Goal: Task Accomplishment & Management: Manage account settings

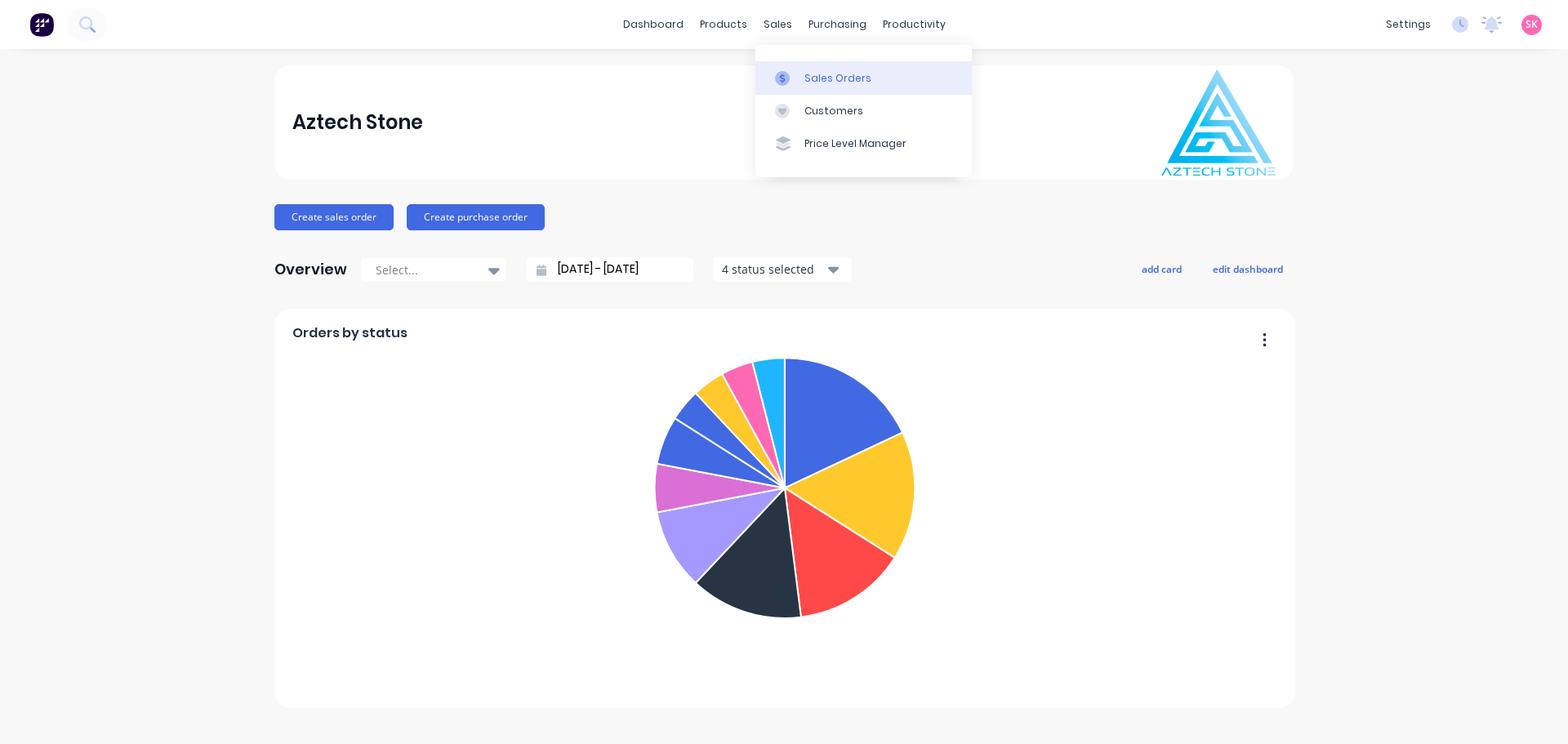
click at [783, 75] on icon at bounding box center [782, 78] width 14 height 14
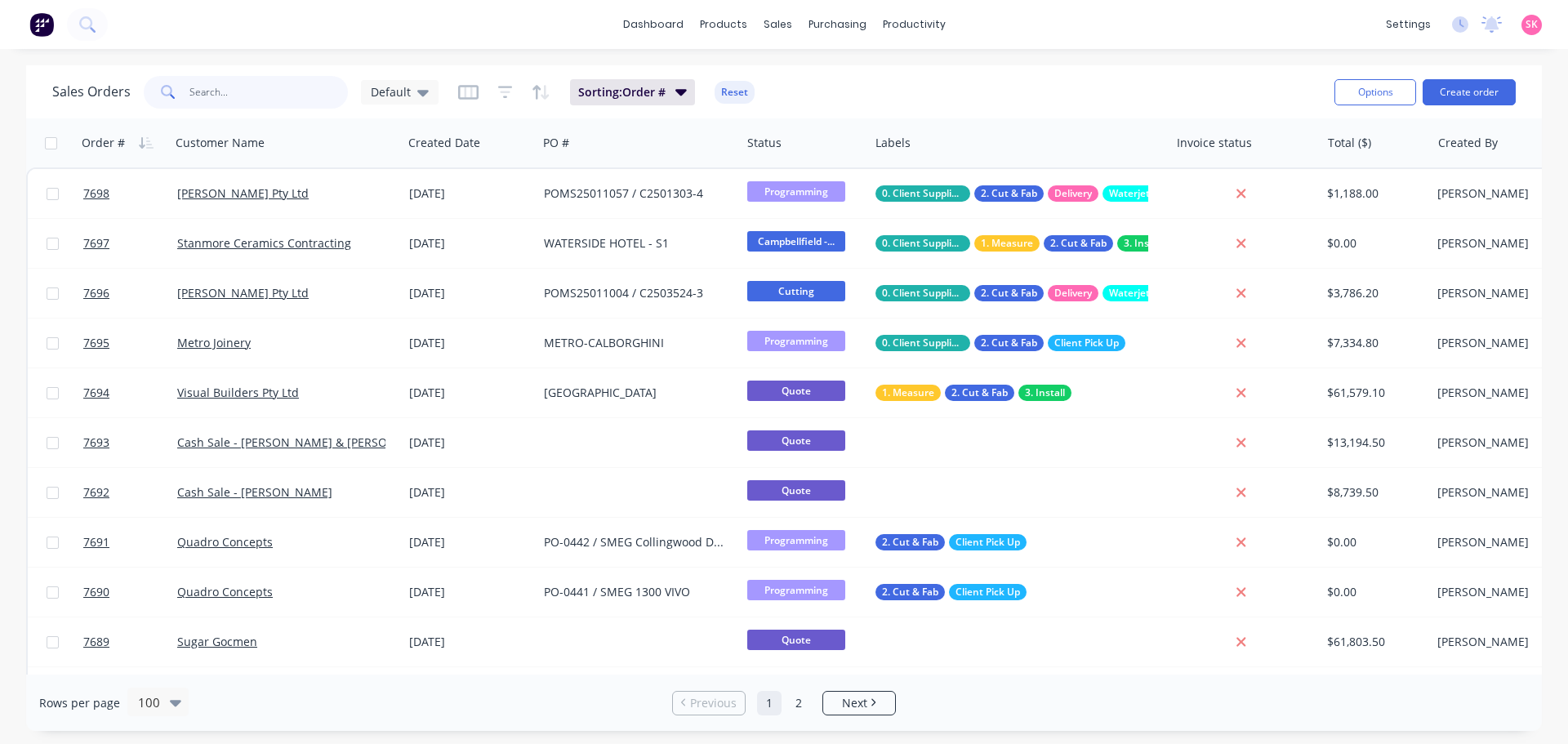
click at [293, 98] on input "text" at bounding box center [269, 92] width 159 height 33
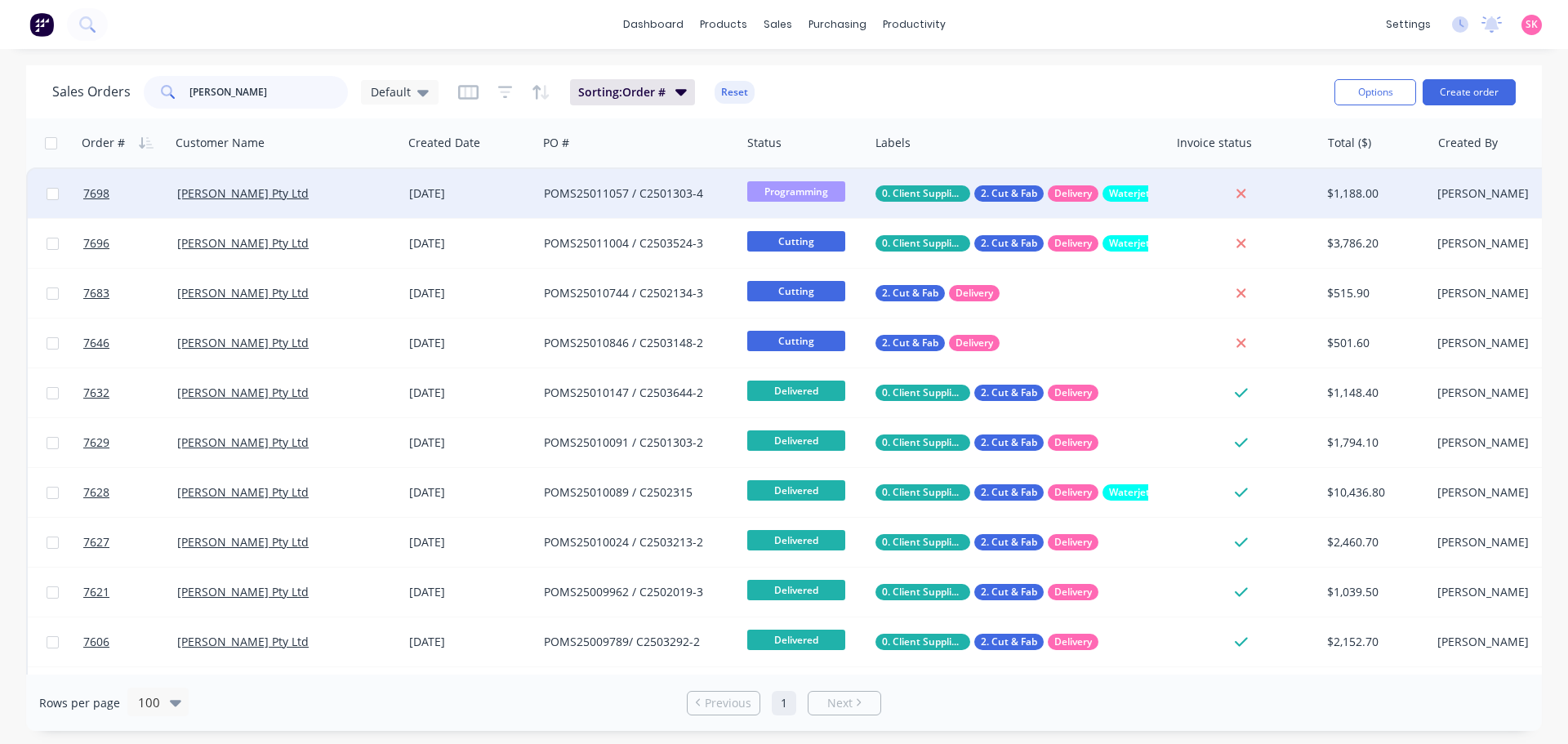
type input "marbut"
click at [604, 205] on div "POMS25011057 / C2501303-4" at bounding box center [639, 193] width 204 height 49
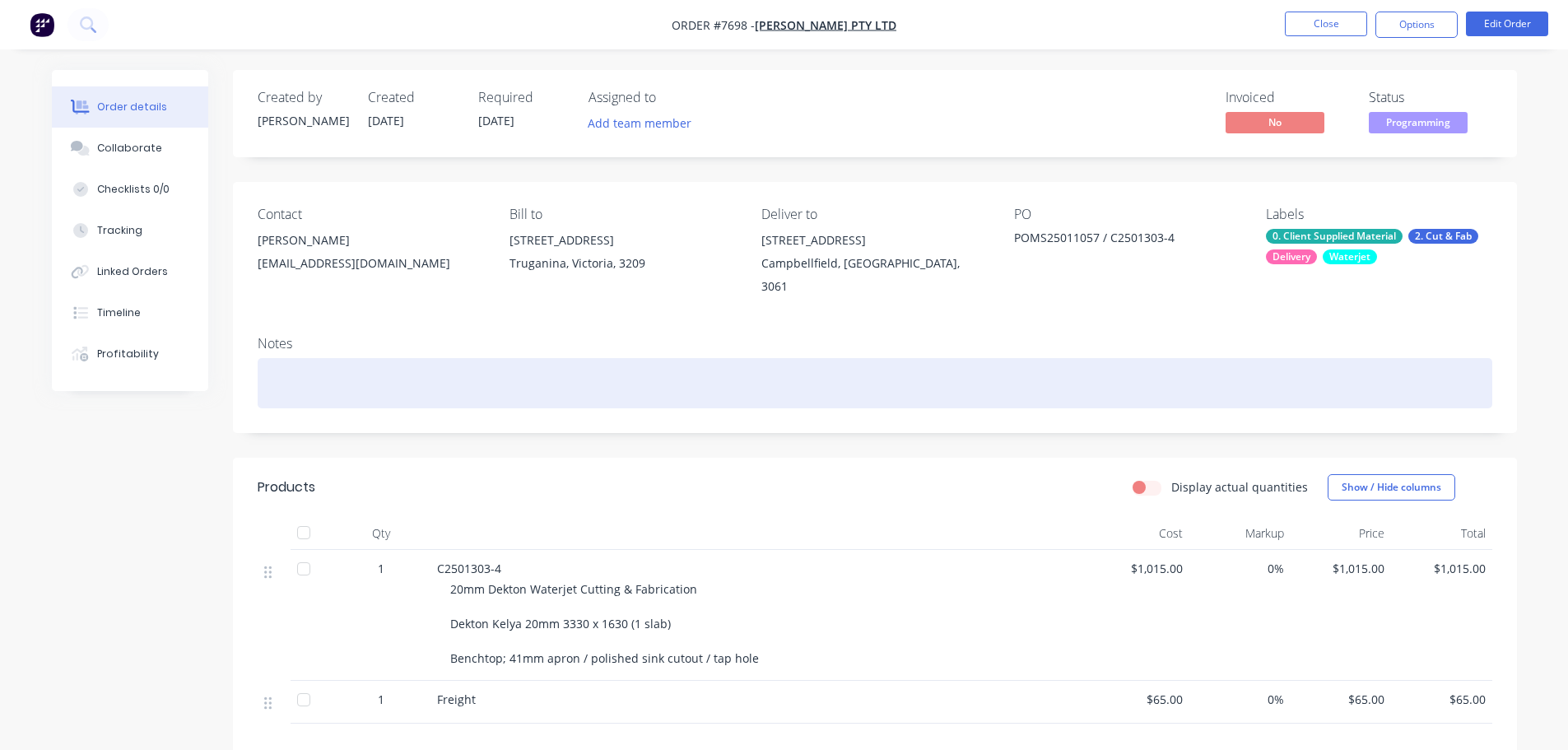
click at [283, 376] on div at bounding box center [875, 383] width 1235 height 50
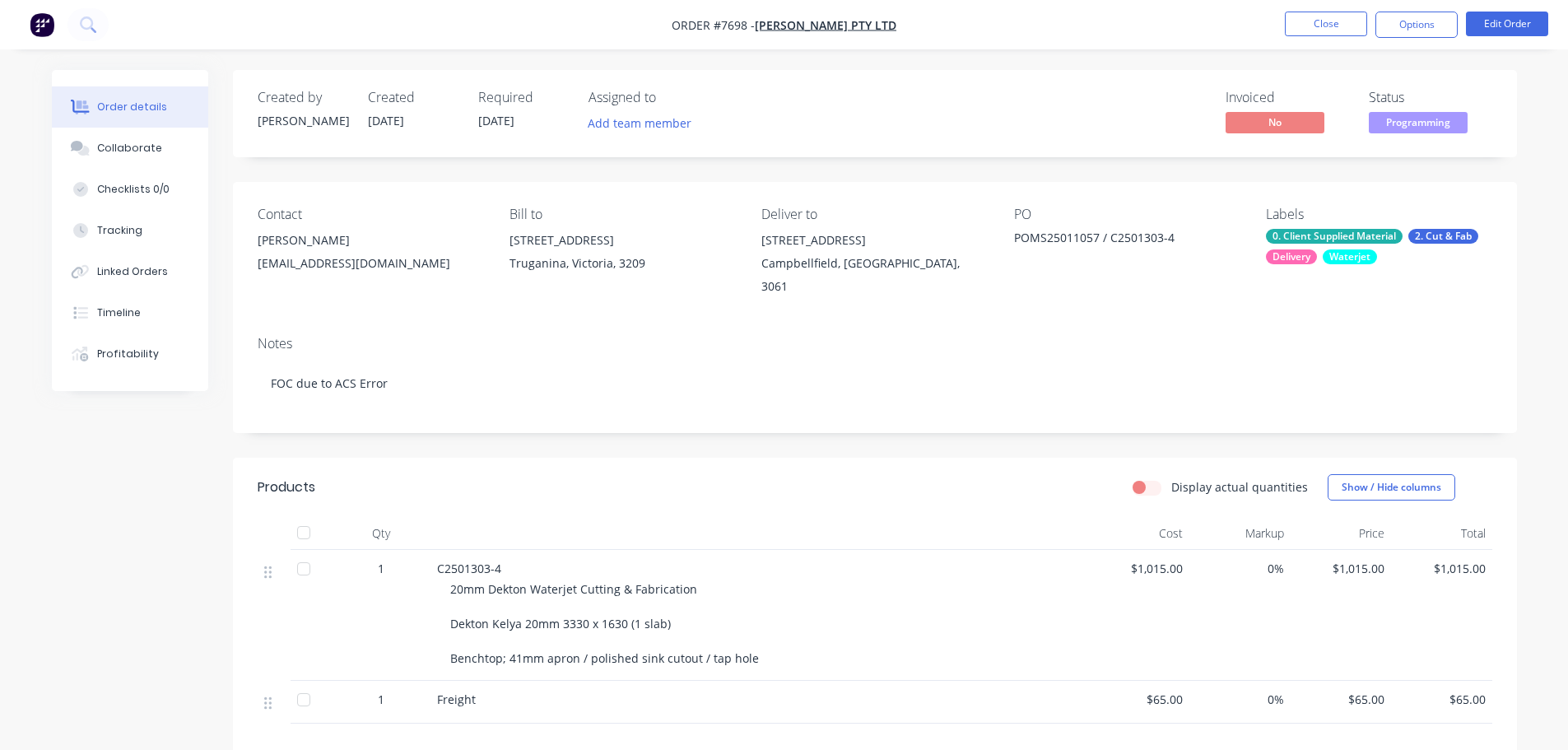
click at [1151, 560] on span "$1,015.00" at bounding box center [1139, 569] width 88 height 17
click at [1158, 560] on span "$1,015.00" at bounding box center [1139, 569] width 88 height 17
click at [1554, 8] on nav "Order #7698 - Marbut Stone Pty Ltd Close Options Edit Order" at bounding box center [784, 25] width 1568 height 50
click at [1502, 28] on button "Edit Order" at bounding box center [1507, 23] width 82 height 25
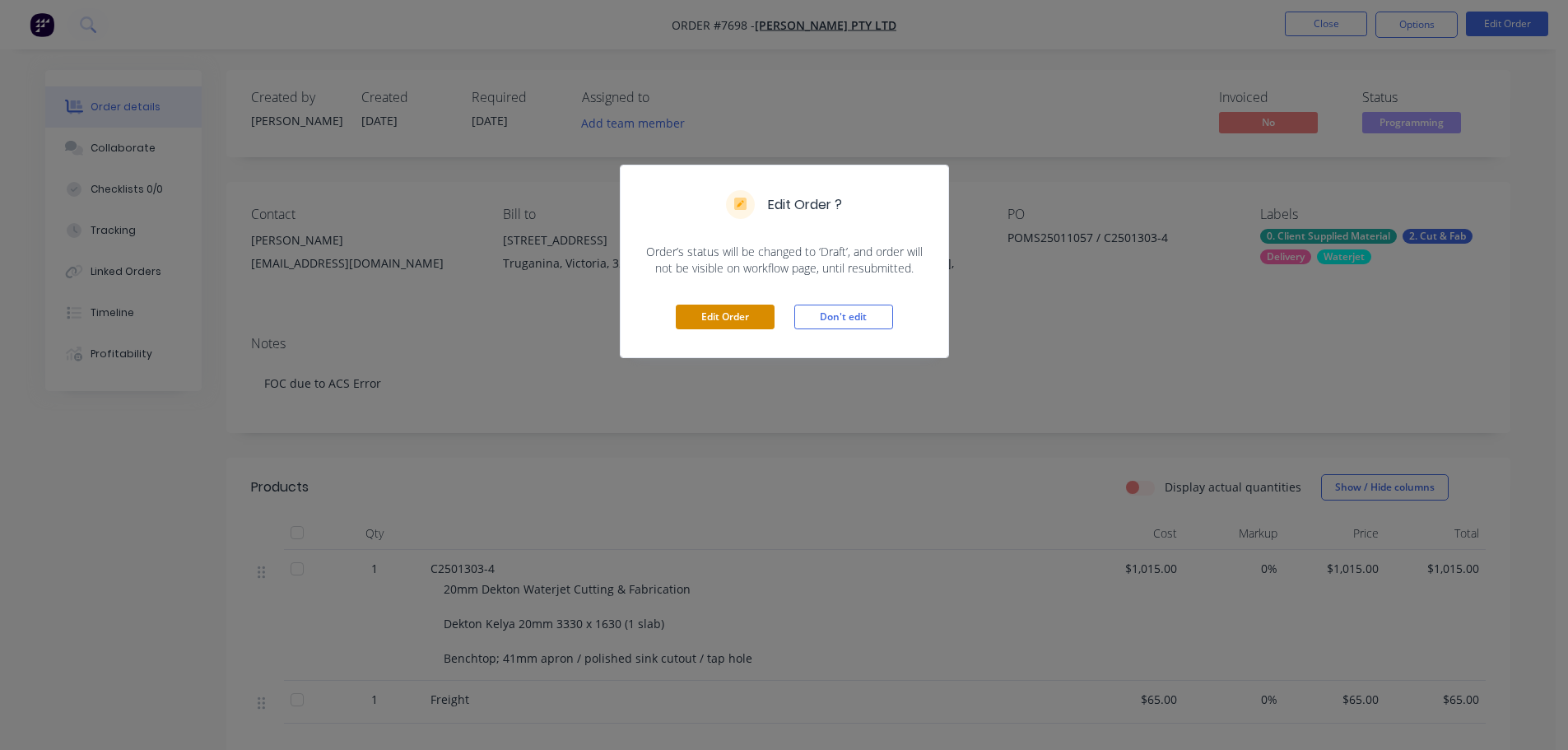
click at [727, 309] on button "Edit Order" at bounding box center [725, 316] width 99 height 25
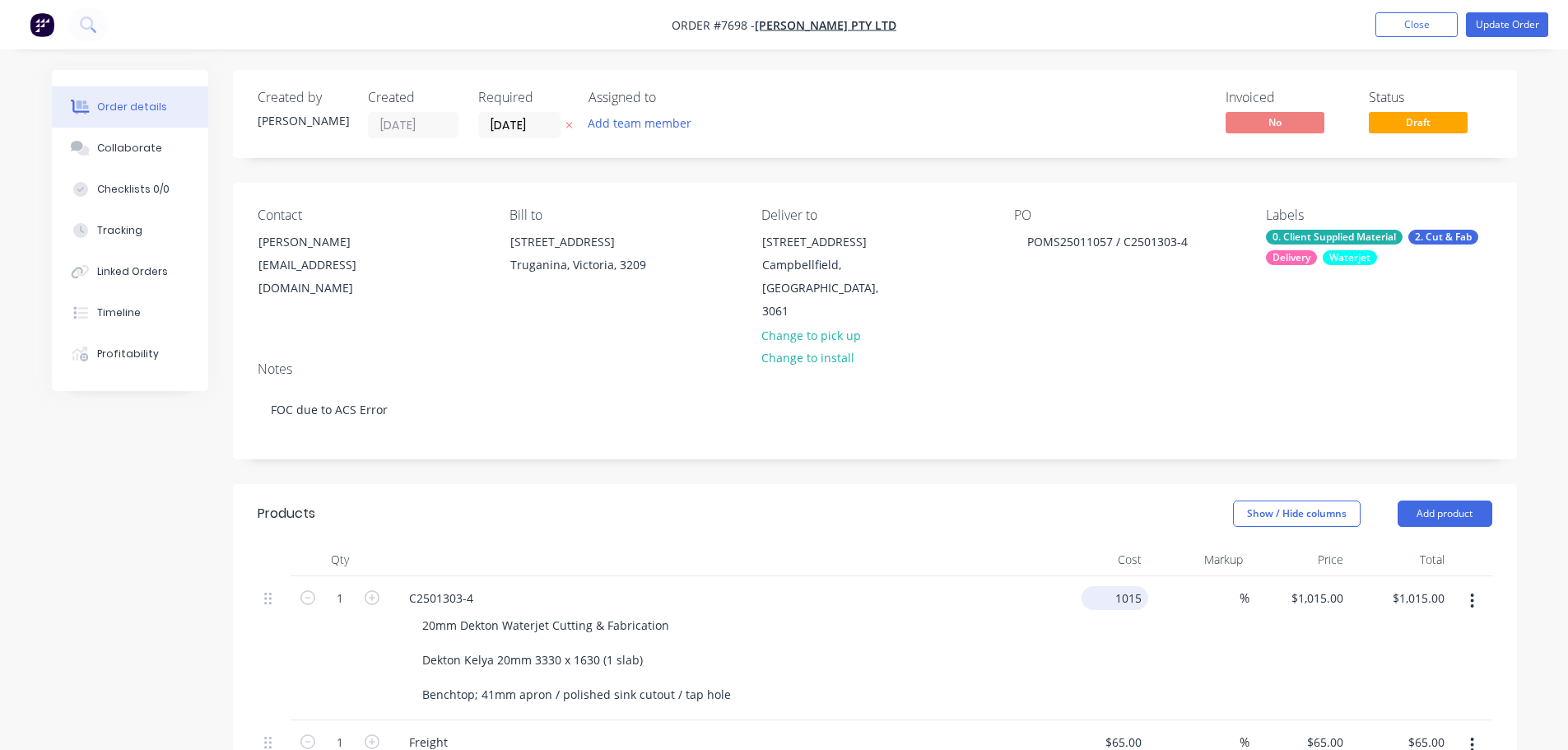
click at [1130, 587] on input "1015" at bounding box center [1118, 599] width 60 height 24
type input "$0.00"
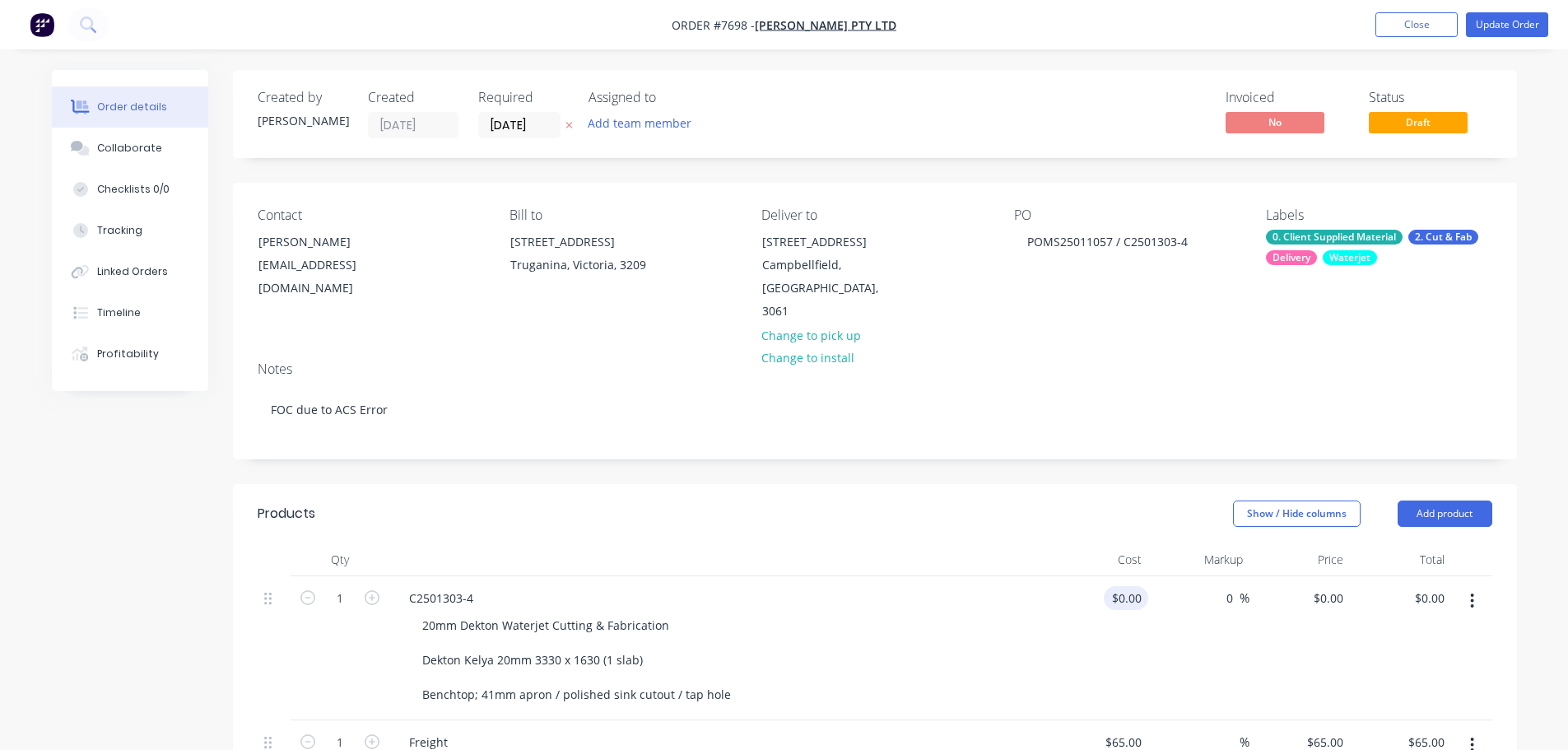
type input "0"
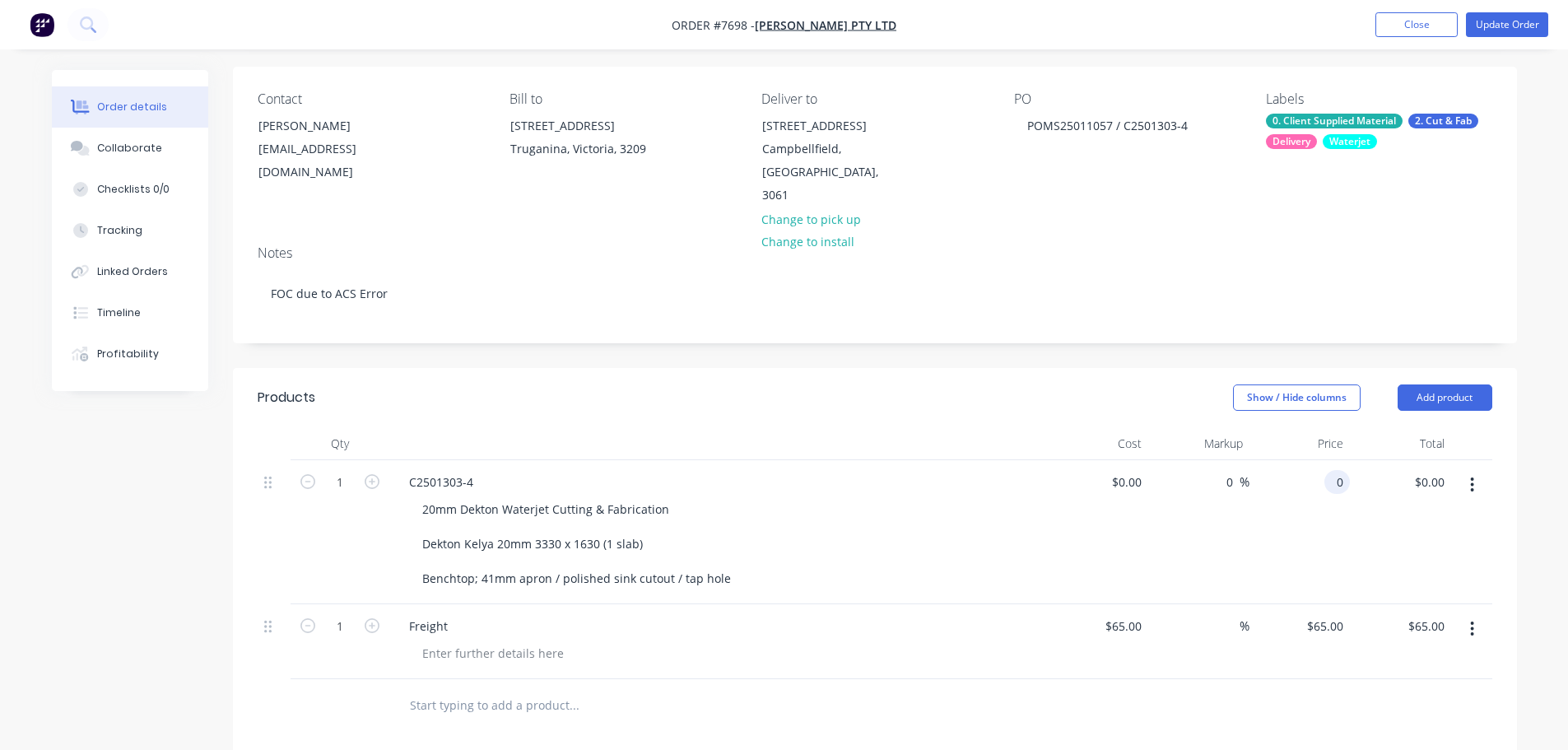
scroll to position [329, 0]
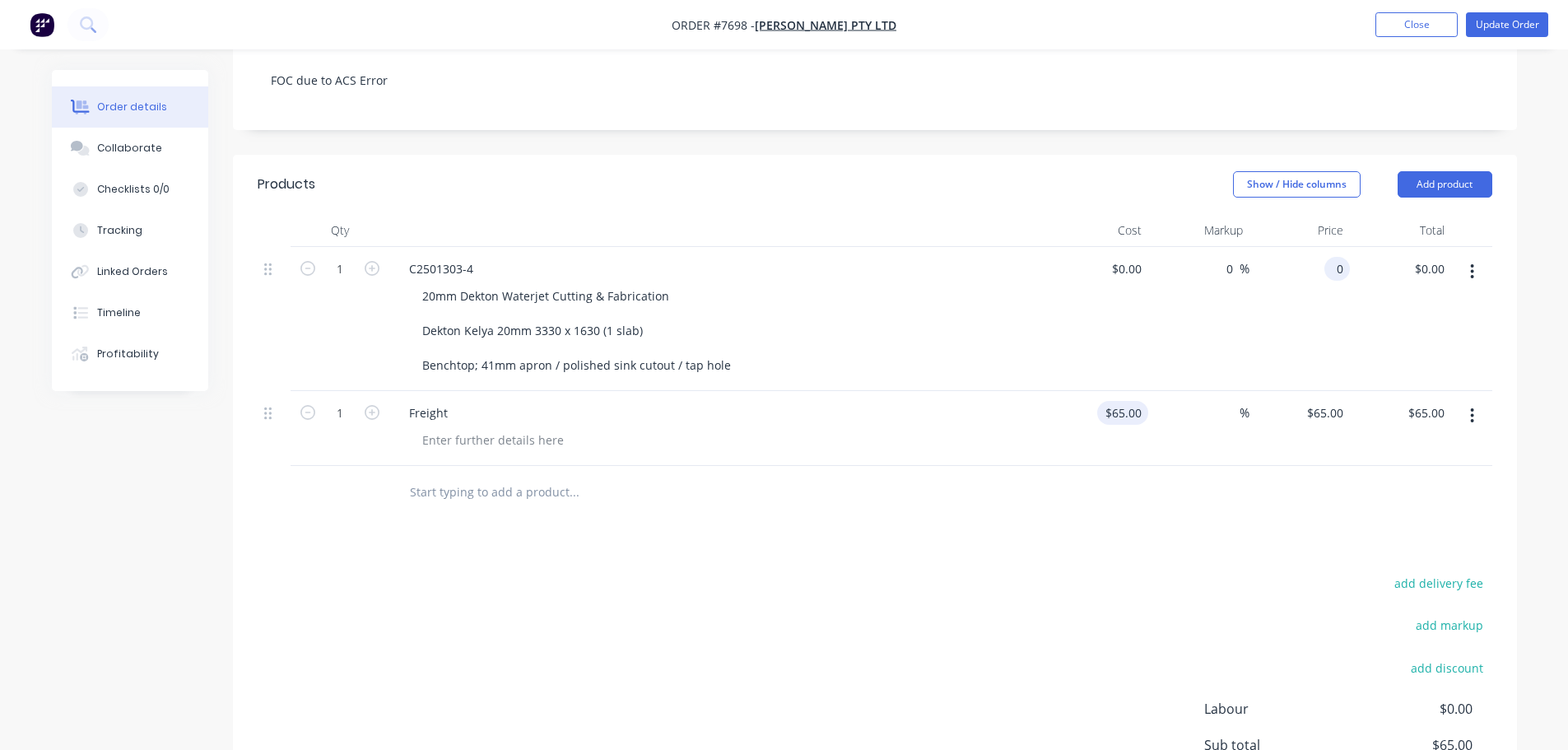
type input "$0.00"
click at [1144, 401] on input "65" at bounding box center [1126, 413] width 44 height 24
type input "$0.00"
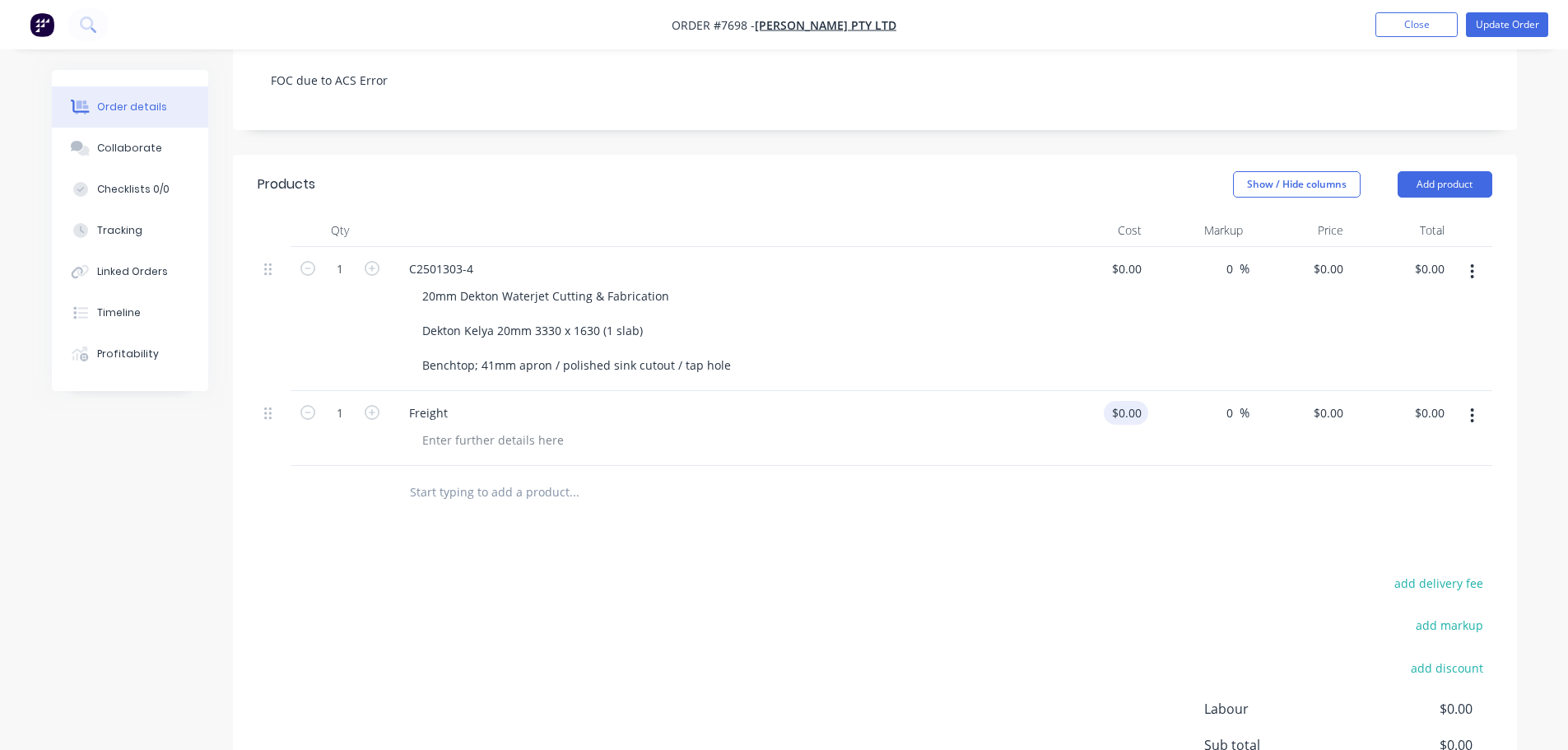
type input "0"
type input "$0.00"
click at [897, 498] on div "Products Show / Hide columns Add product Qty Cost Markup Price Total 1 C2501303…" at bounding box center [875, 534] width 1284 height 760
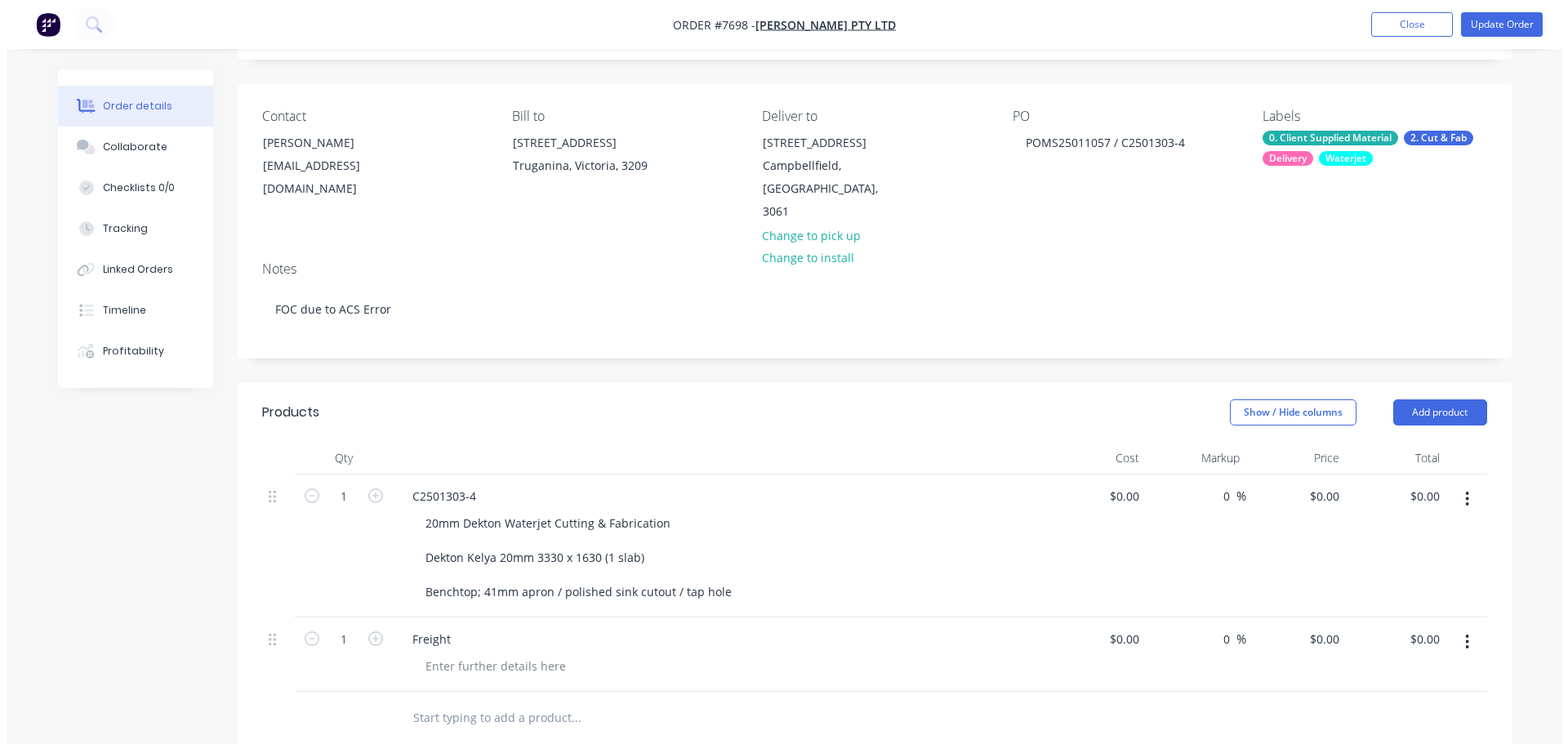
scroll to position [0, 0]
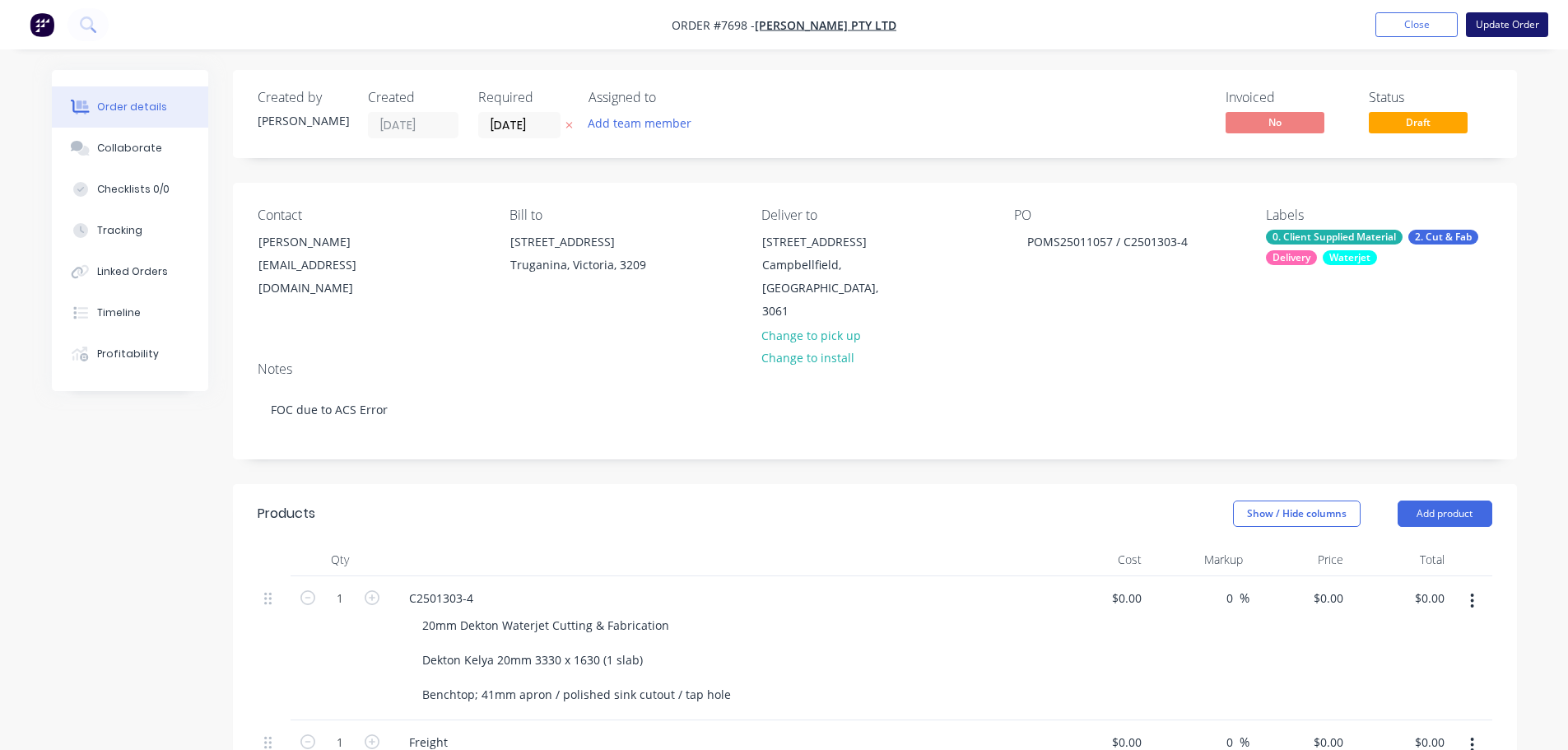
click at [1536, 27] on button "Update Order" at bounding box center [1507, 24] width 82 height 25
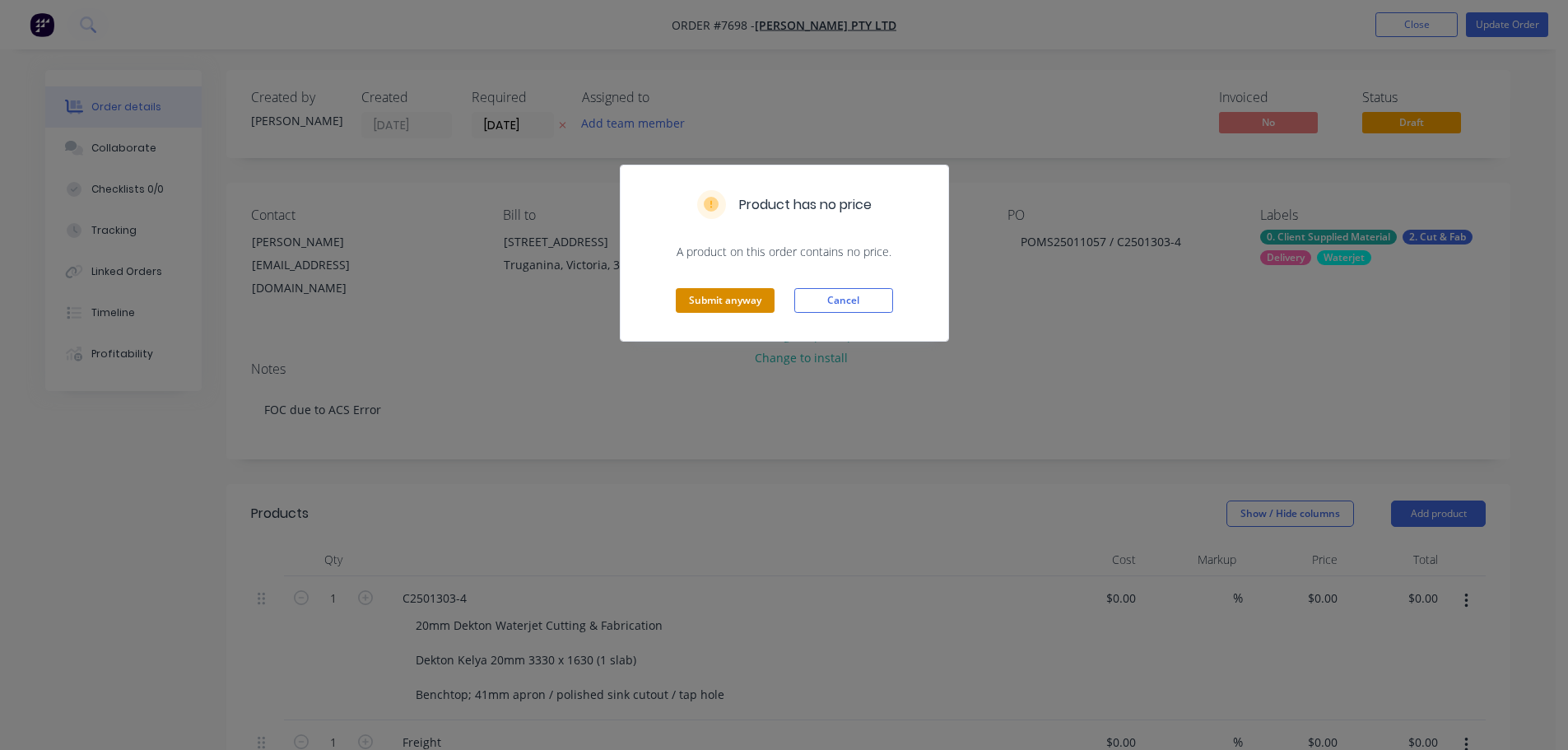
click at [719, 302] on button "Submit anyway" at bounding box center [725, 300] width 99 height 25
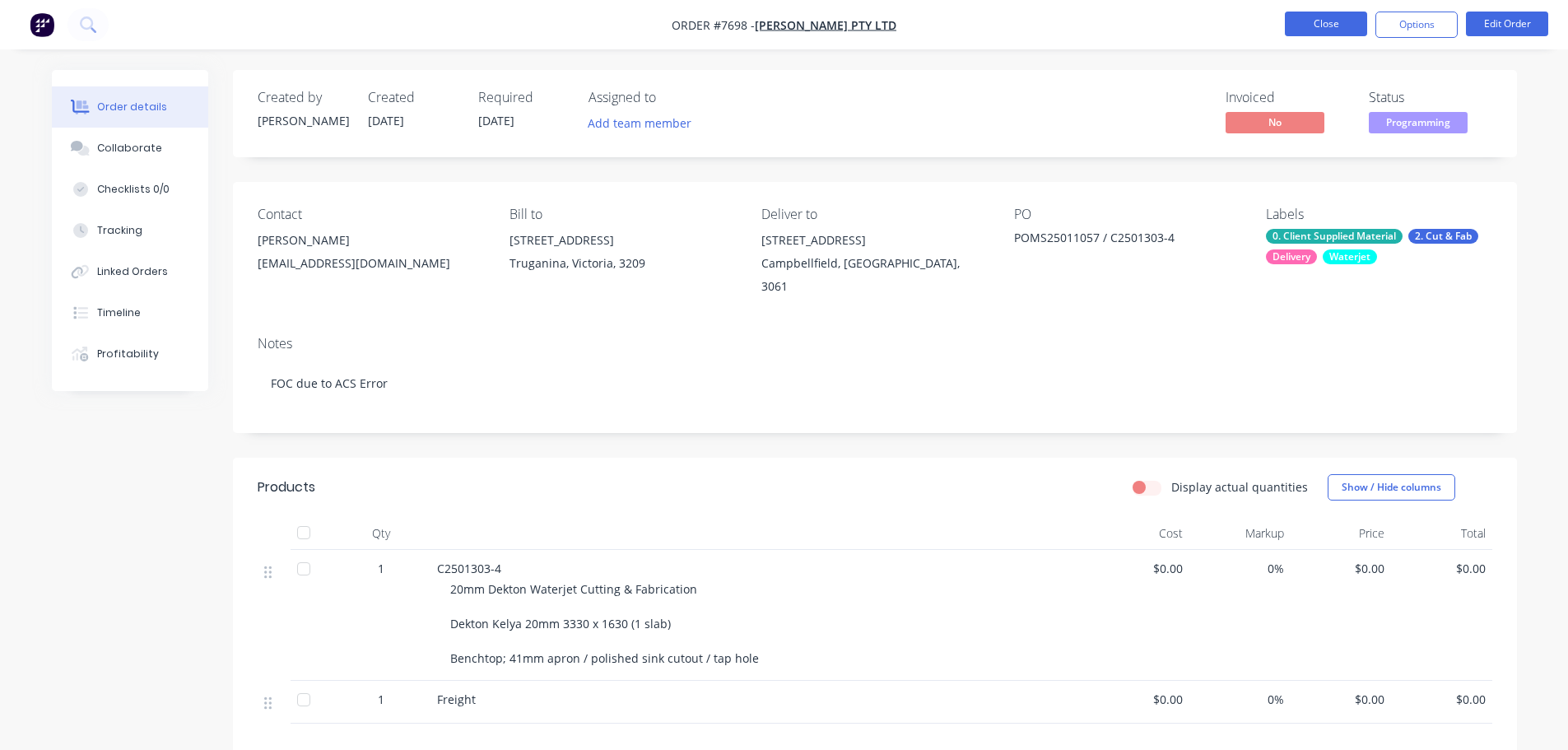
click at [1359, 21] on button "Close" at bounding box center [1326, 23] width 82 height 25
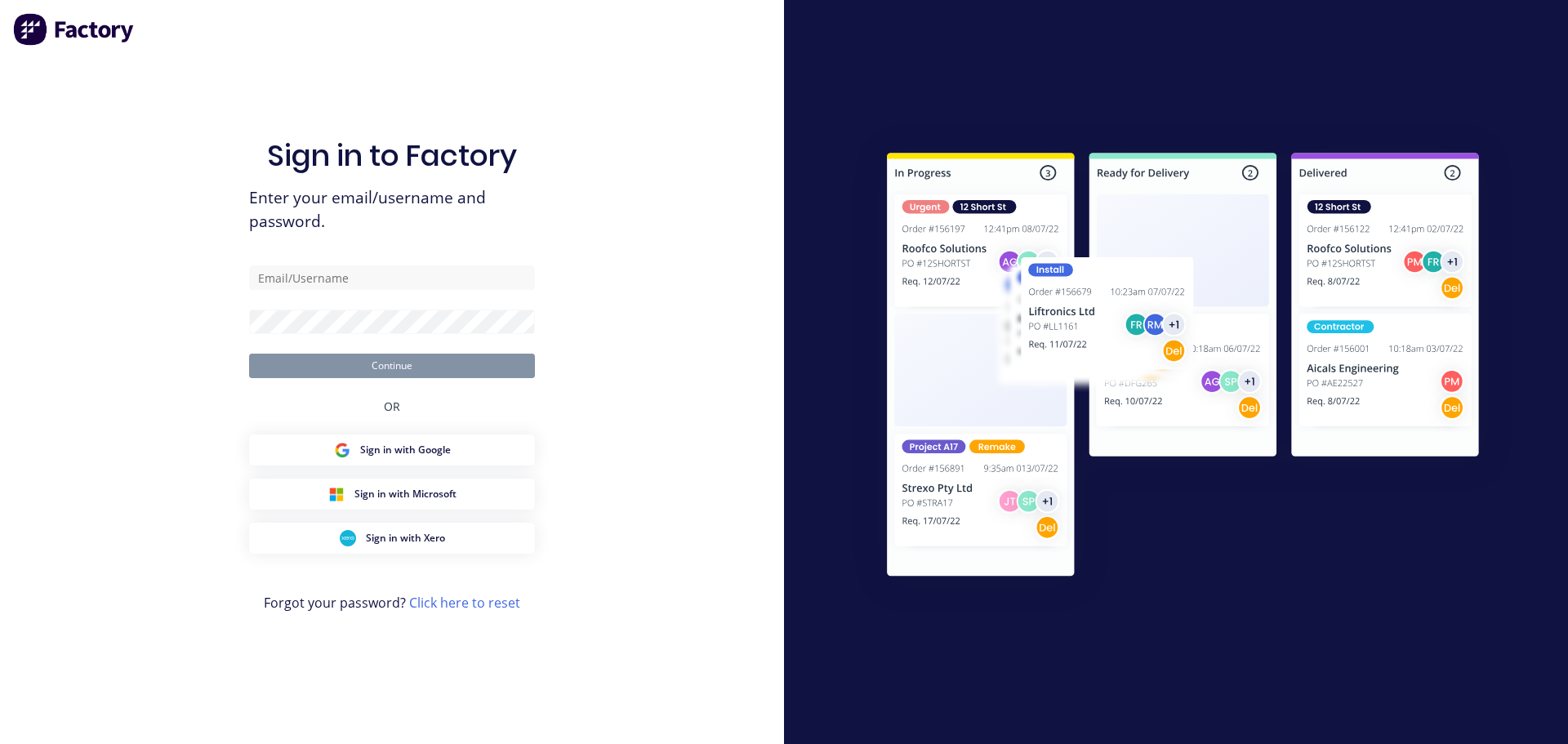
click at [234, 87] on div "Sign in to Factory Enter your email/username and password. Continue OR Sign in …" at bounding box center [392, 372] width 784 height 744
click at [440, 291] on form "jordan@aztechstone.com.au Continue" at bounding box center [392, 322] width 286 height 113
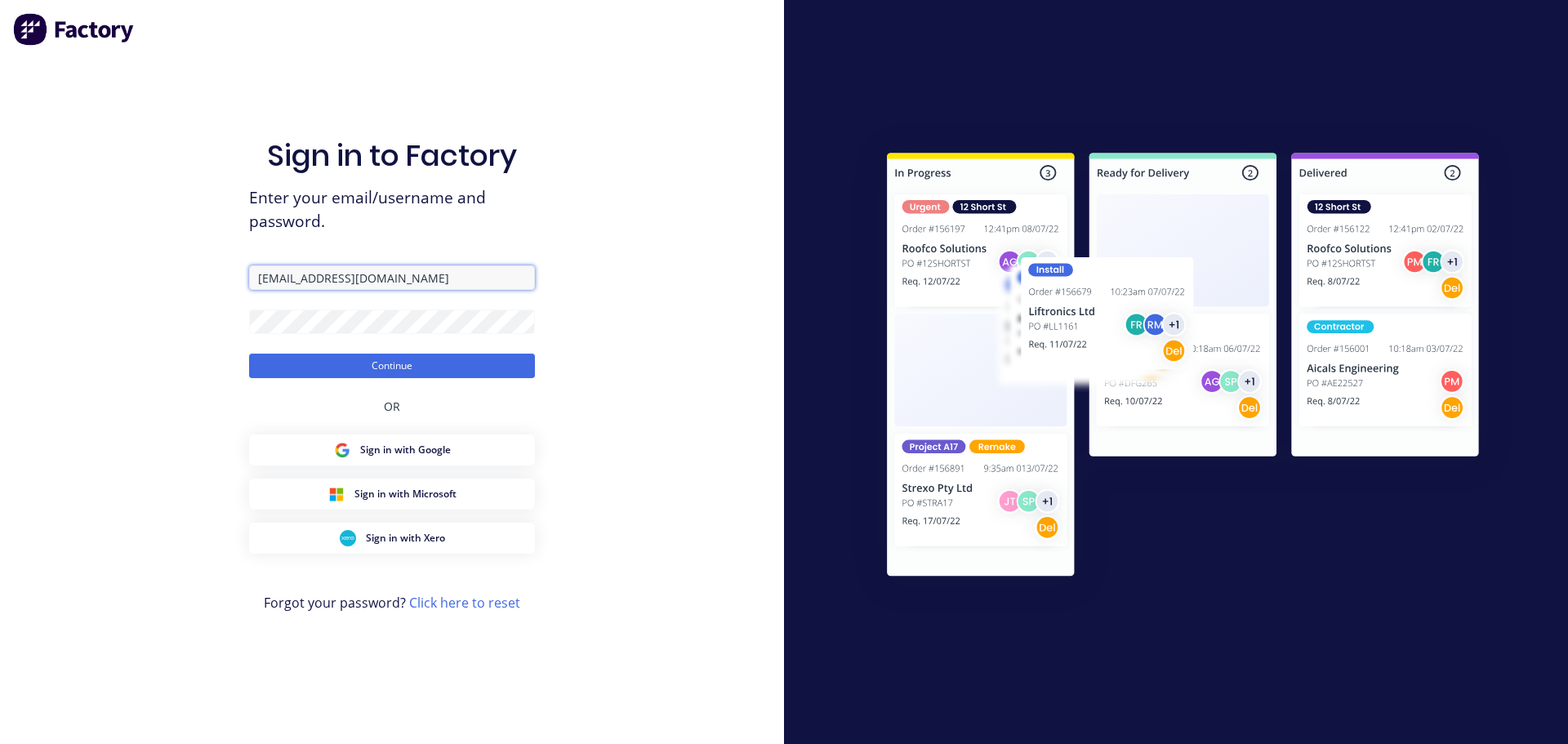
click at [450, 277] on input "jordan@aztechstone.com.au" at bounding box center [392, 277] width 286 height 25
type input "office@aztechstone.com.au"
click at [378, 374] on button "Continue" at bounding box center [392, 366] width 286 height 25
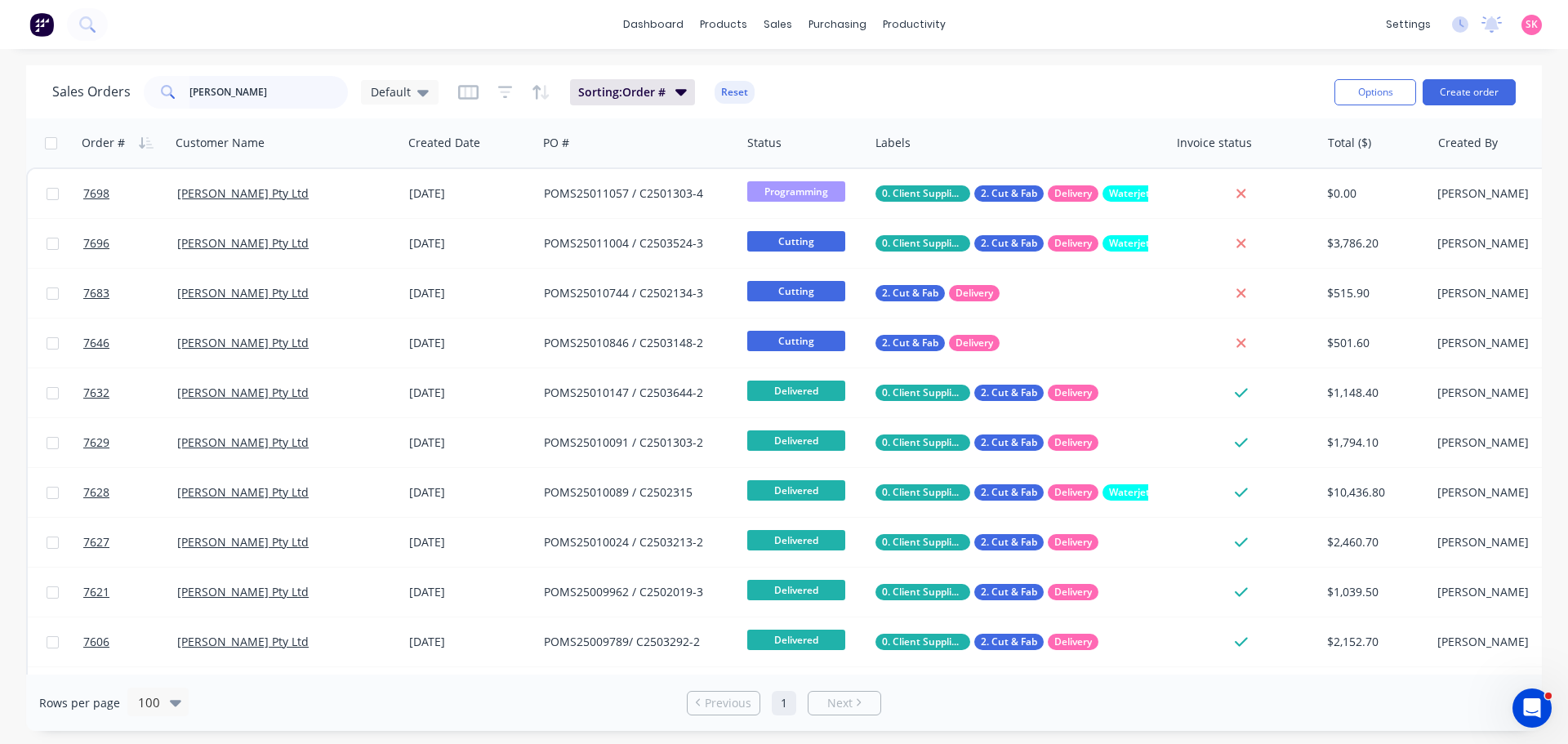
drag, startPoint x: 85, startPoint y: 84, endPoint x: -109, endPoint y: 81, distance: 194.0
click at [0, 81] on html "dashboard products sales purchasing productivity dashboard products Product Cat…" at bounding box center [784, 372] width 1568 height 744
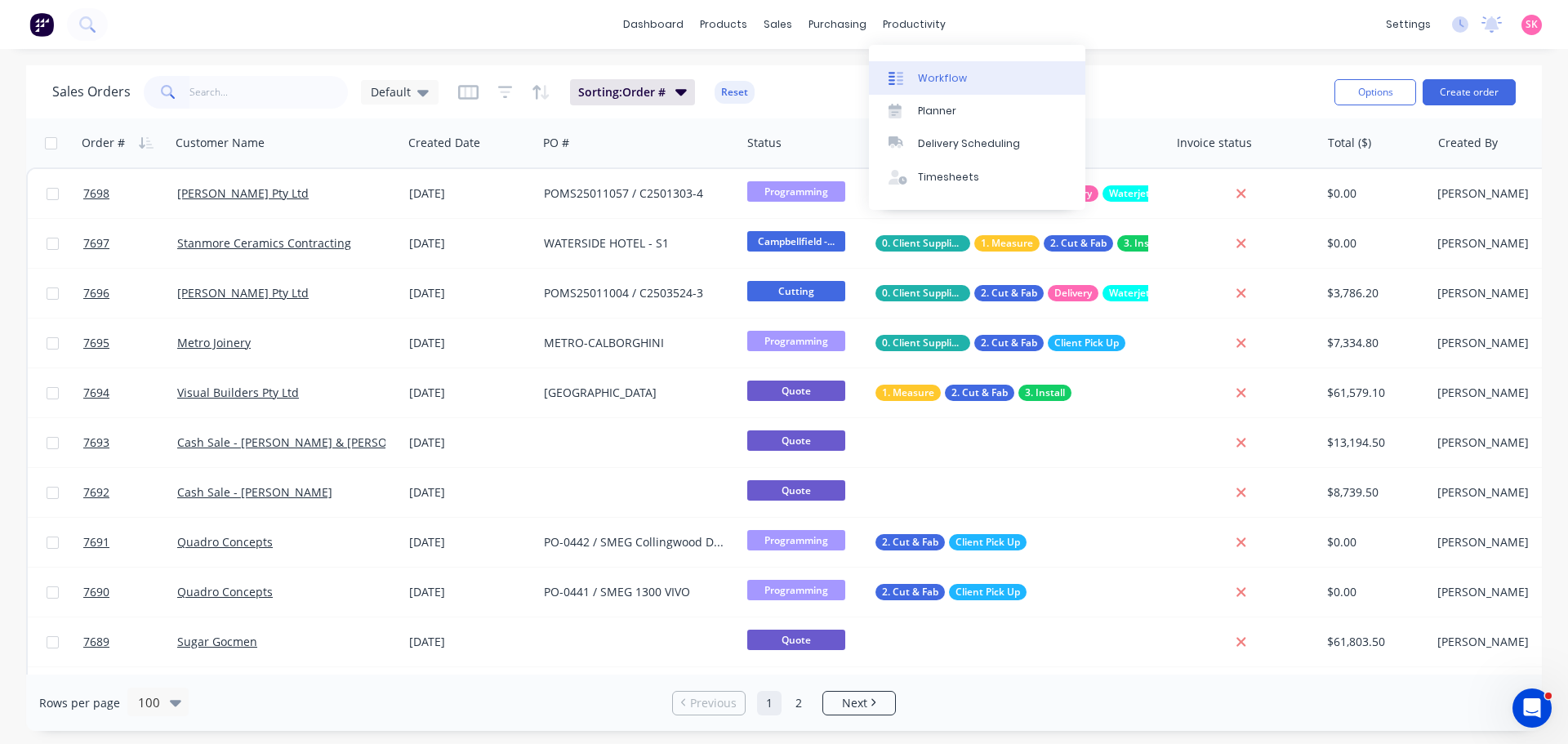
click at [936, 79] on div "Workflow" at bounding box center [942, 78] width 49 height 14
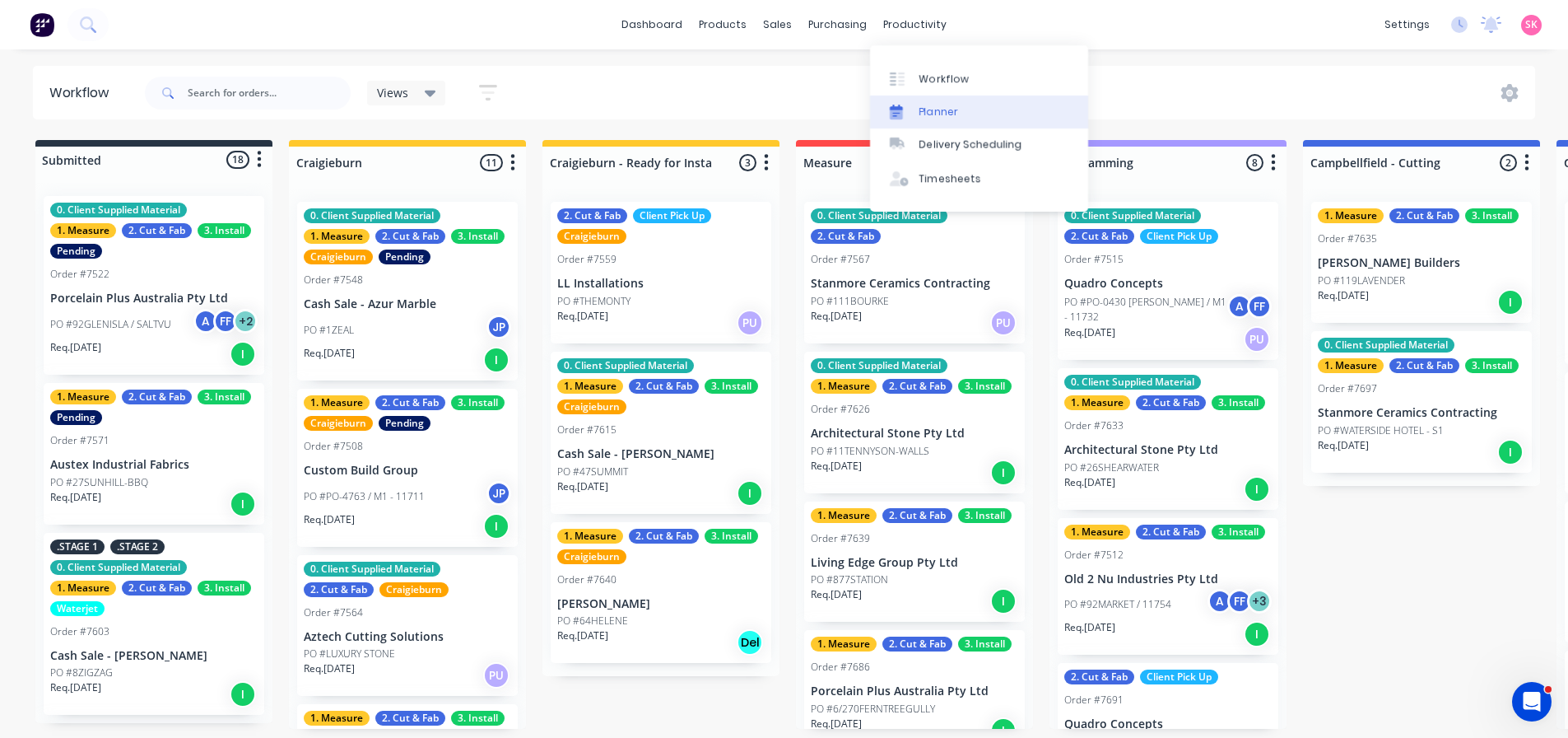
click at [961, 111] on link "Planner" at bounding box center [979, 112] width 218 height 33
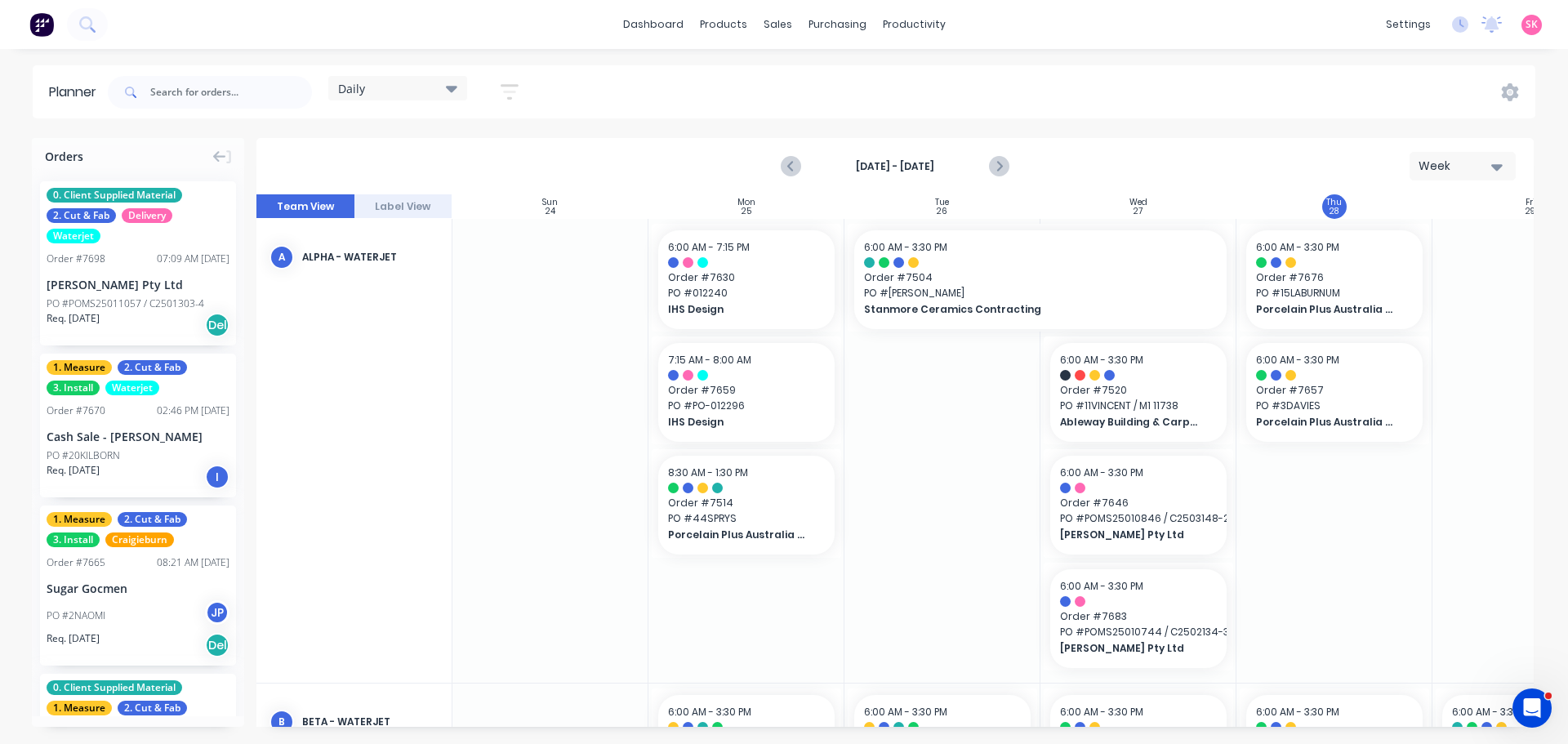
scroll to position [0, 1]
click at [432, 85] on div "Daily" at bounding box center [398, 87] width 120 height 14
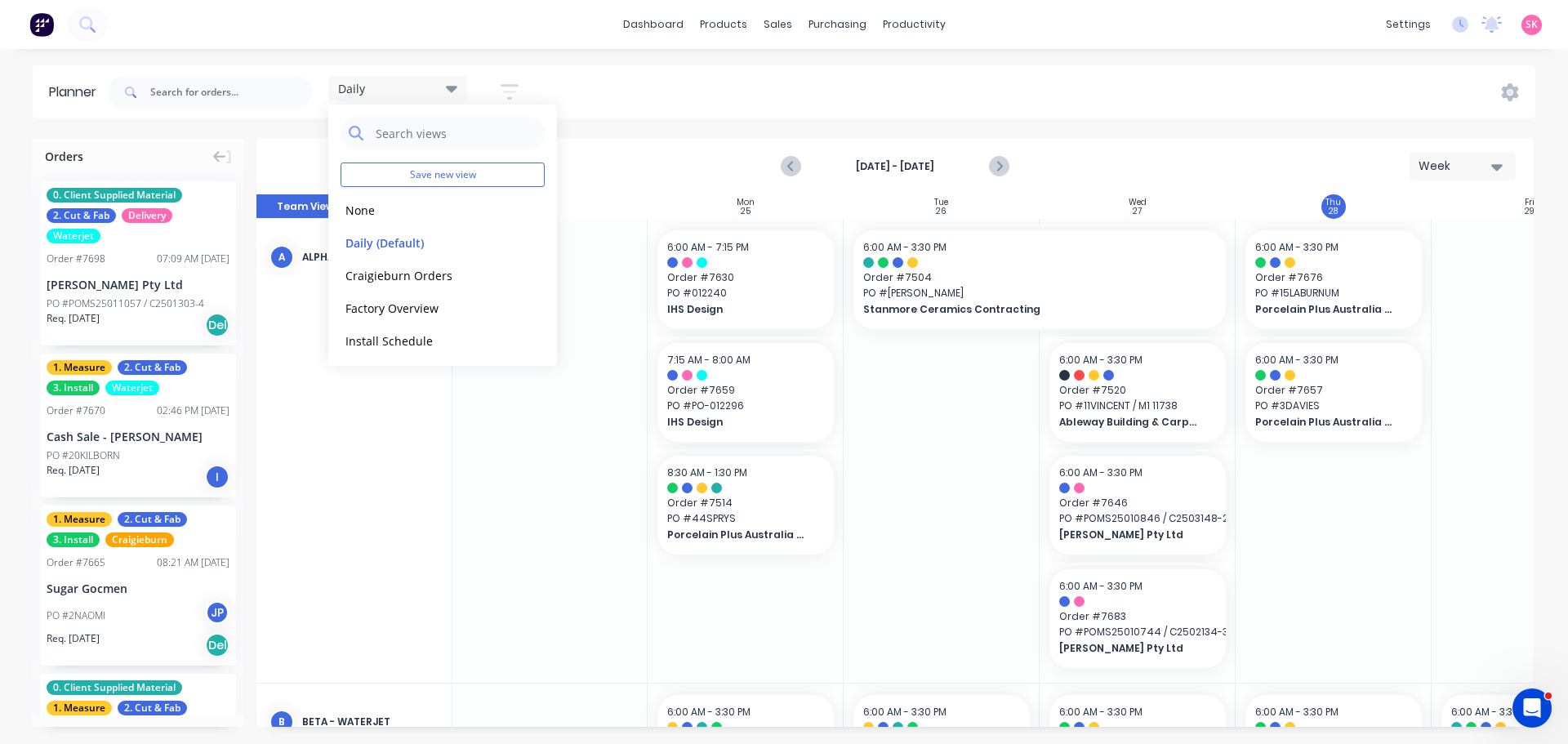
scroll to position [69, 0]
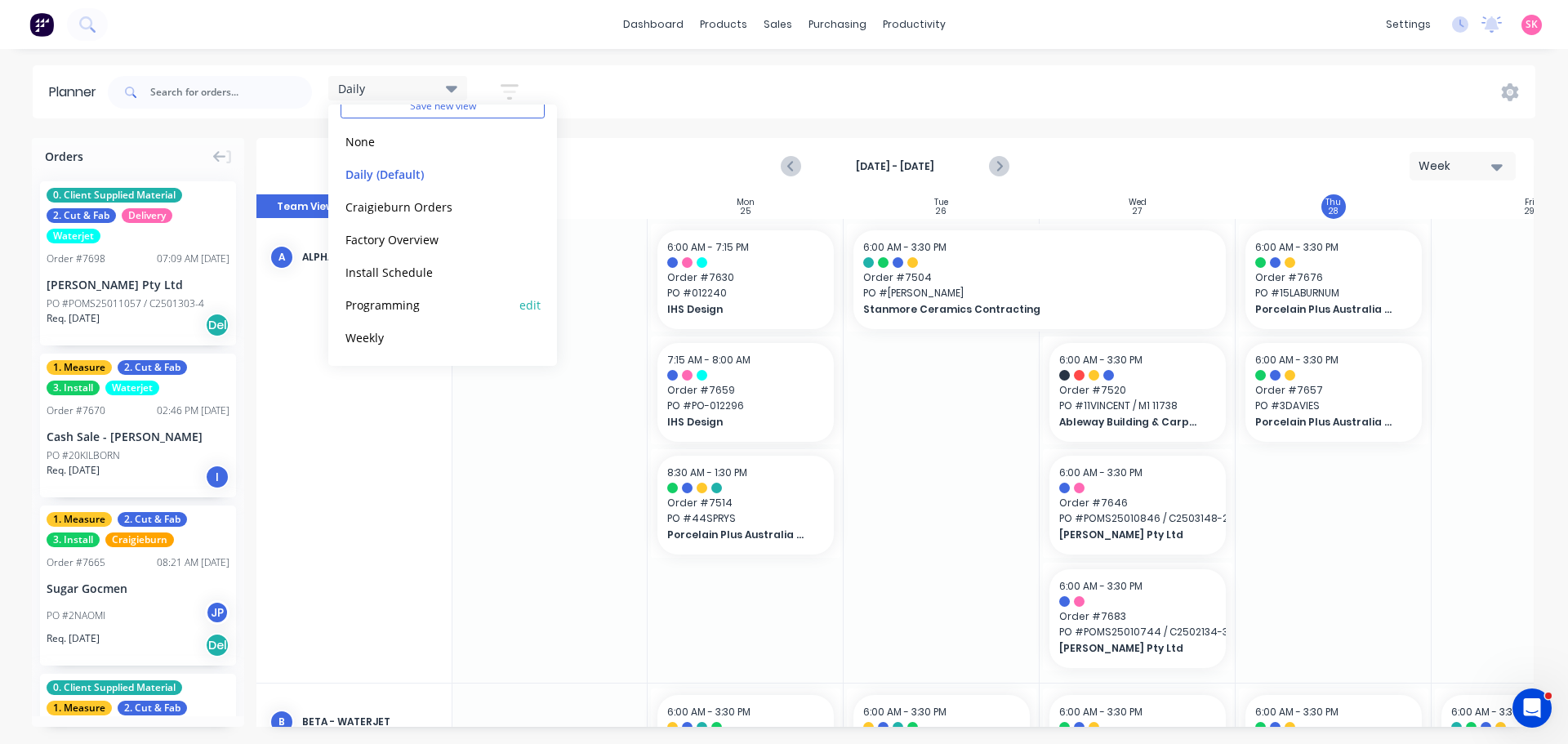
click at [438, 313] on button "Programming" at bounding box center [427, 305] width 174 height 19
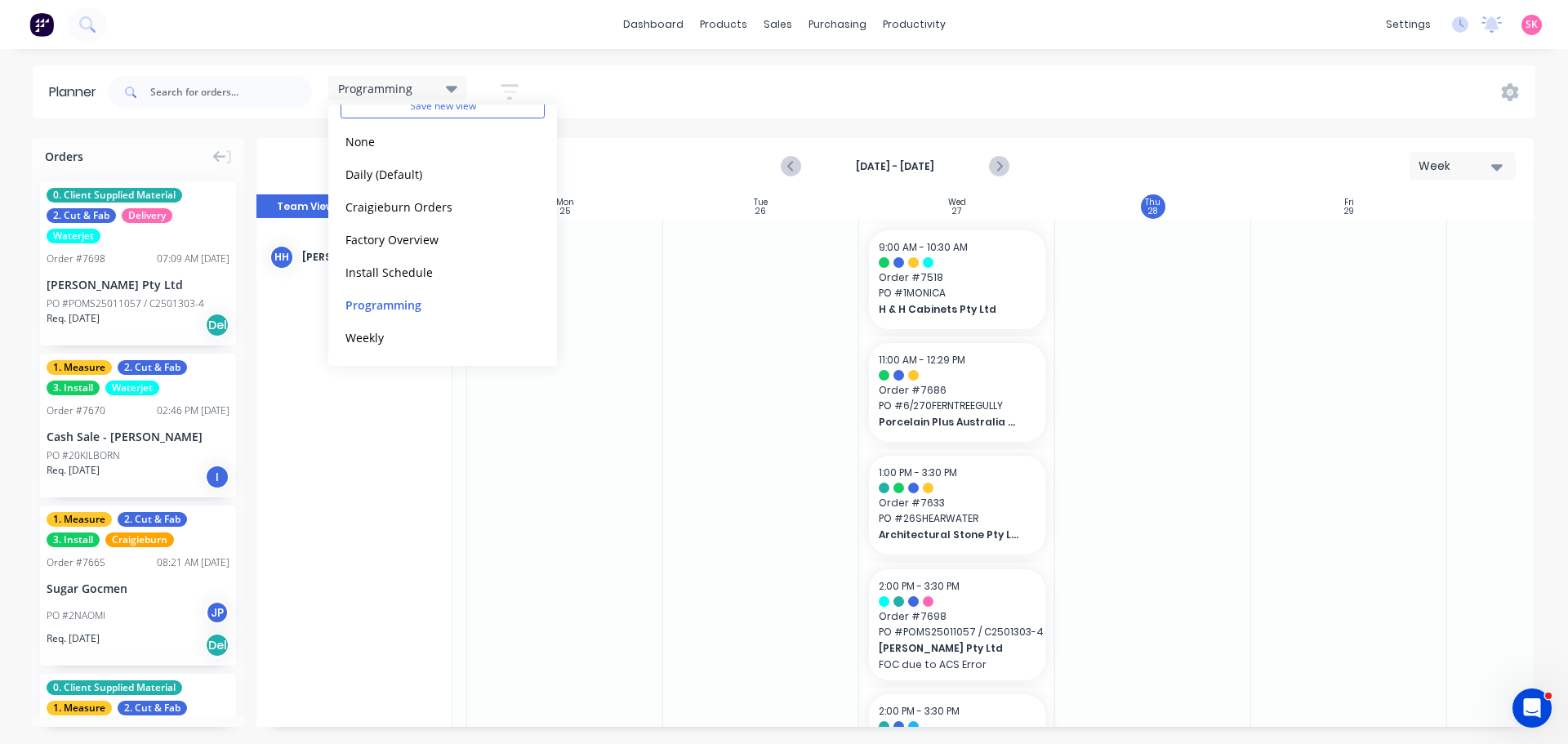
scroll to position [0, 245]
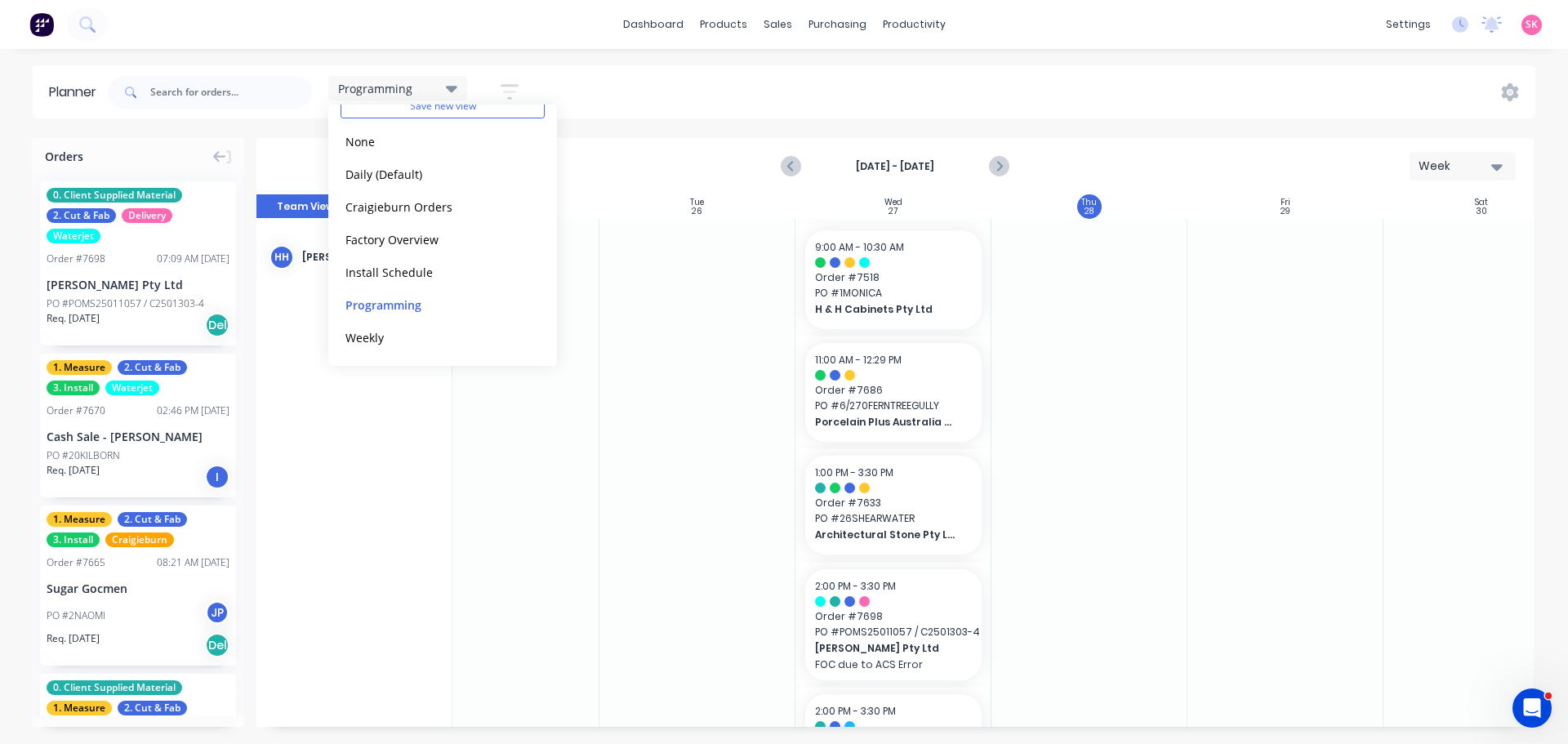
click at [1113, 138] on div "Aug 24th - Aug 30th Week" at bounding box center [895, 166] width 1277 height 56
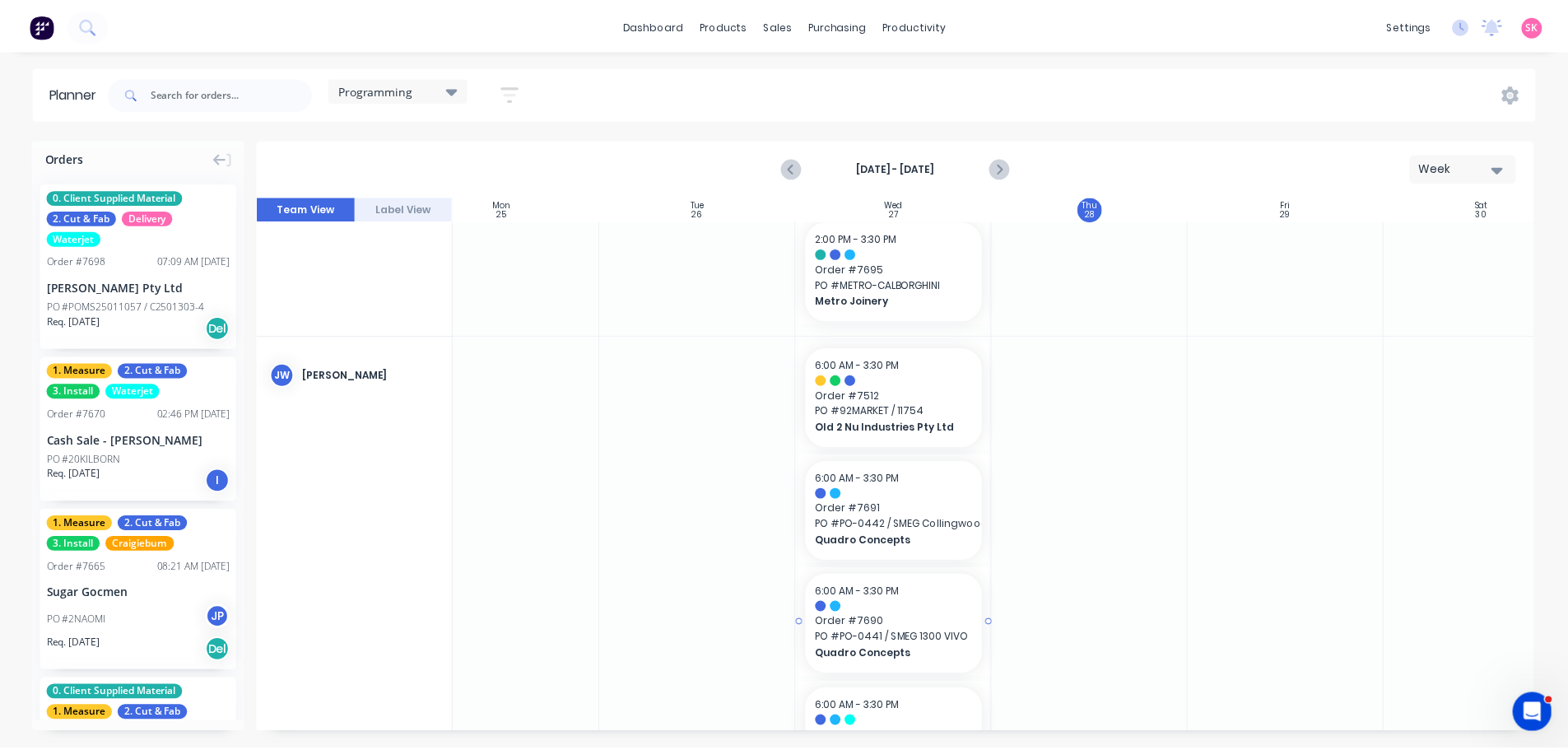
scroll to position [570, 247]
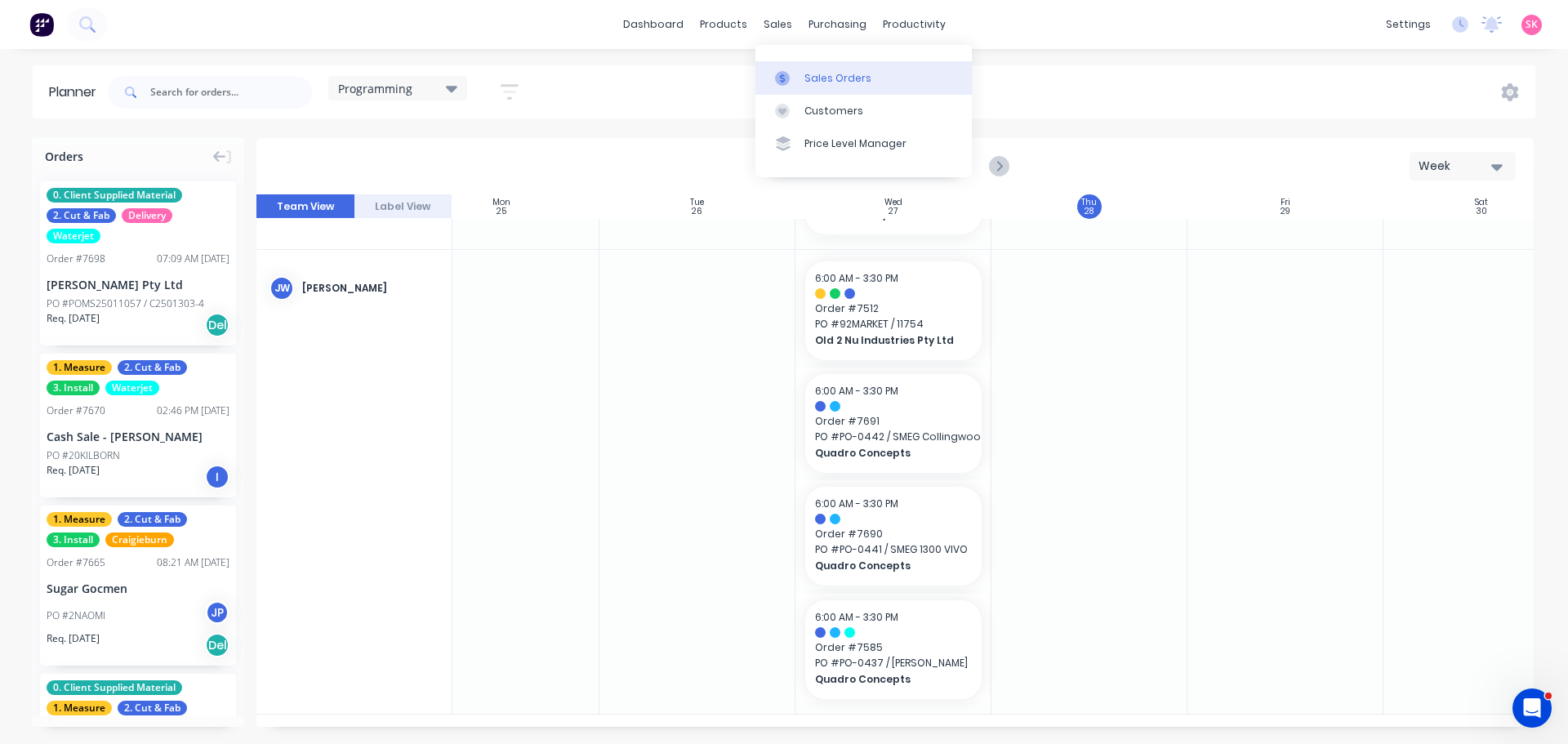
click at [801, 75] on link "Sales Orders" at bounding box center [863, 77] width 216 height 33
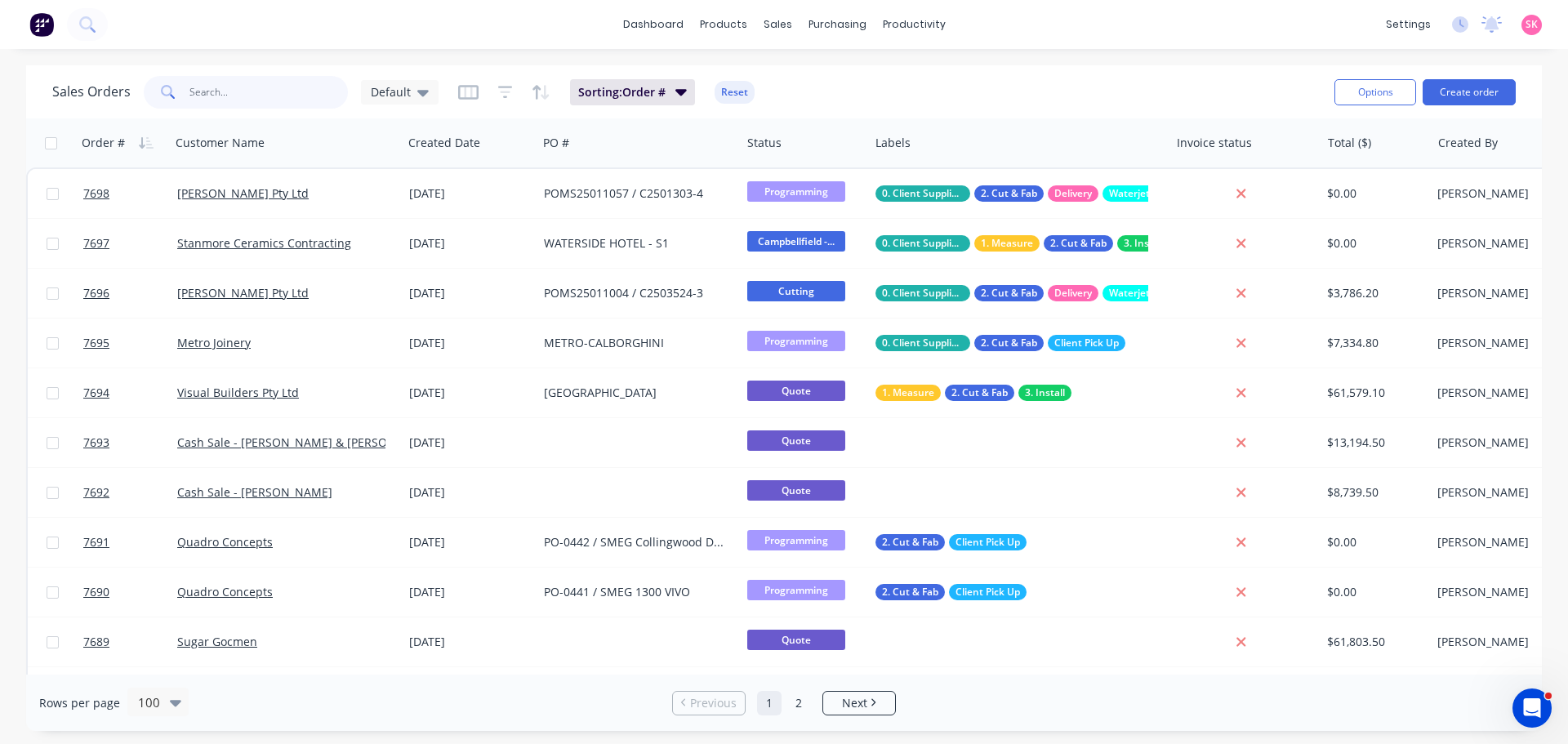
click at [195, 98] on input "text" at bounding box center [269, 92] width 159 height 33
click at [249, 85] on input "text" at bounding box center [269, 92] width 159 height 33
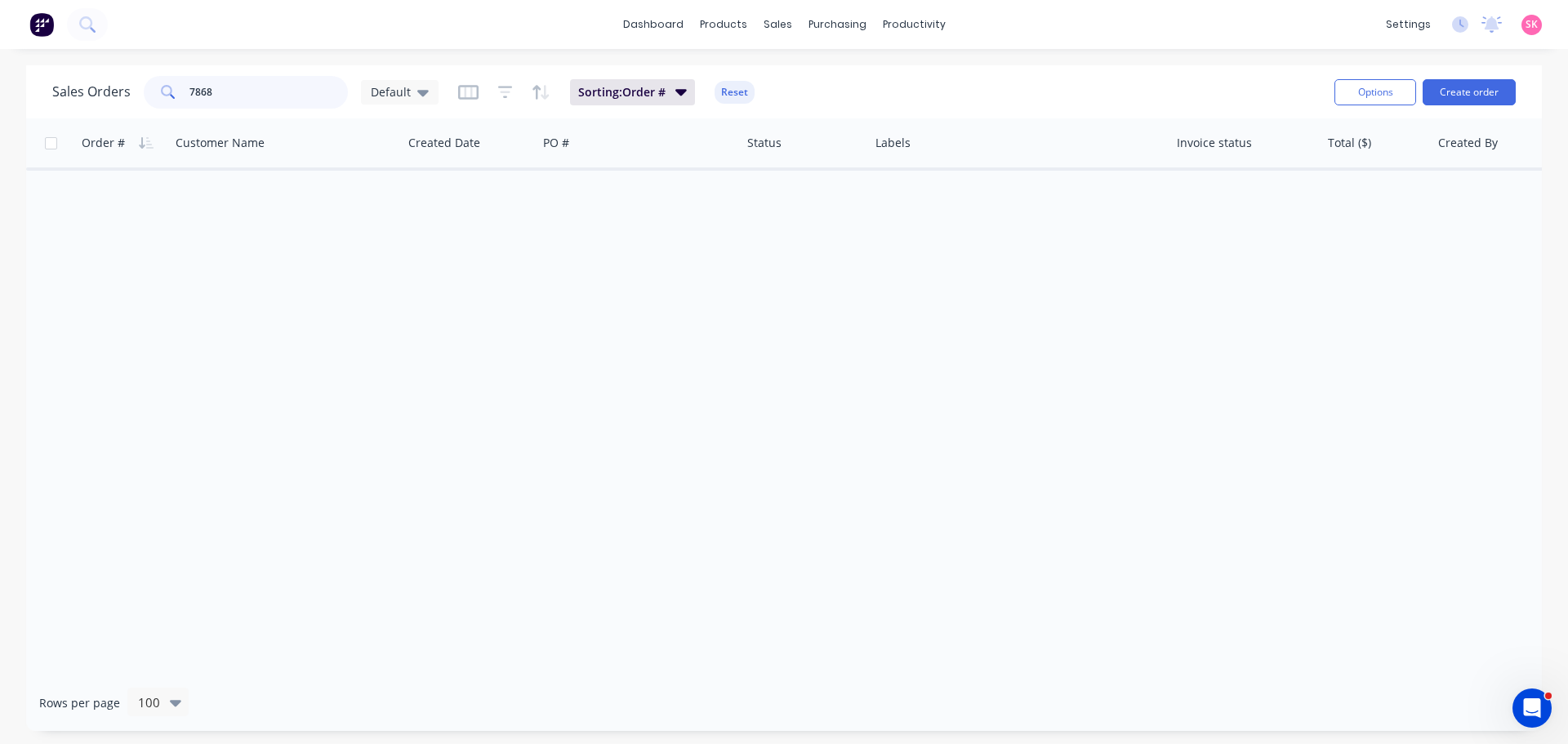
drag, startPoint x: 287, startPoint y: 92, endPoint x: 41, endPoint y: 98, distance: 246.1
click at [41, 98] on div "Sales Orders 7868 Default Sorting: Order # Reset Options Create order" at bounding box center [784, 92] width 1515 height 53
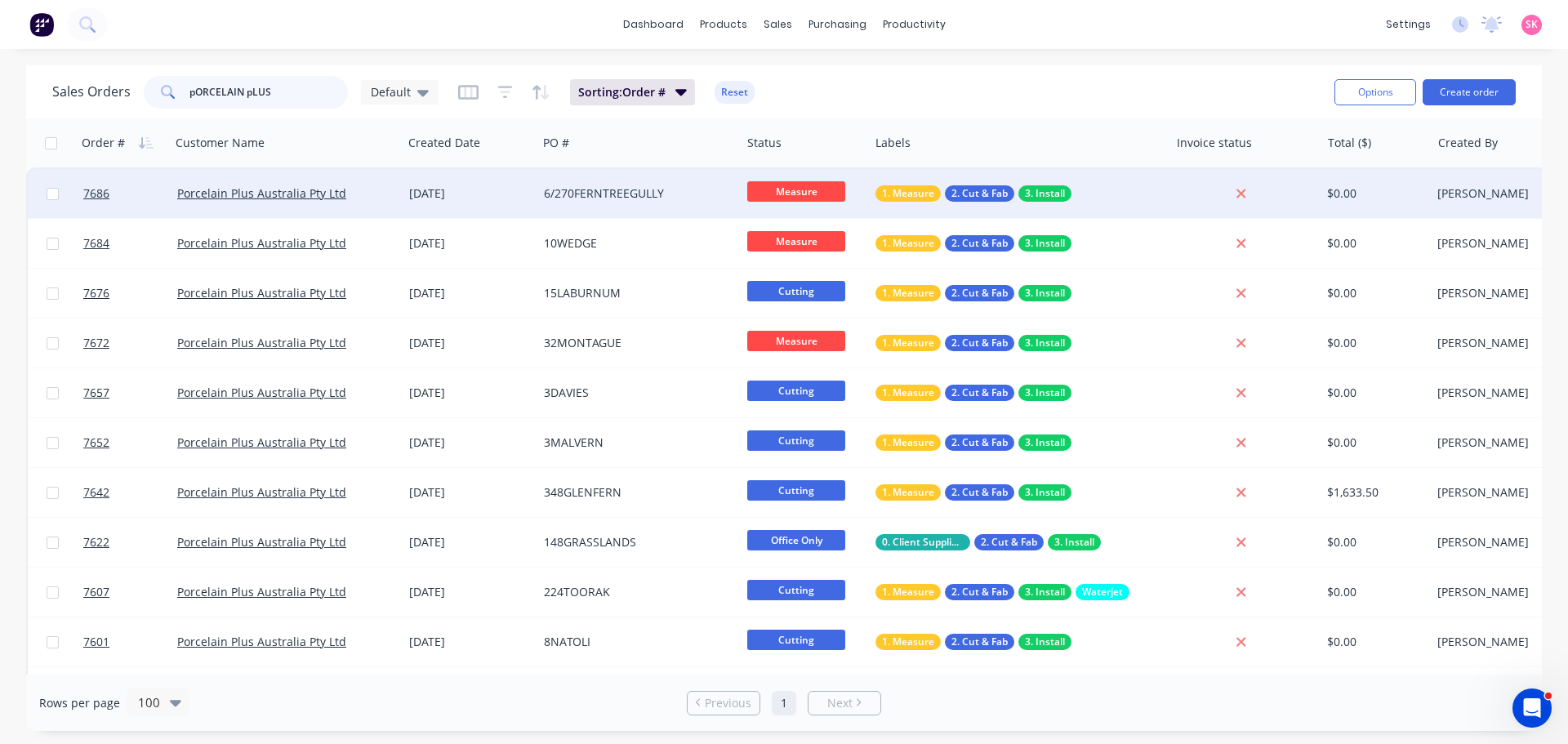
type input "pORCELAIN pLUS"
click at [670, 193] on div "6/270FERNTREEGULLY" at bounding box center [634, 193] width 181 height 16
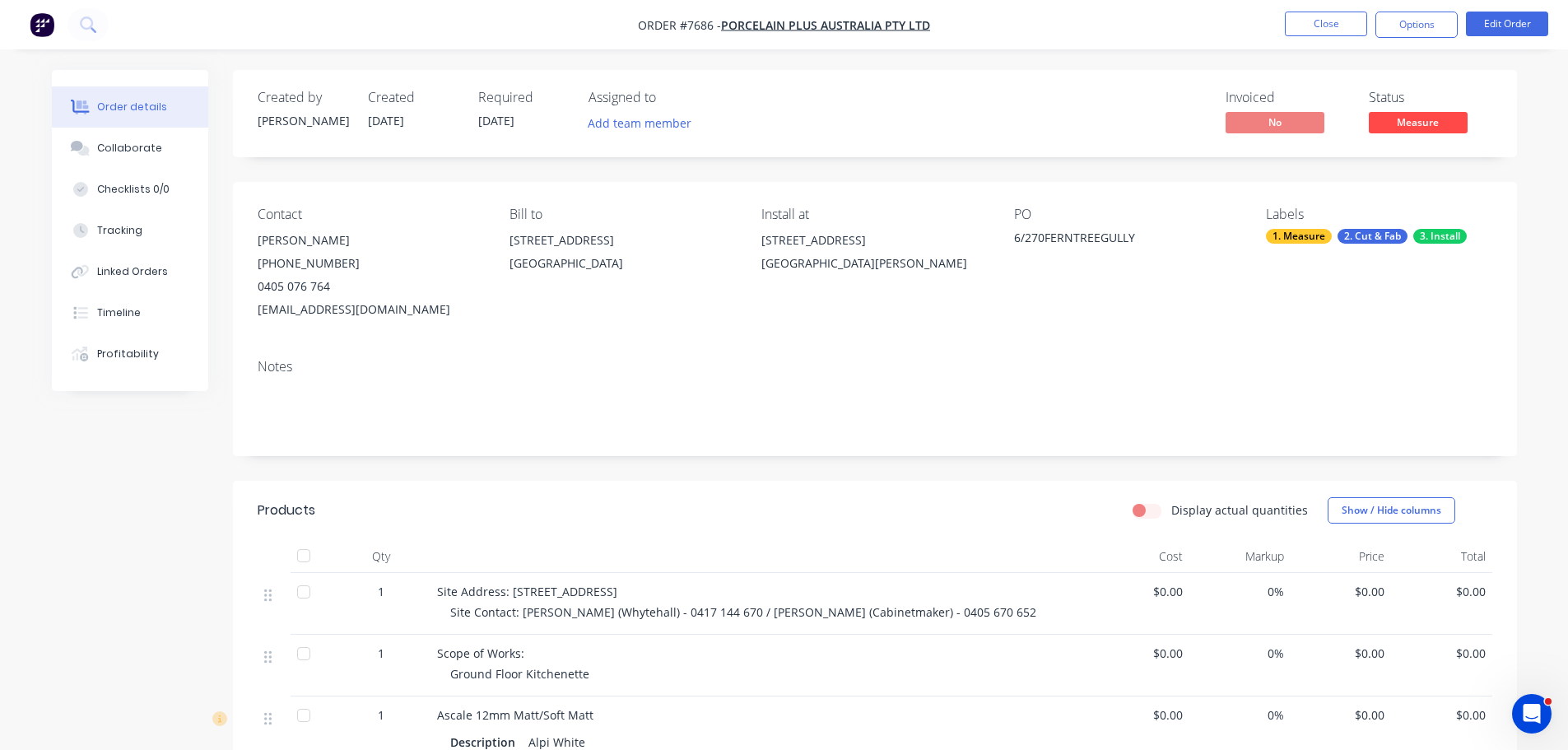
click at [1442, 126] on span "Measure" at bounding box center [1418, 122] width 99 height 21
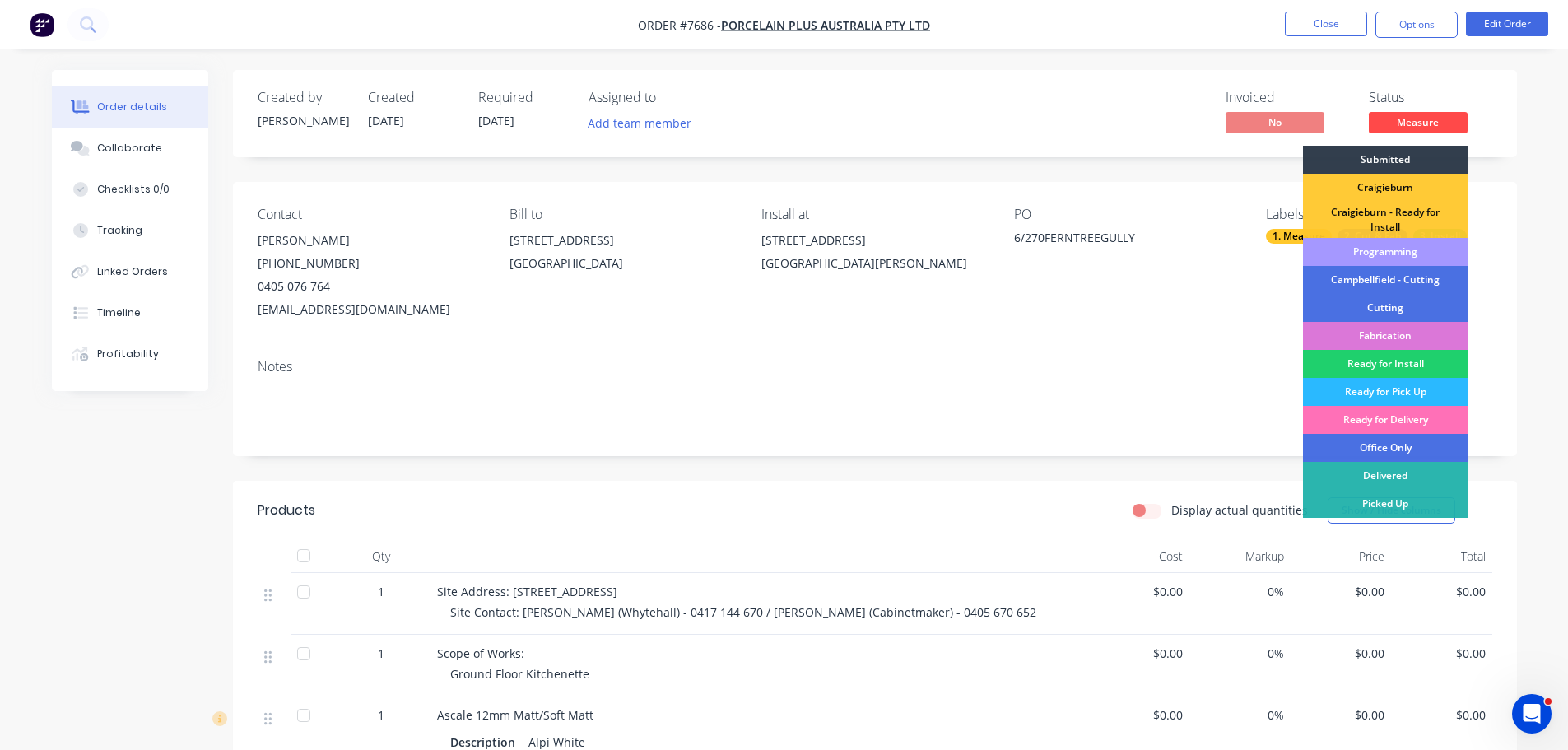
click at [1400, 257] on div "Programming" at bounding box center [1385, 251] width 165 height 28
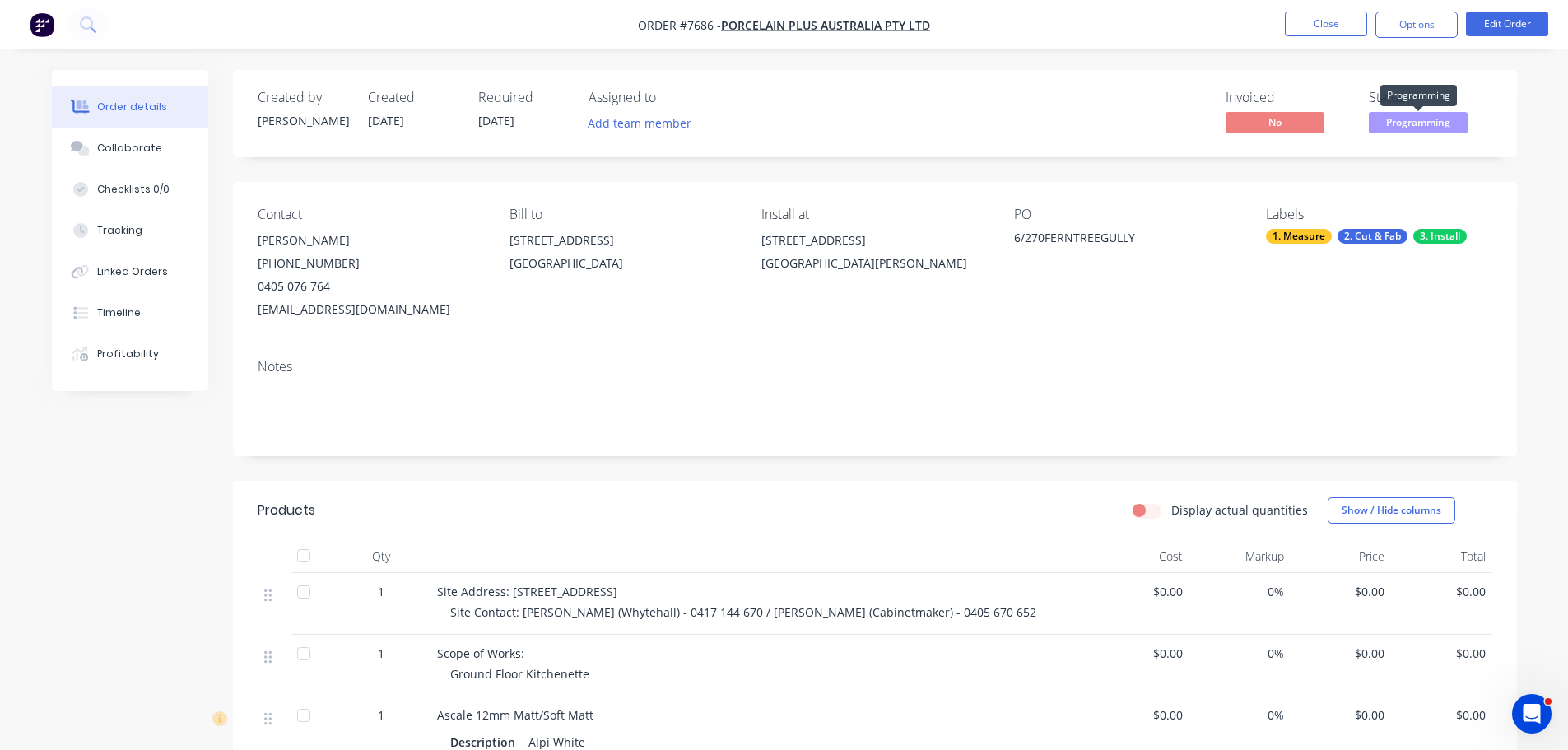
click at [1421, 122] on span "Programming" at bounding box center [1418, 122] width 99 height 21
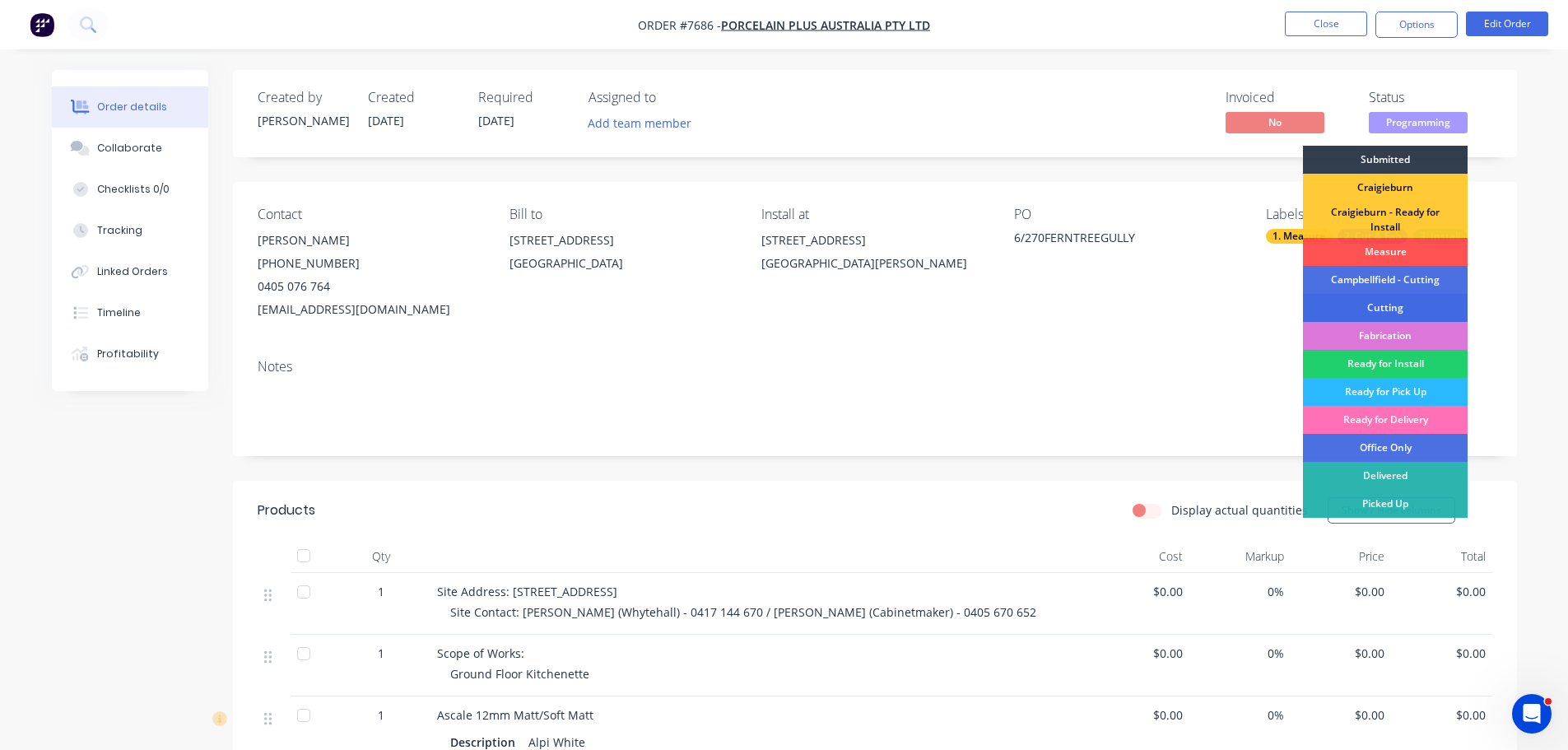
click at [1441, 297] on div "Cutting" at bounding box center [1385, 308] width 165 height 28
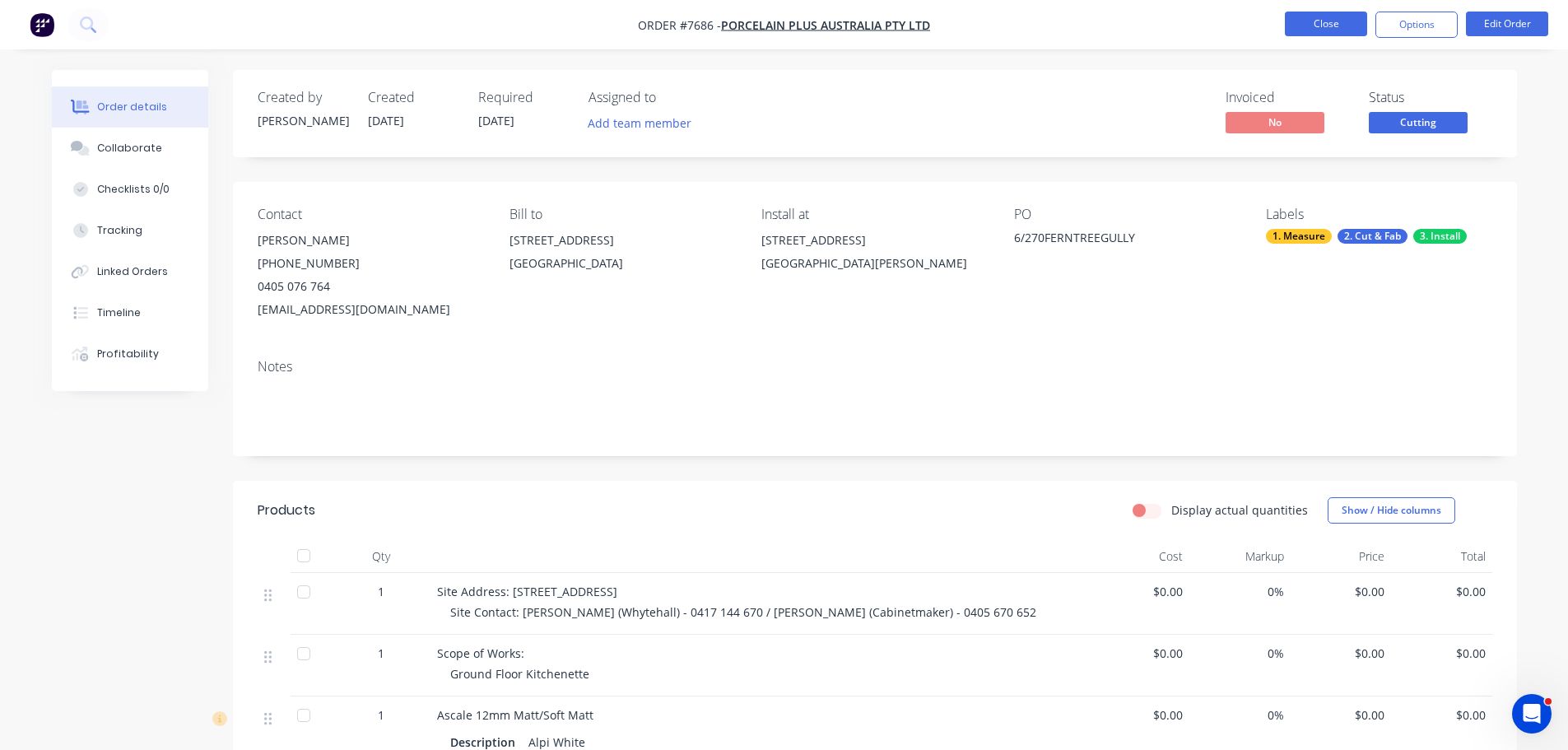
click at [1347, 29] on button "Close" at bounding box center [1326, 23] width 82 height 25
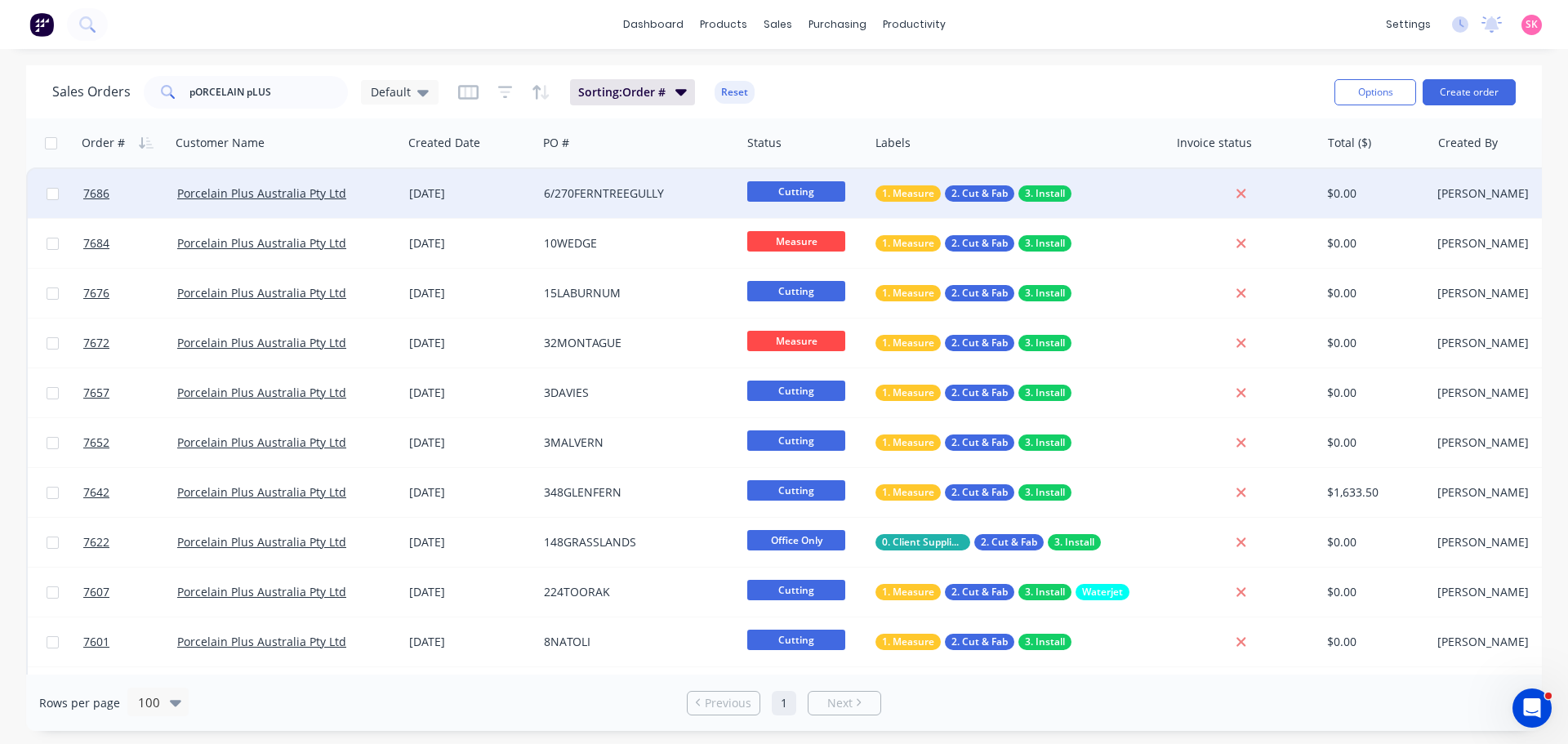
click at [598, 203] on div "6/270FERNTREEGULLY" at bounding box center [639, 193] width 204 height 49
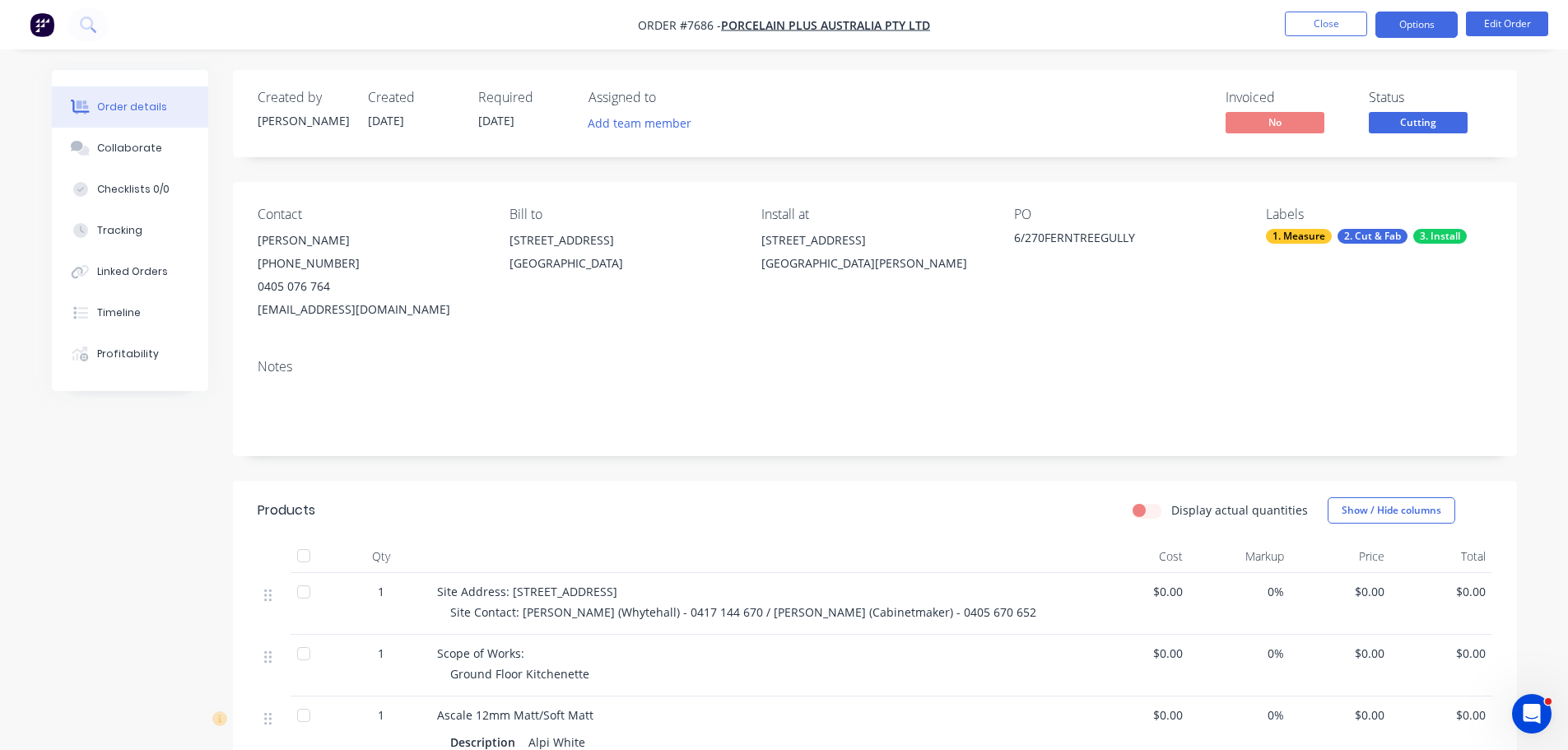
click at [1423, 23] on button "Options" at bounding box center [1417, 24] width 82 height 27
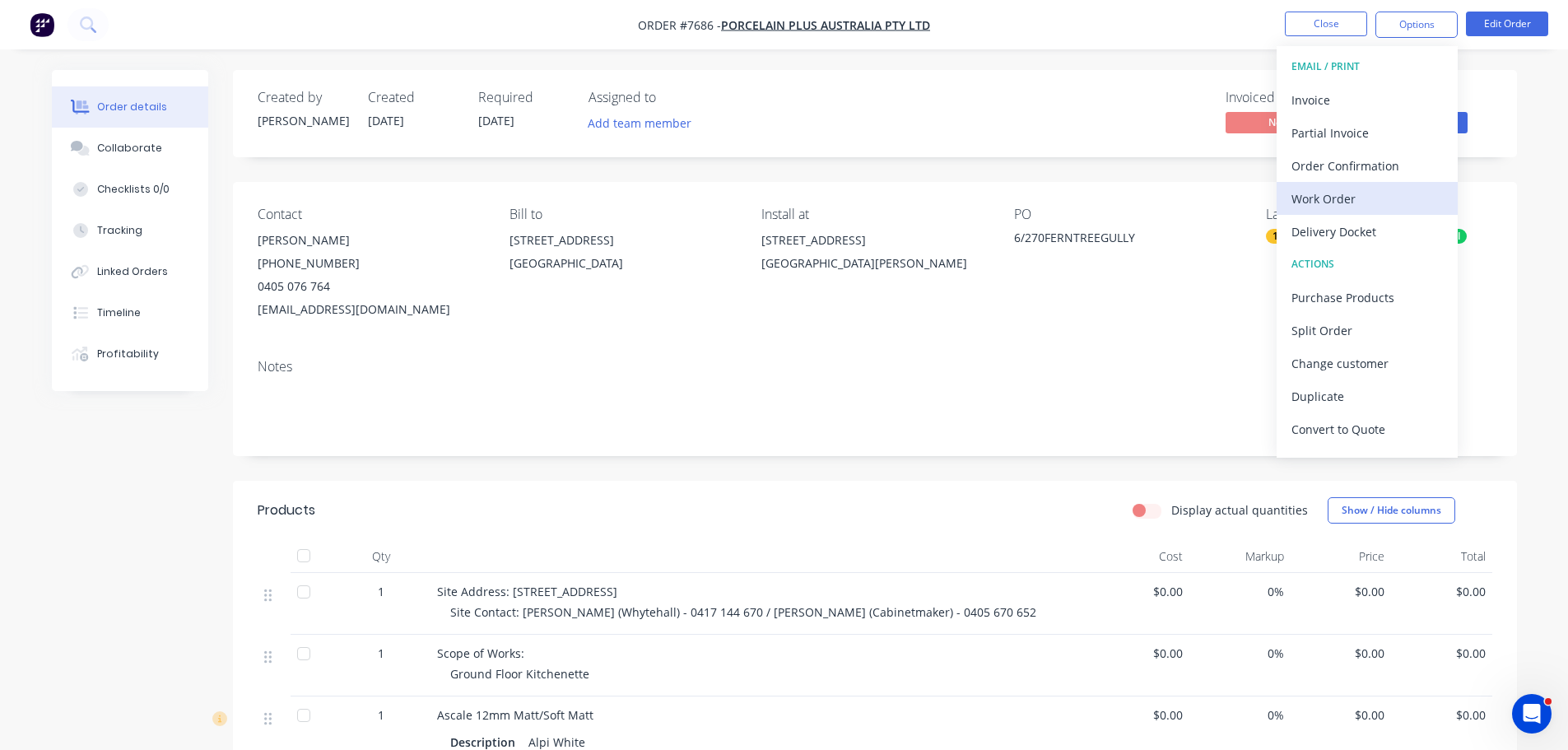
click at [1394, 203] on div "Work Order" at bounding box center [1367, 199] width 151 height 24
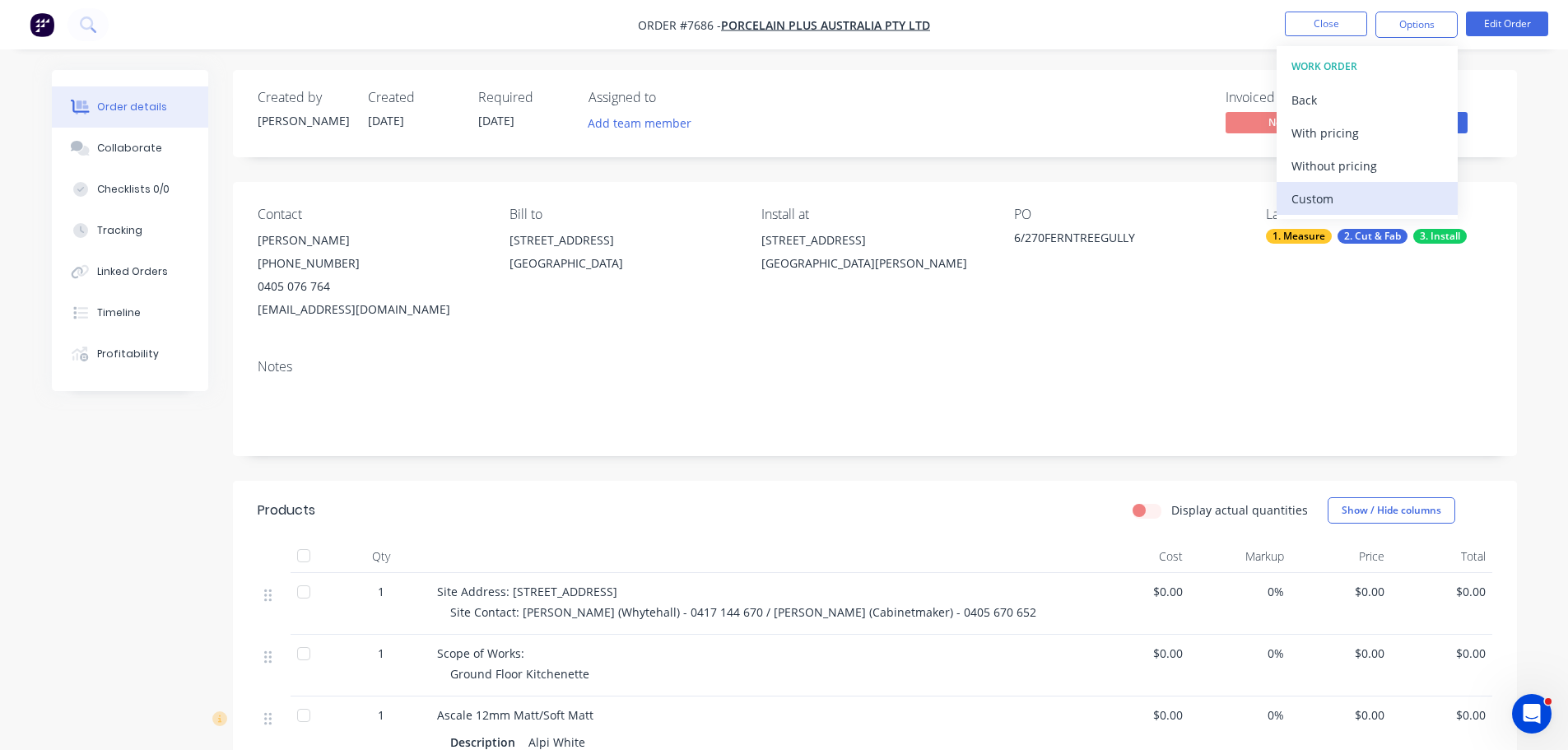
click at [1344, 196] on div "Custom" at bounding box center [1367, 199] width 151 height 24
click at [1353, 166] on div "Without pricing" at bounding box center [1367, 166] width 151 height 24
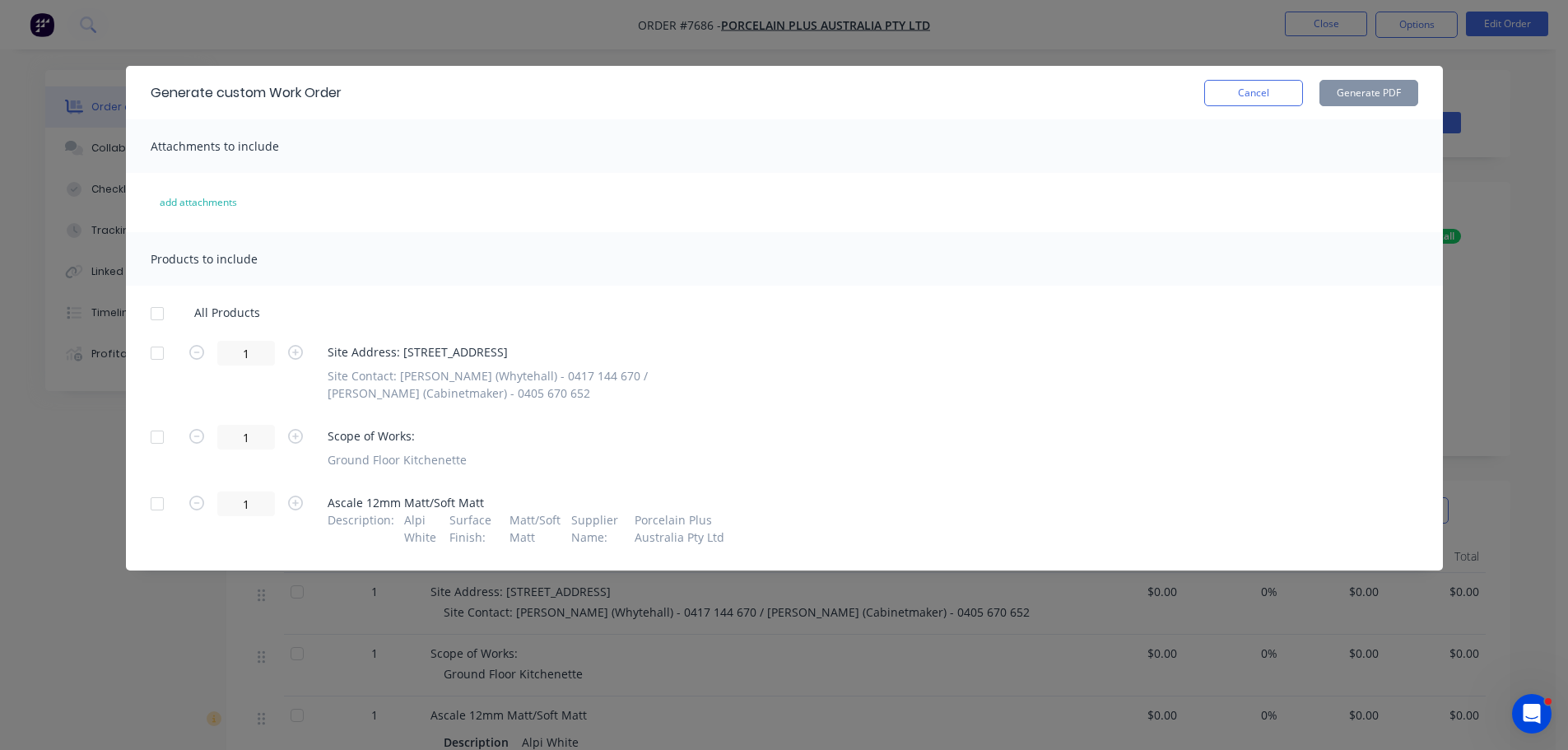
click at [162, 316] on div at bounding box center [157, 314] width 33 height 33
click at [158, 439] on div at bounding box center [157, 437] width 33 height 33
click at [161, 436] on div at bounding box center [157, 437] width 33 height 33
click at [1399, 88] on button "Generate PDF" at bounding box center [1369, 92] width 99 height 27
click at [1290, 96] on button "Cancel" at bounding box center [1254, 92] width 99 height 27
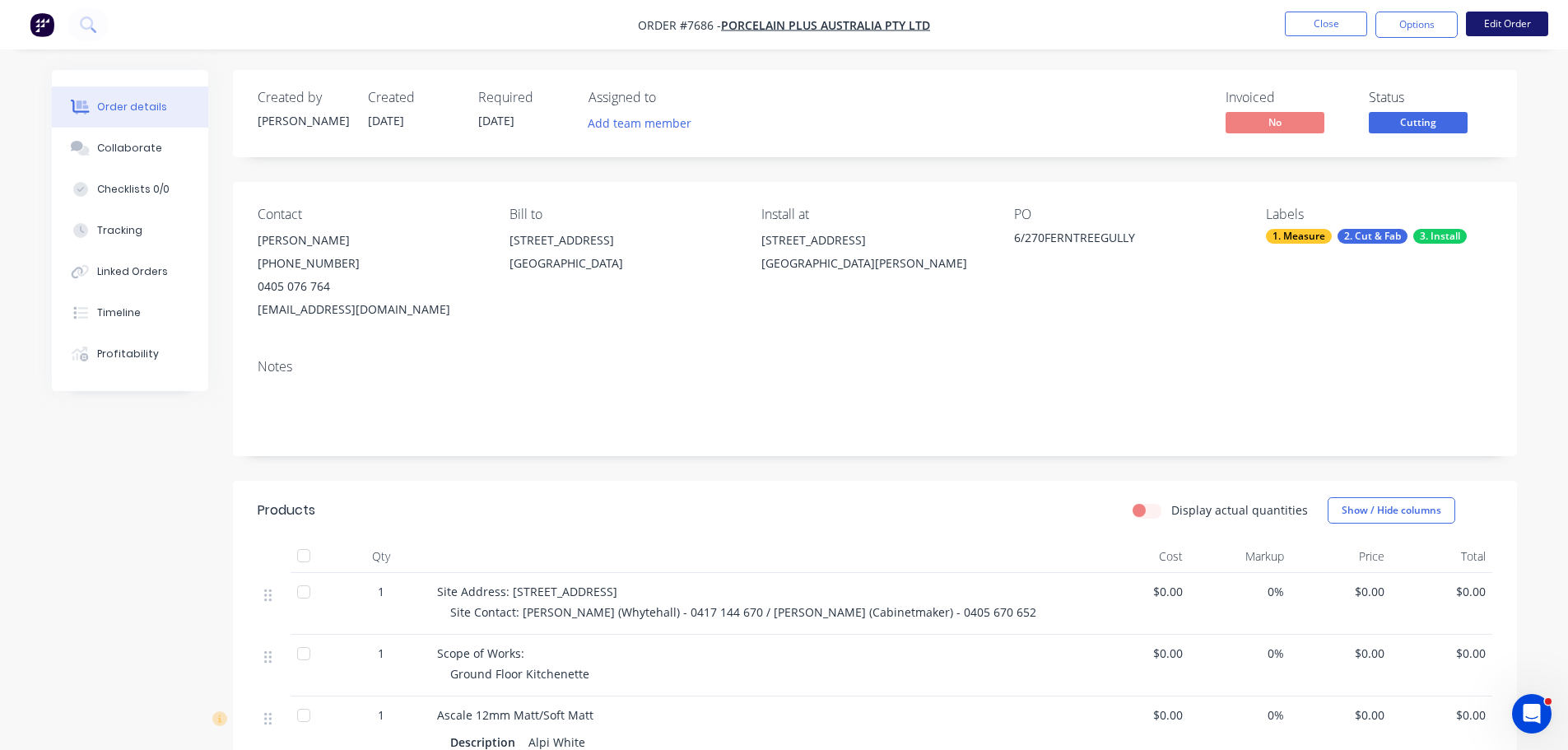
click at [1530, 34] on button "Edit Order" at bounding box center [1507, 23] width 82 height 25
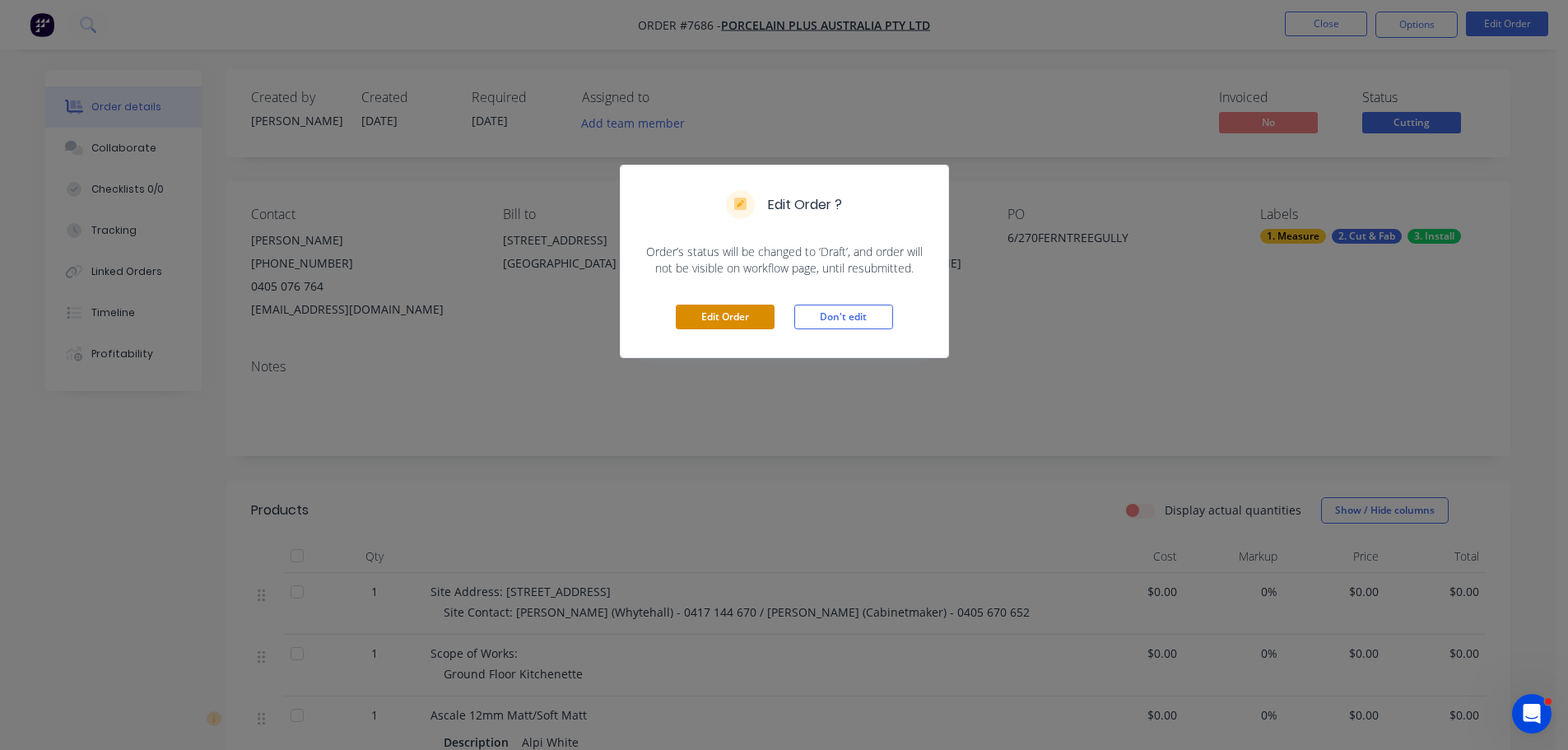
click at [762, 308] on button "Edit Order" at bounding box center [725, 316] width 99 height 25
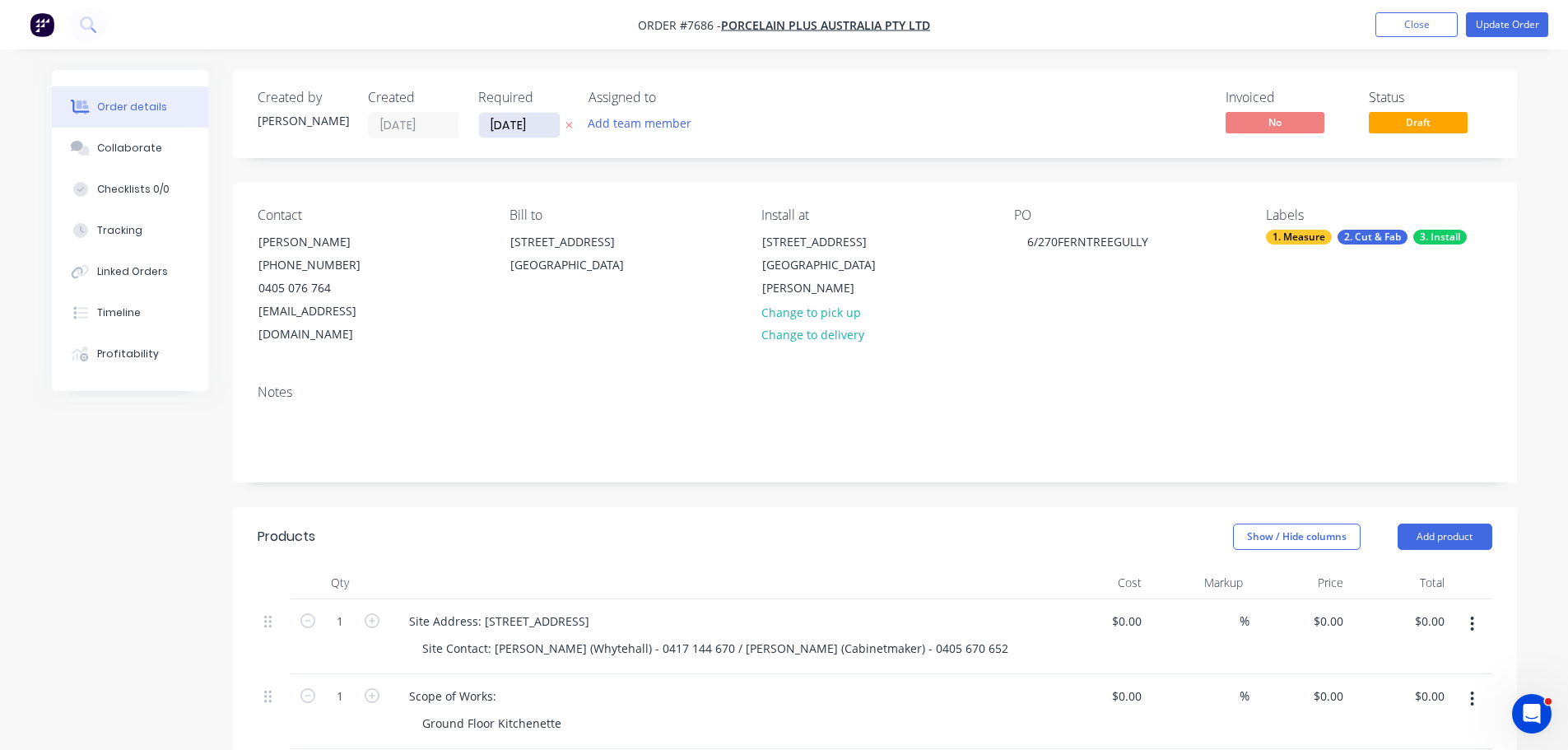
click at [491, 123] on input "[DATE]" at bounding box center [519, 125] width 80 height 25
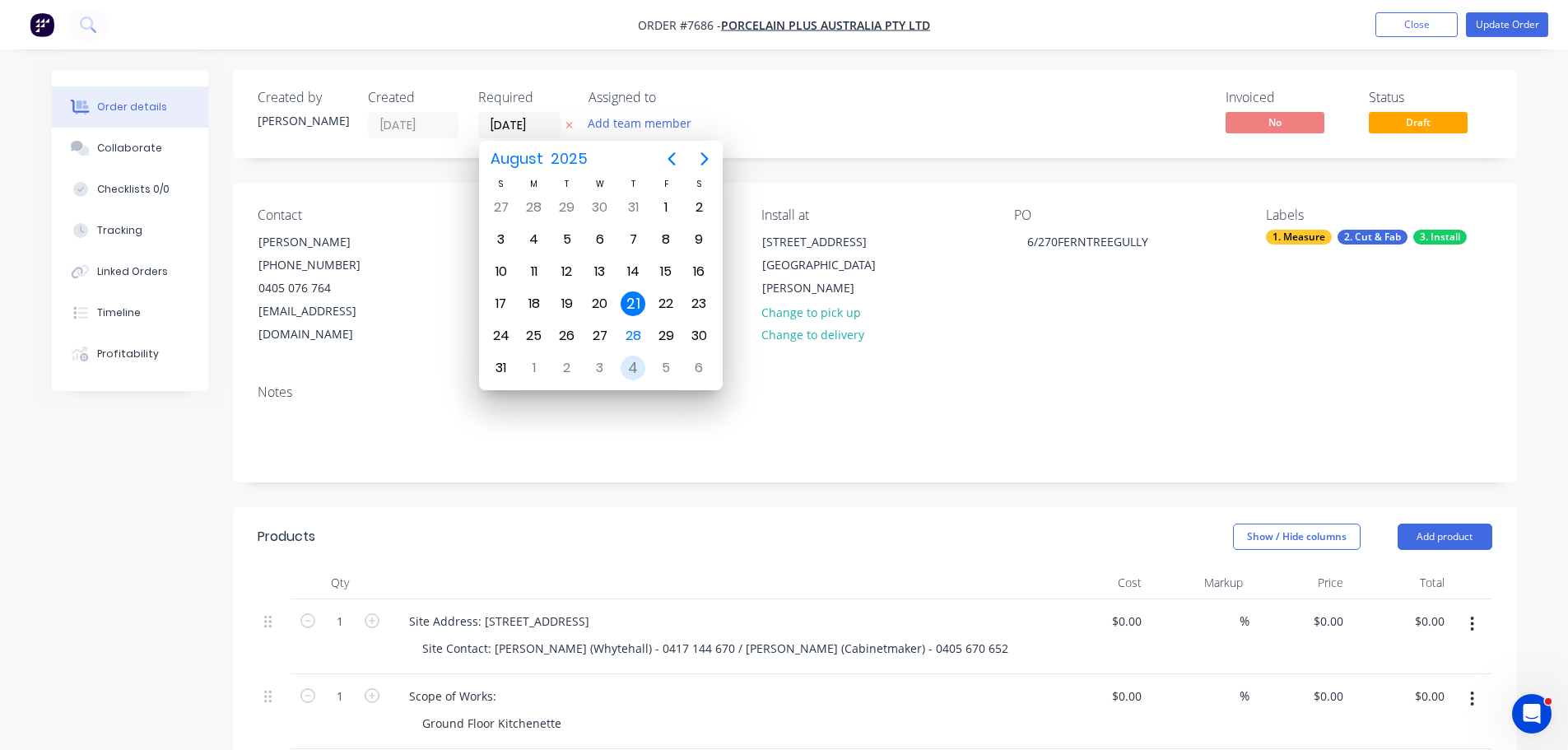
click at [619, 338] on div "28" at bounding box center [633, 336] width 33 height 32
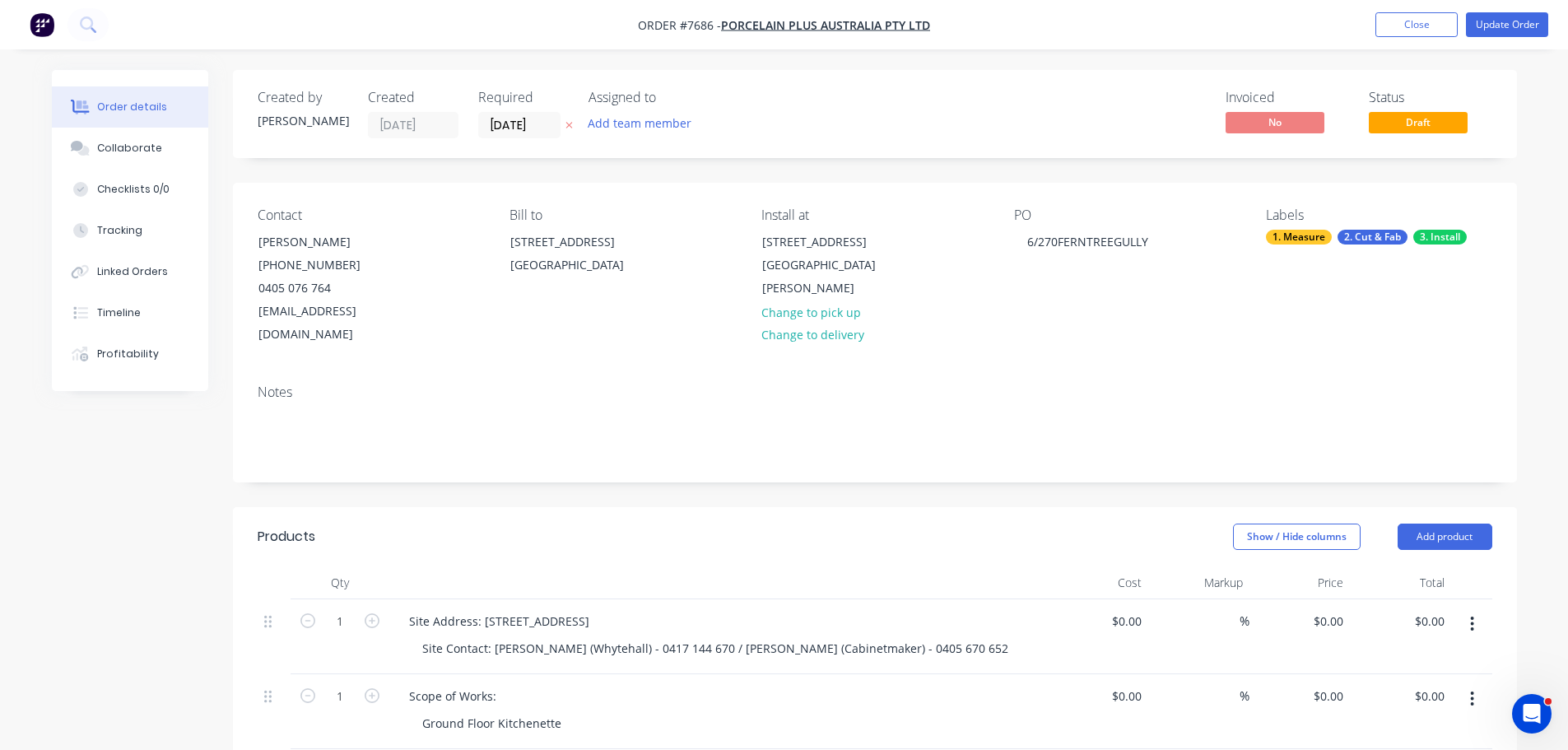
click at [528, 110] on div "Required 28/08/25" at bounding box center [523, 114] width 91 height 49
click at [541, 126] on input "[DATE]" at bounding box center [519, 125] width 80 height 25
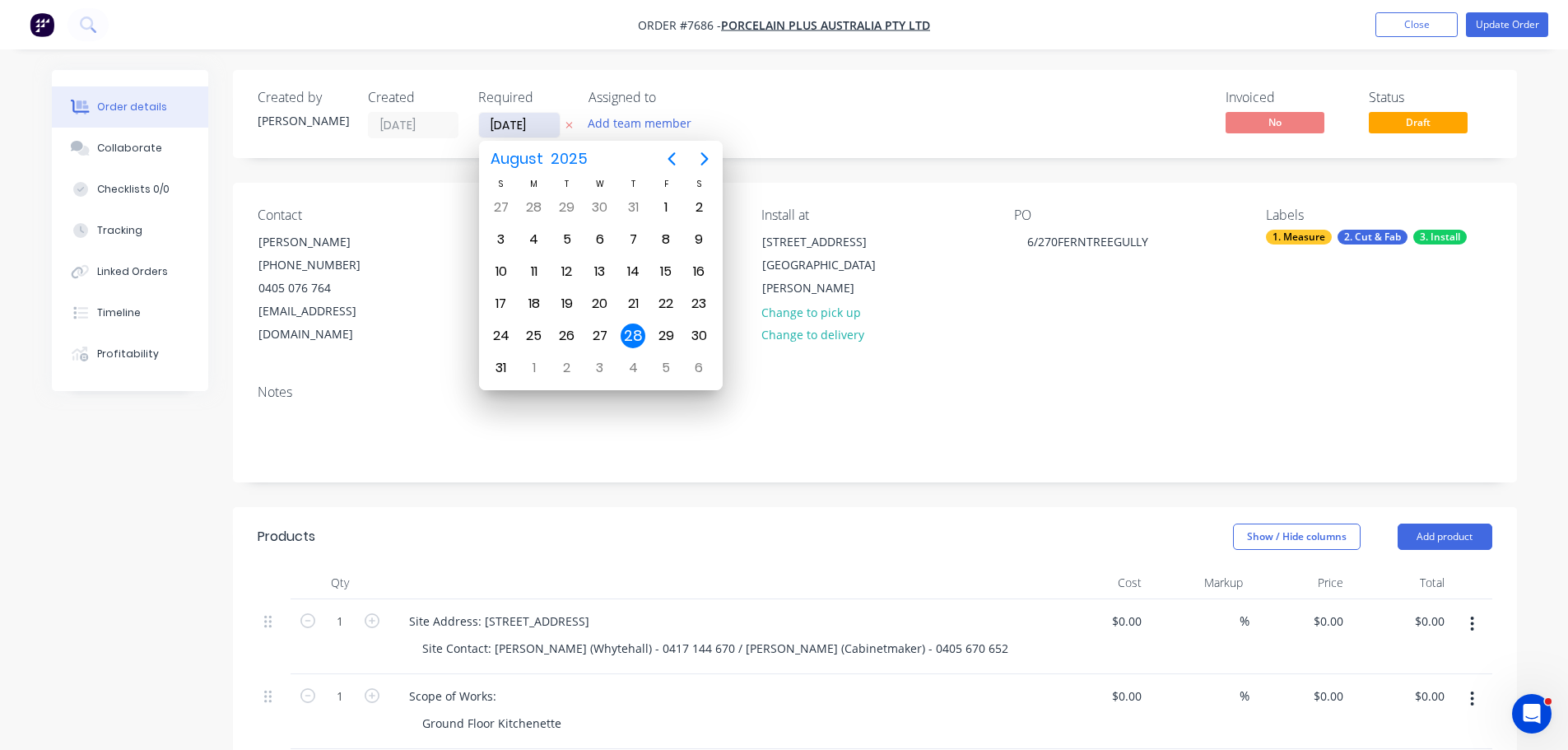
click at [536, 128] on input "[DATE]" at bounding box center [519, 125] width 80 height 25
click at [704, 161] on icon "Next page" at bounding box center [704, 158] width 8 height 13
click at [564, 237] on div "9" at bounding box center [567, 239] width 25 height 25
type input "[DATE]"
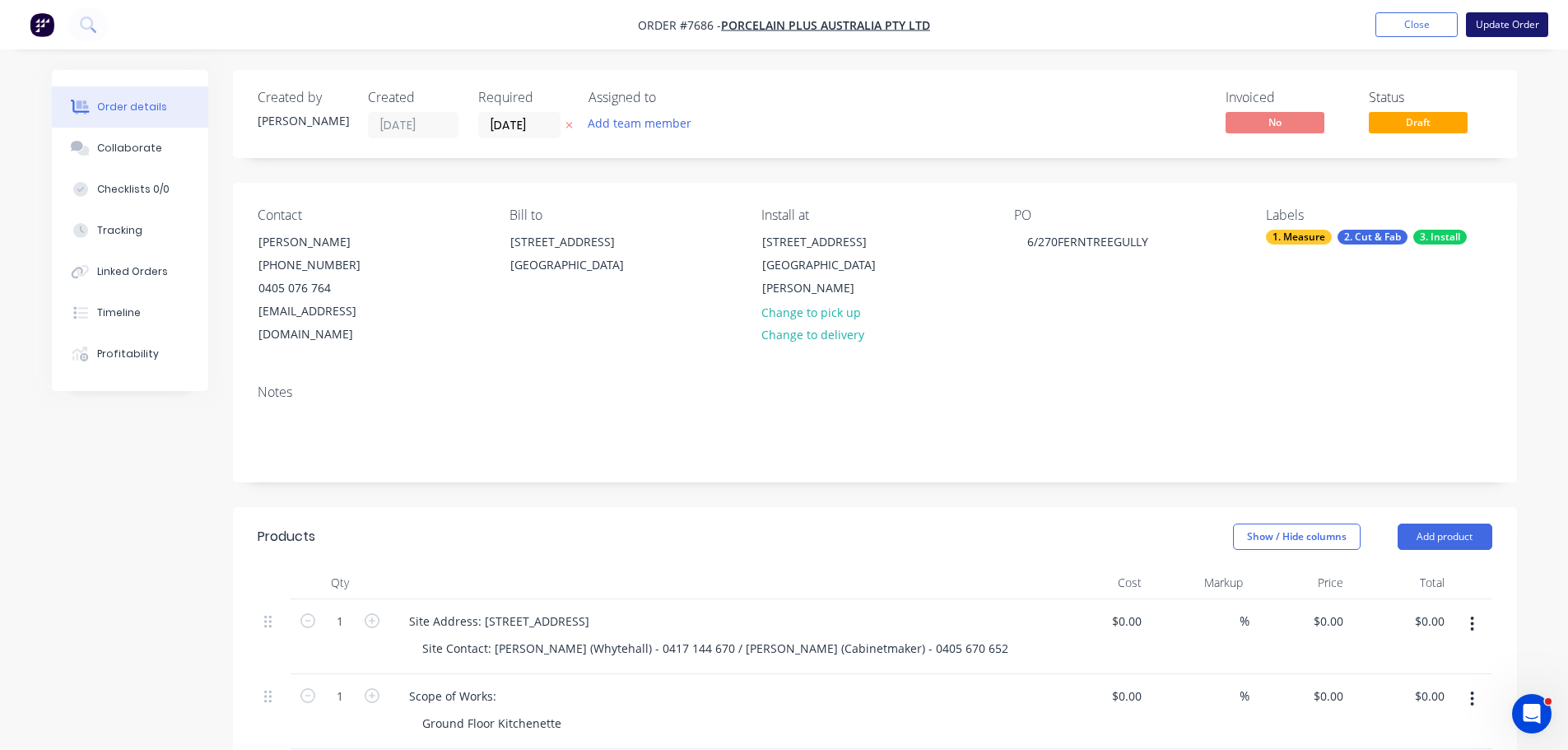
click at [1512, 20] on button "Update Order" at bounding box center [1507, 24] width 82 height 25
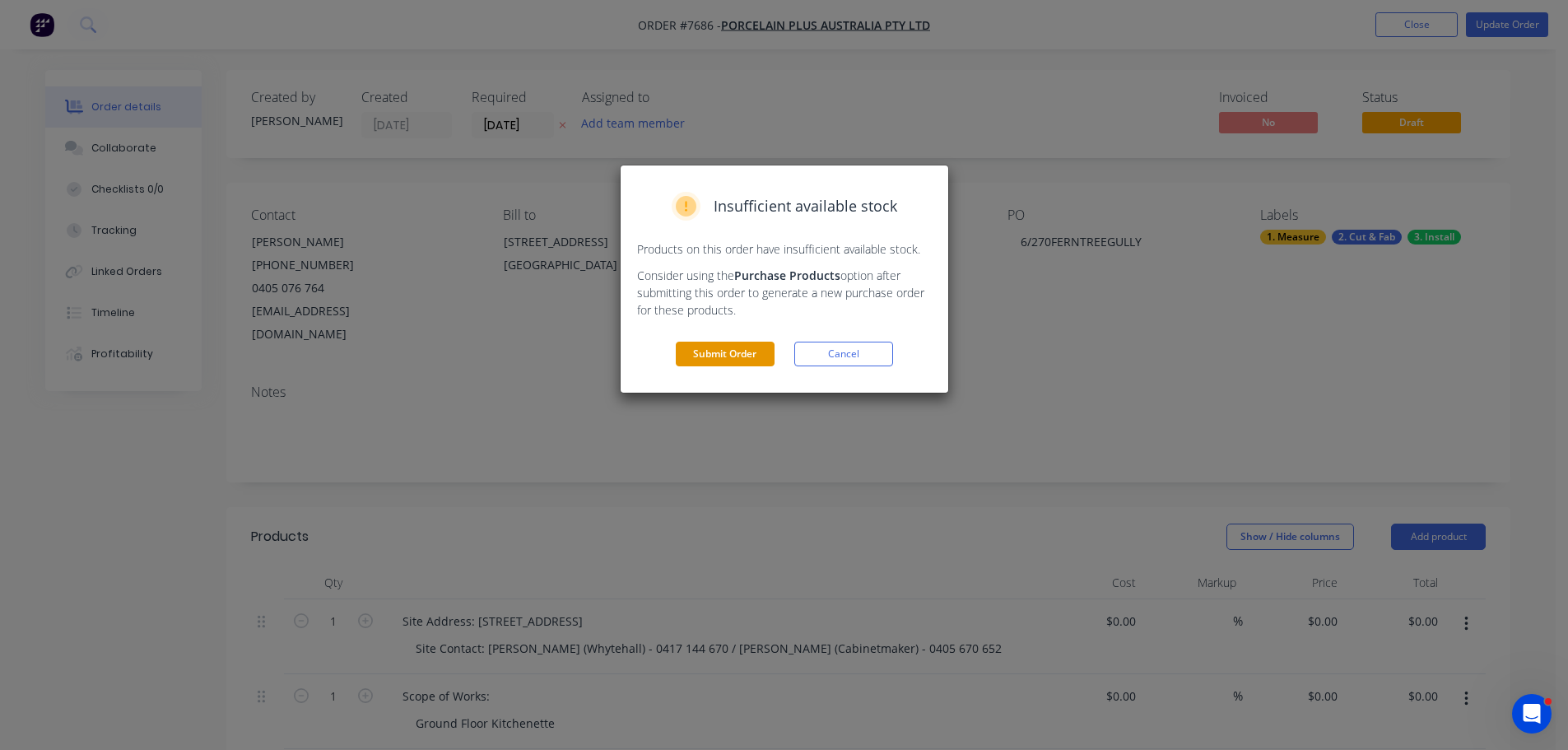
click at [737, 355] on button "Submit Order" at bounding box center [725, 354] width 99 height 25
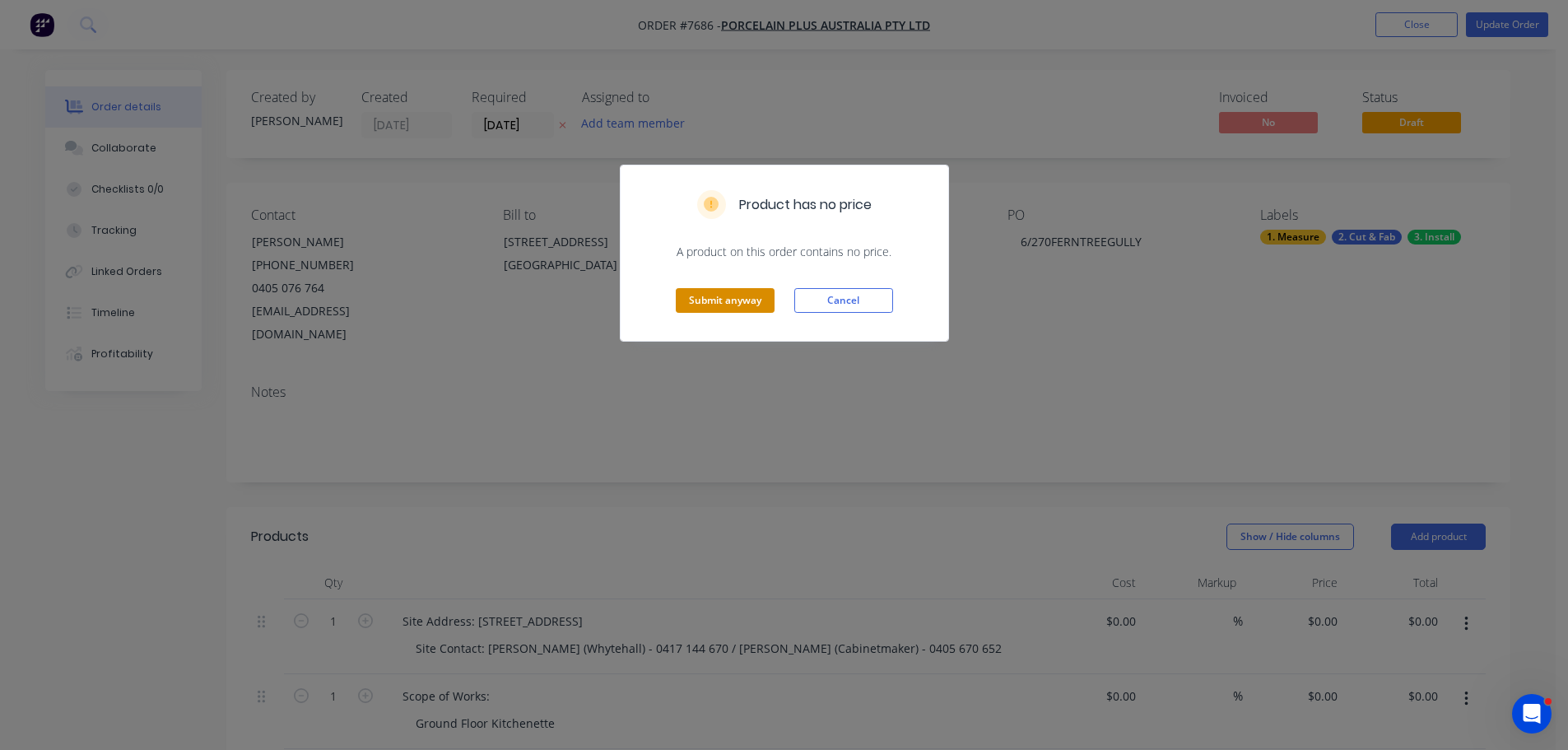
click at [741, 300] on button "Submit anyway" at bounding box center [725, 300] width 99 height 25
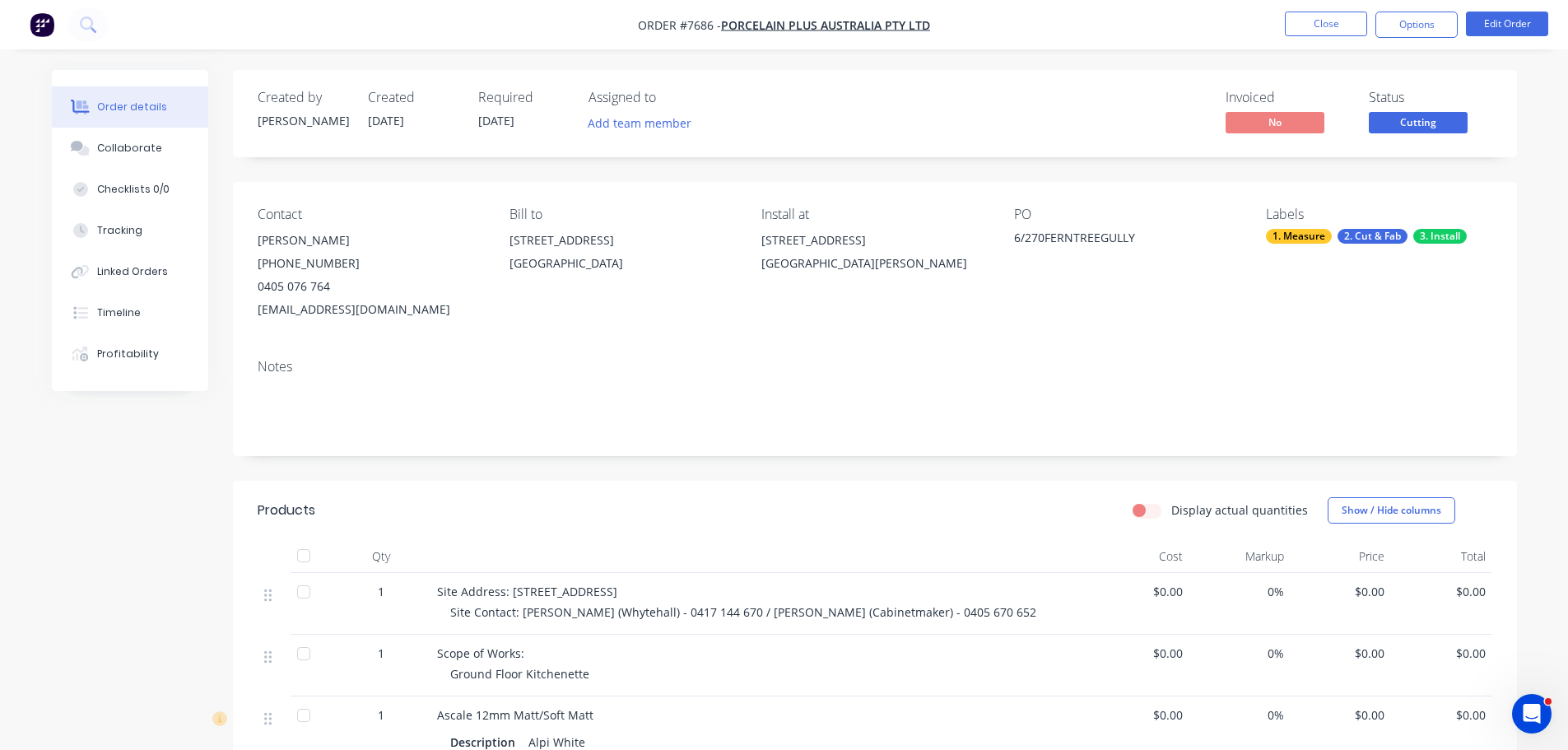
click at [1338, 11] on nav "Order #7686 - Porcelain Plus Australia Pty Ltd Close Options Edit Order" at bounding box center [784, 25] width 1568 height 50
click at [1335, 19] on button "Close" at bounding box center [1326, 23] width 82 height 25
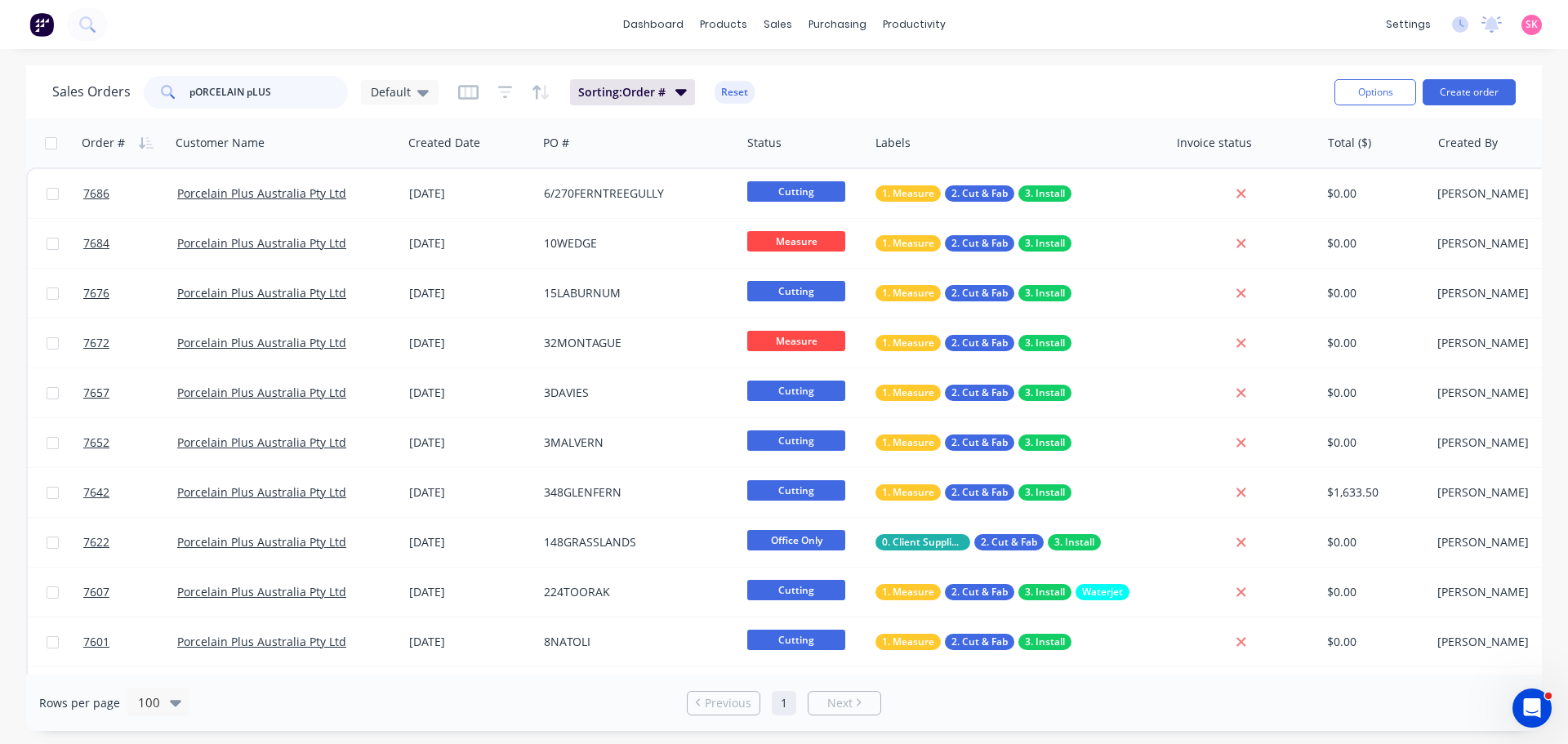
click at [0, 96] on div "Sales Orders pORCELAIN pLUS Default Sorting: Order # Reset Options Create order…" at bounding box center [784, 398] width 1568 height 666
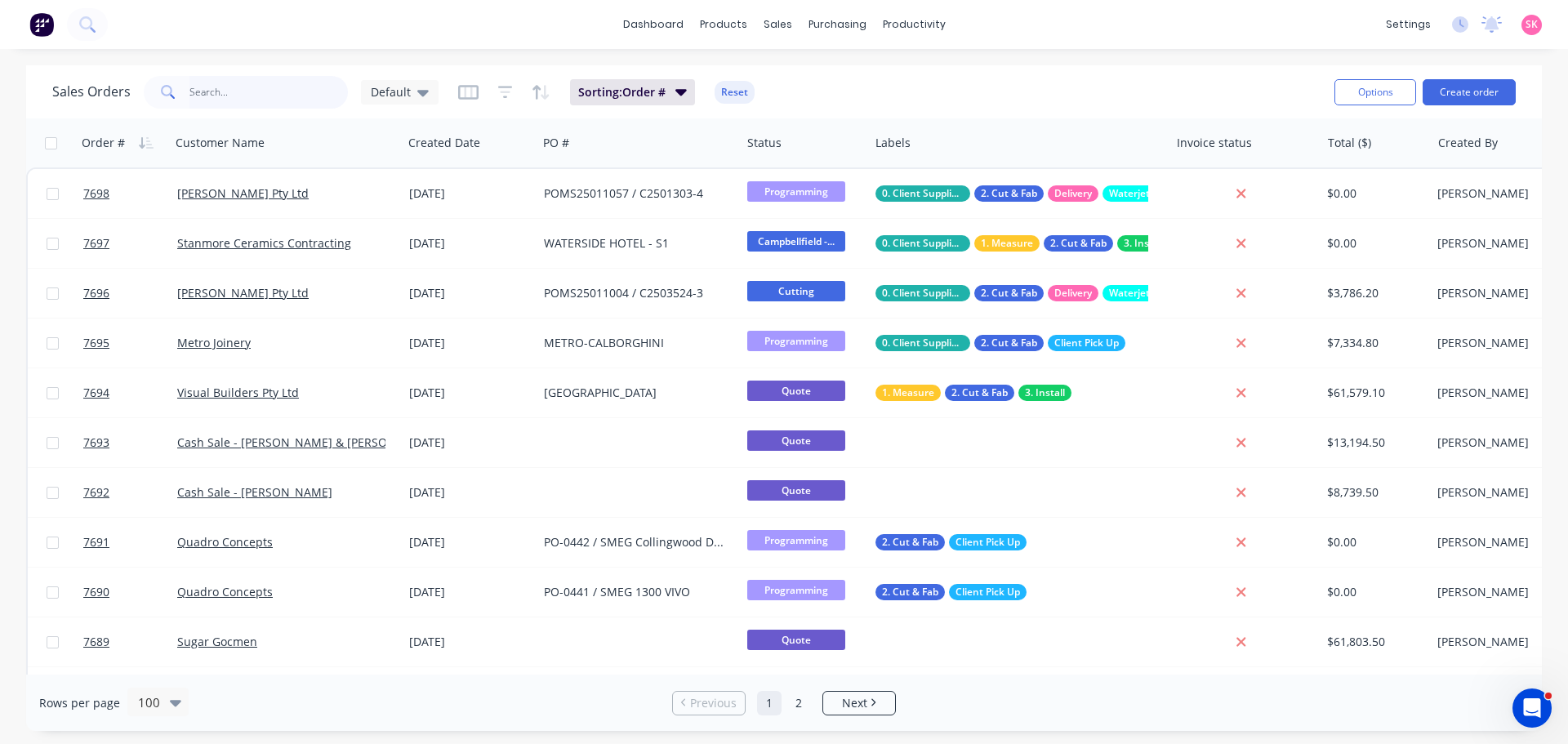
click at [225, 91] on input "text" at bounding box center [269, 92] width 159 height 33
type input "n"
type input "kalkallo"
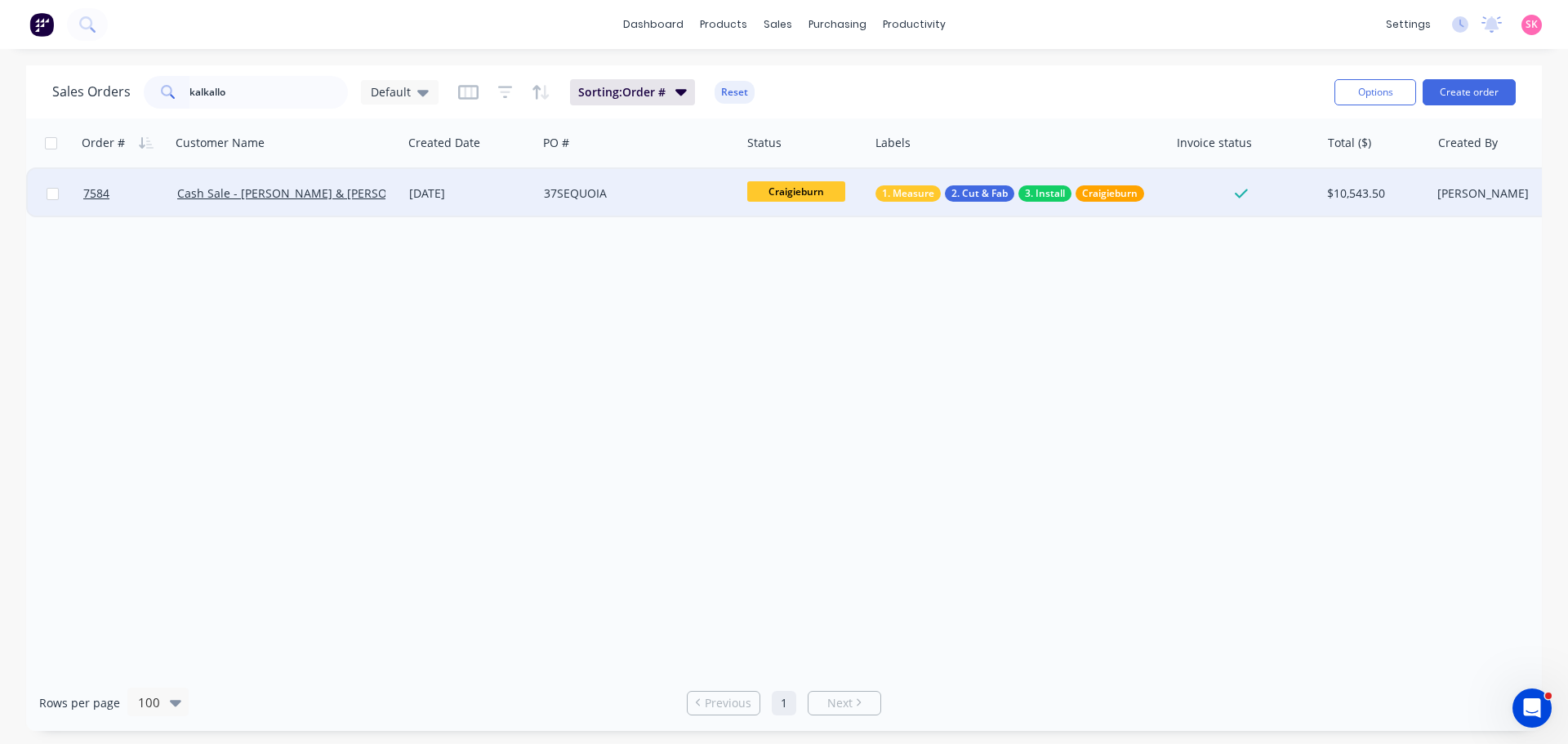
click at [432, 197] on div "[DATE]" at bounding box center [469, 193] width 121 height 16
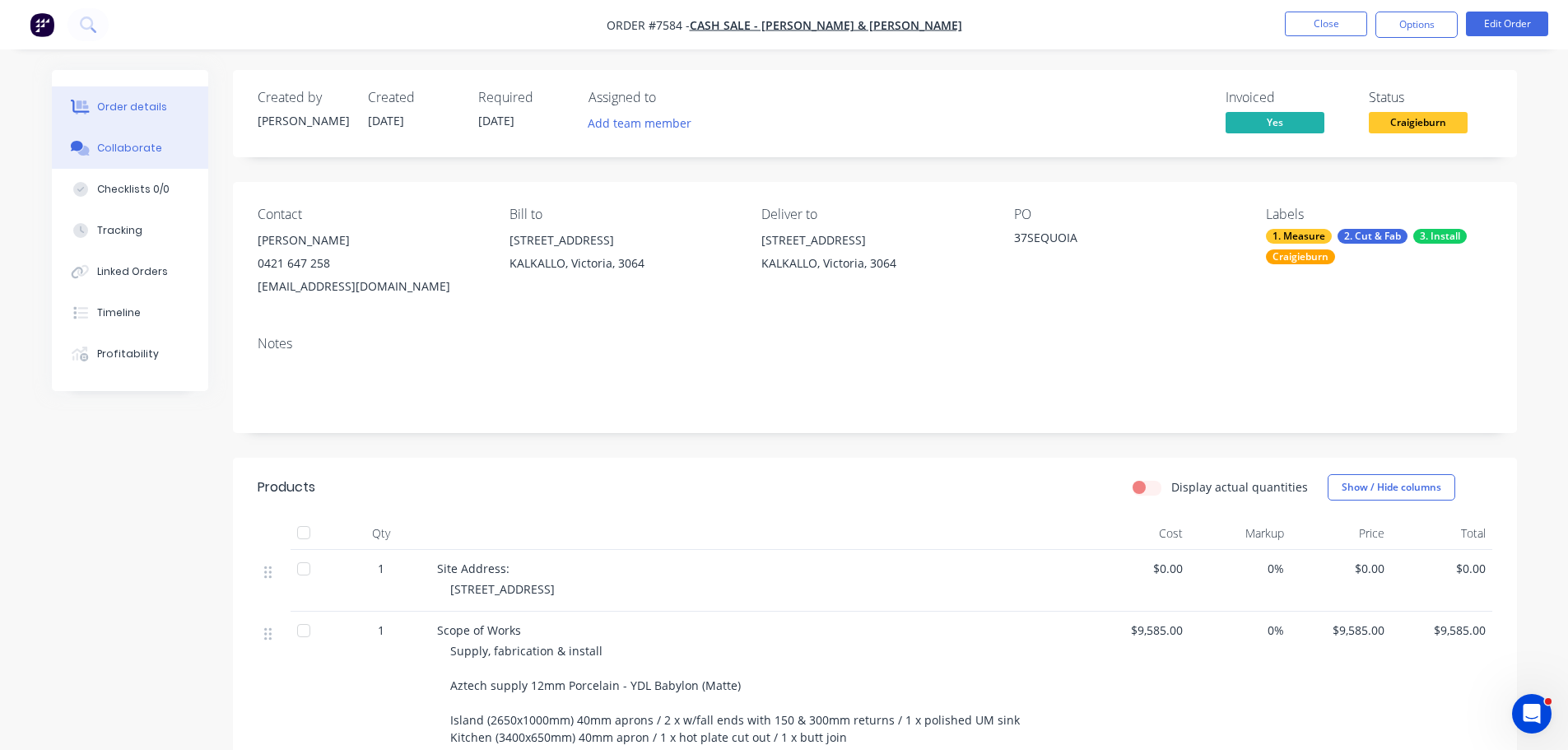
click at [162, 157] on button "Collaborate" at bounding box center [130, 148] width 156 height 41
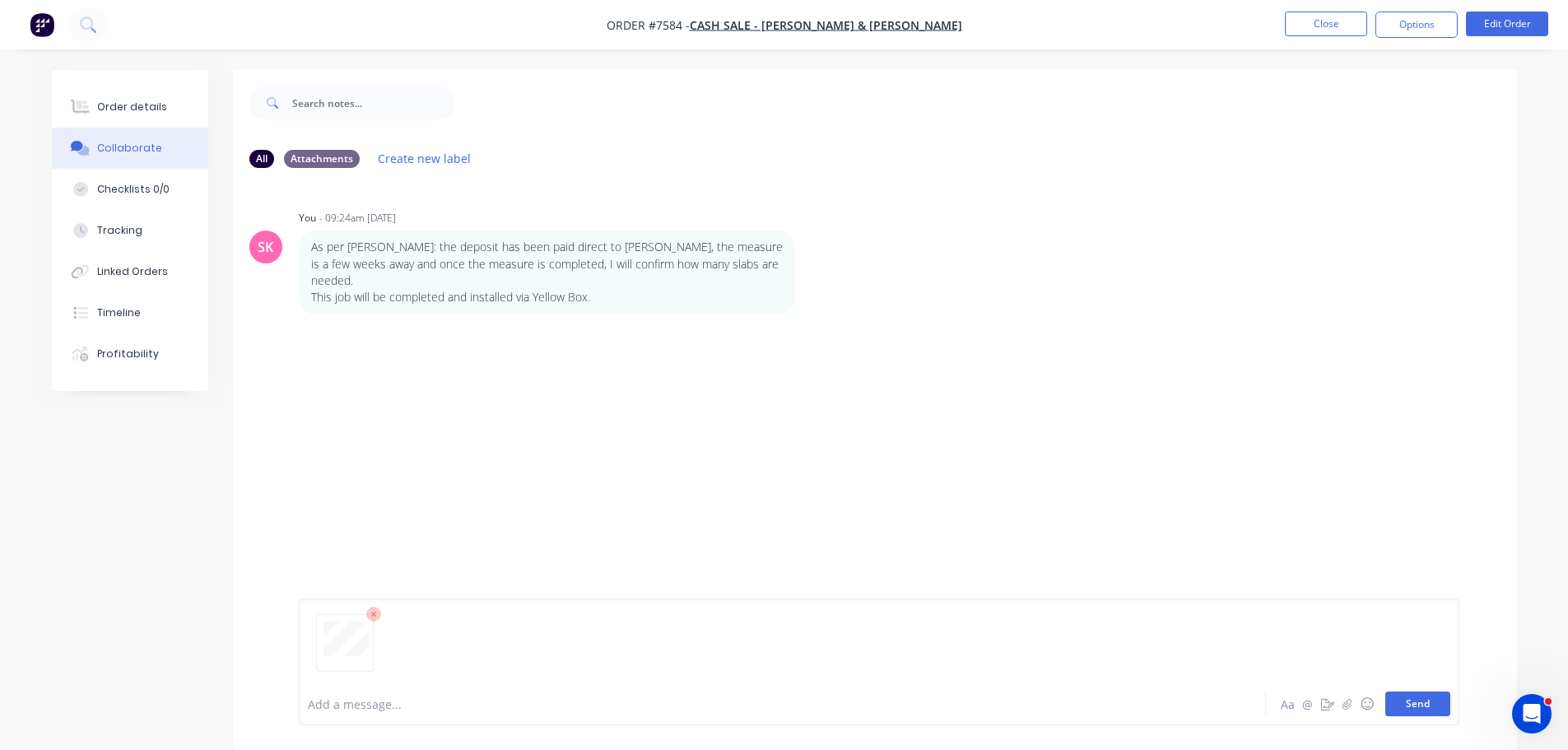
click at [1412, 703] on button "Send" at bounding box center [1418, 704] width 65 height 25
click at [1319, 25] on button "Close" at bounding box center [1326, 23] width 82 height 25
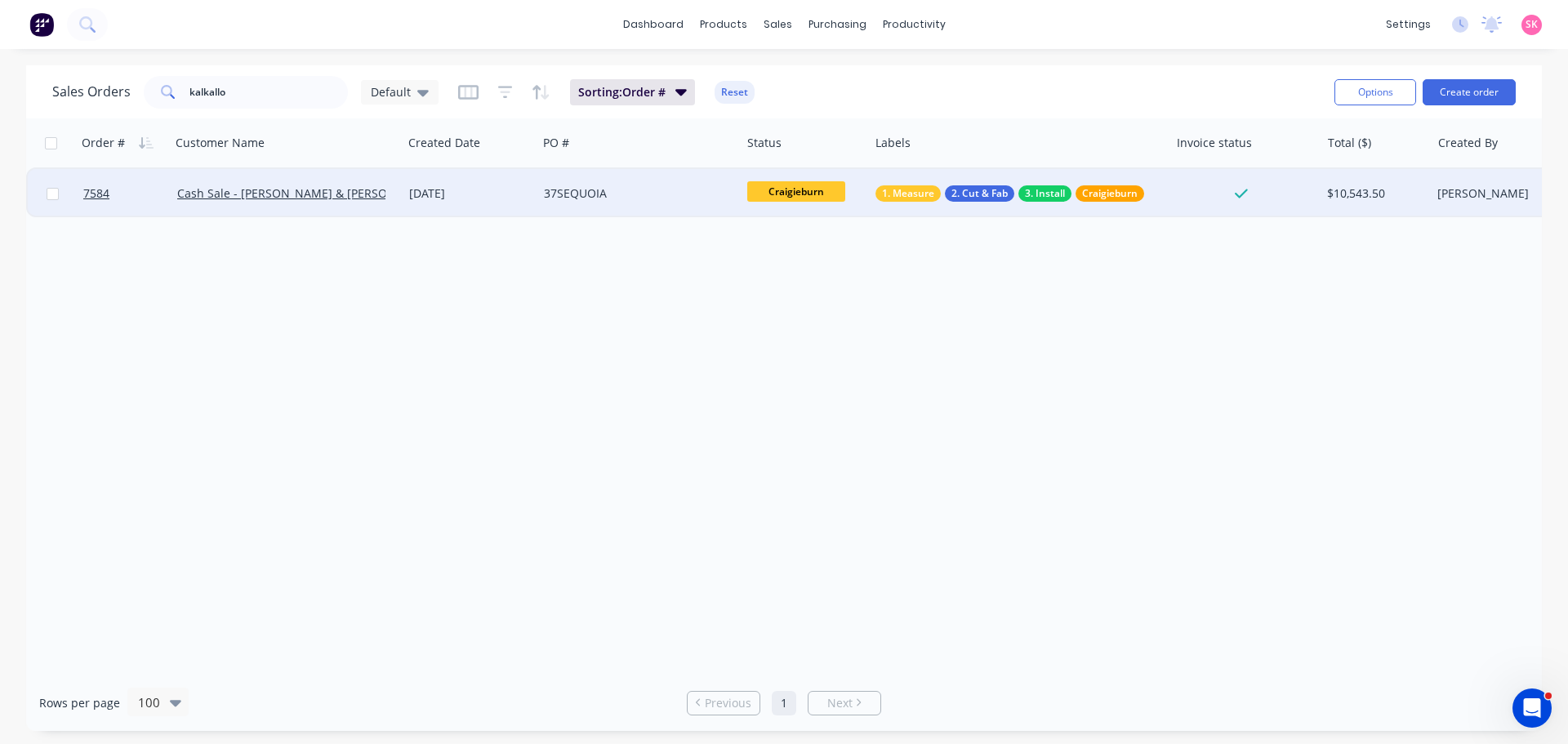
click at [400, 190] on div "Cash Sale - Simran & Harvey" at bounding box center [286, 193] width 232 height 49
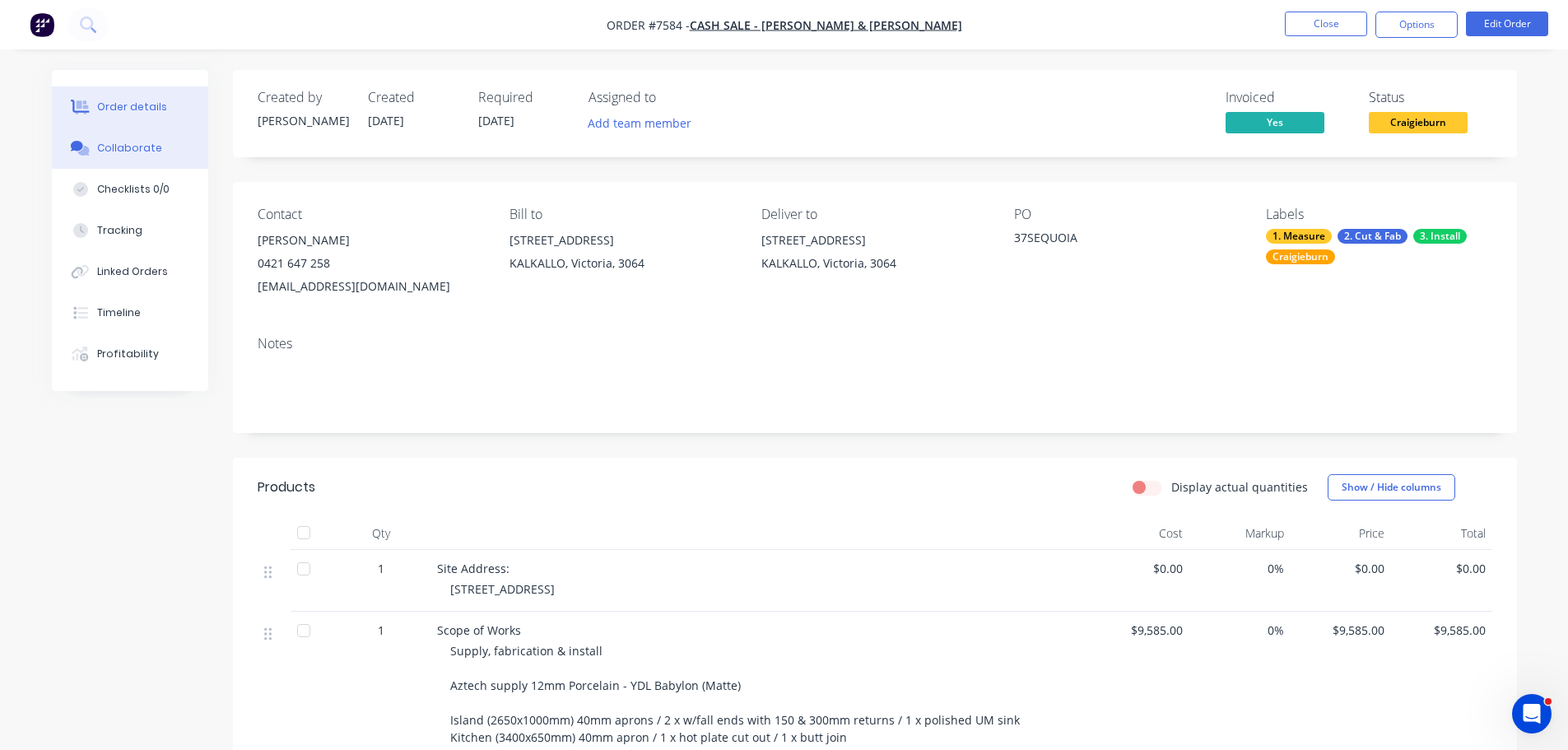
click at [158, 138] on button "Collaborate" at bounding box center [130, 148] width 156 height 41
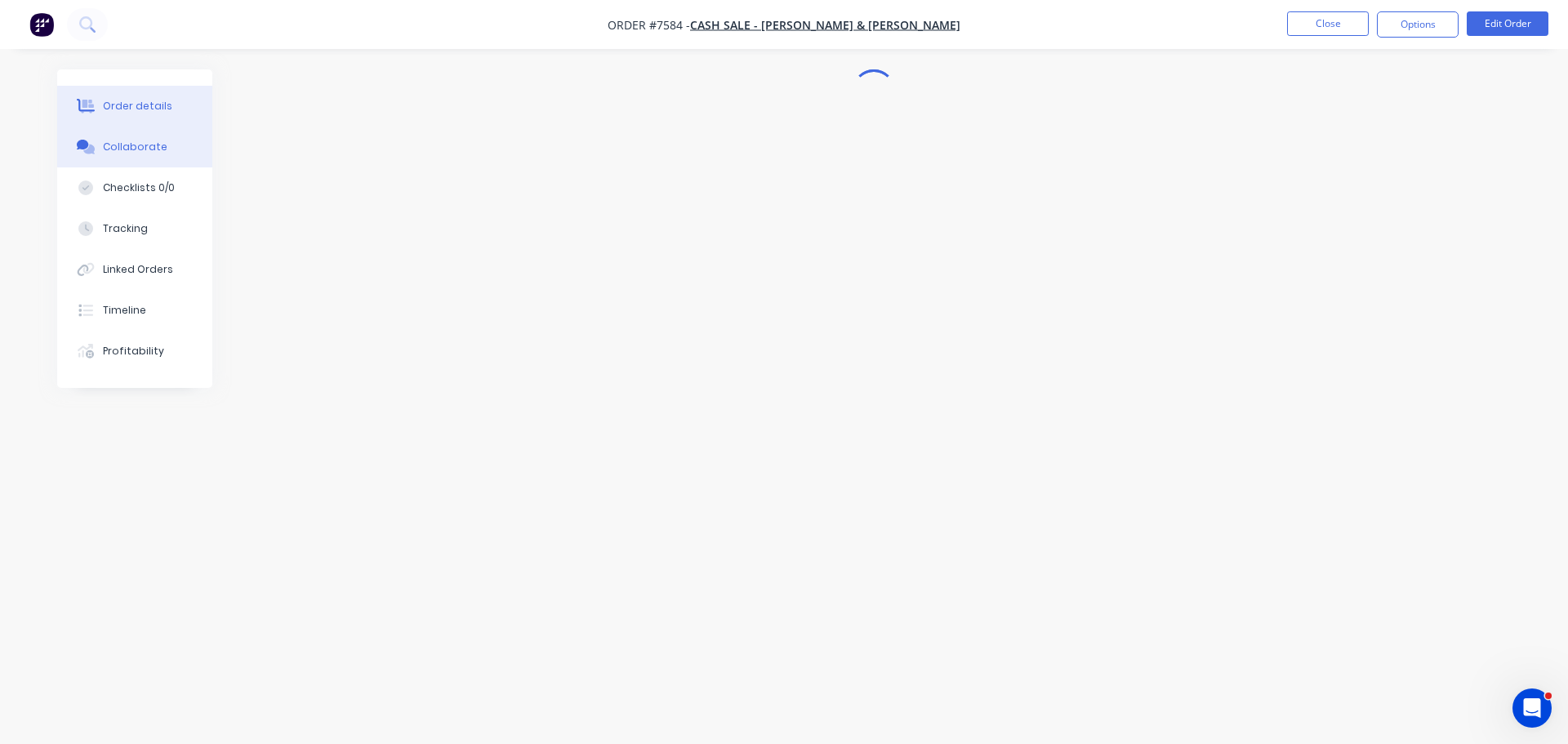
click at [147, 102] on div "Order details" at bounding box center [137, 105] width 70 height 14
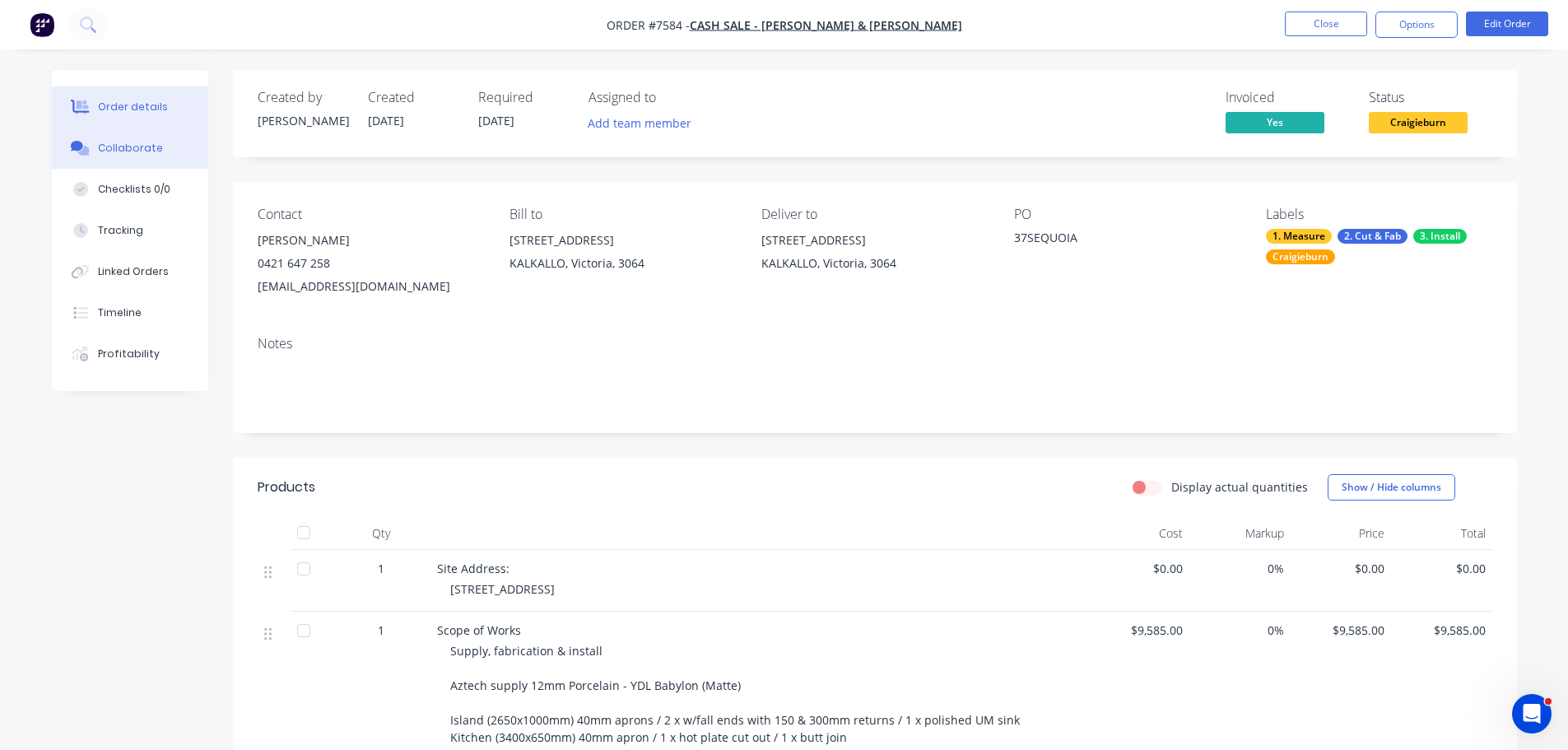
click at [136, 137] on button "Collaborate" at bounding box center [130, 148] width 156 height 41
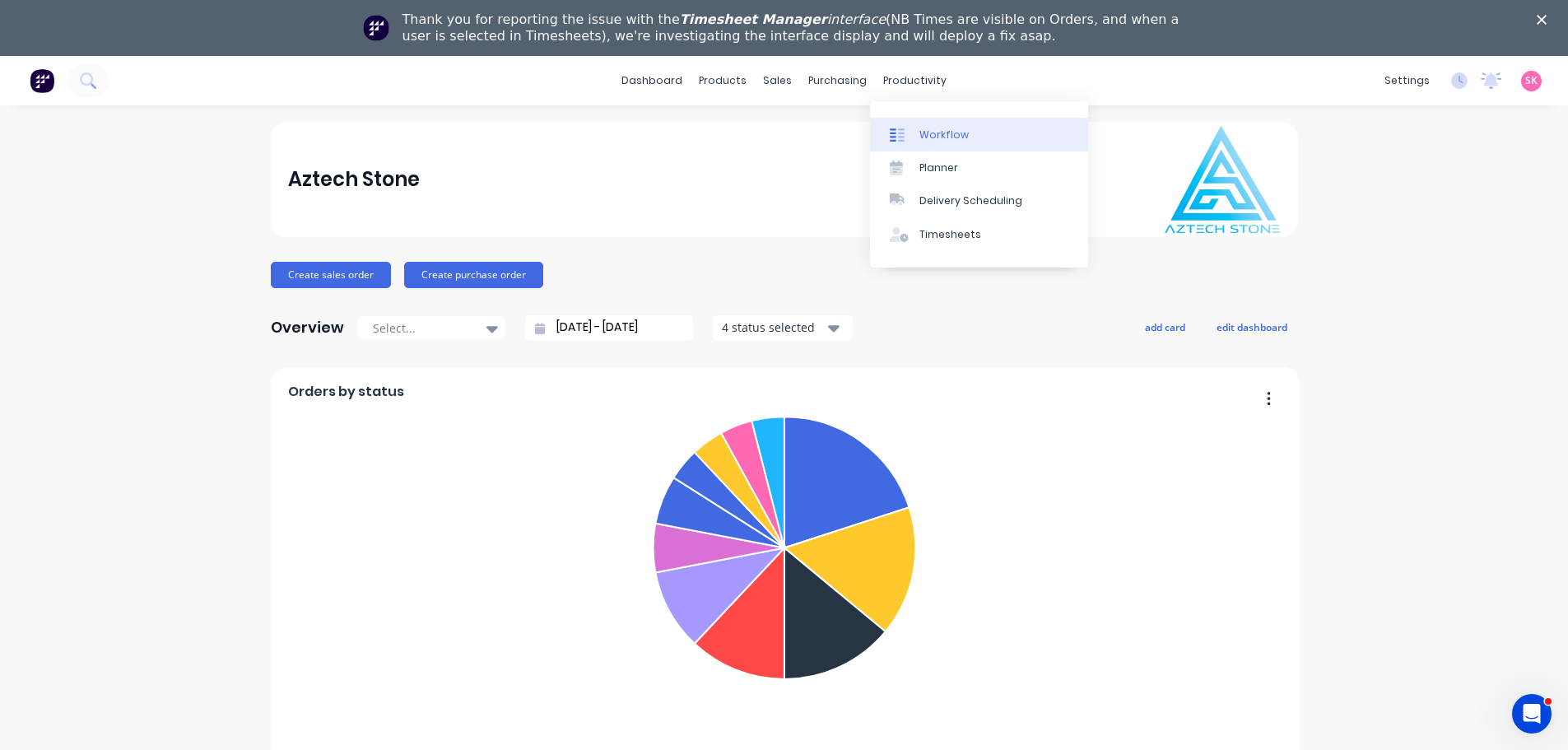
click at [946, 139] on div "Workflow" at bounding box center [944, 134] width 50 height 15
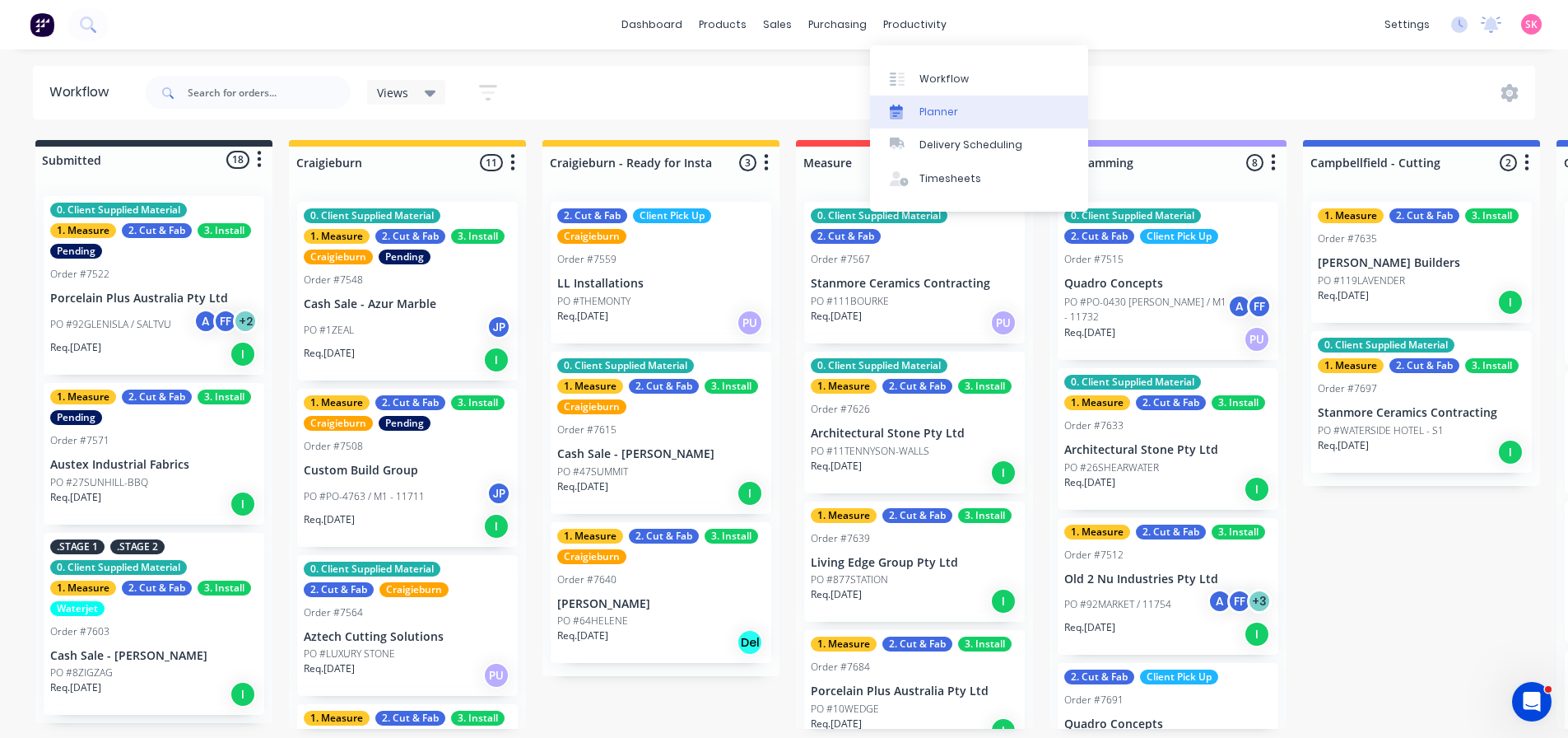
click at [916, 110] on link "Planner" at bounding box center [979, 112] width 218 height 33
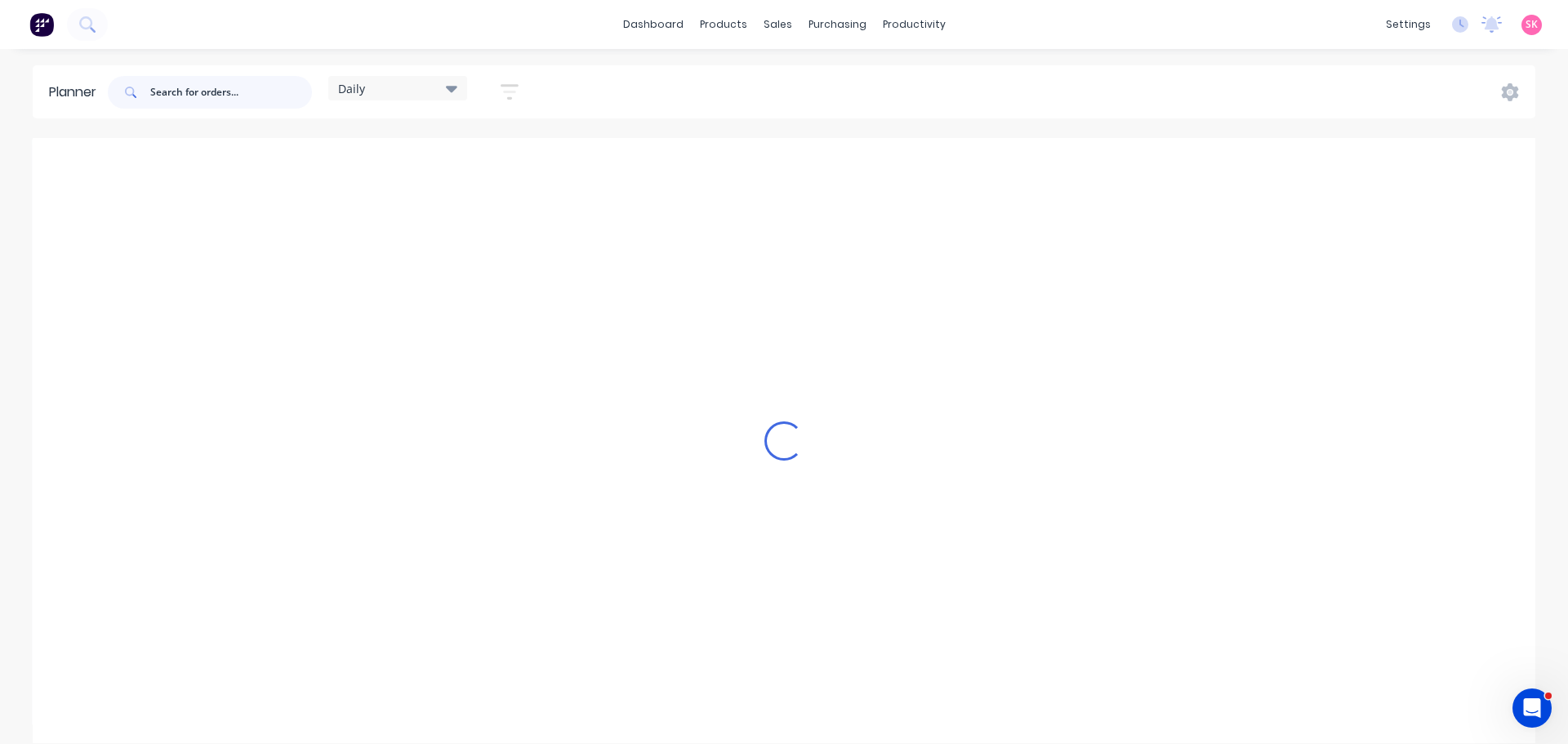
click at [196, 90] on input "text" at bounding box center [231, 92] width 162 height 33
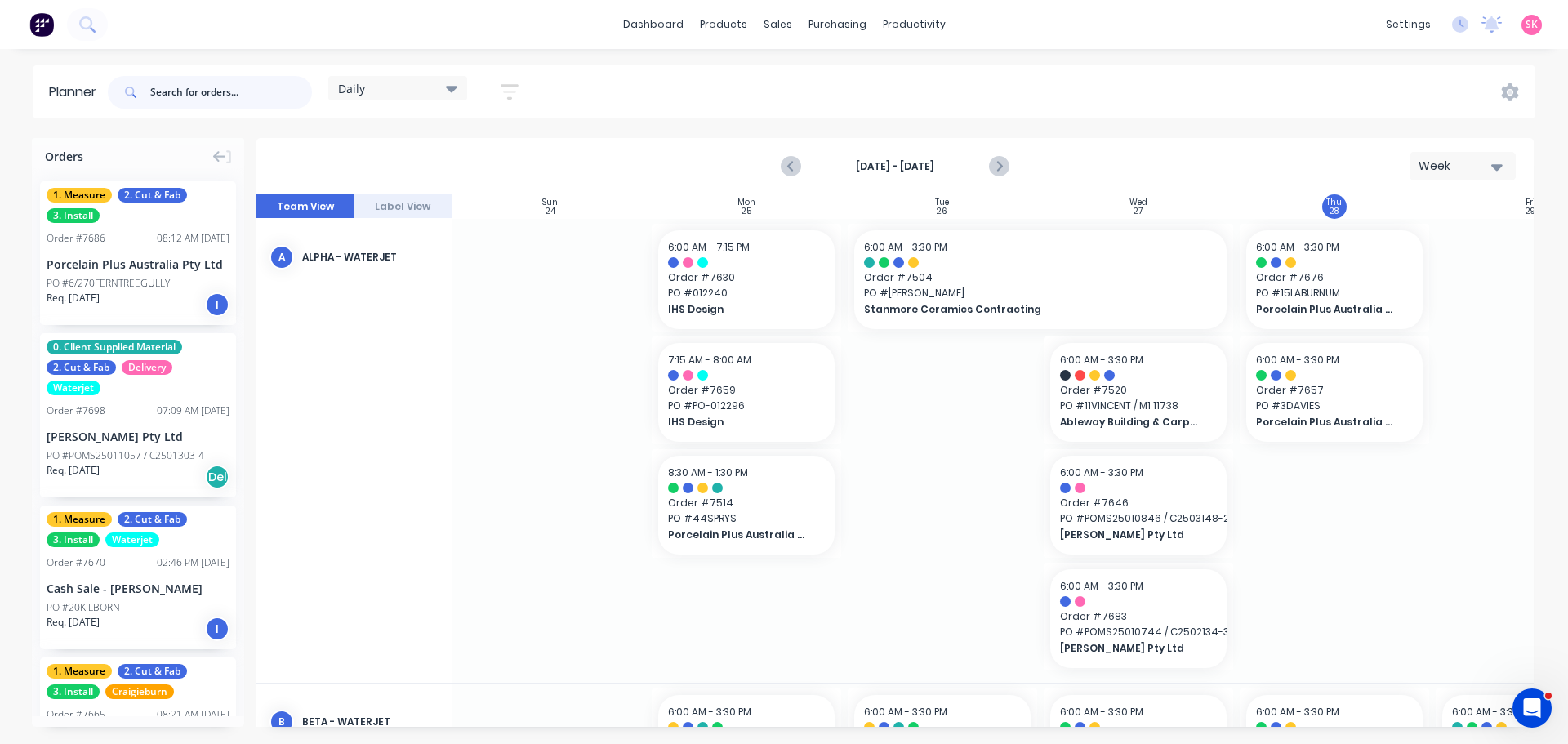
scroll to position [0, 1]
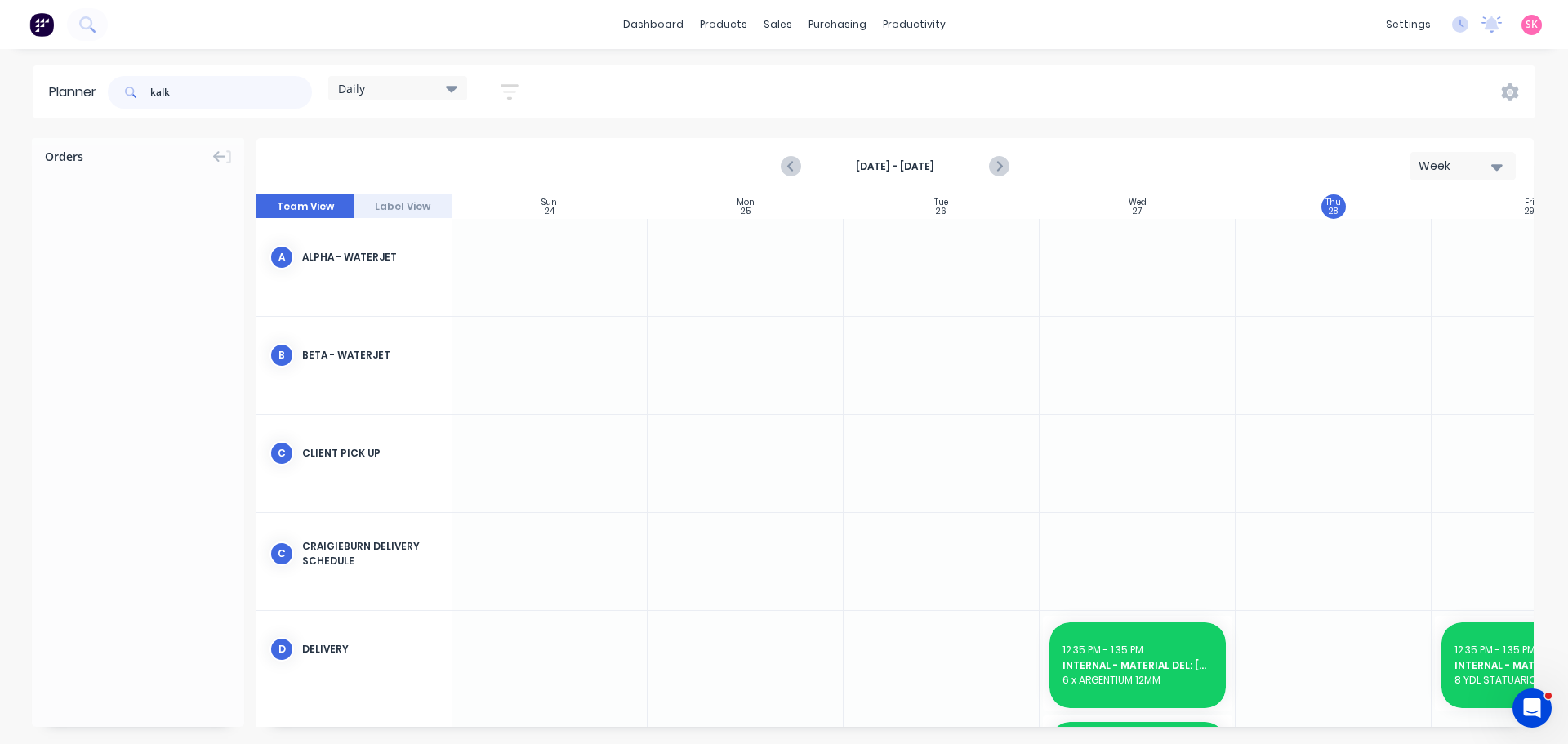
drag, startPoint x: 225, startPoint y: 92, endPoint x: 0, endPoint y: 100, distance: 225.1
click at [0, 100] on div "Planner kalk Daily Save new view None edit Daily (Default) edit Craigieburn Ord…" at bounding box center [784, 92] width 1568 height 53
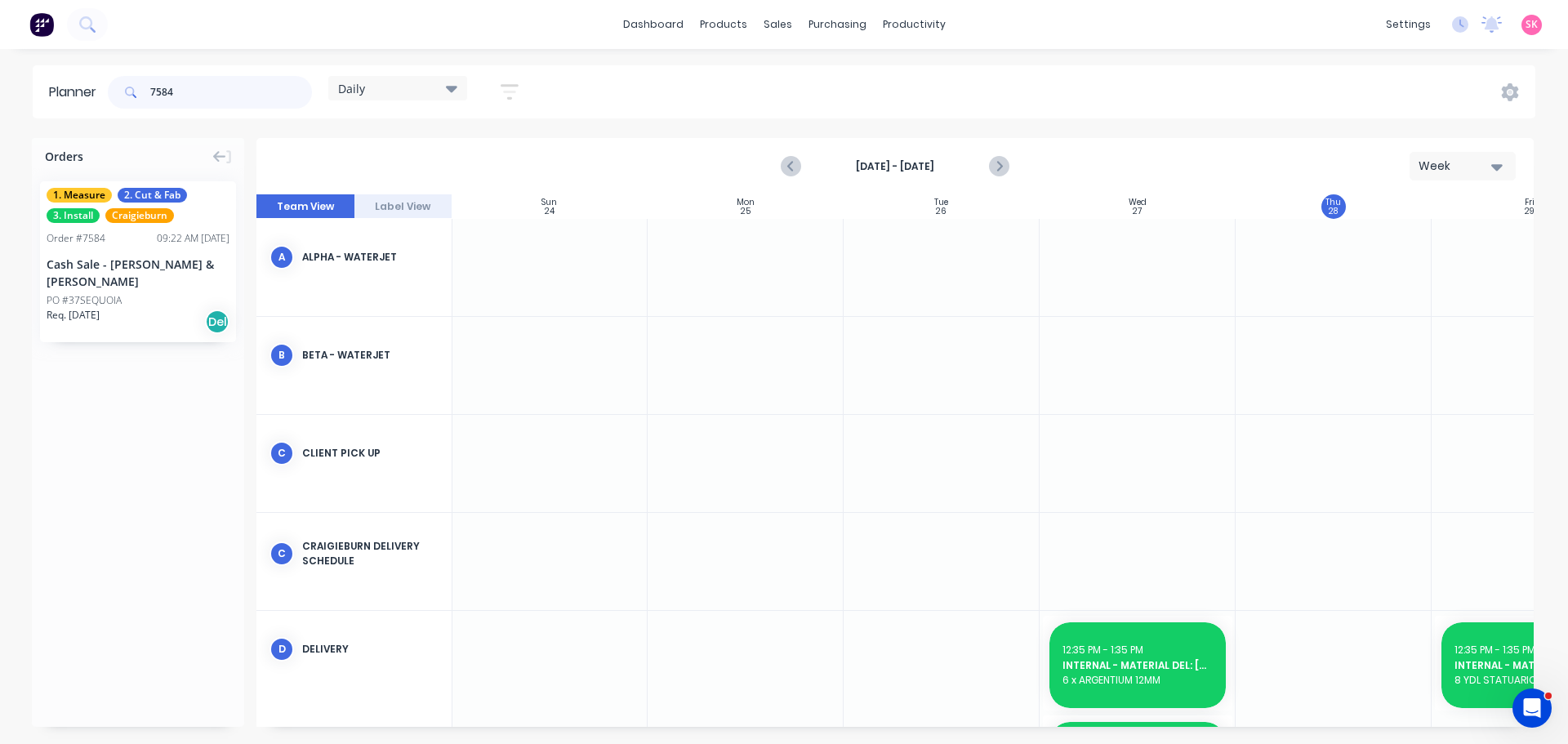
type input "7584"
click at [384, 72] on div "7584 Daily Save new view None edit Daily (Default) edit Craigieburn Orders edit…" at bounding box center [320, 92] width 431 height 49
click at [399, 93] on div "Daily" at bounding box center [398, 87] width 120 height 14
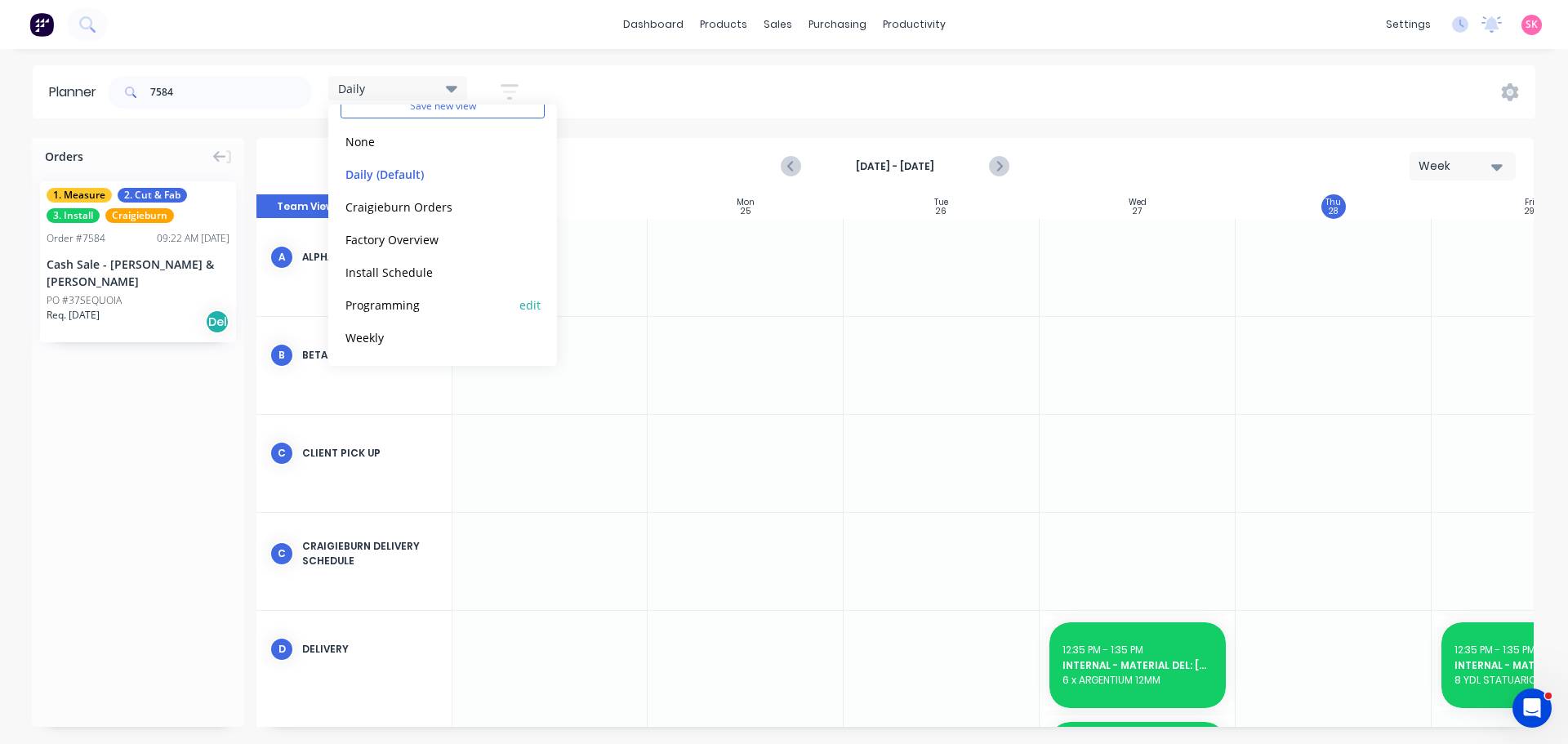
click at [444, 305] on button "Programming" at bounding box center [427, 305] width 174 height 19
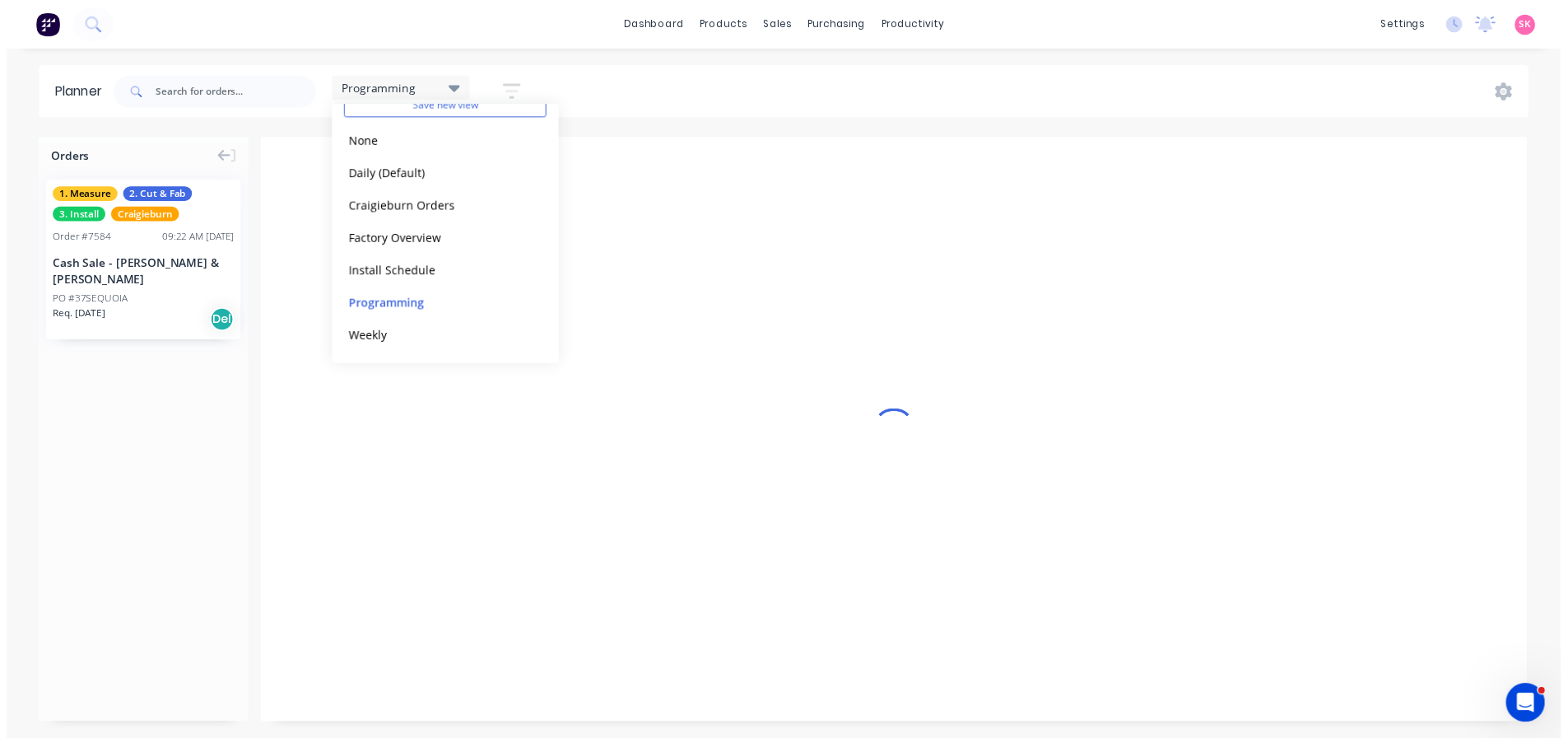
scroll to position [0, 1]
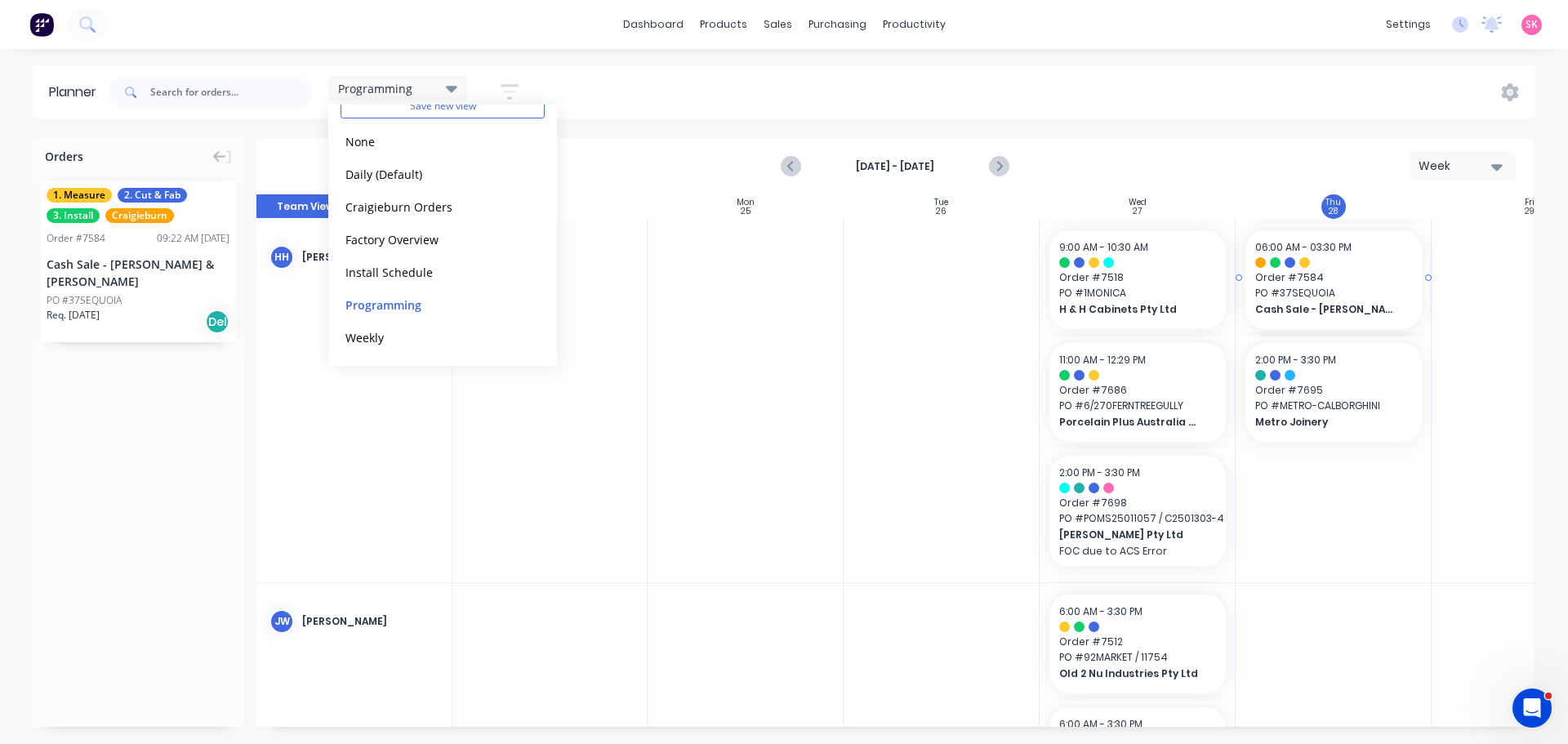
drag, startPoint x: 112, startPoint y: 264, endPoint x: 1353, endPoint y: 539, distance: 1271.1
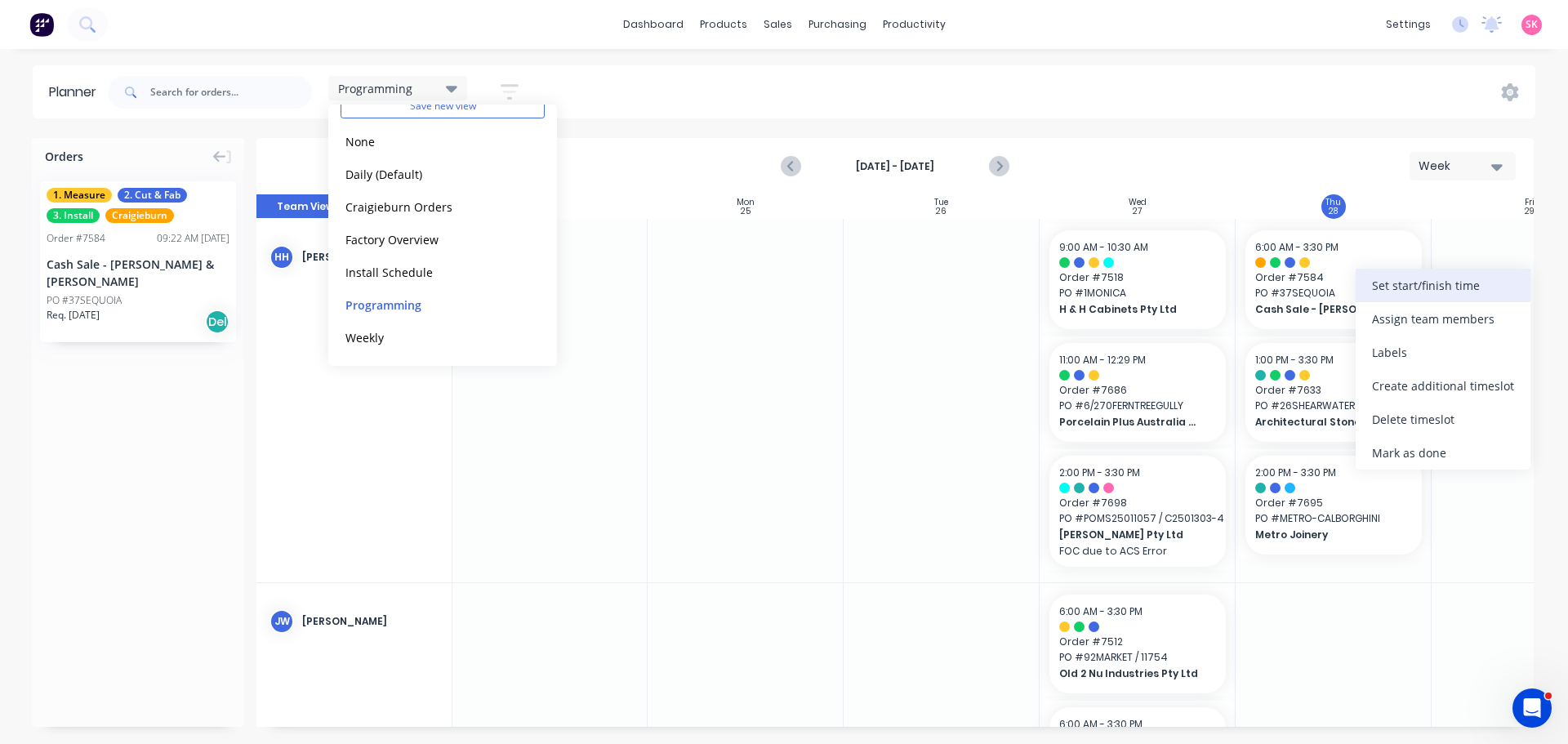
click at [1422, 290] on div "Set start/finish time" at bounding box center [1442, 285] width 175 height 33
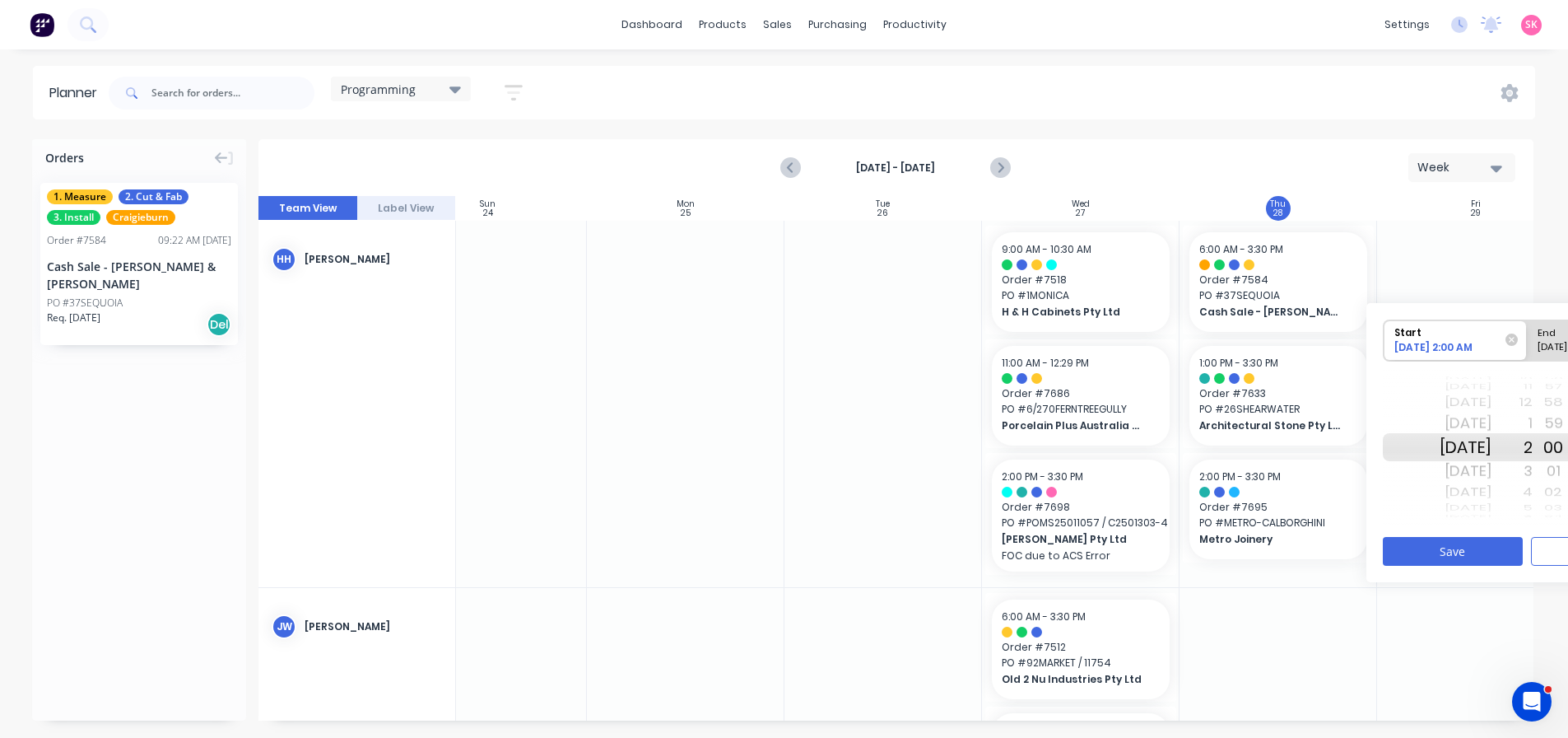
scroll to position [0, 120]
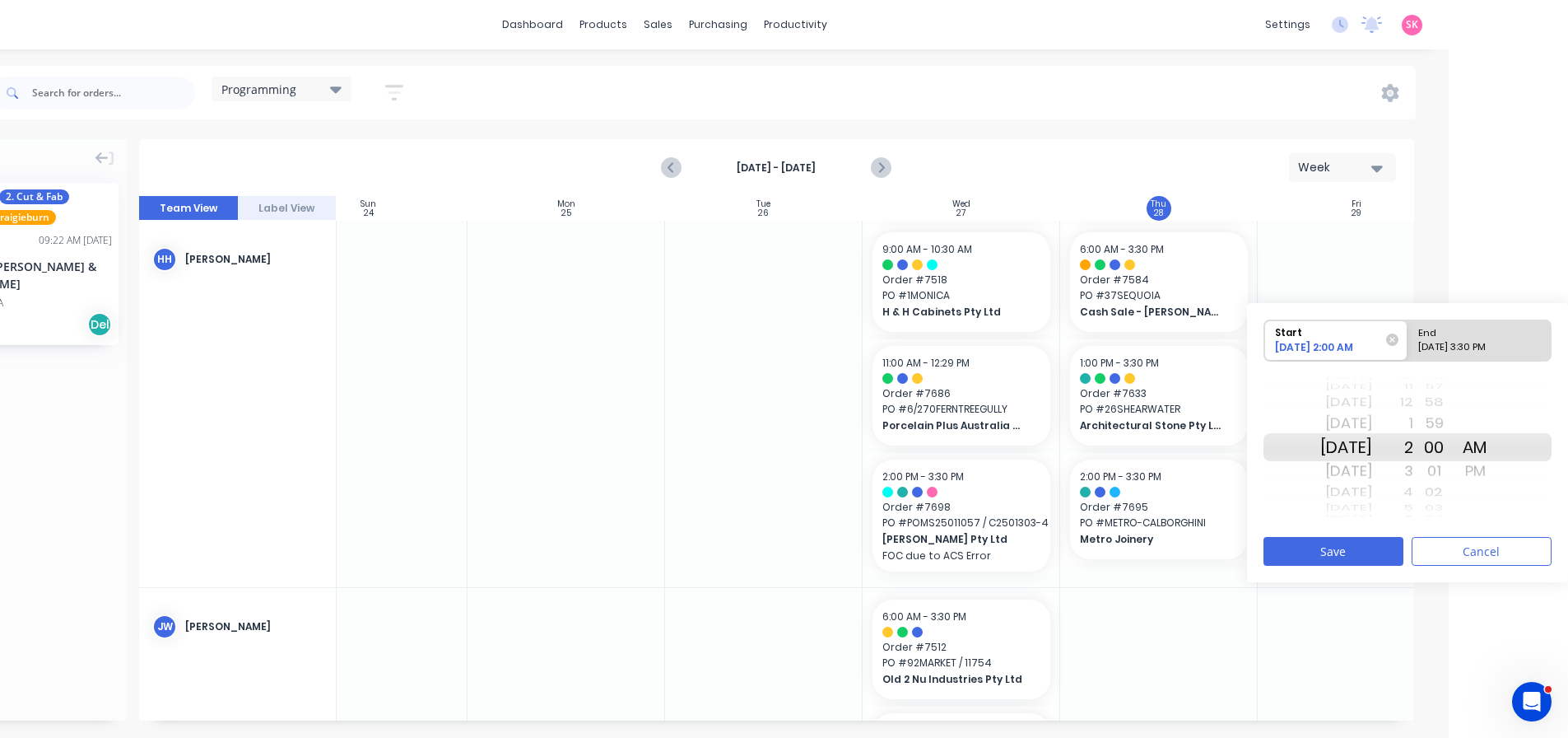
click at [1454, 474] on div "01" at bounding box center [1434, 470] width 41 height 27
click at [1350, 546] on button "Save" at bounding box center [1334, 552] width 140 height 29
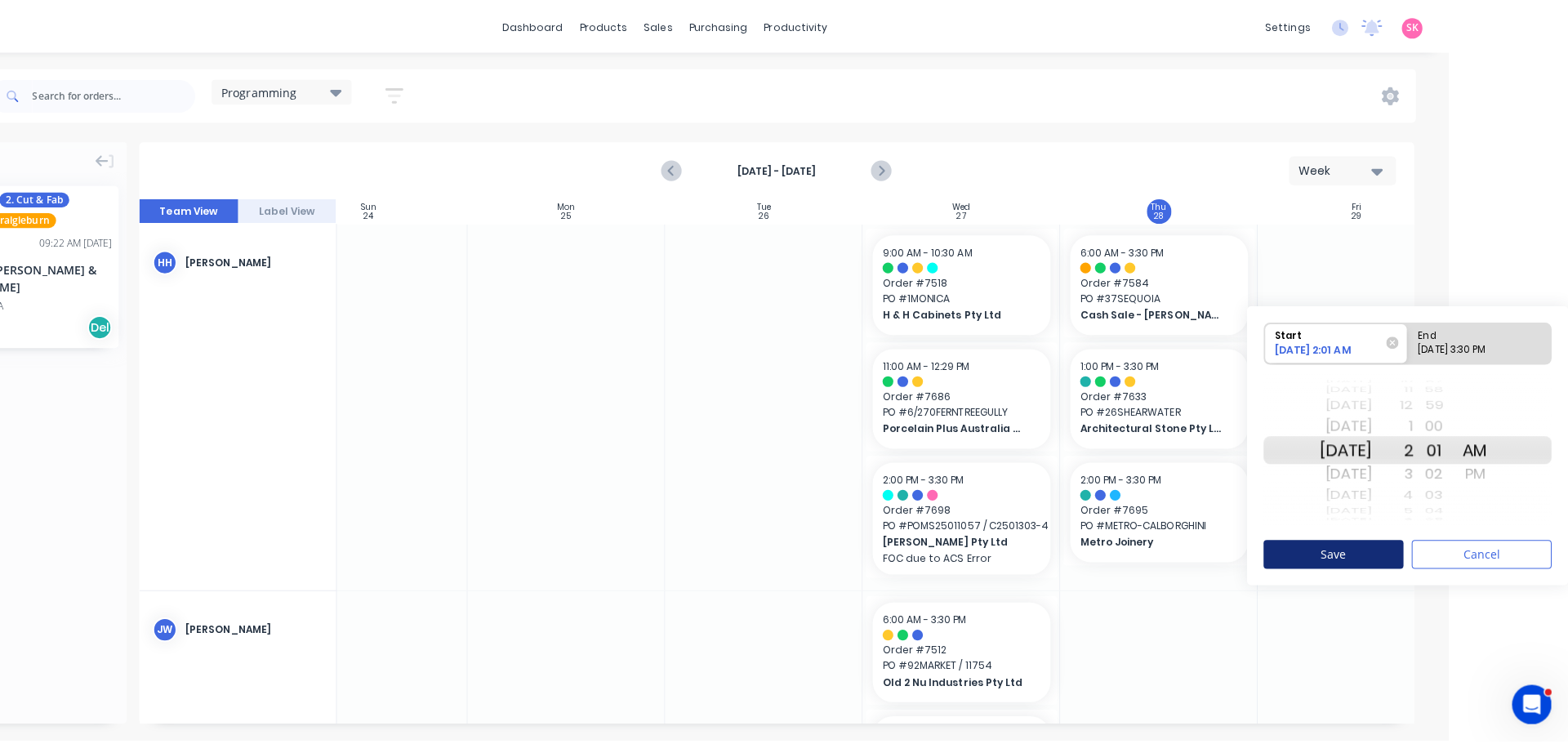
scroll to position [0, 0]
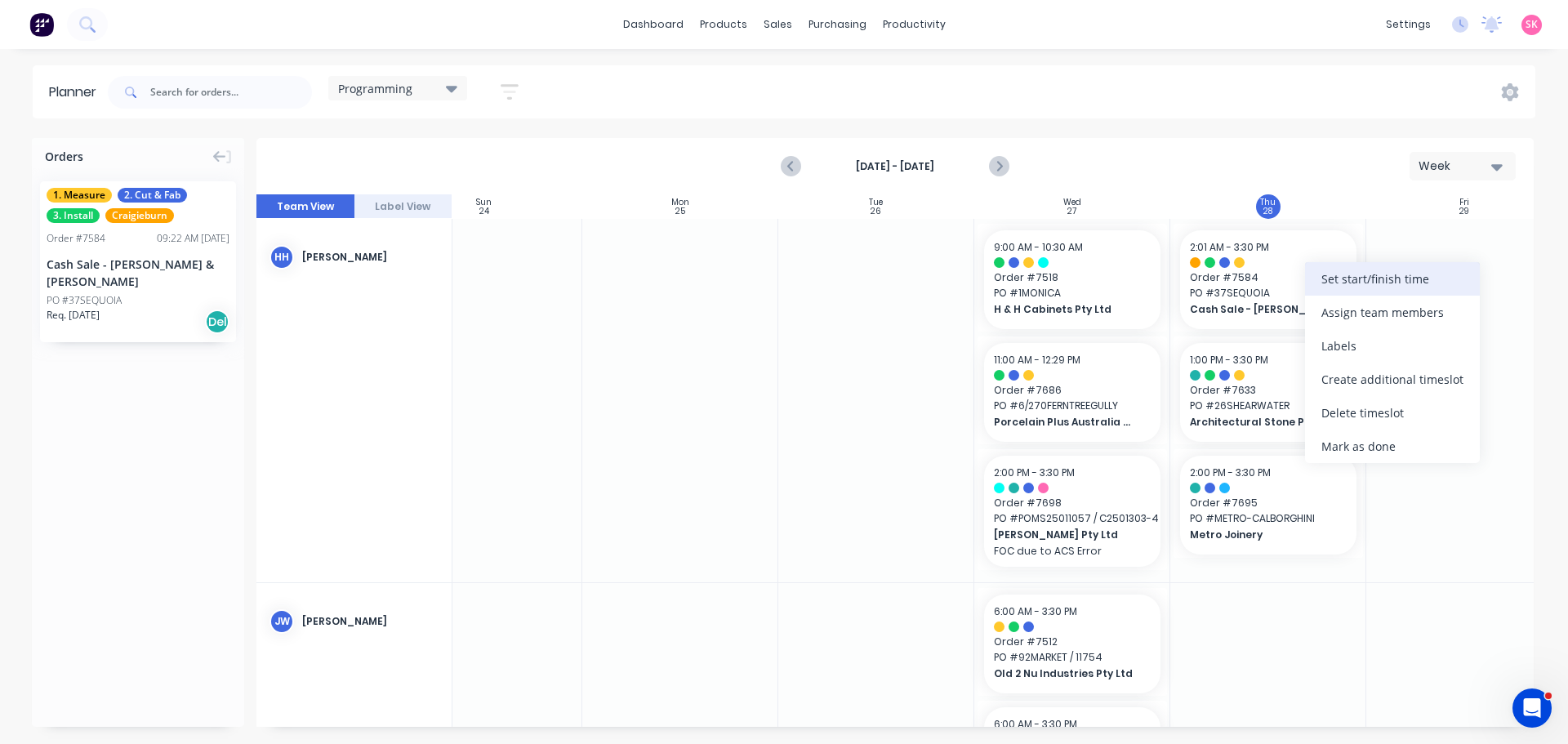
click at [1436, 279] on div "Set start/finish time" at bounding box center [1392, 278] width 175 height 33
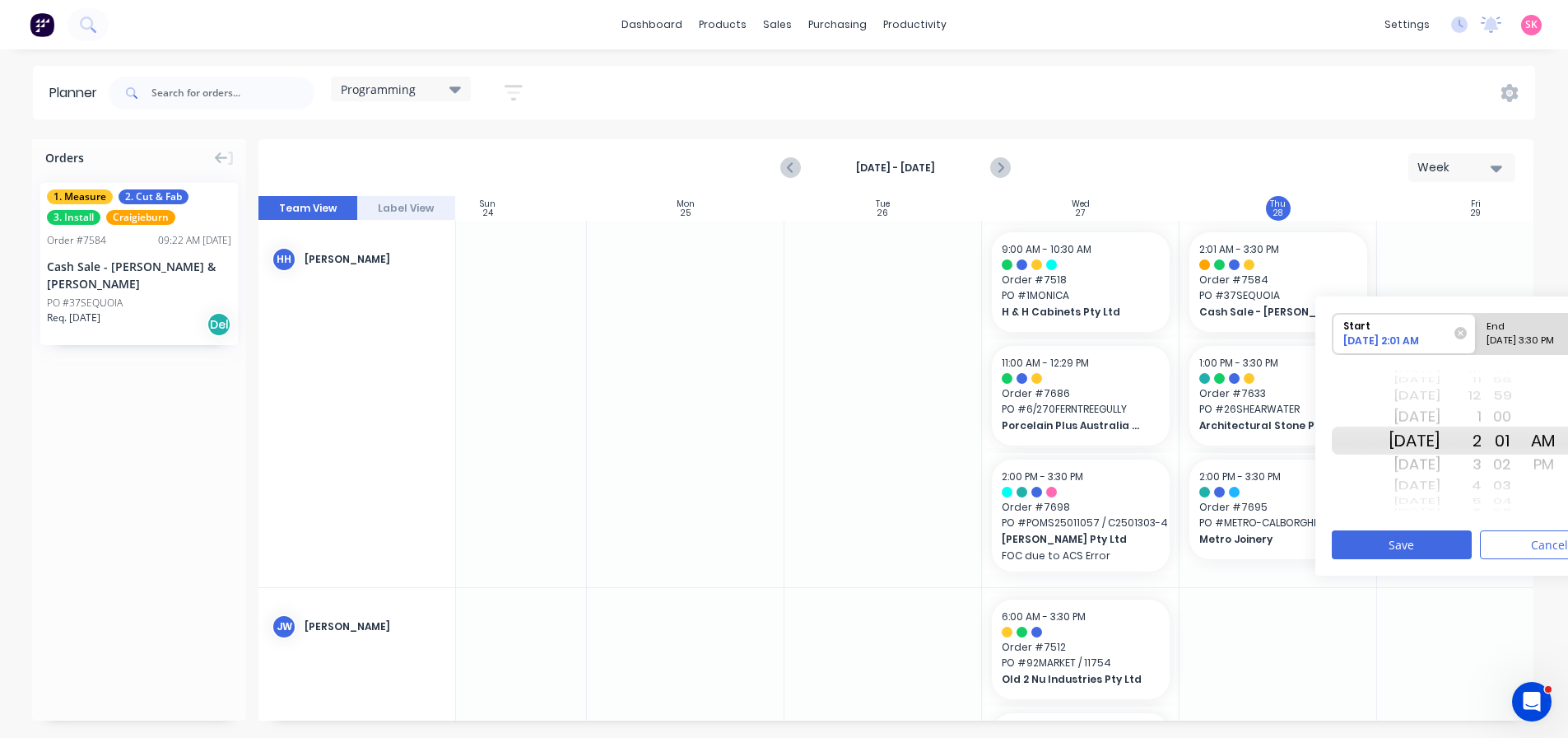
click at [1523, 466] on div "02" at bounding box center [1502, 464] width 41 height 27
click at [1523, 466] on div "03" at bounding box center [1502, 464] width 41 height 27
click at [1523, 466] on div "04" at bounding box center [1502, 464] width 41 height 27
click at [1523, 448] on div "54 55 56 57 58 59 00 01 02 03 04 05 06 07 08 09 10 11 12" at bounding box center [1502, 440] width 41 height 14
click at [1523, 466] on div "05" at bounding box center [1502, 464] width 41 height 27
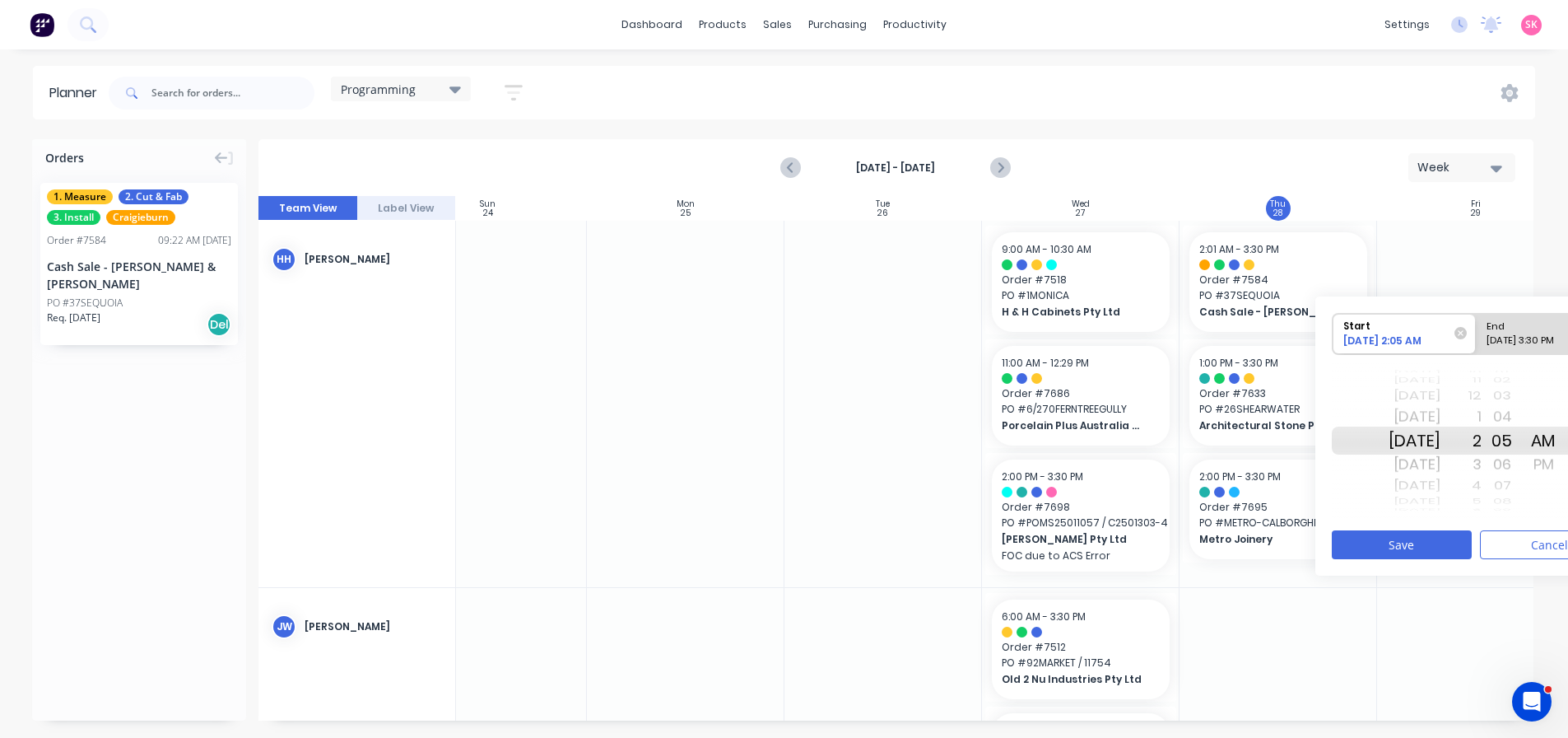
click at [1523, 443] on div "55 56 57 58 59 00 01 02 03 04 05 06 07 08 09 10 11 12 13" at bounding box center [1502, 440] width 41 height 5
click at [1523, 466] on div "06" at bounding box center [1502, 464] width 41 height 27
click at [1523, 443] on div "56 57 58 59 00 01 02 03 04 05 06 07 08 09 10 11 12 13 14" at bounding box center [1502, 440] width 41 height 5
click at [1523, 466] on div "07" at bounding box center [1502, 464] width 41 height 27
click at [1523, 454] on div "07" at bounding box center [1502, 440] width 41 height 28
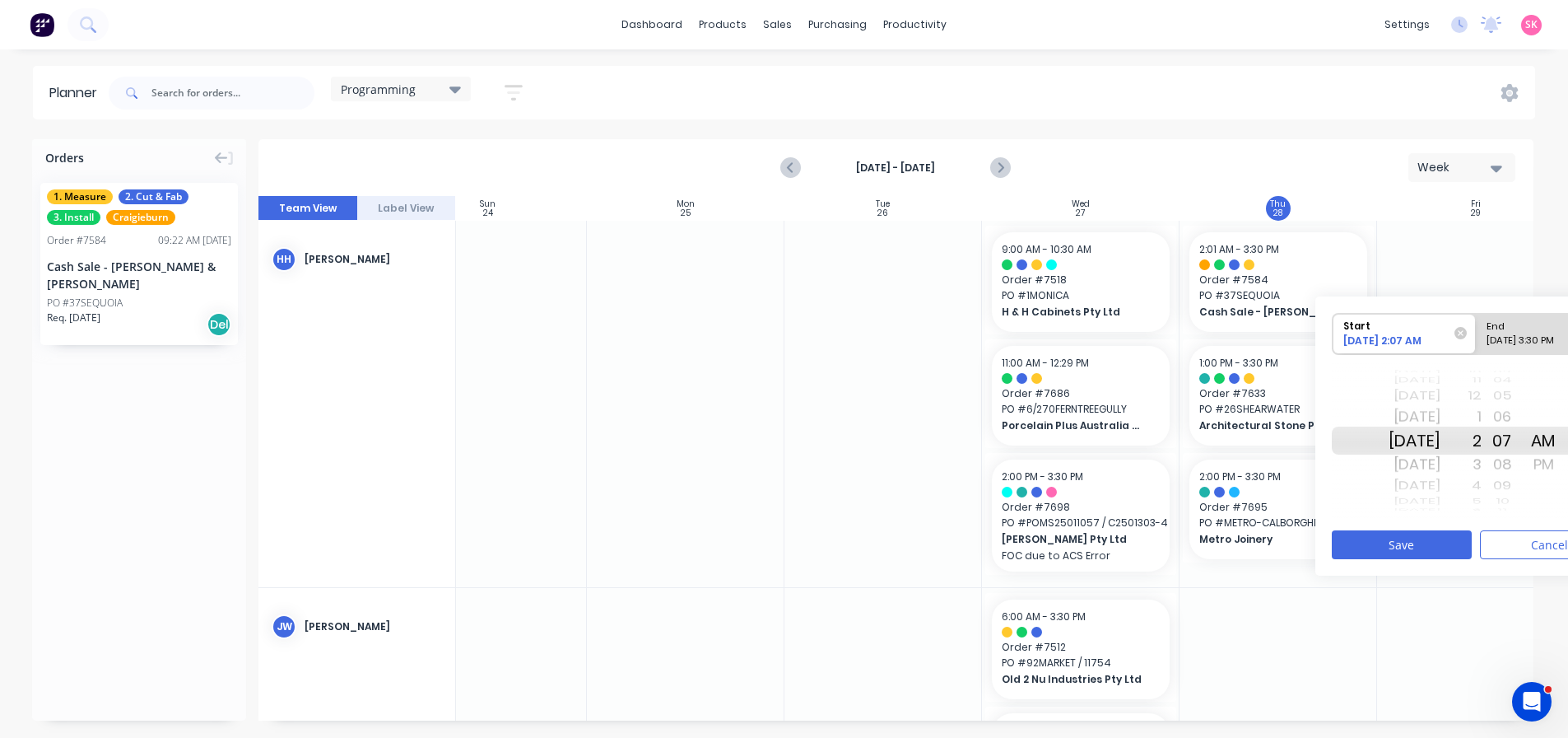
click at [1523, 466] on div "08" at bounding box center [1502, 464] width 41 height 27
click at [1523, 448] on div "58 59 00 01 02 03 04 05 06 07 08 09 10 11 12 13 14 15 16" at bounding box center [1502, 440] width 41 height 14
click at [1523, 466] on div "09" at bounding box center [1502, 464] width 41 height 27
click at [1523, 454] on div "59 00 01 02 03 04 05 06 07 08 09 10 11 12 13 14 15 16 17" at bounding box center [1502, 440] width 41 height 27
click at [1523, 466] on div "10" at bounding box center [1502, 464] width 41 height 27
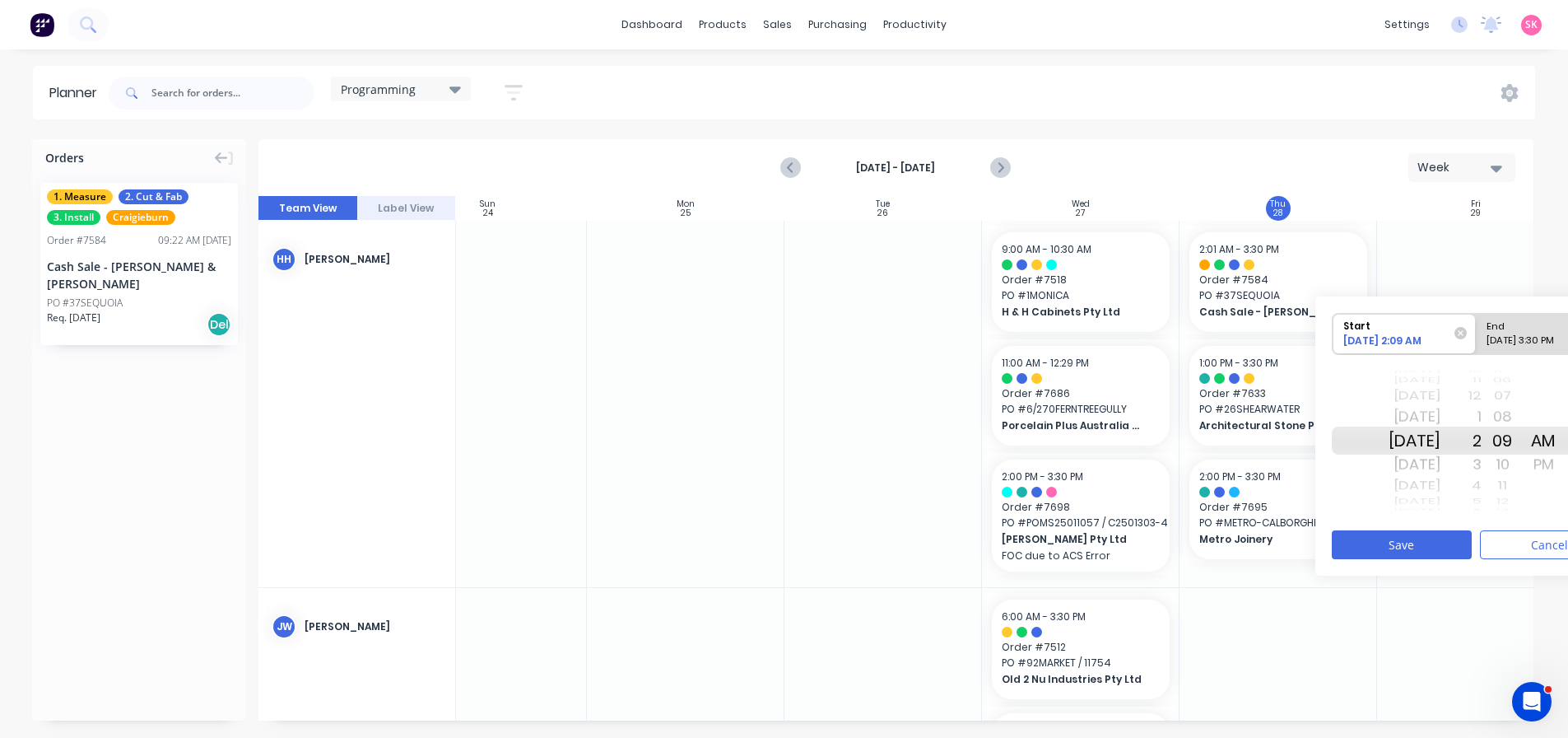
click at [1523, 454] on div "00 01 02 03 04 05 06 07 08 09 10 11 12 13 14 15 16 17 18" at bounding box center [1502, 440] width 41 height 27
click at [1523, 466] on div "11" at bounding box center [1502, 464] width 41 height 27
click at [1523, 454] on div "02 03 04 05 06 07 08 09 10 11 12 13 14 15 16 17 18 19 20" at bounding box center [1502, 440] width 41 height 27
click at [1523, 466] on div "12" at bounding box center [1502, 464] width 41 height 27
click at [1523, 466] on div "13" at bounding box center [1502, 464] width 41 height 27
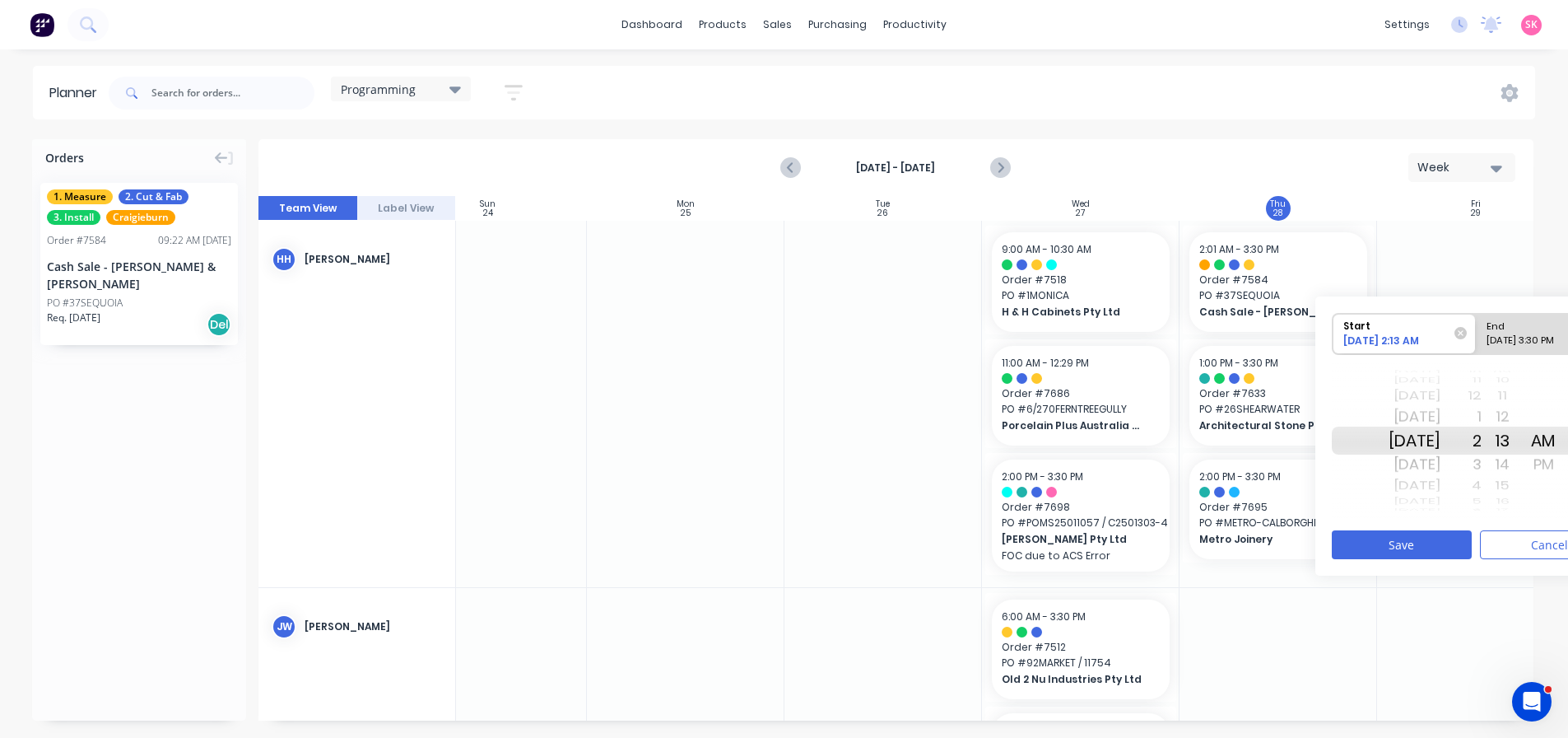
click at [1523, 466] on div "14" at bounding box center [1502, 464] width 41 height 27
click at [1523, 443] on div "04 05 06 07 08 09 10 11 12 13 14 15 16 17 18 19 20 21 22" at bounding box center [1502, 440] width 41 height 5
click at [1423, 543] on button "Save" at bounding box center [1402, 545] width 140 height 29
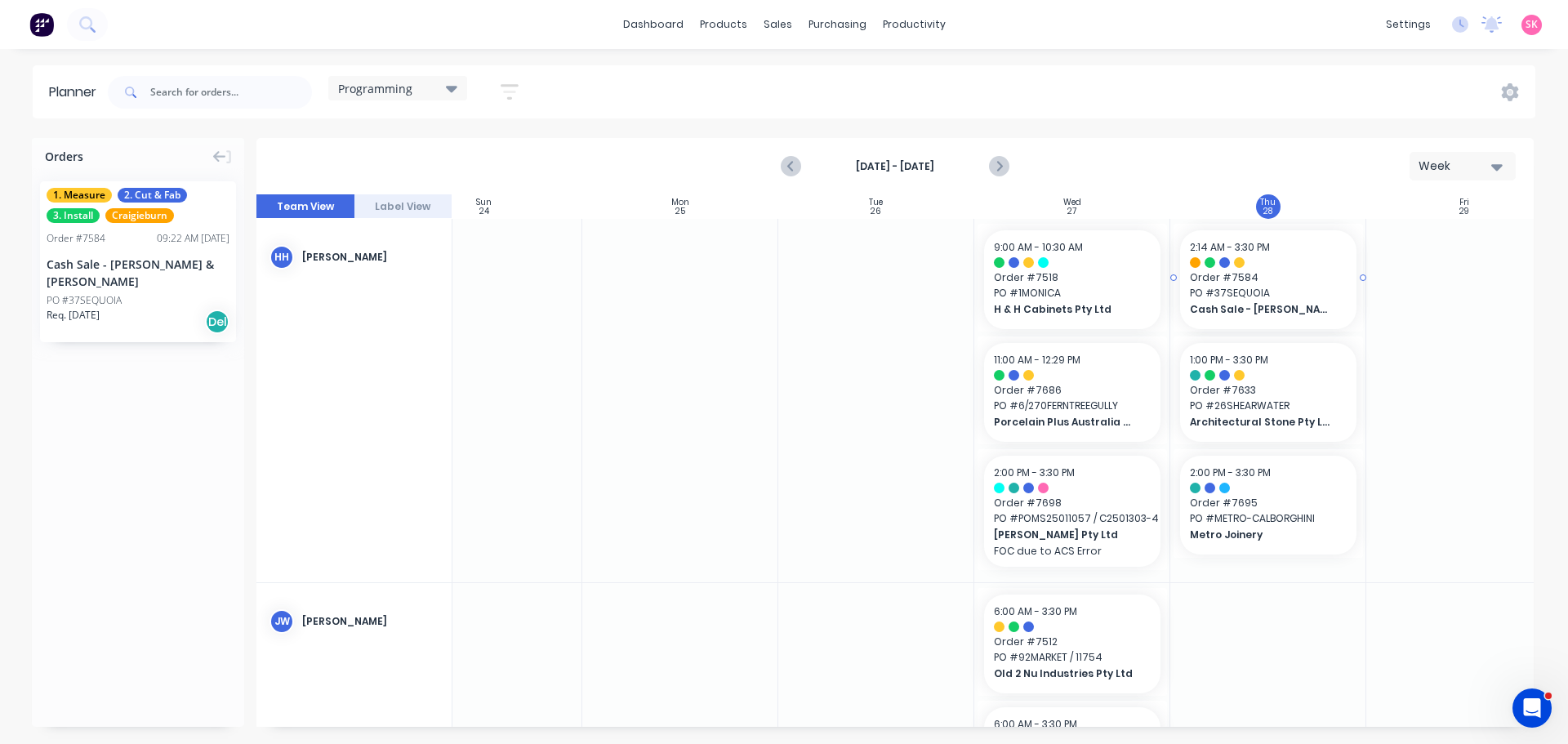
drag, startPoint x: 1303, startPoint y: 309, endPoint x: 1297, endPoint y: 535, distance: 226.1
drag, startPoint x: 1289, startPoint y: 517, endPoint x: 1308, endPoint y: 327, distance: 190.9
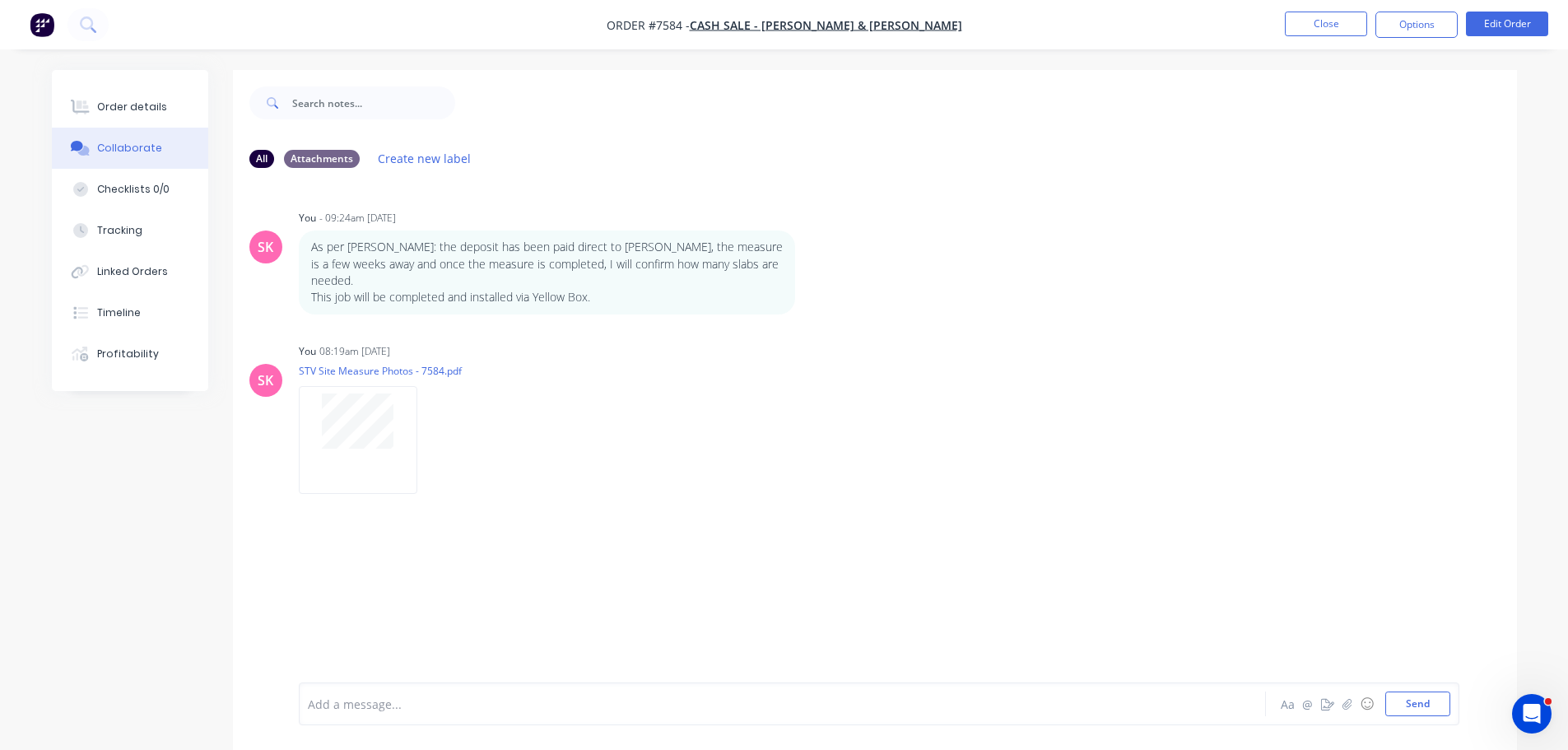
click at [410, 719] on div "Add a message... Aa @ ☺ Send" at bounding box center [879, 704] width 1161 height 43
click at [459, 699] on div at bounding box center [736, 705] width 856 height 17
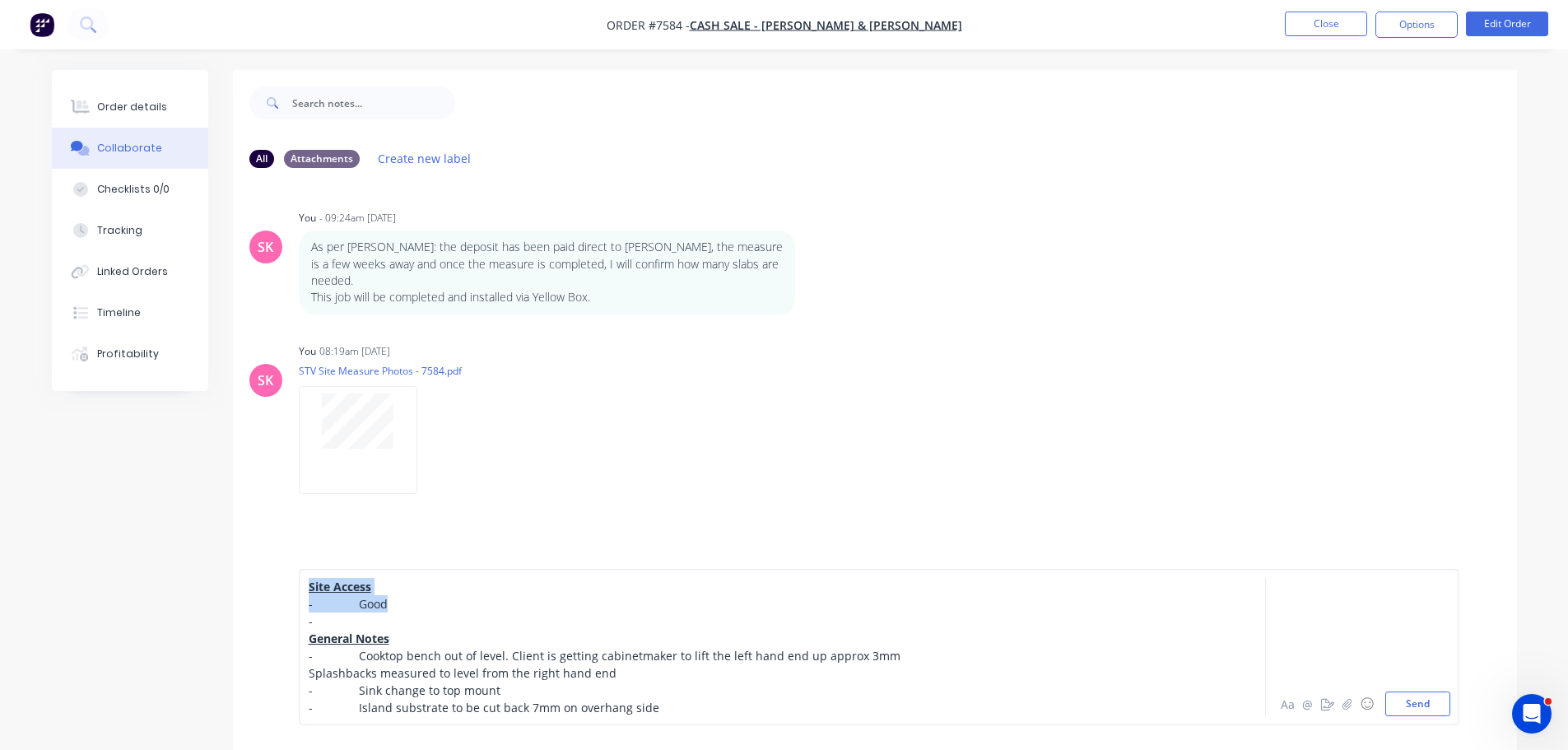
drag, startPoint x: 394, startPoint y: 597, endPoint x: 224, endPoint y: 578, distance: 171.1
click at [224, 578] on div "All Attachments Create new label SK You - 09:24am 12/08/25 As per Jim: the depo…" at bounding box center [785, 479] width 1465 height 818
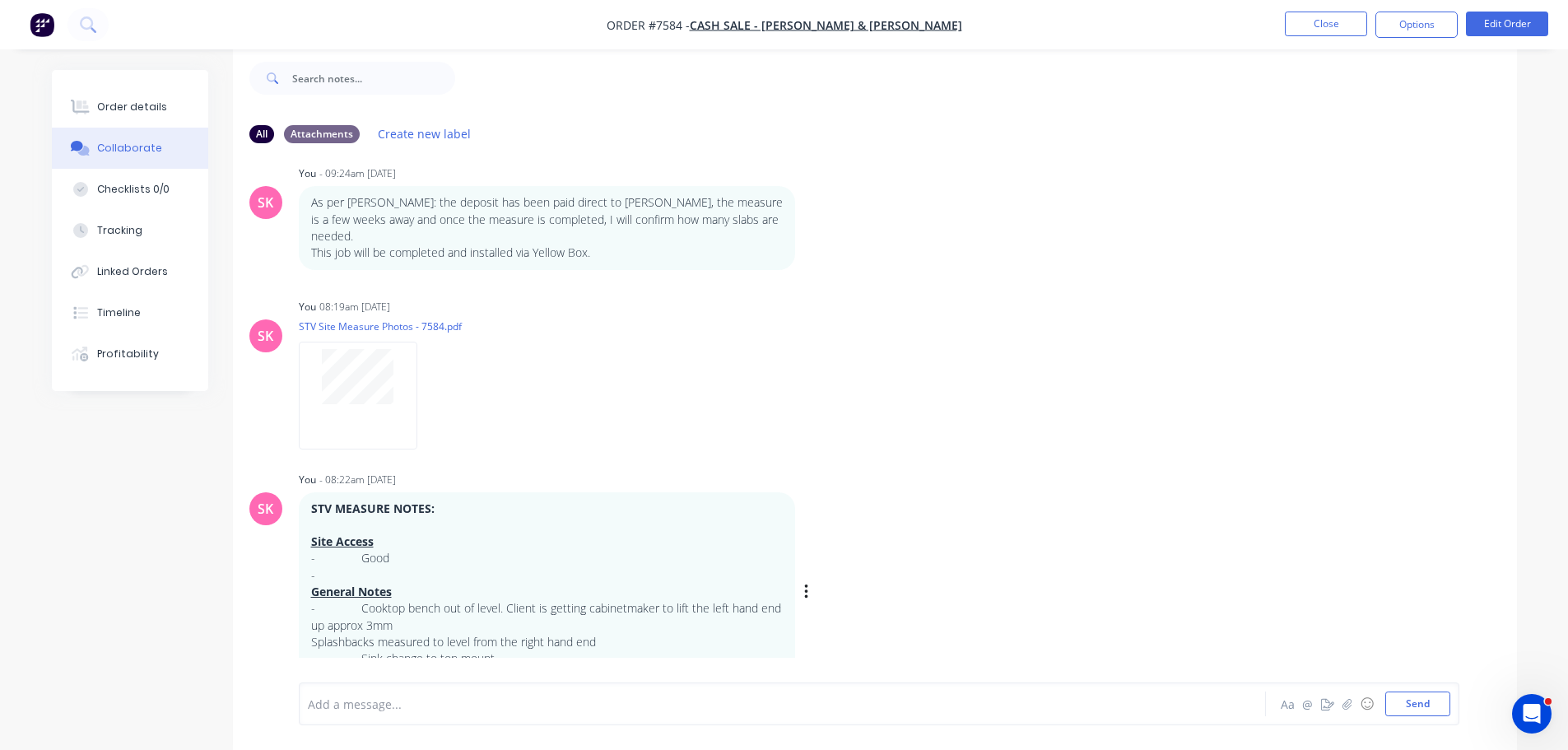
scroll to position [37, 0]
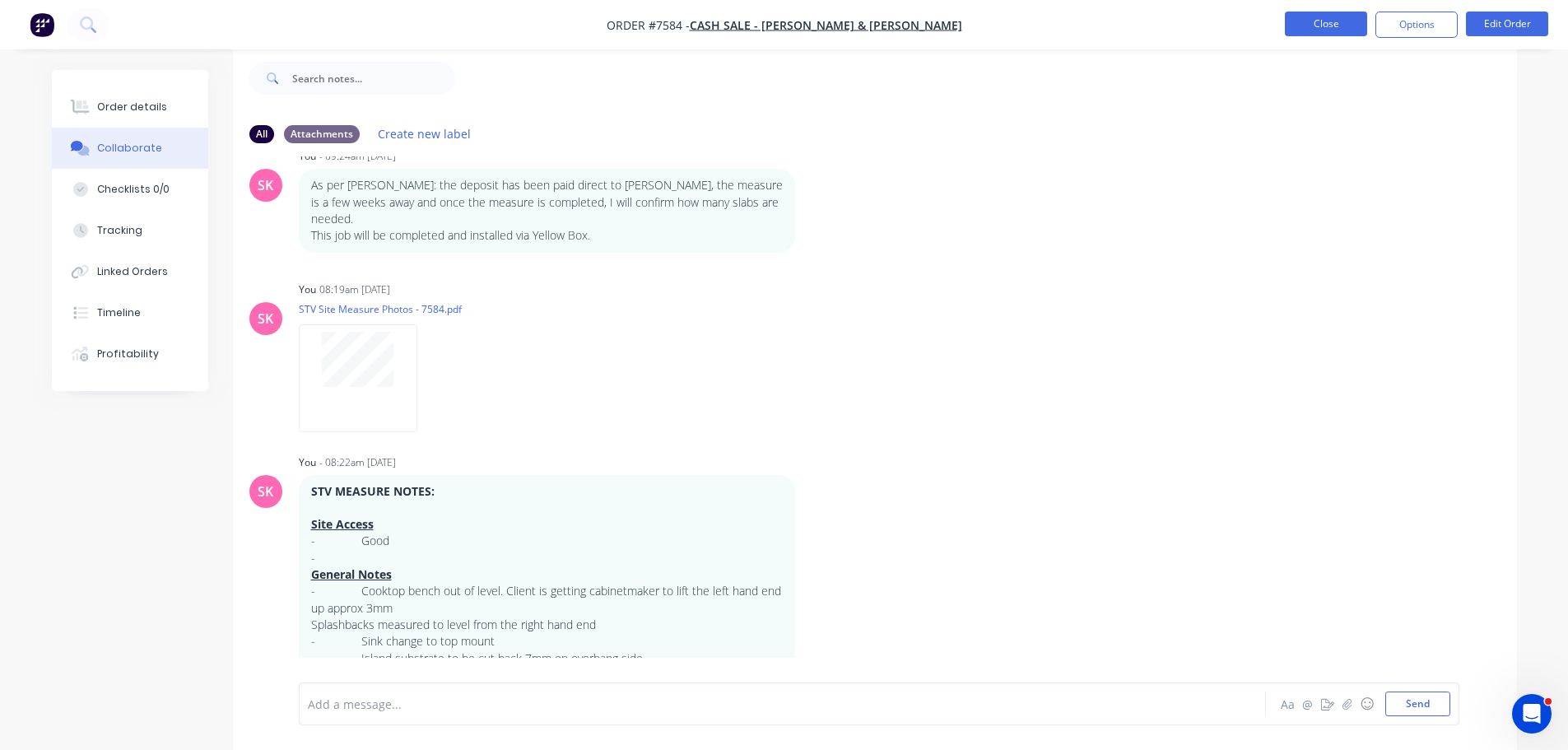
click at [1344, 11] on button "Close" at bounding box center [1326, 23] width 82 height 25
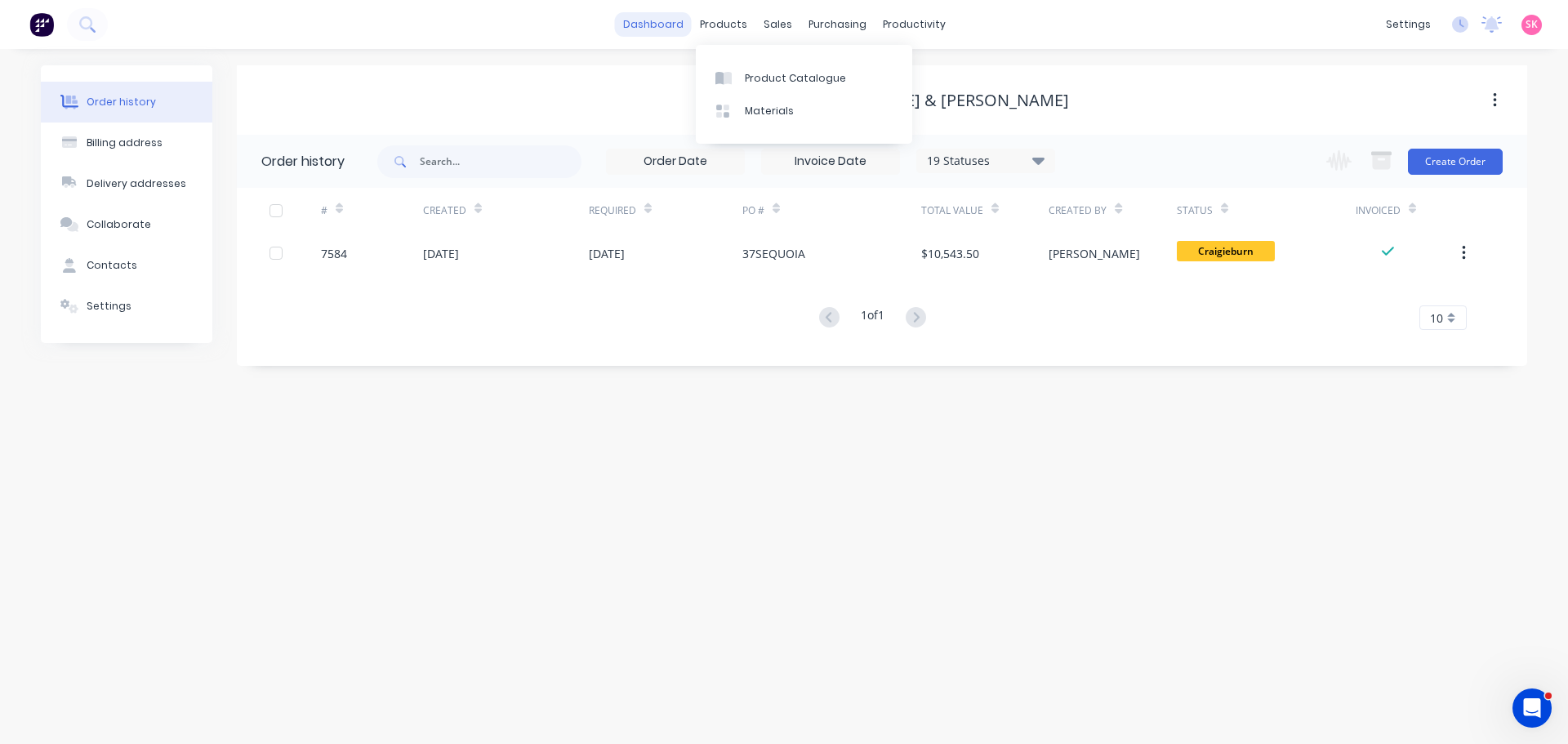
click at [665, 31] on link "dashboard" at bounding box center [653, 24] width 77 height 25
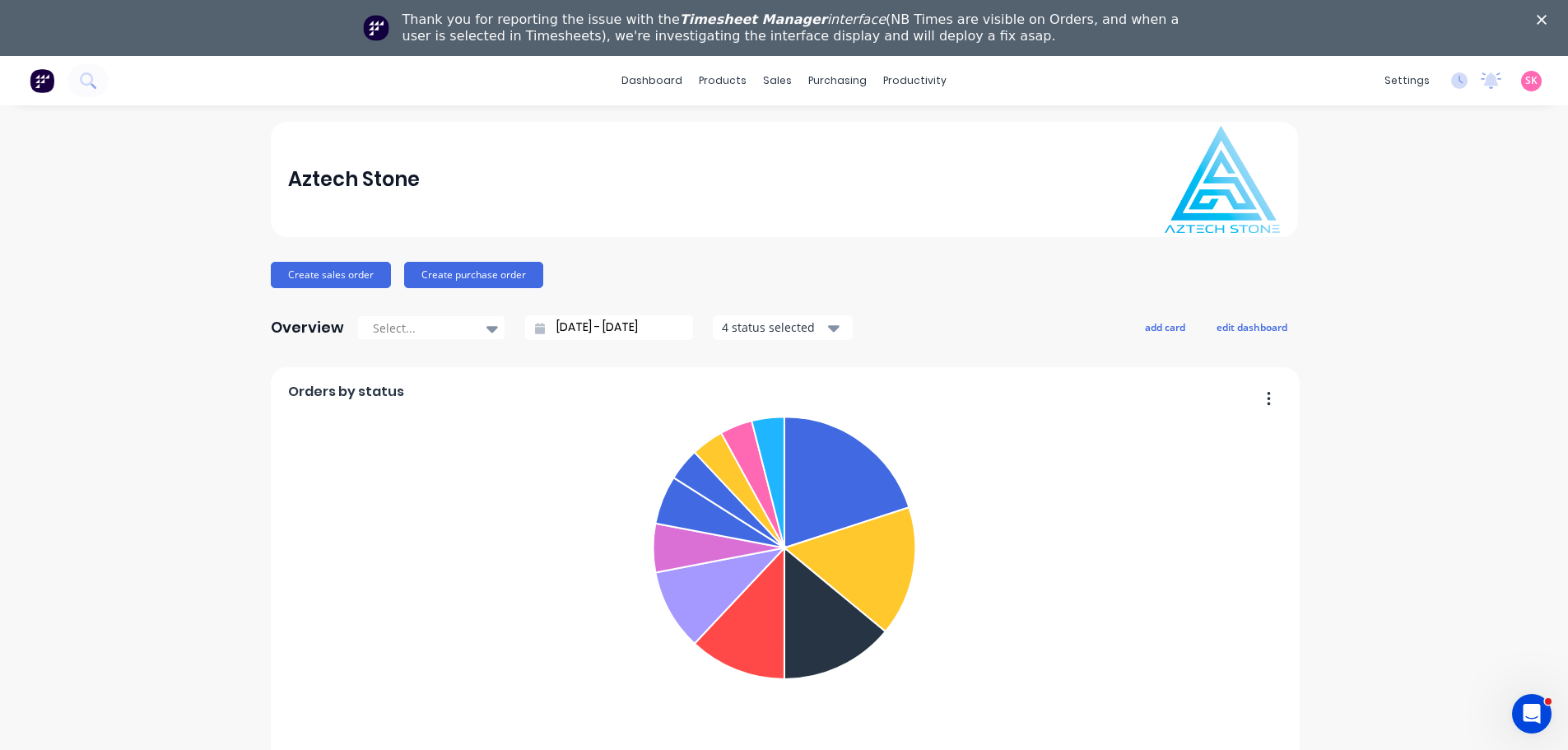
click at [1553, 15] on div "Close" at bounding box center [1545, 20] width 16 height 10
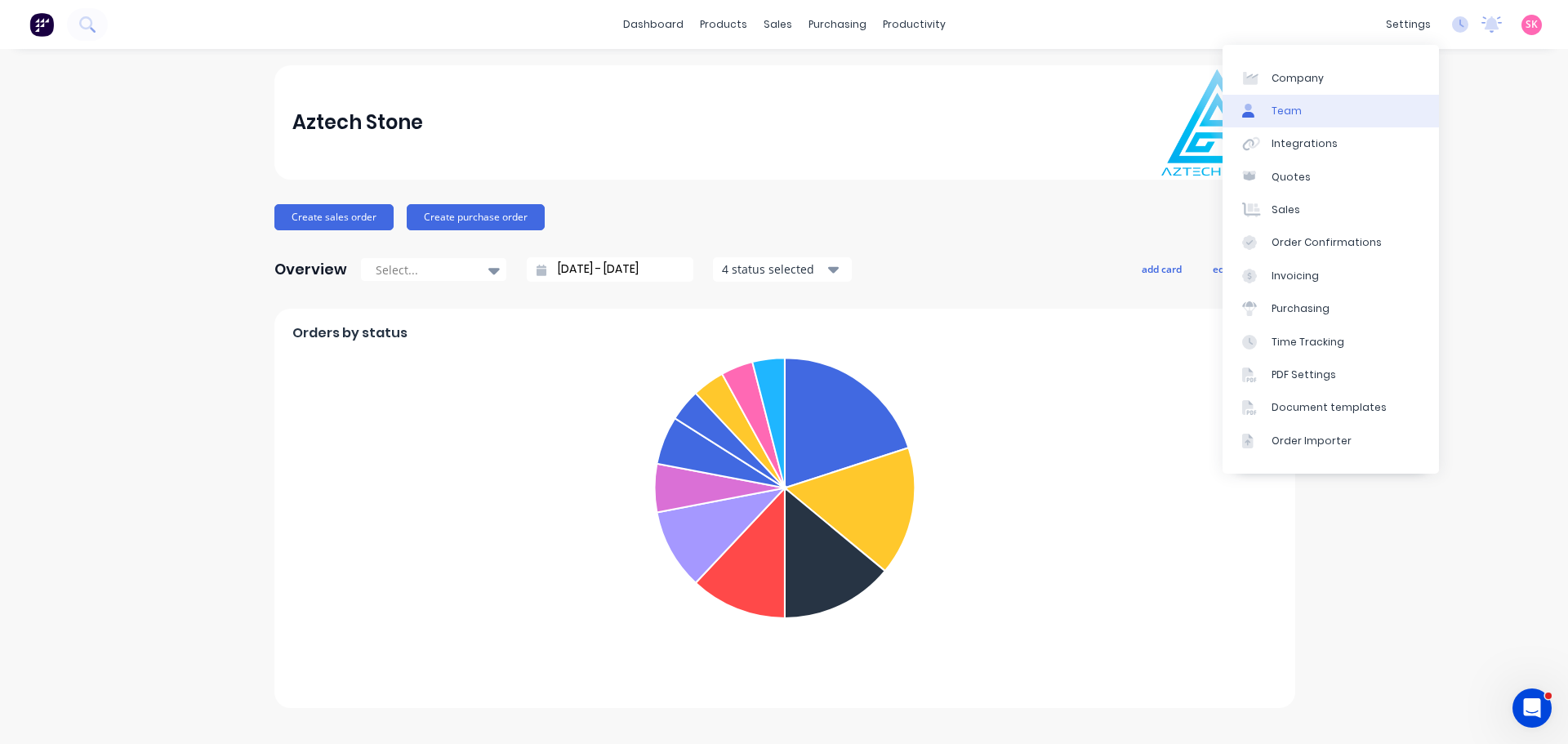
click at [1343, 112] on link "Team" at bounding box center [1330, 111] width 216 height 33
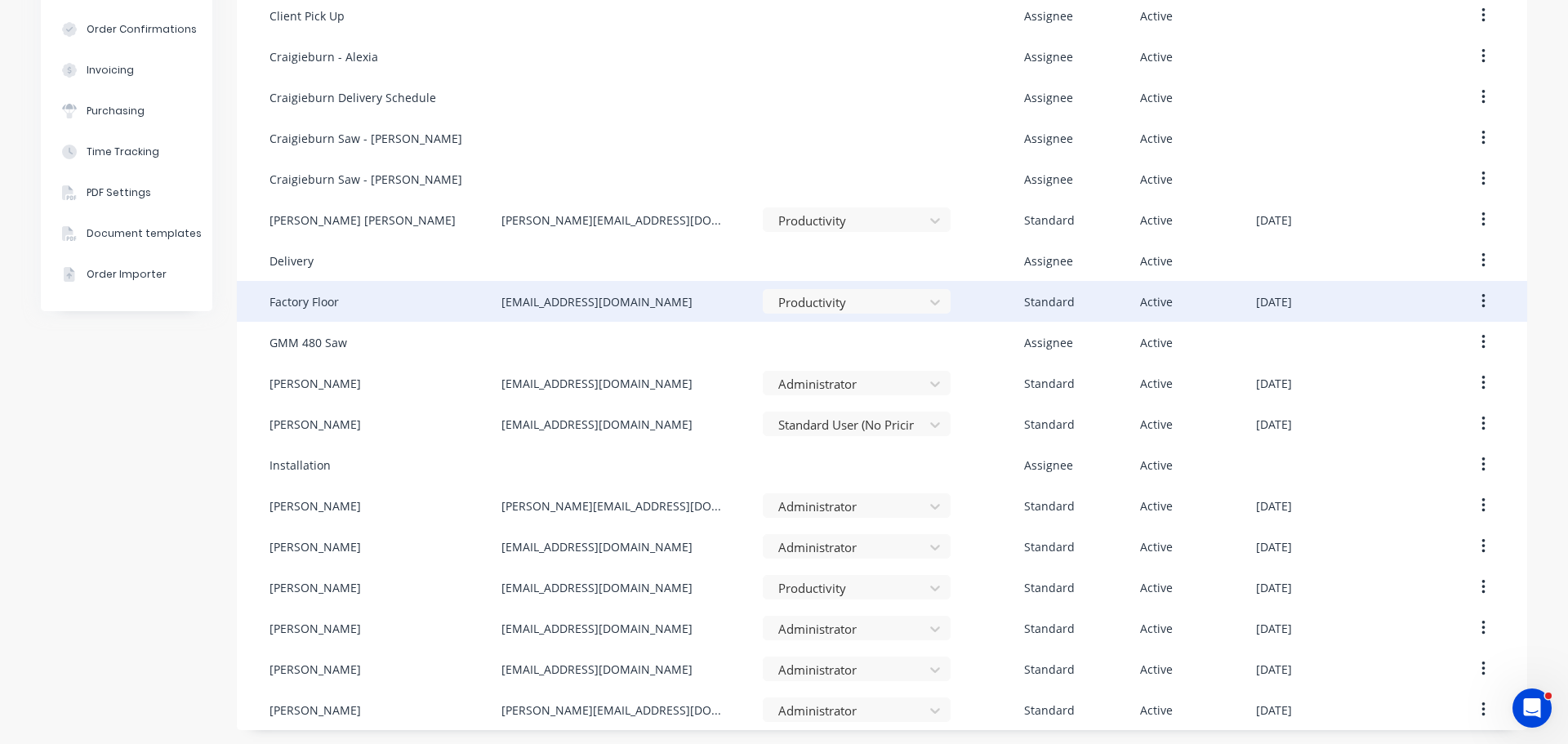
scroll to position [279, 0]
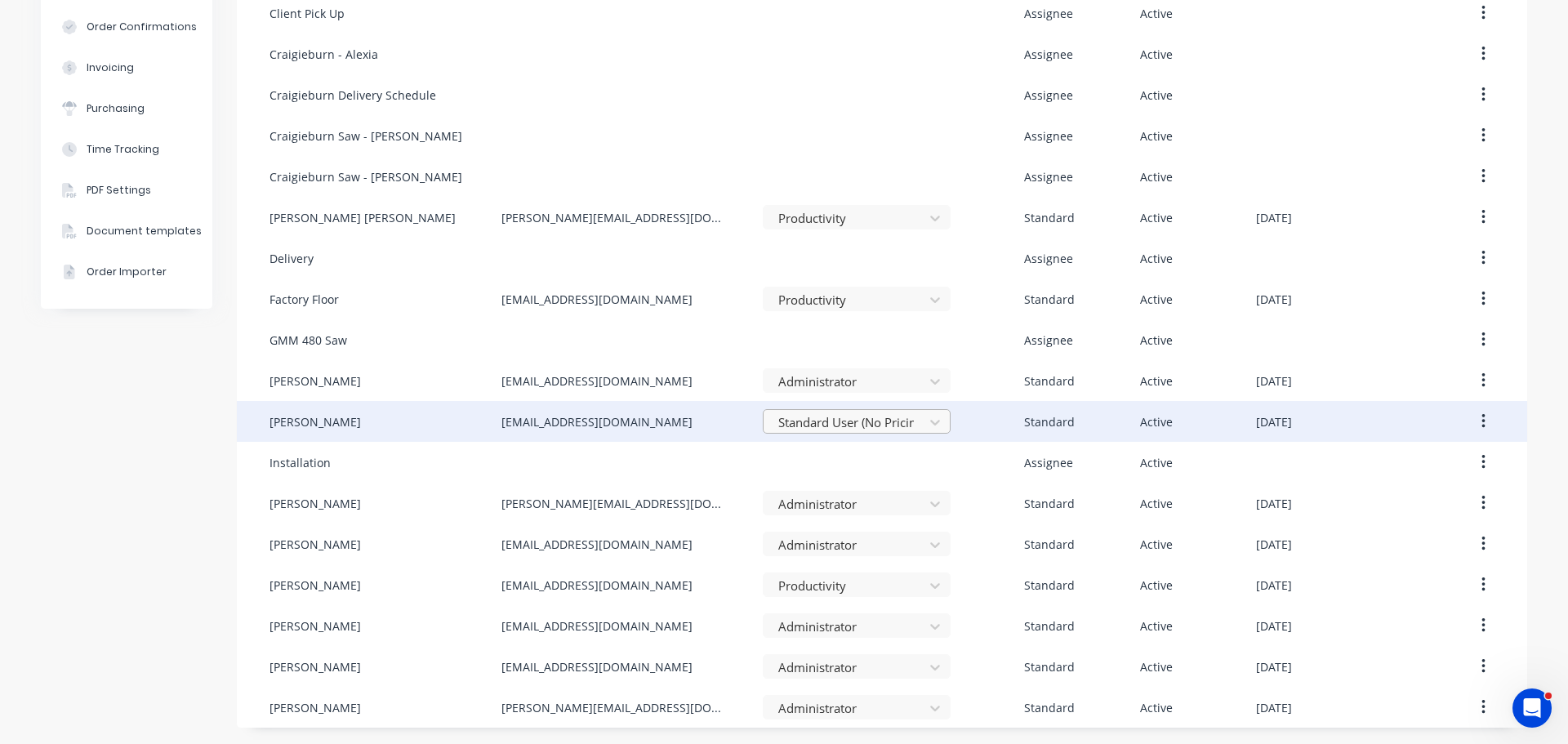
click at [898, 428] on div at bounding box center [846, 422] width 139 height 20
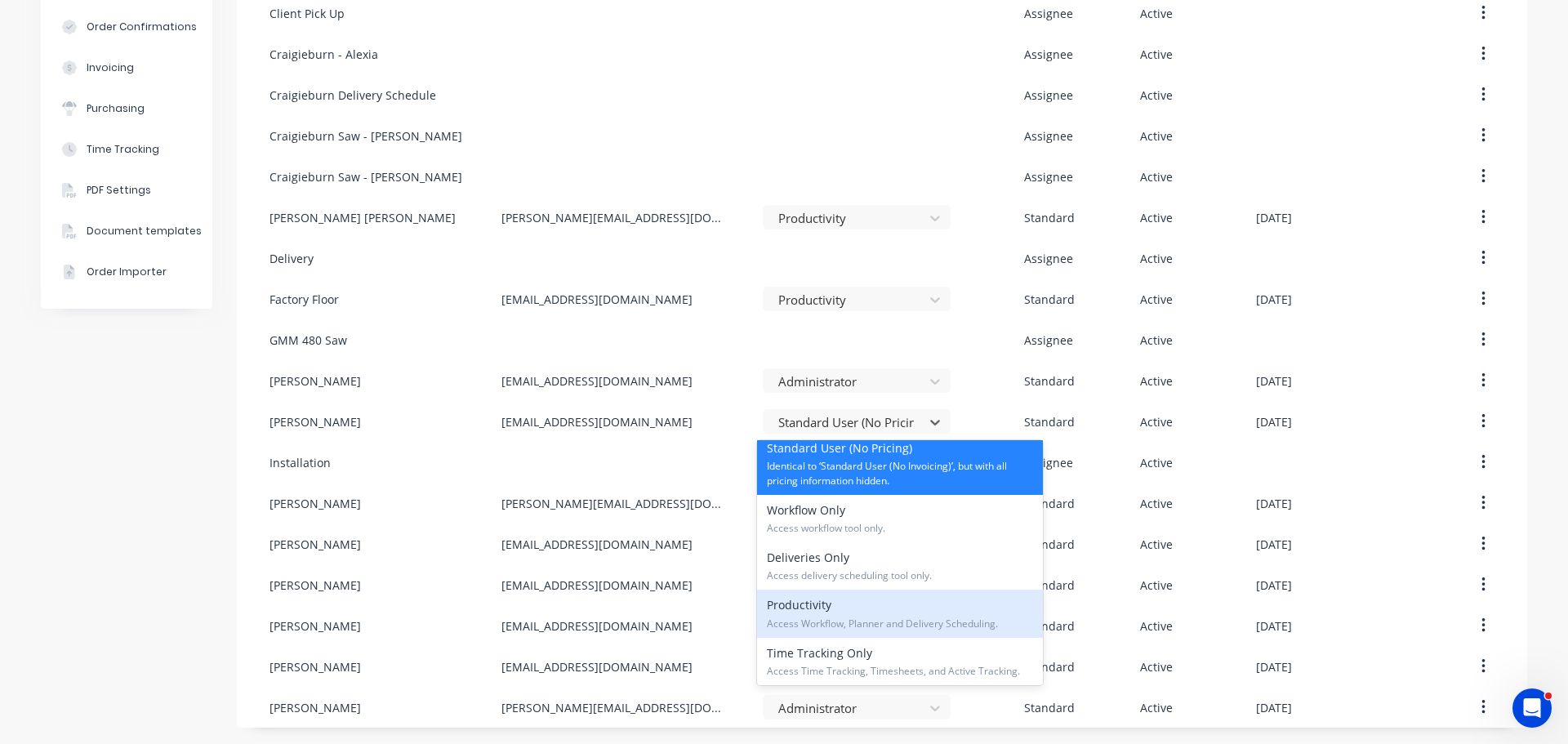
scroll to position [249, 0]
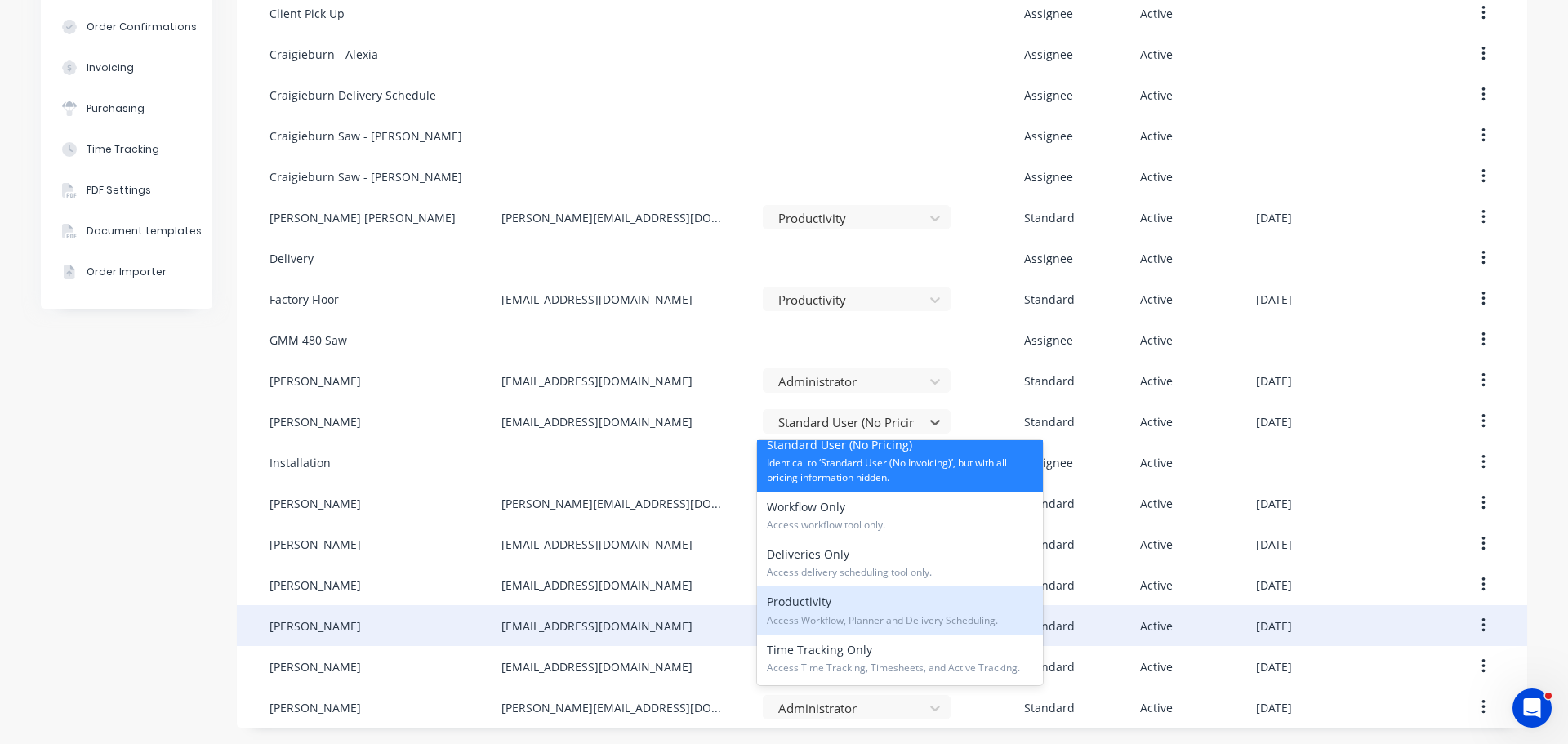
click at [1007, 605] on div "Productivity Access Workflow, Planner and Delivery Scheduling." at bounding box center [900, 610] width 286 height 48
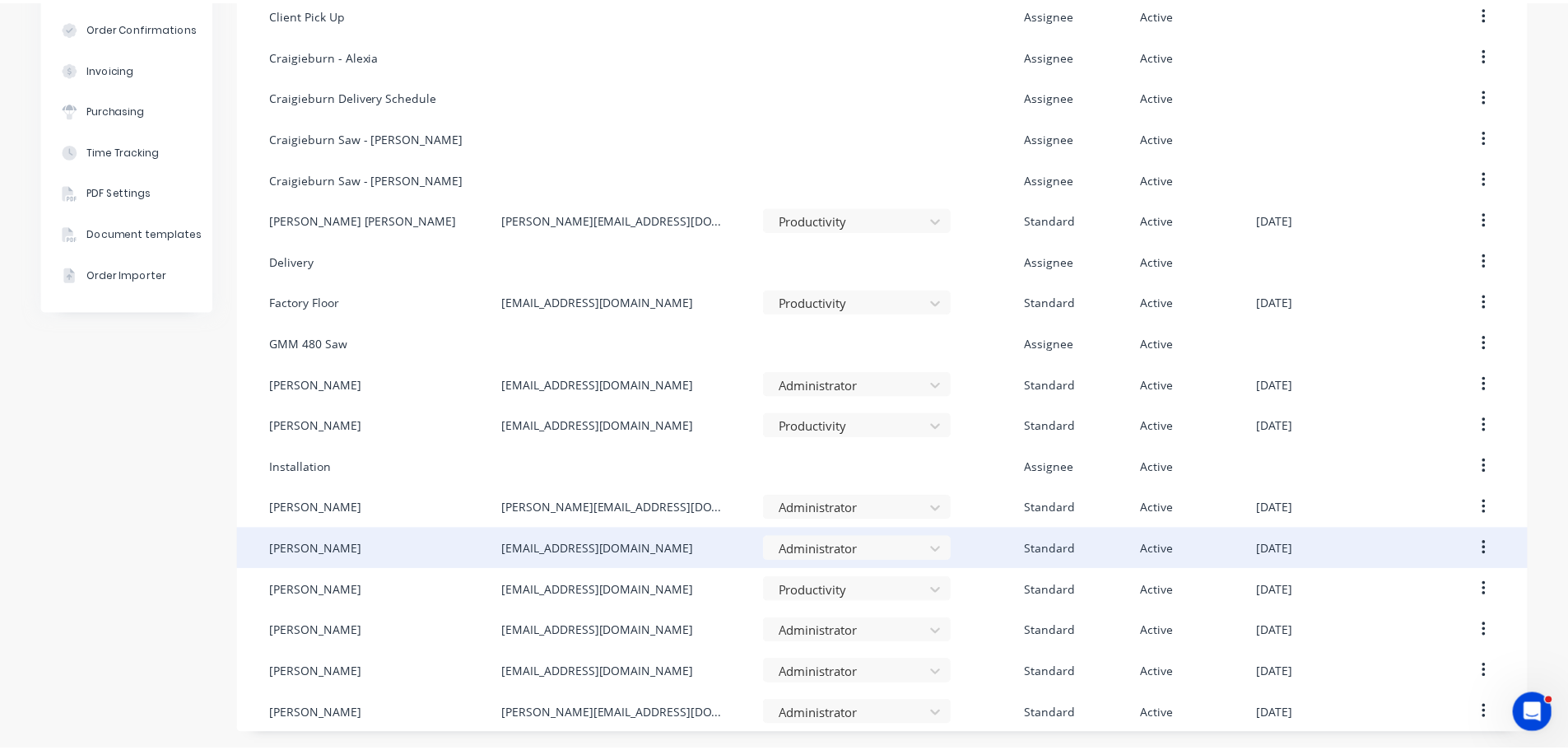
scroll to position [0, 0]
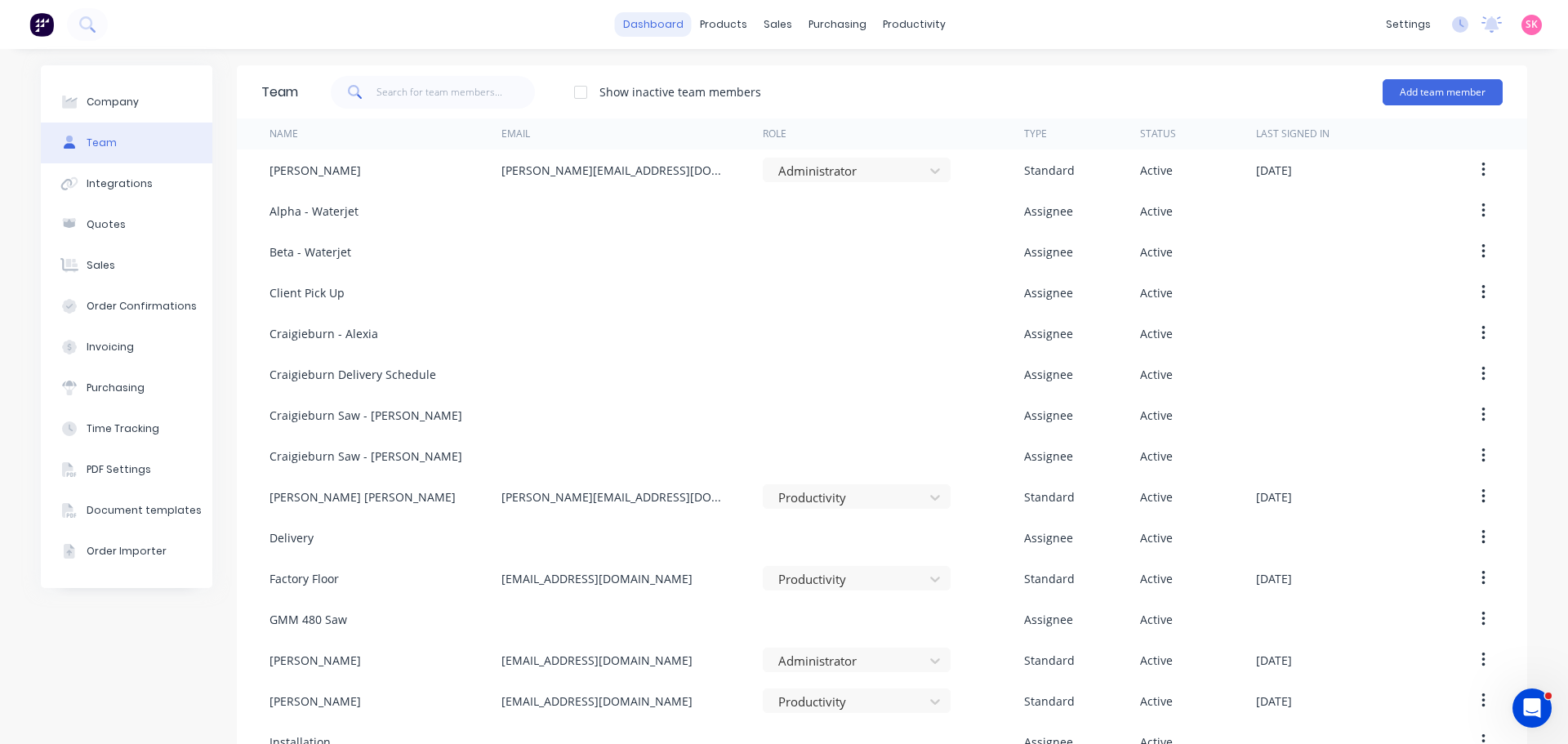
click at [628, 28] on link "dashboard" at bounding box center [653, 24] width 77 height 25
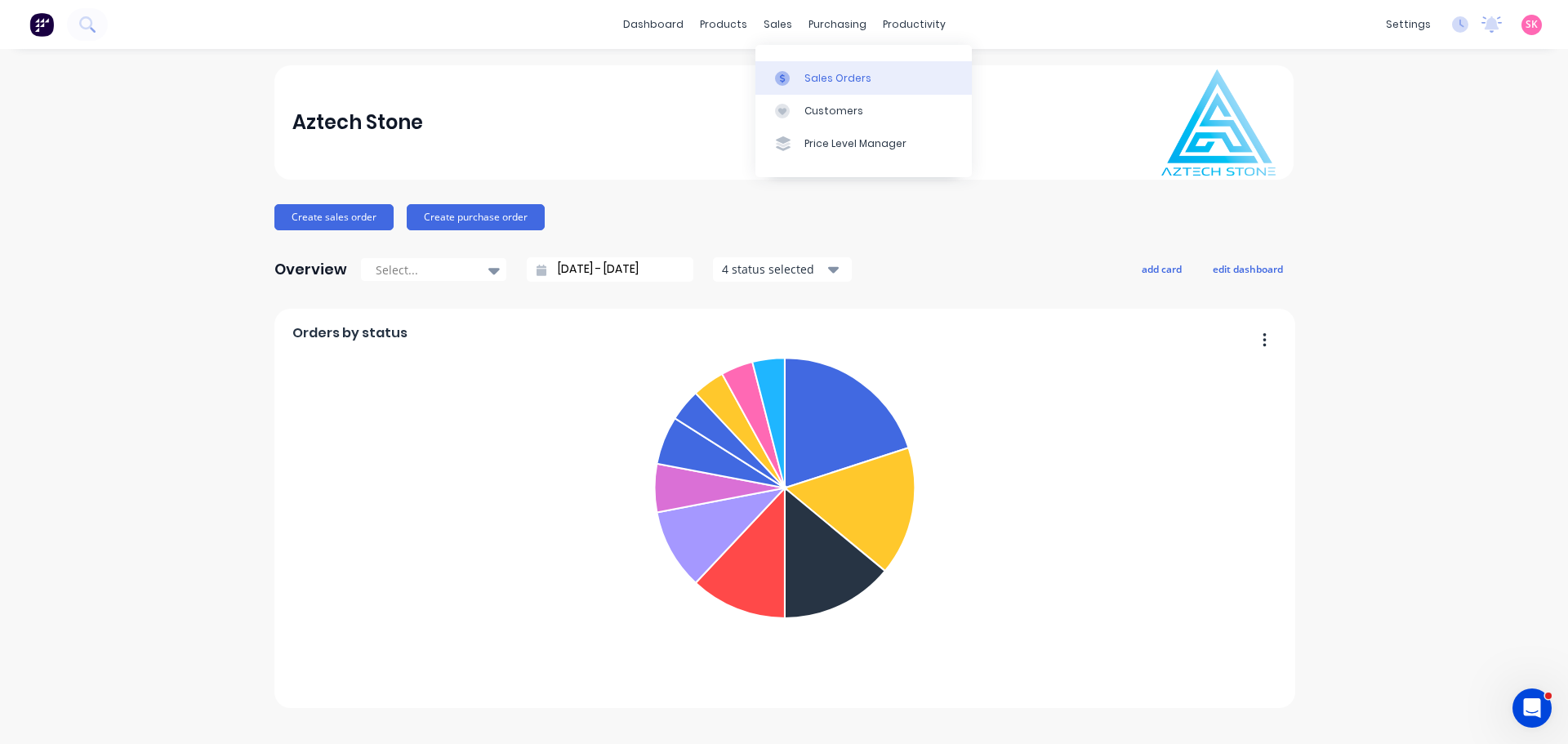
click at [787, 76] on icon at bounding box center [782, 78] width 14 height 14
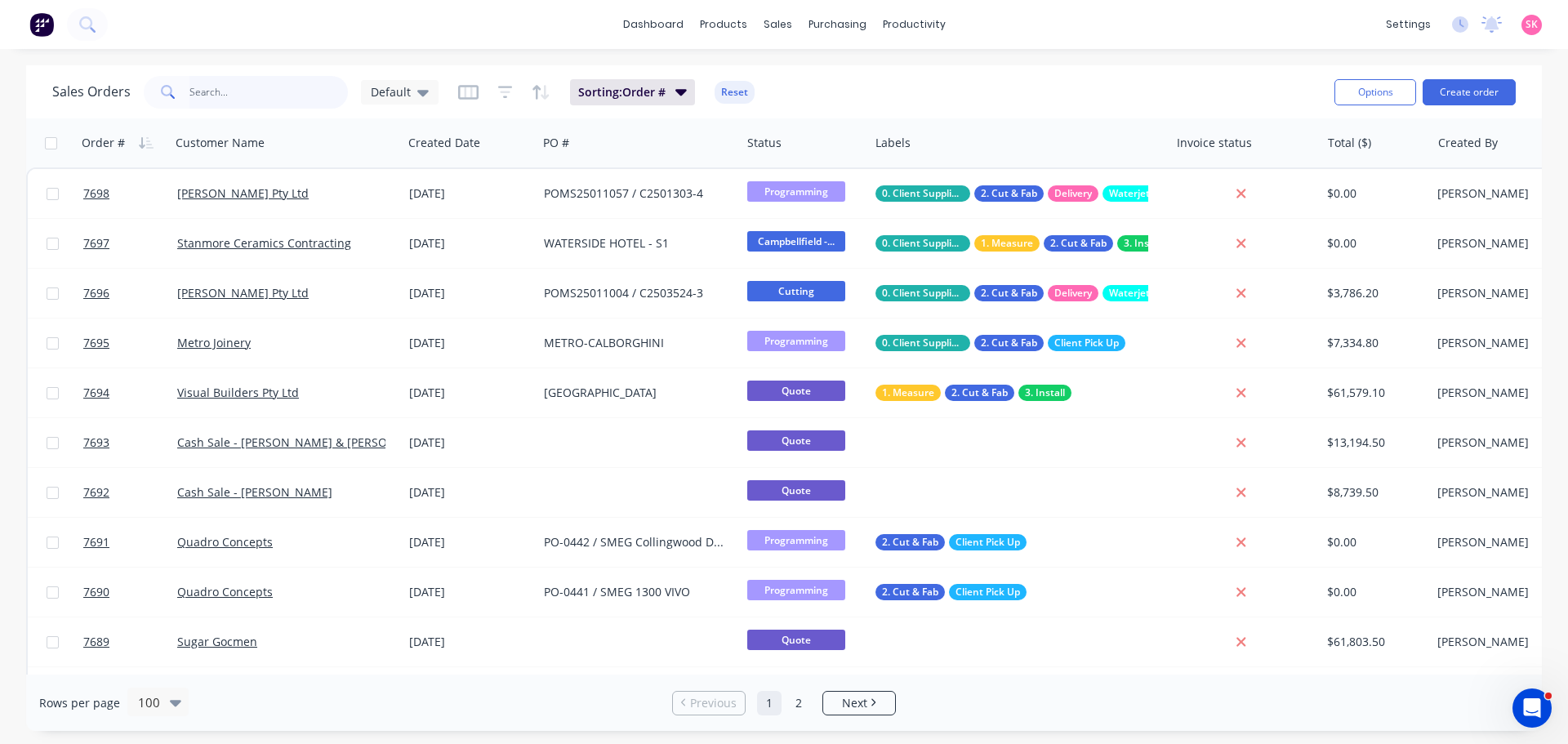
click at [269, 91] on input "text" at bounding box center [269, 92] width 159 height 33
type input "111"
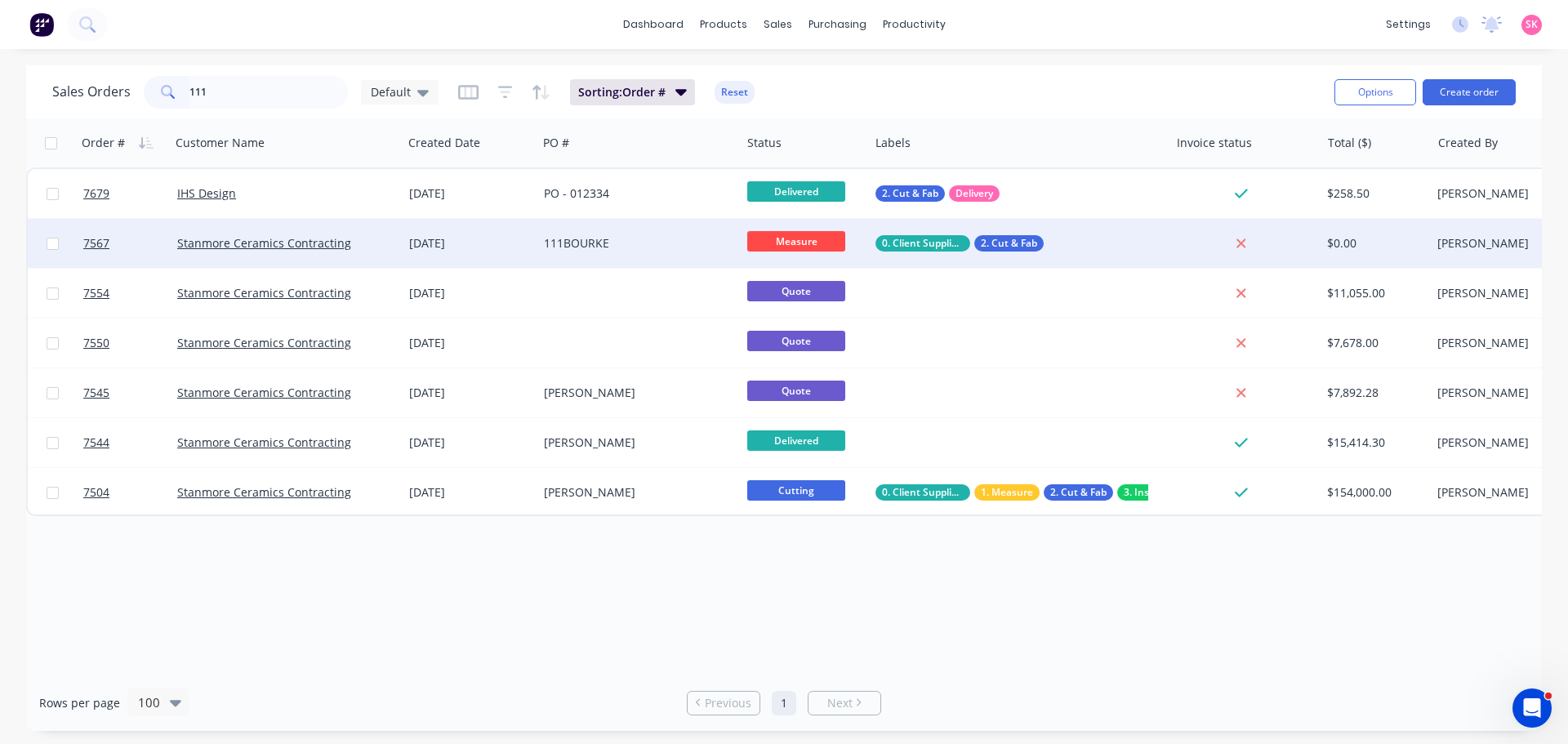
click at [577, 244] on div "111BOURKE" at bounding box center [634, 243] width 181 height 16
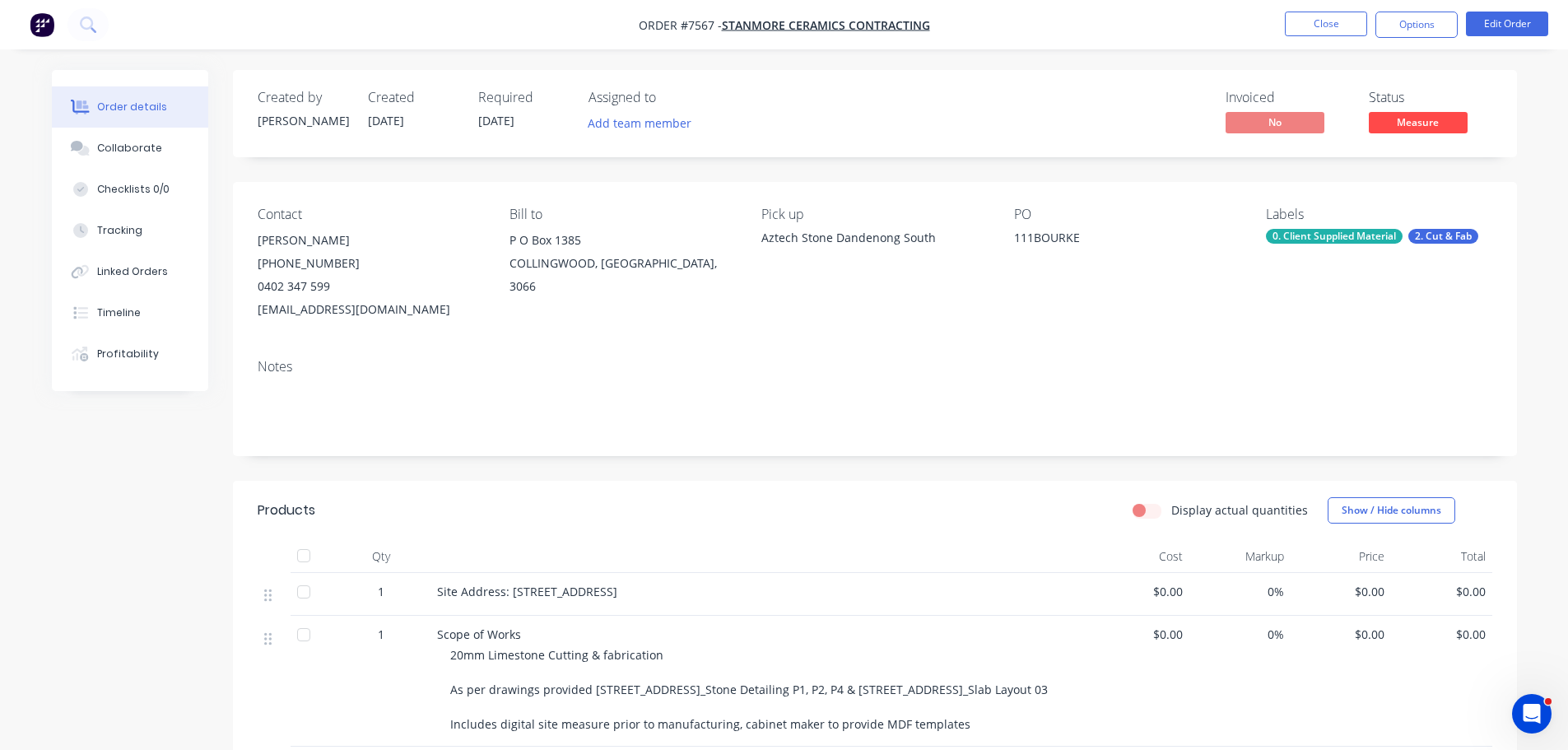
click at [1404, 120] on span "Measure" at bounding box center [1418, 122] width 99 height 21
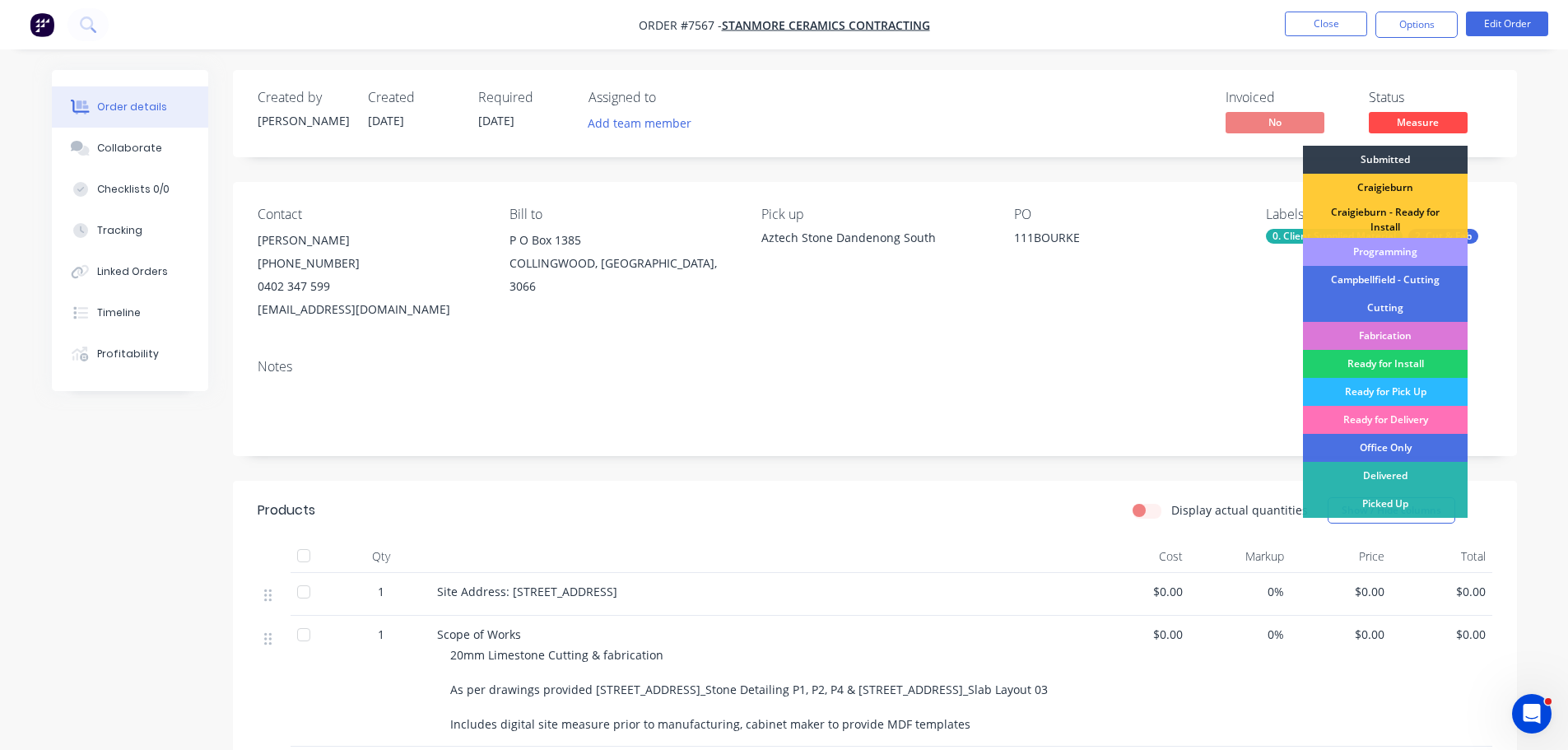
click at [1398, 252] on div "Programming" at bounding box center [1385, 251] width 165 height 28
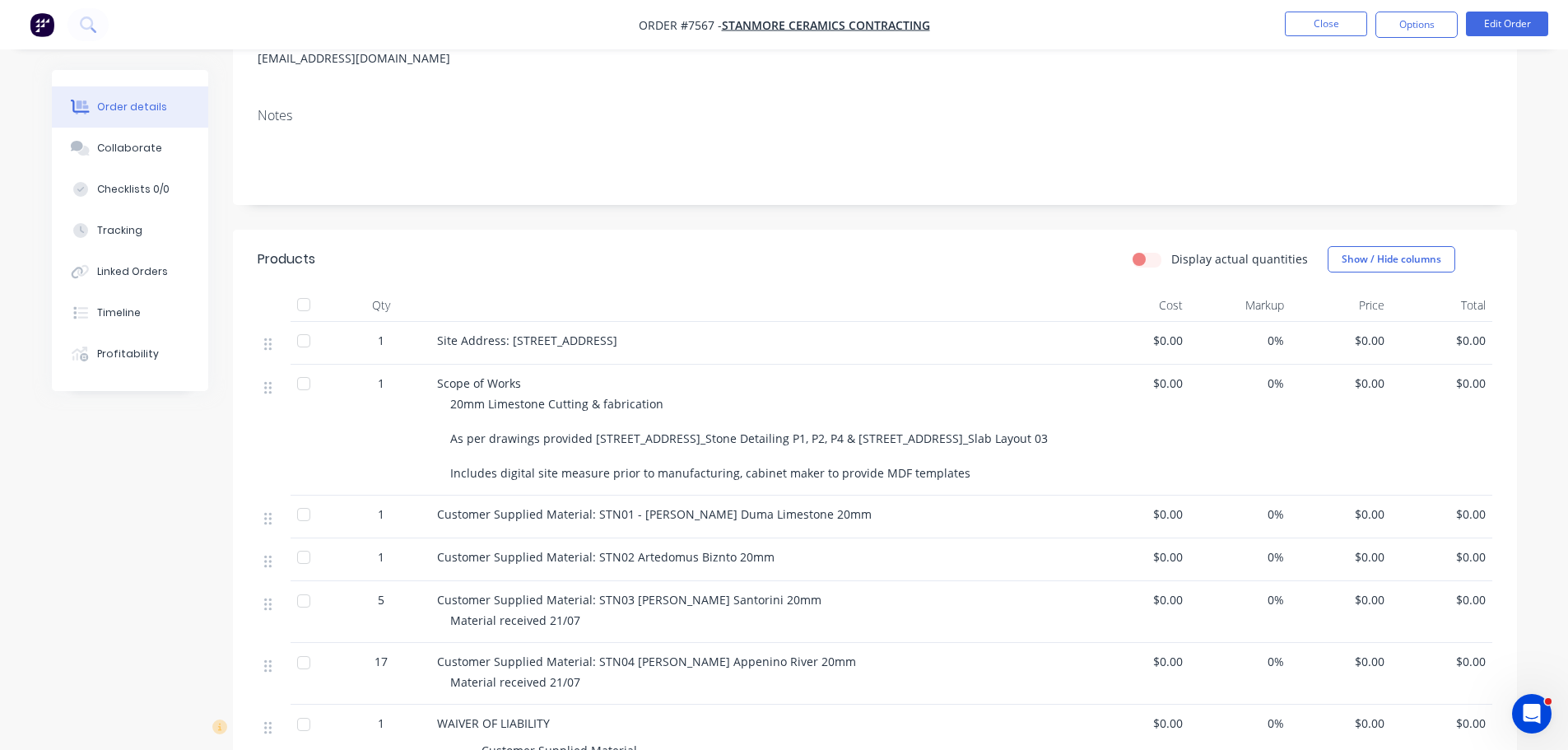
scroll to position [82, 0]
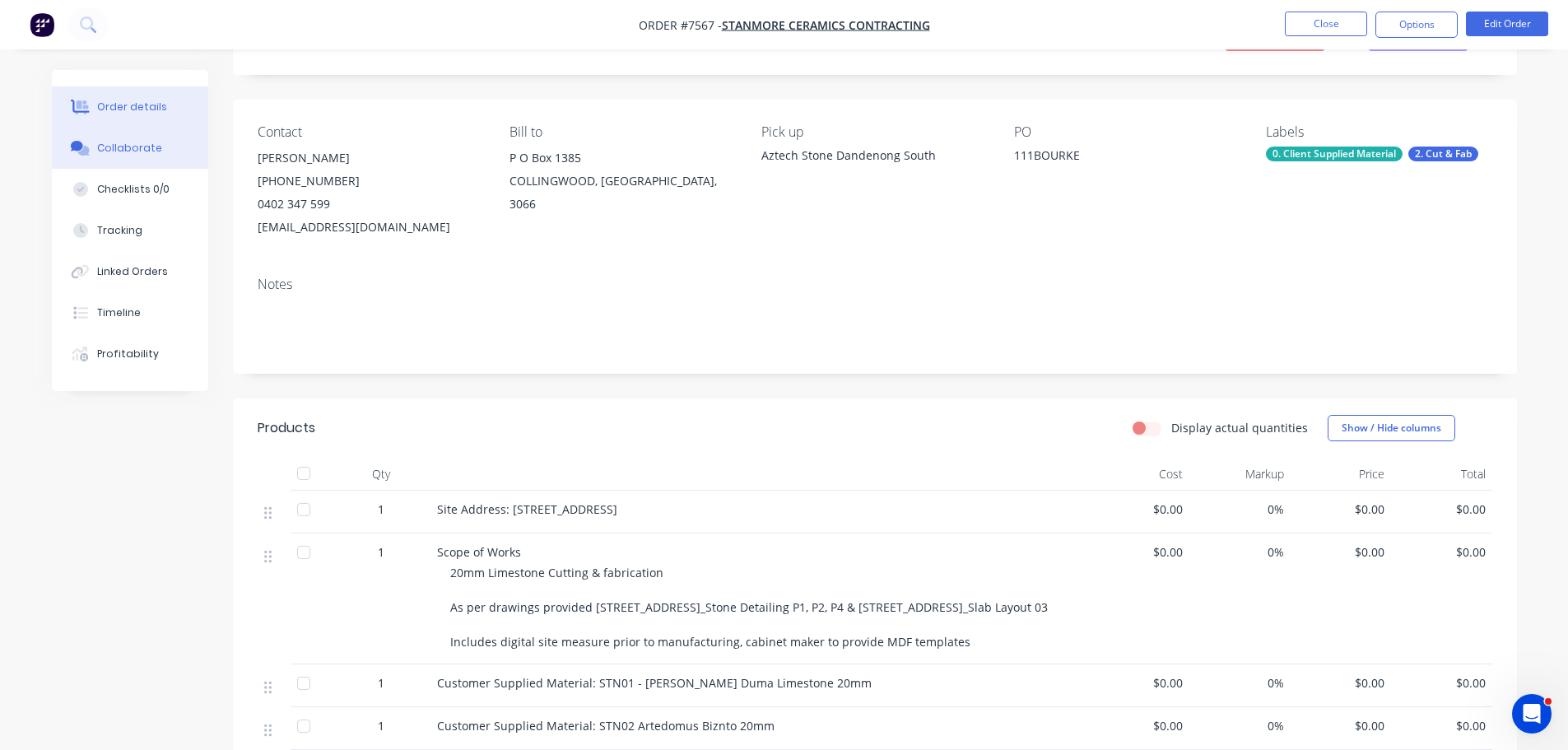
click at [127, 139] on button "Collaborate" at bounding box center [130, 148] width 156 height 41
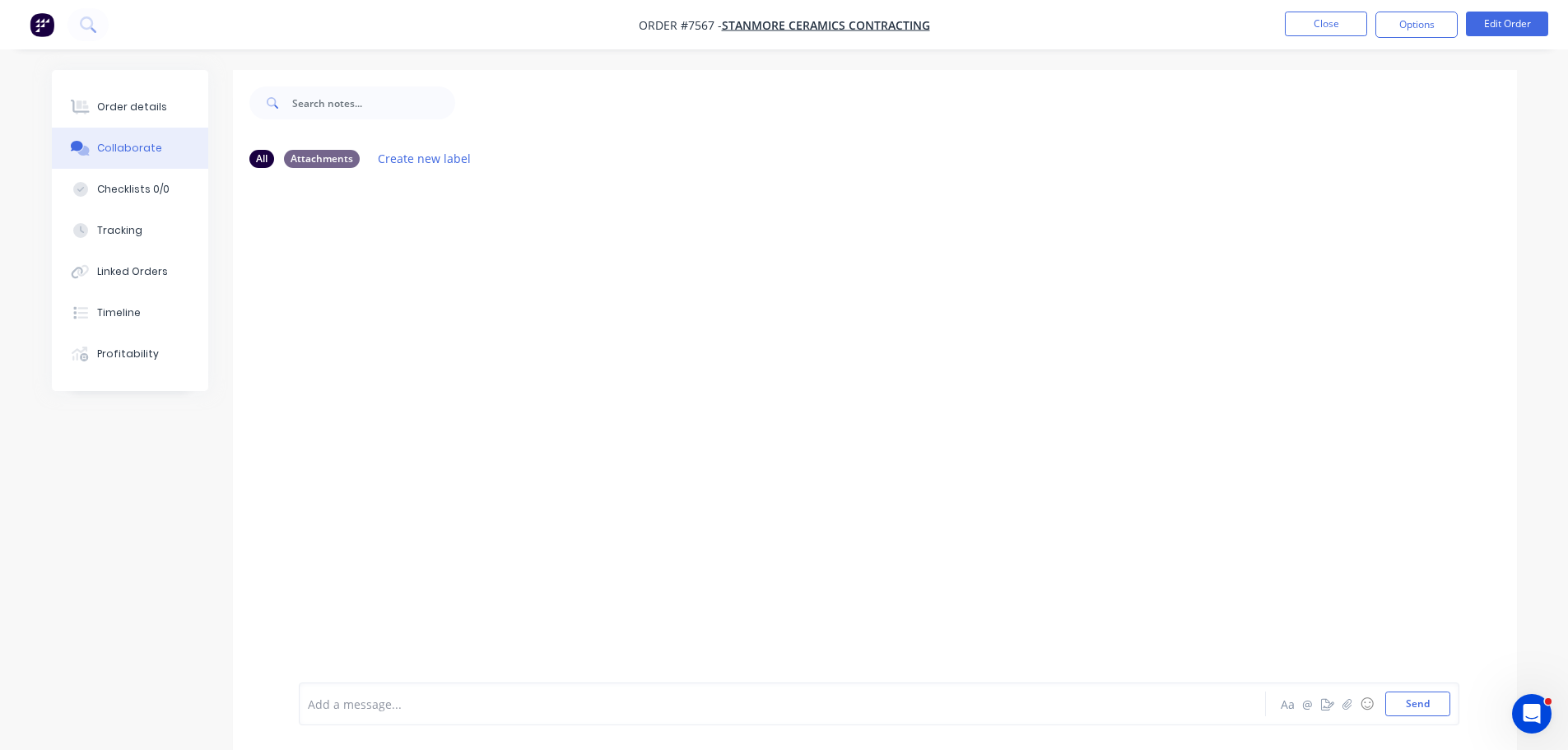
click at [328, 715] on div "Add a message..." at bounding box center [736, 704] width 857 height 25
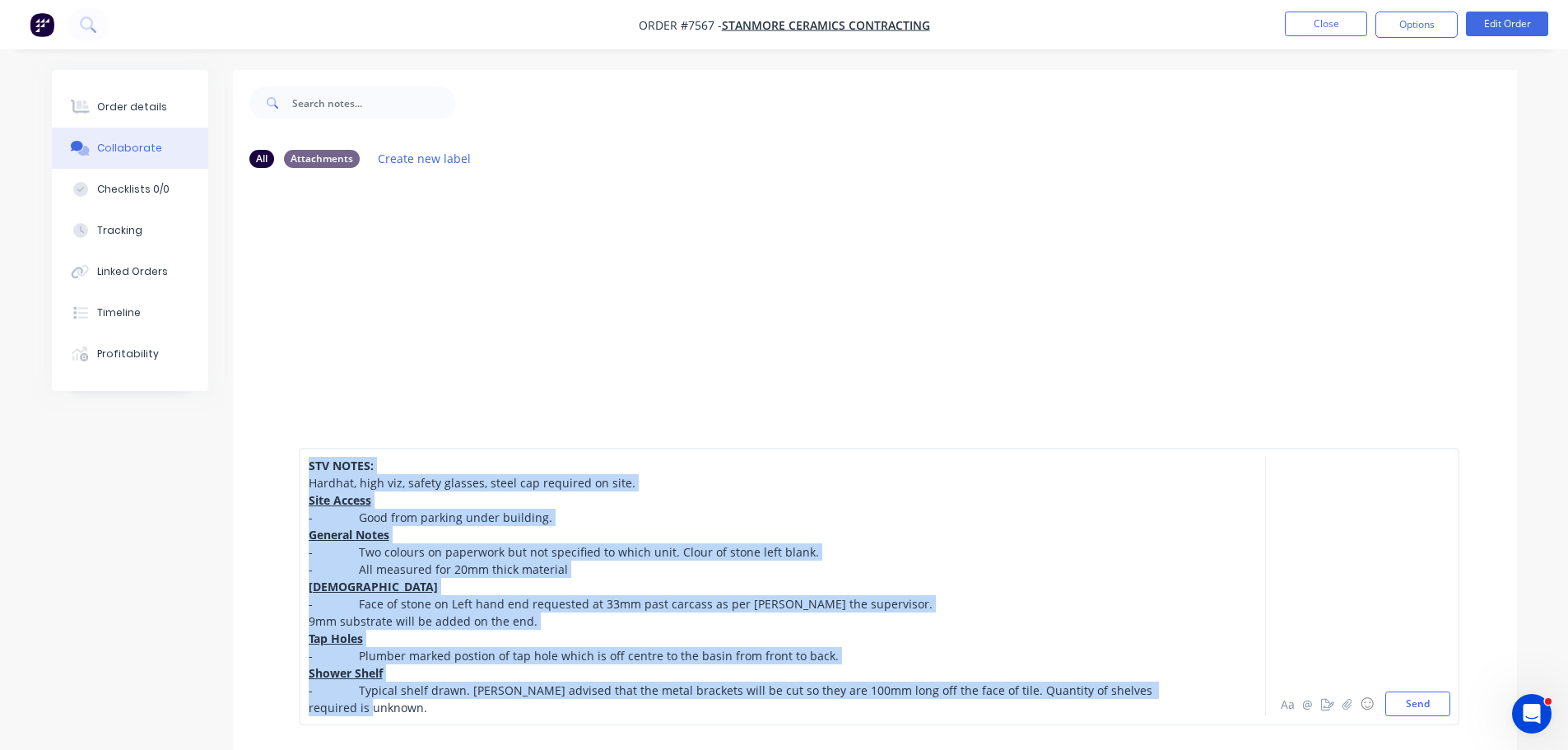
drag, startPoint x: 386, startPoint y: 706, endPoint x: 223, endPoint y: 429, distance: 321.4
click at [224, 430] on div "All Attachments Create new label STV NOTES: Hardhat, high viz, safety glasses, …" at bounding box center [785, 540] width 1465 height 940
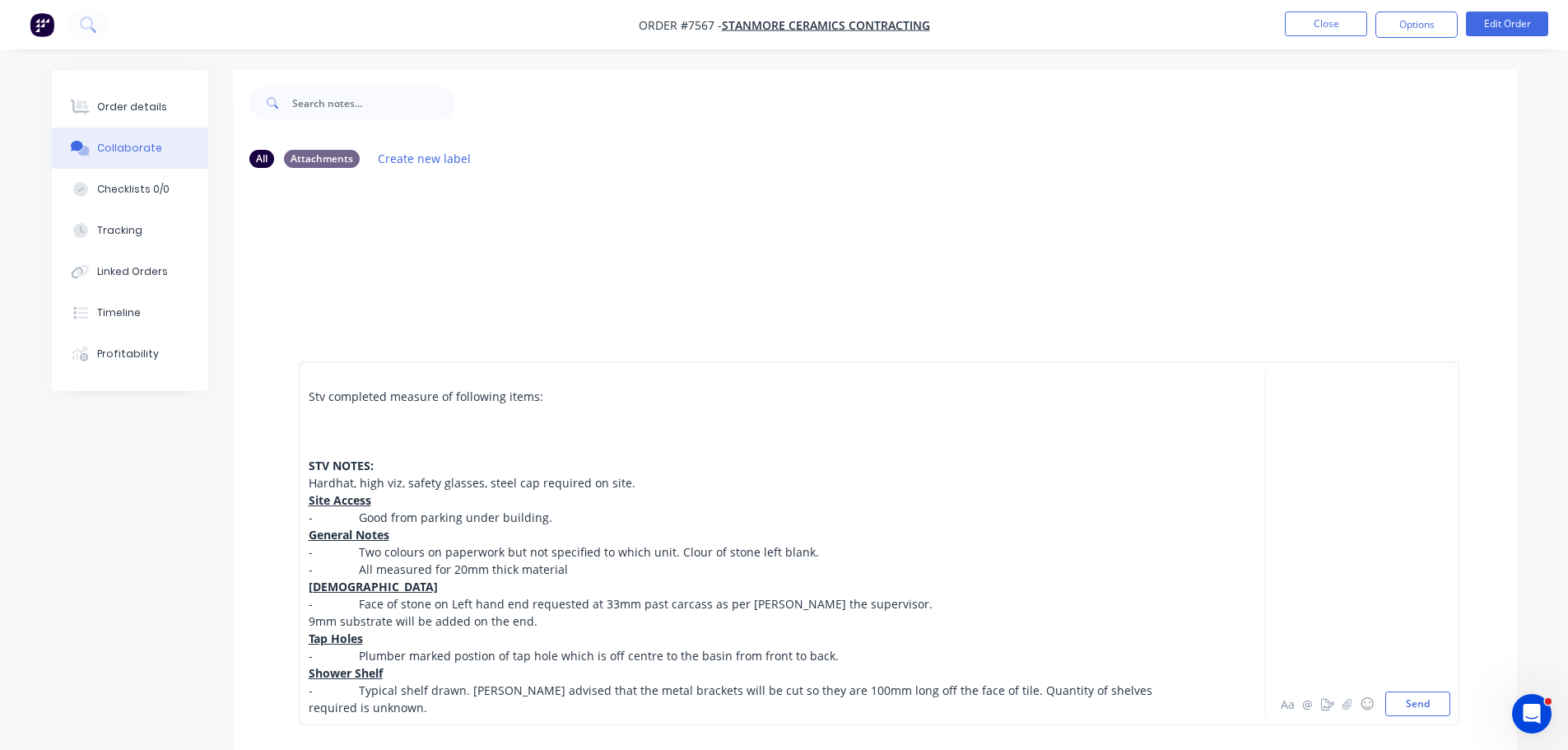
click at [507, 422] on div at bounding box center [736, 414] width 856 height 17
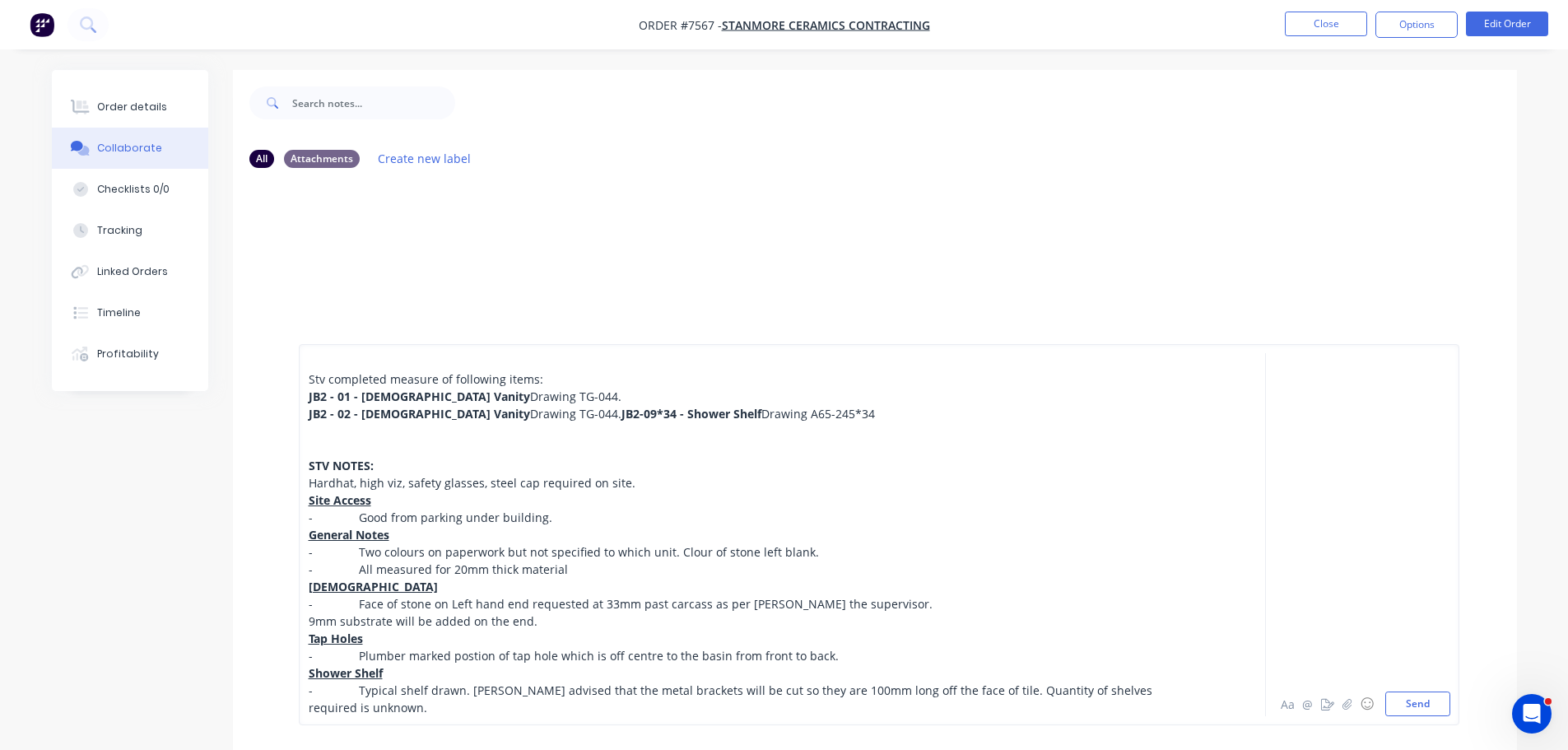
click at [546, 387] on div "JB2 - 01 - Male Vanity Drawing TG-044. JB2 - 02 - Female Vanity Drawing TG-044.…" at bounding box center [736, 405] width 856 height 34
copy span "Builder"
click at [586, 449] on div at bounding box center [736, 448] width 856 height 17
click at [621, 433] on div at bounding box center [736, 431] width 856 height 17
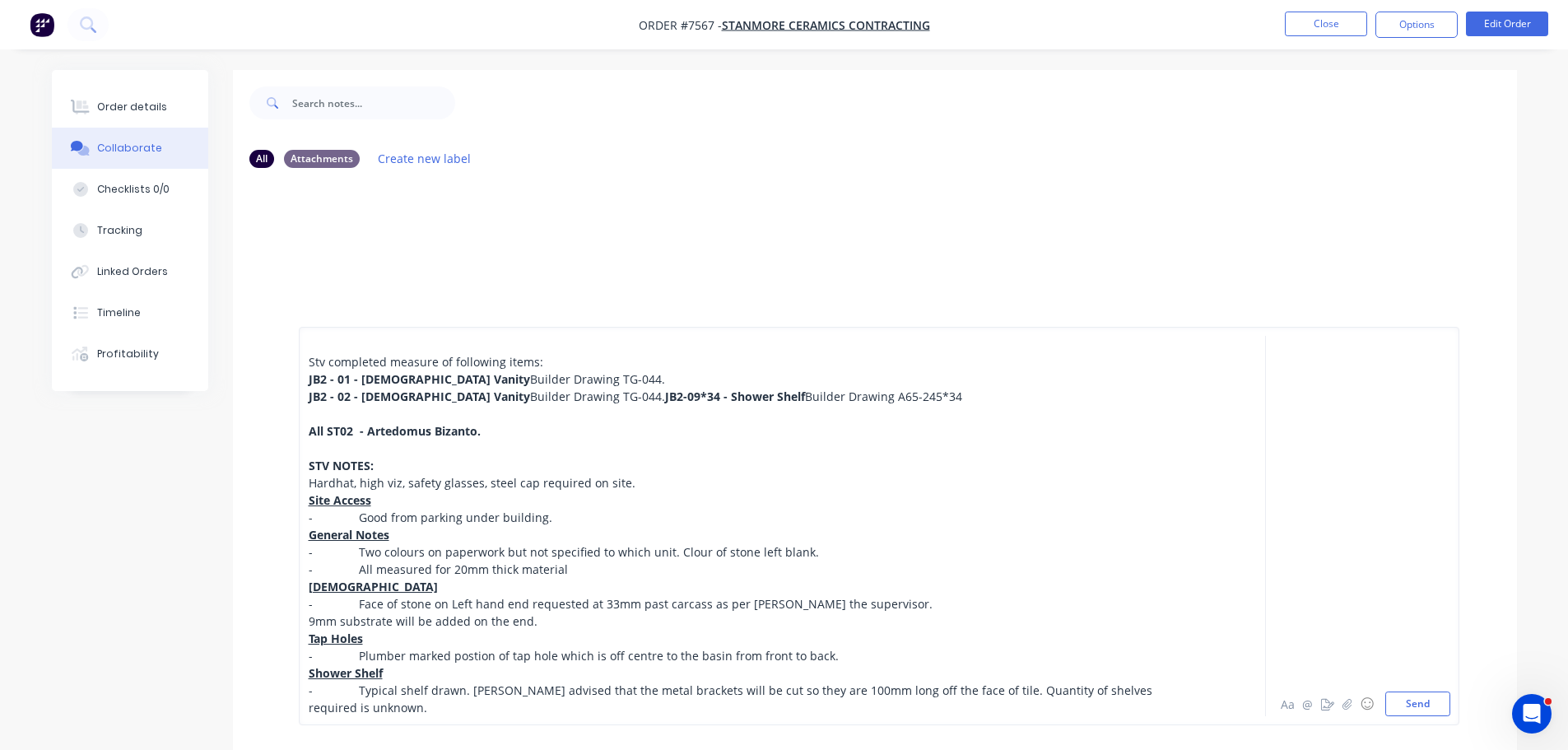
click at [526, 336] on div at bounding box center [736, 345] width 856 height 17
click at [545, 469] on div "STV NOTES:" at bounding box center [736, 465] width 856 height 17
click at [1408, 706] on button "Send" at bounding box center [1418, 704] width 65 height 25
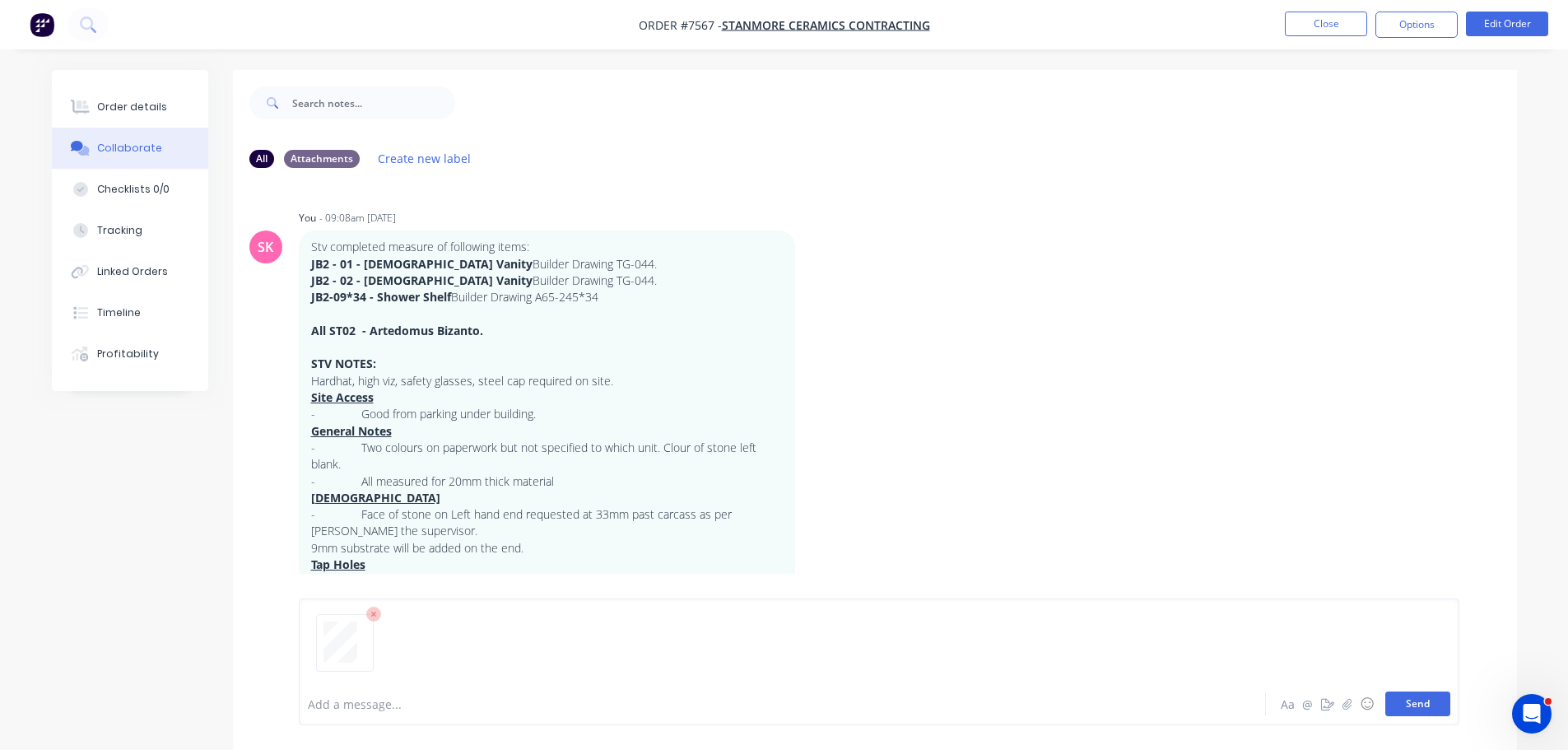
click at [1426, 694] on button "Send" at bounding box center [1418, 704] width 65 height 25
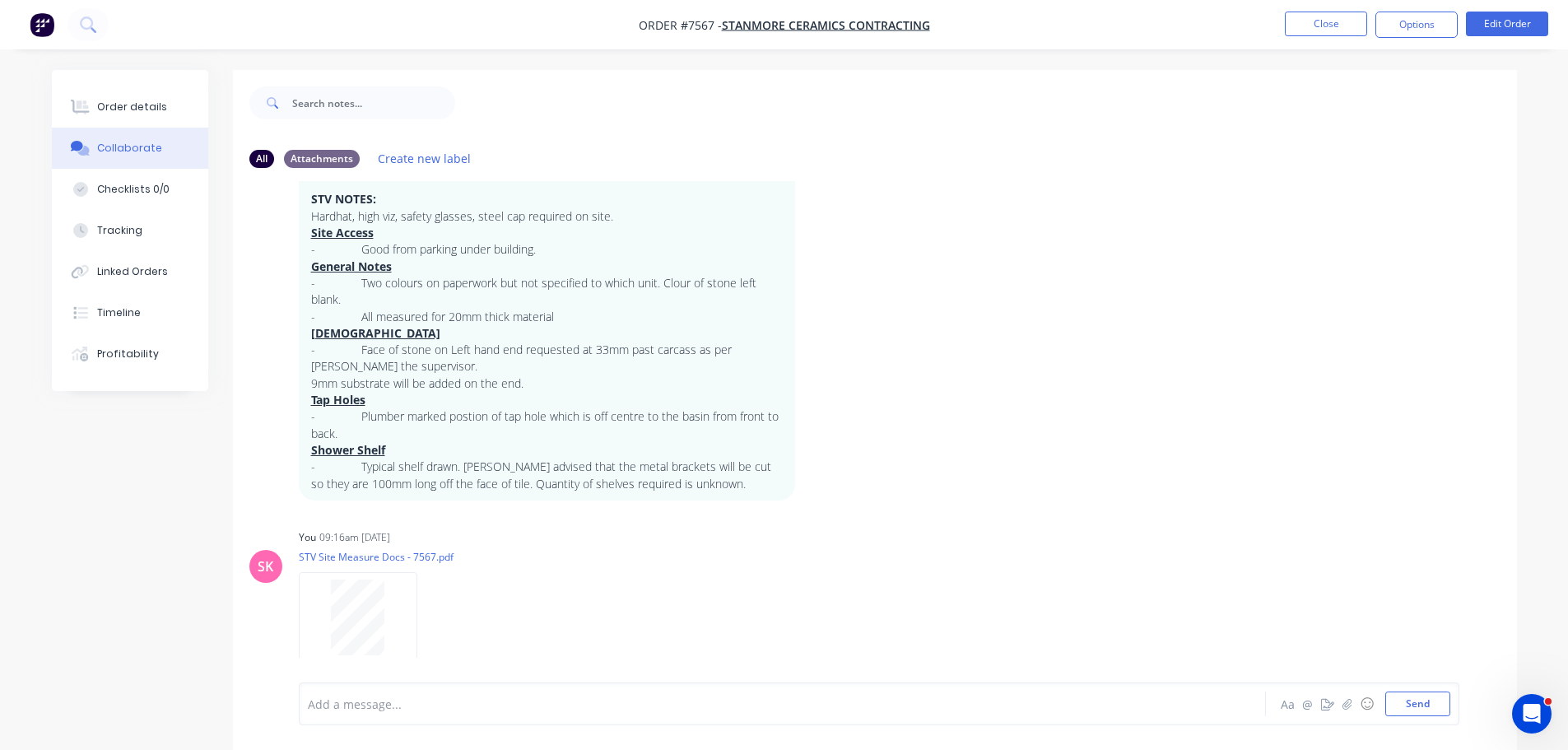
scroll to position [169, 0]
click at [1319, 25] on button "Close" at bounding box center [1326, 23] width 82 height 25
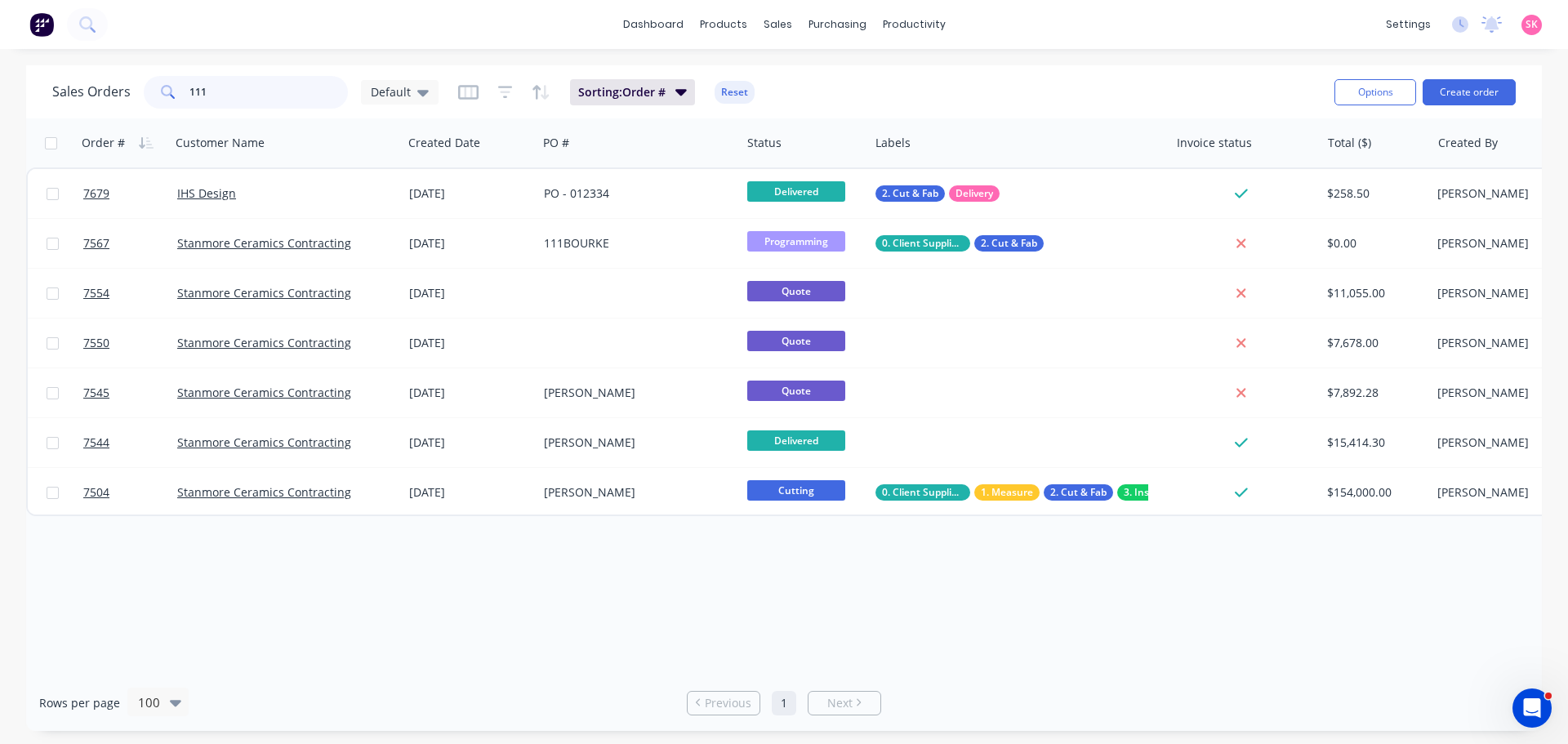
drag, startPoint x: 233, startPoint y: 96, endPoint x: 144, endPoint y: 108, distance: 89.8
click at [144, 108] on div "111" at bounding box center [245, 92] width 204 height 33
type input "metro"
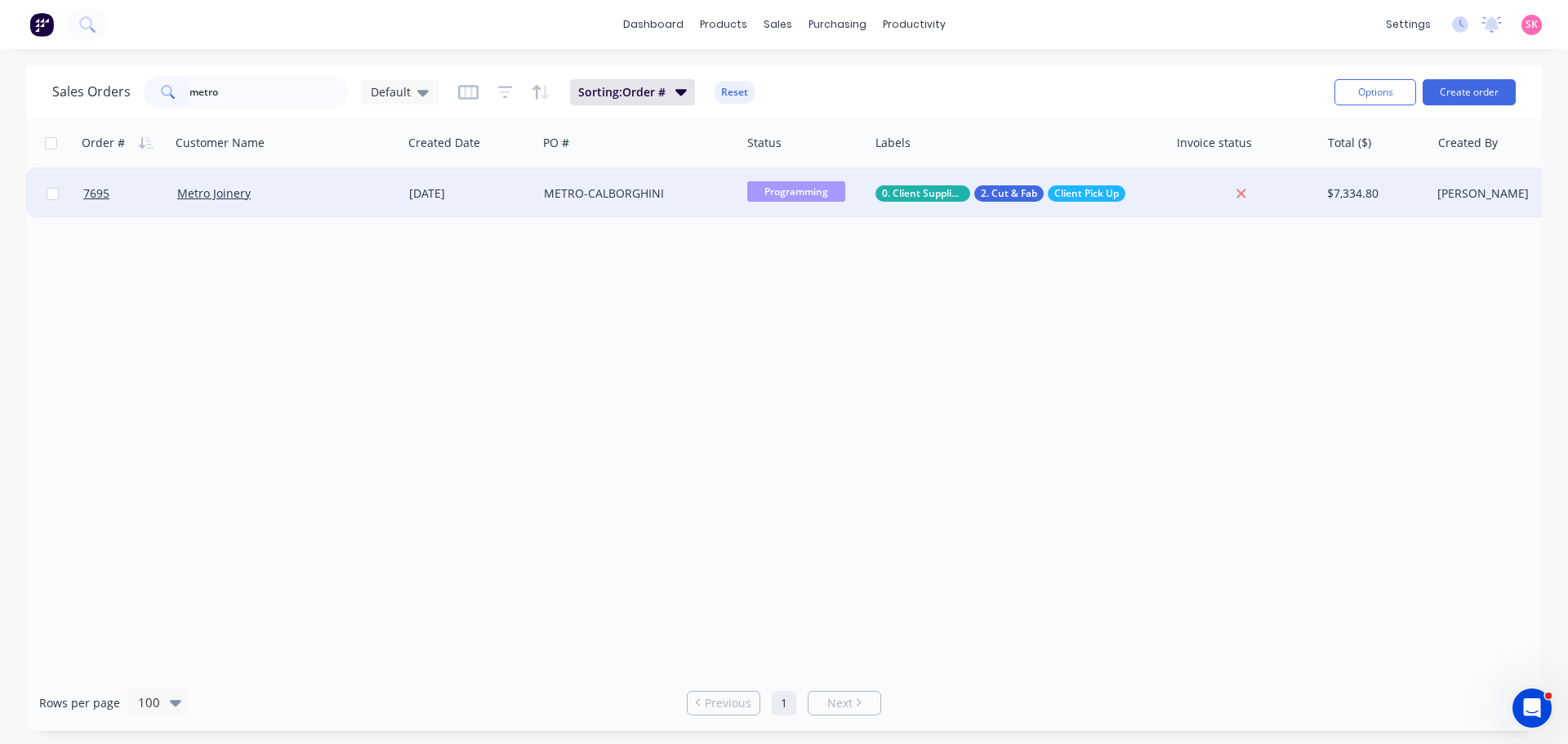
click at [582, 190] on div "METRO-CALBORGHINI" at bounding box center [634, 193] width 181 height 16
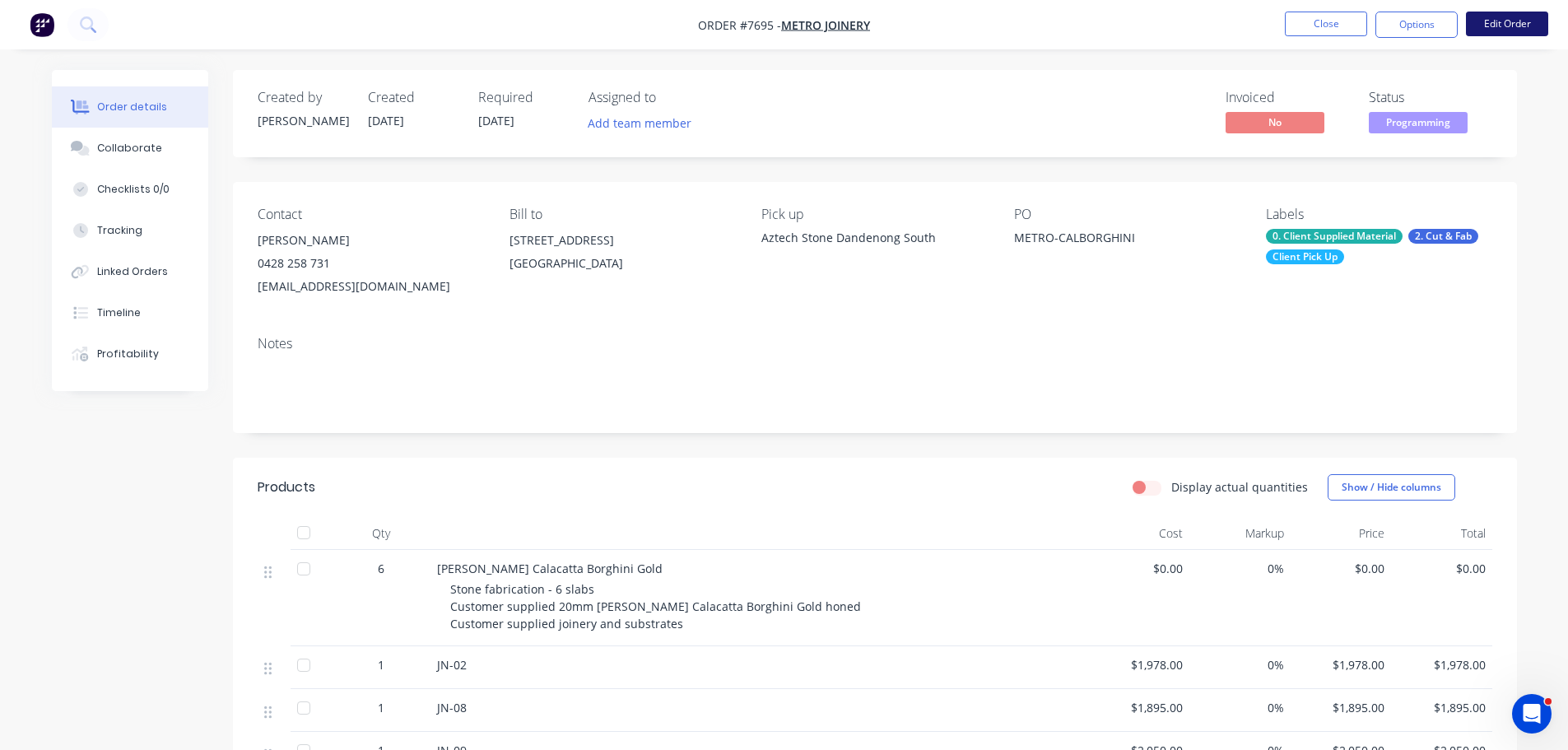
click at [1511, 21] on button "Edit Order" at bounding box center [1507, 23] width 82 height 25
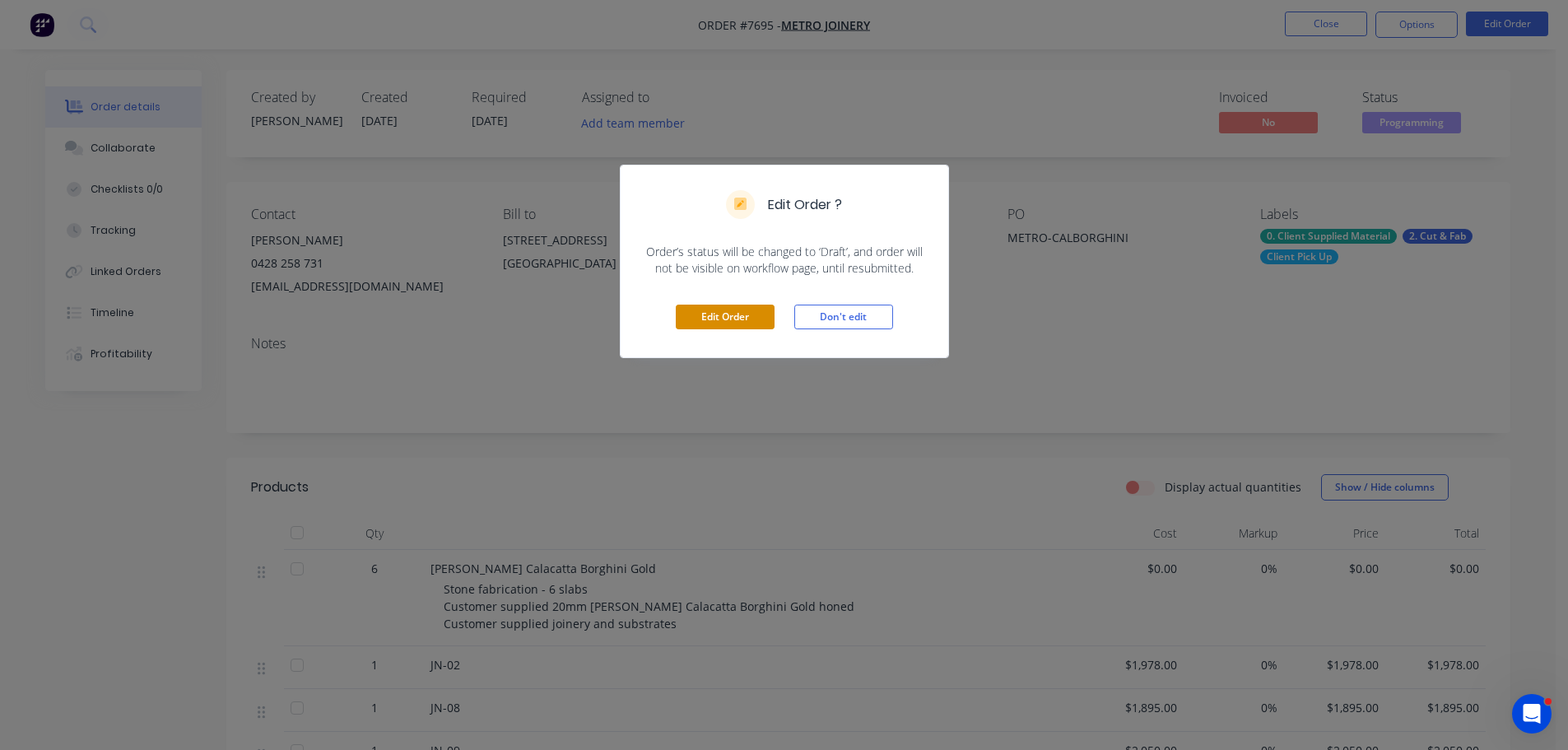
click at [713, 318] on button "Edit Order" at bounding box center [725, 316] width 99 height 25
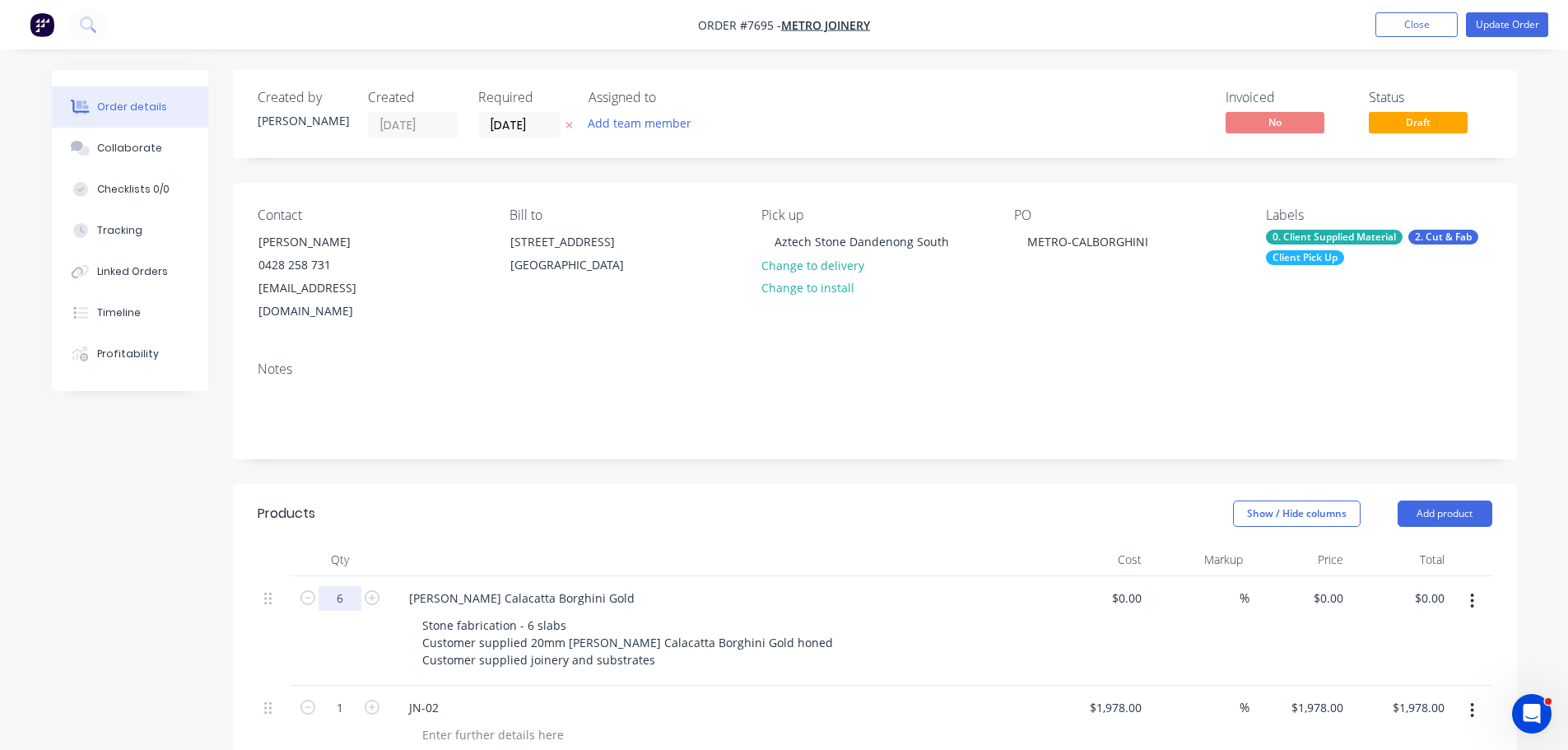
click at [345, 587] on input "6" at bounding box center [340, 599] width 43 height 25
type input "2"
click at [778, 500] on div "Show / Hide columns Add product" at bounding box center [1005, 513] width 972 height 27
click at [1515, 15] on button "Update Order" at bounding box center [1507, 24] width 82 height 25
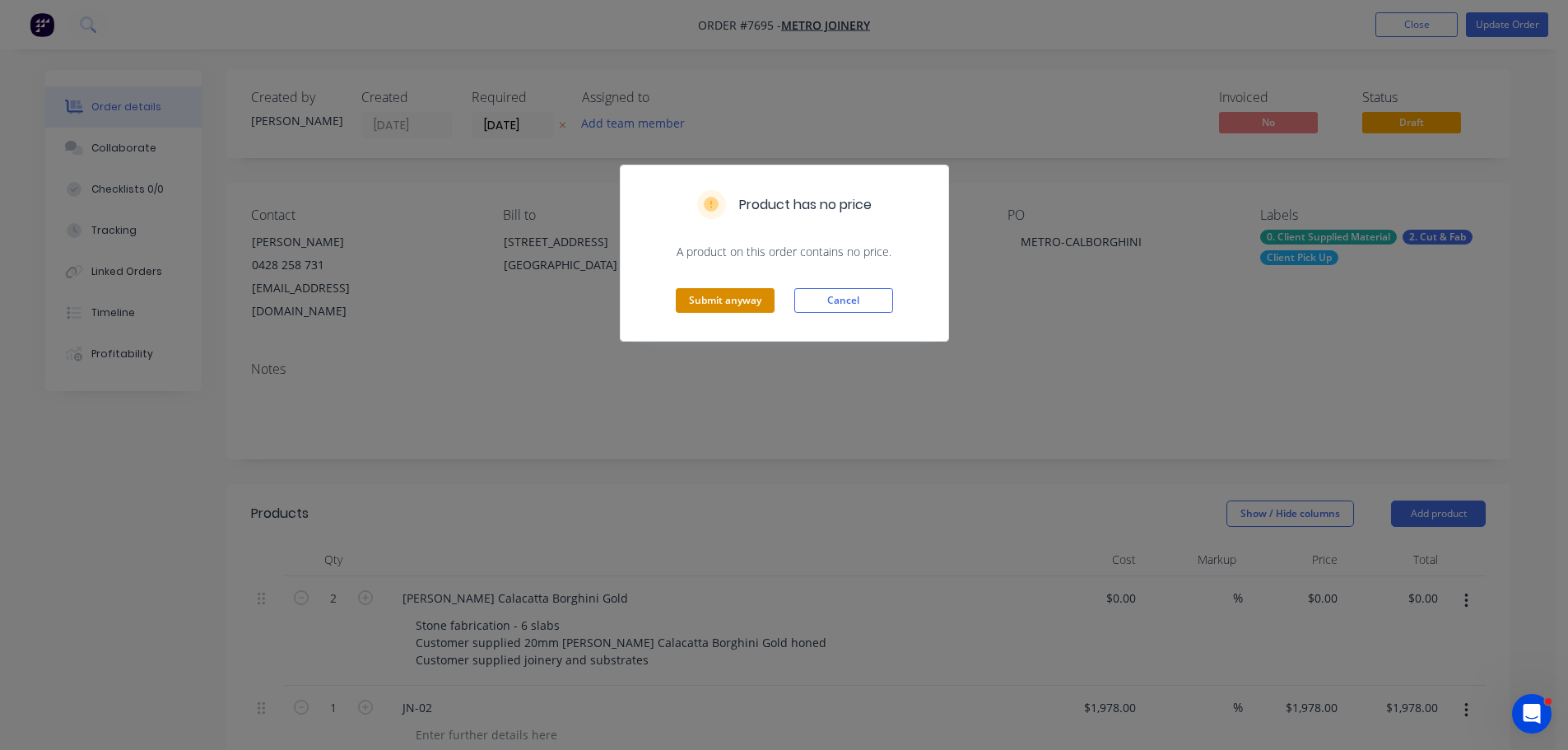
click at [751, 298] on button "Submit anyway" at bounding box center [725, 300] width 99 height 25
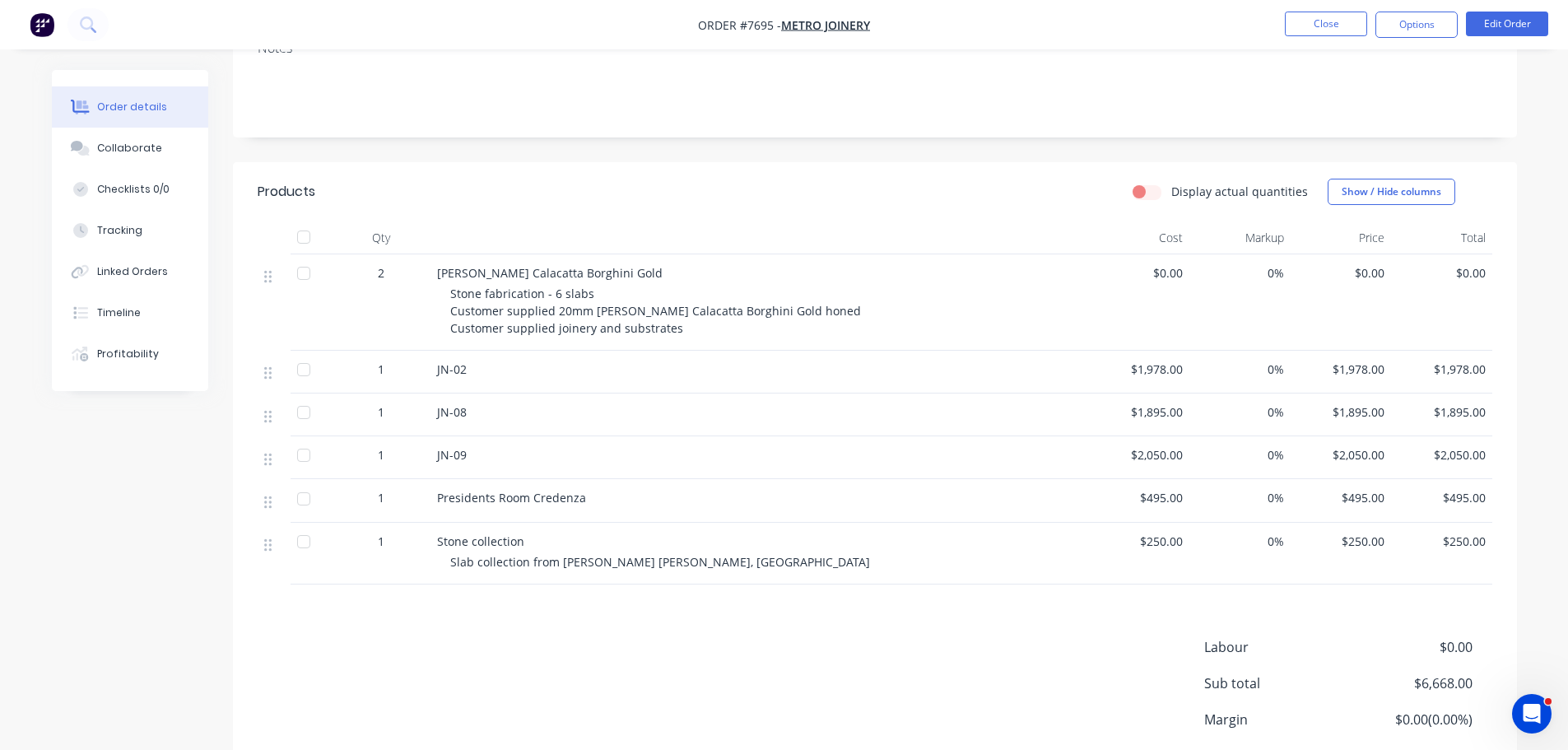
scroll to position [329, 0]
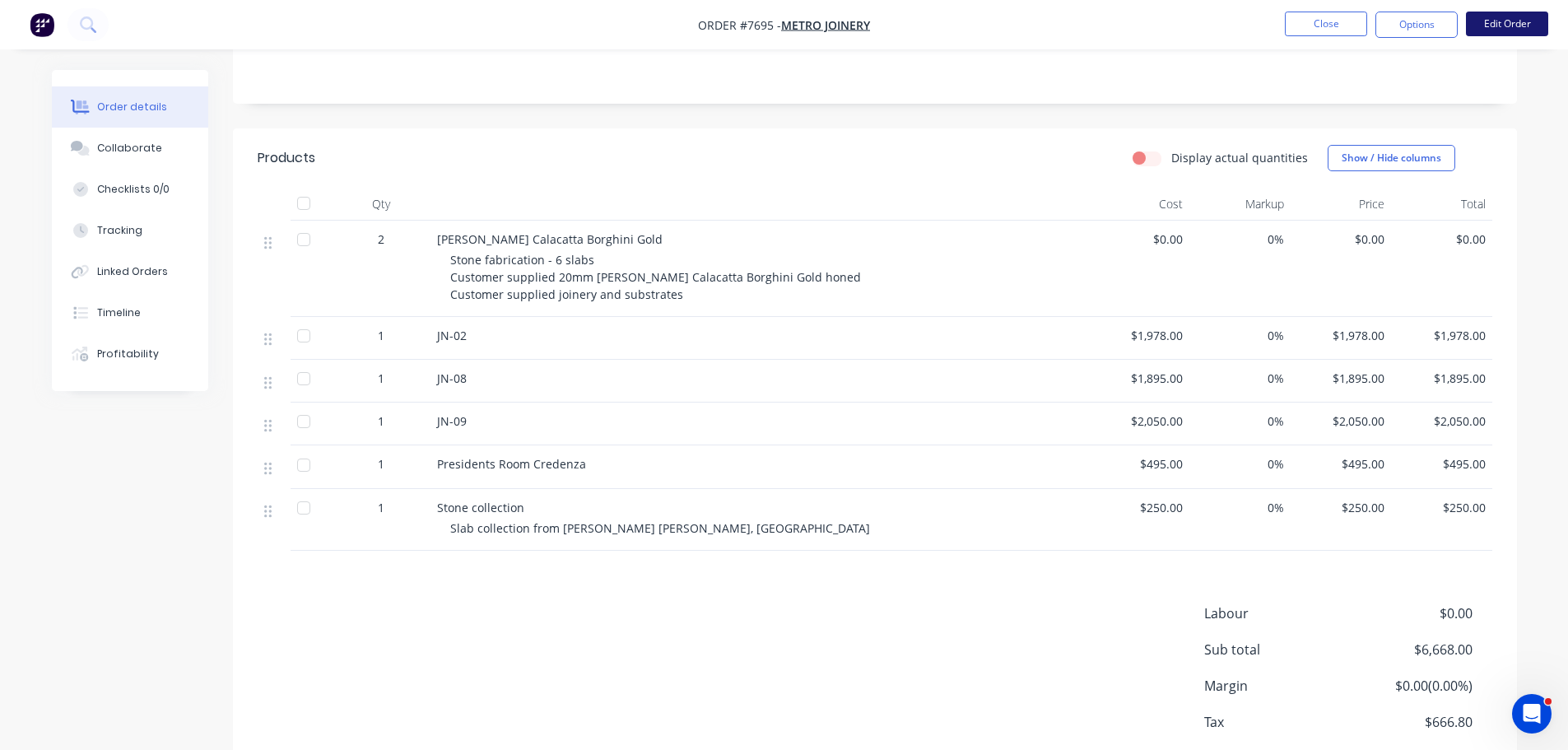
click at [1535, 24] on button "Edit Order" at bounding box center [1507, 23] width 82 height 25
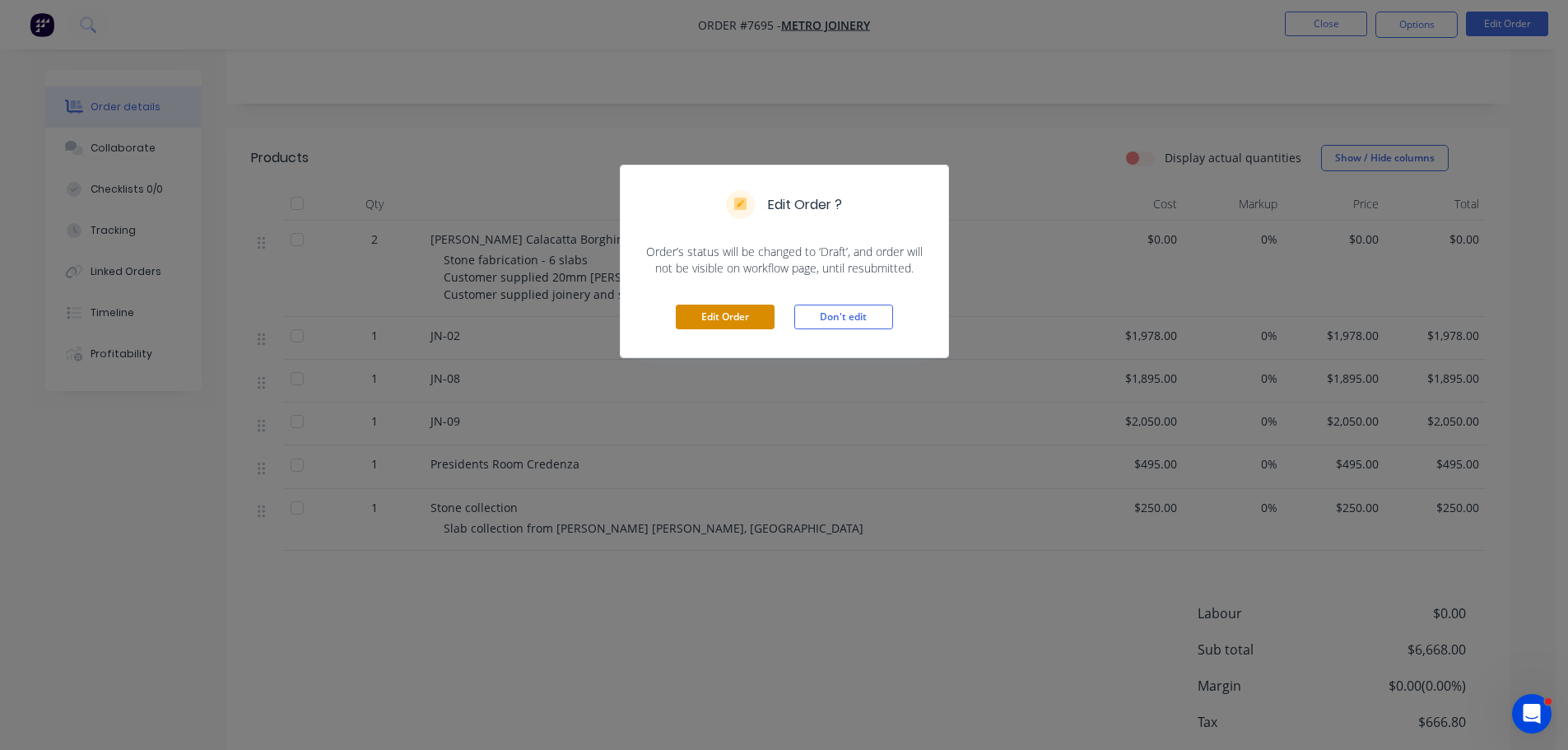
click at [741, 312] on button "Edit Order" at bounding box center [725, 316] width 99 height 25
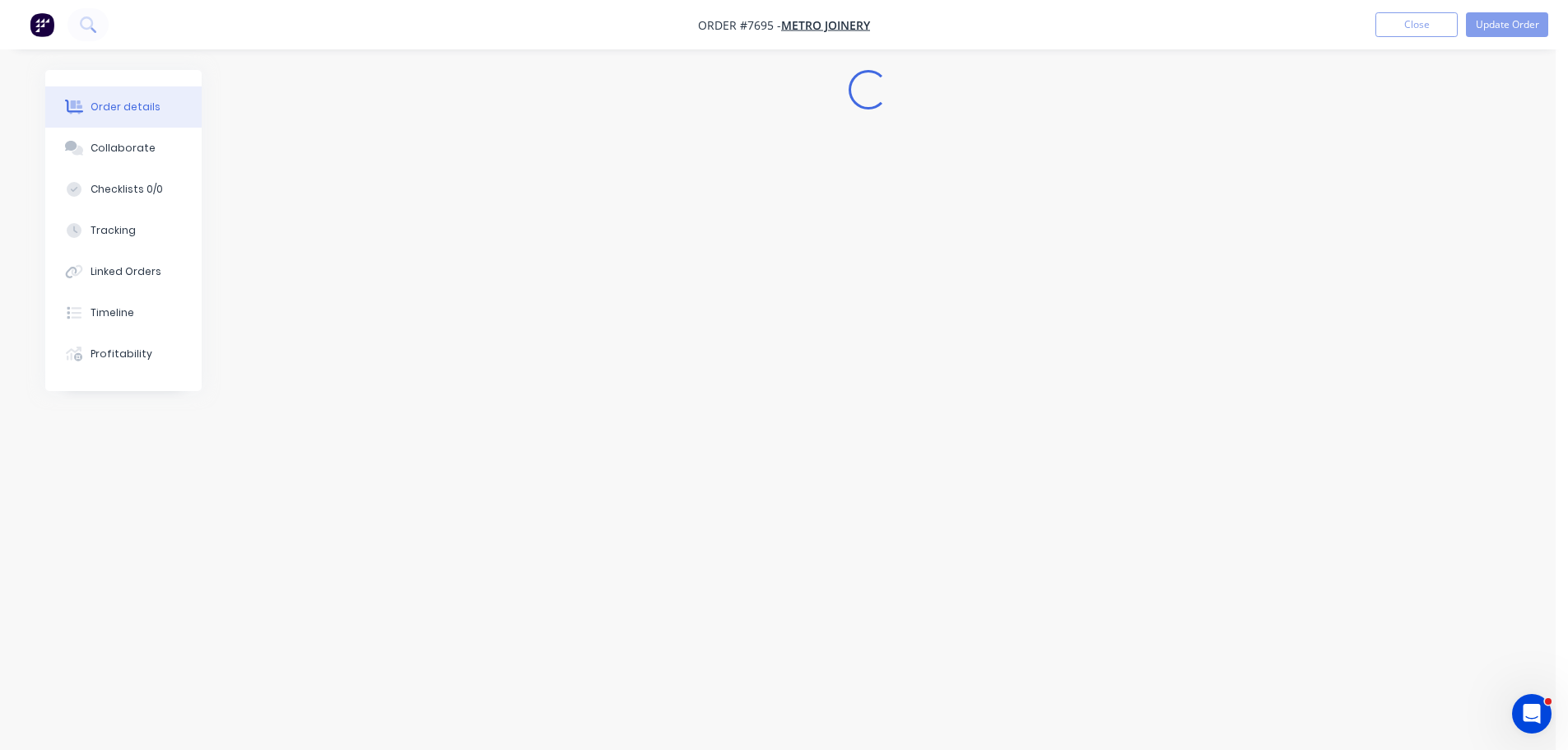
scroll to position [0, 0]
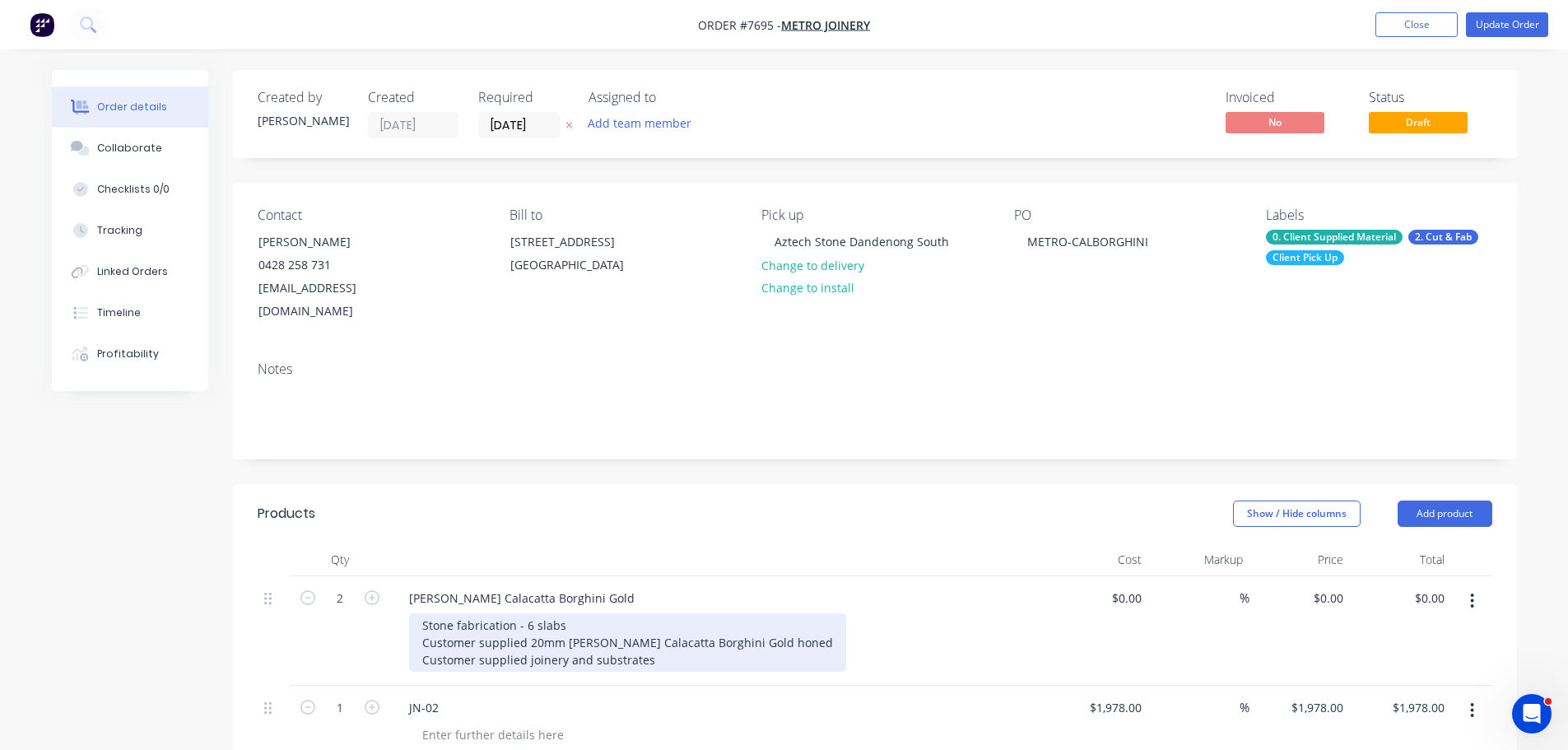
click at [526, 613] on div "Stone fabrication - 6 slabs Customer supplied 20mm Marble - Signorino Calacatta…" at bounding box center [628, 642] width 437 height 58
click at [532, 613] on div "Stone fabrication - 6 slabs Customer supplied 20mm Marble - Signorino Calacatta…" at bounding box center [628, 642] width 437 height 58
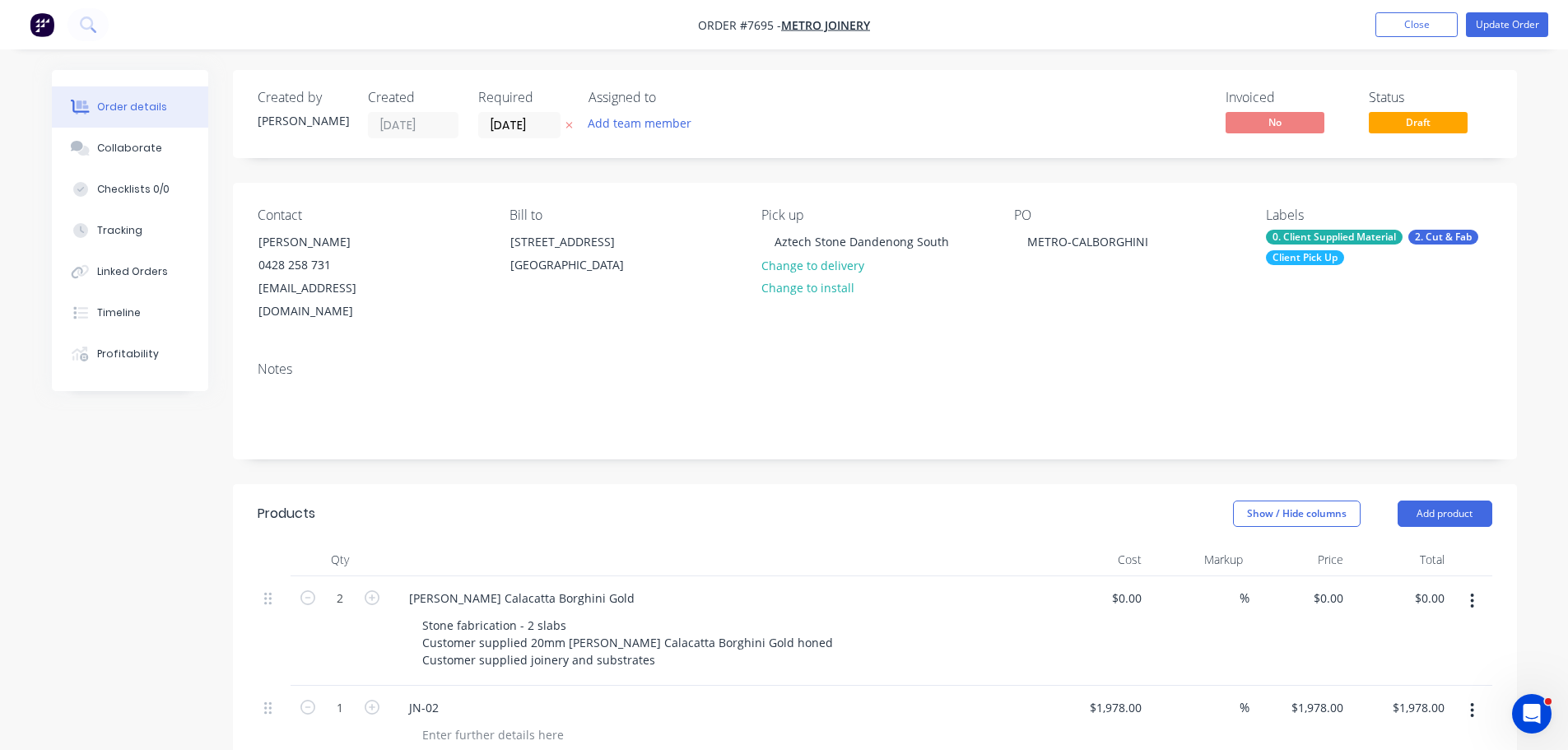
click at [1512, 31] on button "Update Order" at bounding box center [1507, 24] width 82 height 25
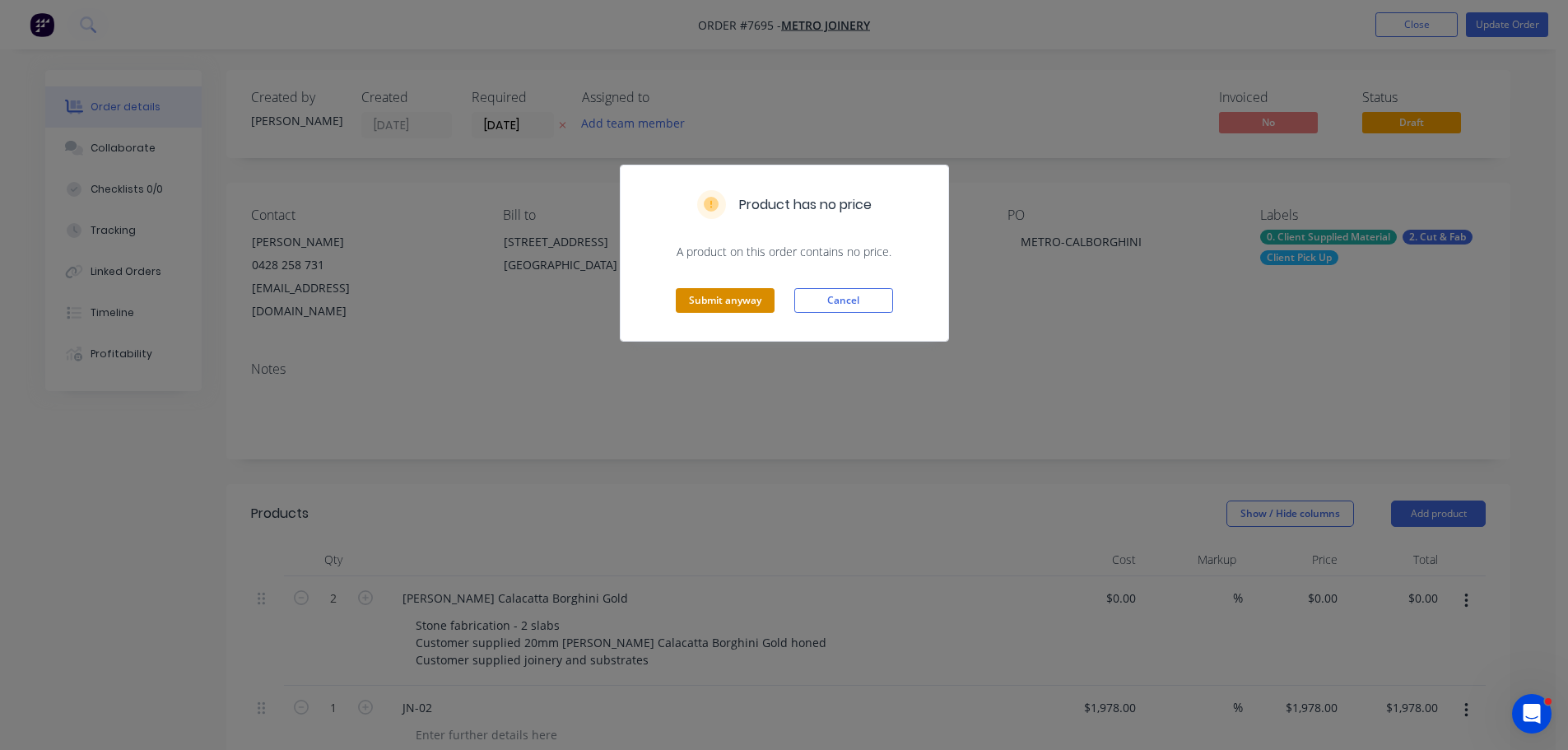
click at [726, 307] on button "Submit anyway" at bounding box center [725, 300] width 99 height 25
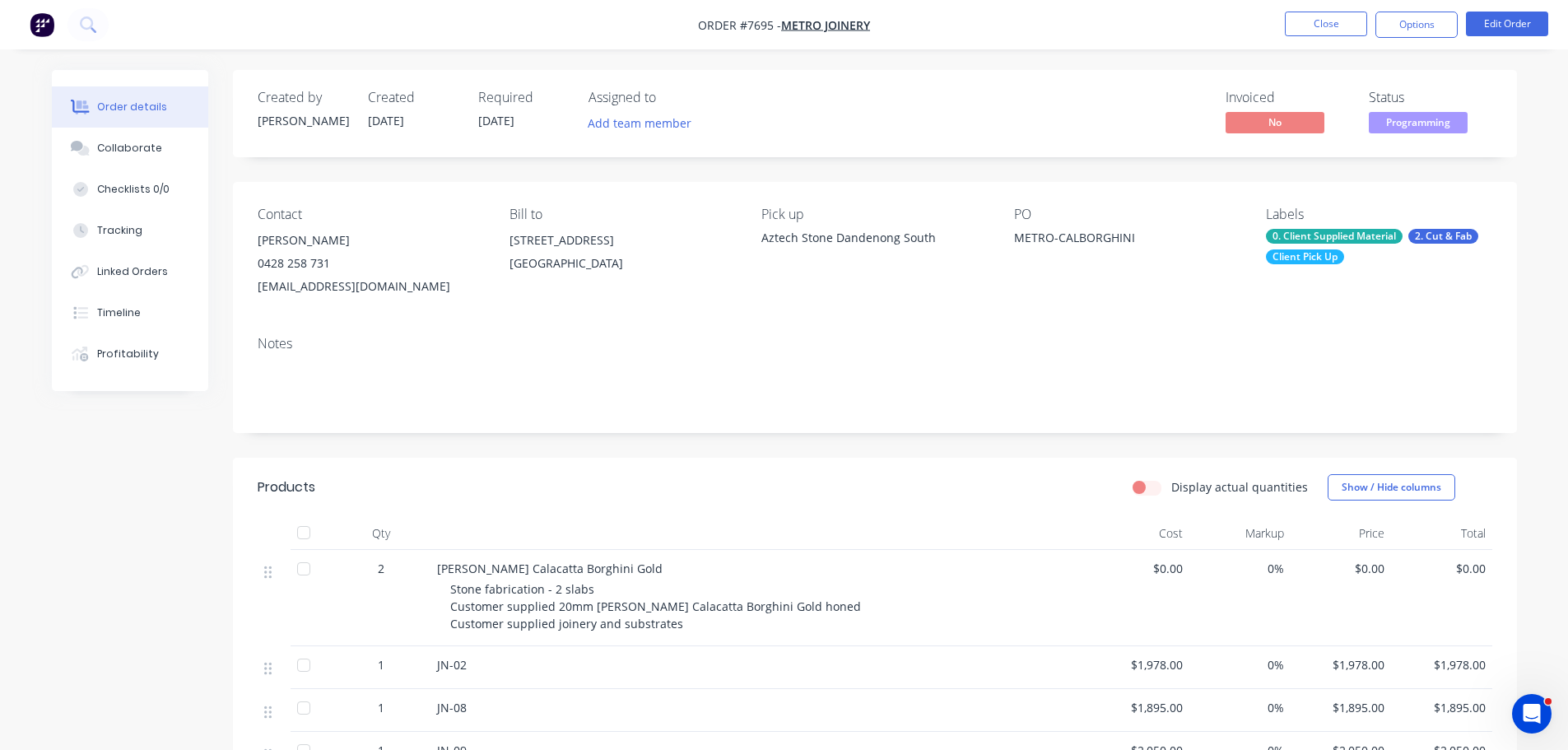
click at [412, 170] on div "Created by Warrick Created 26/08/25 Required 12/09/25 Assigned to Add team memb…" at bounding box center [875, 609] width 1284 height 1078
click at [1341, 23] on button "Close" at bounding box center [1326, 23] width 82 height 25
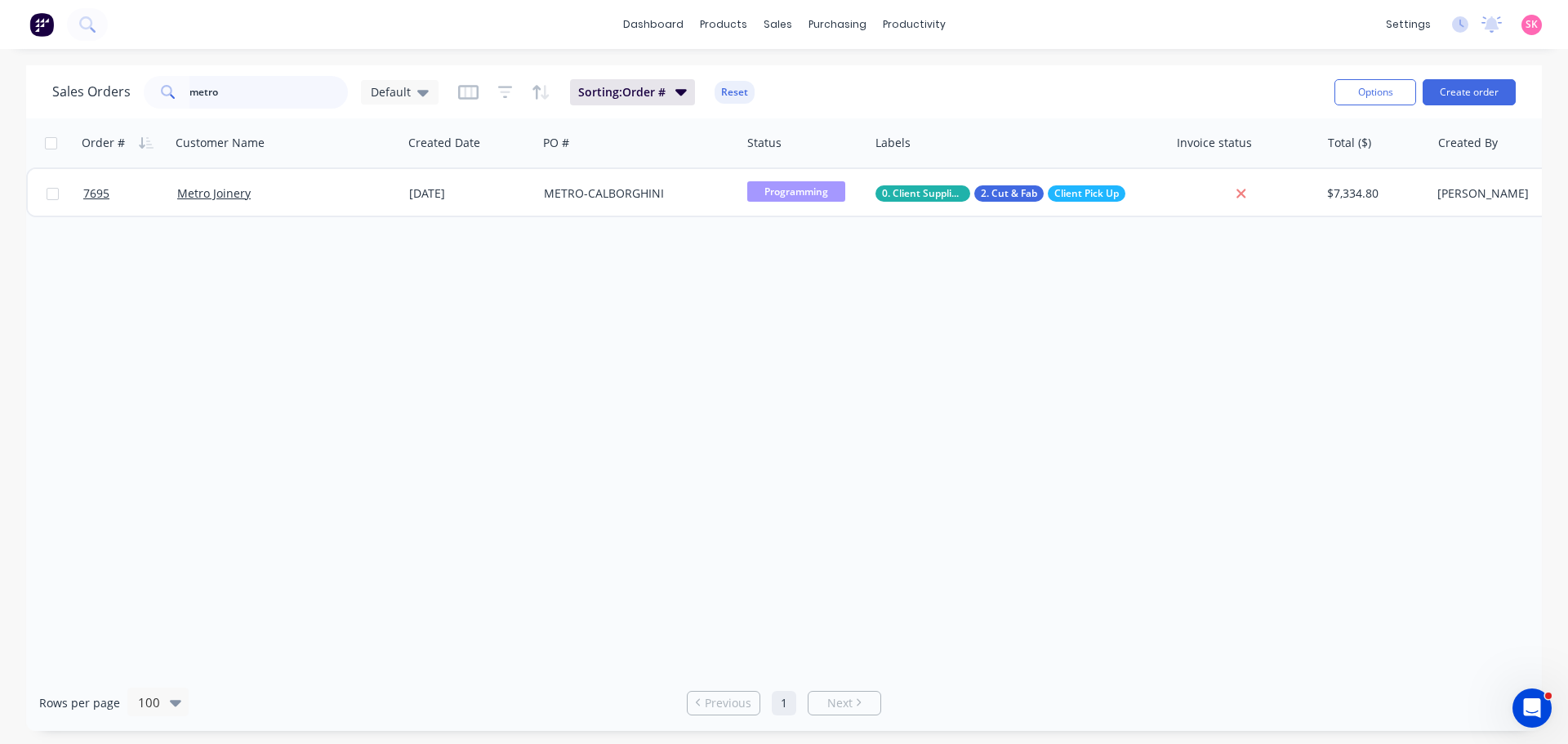
drag, startPoint x: 317, startPoint y: 98, endPoint x: 0, endPoint y: 94, distance: 317.0
click at [40, 94] on div "Sales Orders metro Default Sorting: Order # Reset Options Create order" at bounding box center [784, 92] width 1515 height 53
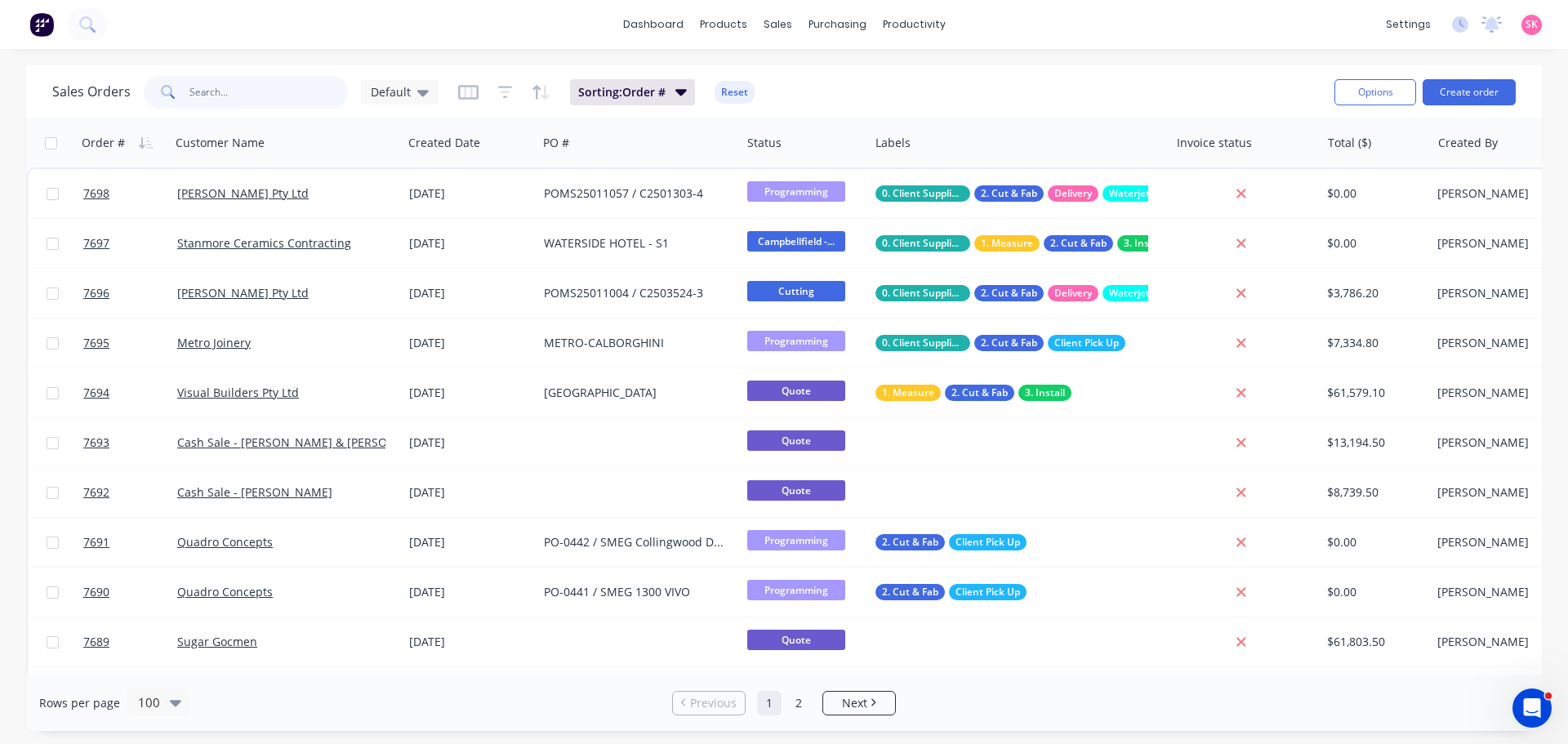
click at [293, 96] on input "text" at bounding box center [269, 92] width 159 height 33
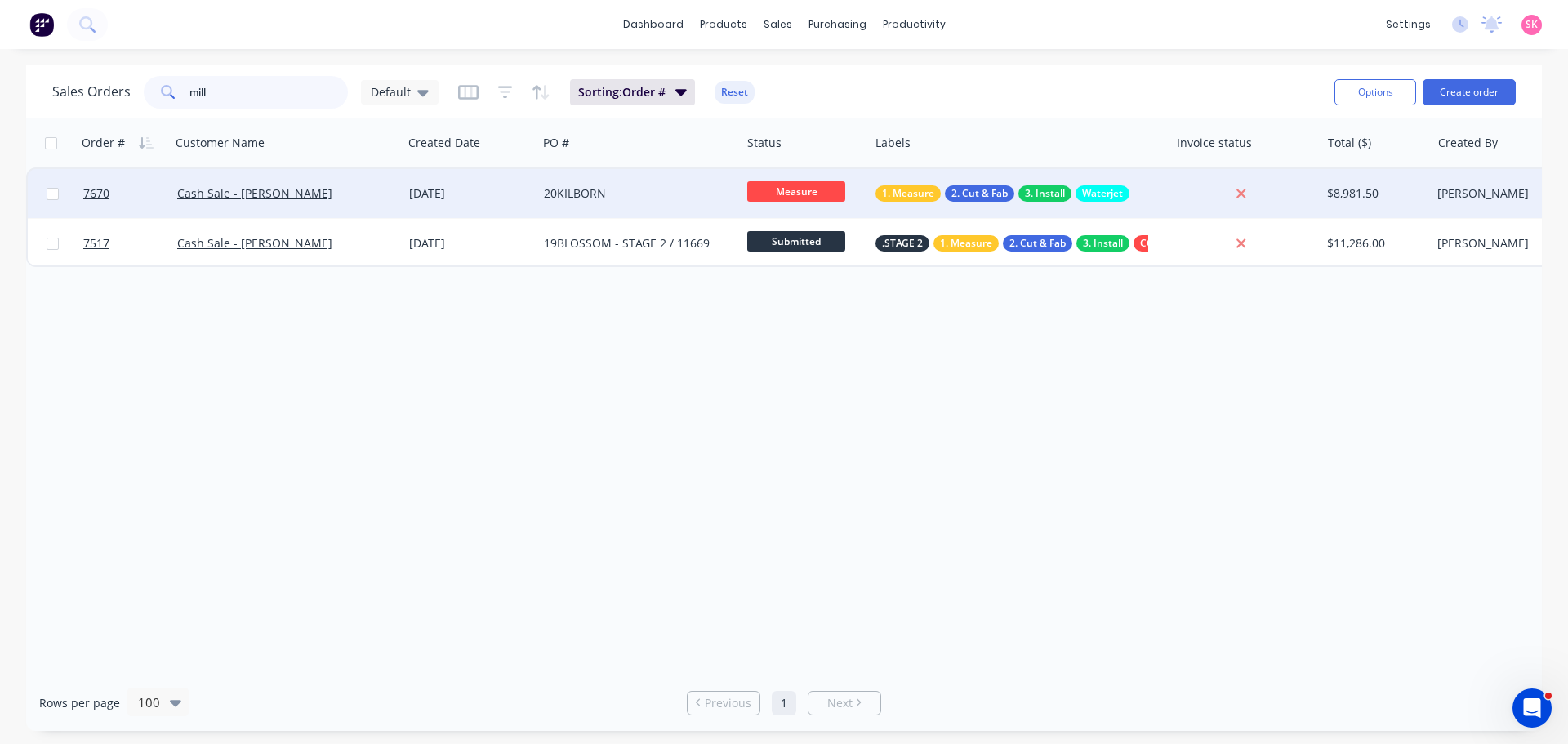
type input "mill"
click at [399, 191] on div "Cash Sale - [PERSON_NAME]" at bounding box center [286, 193] width 232 height 49
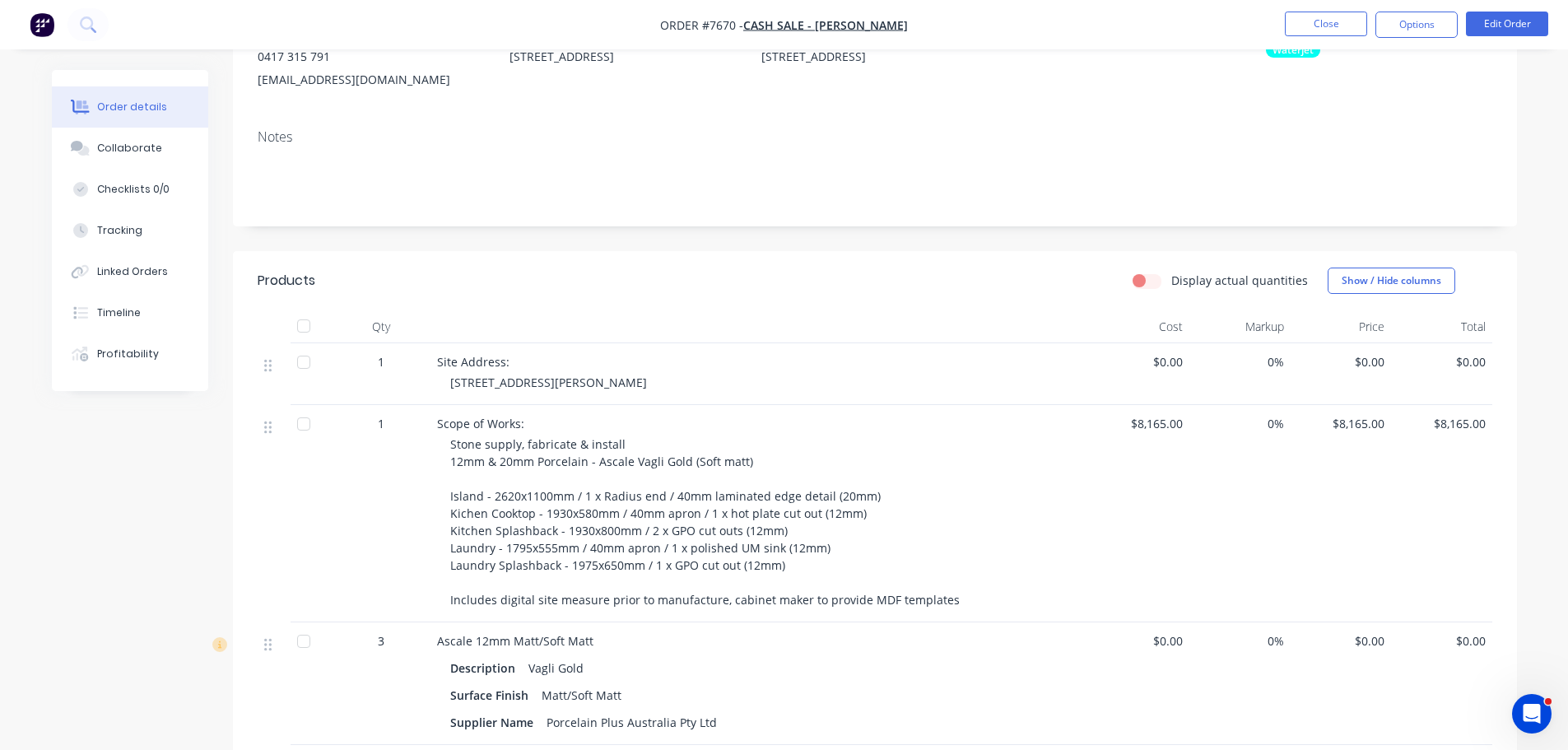
scroll to position [329, 0]
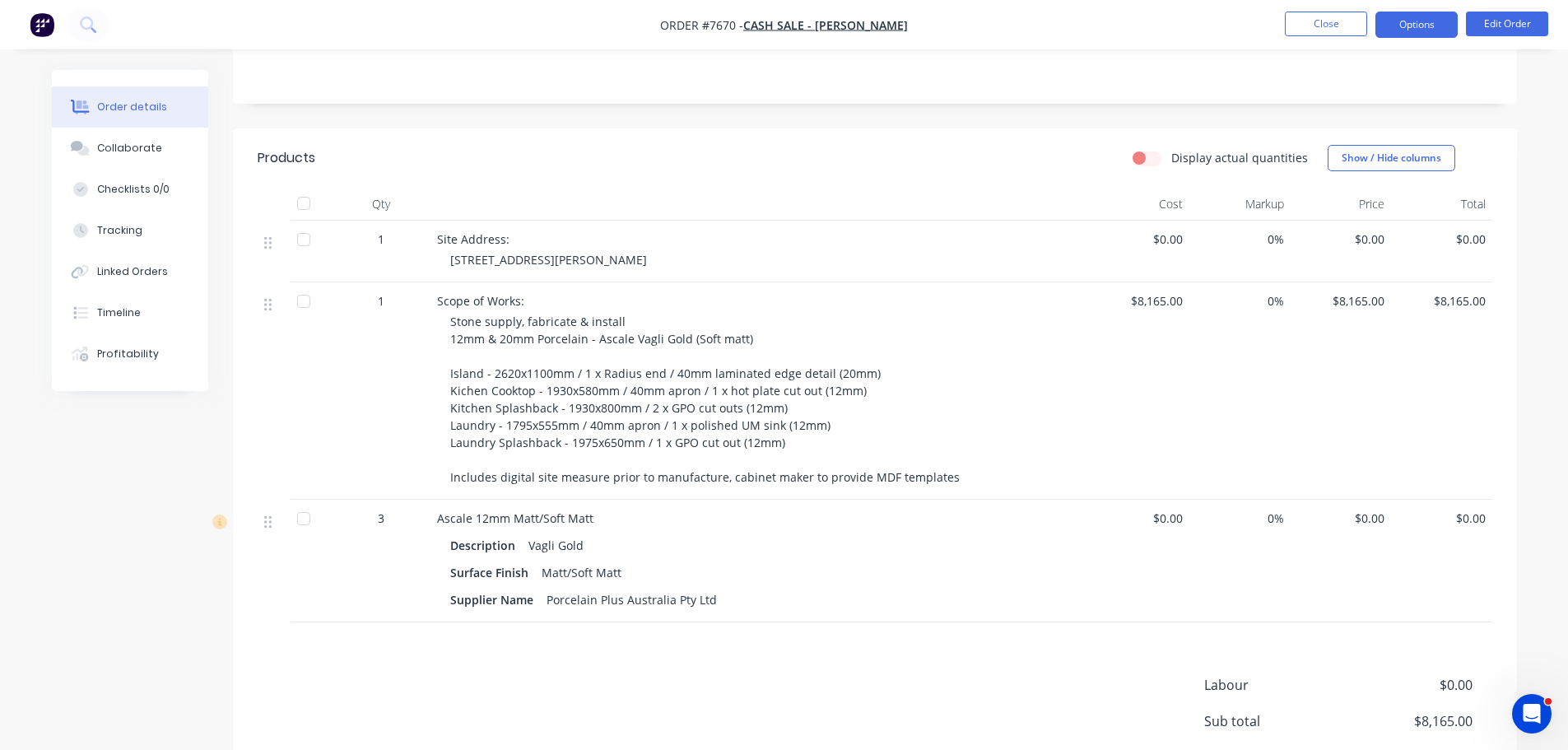
click at [1433, 15] on button "Options" at bounding box center [1417, 24] width 82 height 27
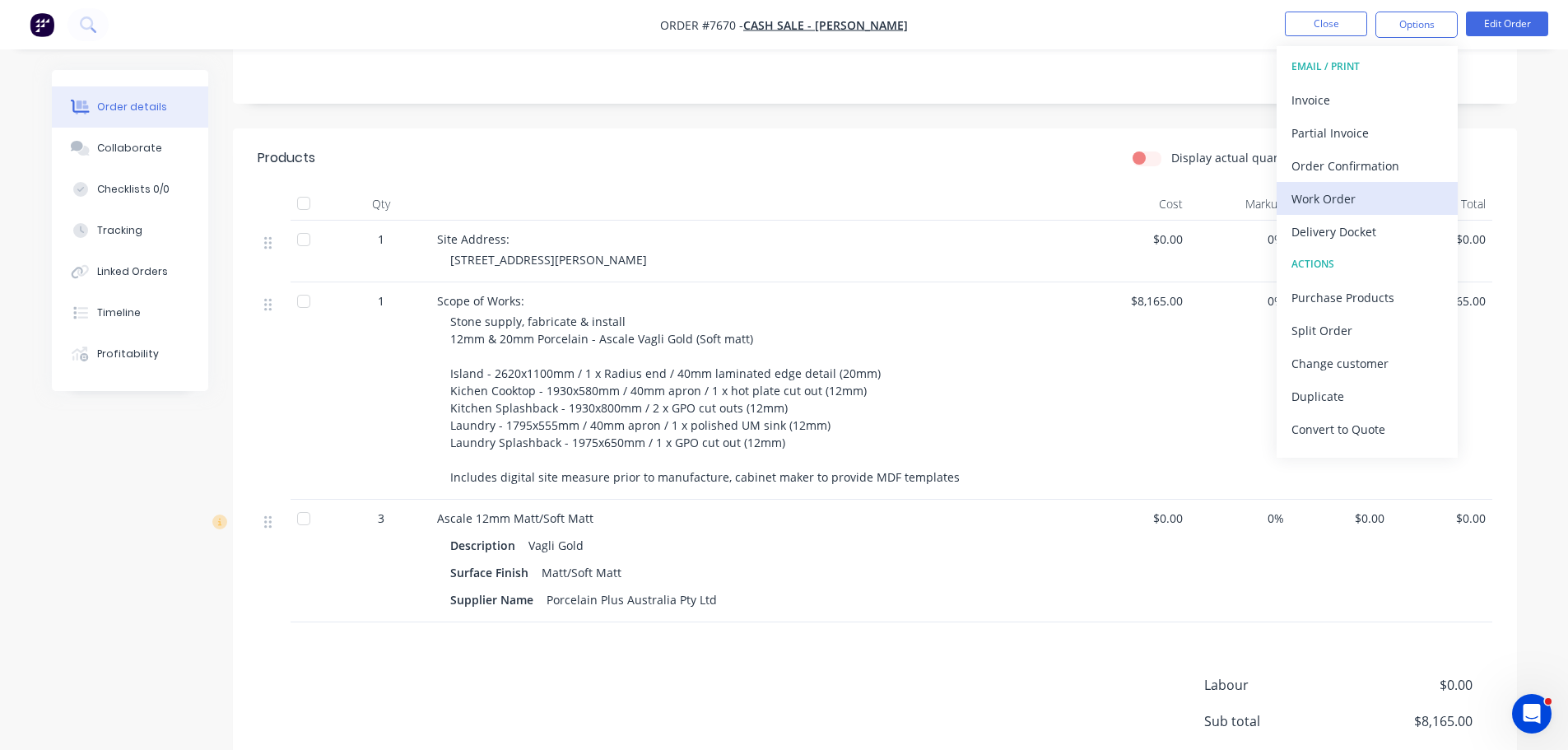
click at [1358, 200] on div "Work Order" at bounding box center [1367, 199] width 151 height 24
click at [1363, 192] on div "Custom" at bounding box center [1367, 199] width 151 height 24
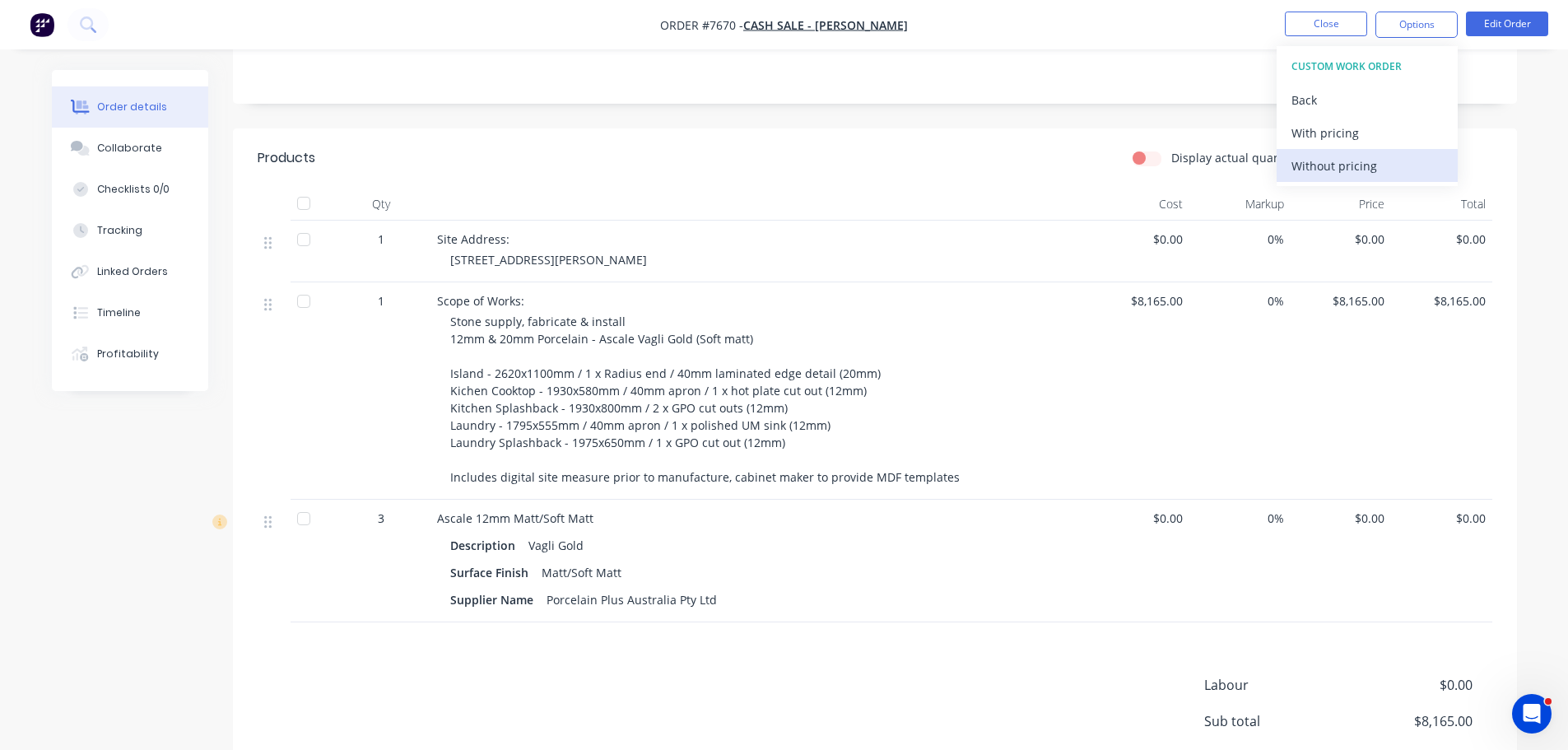
click at [1376, 169] on div "Without pricing" at bounding box center [1367, 166] width 151 height 24
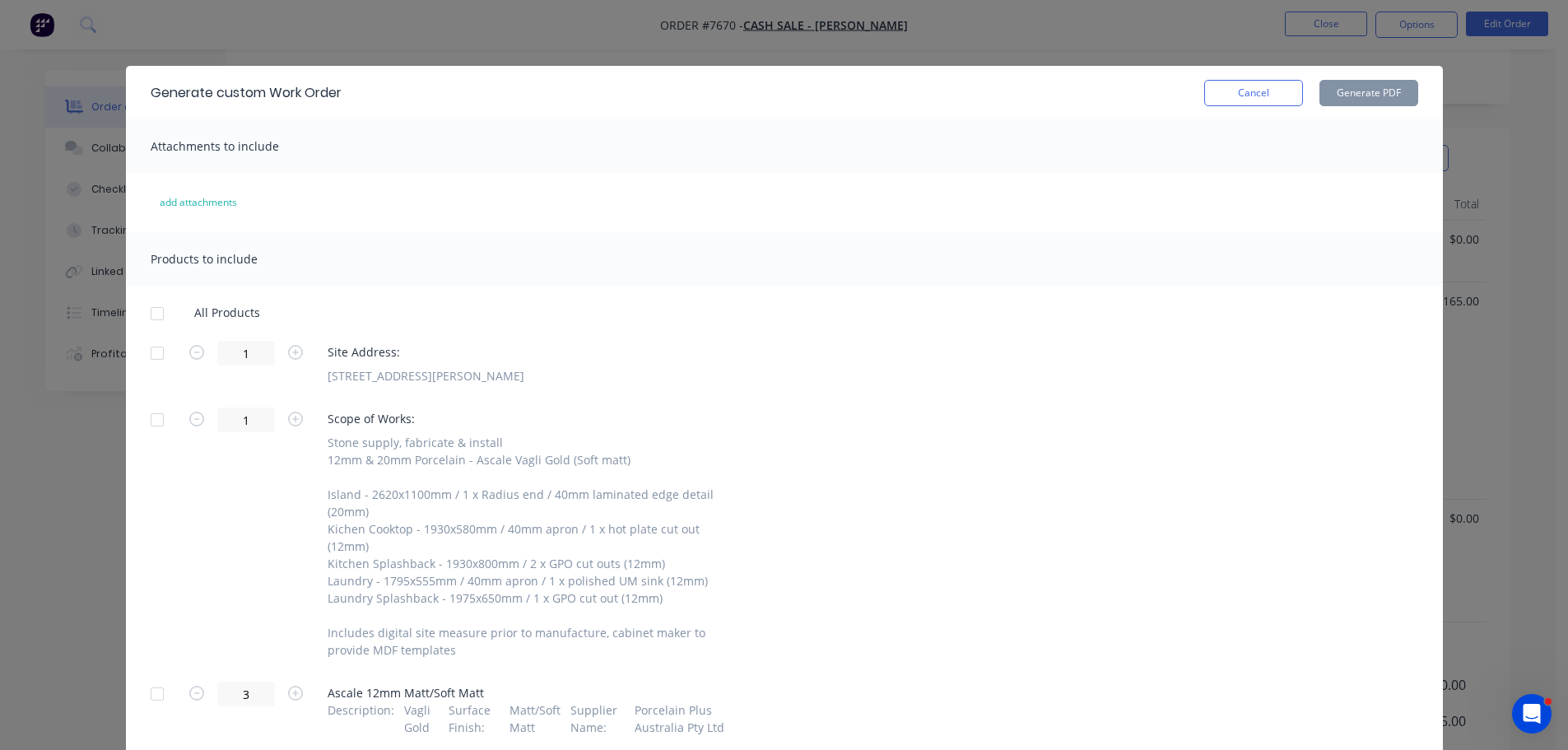
click at [150, 316] on div at bounding box center [157, 314] width 33 height 33
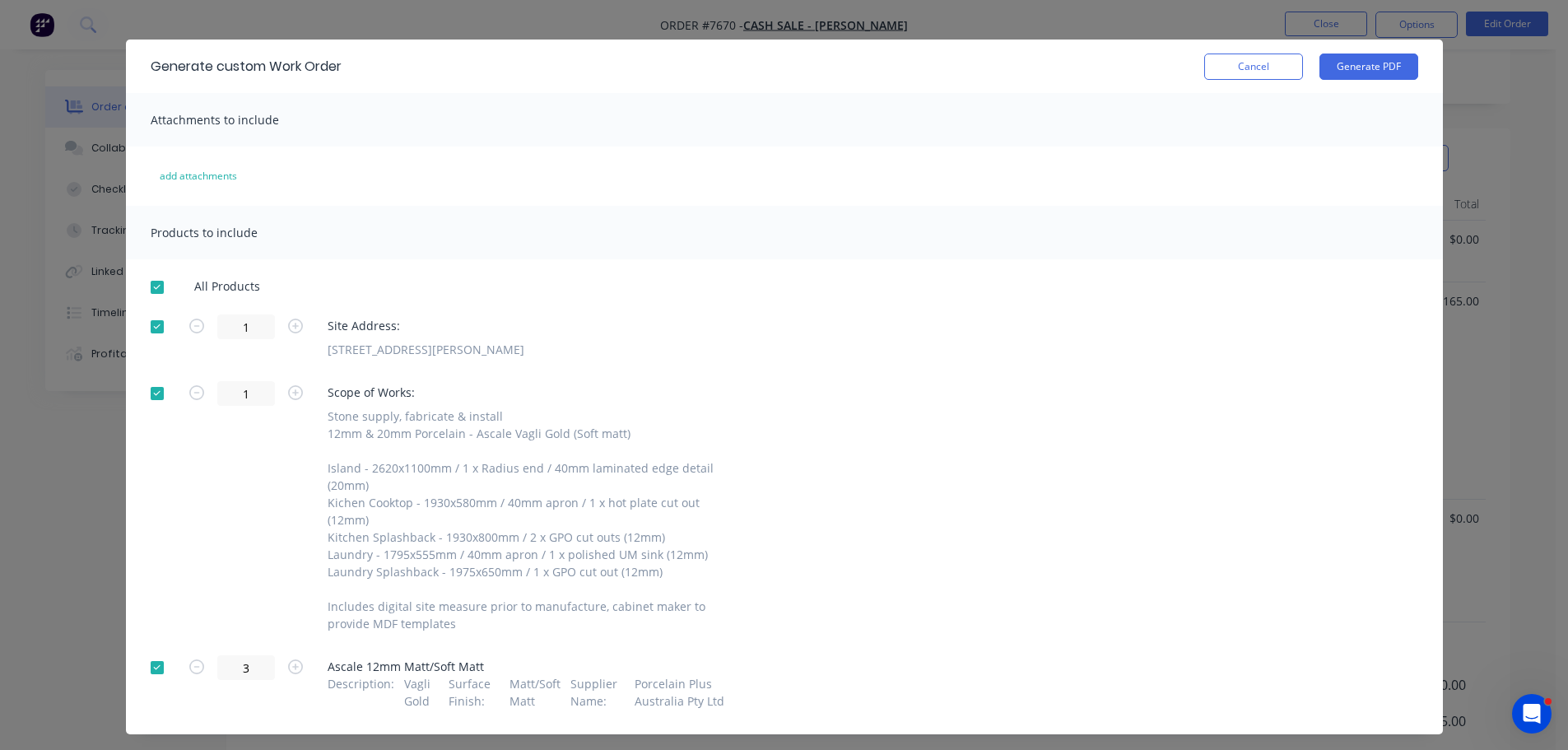
scroll to position [41, 0]
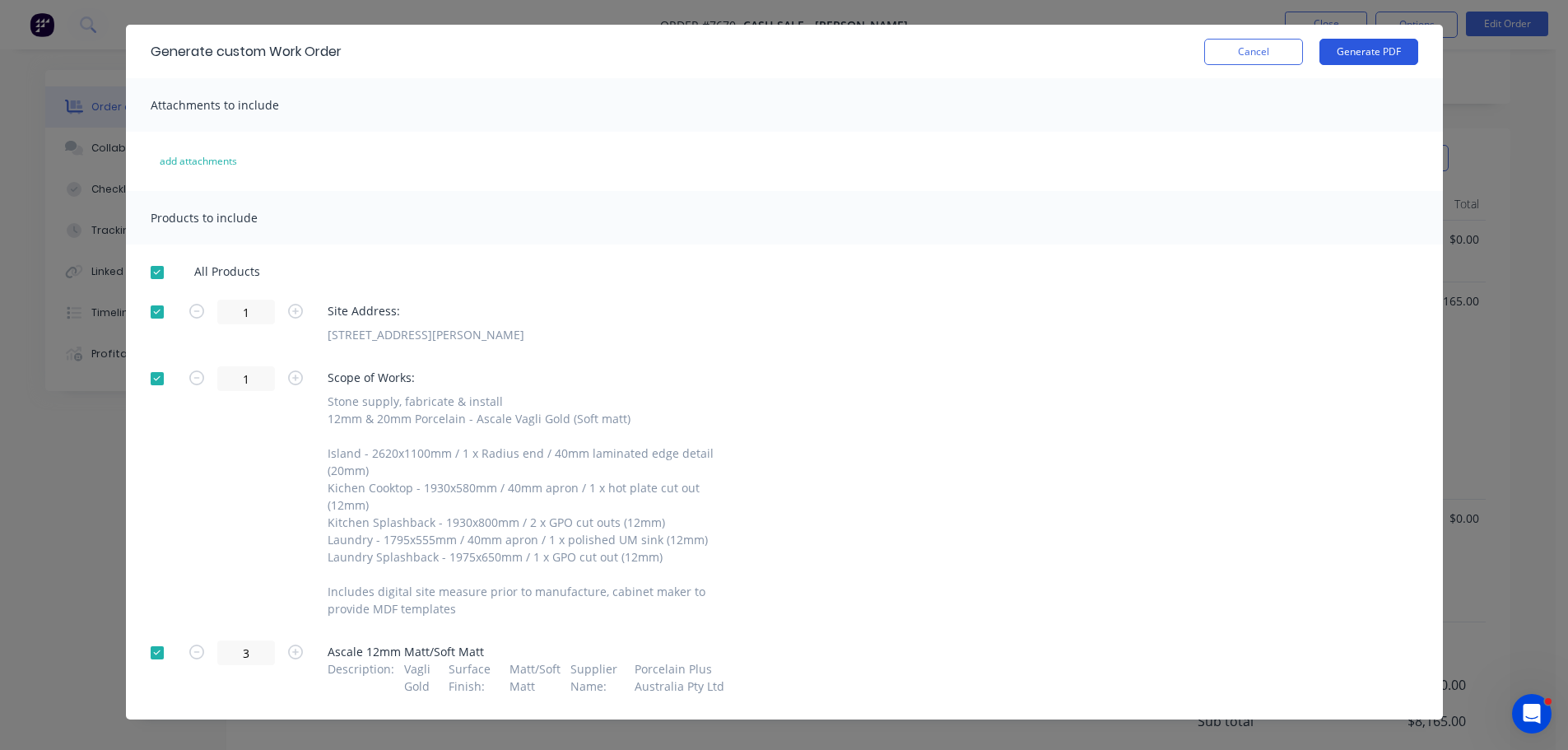
click at [1367, 45] on button "Generate PDF" at bounding box center [1369, 51] width 99 height 27
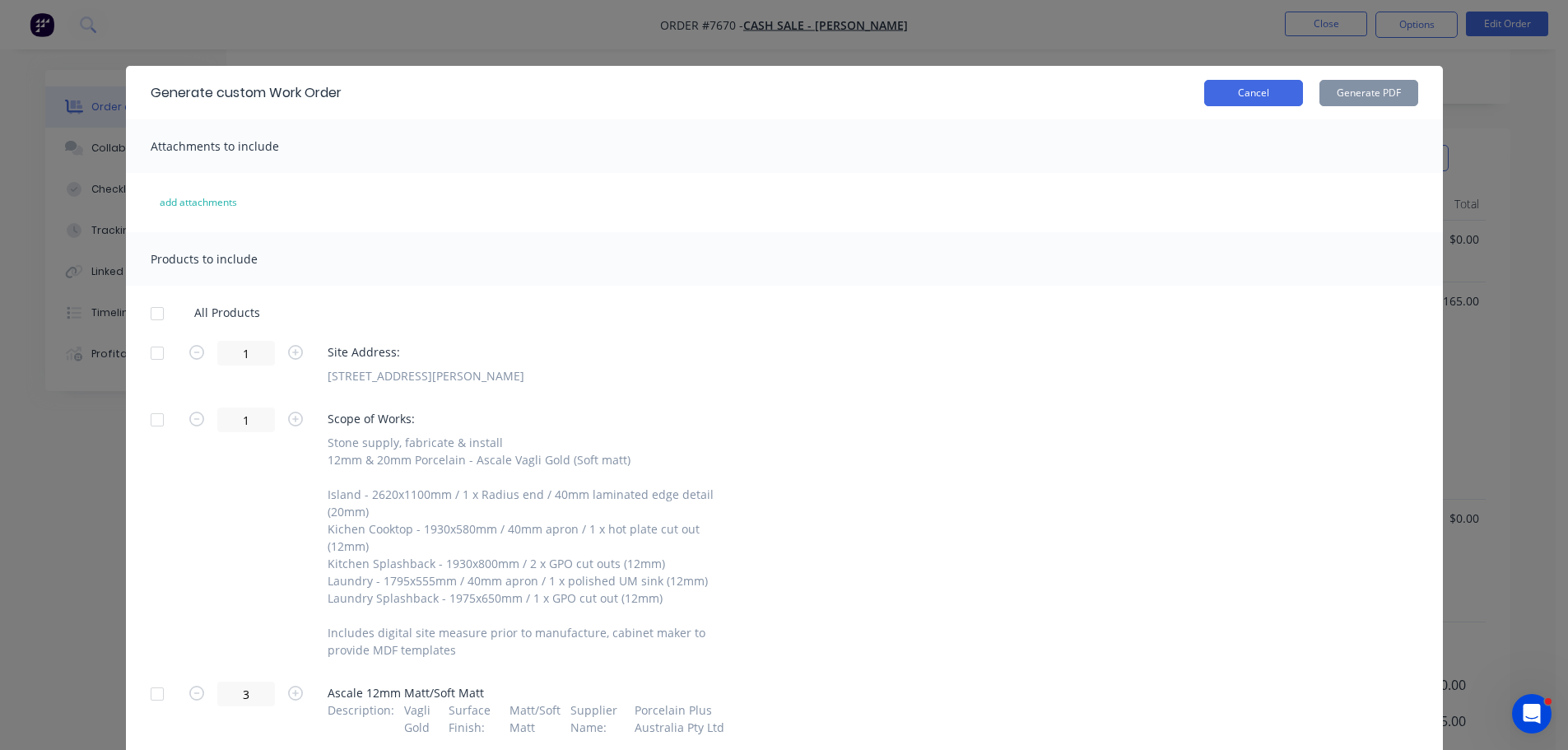
click at [1277, 92] on button "Cancel" at bounding box center [1254, 92] width 99 height 27
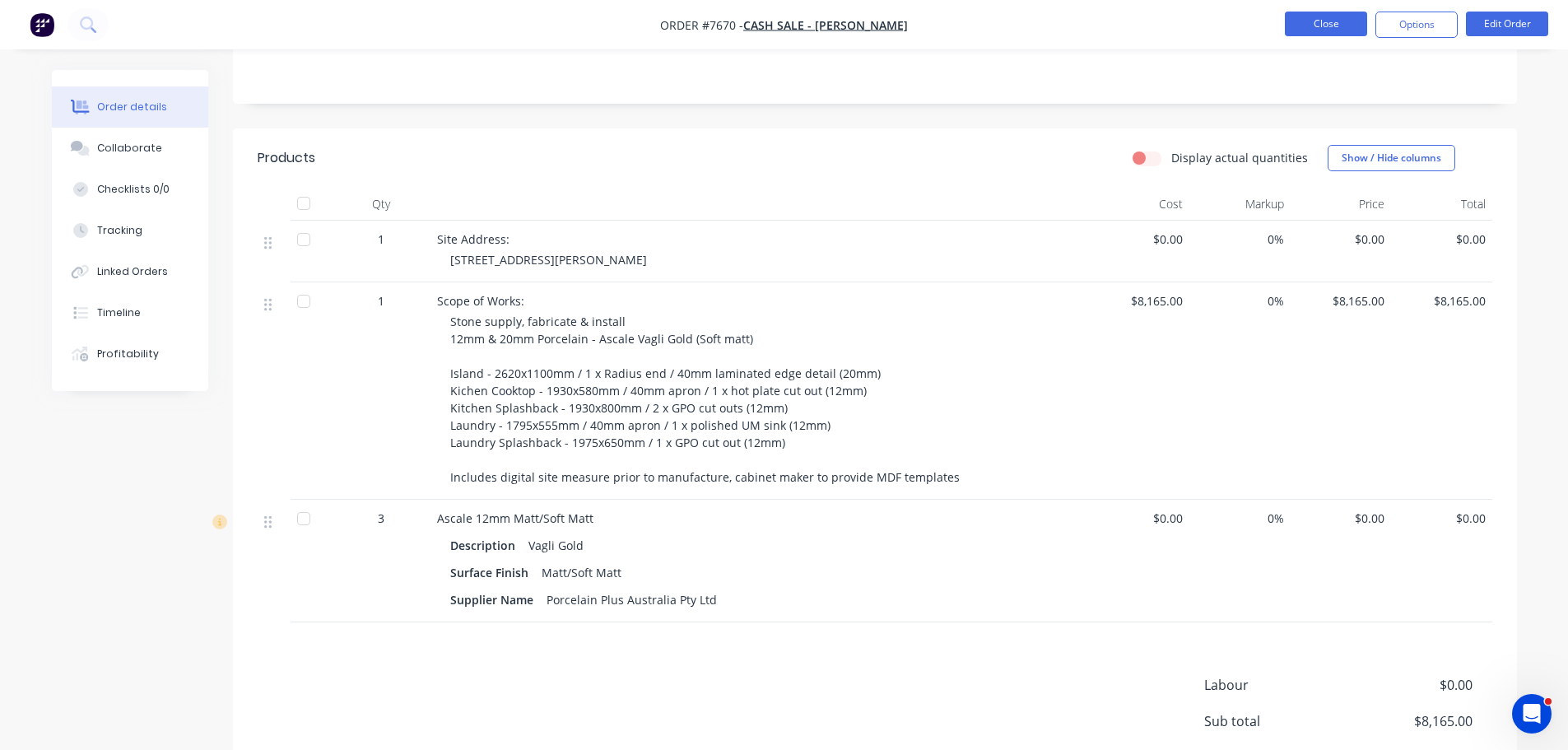
click at [1330, 32] on button "Close" at bounding box center [1326, 23] width 82 height 25
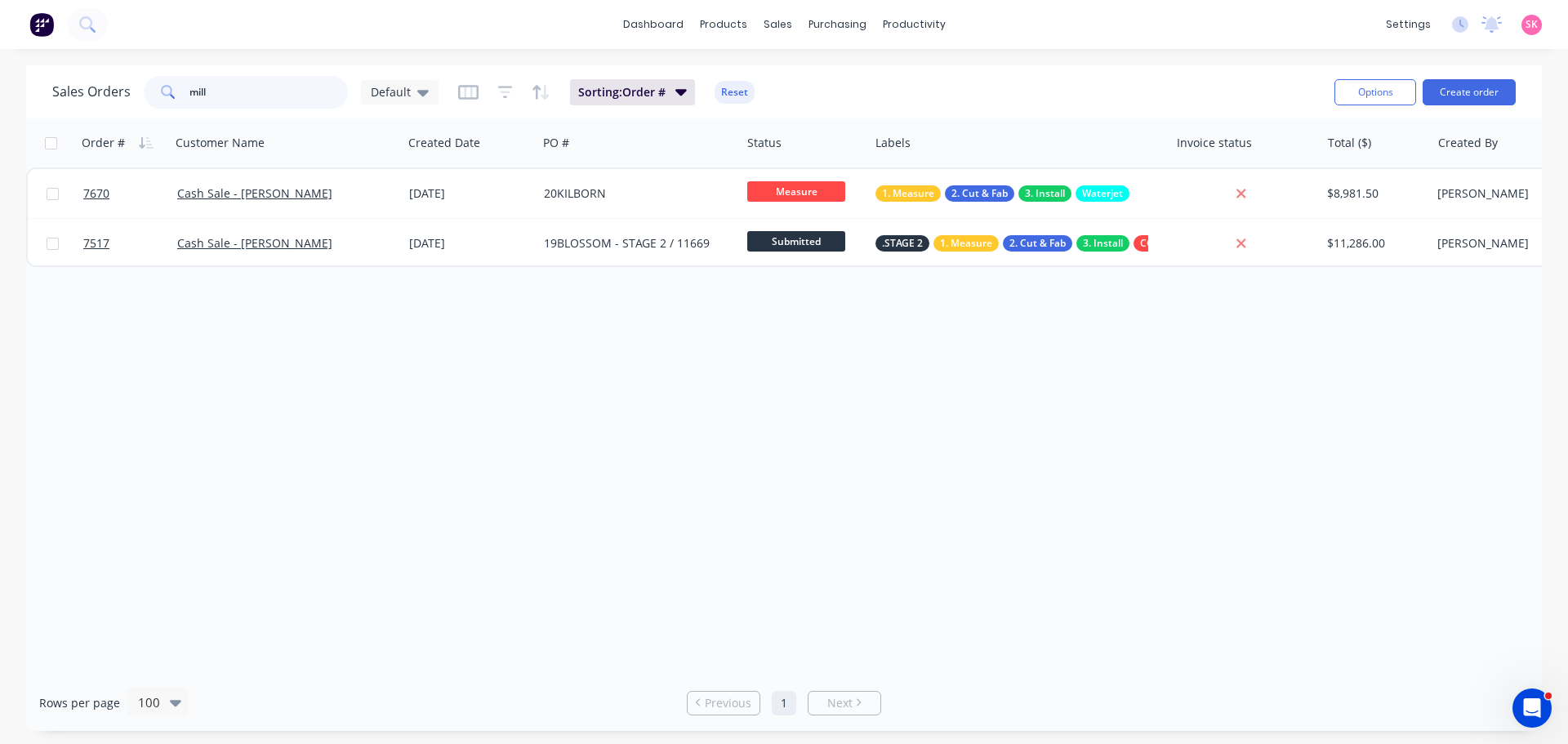
drag, startPoint x: 259, startPoint y: 91, endPoint x: -3, endPoint y: 96, distance: 262.0
click at [0, 96] on html "dashboard products sales purchasing productivity dashboard products Product Cat…" at bounding box center [784, 372] width 1568 height 744
type input "metro"
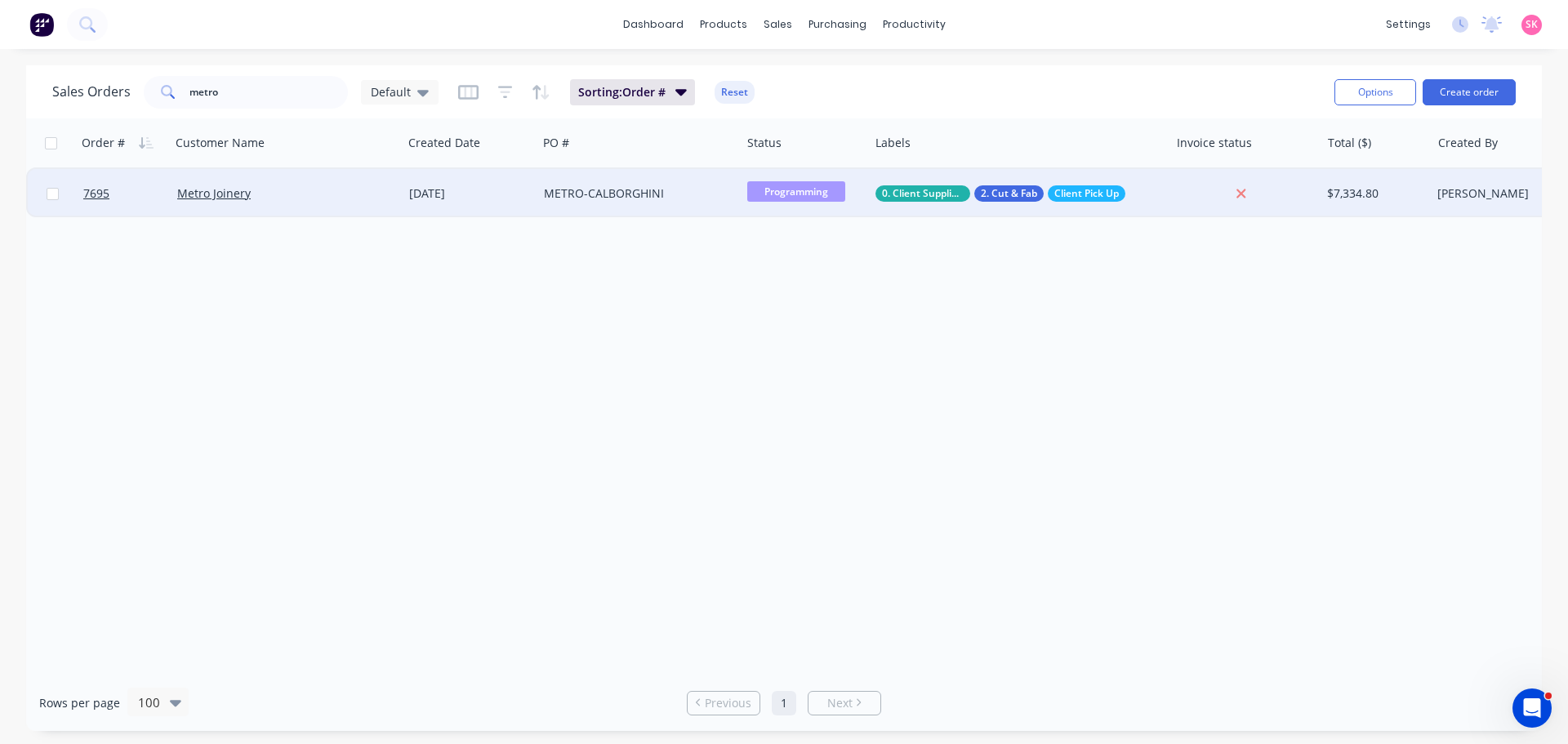
click at [338, 182] on div "Metro Joinery" at bounding box center [286, 193] width 232 height 49
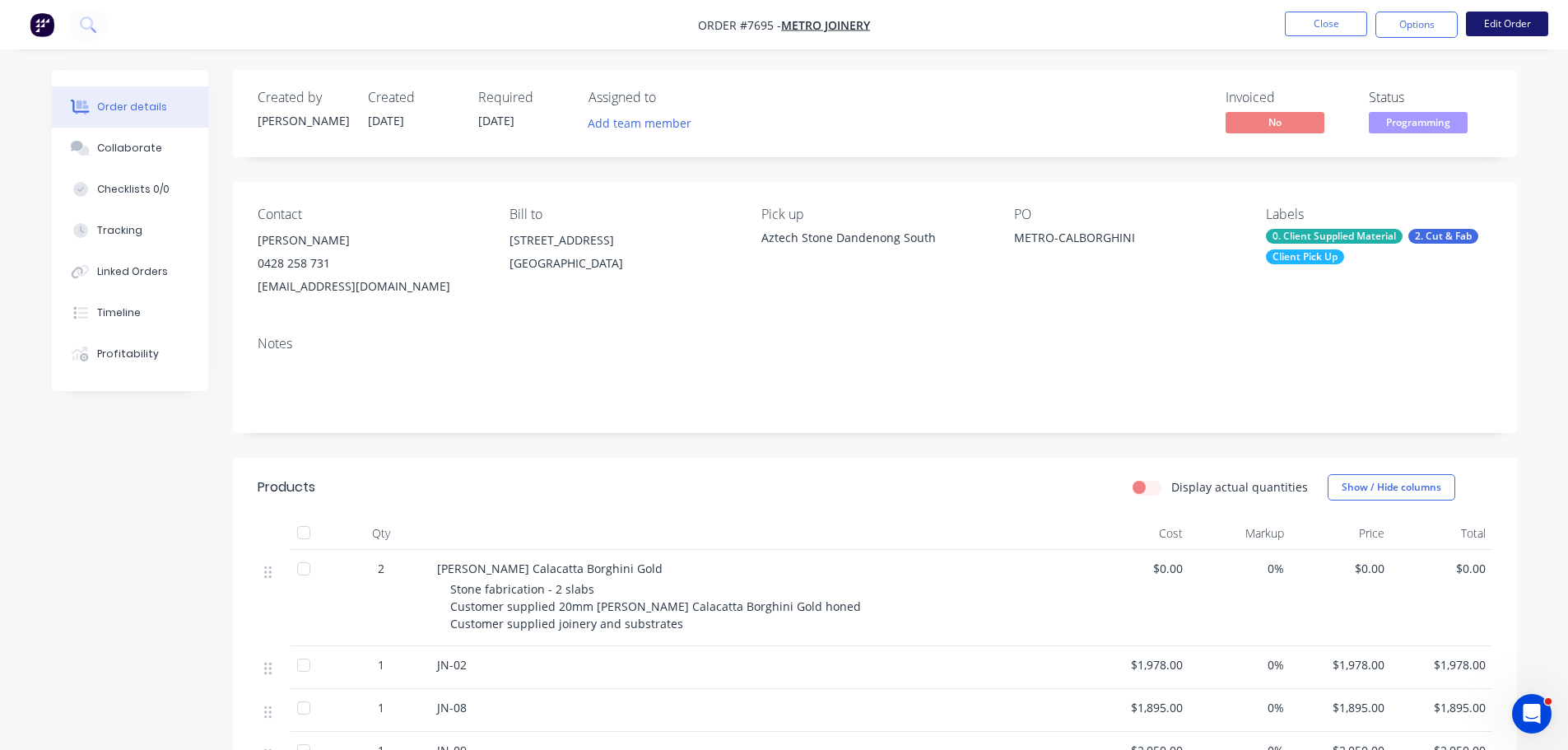
click at [1525, 28] on button "Edit Order" at bounding box center [1507, 23] width 82 height 25
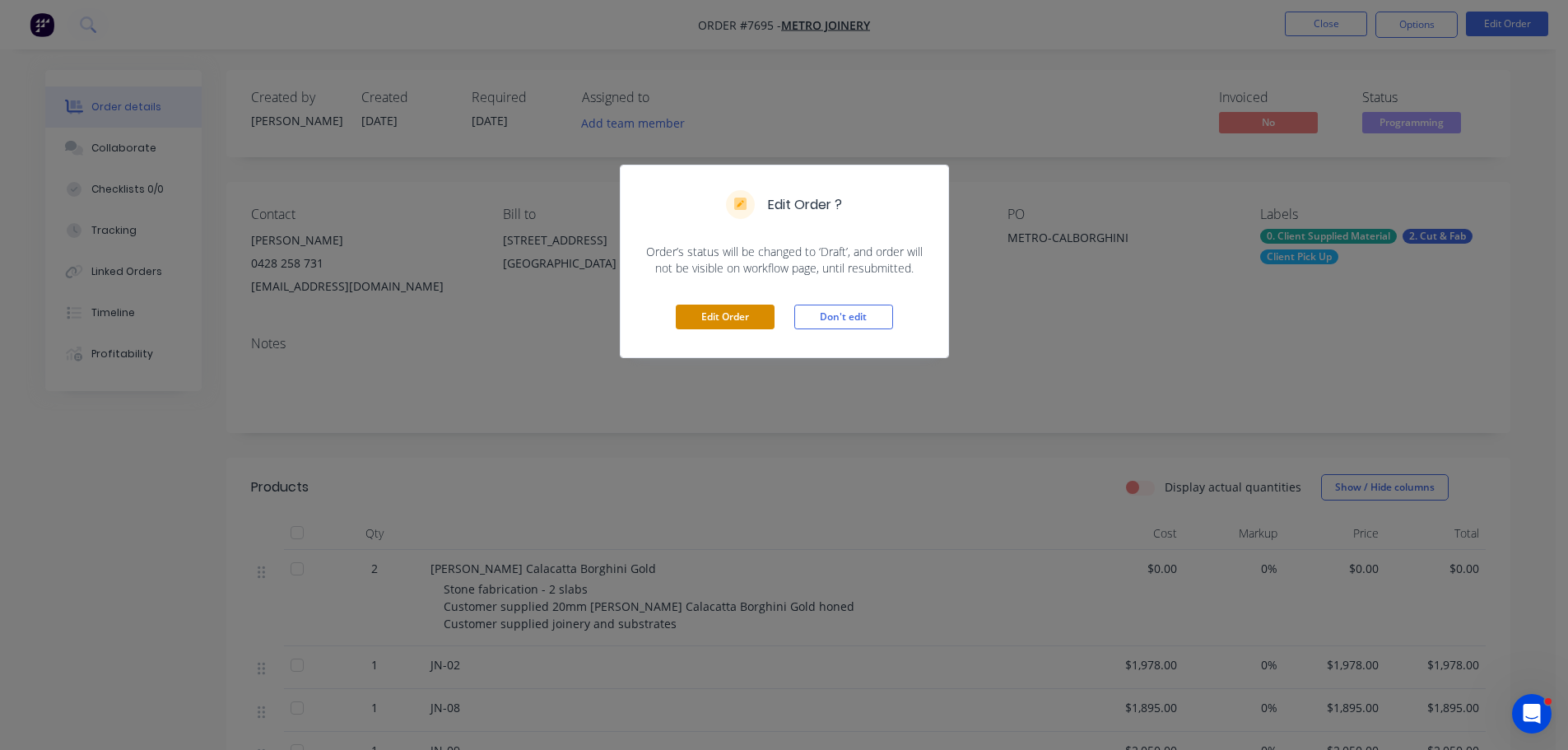
click at [757, 304] on button "Edit Order" at bounding box center [725, 316] width 99 height 25
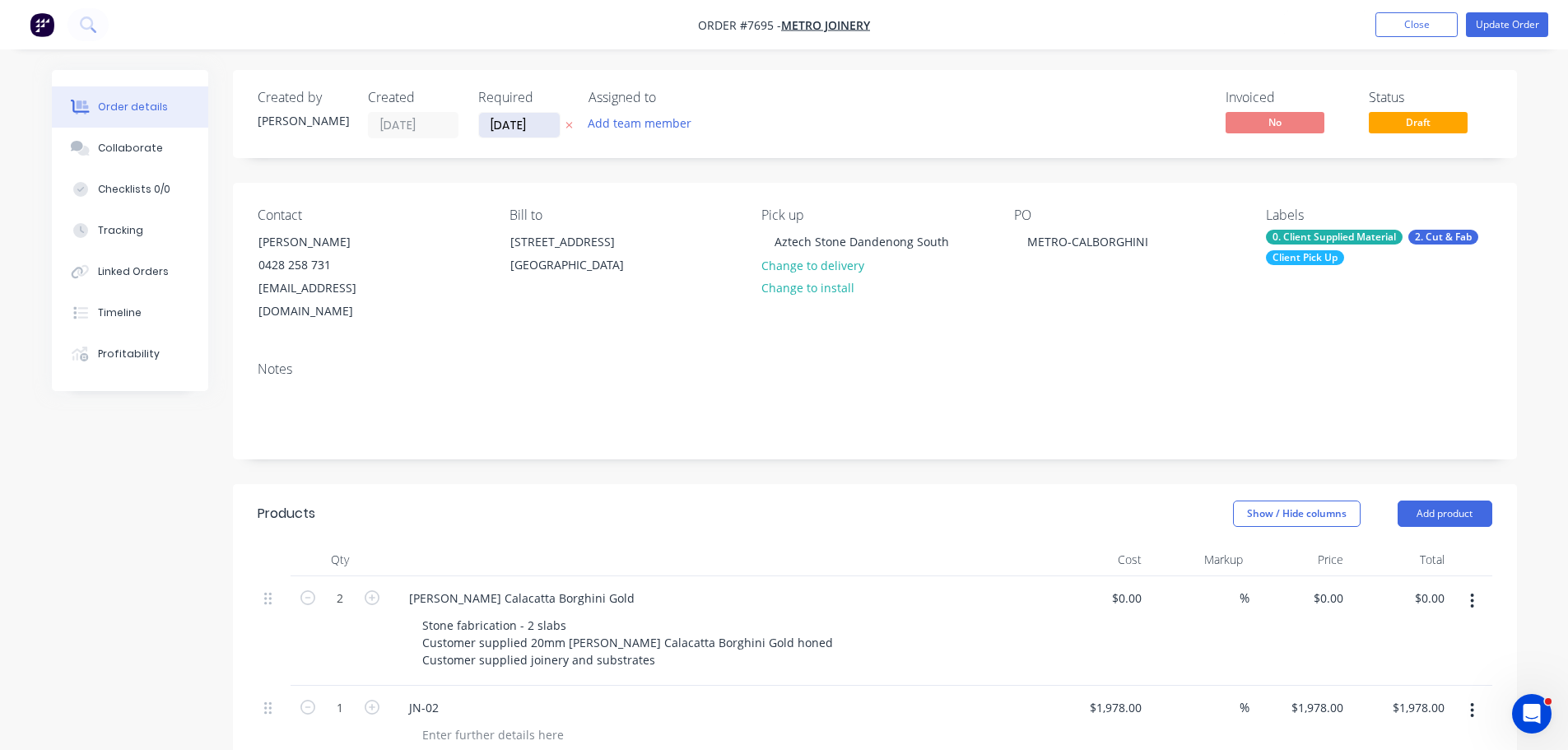
click at [498, 119] on input "[DATE]" at bounding box center [519, 125] width 80 height 25
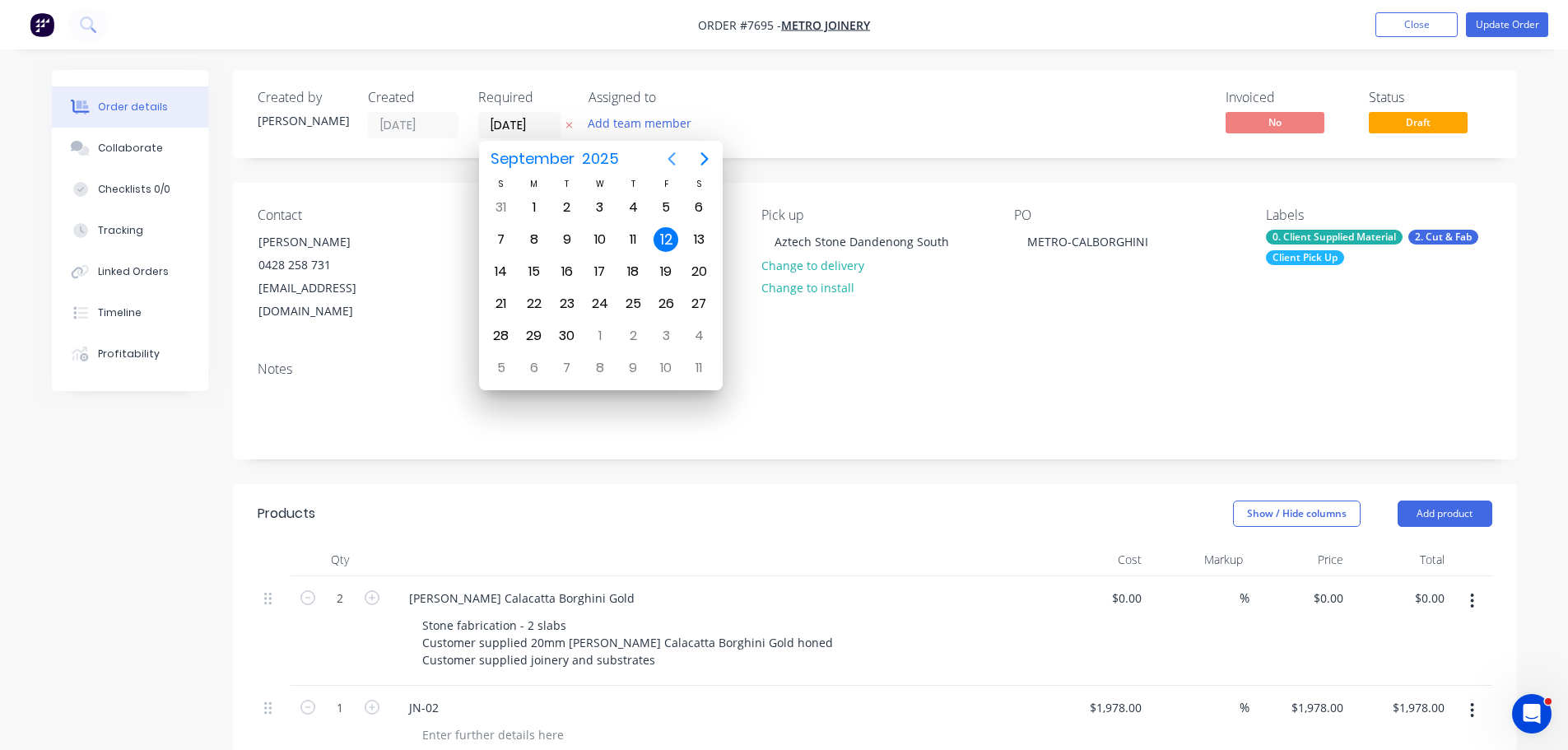
click at [669, 158] on icon "Previous page" at bounding box center [671, 158] width 8 height 13
click at [626, 364] on div "4" at bounding box center [633, 368] width 25 height 25
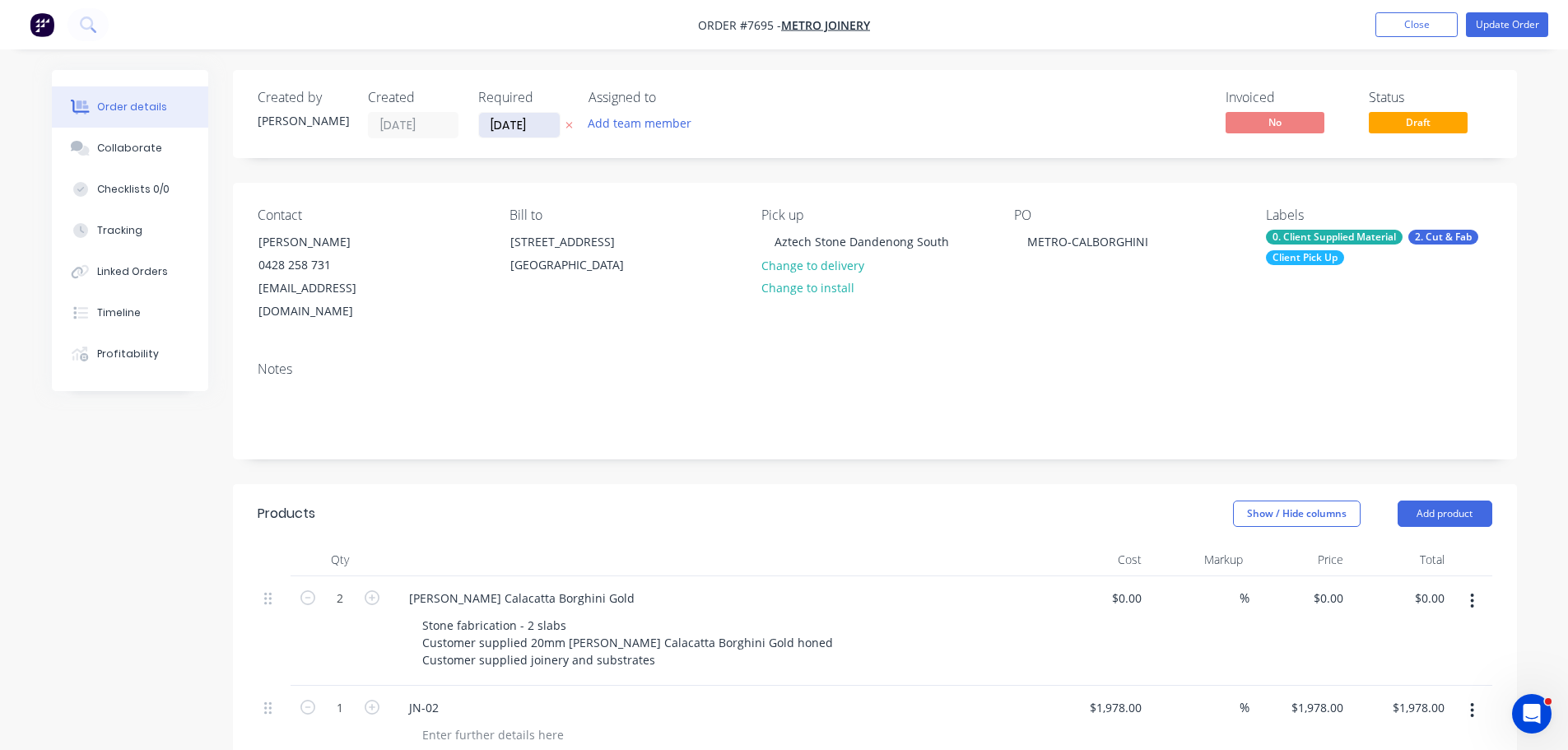
click at [498, 127] on input "04/09/25" at bounding box center [519, 125] width 80 height 25
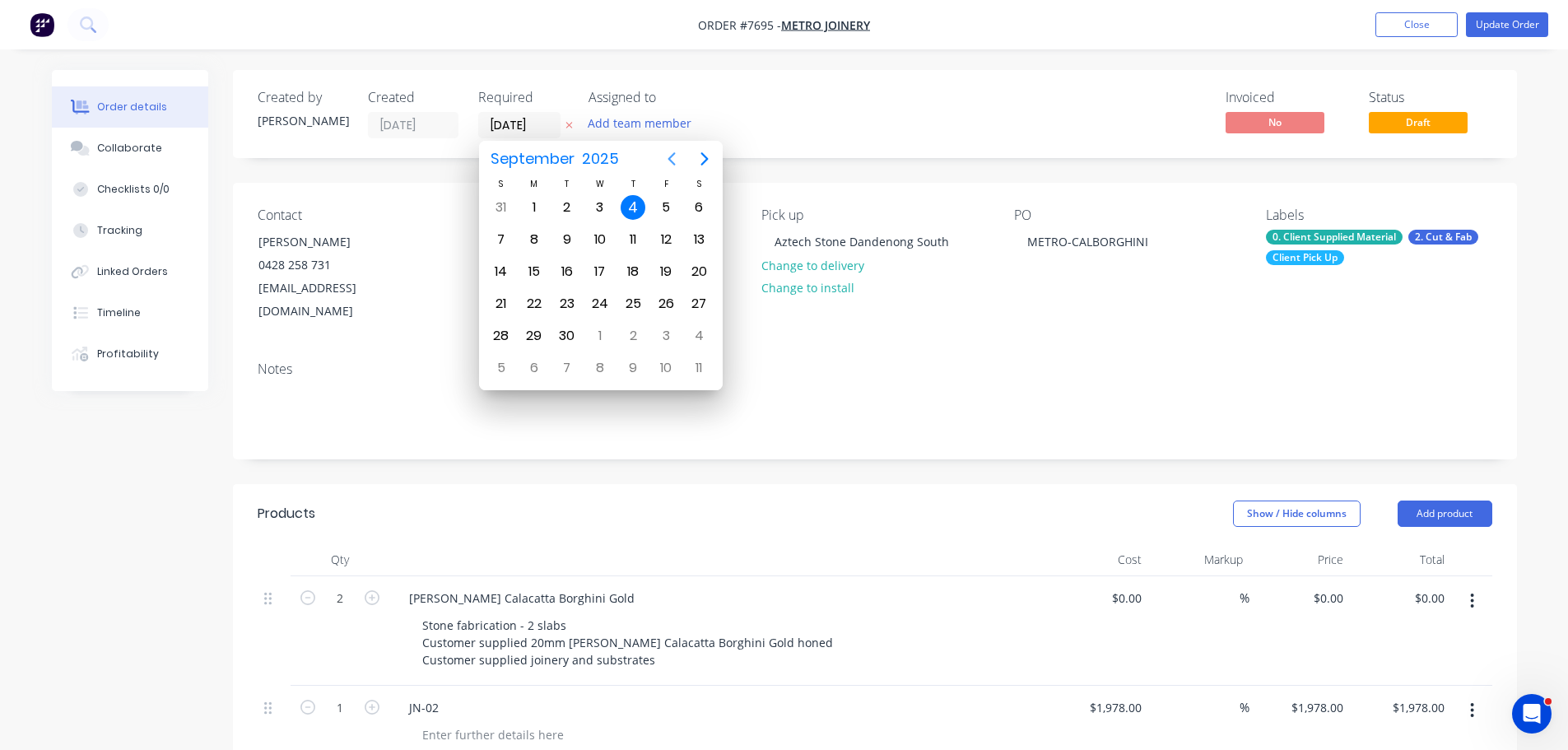
click at [681, 150] on icon "Previous page" at bounding box center [671, 158] width 20 height 20
click at [535, 365] on div "1" at bounding box center [533, 368] width 25 height 25
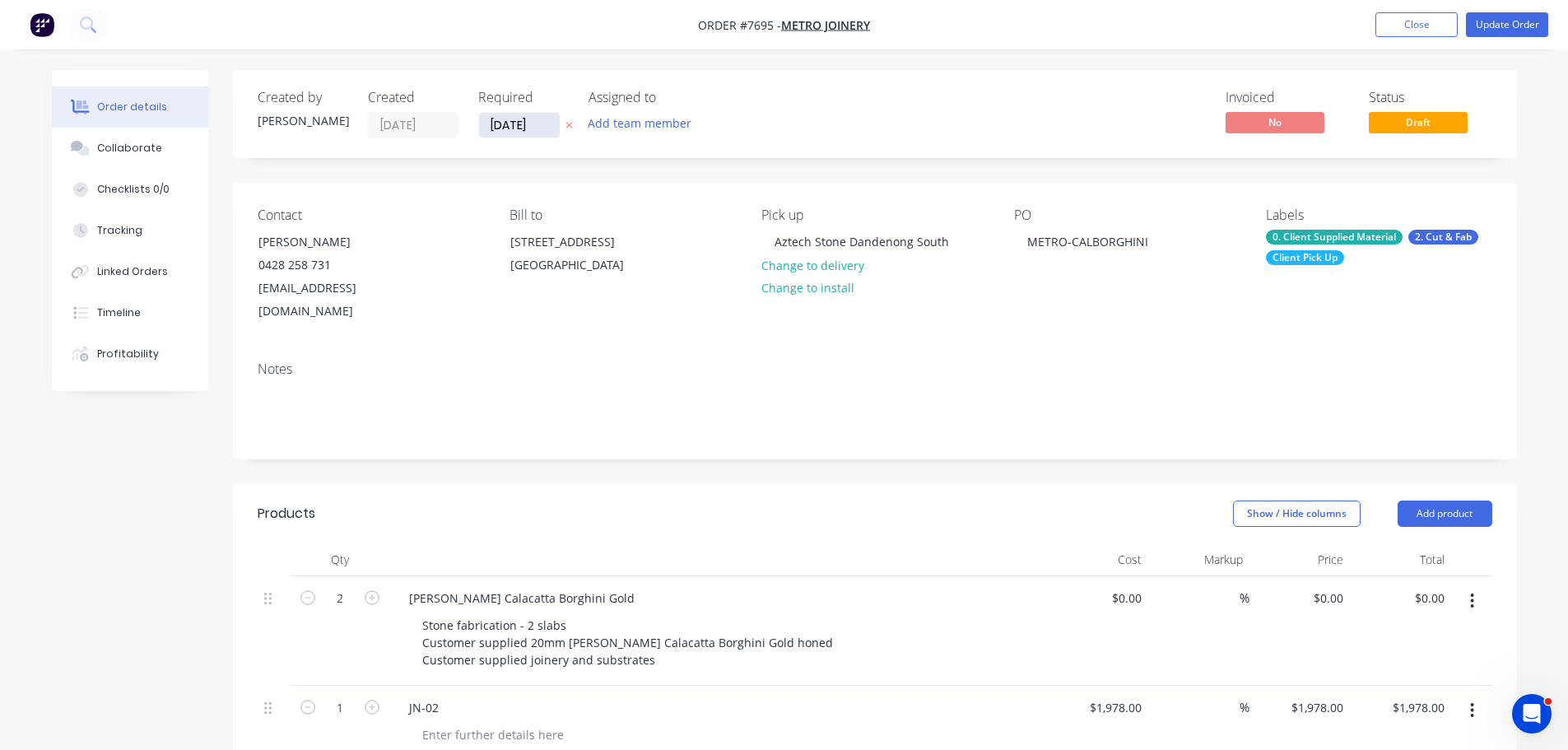
click at [520, 120] on input "[DATE]" at bounding box center [519, 125] width 80 height 25
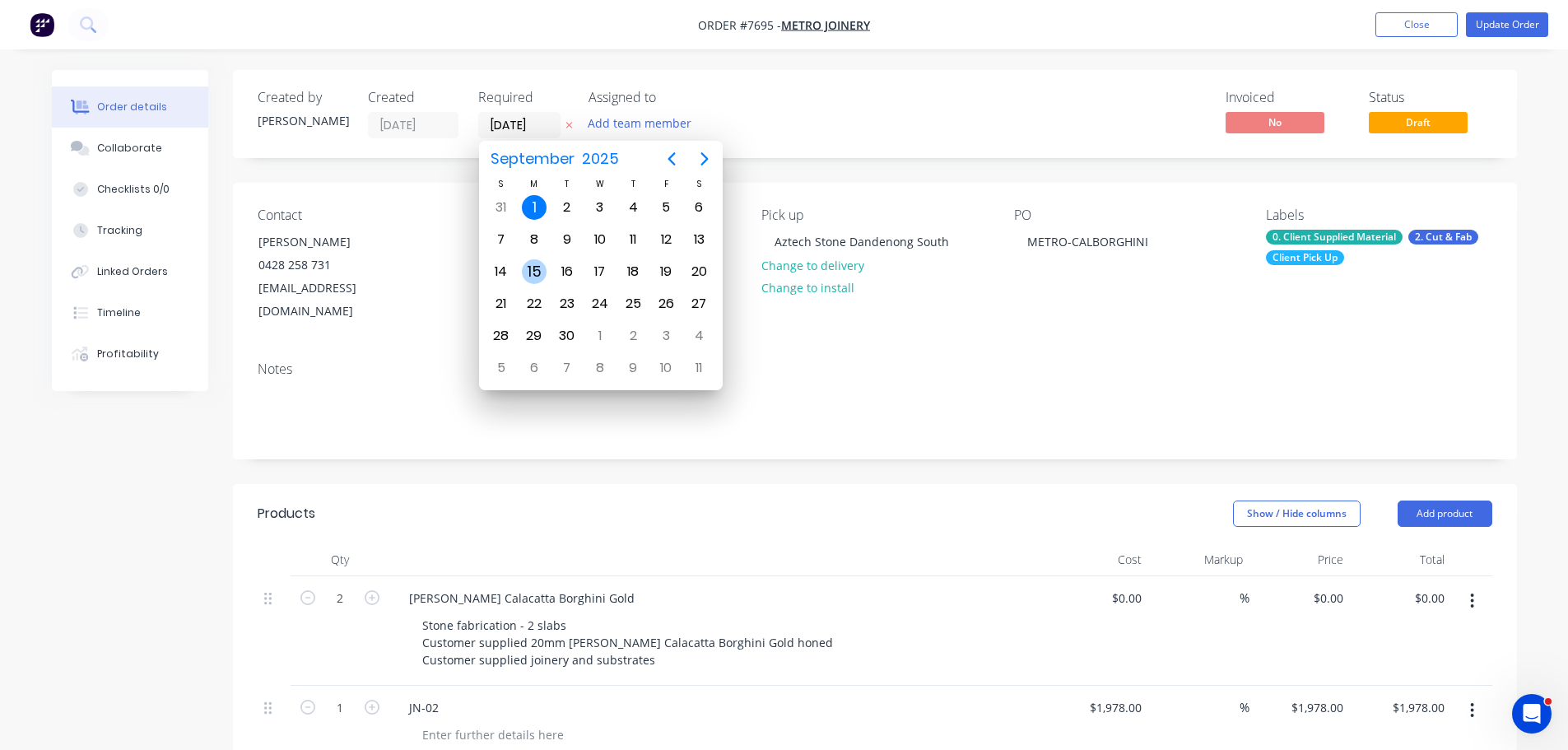
click at [529, 272] on div "15" at bounding box center [533, 271] width 25 height 25
type input "[DATE]"
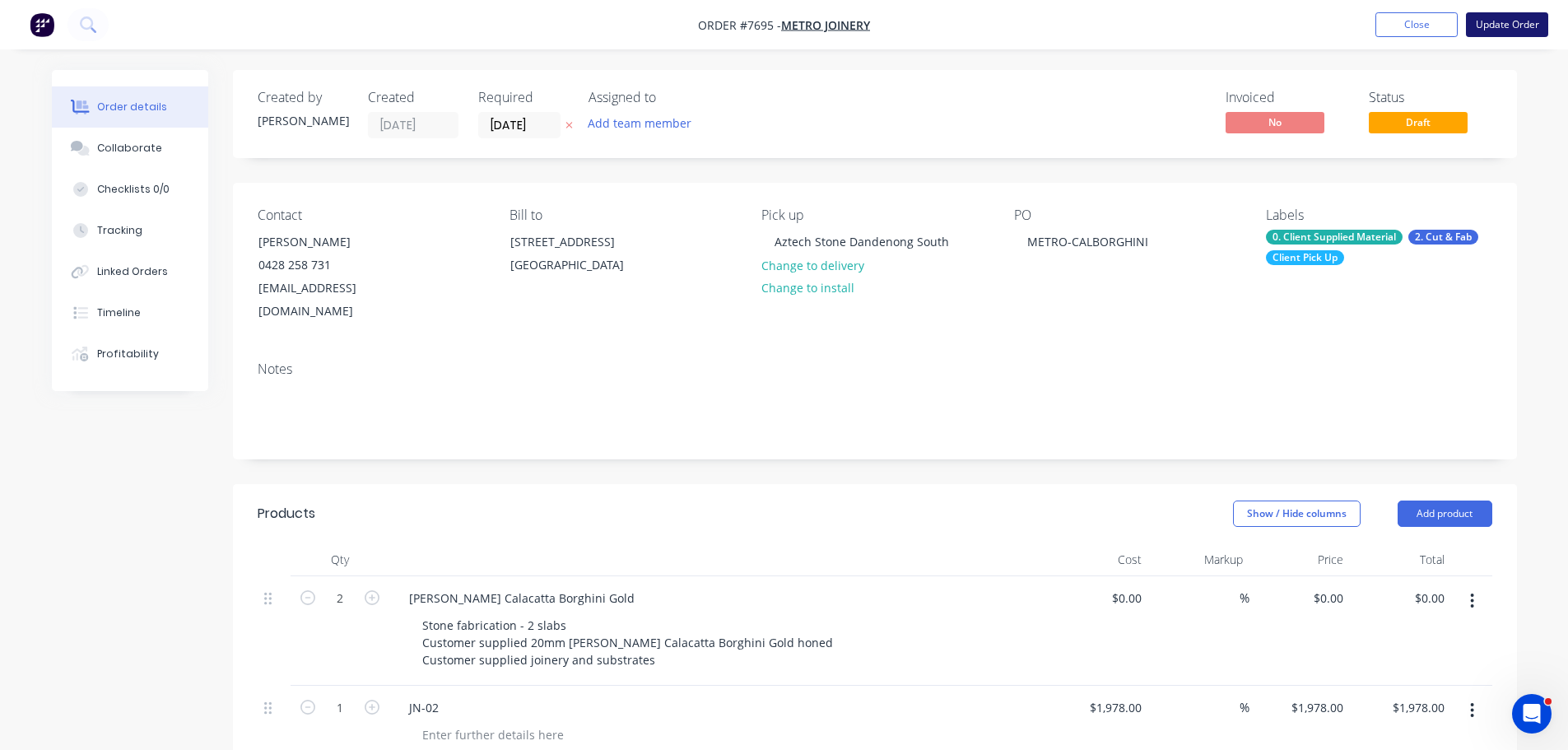
click at [1489, 31] on button "Update Order" at bounding box center [1507, 24] width 82 height 25
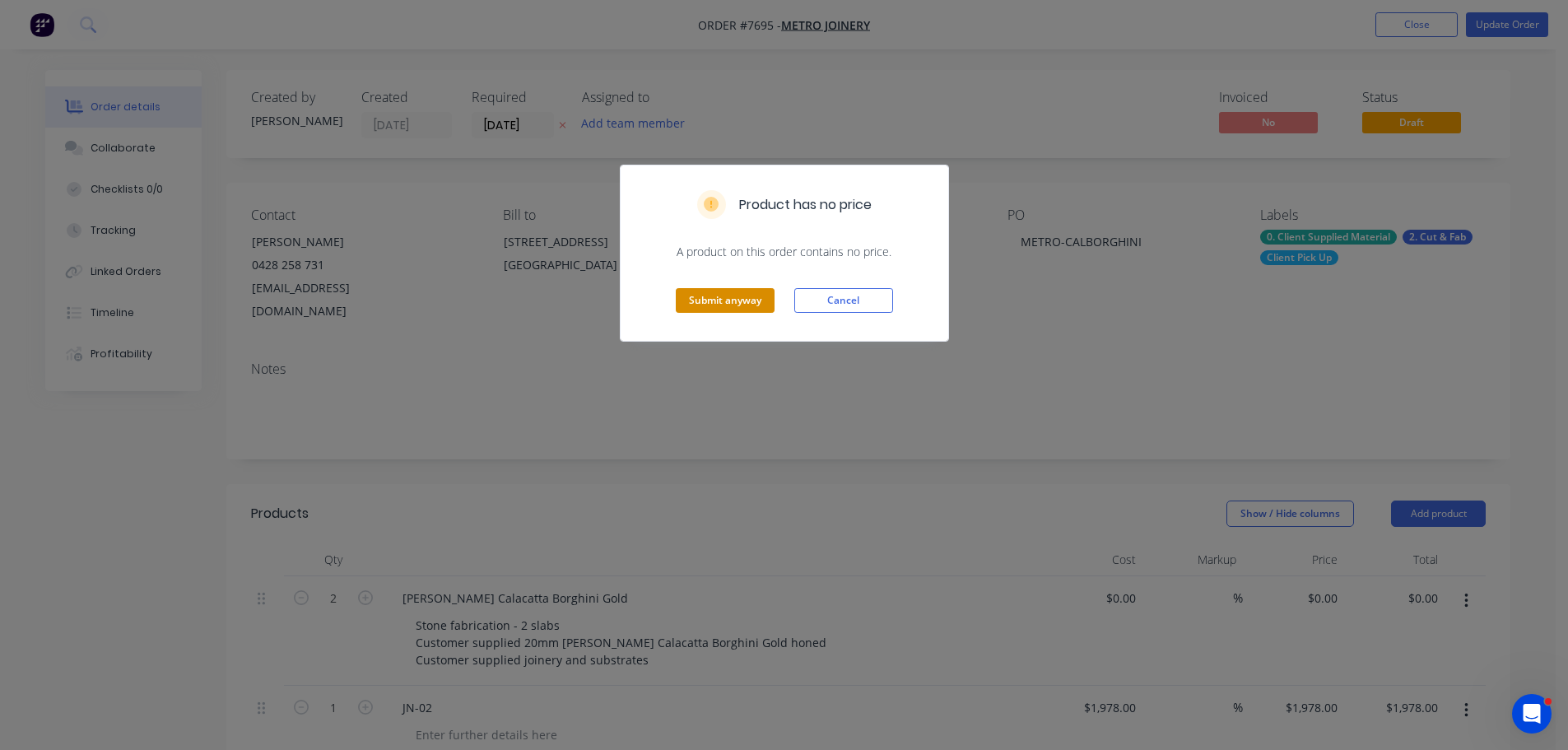
click at [754, 295] on button "Submit anyway" at bounding box center [725, 300] width 99 height 25
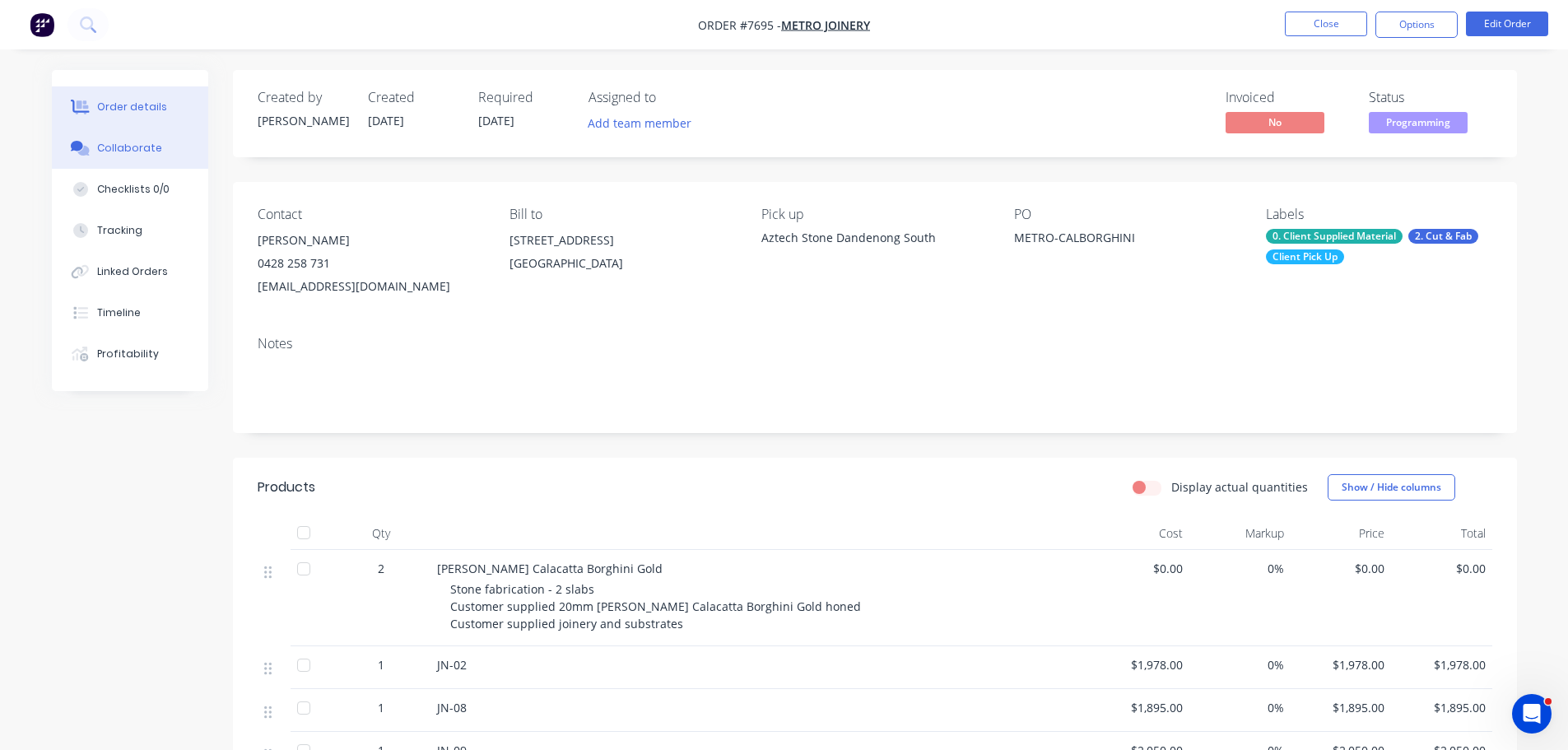
click at [132, 150] on div "Collaborate" at bounding box center [130, 148] width 65 height 15
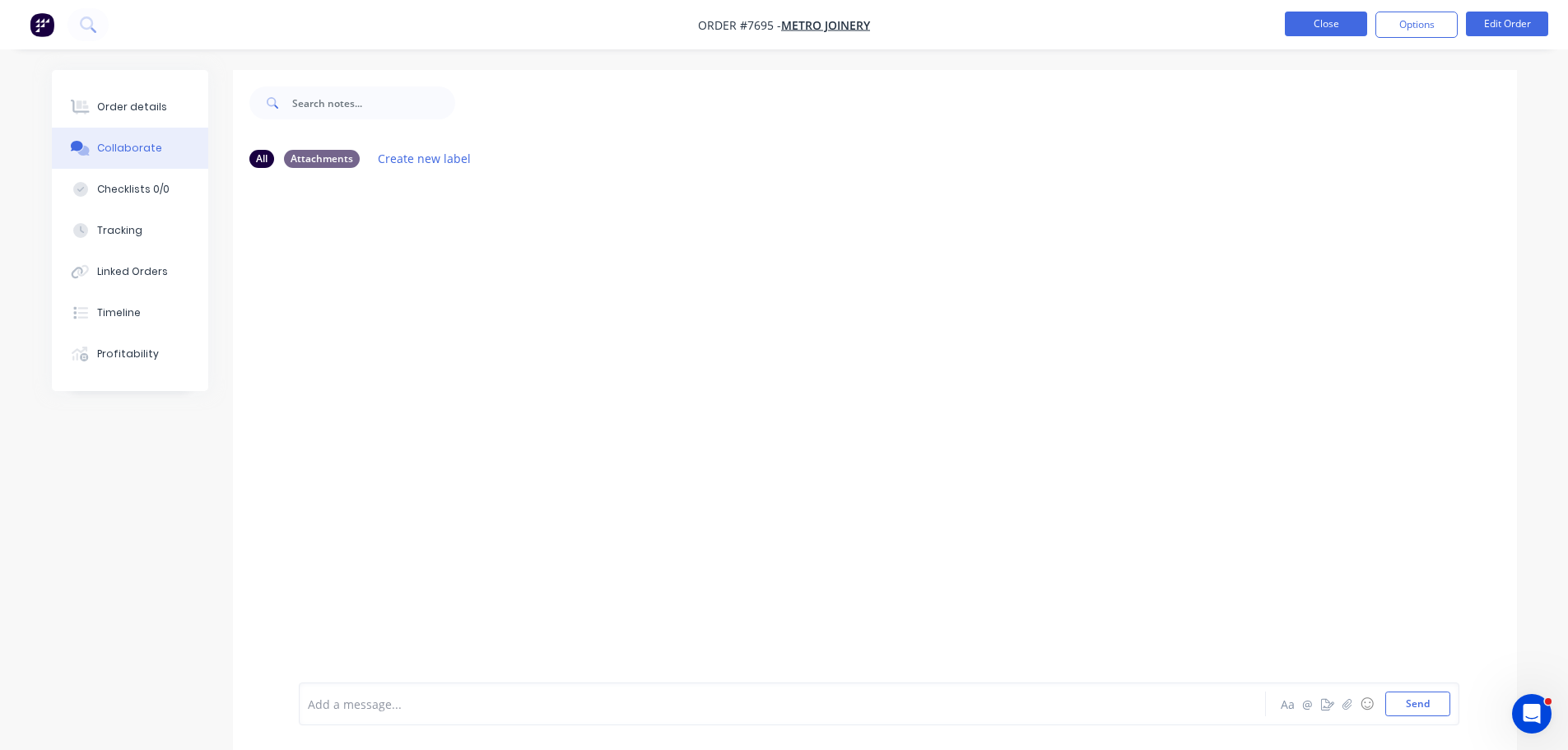
click at [1342, 22] on button "Close" at bounding box center [1326, 23] width 82 height 25
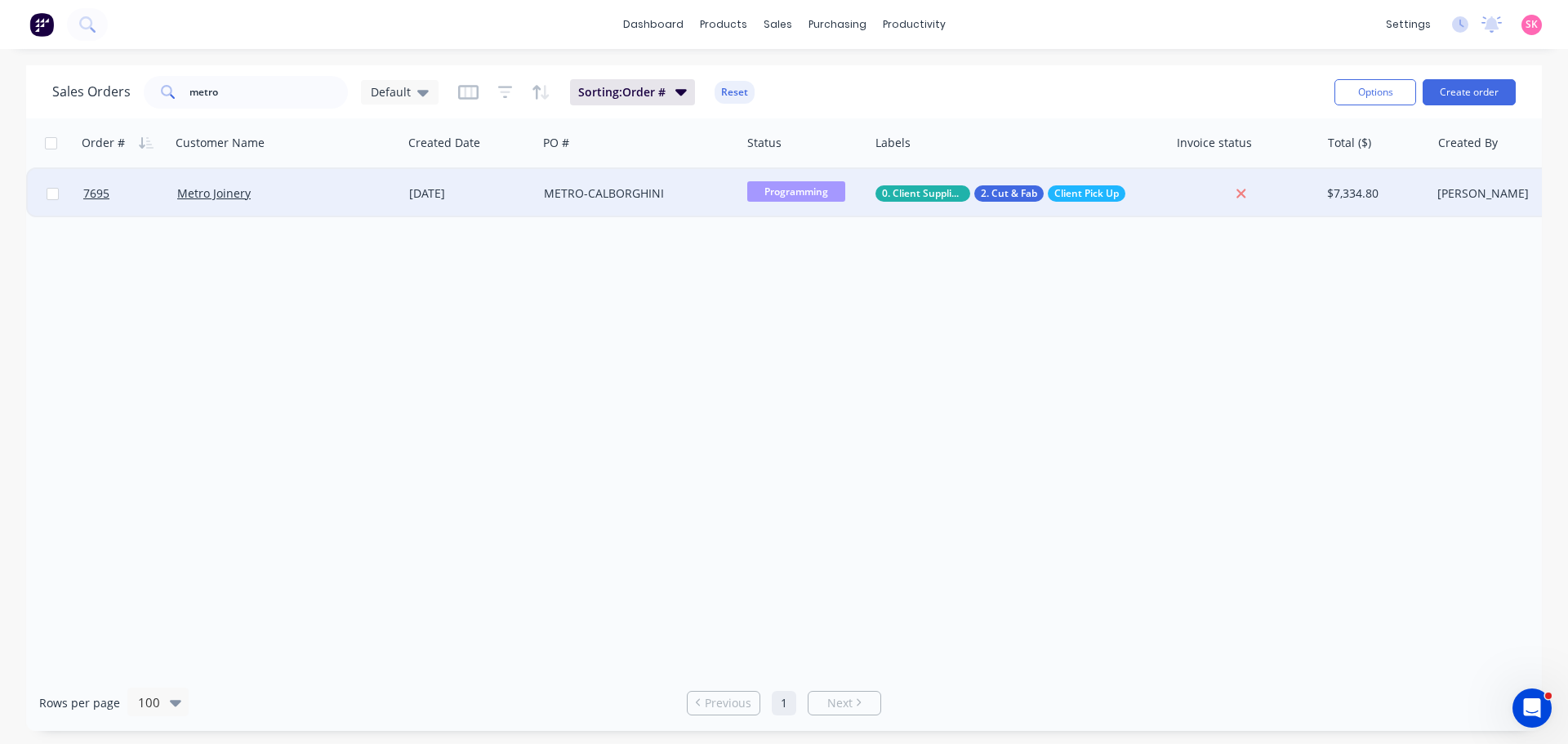
click at [317, 194] on div "Metro Joinery" at bounding box center [282, 193] width 209 height 16
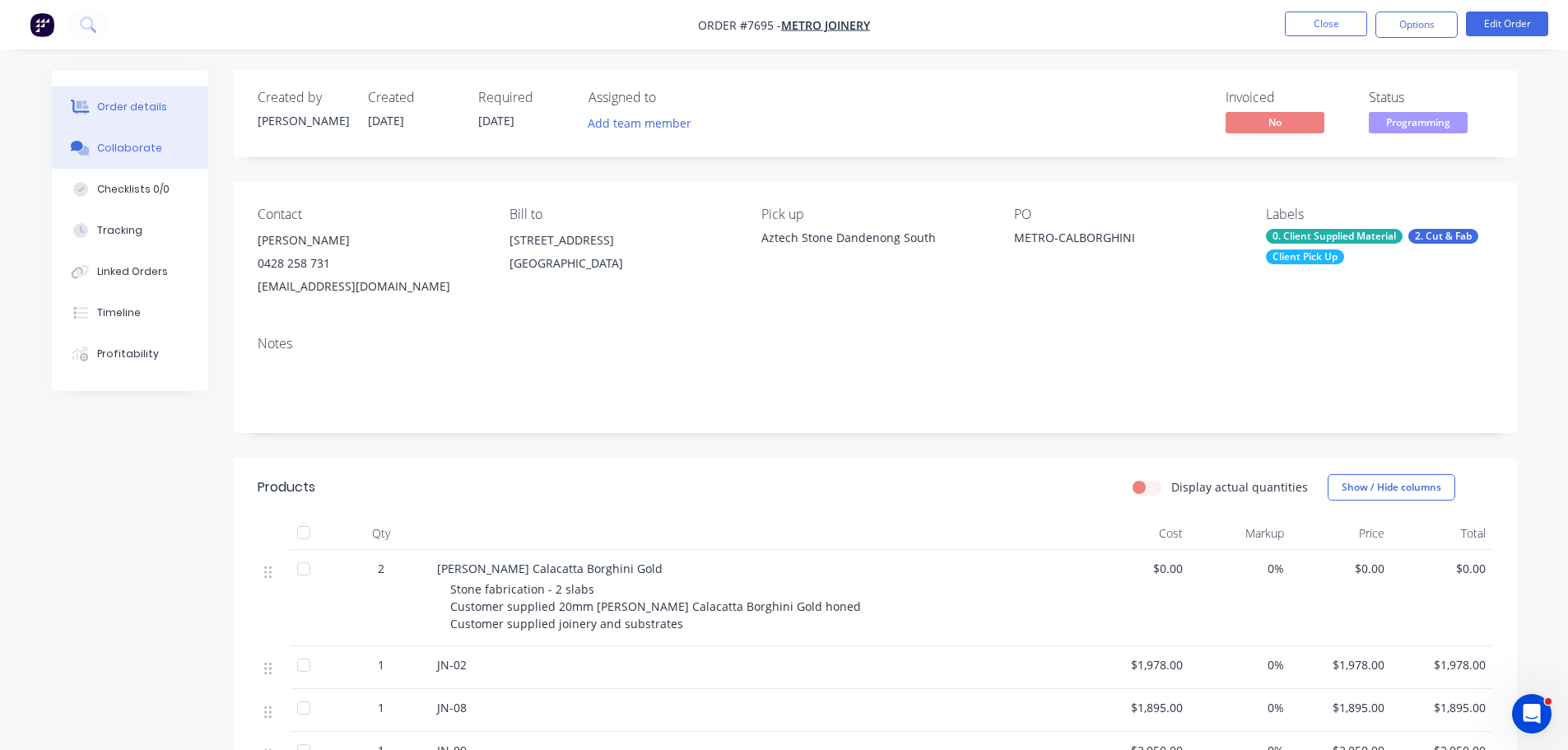
click at [130, 151] on div "Collaborate" at bounding box center [130, 148] width 65 height 15
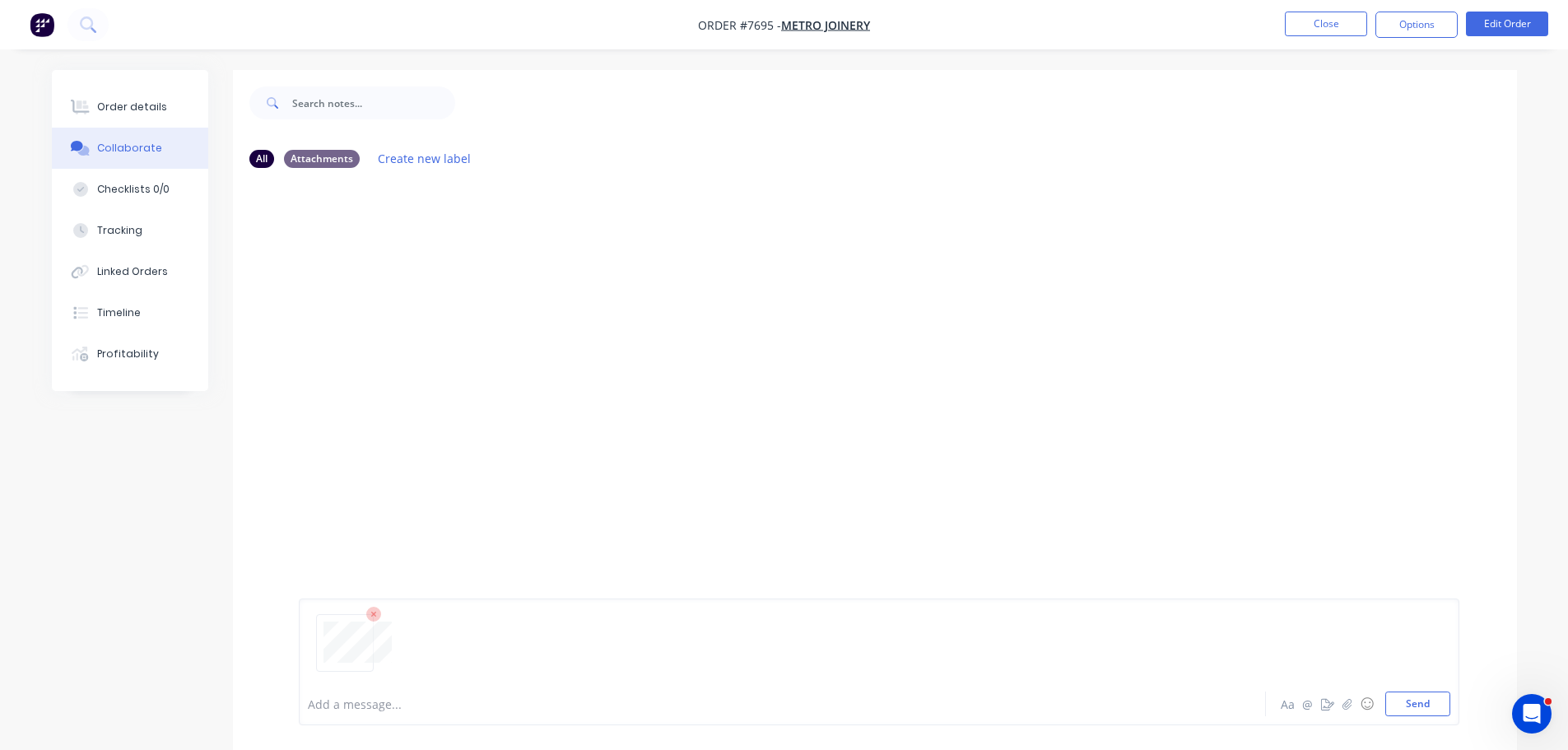
click at [367, 699] on div at bounding box center [736, 705] width 856 height 17
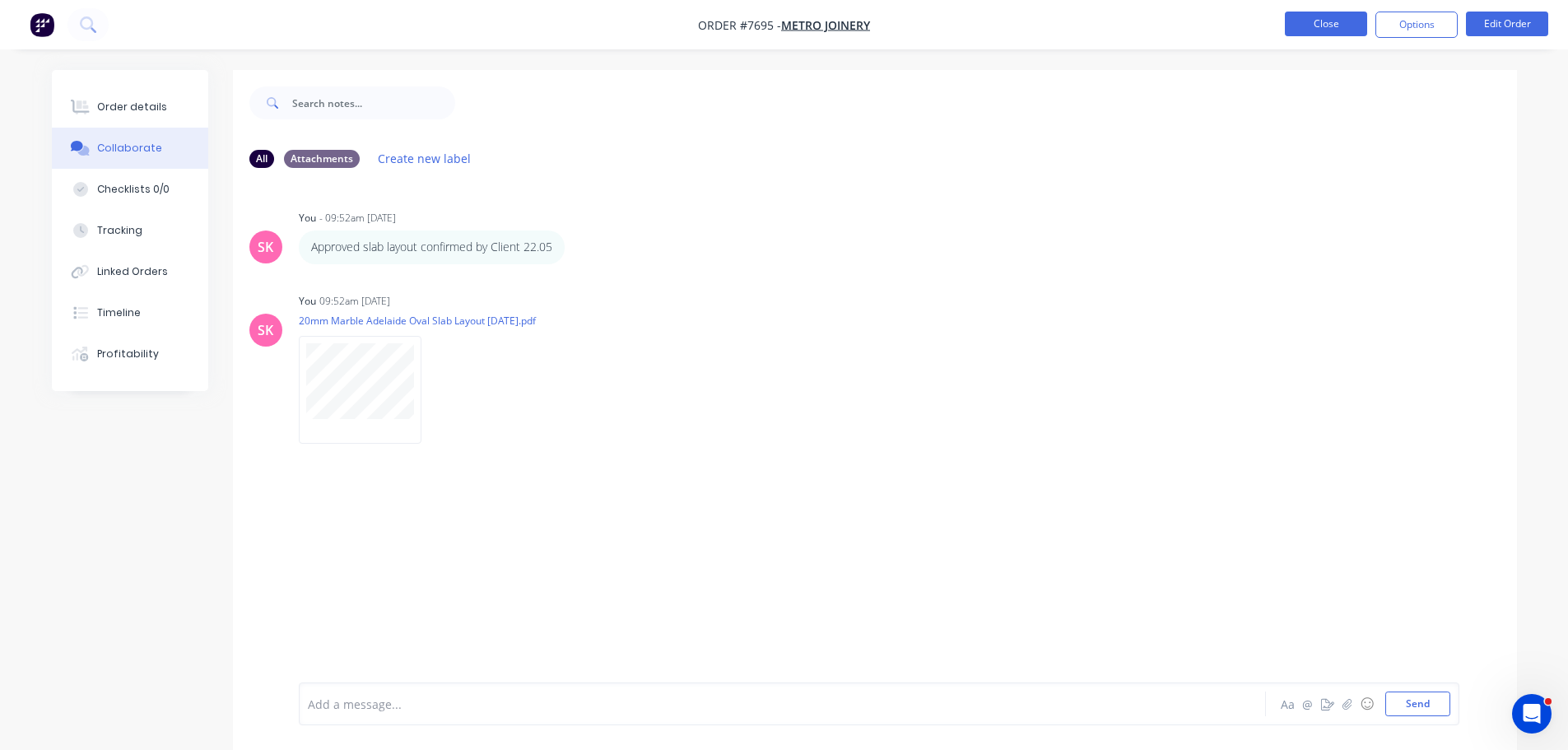
click at [1349, 18] on button "Close" at bounding box center [1326, 23] width 82 height 25
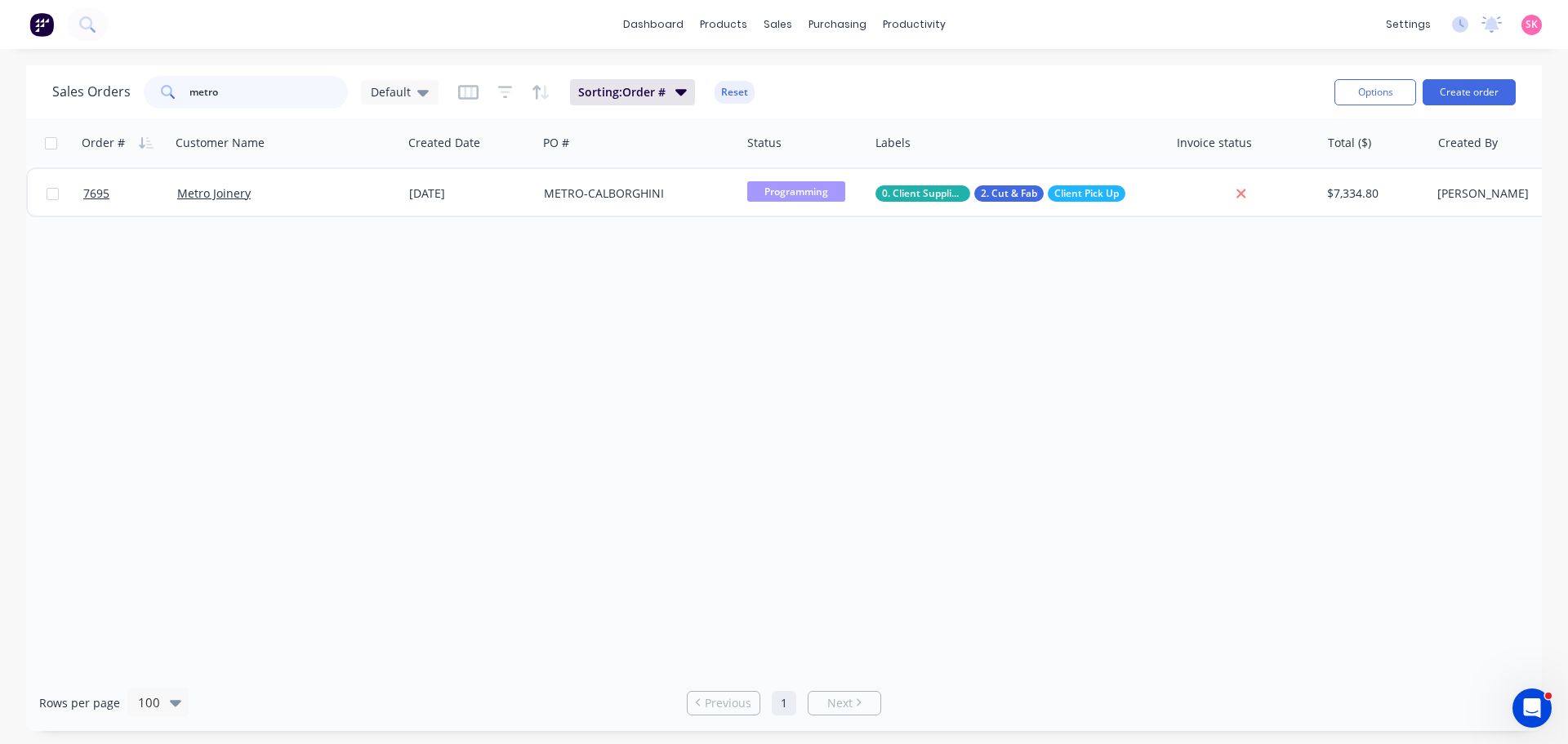
drag, startPoint x: 231, startPoint y: 93, endPoint x: 77, endPoint y: 108, distance: 154.7
click at [90, 106] on div "Sales Orders metro Default" at bounding box center [245, 92] width 386 height 33
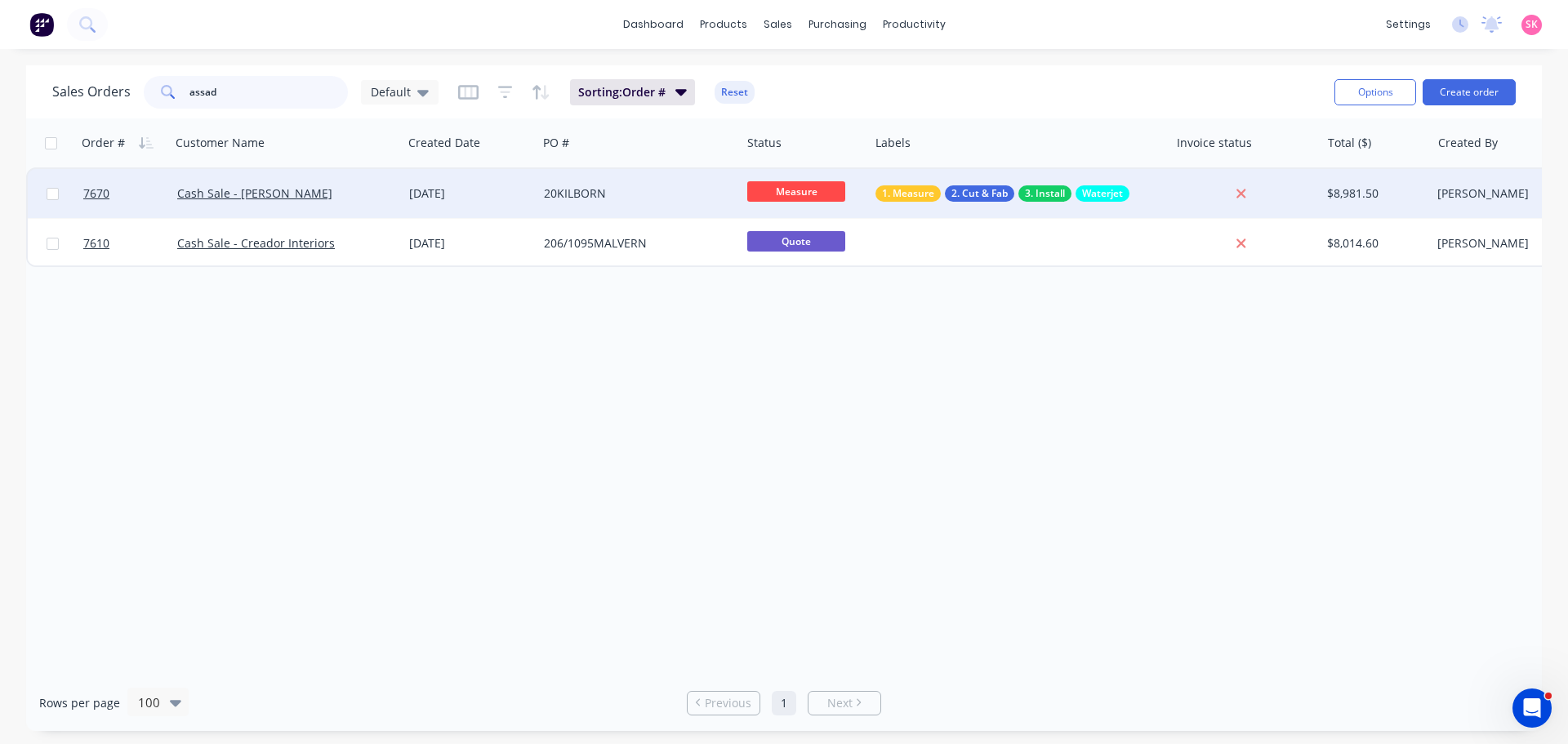
type input "assad"
click at [405, 182] on div "[DATE]" at bounding box center [470, 193] width 135 height 49
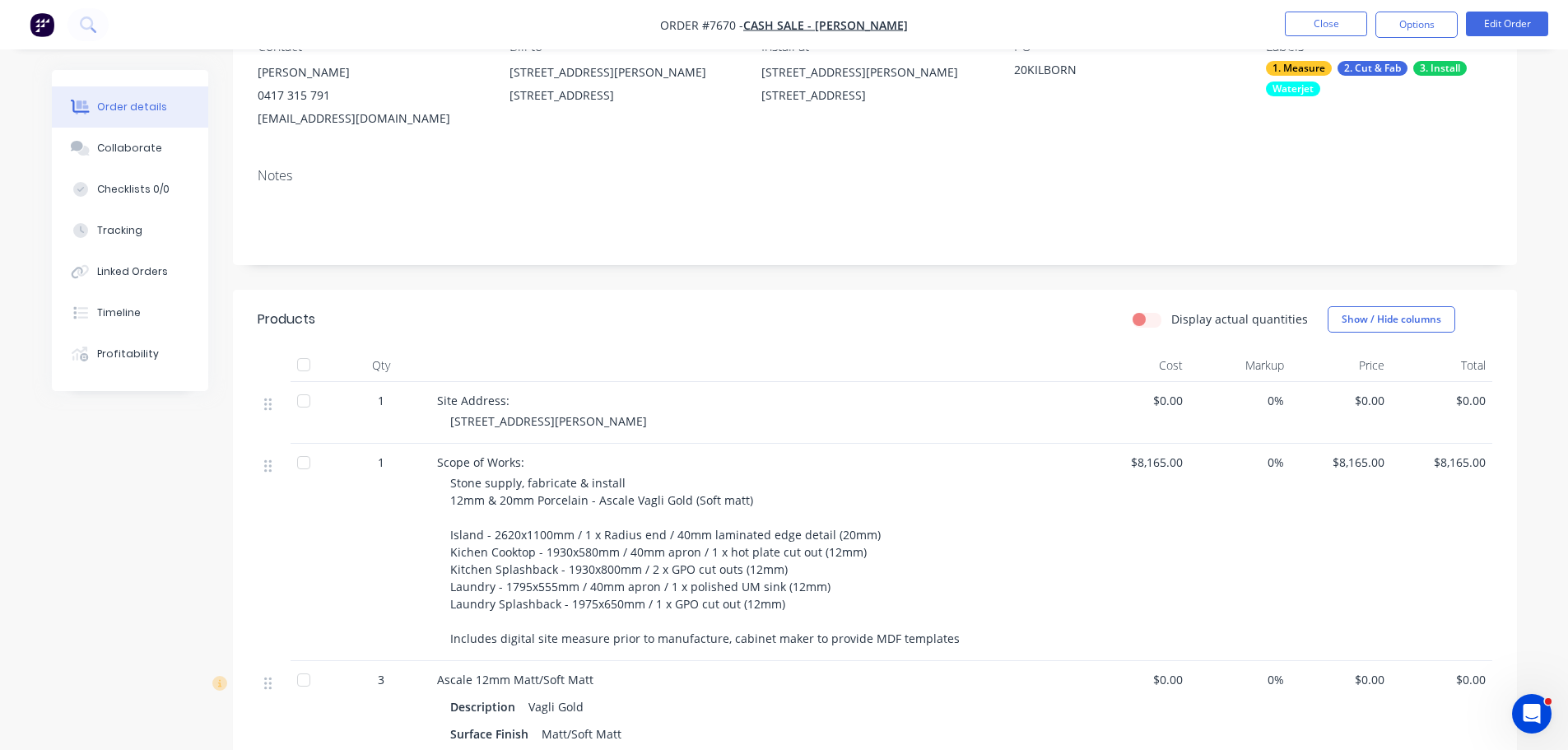
scroll to position [411, 0]
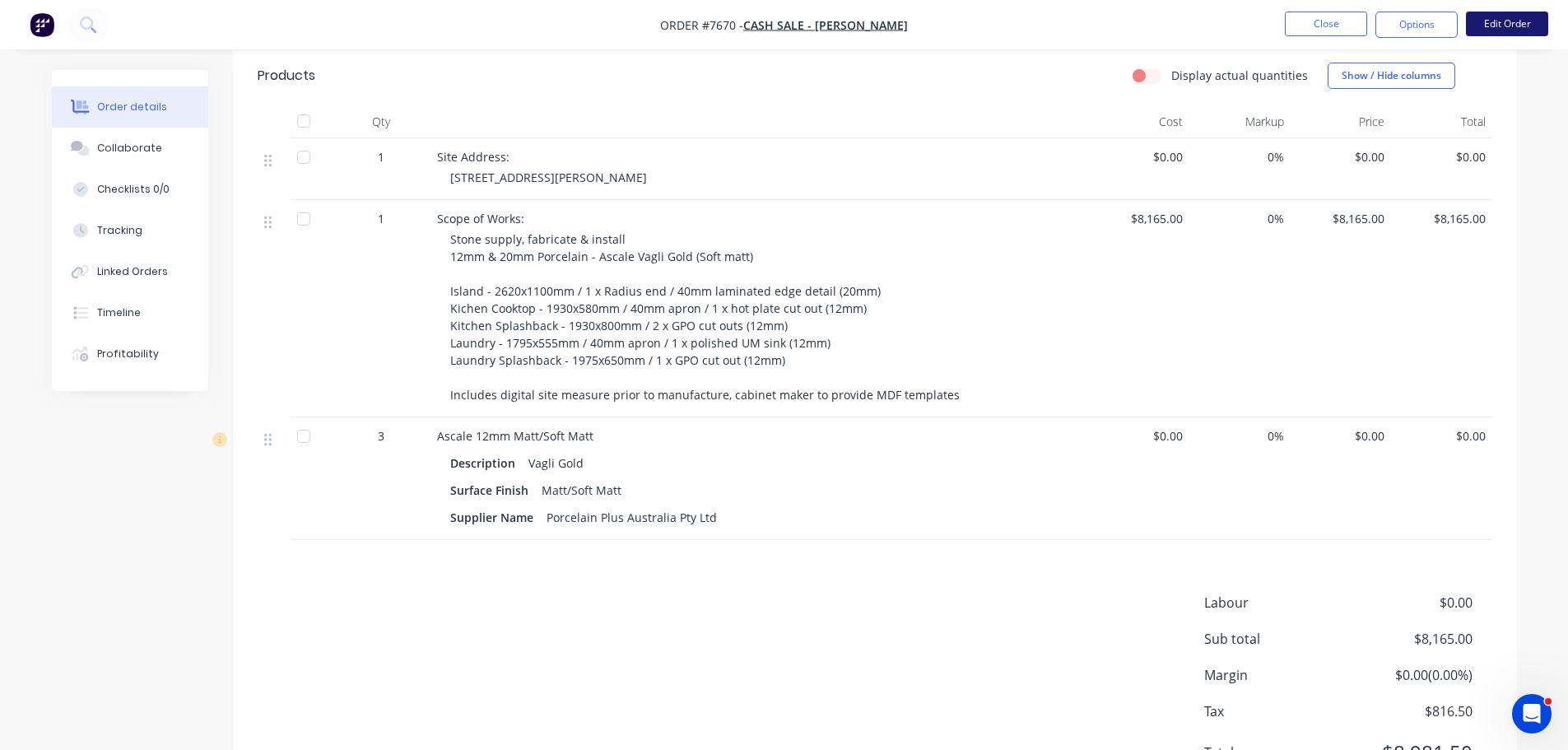
click at [1494, 24] on button "Edit Order" at bounding box center [1507, 23] width 82 height 25
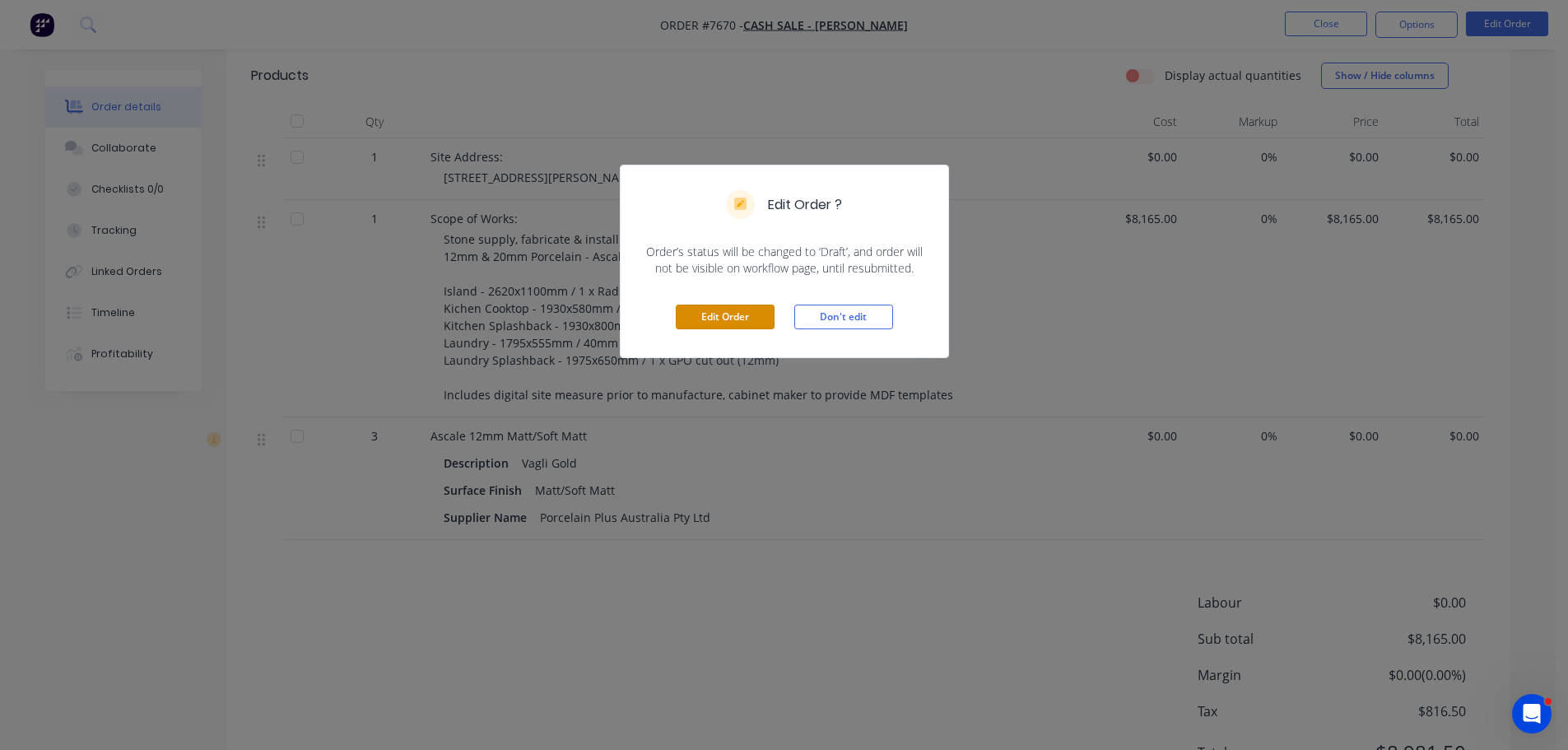
click at [746, 322] on button "Edit Order" at bounding box center [725, 316] width 99 height 25
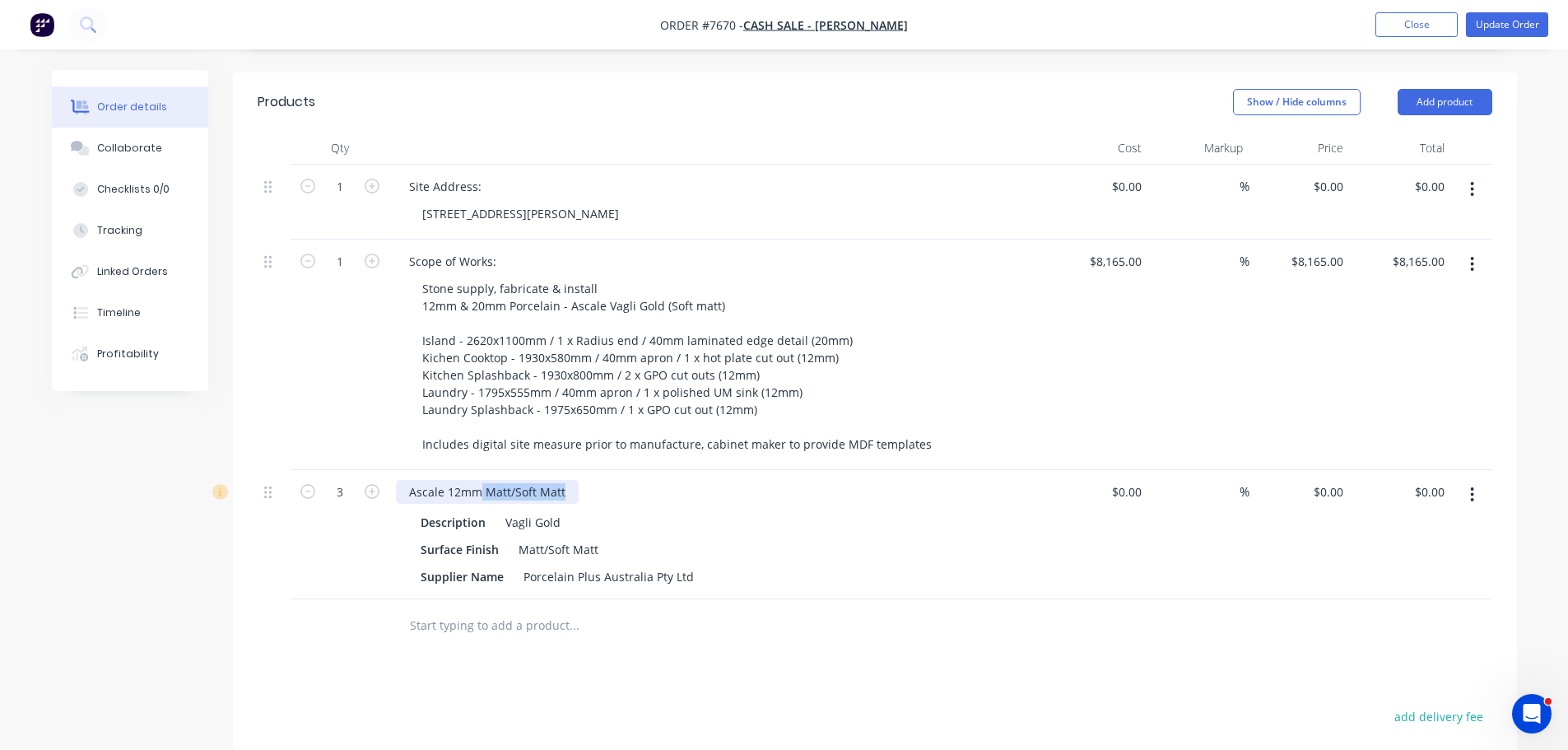
drag, startPoint x: 568, startPoint y: 473, endPoint x: 480, endPoint y: 475, distance: 88.0
click at [480, 480] on div "Ascale 12mm Matt/Soft Matt" at bounding box center [487, 492] width 183 height 24
click at [1500, 17] on button "Update Order" at bounding box center [1507, 24] width 82 height 25
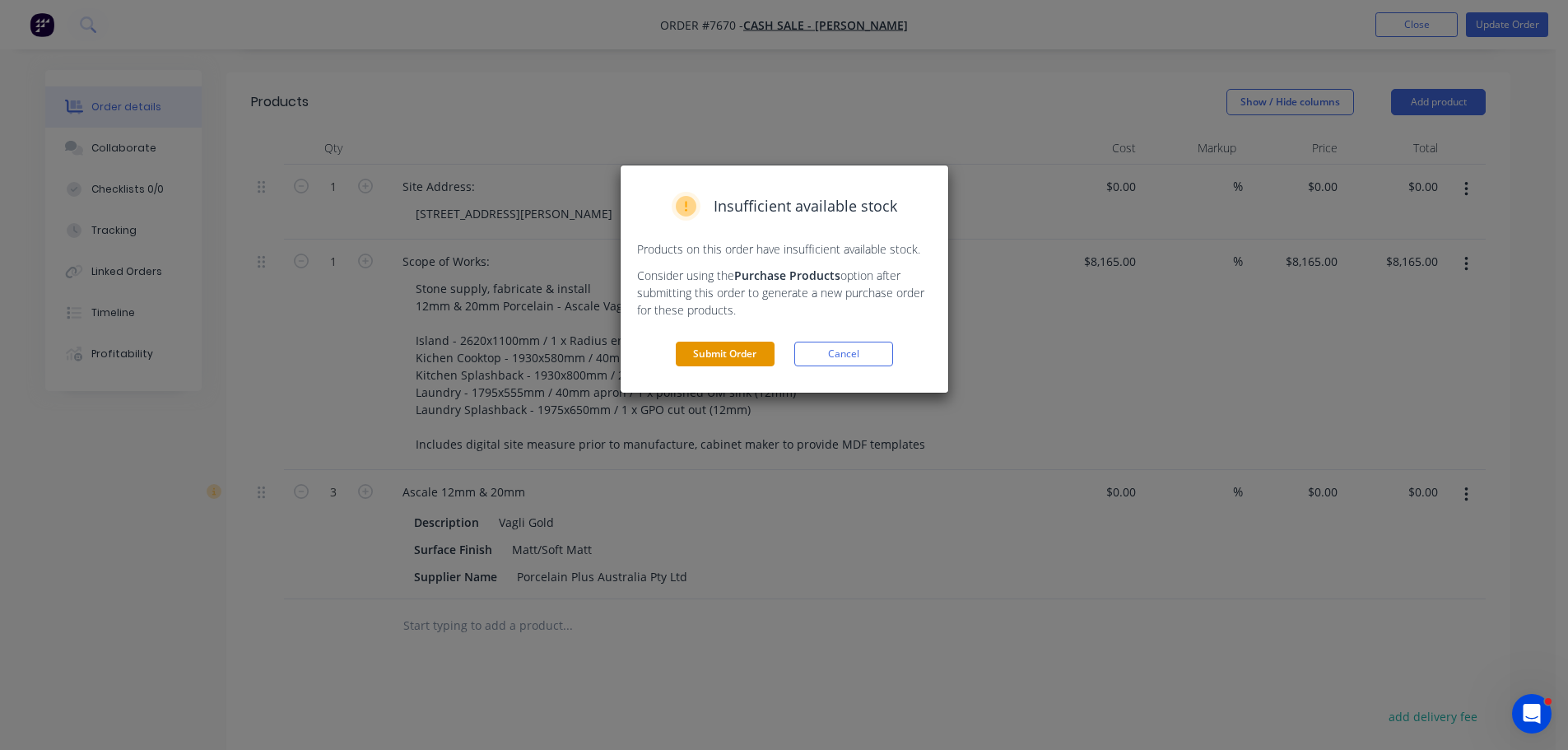
click at [736, 357] on button "Submit Order" at bounding box center [725, 354] width 99 height 25
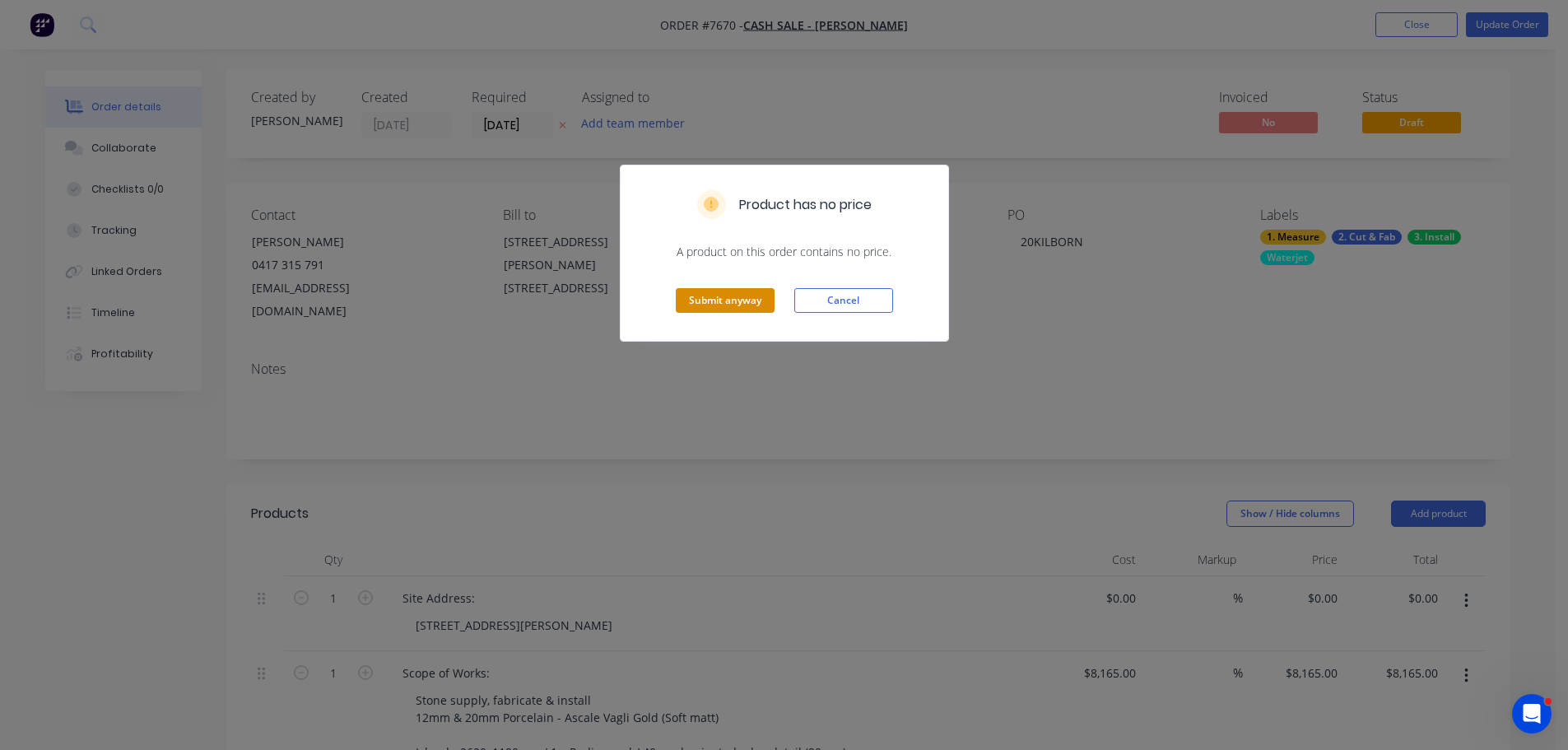
click at [738, 313] on button "Submit anyway" at bounding box center [725, 300] width 99 height 25
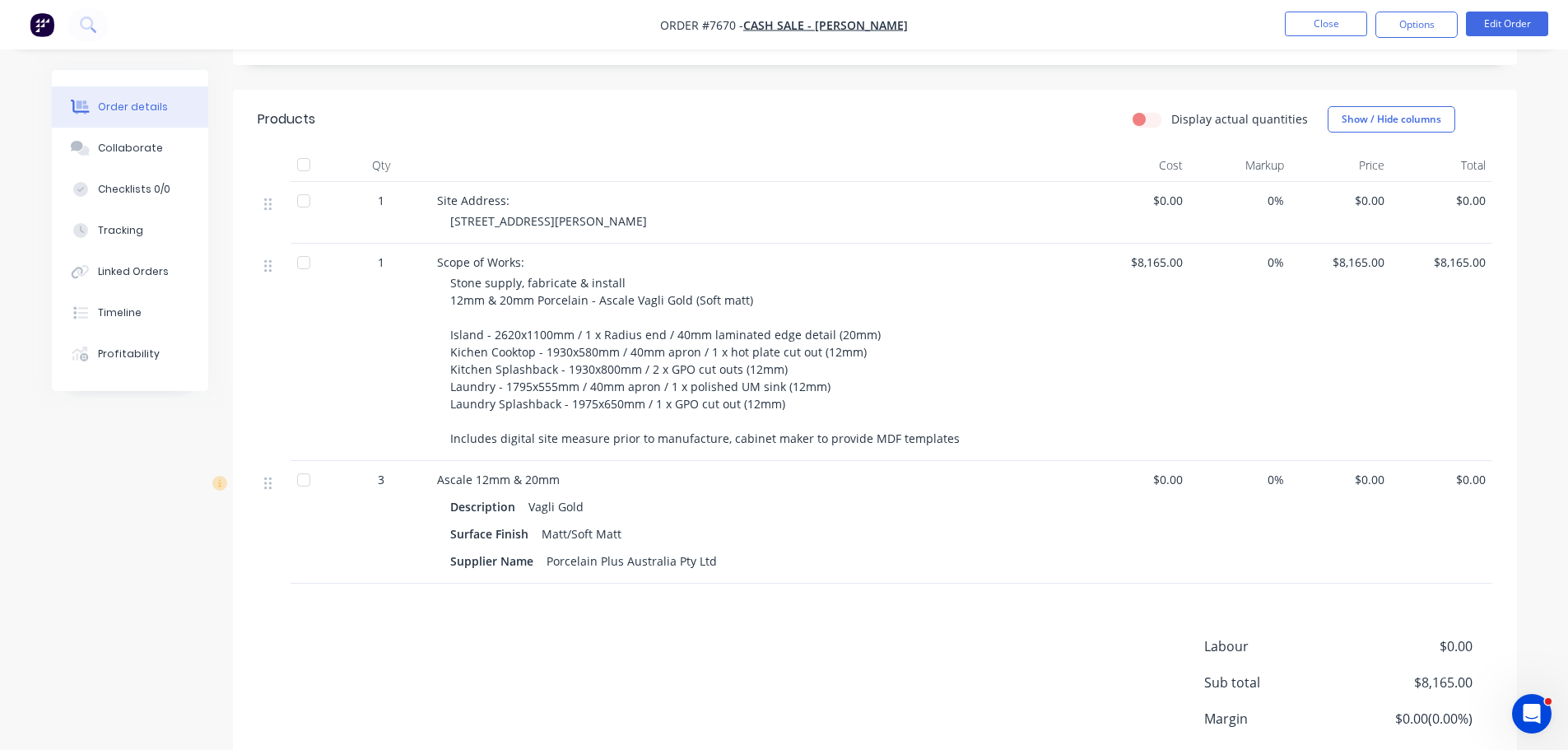
scroll to position [411, 0]
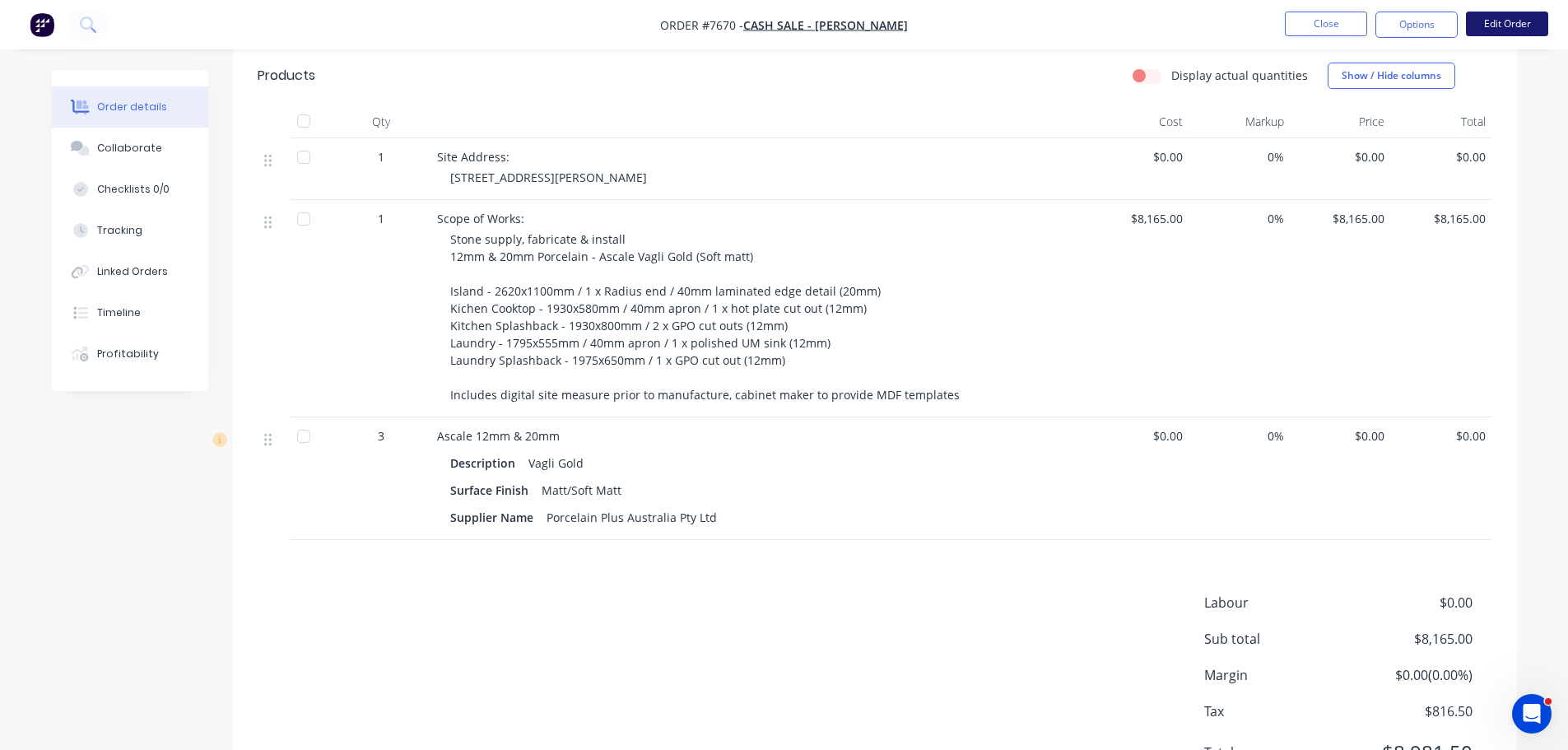
click at [1506, 17] on button "Edit Order" at bounding box center [1507, 23] width 82 height 25
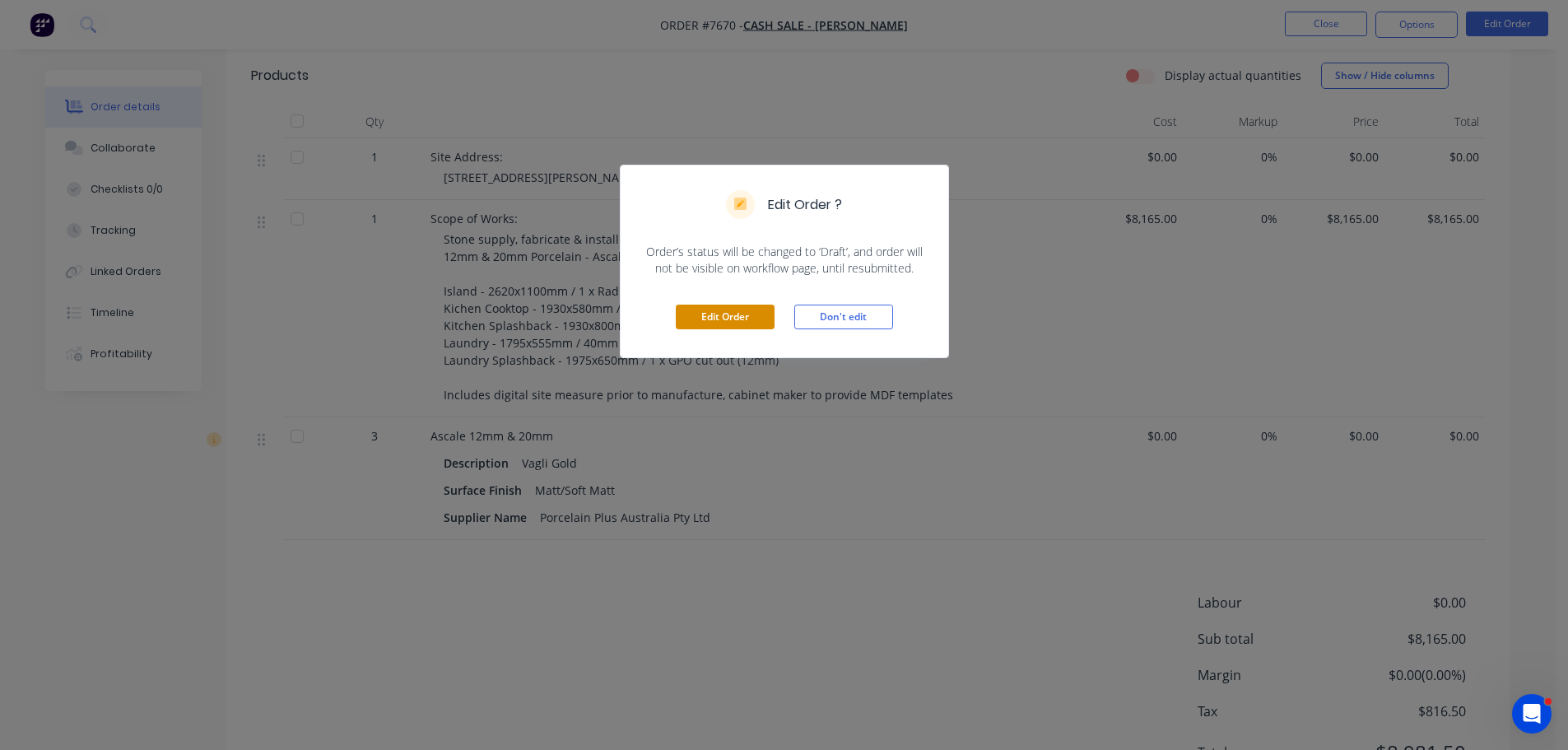
click at [696, 310] on button "Edit Order" at bounding box center [725, 316] width 99 height 25
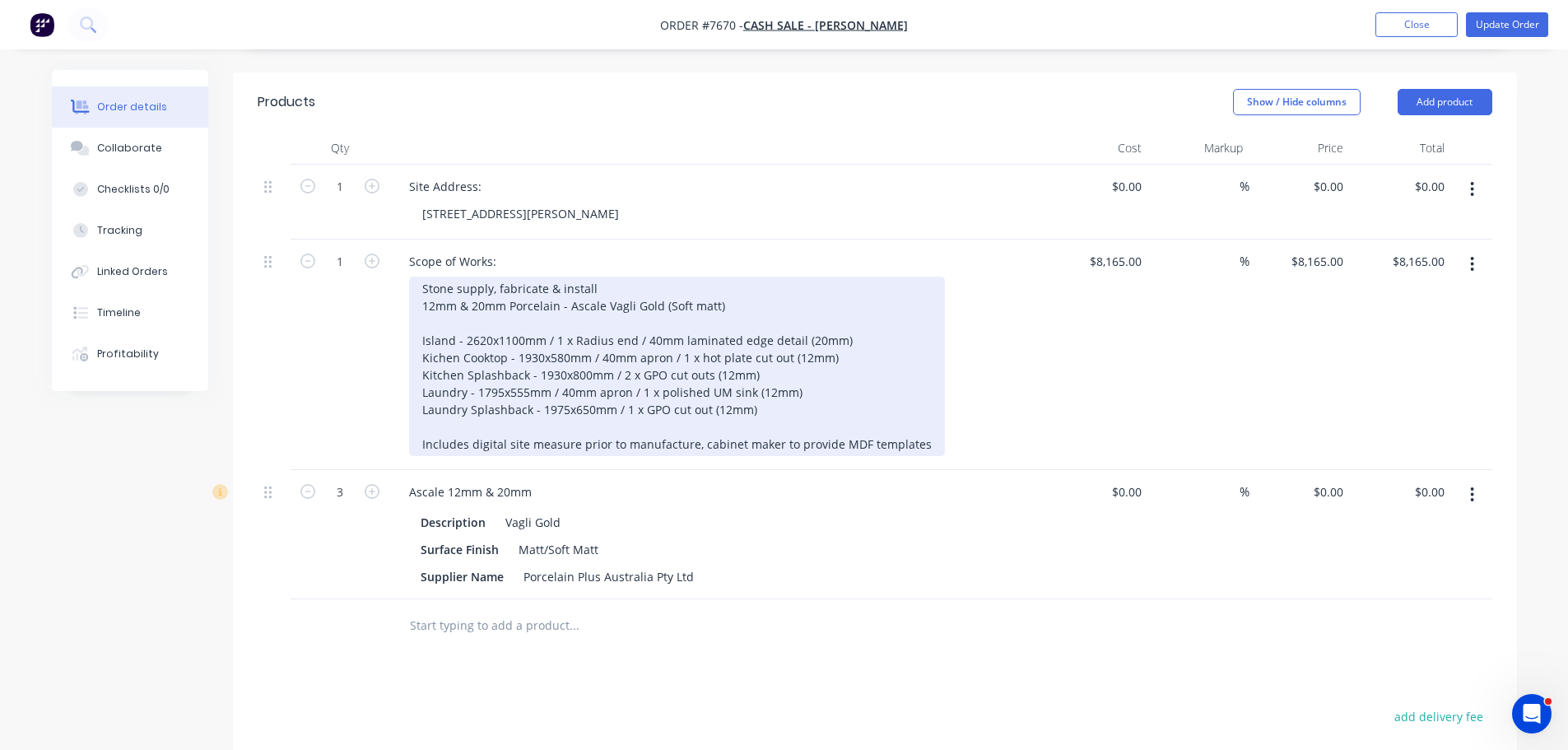
click at [864, 319] on div "Stone supply, fabricate & install 12mm & 20mm Porcelain - Ascale Vagli Gold (So…" at bounding box center [677, 367] width 536 height 180
click at [815, 336] on div "Stone supply, fabricate & install 12mm & 20mm Porcelain - Ascale Vagli Gold (So…" at bounding box center [677, 367] width 536 height 180
click at [827, 337] on div "Stone supply, fabricate & install 12mm & 20mm Porcelain - Ascale Vagli Gold (So…" at bounding box center [677, 367] width 536 height 180
drag, startPoint x: 872, startPoint y: 337, endPoint x: 790, endPoint y: 338, distance: 82.0
click at [790, 338] on div "Stone supply, fabricate & install 12mm & 20mm Porcelain - Ascale Vagli Gold (So…" at bounding box center [677, 367] width 536 height 180
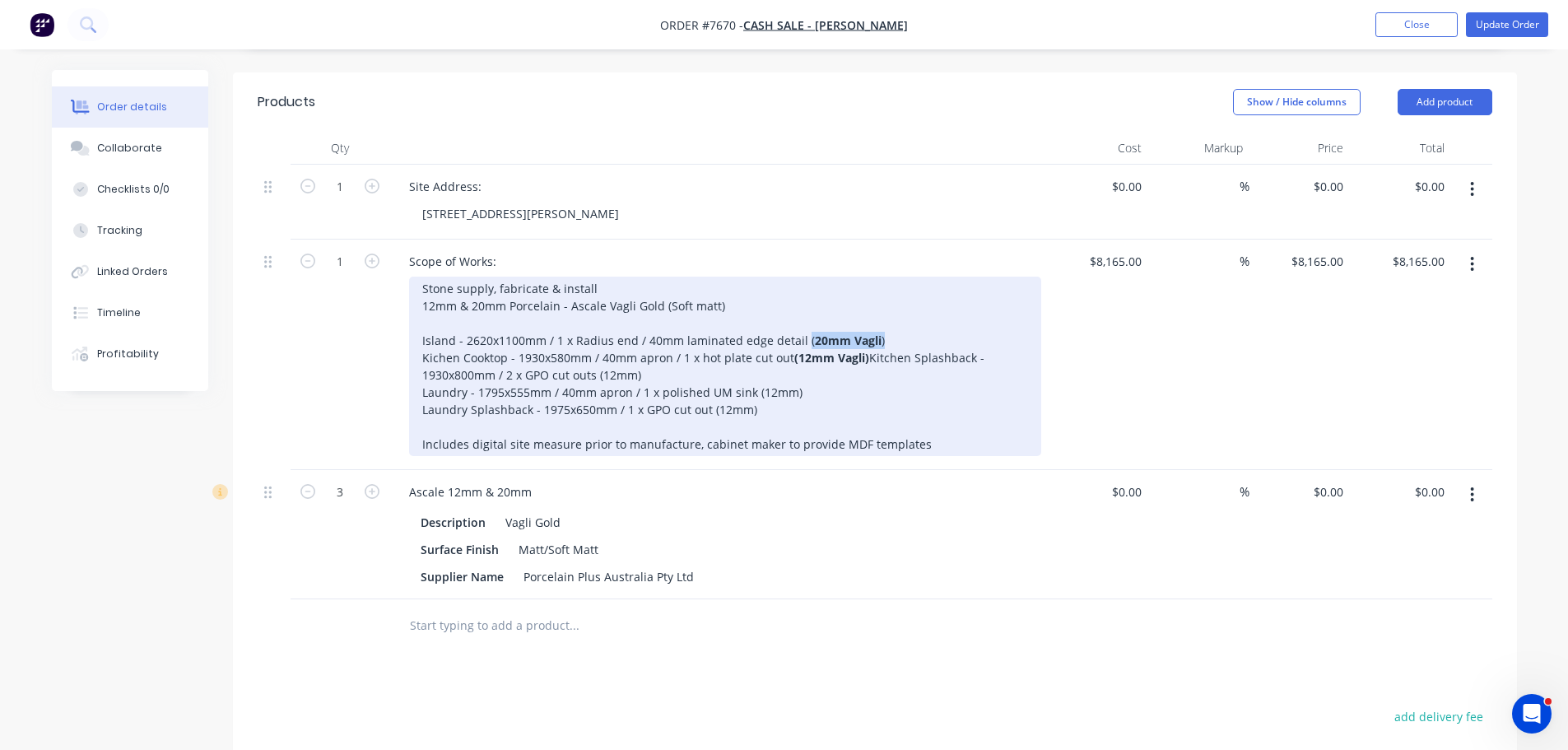
drag, startPoint x: 878, startPoint y: 316, endPoint x: 799, endPoint y: 316, distance: 79.0
click at [799, 316] on div "Stone supply, fabricate & install 12mm & 20mm Porcelain - Ascale Vagli Gold (So…" at bounding box center [725, 367] width 632 height 180
drag, startPoint x: 744, startPoint y: 349, endPoint x: 711, endPoint y: 352, distance: 33.1
click at [711, 352] on div "Stone supply, fabricate & install 12mm & 20mm Porcelain - Ascale Vagli Gold (So…" at bounding box center [725, 367] width 632 height 180
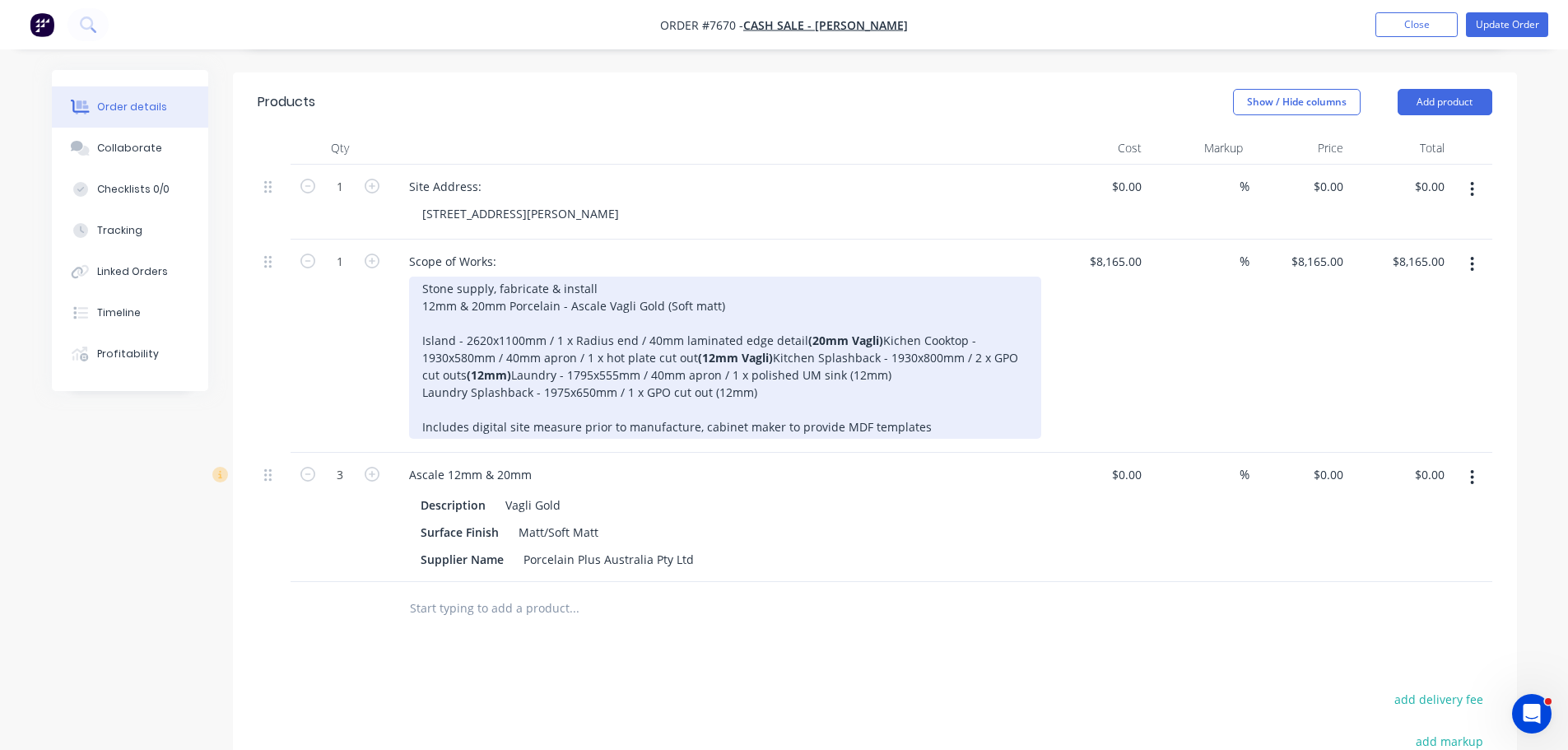
click at [511, 367] on b "(12mm)" at bounding box center [489, 375] width 44 height 15
click at [780, 358] on div "Stone supply, fabricate & install 12mm & 20mm Porcelain - Ascale Vagli Gold (So…" at bounding box center [725, 358] width 632 height 162
click at [791, 375] on div "Stone supply, fabricate & install 12mm & 20mm Porcelain - Ascale Vagli Gold (So…" at bounding box center [725, 358] width 632 height 162
drag, startPoint x: 787, startPoint y: 381, endPoint x: 708, endPoint y: 387, distance: 79.2
click at [708, 387] on div "Stone supply, fabricate & install 12mm & 20mm Porcelain - Ascale Vagli Gold (So…" at bounding box center [725, 358] width 632 height 162
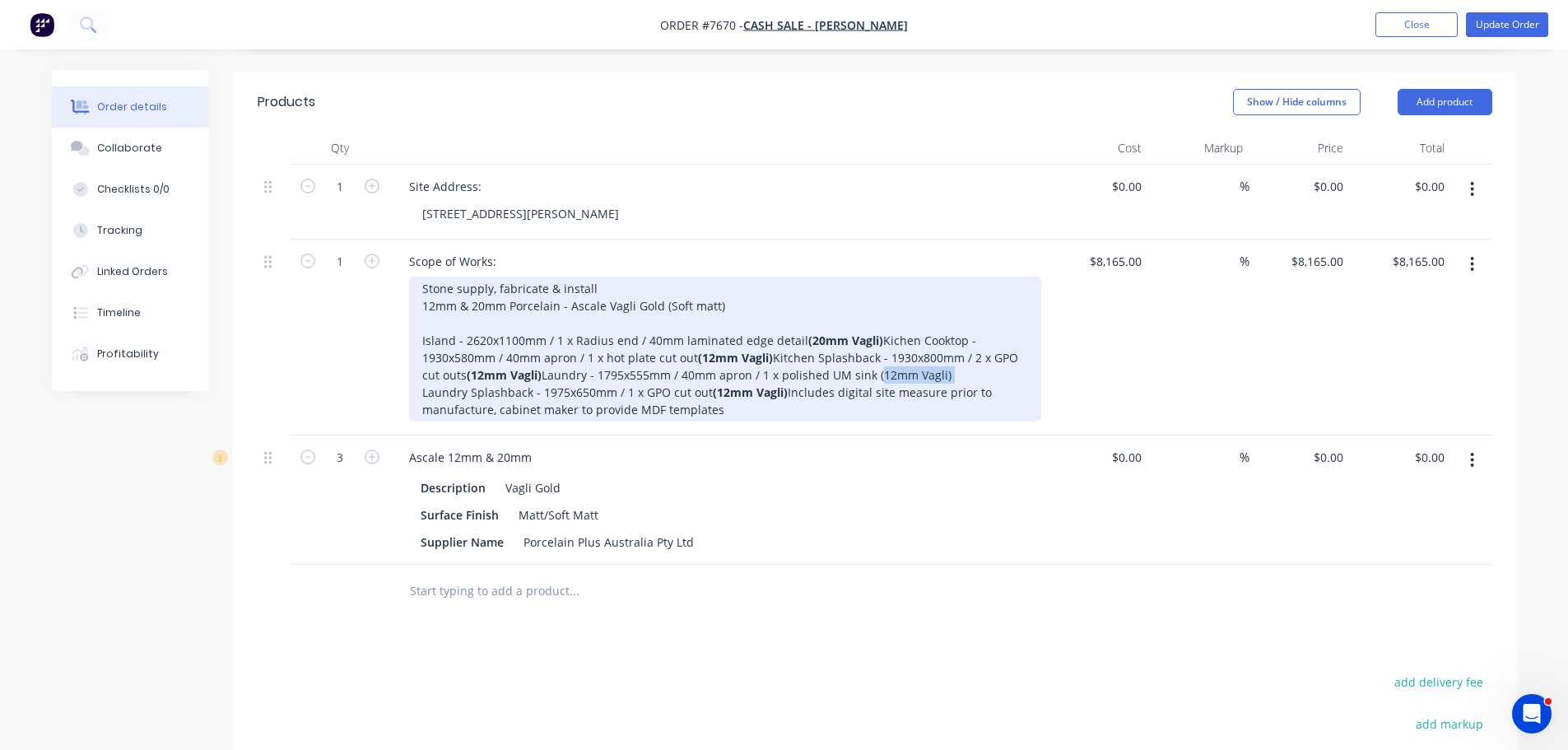
drag, startPoint x: 847, startPoint y: 373, endPoint x: 755, endPoint y: 371, distance: 92.0
click at [755, 371] on div "Stone supply, fabricate & install 12mm & 20mm Porcelain - Ascale Vagli Gold (So…" at bounding box center [725, 349] width 632 height 145
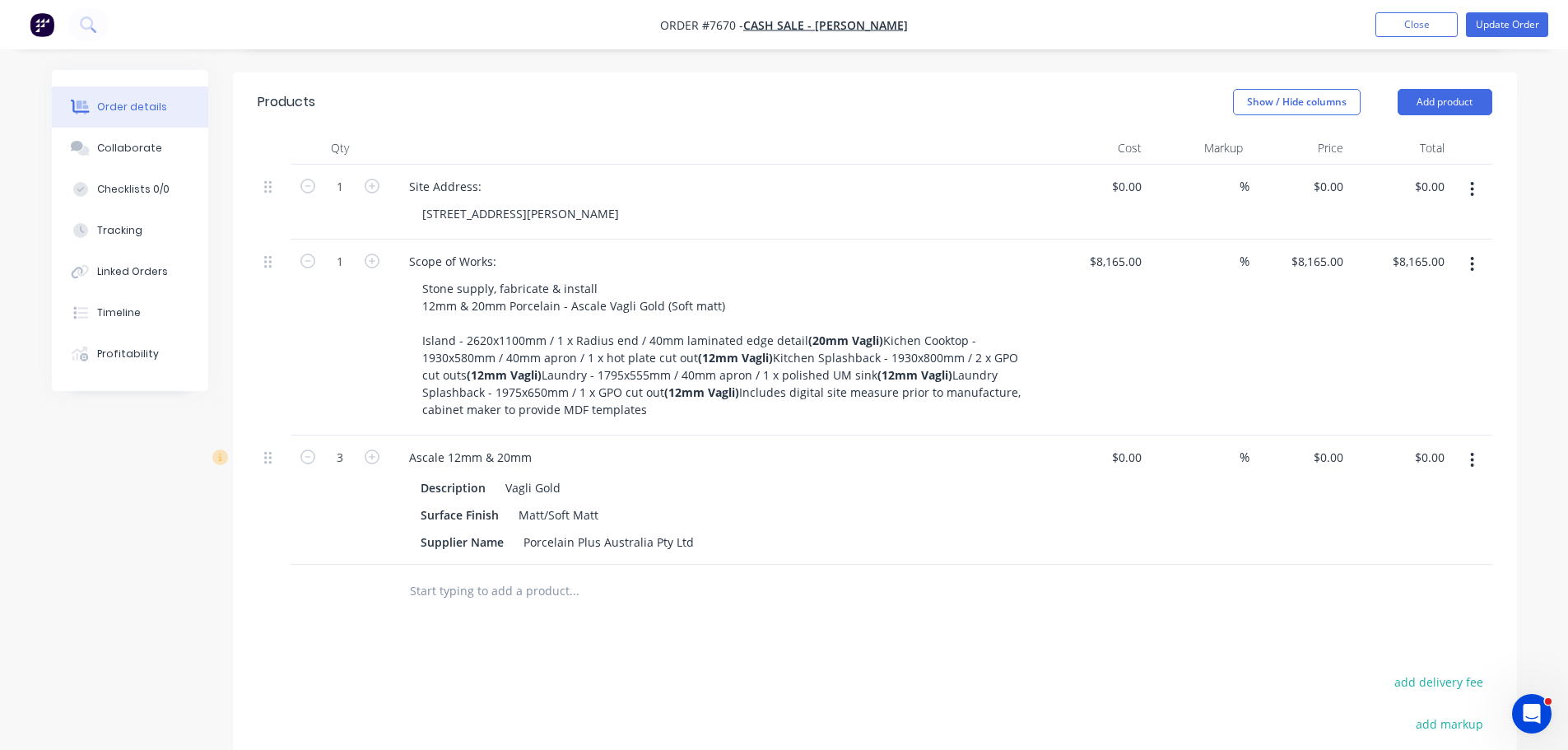
click at [1018, 360] on div "Stone supply, fabricate & install 12mm & 20mm Porcelain - Ascale Vagli Gold (So…" at bounding box center [725, 349] width 632 height 145
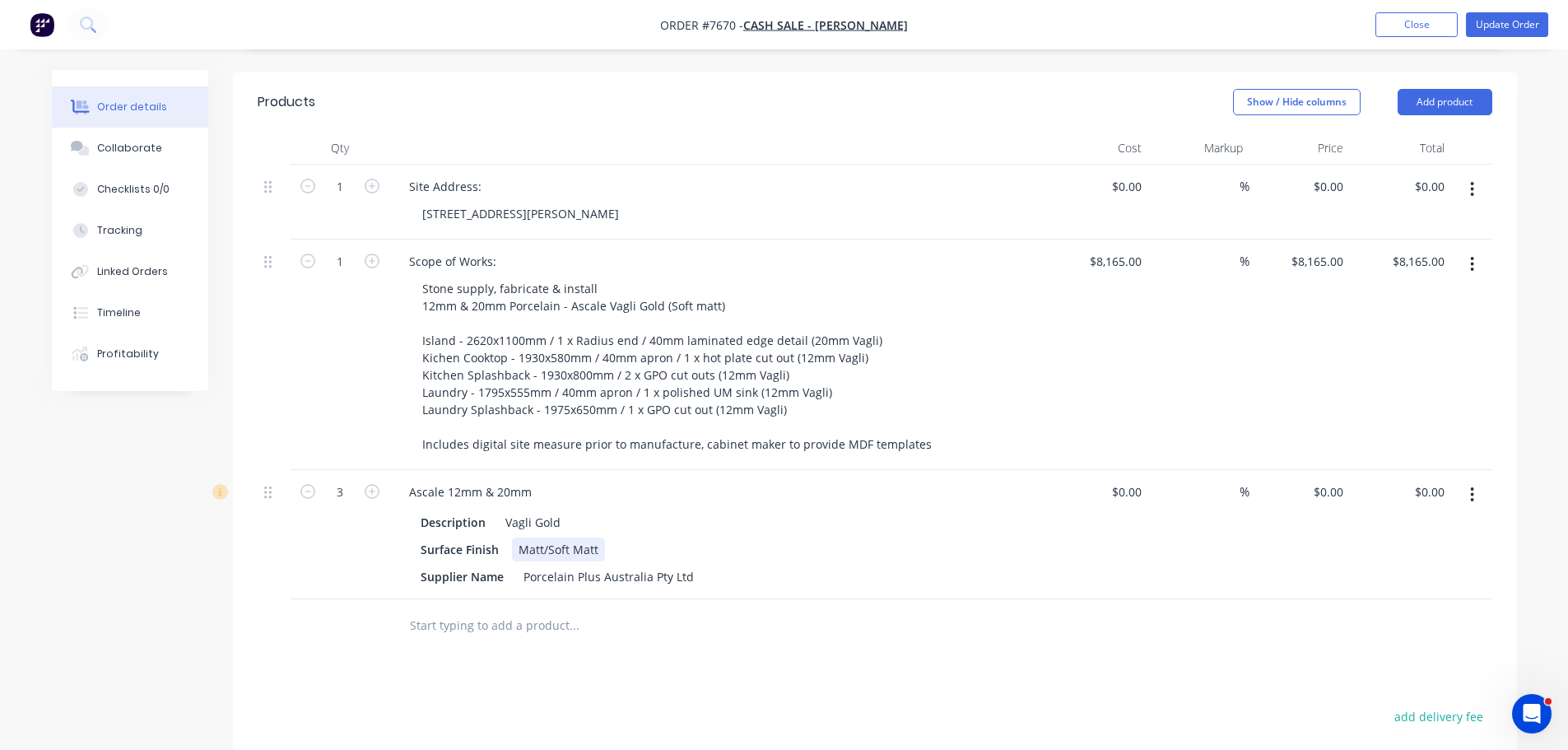
click at [999, 538] on div "Surface Finish Matt/Soft Matt" at bounding box center [715, 550] width 603 height 24
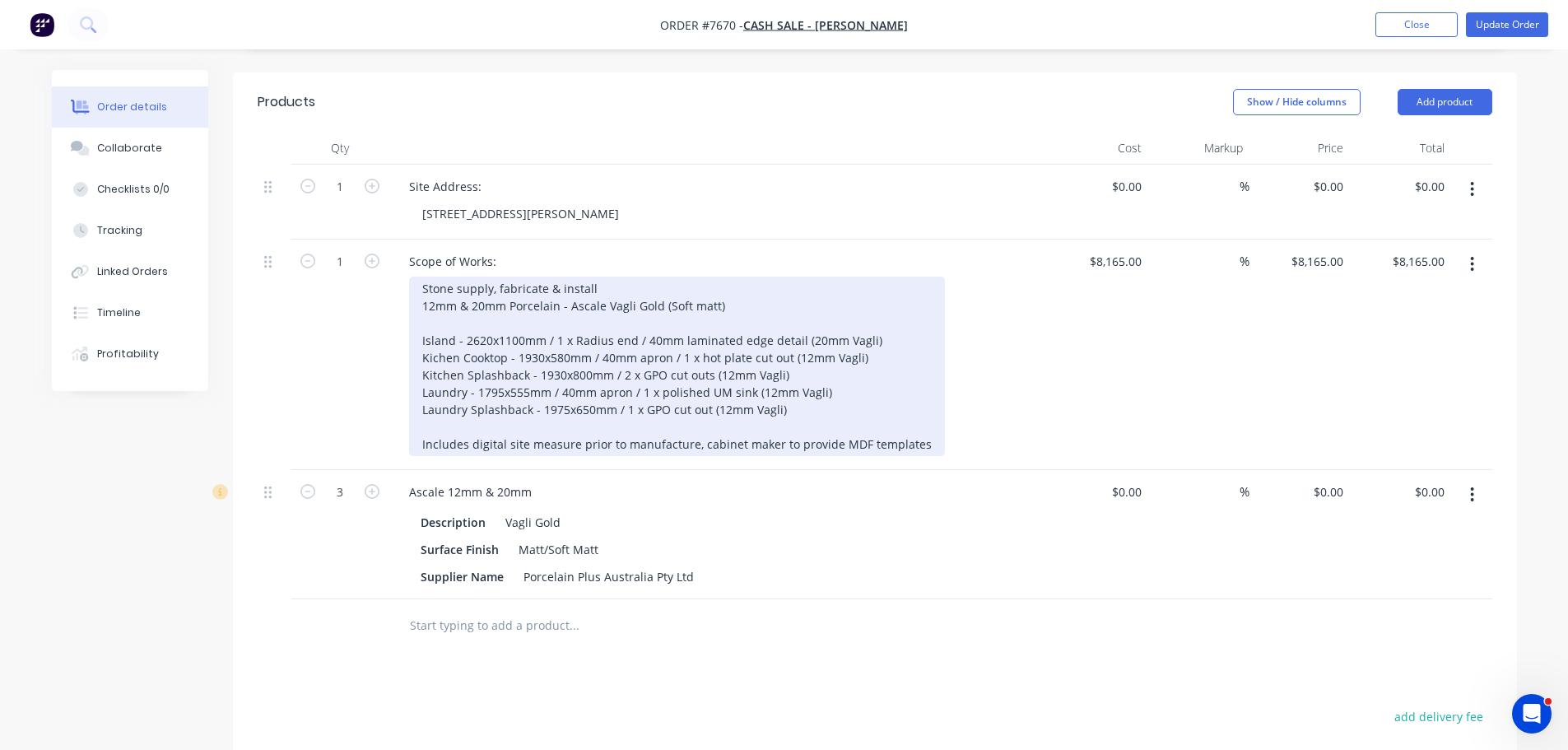
click at [824, 357] on div "Stone supply, fabricate & install 12mm & 20mm Porcelain - Ascale Vagli Gold (So…" at bounding box center [677, 367] width 536 height 180
click at [830, 375] on div "Stone supply, fabricate & install 12mm & 20mm Porcelain - Ascale Vagli Gold (So…" at bounding box center [677, 367] width 536 height 180
click at [822, 357] on div "Stone supply, fabricate & install 12mm & 20mm Porcelain - Ascale Vagli Gold (So…" at bounding box center [677, 367] width 536 height 180
click at [886, 337] on div "Stone supply, fabricate & install 12mm & 20mm Porcelain - Ascale Vagli Gold (So…" at bounding box center [677, 367] width 536 height 180
click at [884, 316] on div "Stone supply, fabricate & install 12mm & 20mm Porcelain - Ascale Vagli Gold (So…" at bounding box center [677, 367] width 536 height 180
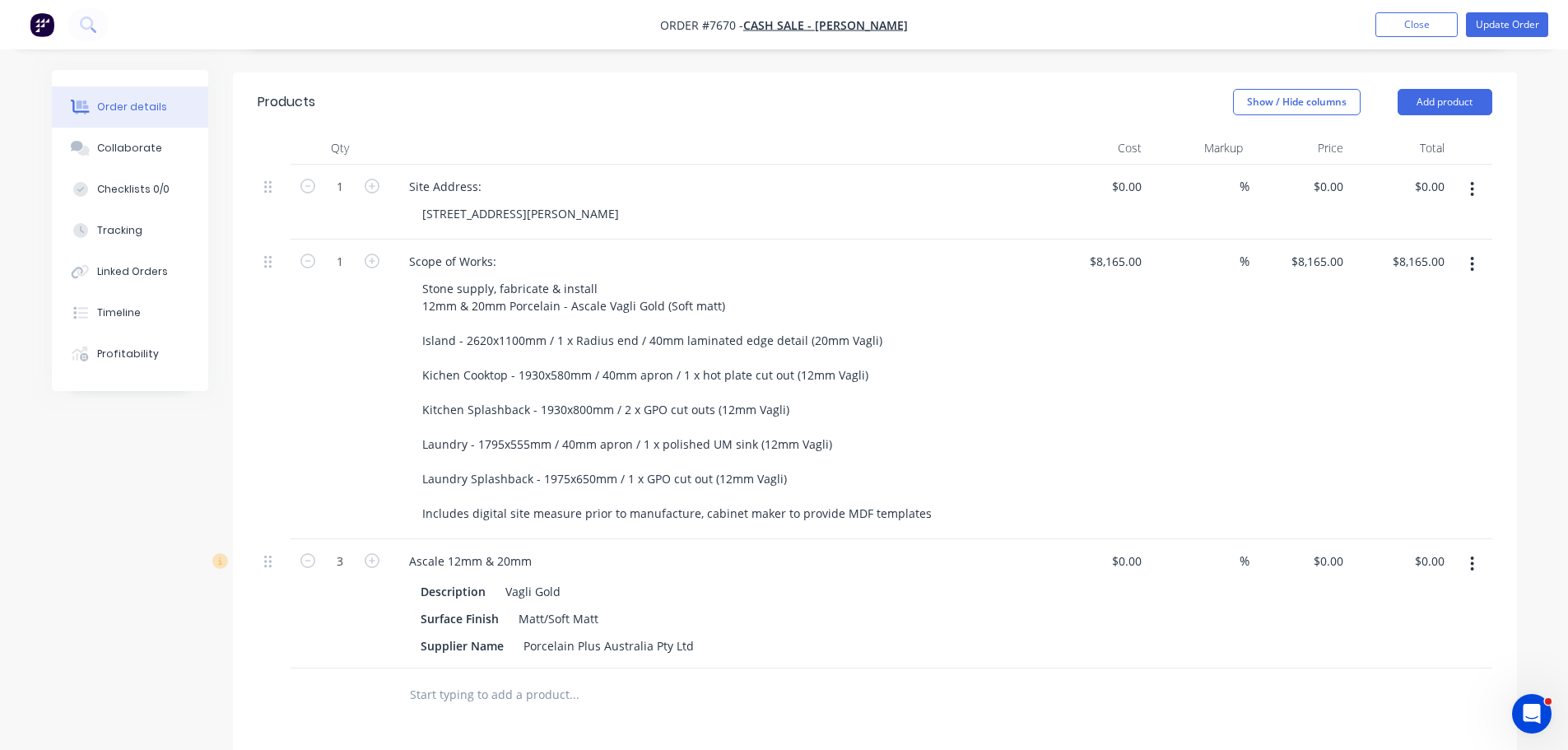
click at [1065, 400] on div "$8,165.00 $8,165.00" at bounding box center [1099, 389] width 101 height 299
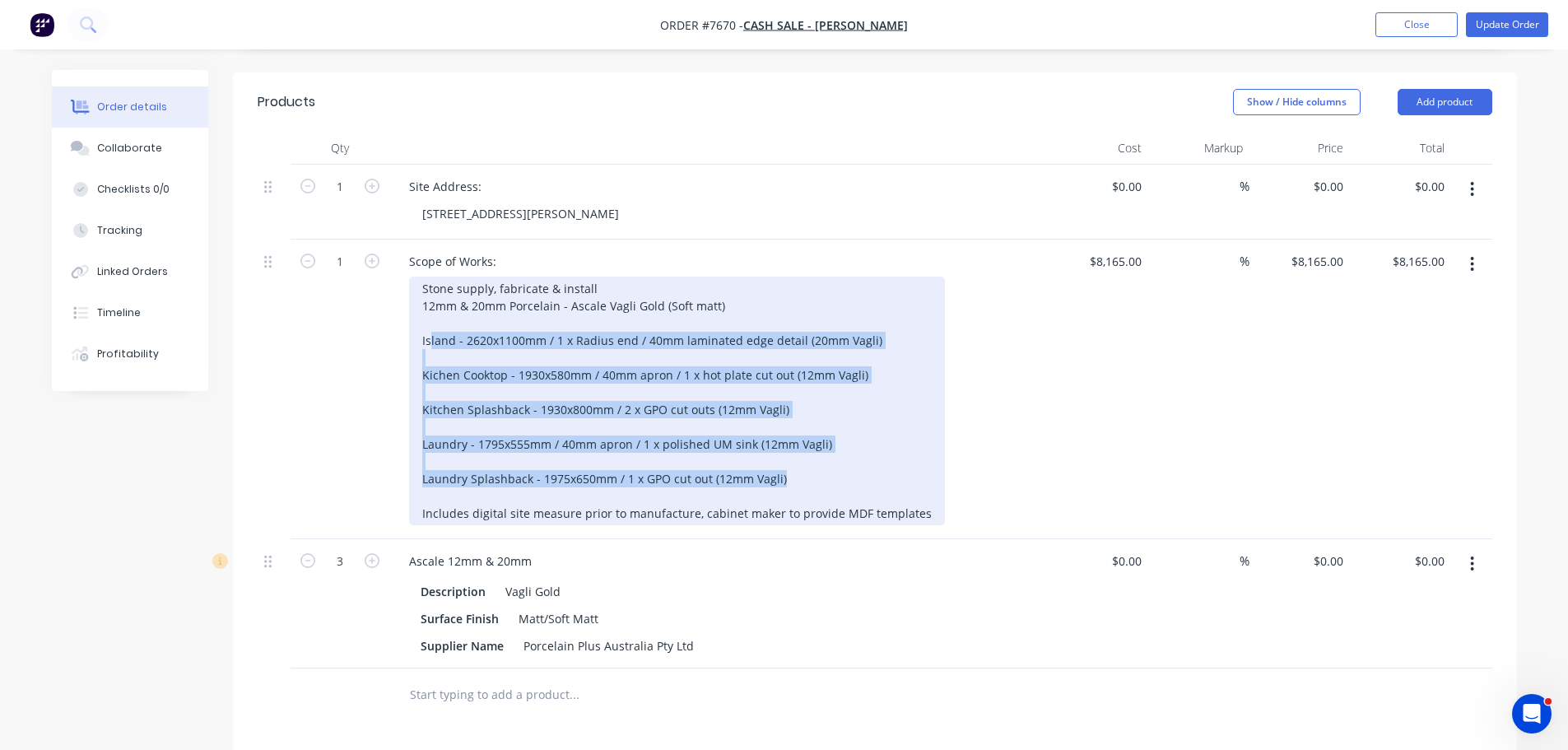
drag, startPoint x: 780, startPoint y: 454, endPoint x: 432, endPoint y: 311, distance: 376.2
click at [432, 311] on div "Stone supply, fabricate & install 12mm & 20mm Porcelain - Ascale Vagli Gold (So…" at bounding box center [677, 401] width 536 height 249
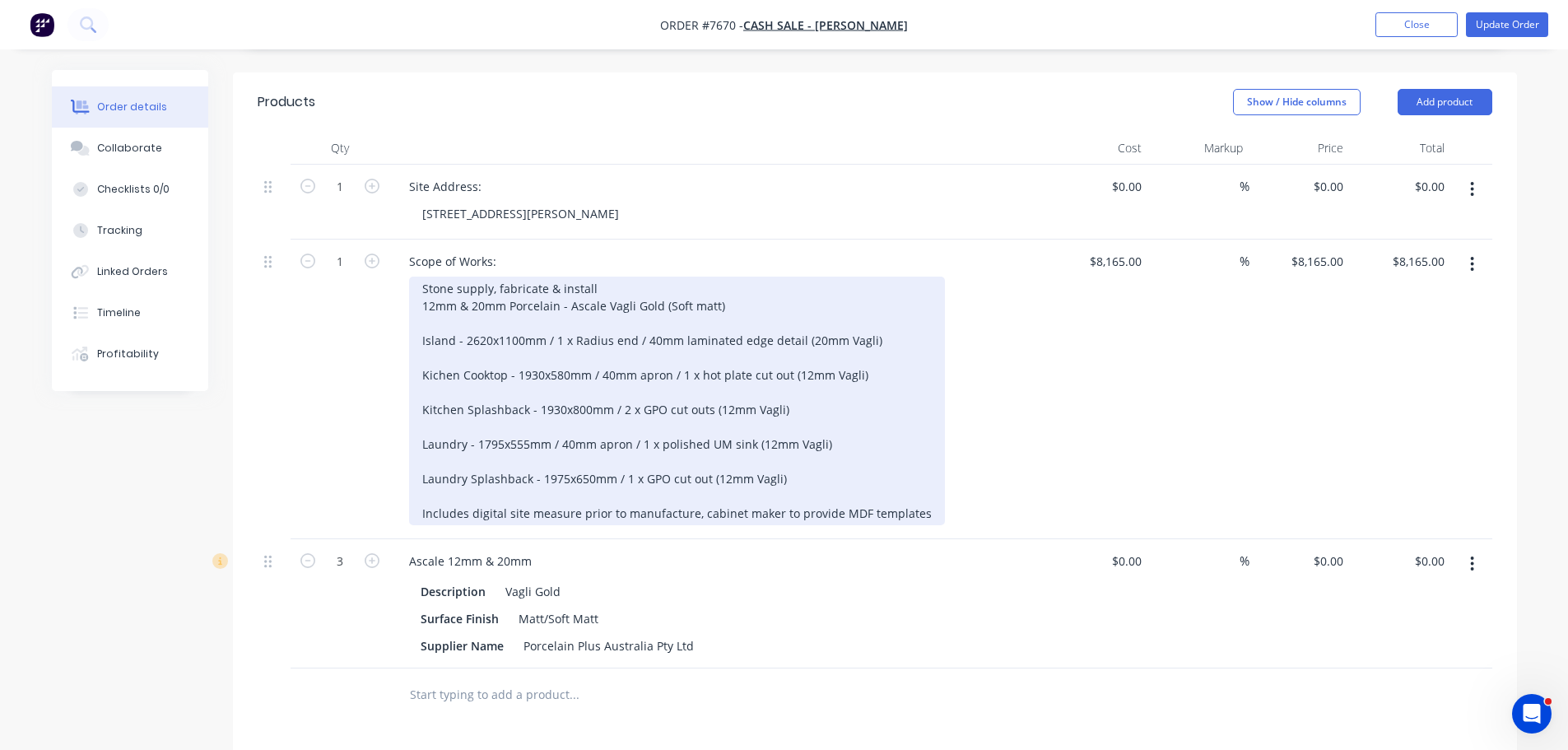
click at [422, 315] on div "Stone supply, fabricate & install 12mm & 20mm Porcelain - Ascale Vagli Gold (So…" at bounding box center [677, 401] width 536 height 249
click at [423, 452] on div "Stone supply, fabricate & install 12mm & 20mm Porcelain - Ascale Vagli Gold (So…" at bounding box center [677, 401] width 536 height 249
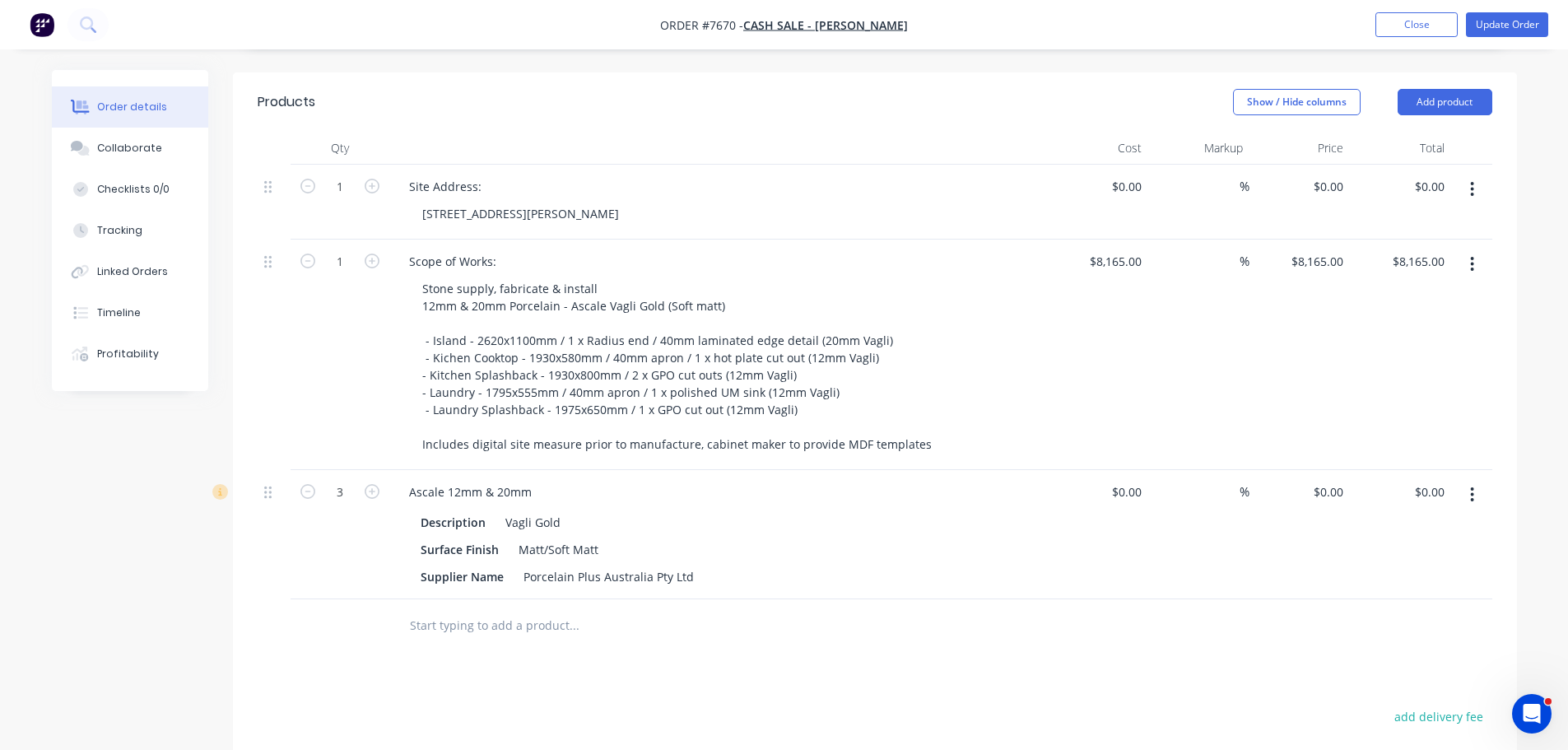
click at [835, 599] on div at bounding box center [685, 626] width 592 height 54
click at [342, 199] on input "3" at bounding box center [340, 186] width 43 height 25
type input "0"
click at [1029, 641] on div "Products Show / Hide columns Add product Qty Cost Markup Price Total 1 Site Add…" at bounding box center [875, 560] width 1284 height 976
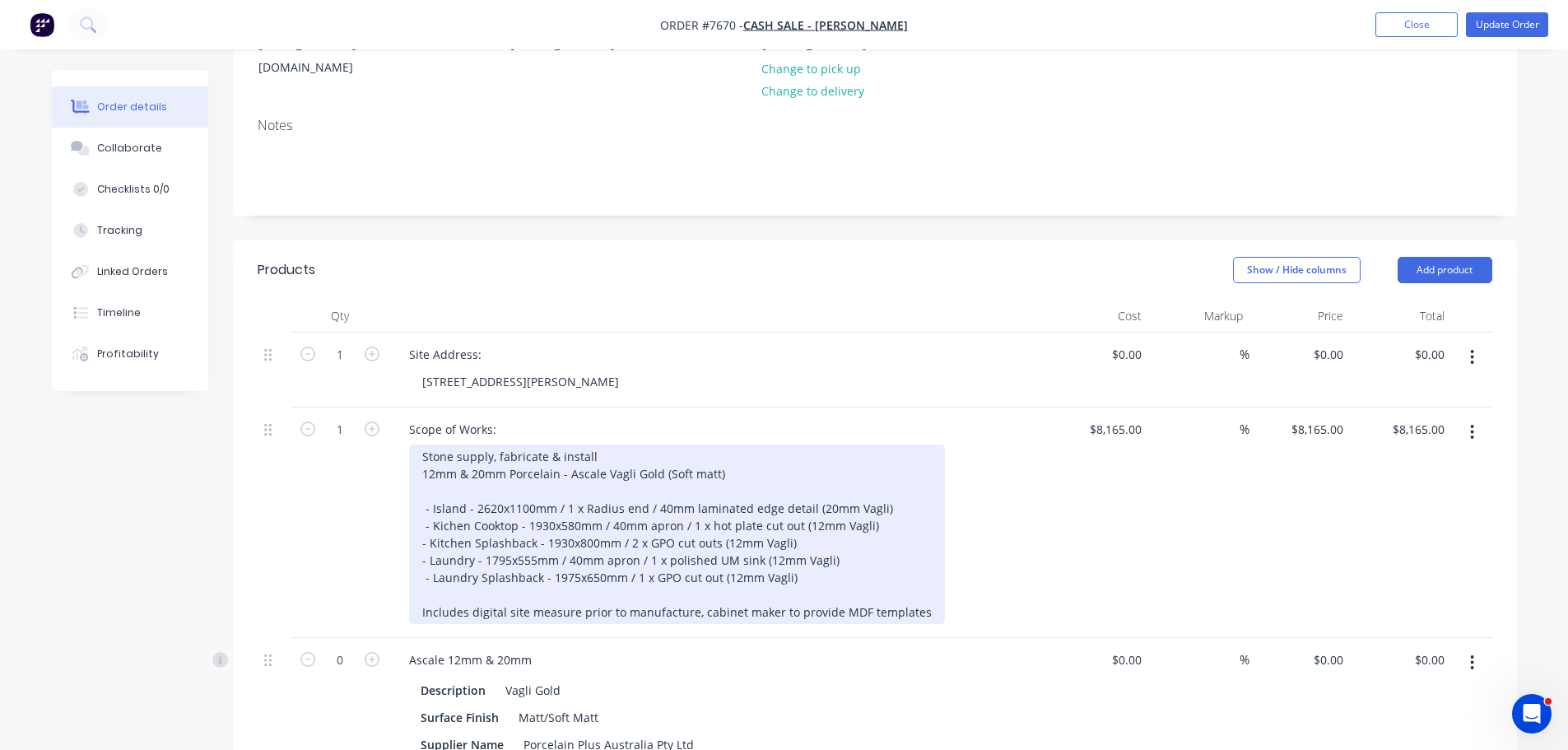
scroll to position [247, 0]
click at [716, 448] on div "Stone supply, fabricate & install 12mm & 20mm Porcelain - Ascale Vagli Gold (So…" at bounding box center [677, 531] width 536 height 180
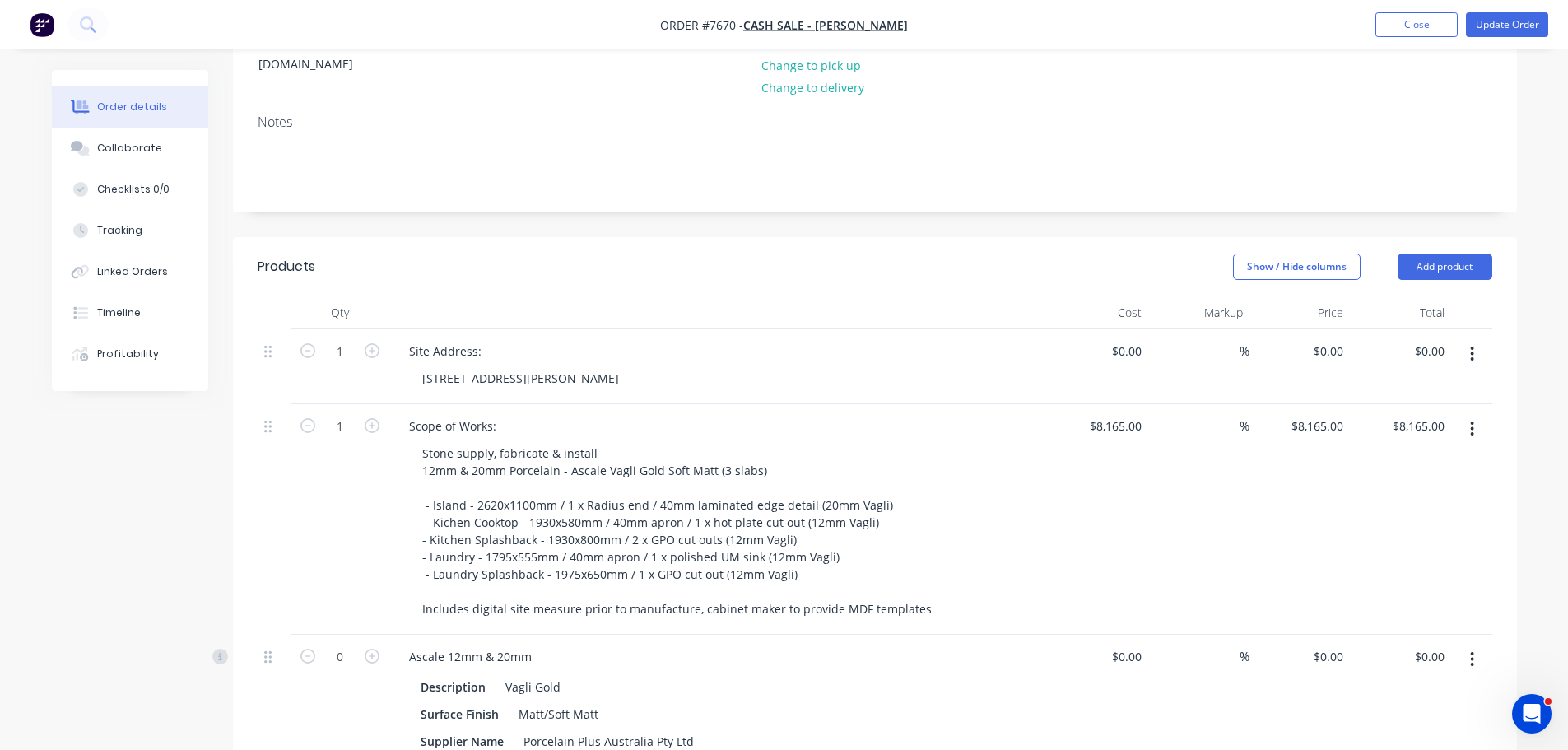
click at [811, 366] on div "20 Kilborn Court, Mill Park" at bounding box center [725, 378] width 632 height 24
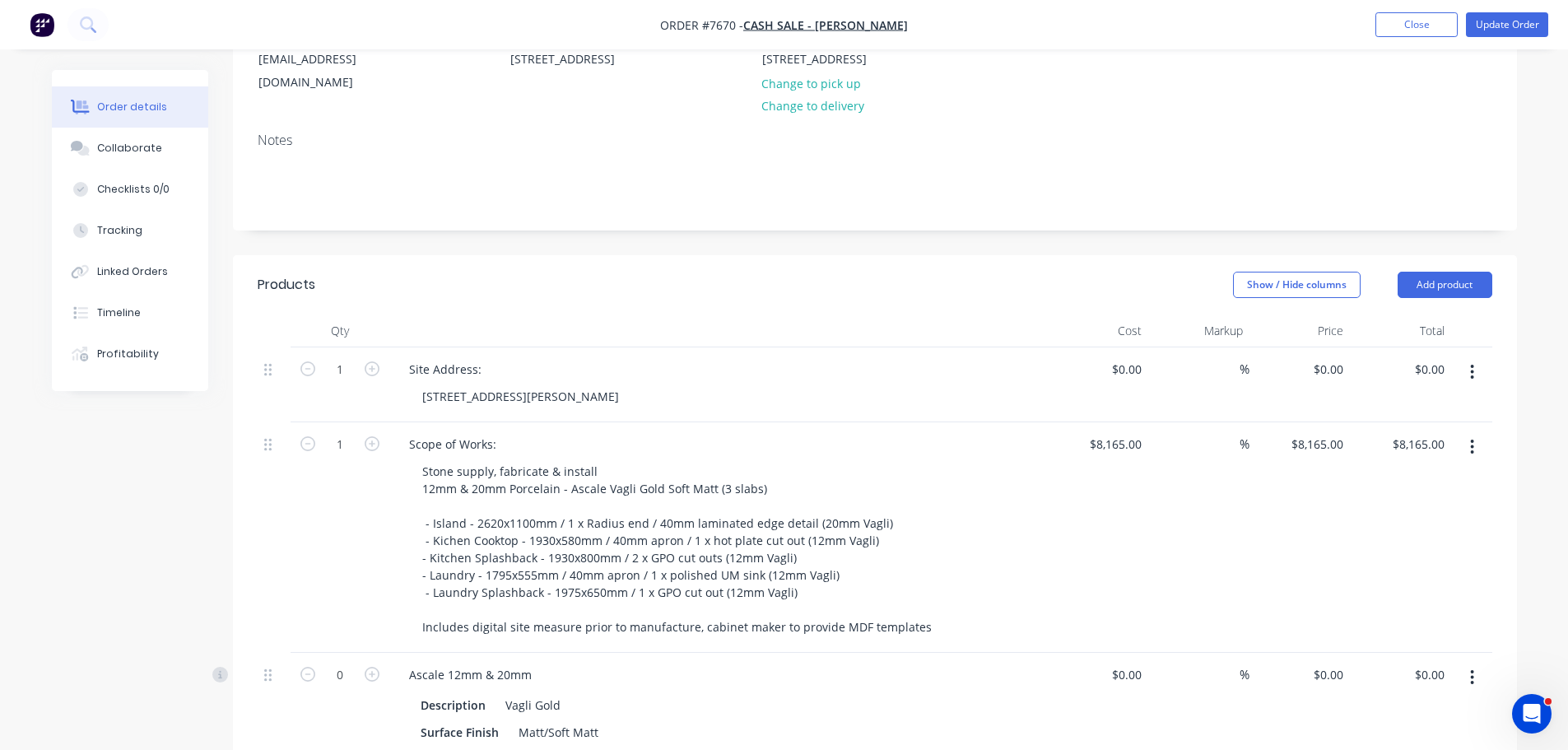
scroll to position [0, 0]
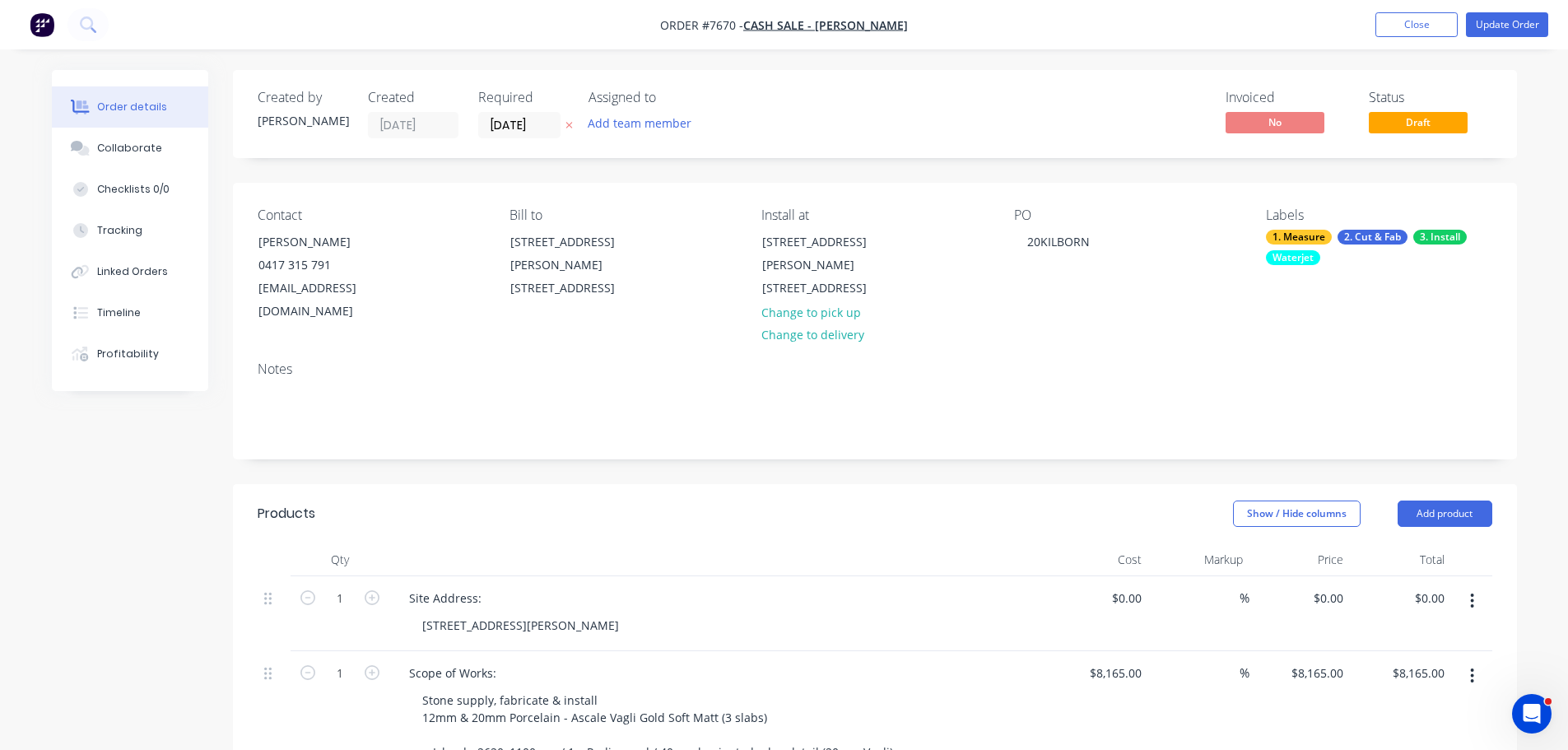
click at [1513, 7] on nav "Order #7670 - Cash Sale - Assad Ibrahim Add product Close Update Order" at bounding box center [784, 25] width 1568 height 50
click at [1512, 24] on button "Update Order" at bounding box center [1507, 24] width 82 height 25
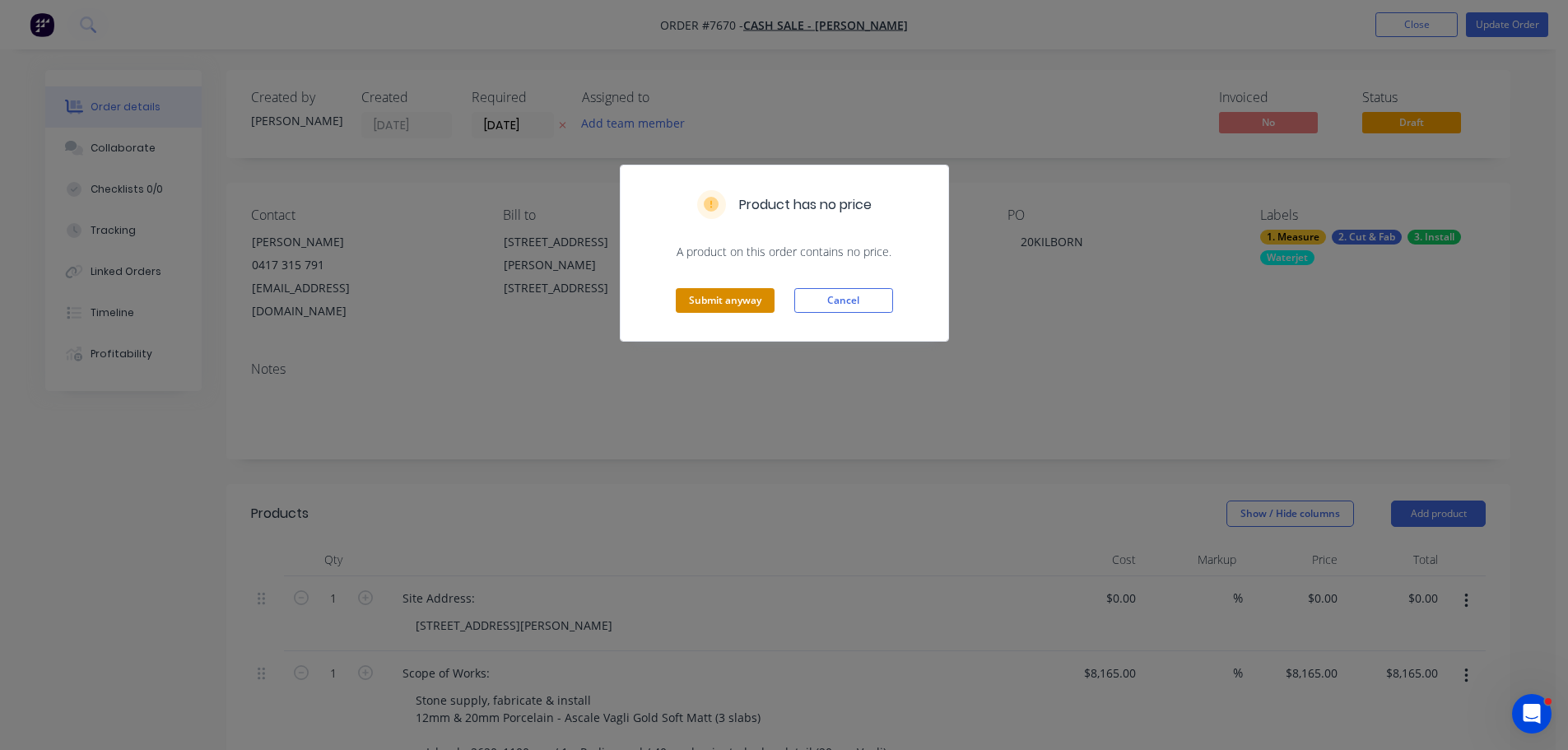
click at [733, 306] on button "Submit anyway" at bounding box center [725, 300] width 99 height 25
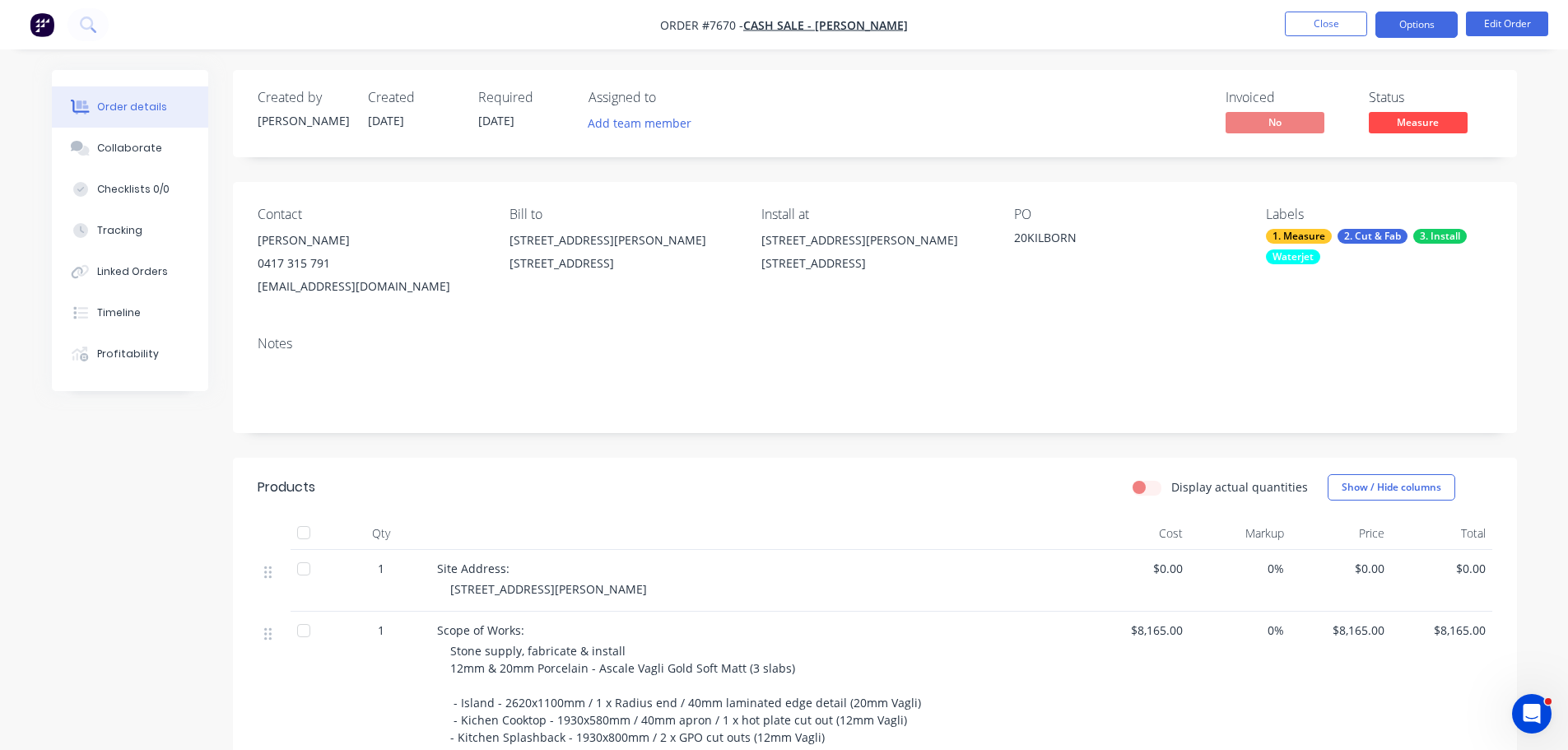
click at [1406, 27] on button "Options" at bounding box center [1417, 24] width 82 height 27
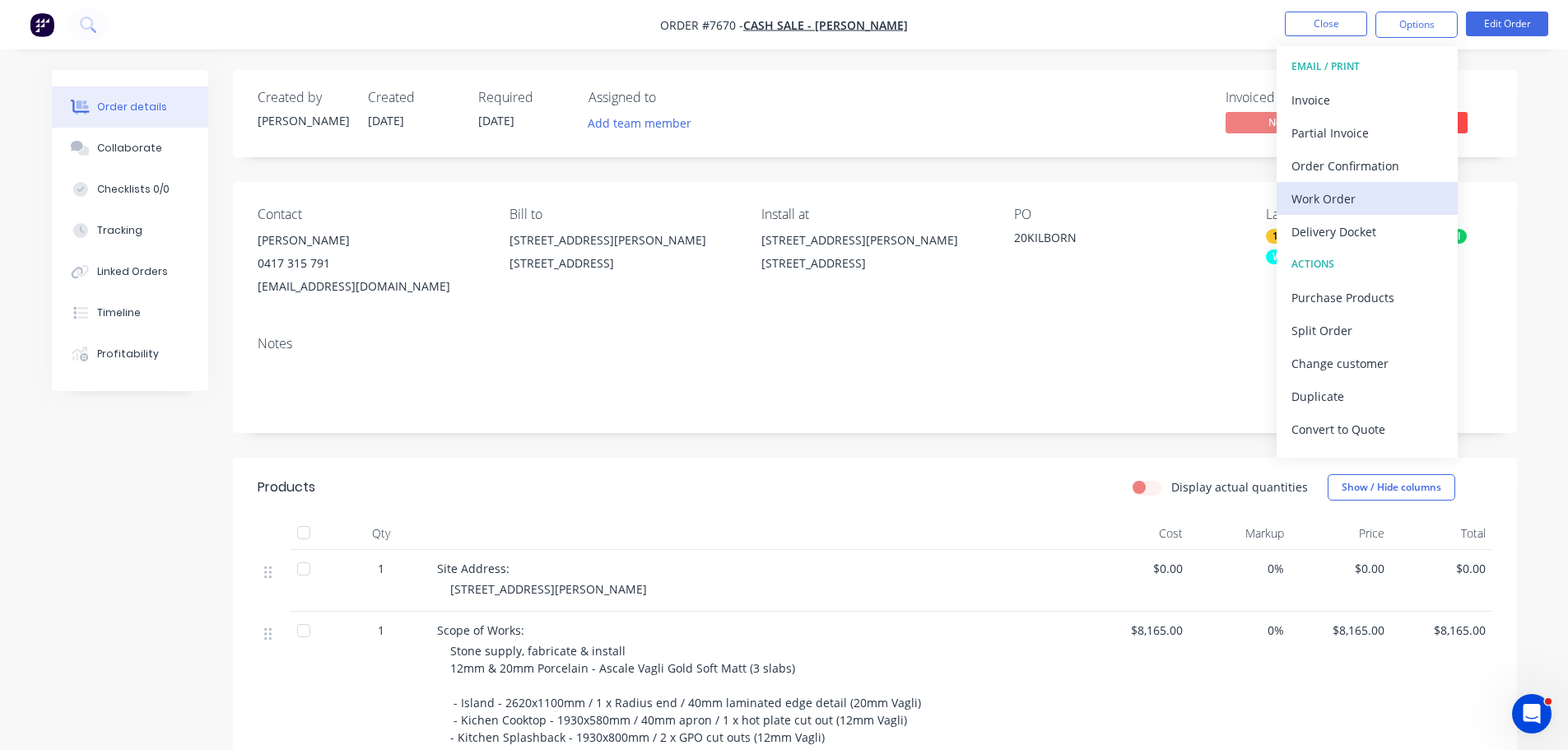
click at [1379, 189] on div "Work Order" at bounding box center [1367, 199] width 151 height 24
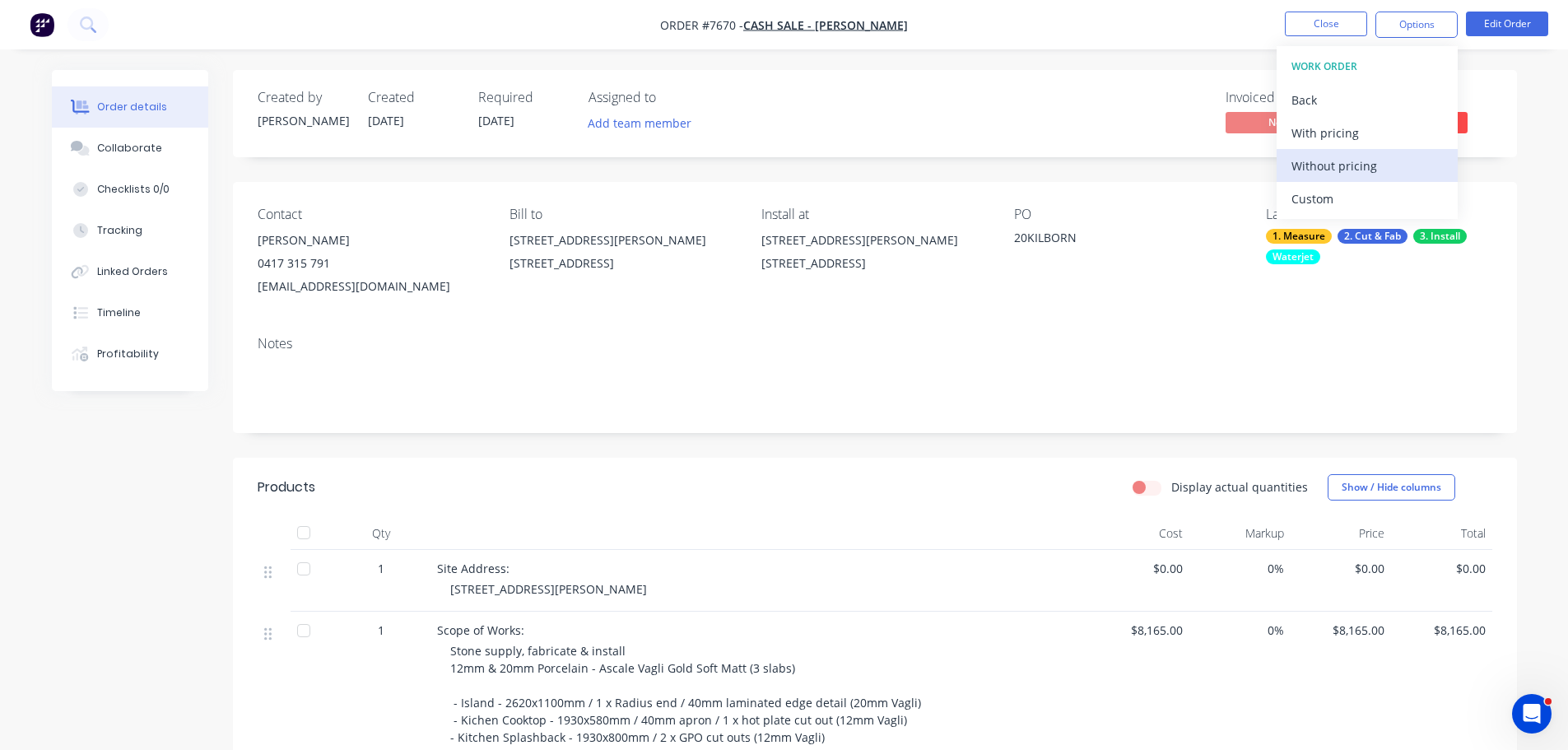
click at [1380, 171] on div "Without pricing" at bounding box center [1367, 166] width 151 height 24
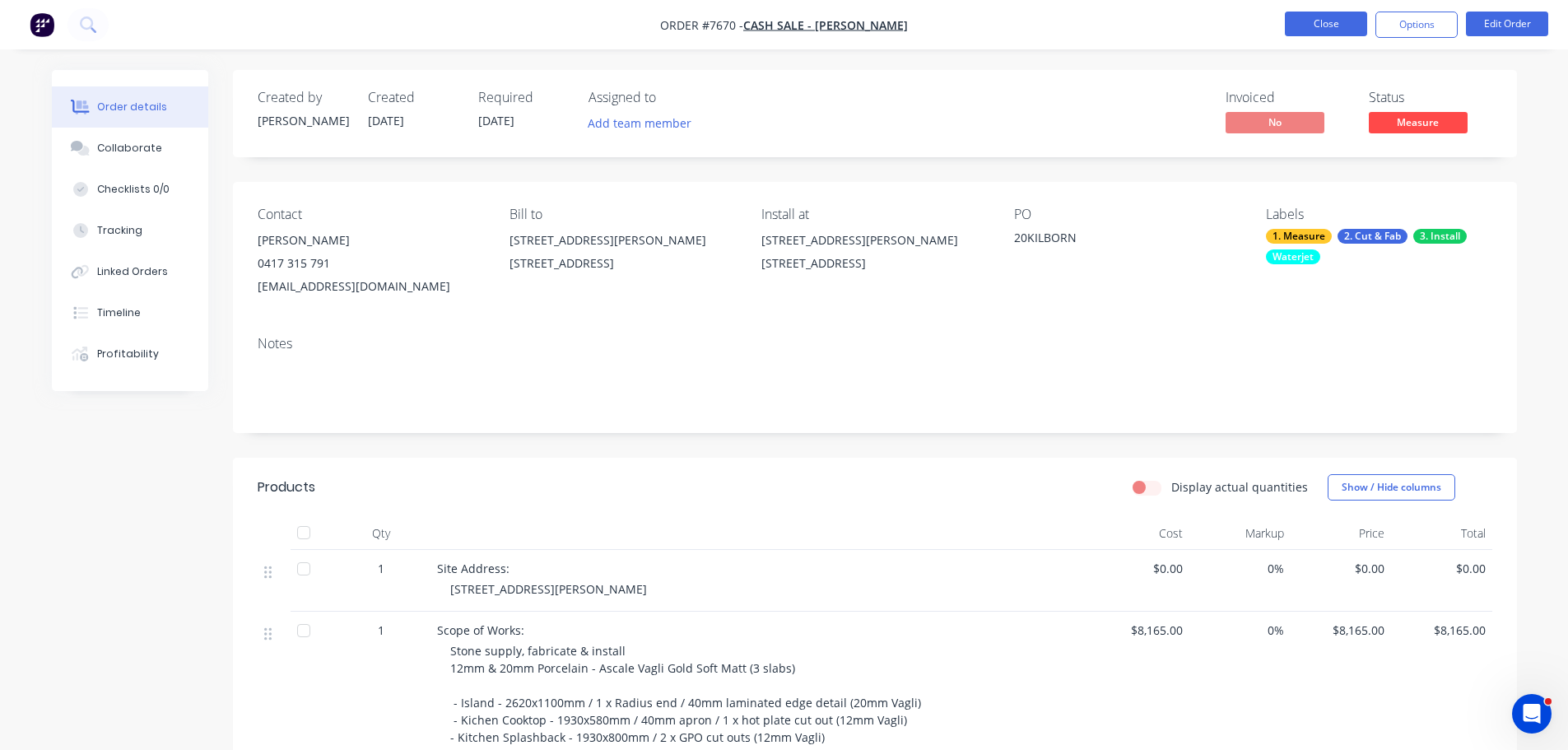
click at [1308, 16] on button "Close" at bounding box center [1326, 23] width 82 height 25
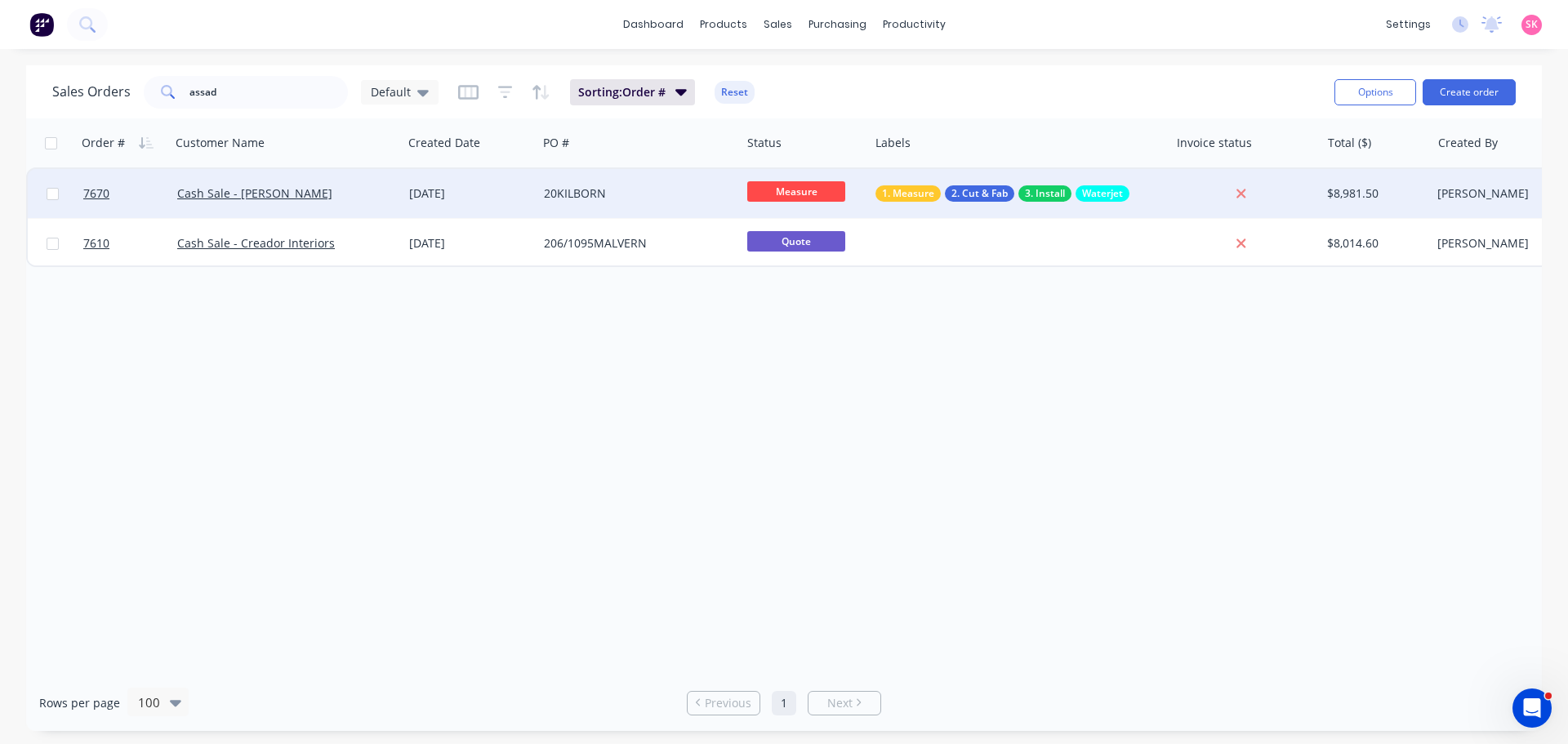
click at [439, 190] on div "[DATE]" at bounding box center [469, 193] width 121 height 16
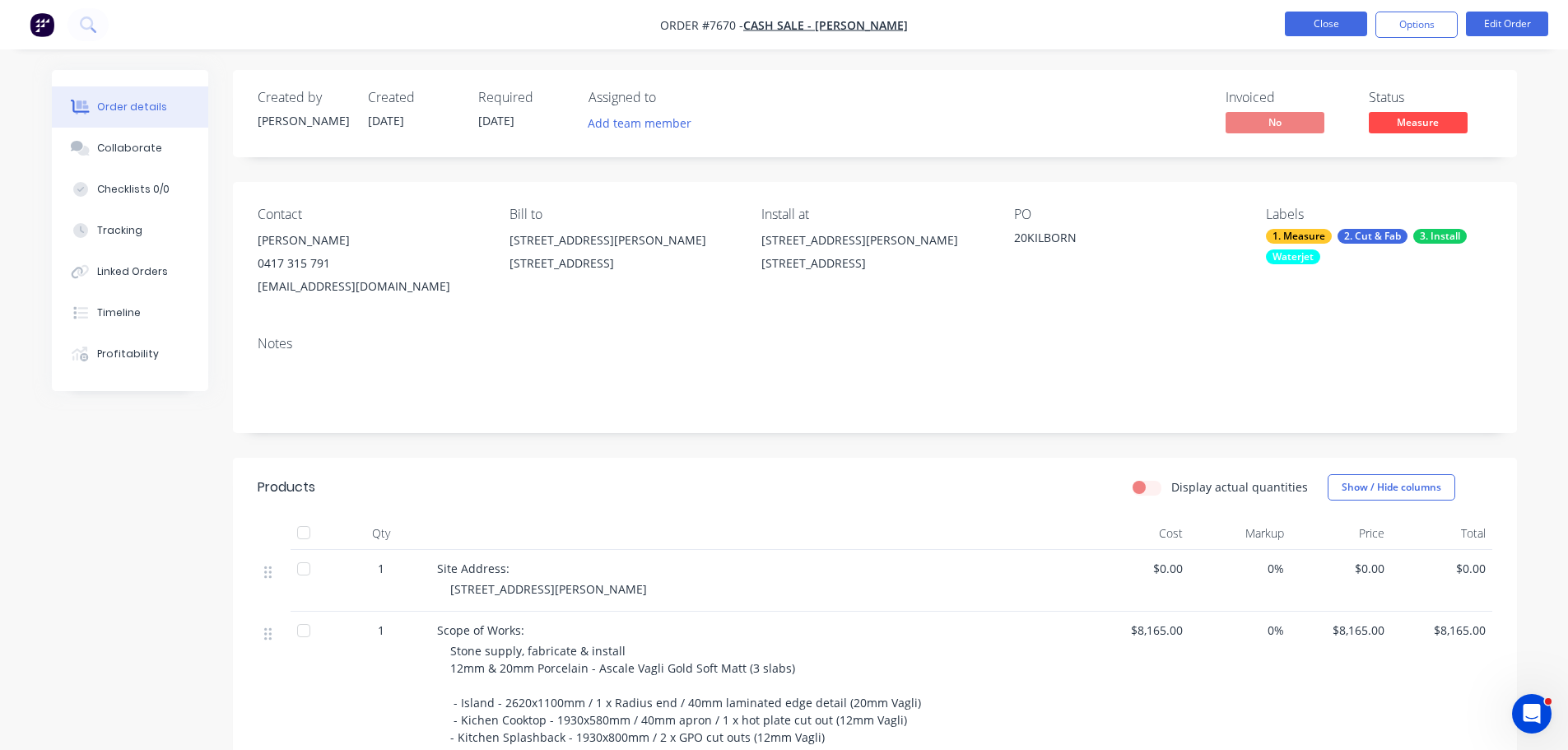
click at [1316, 27] on button "Close" at bounding box center [1326, 23] width 82 height 25
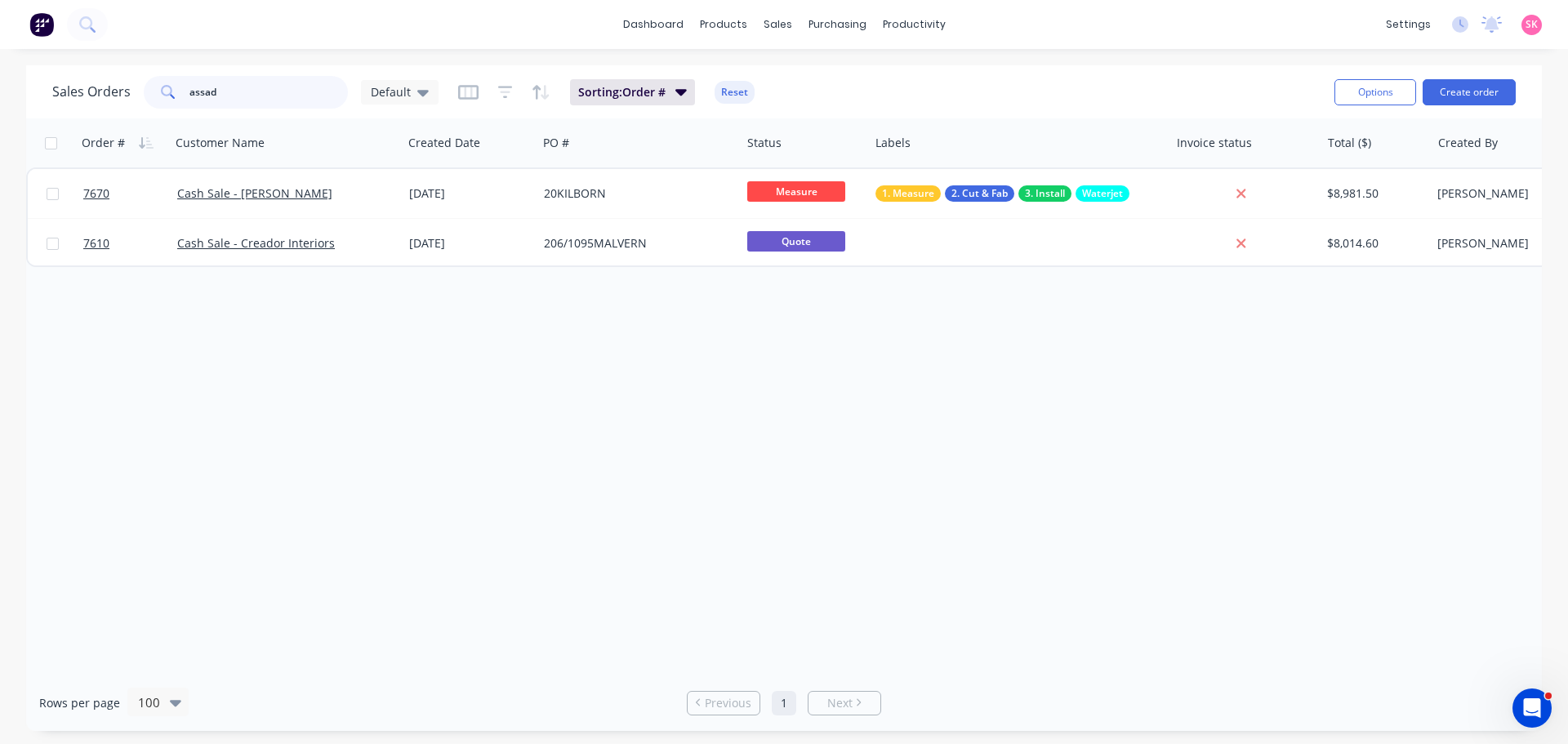
drag, startPoint x: 275, startPoint y: 98, endPoint x: 4, endPoint y: 98, distance: 271.0
click at [4, 98] on div "Sales Orders assad Default Sorting: Order # Reset Options Create order Order # …" at bounding box center [784, 398] width 1568 height 666
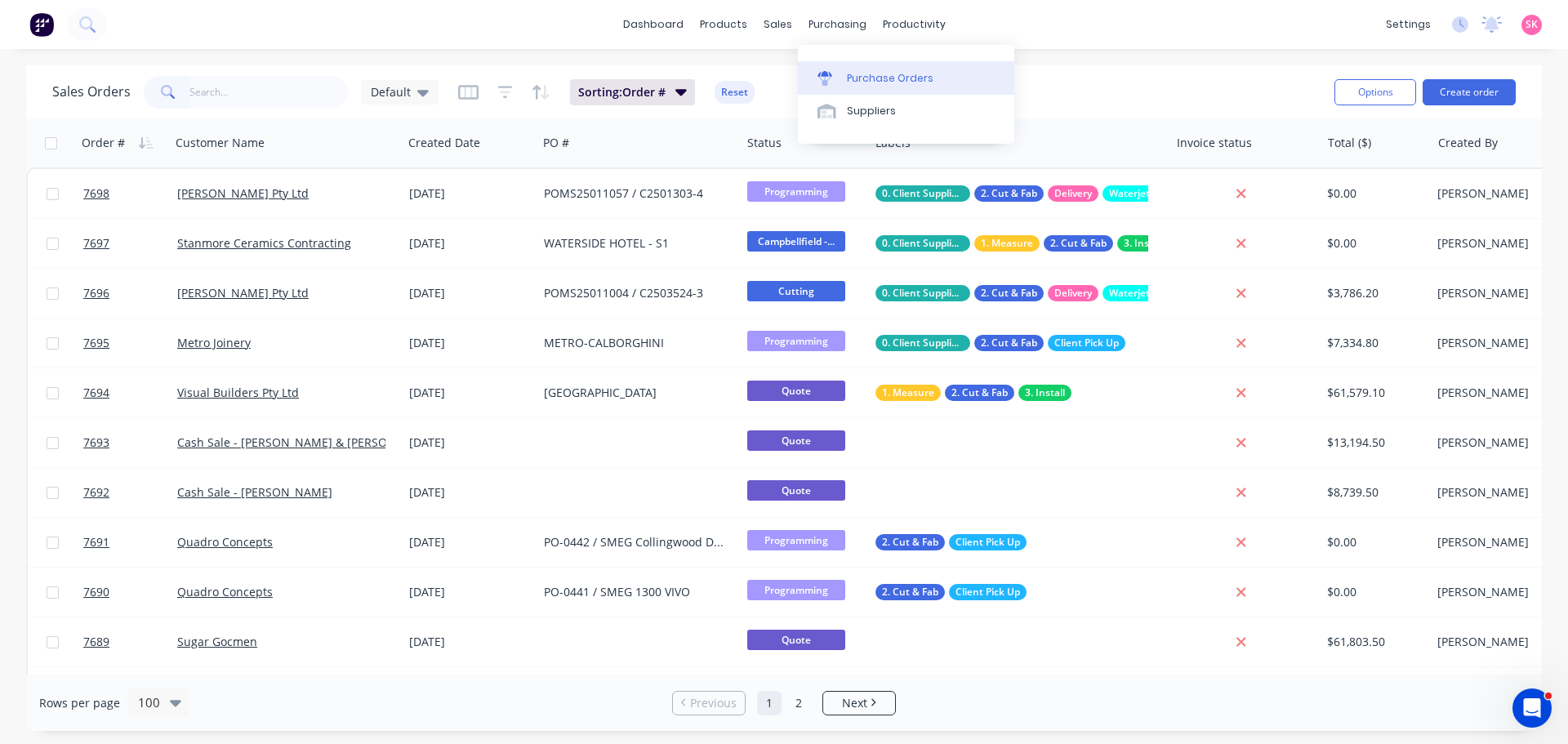
click at [857, 73] on div "Purchase Orders" at bounding box center [890, 78] width 86 height 14
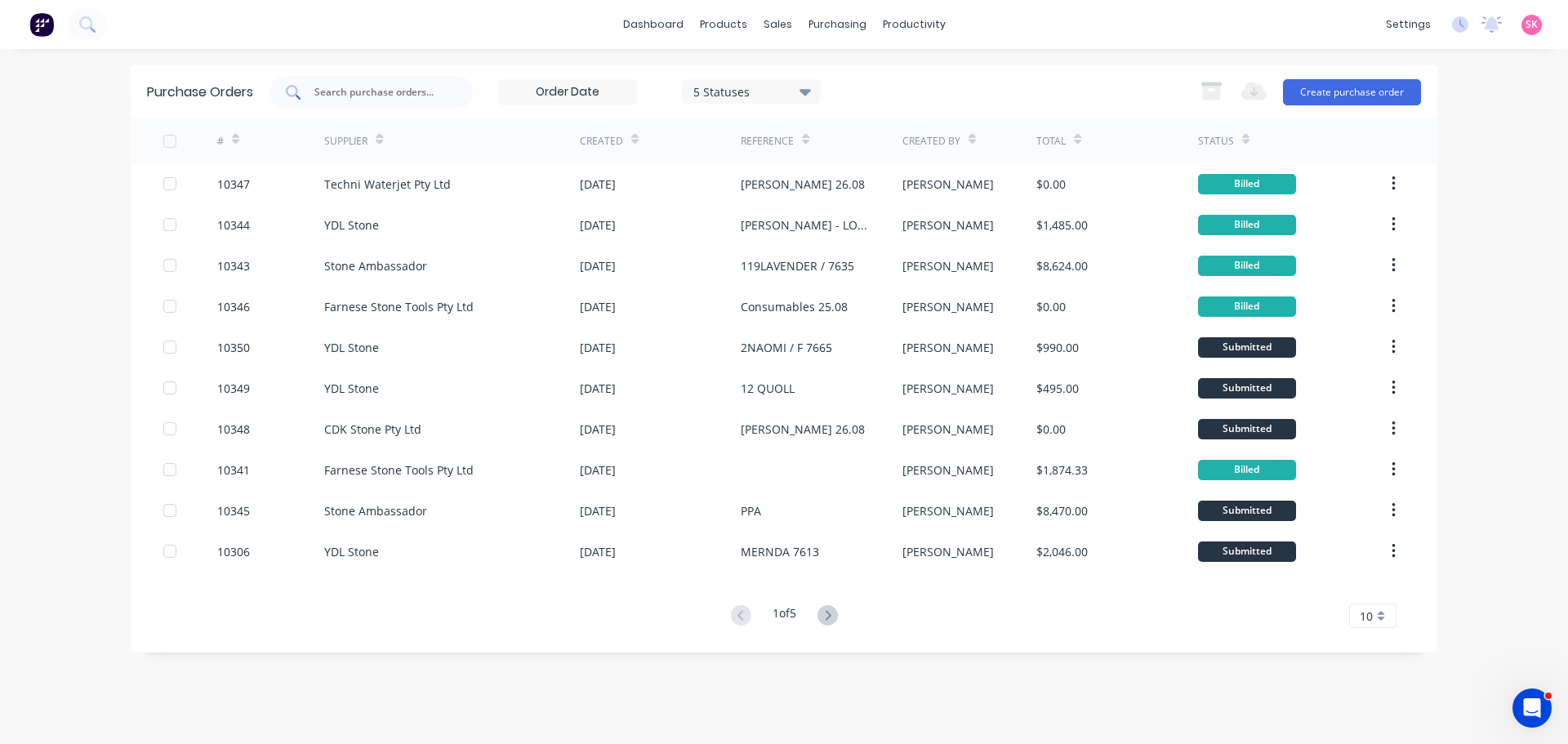
click at [354, 101] on div at bounding box center [371, 92] width 204 height 33
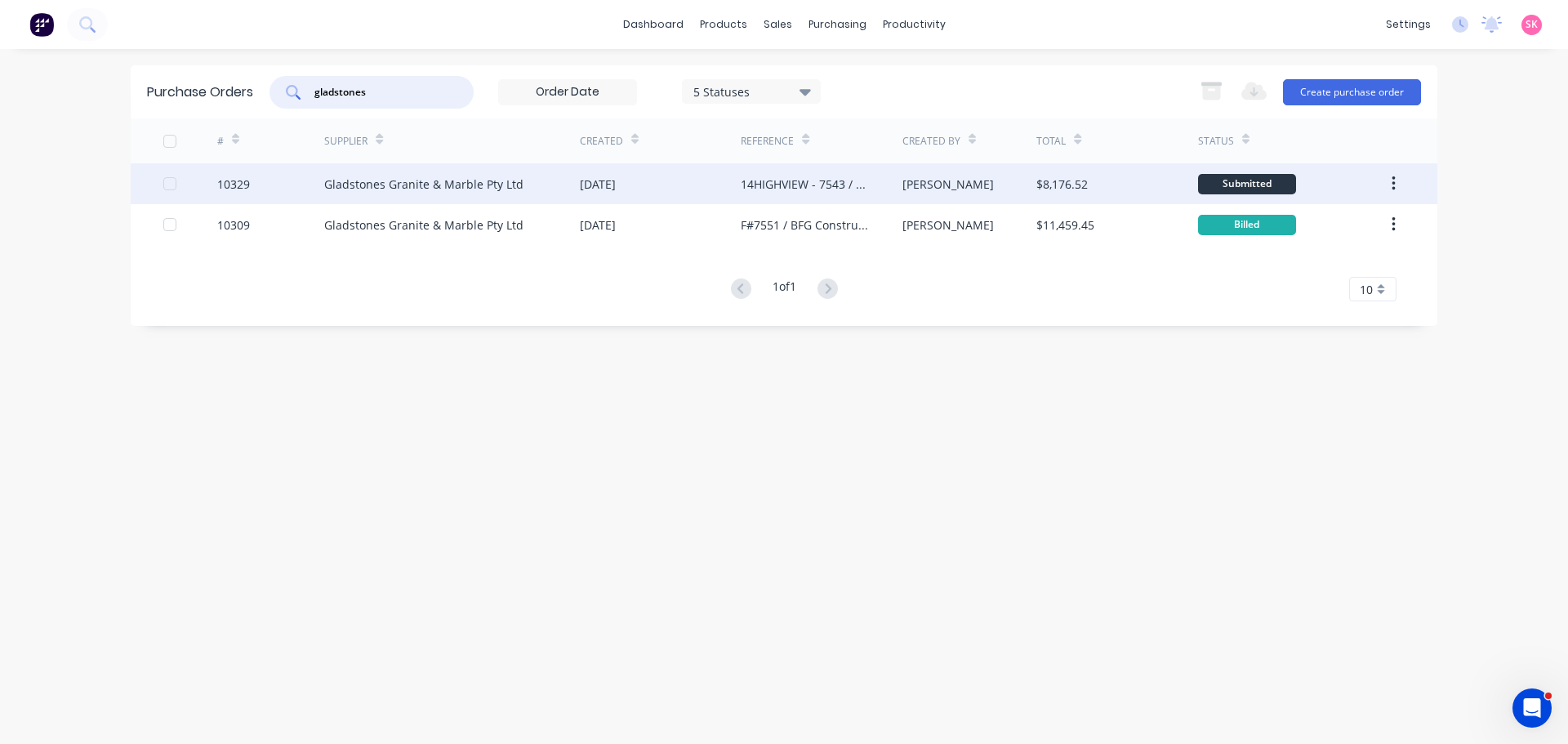
type input "gladstones"
click at [647, 191] on div "[DATE]" at bounding box center [661, 184] width 161 height 41
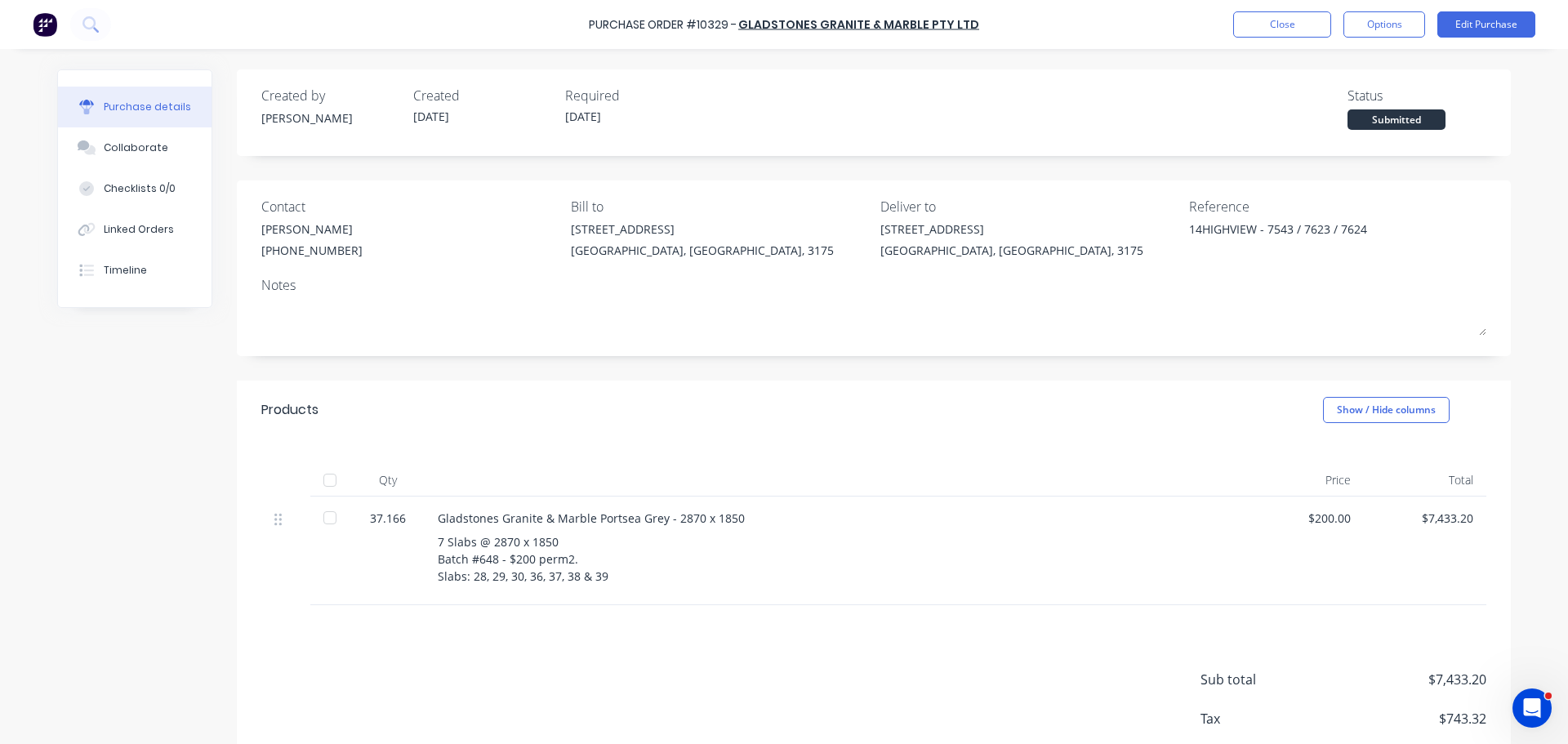
click at [1113, 369] on div "Created by [PERSON_NAME] Created [DATE] Required [DATE] Status Submitted Contac…" at bounding box center [873, 445] width 1274 height 752
click at [1308, 31] on button "Close" at bounding box center [1282, 24] width 98 height 26
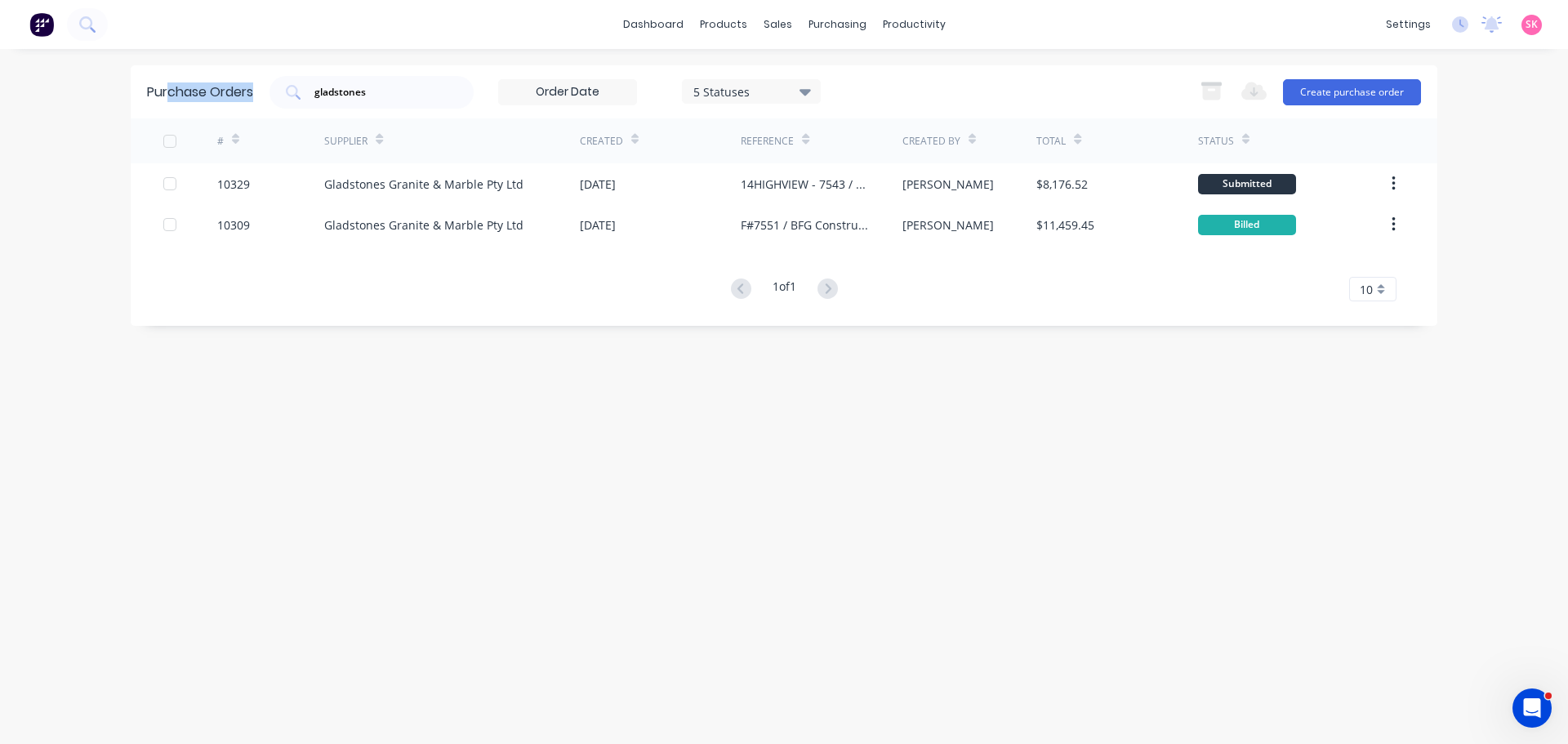
drag, startPoint x: 337, startPoint y: 83, endPoint x: 146, endPoint y: 75, distance: 191.2
click at [162, 75] on div "Purchase Orders gladstones 5 Statuses 5 Statuses Export to Excel (XLSX) Create …" at bounding box center [784, 92] width 1306 height 53
click at [415, 97] on input "gladstones" at bounding box center [381, 92] width 136 height 16
drag, startPoint x: 275, startPoint y: 89, endPoint x: 199, endPoint y: 87, distance: 76.0
click at [215, 87] on div "Purchase Orders gladstones 5 Statuses 5 Statuses Export to Excel (XLSX) Create …" at bounding box center [784, 92] width 1306 height 53
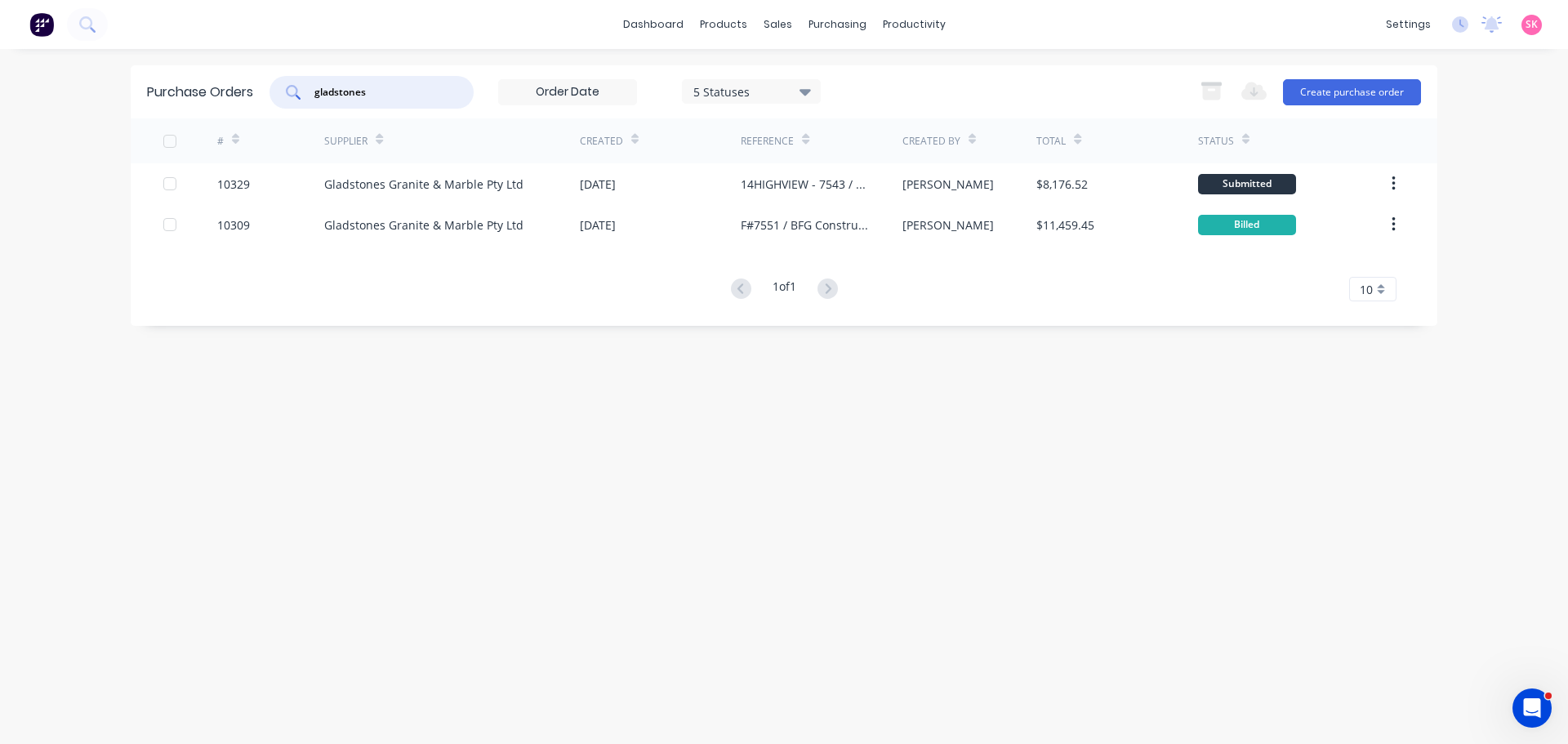
click at [447, 98] on div "gladstones" at bounding box center [371, 92] width 204 height 33
click at [520, 345] on div "Purchase Orders gladstones 5 Statuses 5 Statuses Export to Excel (XLSX) Create …" at bounding box center [784, 396] width 1306 height 663
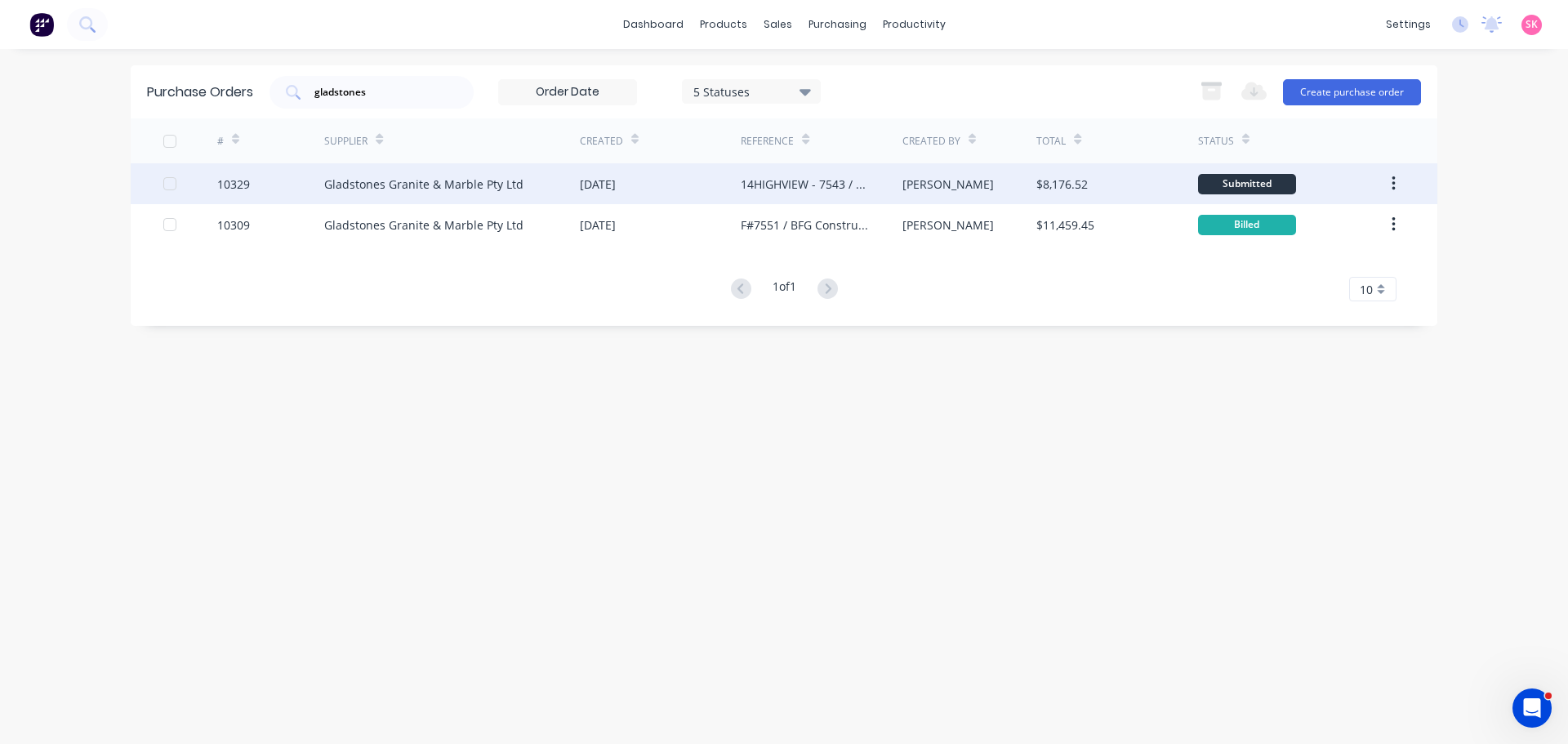
click at [1019, 187] on div "[PERSON_NAME]" at bounding box center [969, 184] width 135 height 41
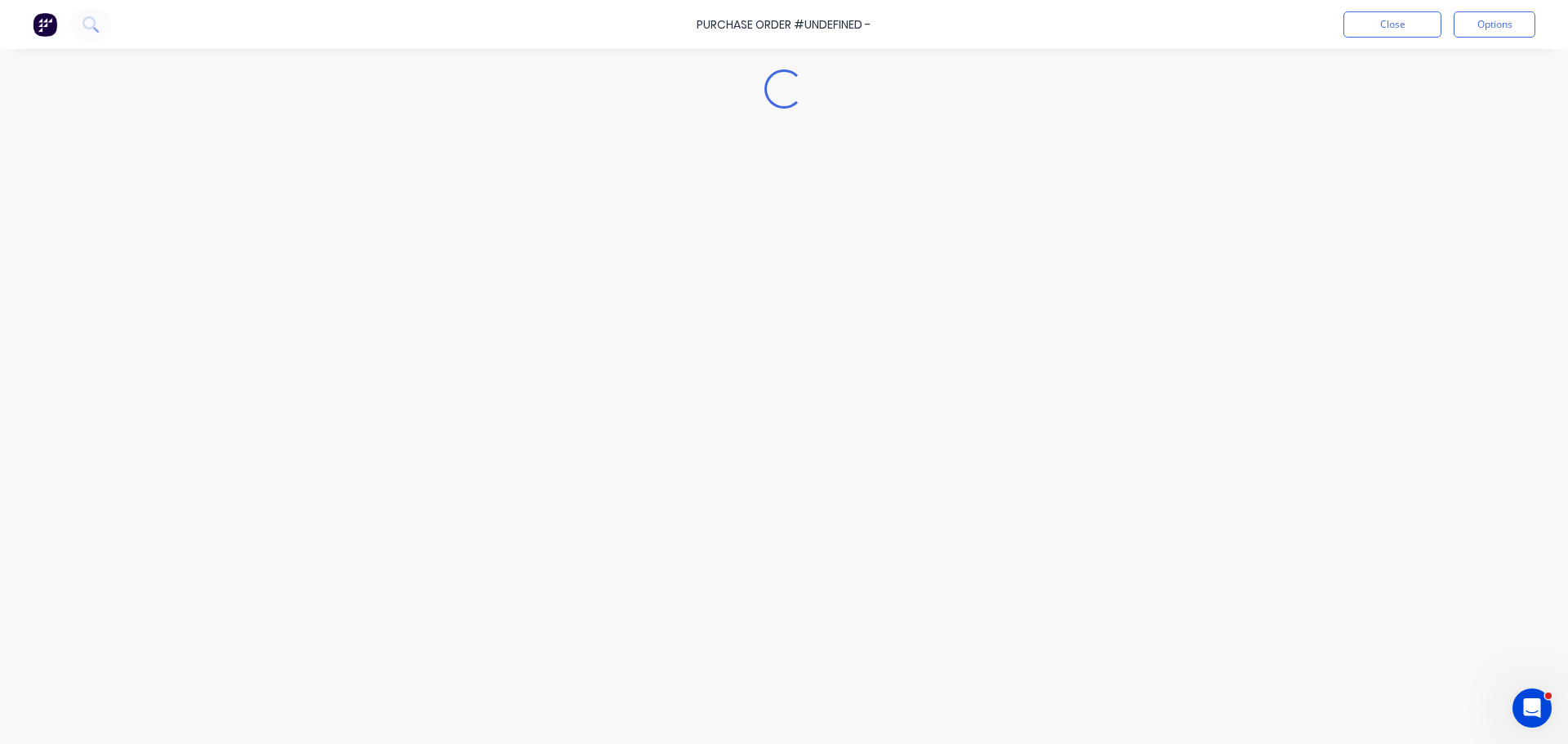
type textarea "x"
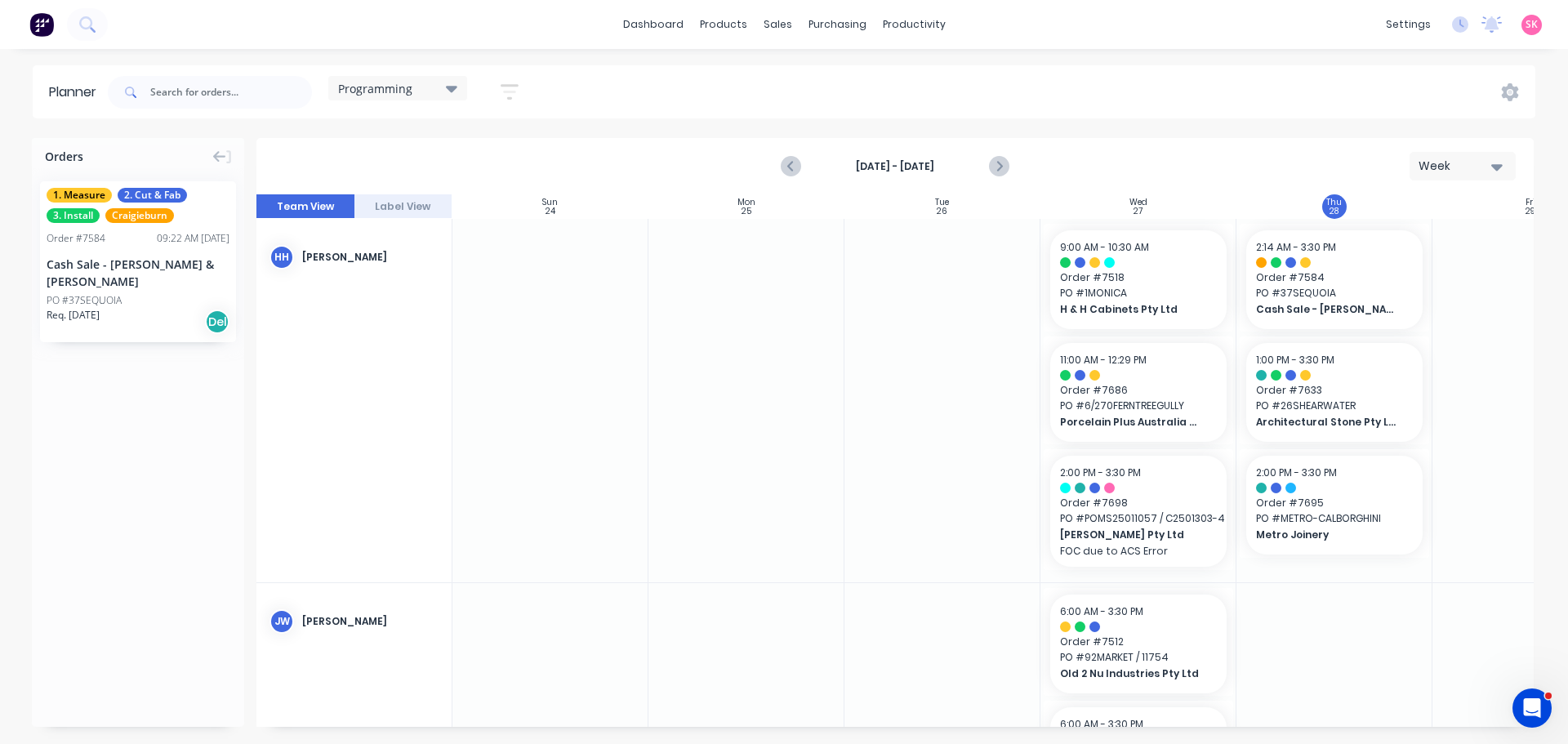
scroll to position [0, 66]
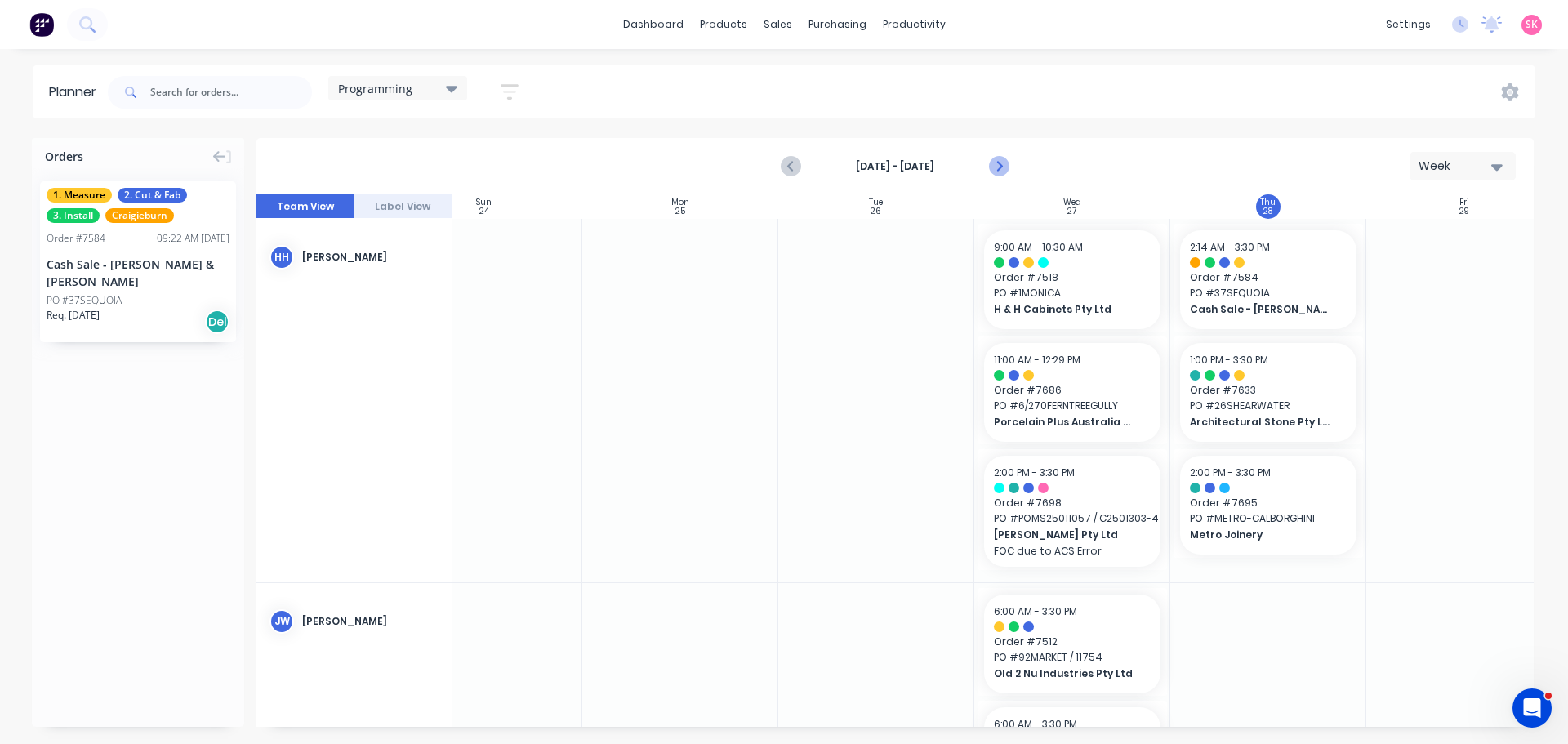
click at [1001, 168] on icon "Next page" at bounding box center [997, 166] width 20 height 20
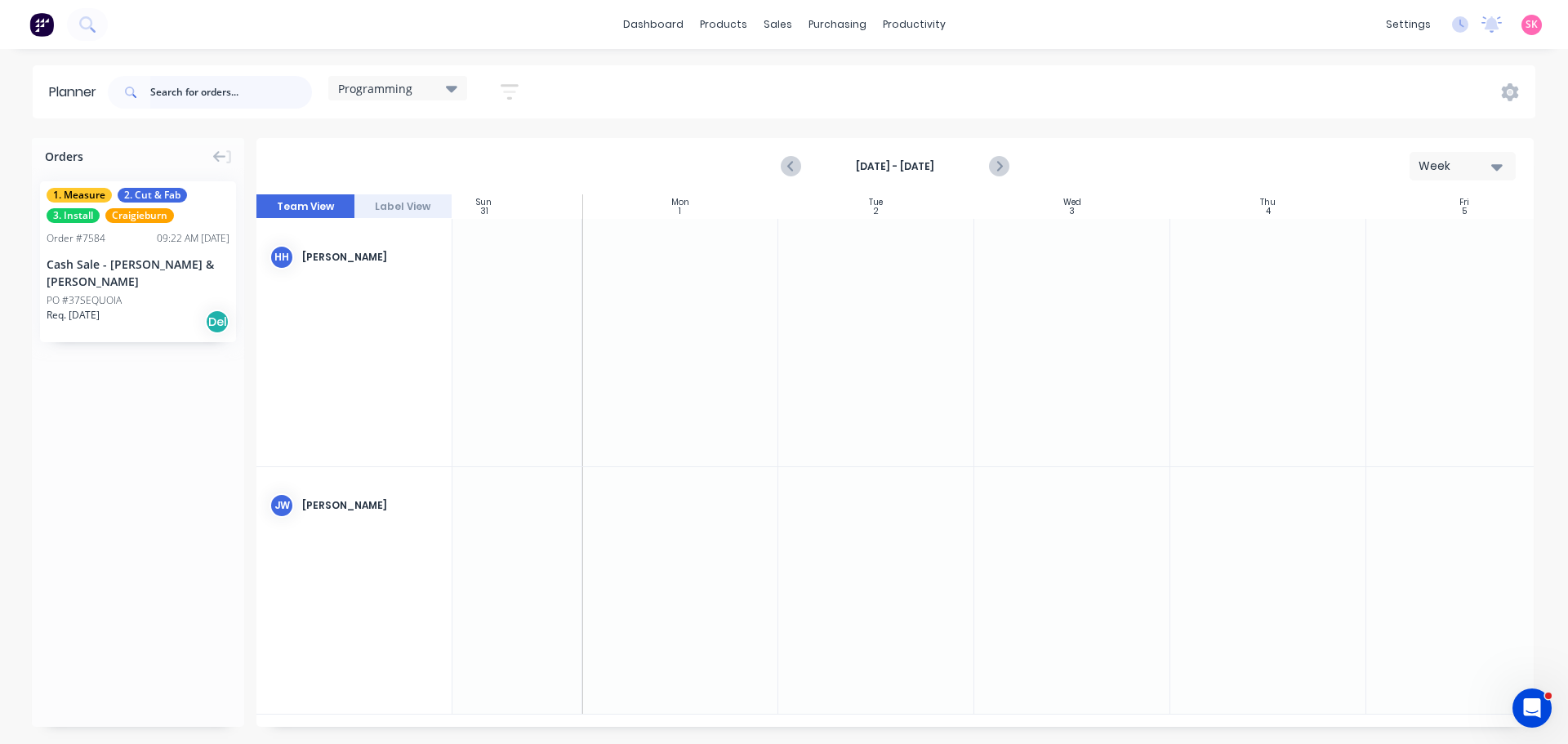
click at [260, 99] on input "text" at bounding box center [231, 92] width 162 height 33
type input "metro"
drag, startPoint x: 275, startPoint y: 98, endPoint x: 70, endPoint y: 83, distance: 205.5
click at [76, 83] on header "Planner metro Programming Save new view None edit Daily (Default) edit Craigieb…" at bounding box center [784, 92] width 1503 height 53
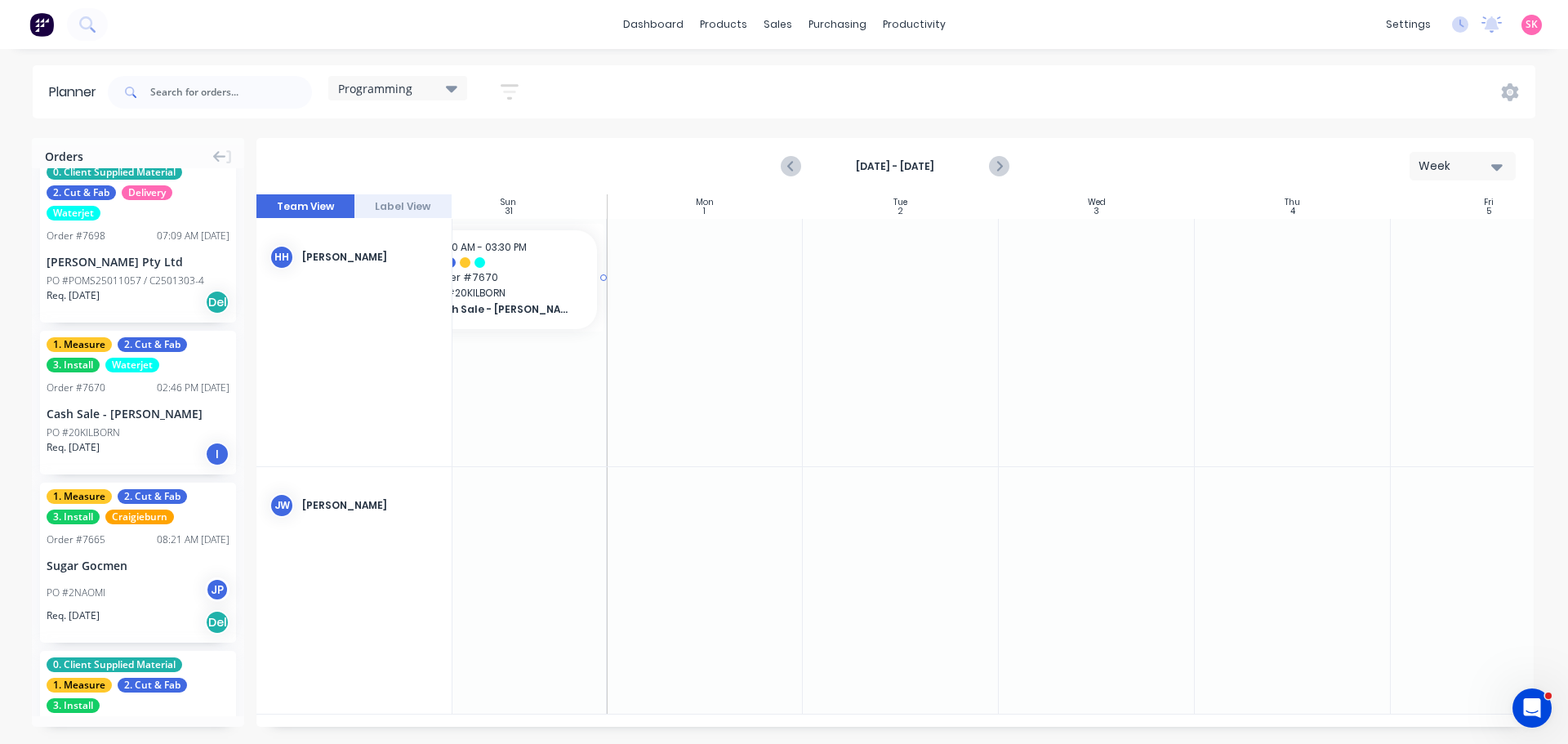
scroll to position [0, 33]
drag, startPoint x: 113, startPoint y: 419, endPoint x: 898, endPoint y: 290, distance: 795.5
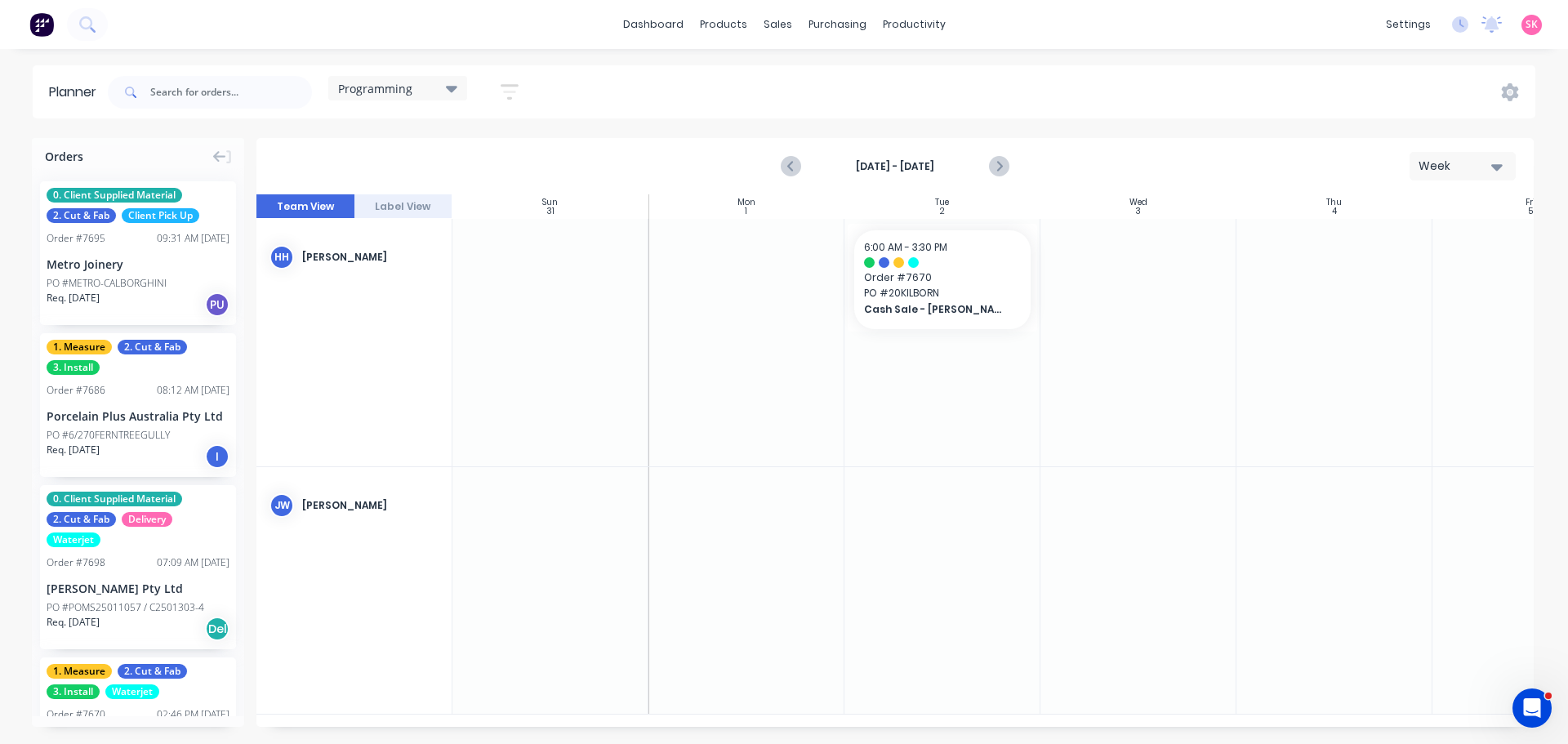
scroll to position [0, 33]
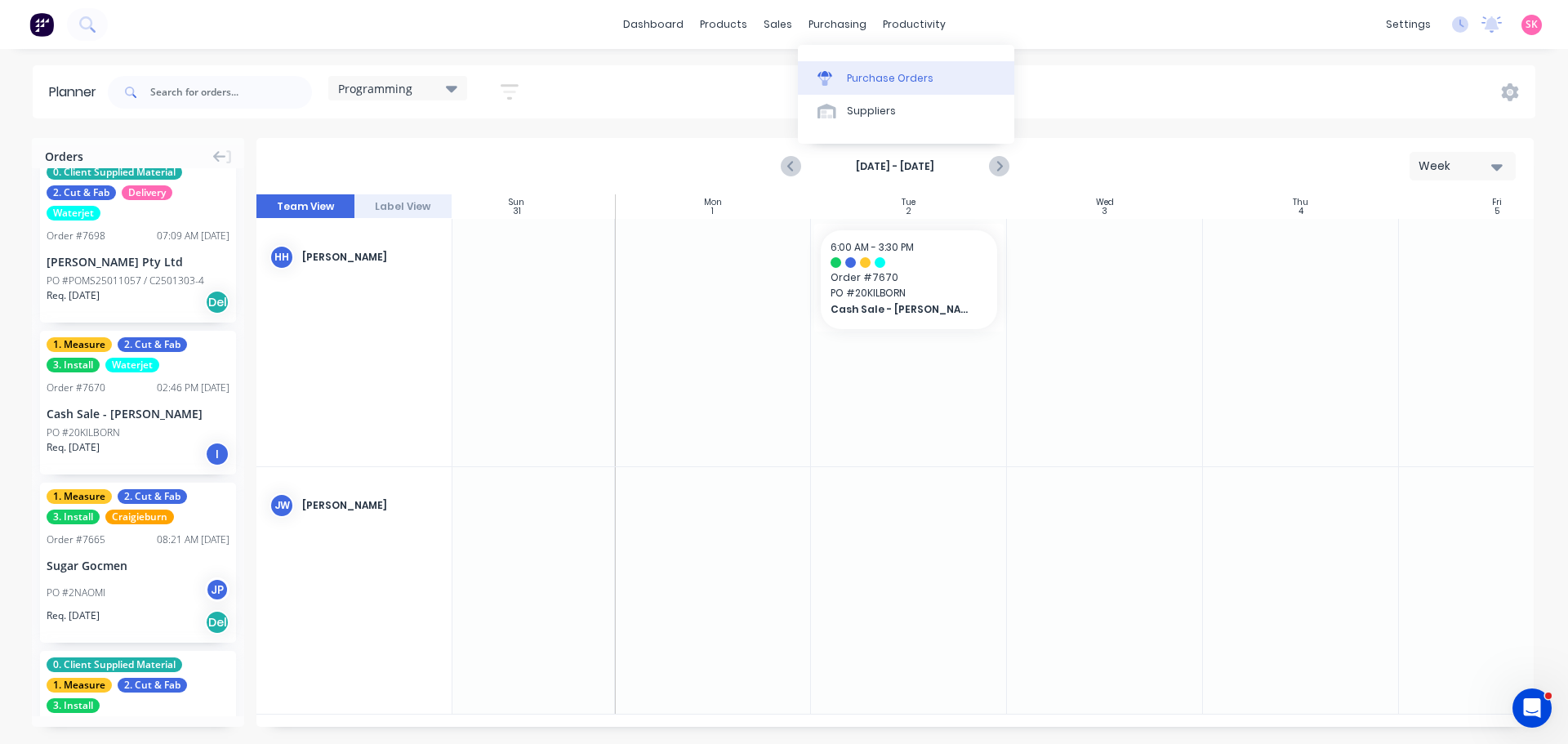
click at [867, 86] on link "Purchase Orders" at bounding box center [906, 77] width 216 height 33
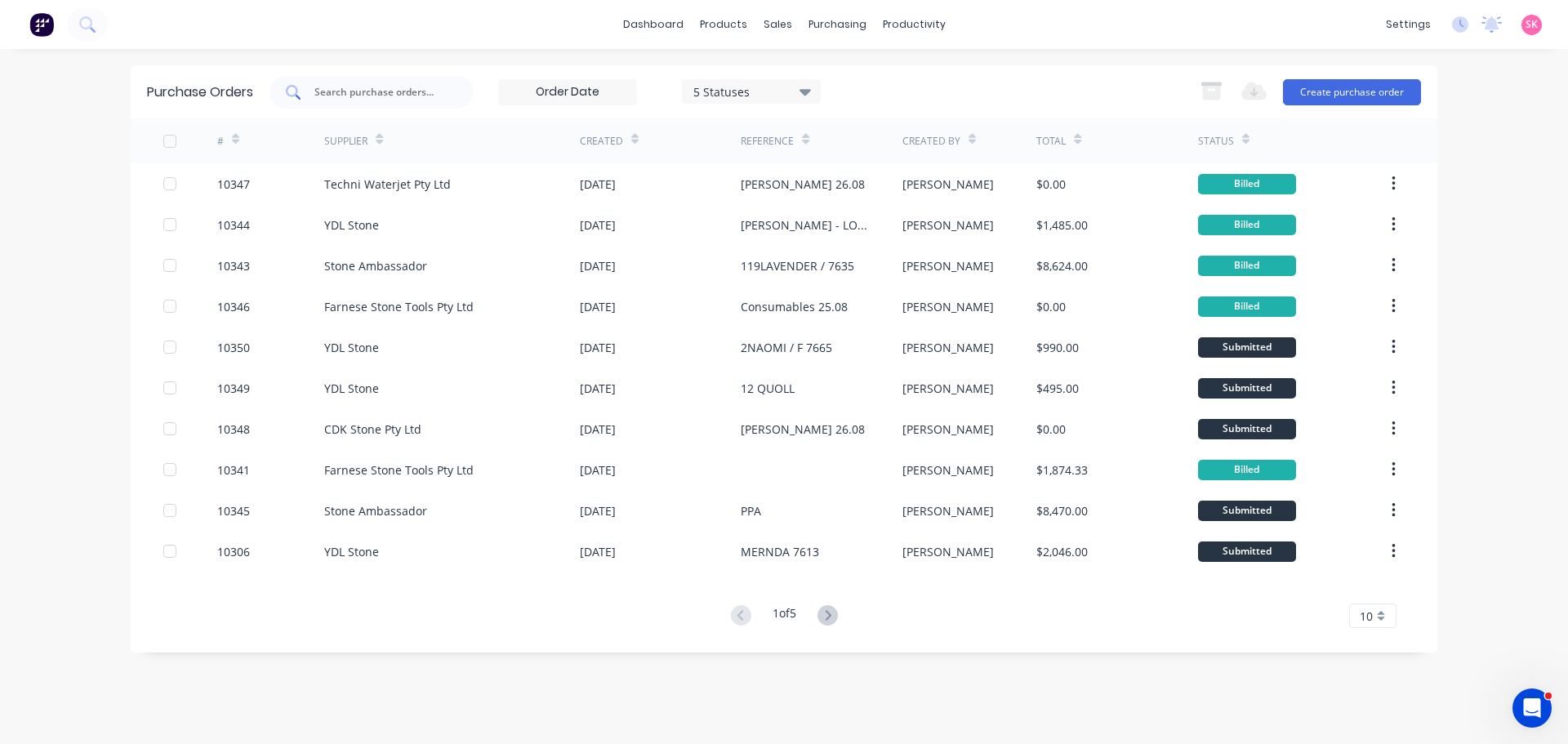
click at [426, 87] on input "text" at bounding box center [381, 92] width 136 height 16
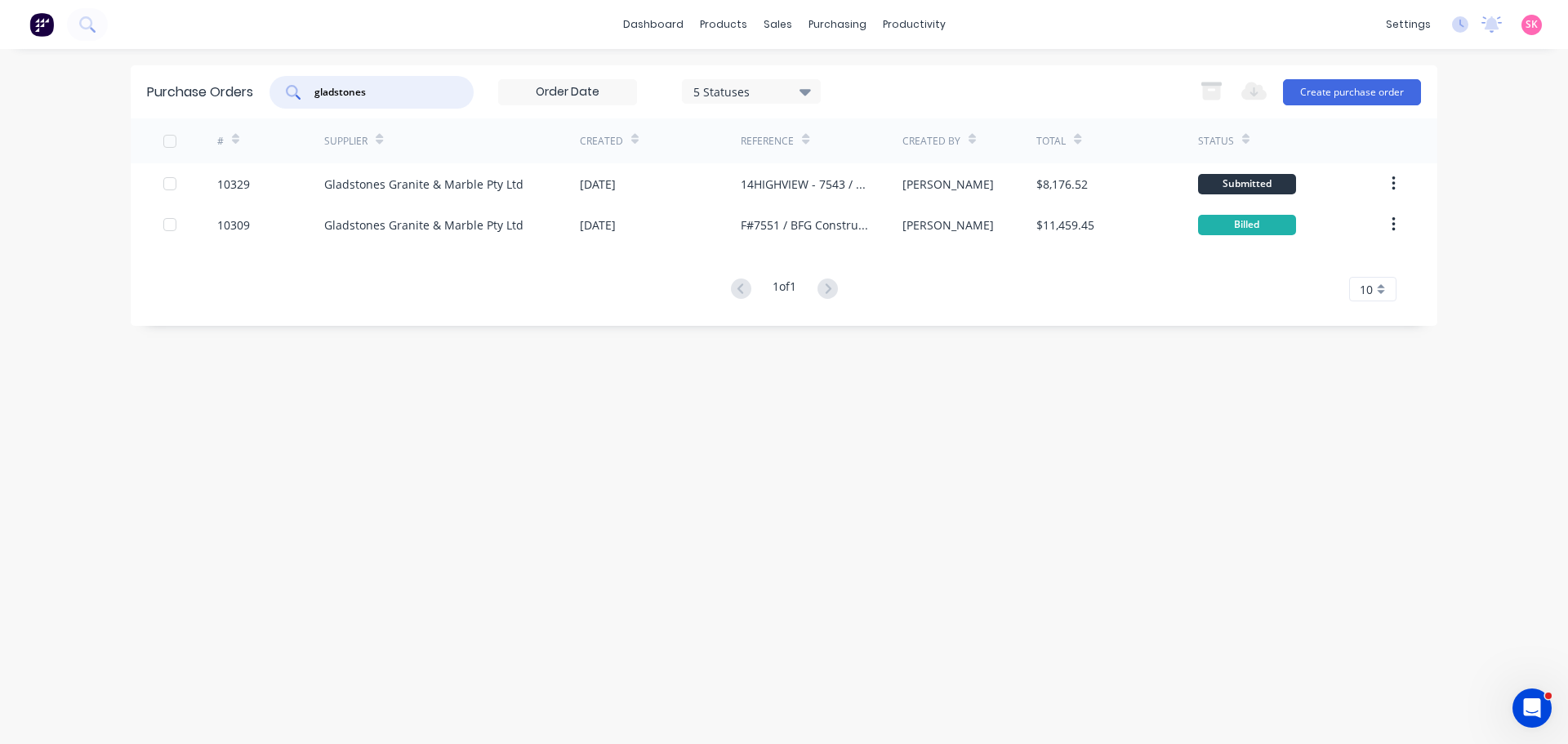
type input "gladstones"
click at [467, 184] on div "Gladstones Granite & Marble Pty Ltd" at bounding box center [423, 184] width 199 height 17
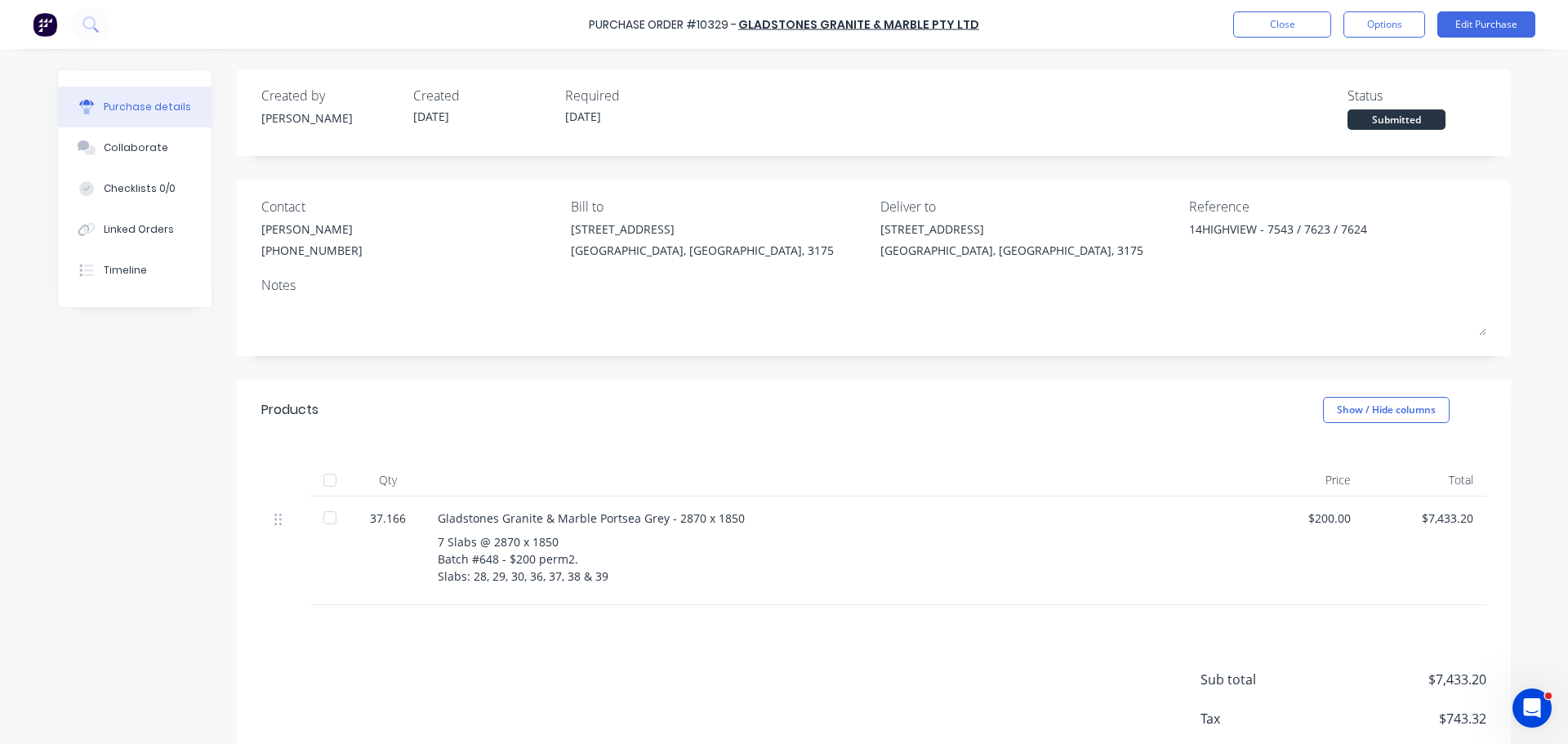
click at [1420, 123] on div "Submitted" at bounding box center [1397, 120] width 98 height 20
click at [1405, 121] on div "Submitted" at bounding box center [1397, 120] width 98 height 20
click at [1359, 16] on button "Options" at bounding box center [1384, 24] width 81 height 26
click at [256, 356] on div "Created by [PERSON_NAME] Created [DATE] Required [DATE] Status Submitted Contac…" at bounding box center [873, 445] width 1274 height 752
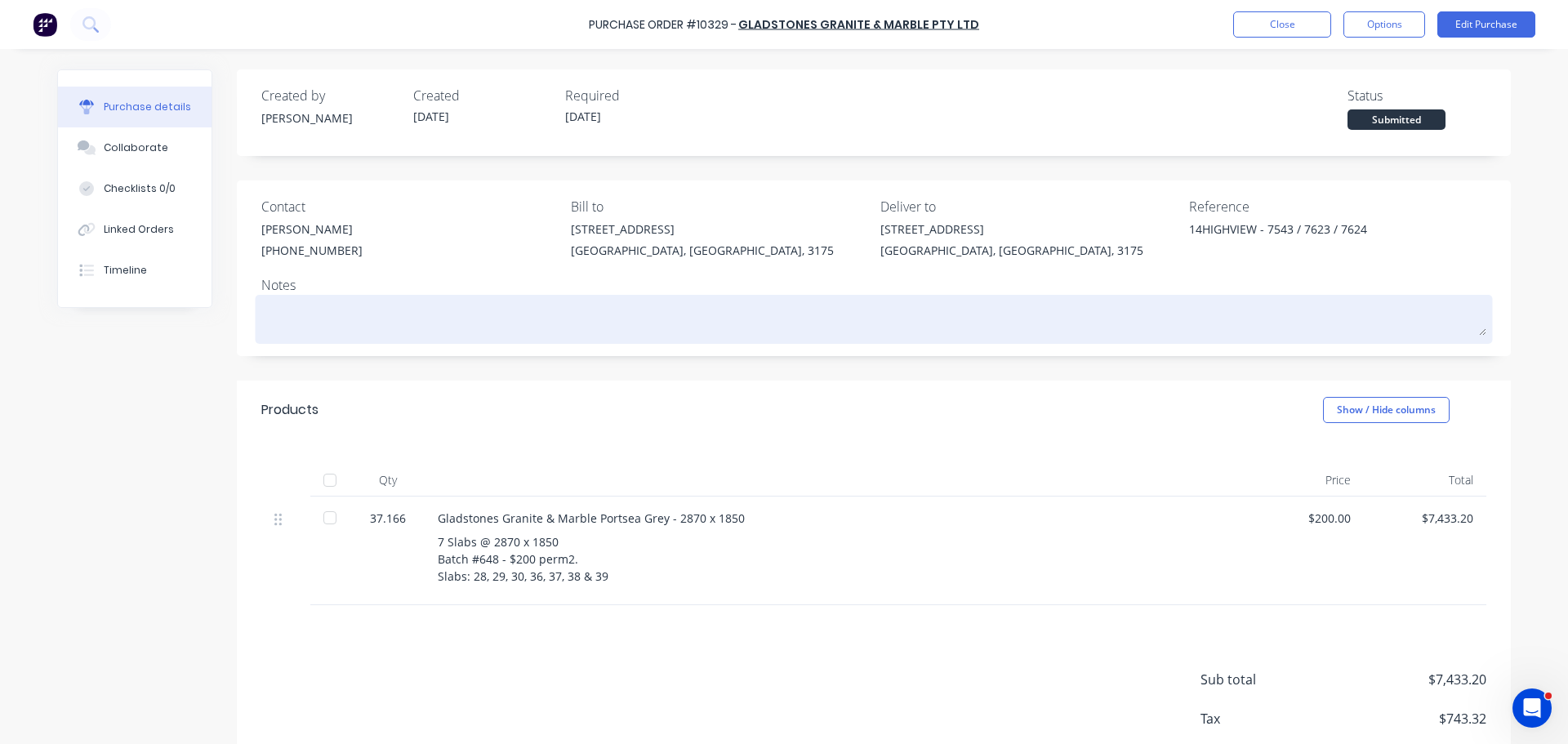
click at [280, 320] on textarea at bounding box center [873, 316] width 1225 height 36
type textarea "x"
type textarea "C"
type textarea "x"
type textarea "Cl"
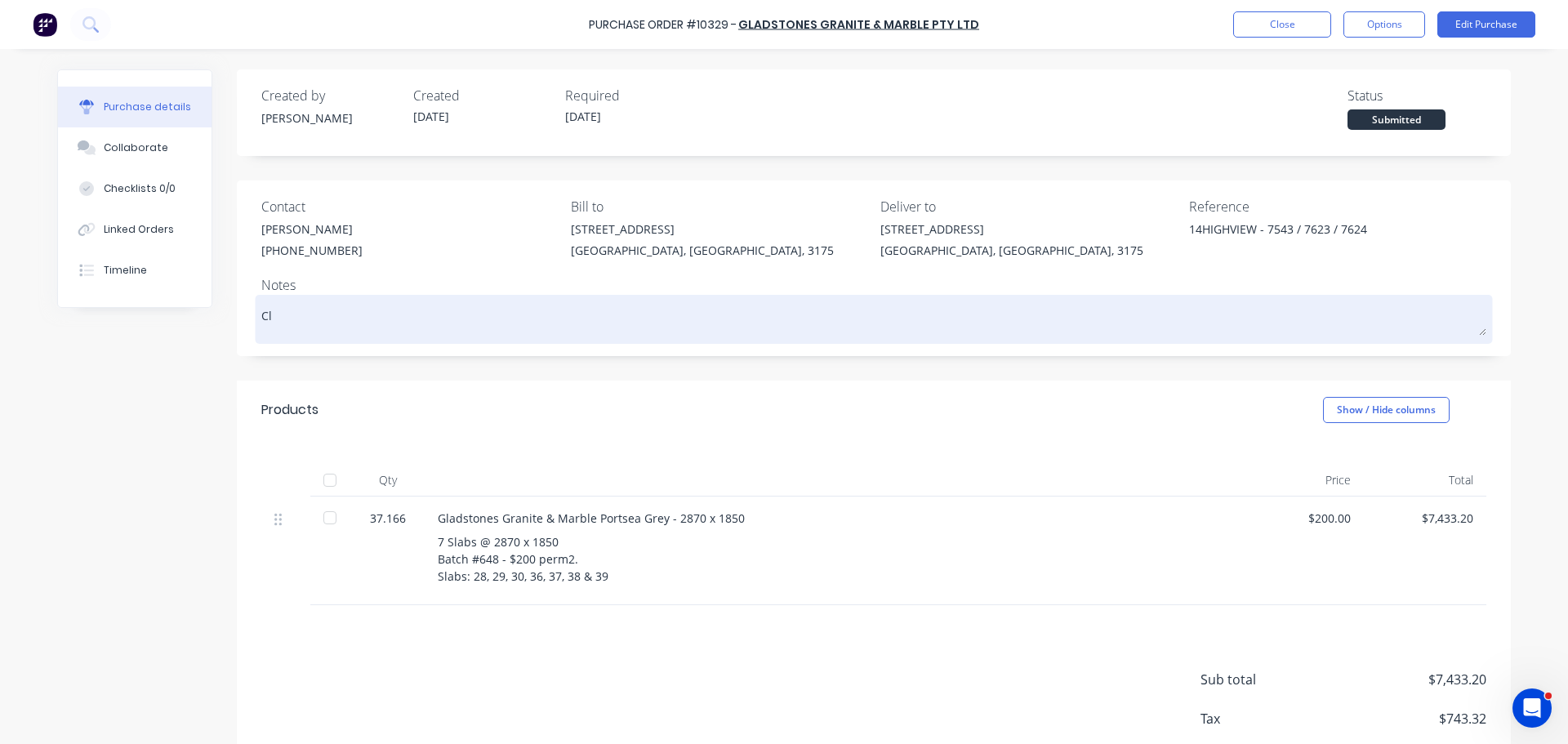
type textarea "x"
type textarea "Cli"
type textarea "x"
type textarea "Clie"
type textarea "x"
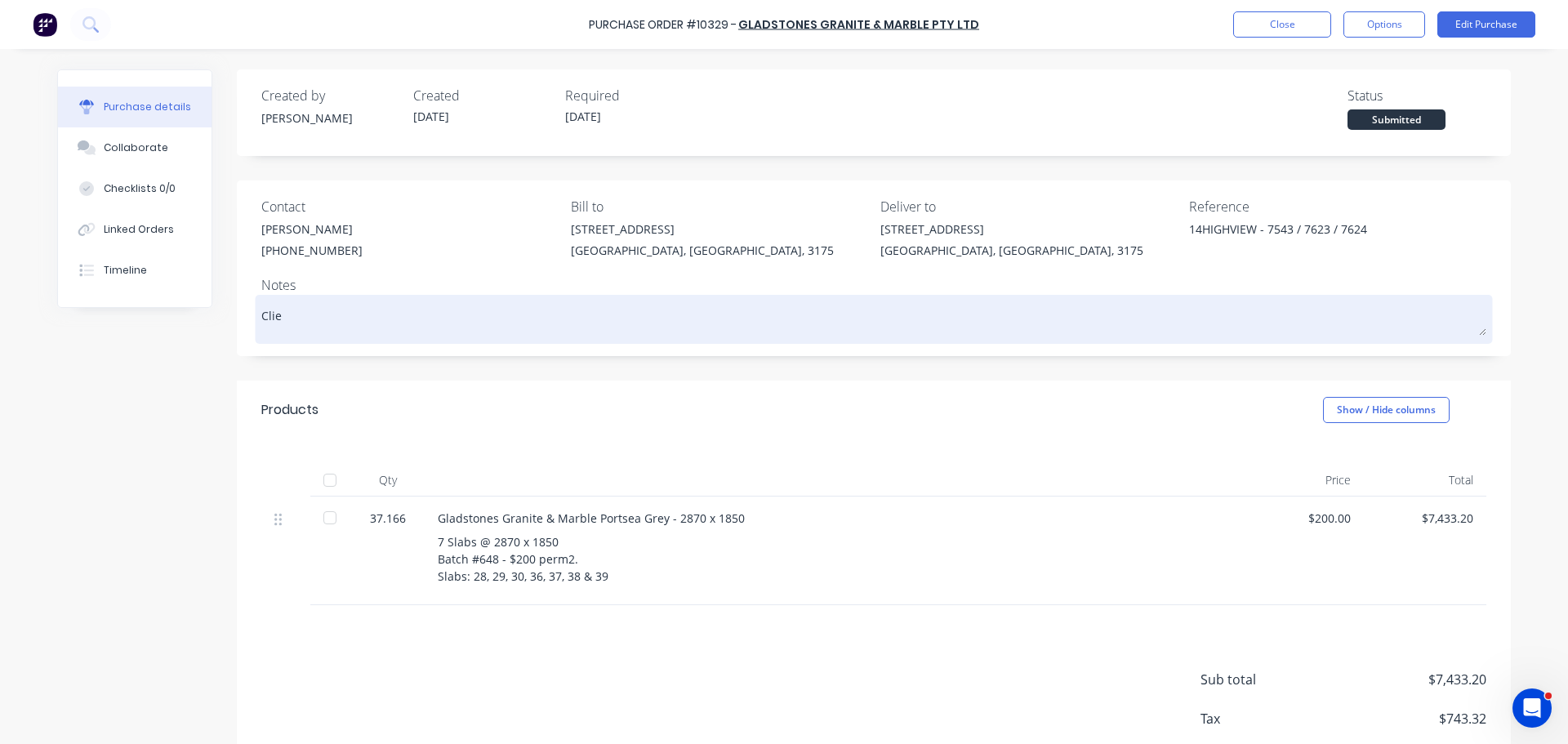
type textarea "Clien"
type textarea "x"
type textarea "Client"
type textarea "x"
type textarea "Client"
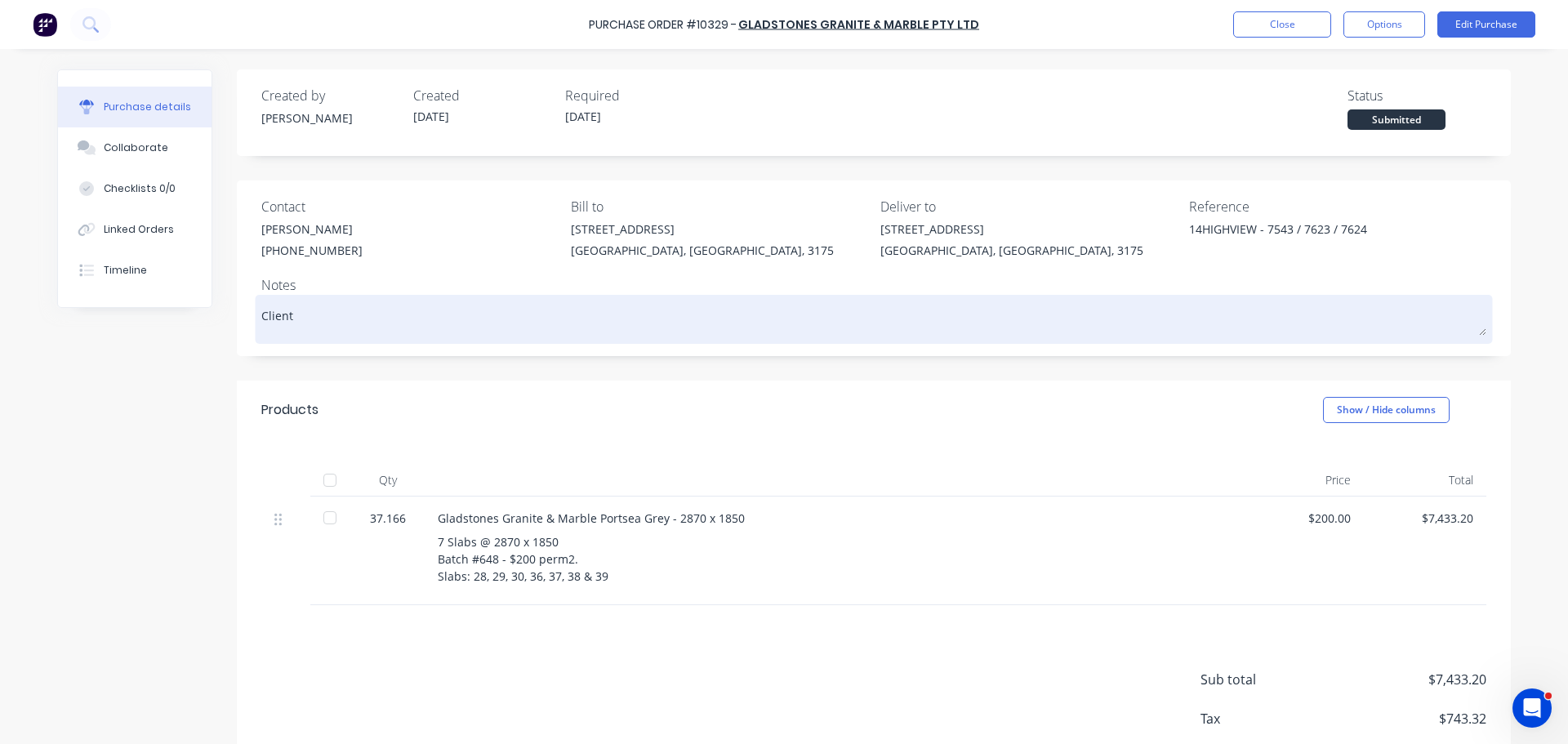
type textarea "x"
type textarea "Client r"
type textarea "x"
type textarea "Client re"
type textarea "x"
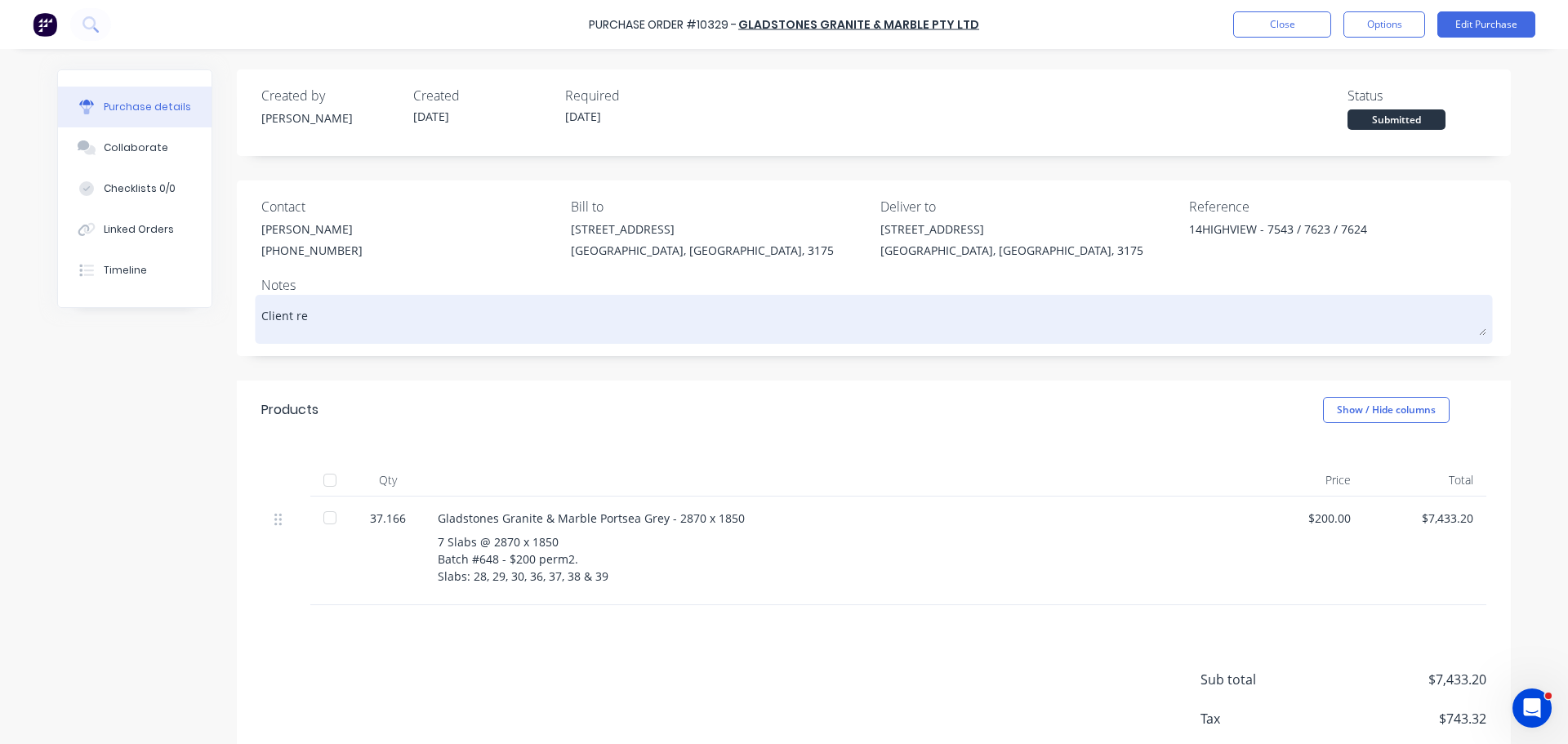
type textarea "Client res"
type textarea "x"
type textarea "Client rese"
type textarea "x"
type textarea "Client resel"
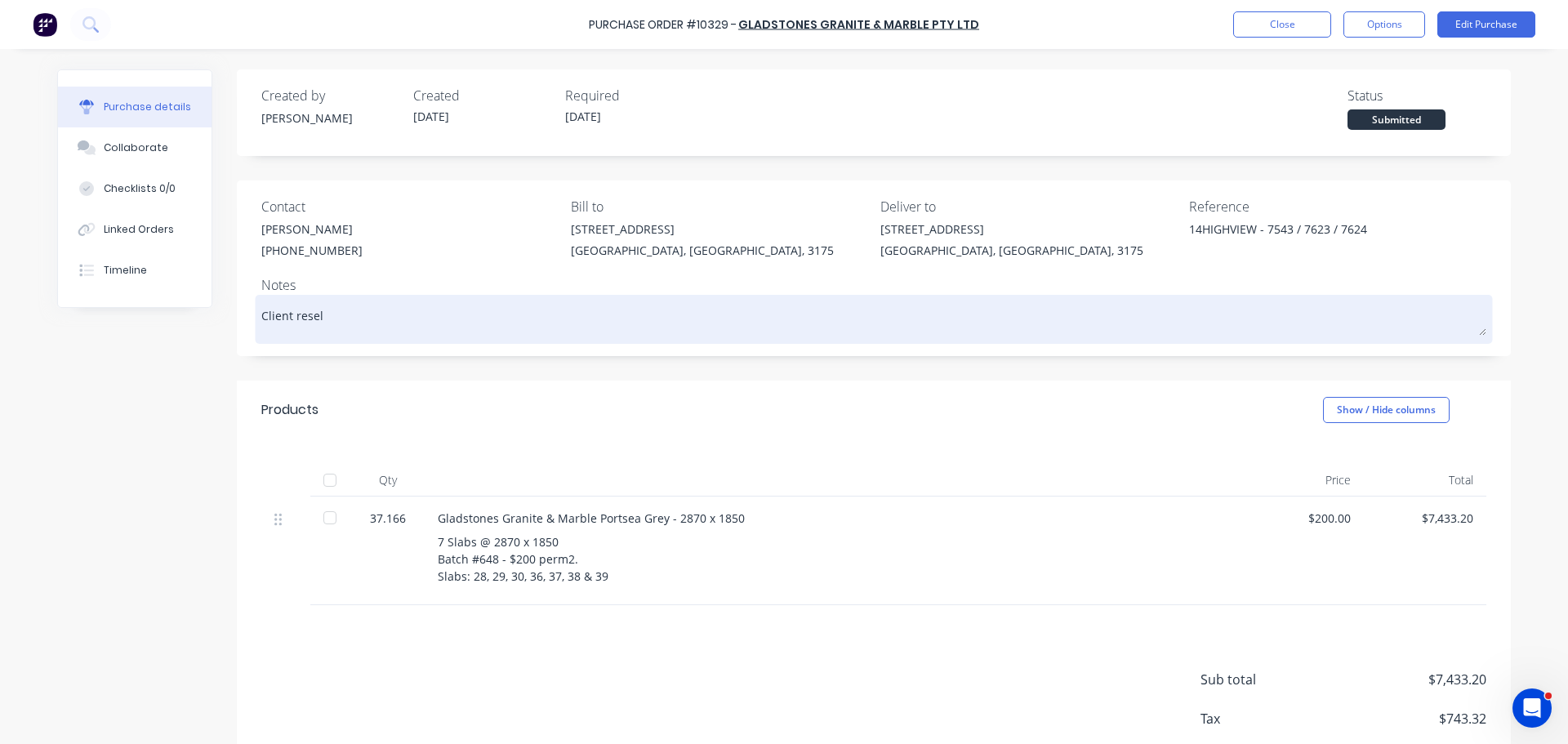
type textarea "x"
type textarea "Client resele"
type textarea "x"
type textarea "Client reselec"
type textarea "x"
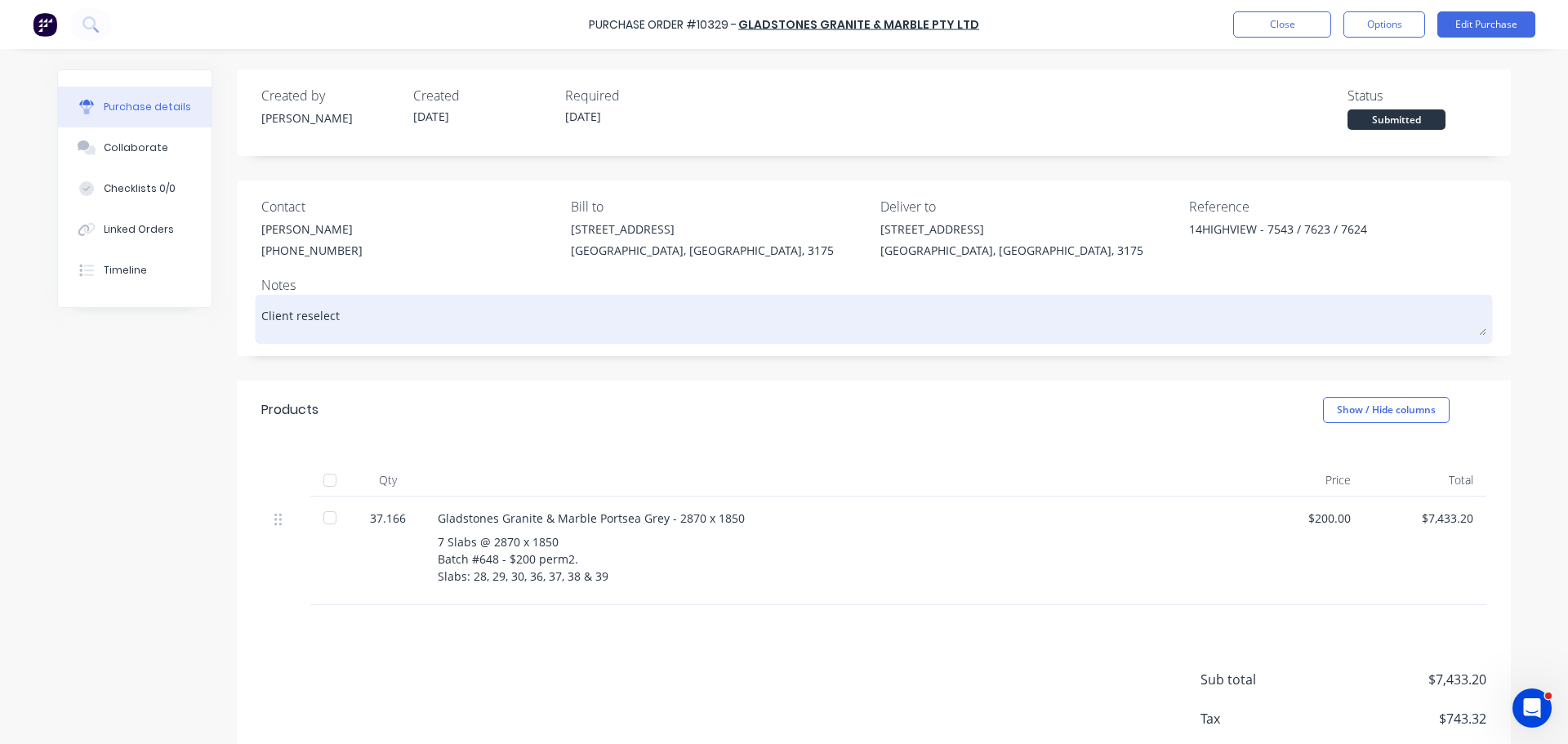
type textarea "Client reselecti"
type textarea "x"
type textarea "Client reselectin"
type textarea "x"
type textarea "Client reselecting"
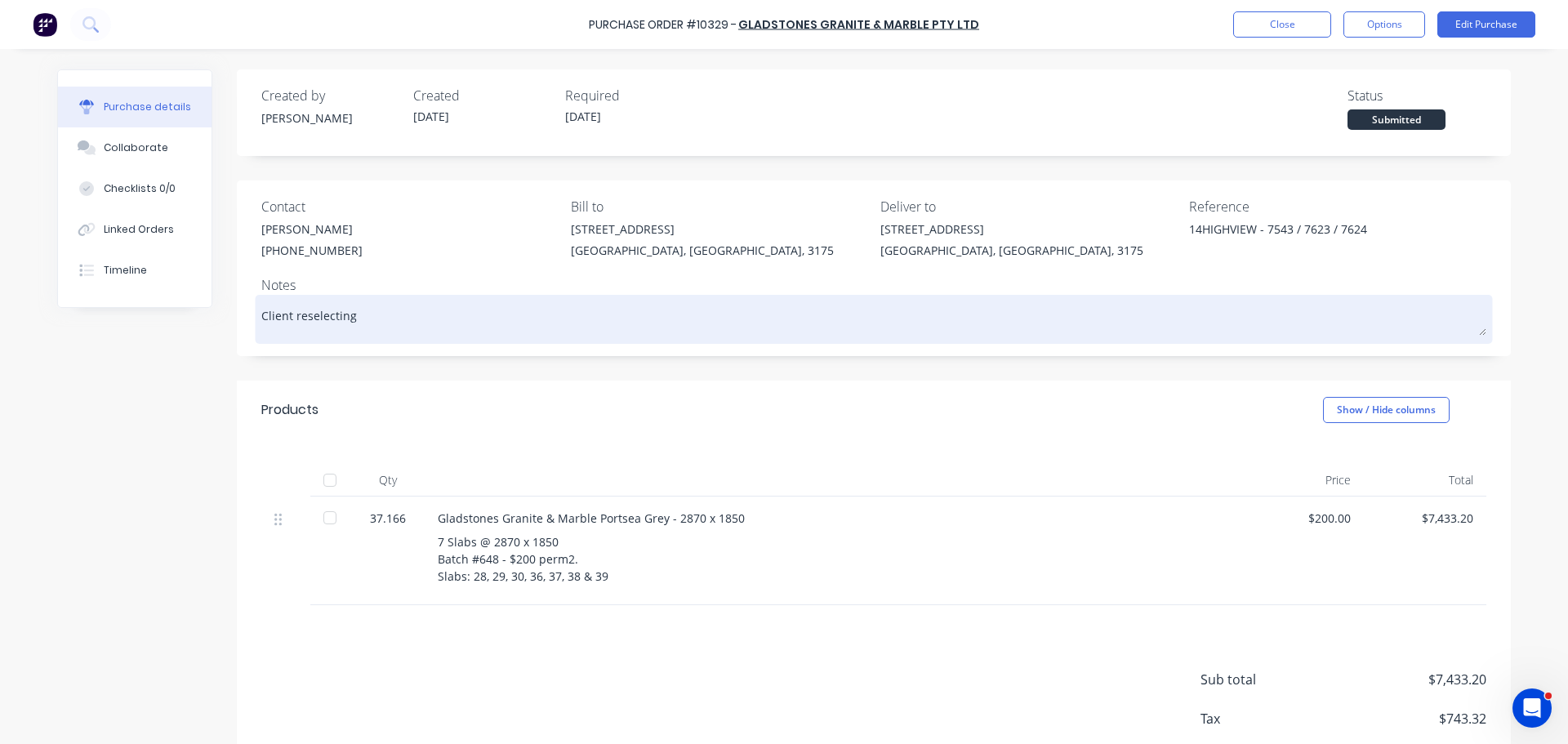
type textarea "x"
type textarea "Client reselecting"
type textarea "x"
type textarea "Client reselecting m"
type textarea "x"
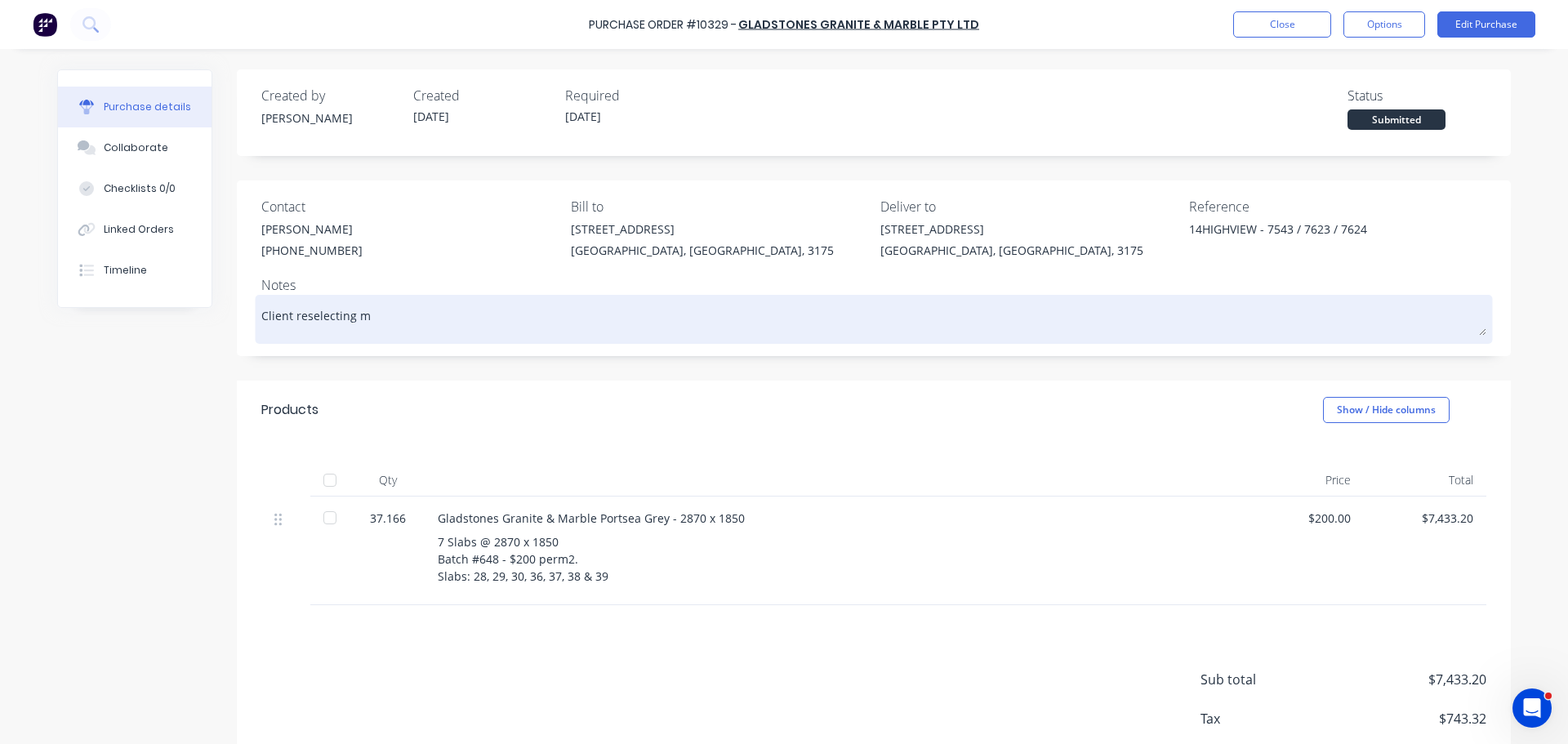
type textarea "Client reselecting ma"
type textarea "x"
type textarea "Client reselecting mat"
type textarea "x"
type textarea "Client reselecting mate"
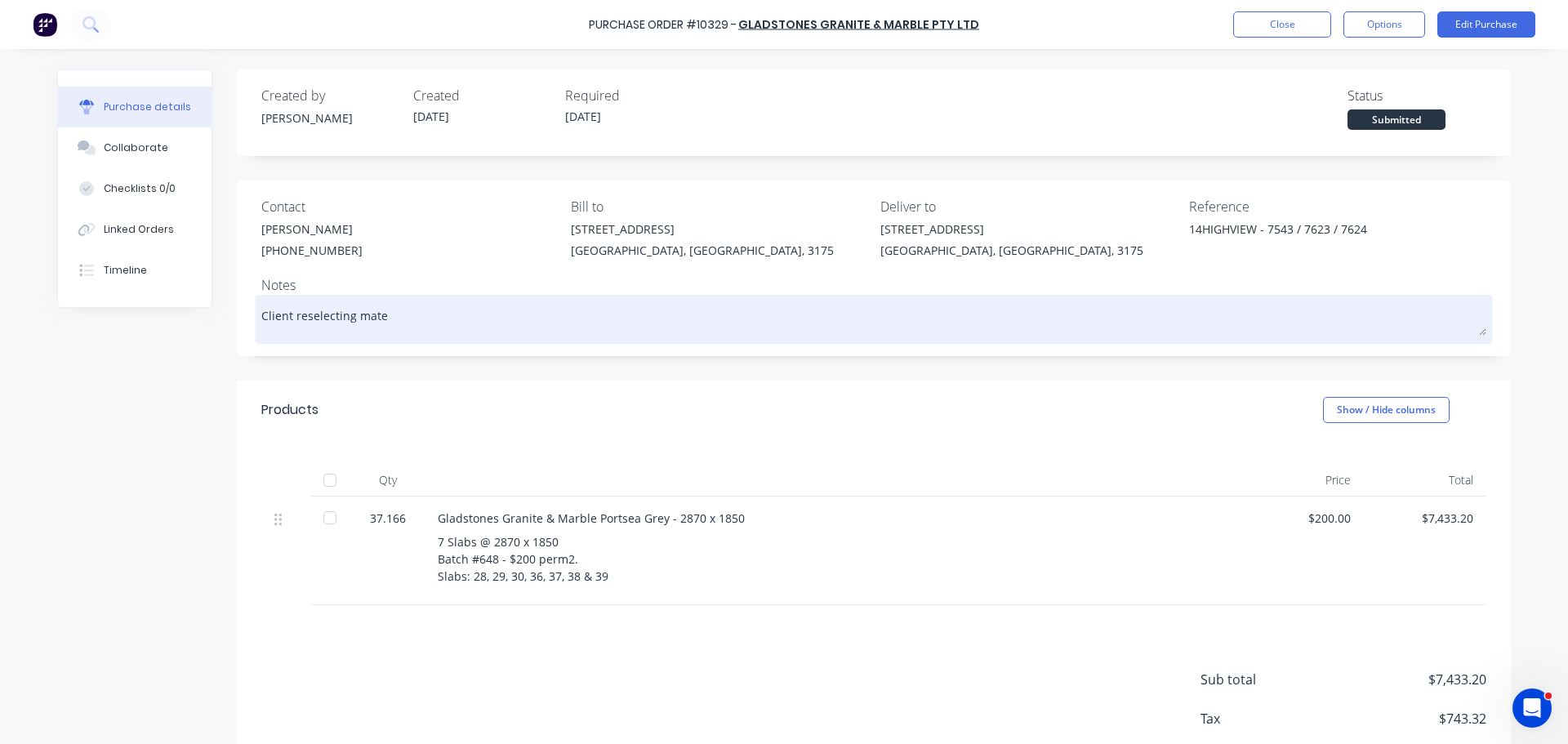
type textarea "x"
type textarea "Client reselecting mater"
type textarea "x"
type textarea "Client reselecting materi"
type textarea "x"
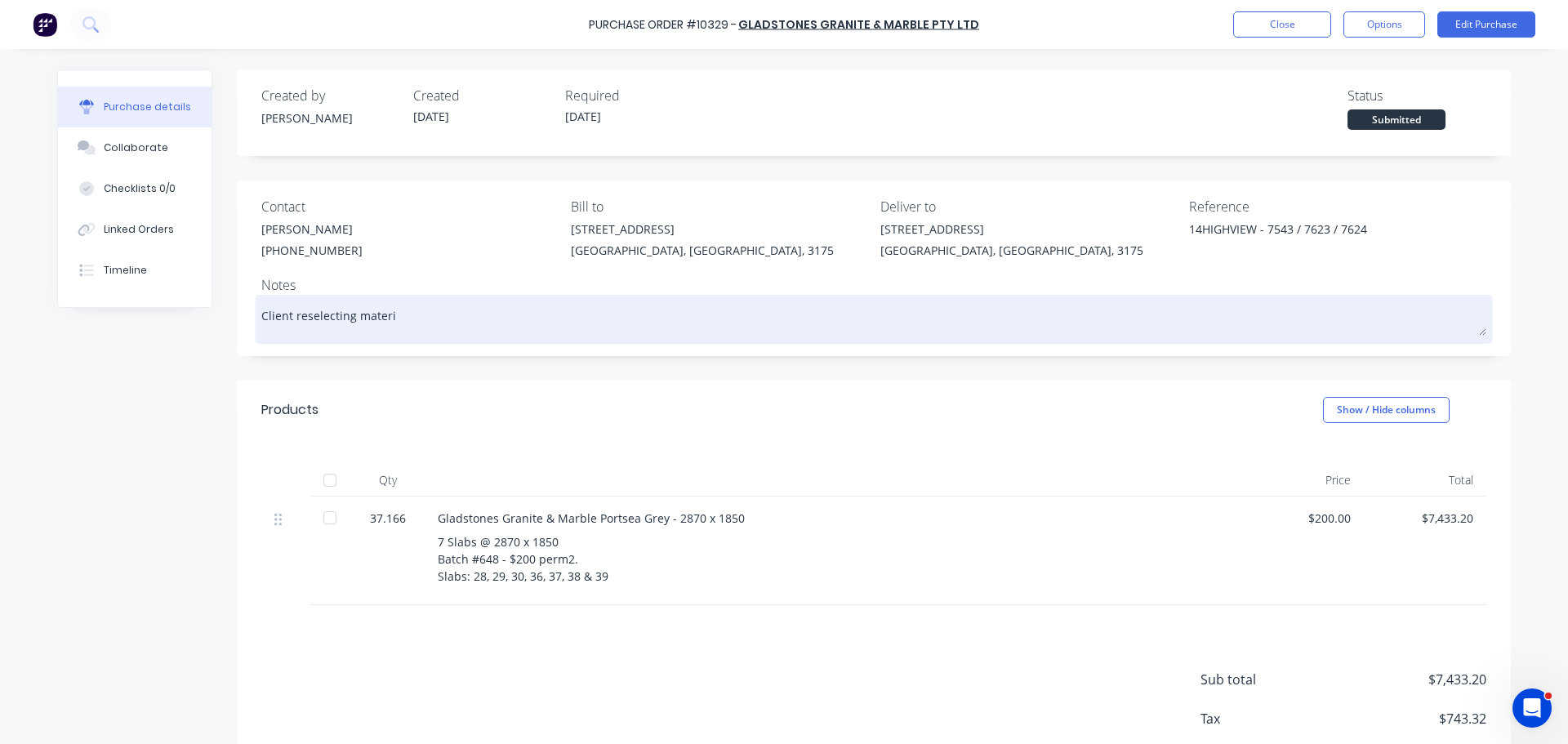
type textarea "Client reselecting materia"
type textarea "x"
type textarea "Client reselecting material"
type textarea "x"
type textarea "Client reselecting material"
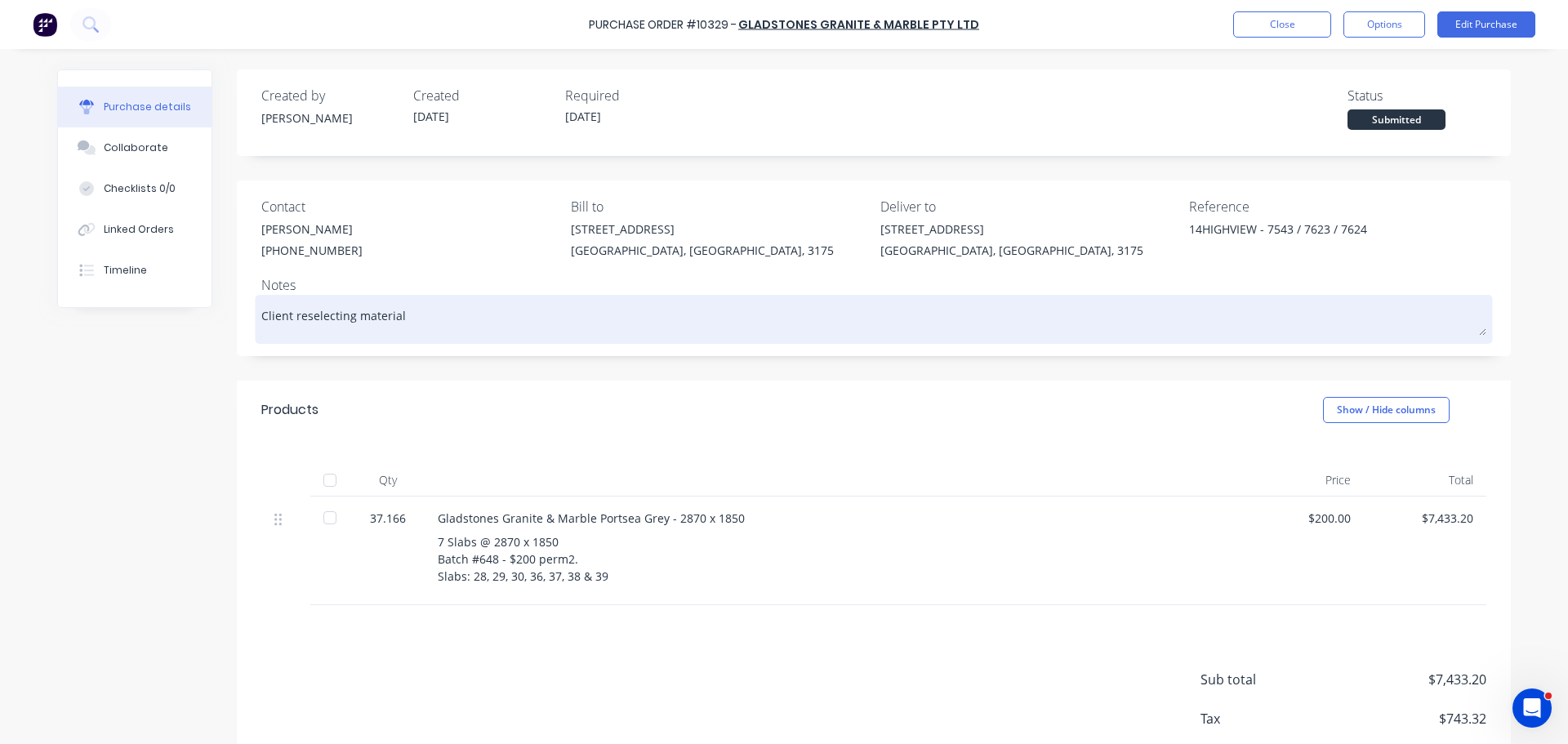
type textarea "x"
type textarea "Client reselecting material -"
type textarea "x"
type textarea "Client reselecting material -"
type textarea "x"
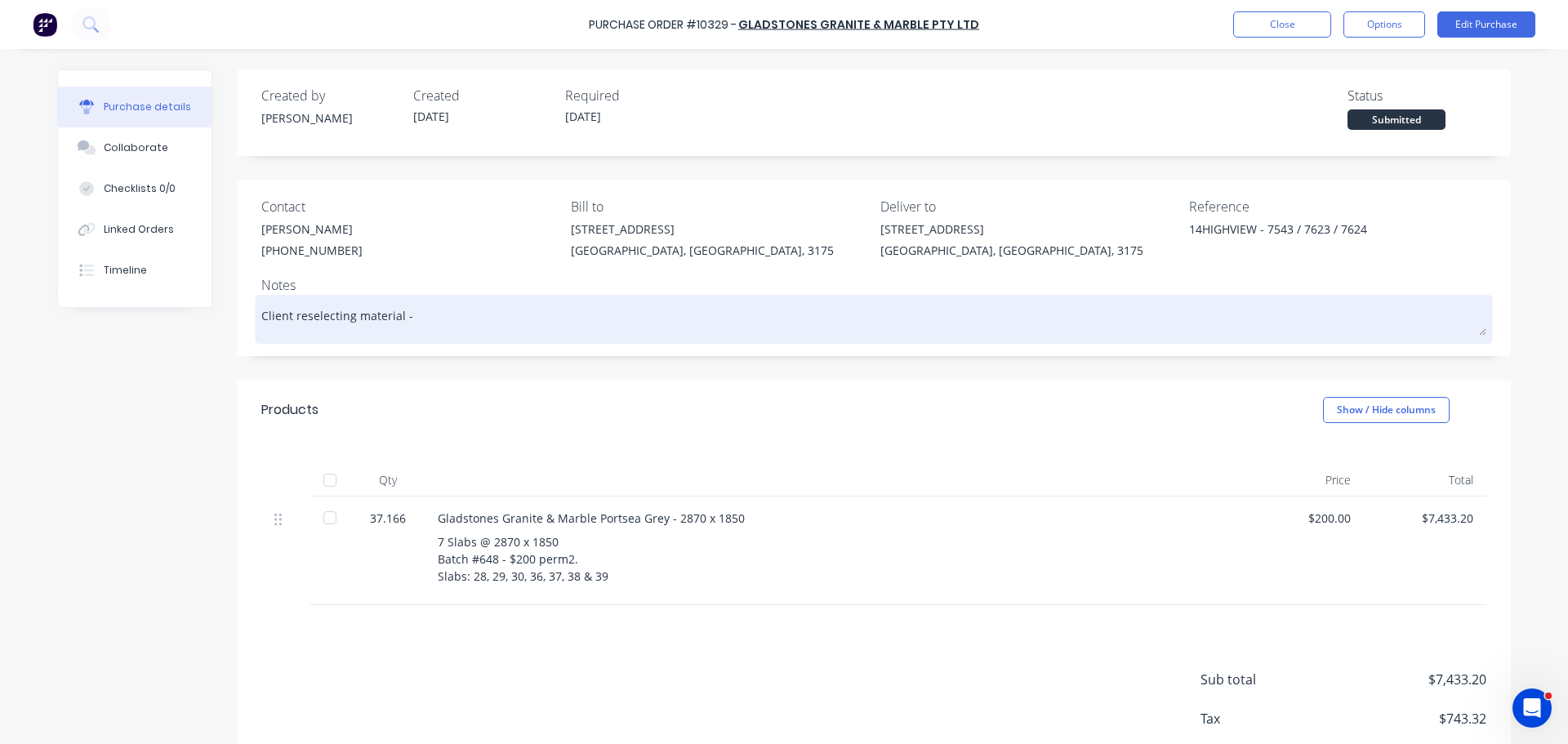
type textarea "Client reselecting material - o"
type textarea "x"
type textarea "Client reselecting material - or"
type textarea "x"
type textarea "Client reselecting material - ord"
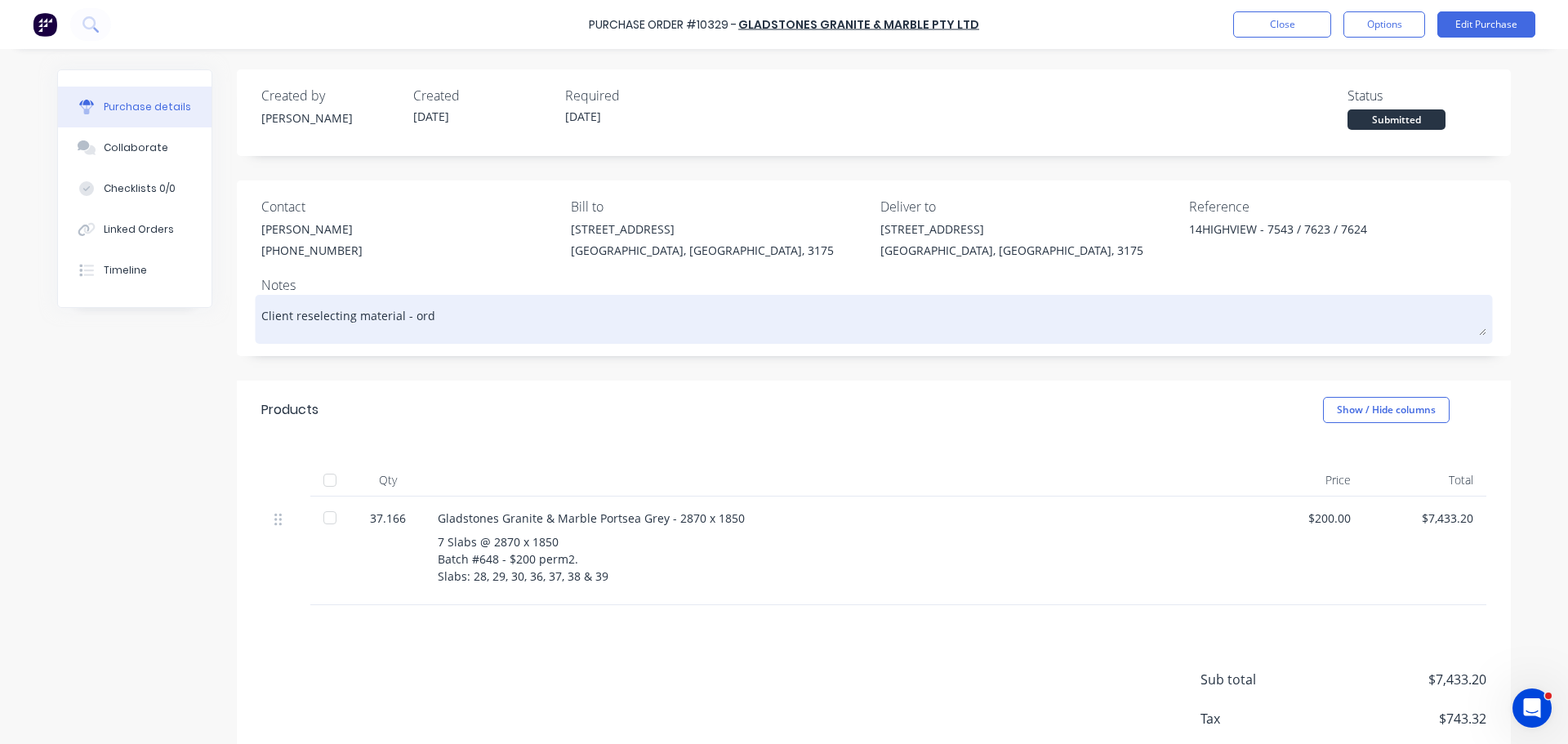
type textarea "x"
type textarea "Client reselecting material - orde"
type textarea "x"
type textarea "Client reselecting material - order"
type textarea "x"
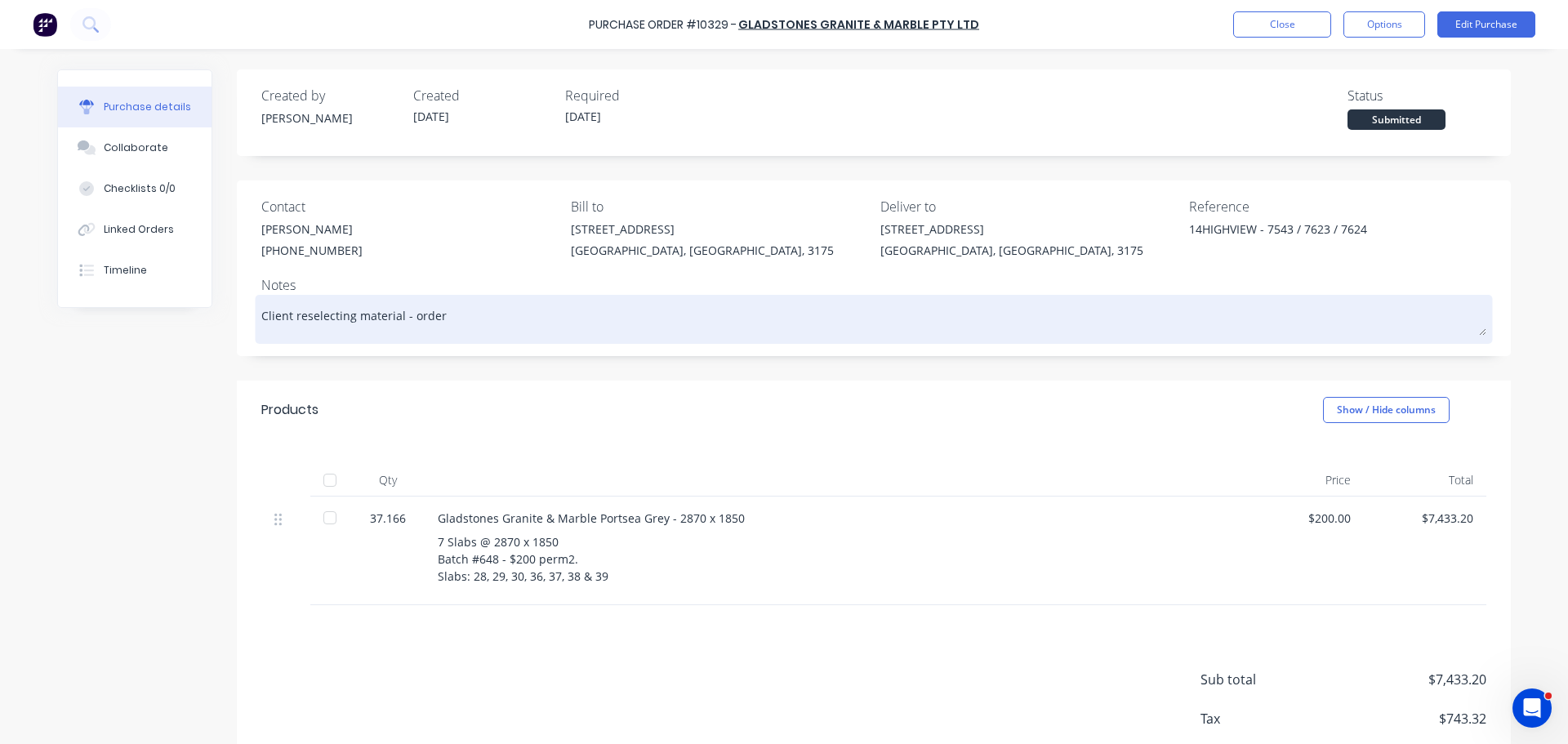
type textarea "Client reselecting material - order"
type textarea "x"
type textarea "Client reselecting material - order r"
type textarea "x"
type textarea "Client reselecting material - order ref"
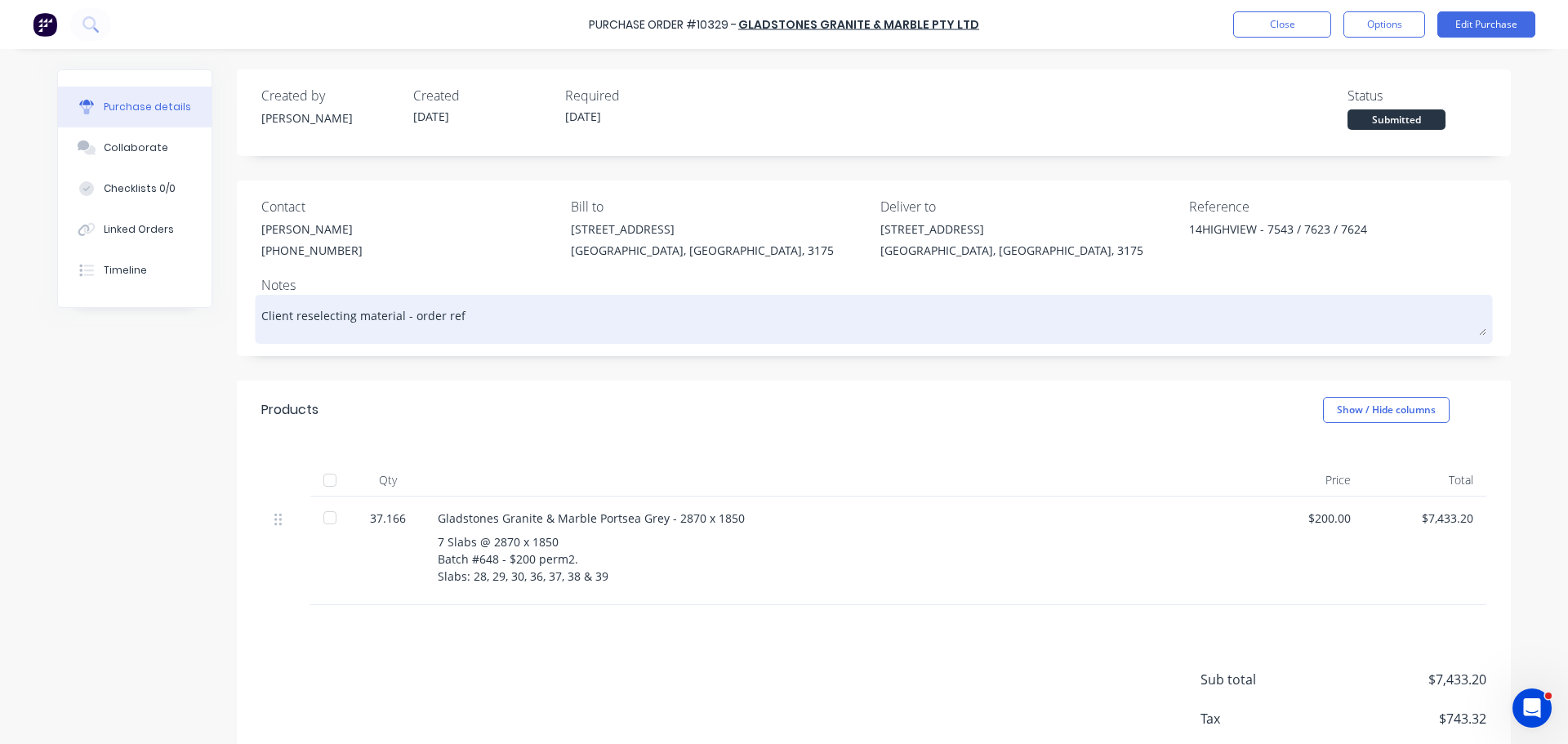
type textarea "x"
type textarea "Client reselecting material - order refg"
type textarea "x"
type textarea "Client reselecting material - order refgu"
type textarea "x"
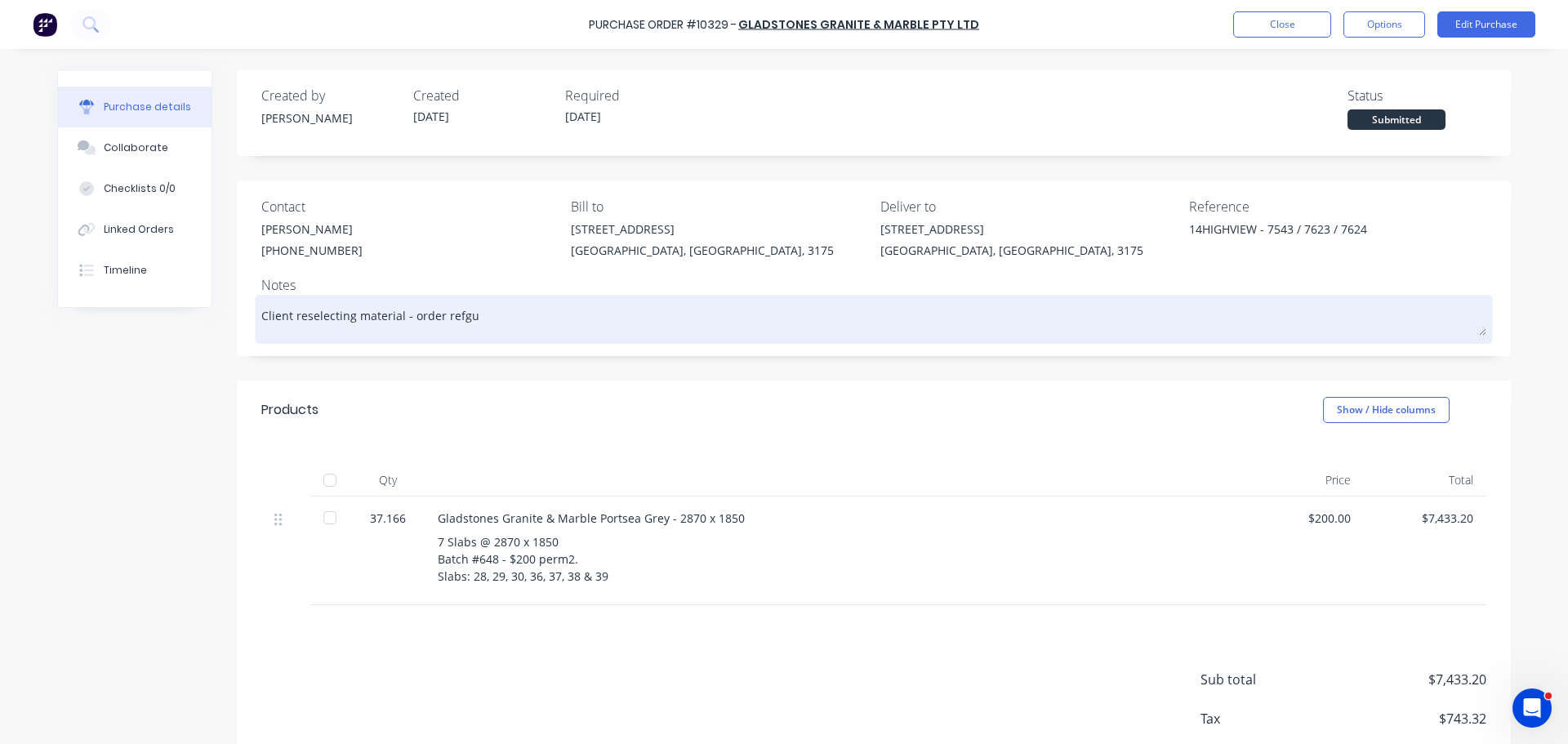
type textarea "Client reselecting material - order refgun"
type textarea "x"
type textarea "Client reselecting material - order refgu"
type textarea "x"
type textarea "Client reselecting material - order refg"
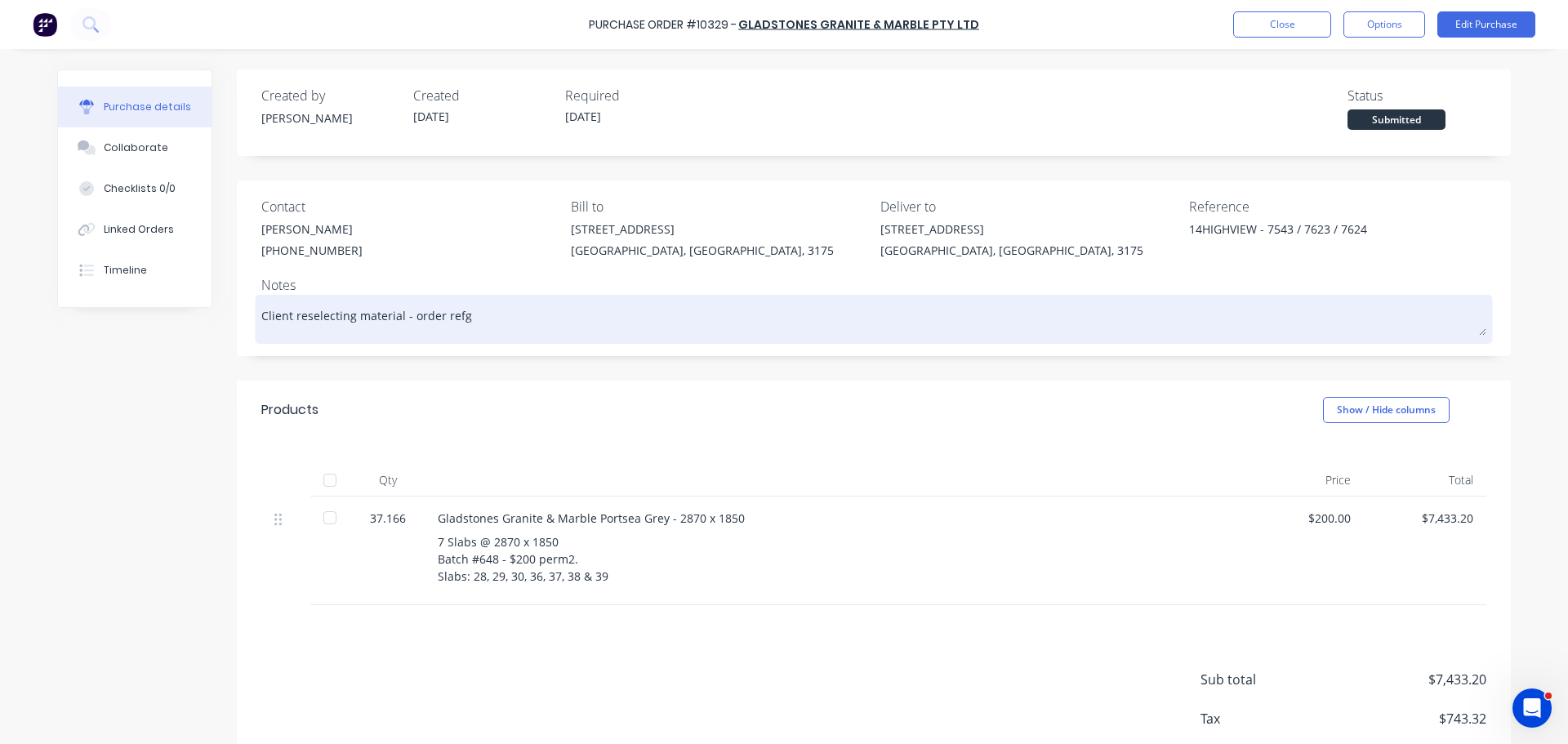
type textarea "x"
type textarea "Client reselecting material - order ref"
type textarea "x"
type textarea "Client reselecting material - order refu"
type textarea "x"
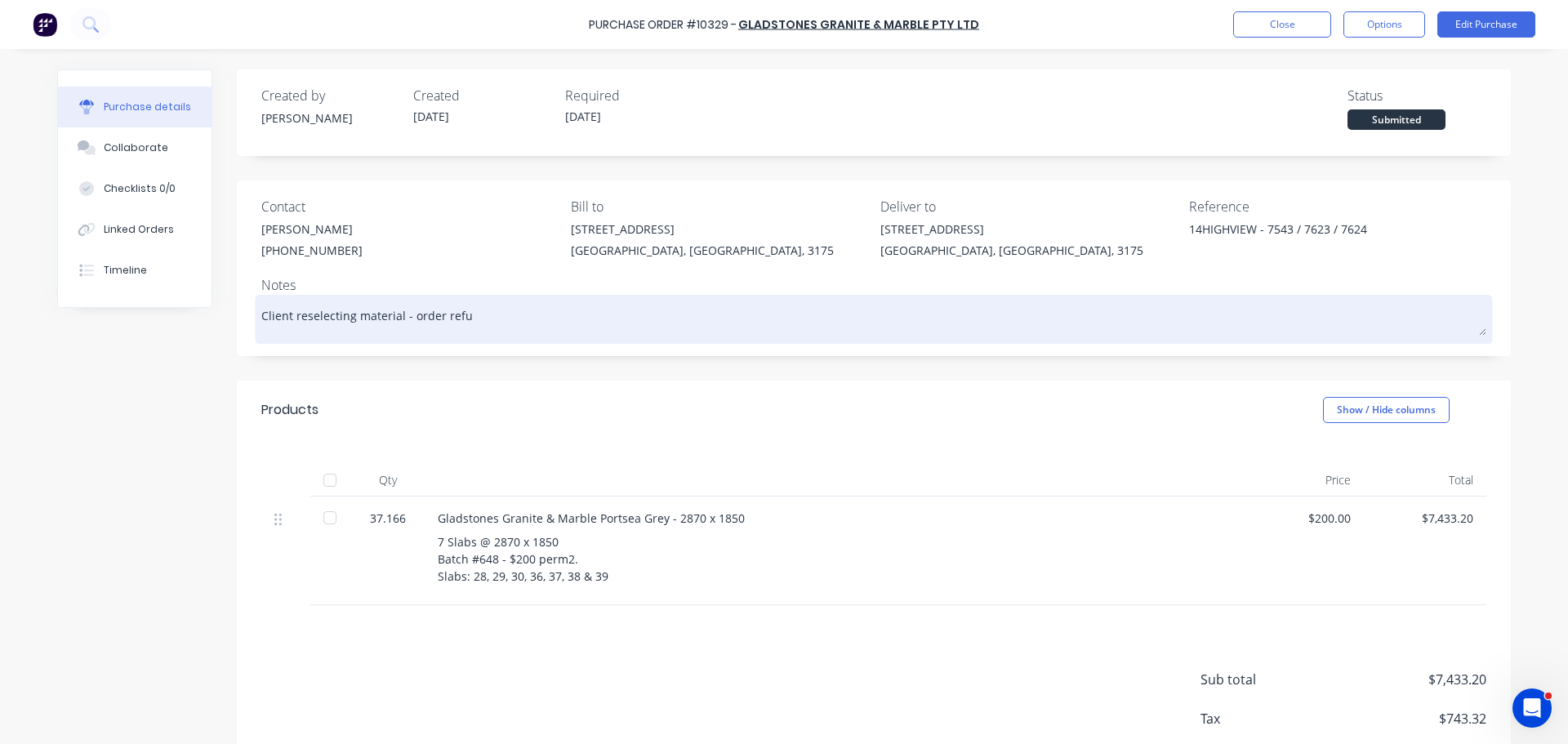
type textarea "Client reselecting material - order refun"
type textarea "x"
type textarea "Client reselecting material - order refund"
type textarea "x"
type textarea "Client reselecting material - order refundd"
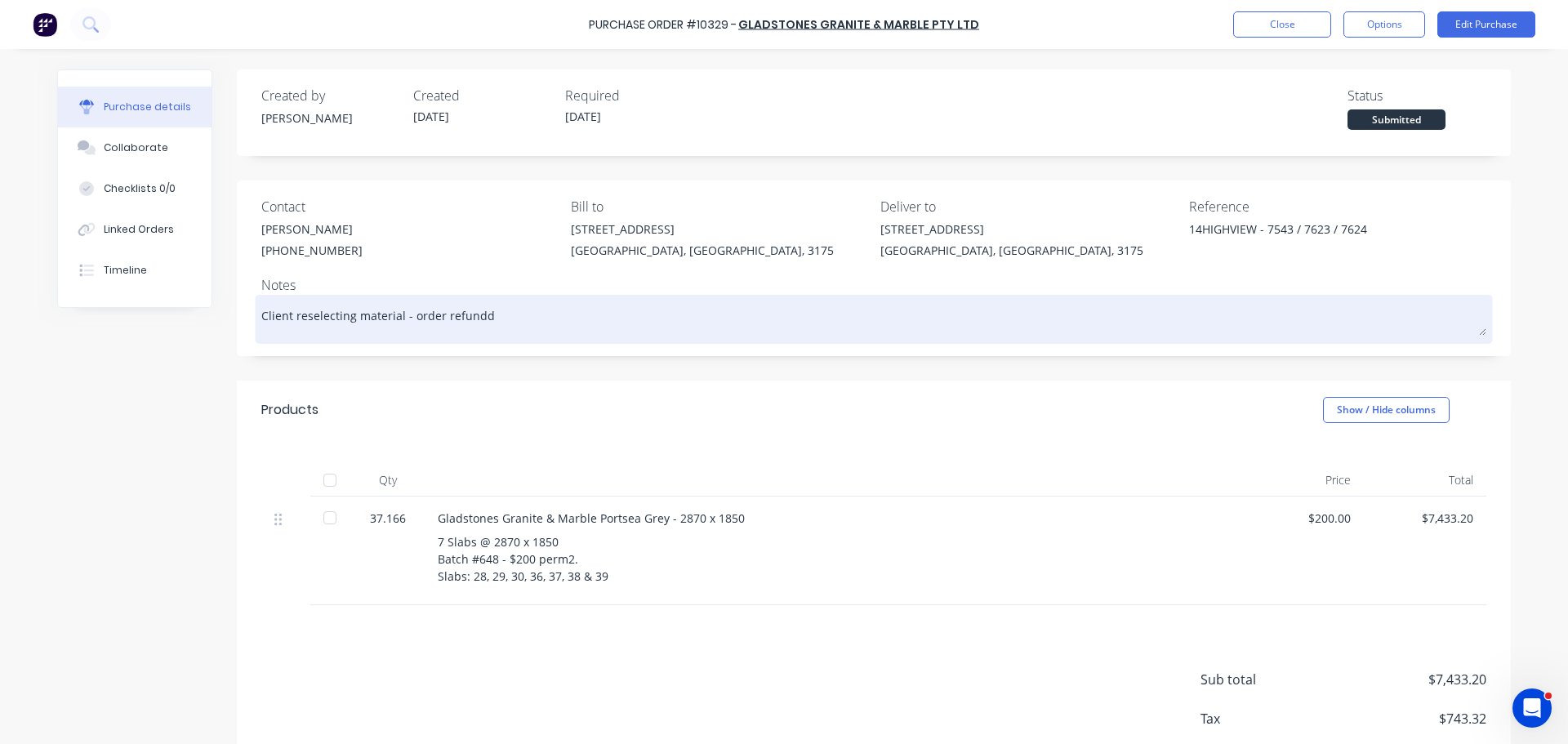
type textarea "x"
type textarea "Client reselecting material - order refundde"
type textarea "x"
type textarea "Client reselecting material - order refundd"
type textarea "x"
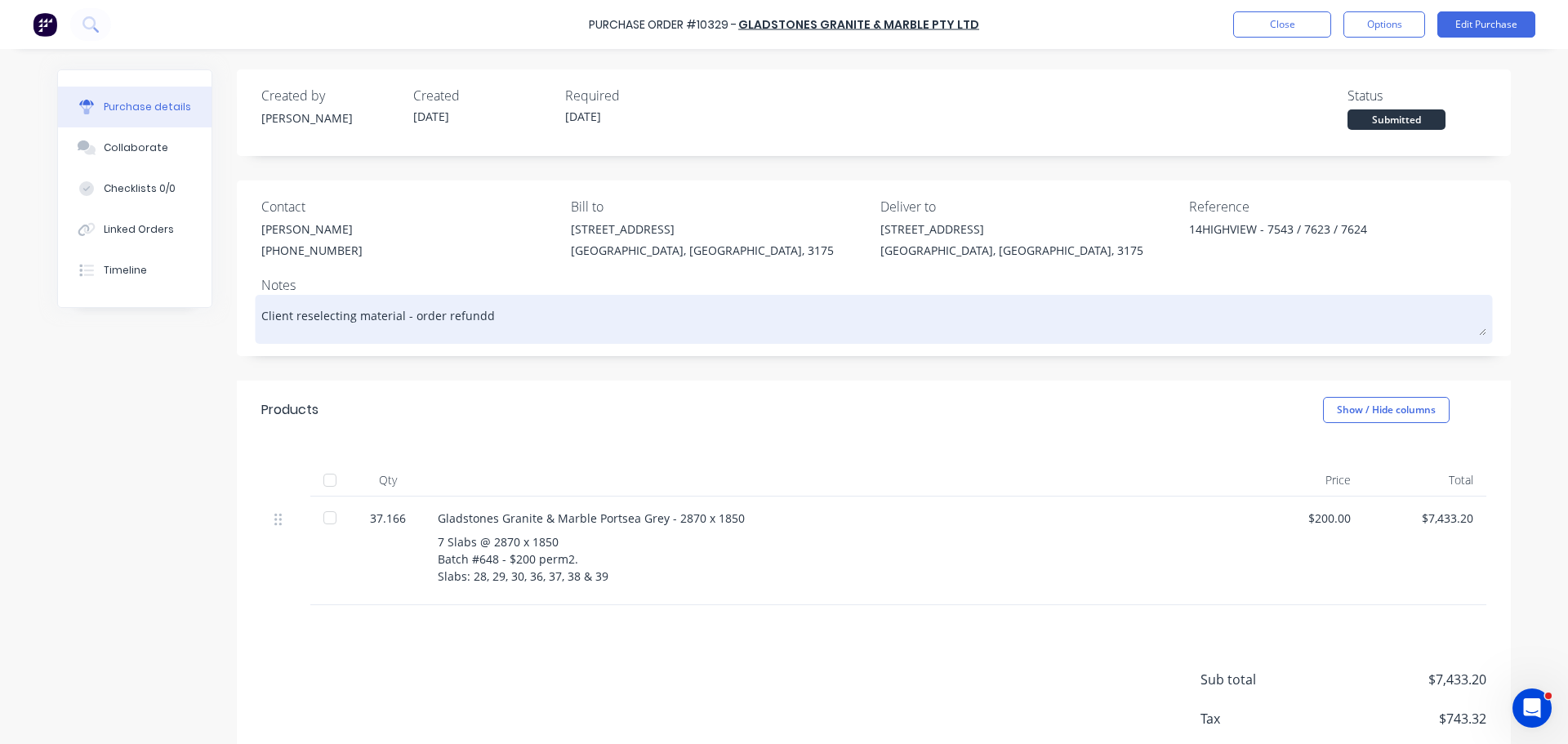
type textarea "Client reselecting material - order refund"
type textarea "x"
type textarea "Client reselecting material - order refunde"
type textarea "x"
type textarea "Client reselecting material - order refunded"
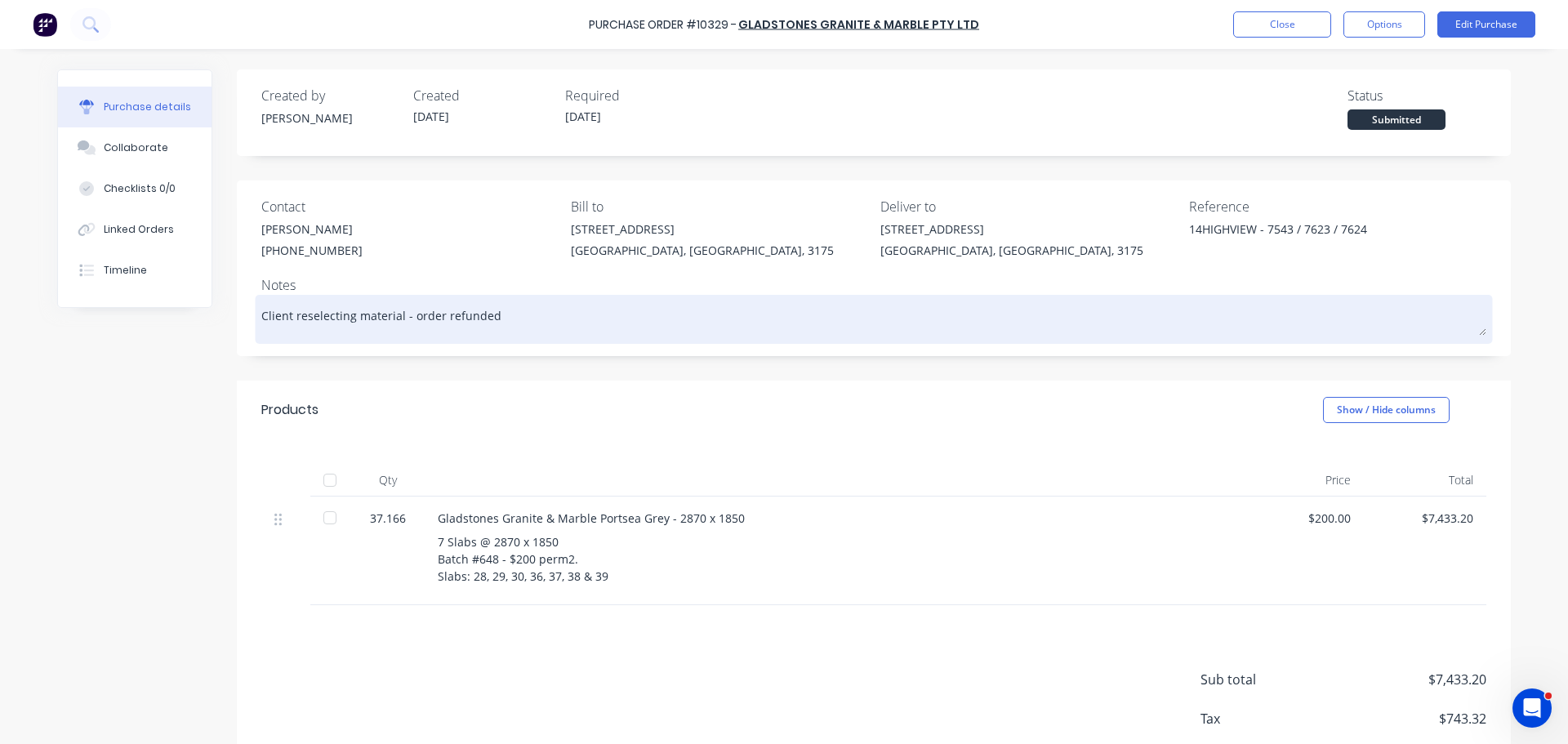
type textarea "x"
type textarea "Client reselecting material - order refunded"
type textarea "x"
type textarea "Client reselecting material - order refunded a"
type textarea "x"
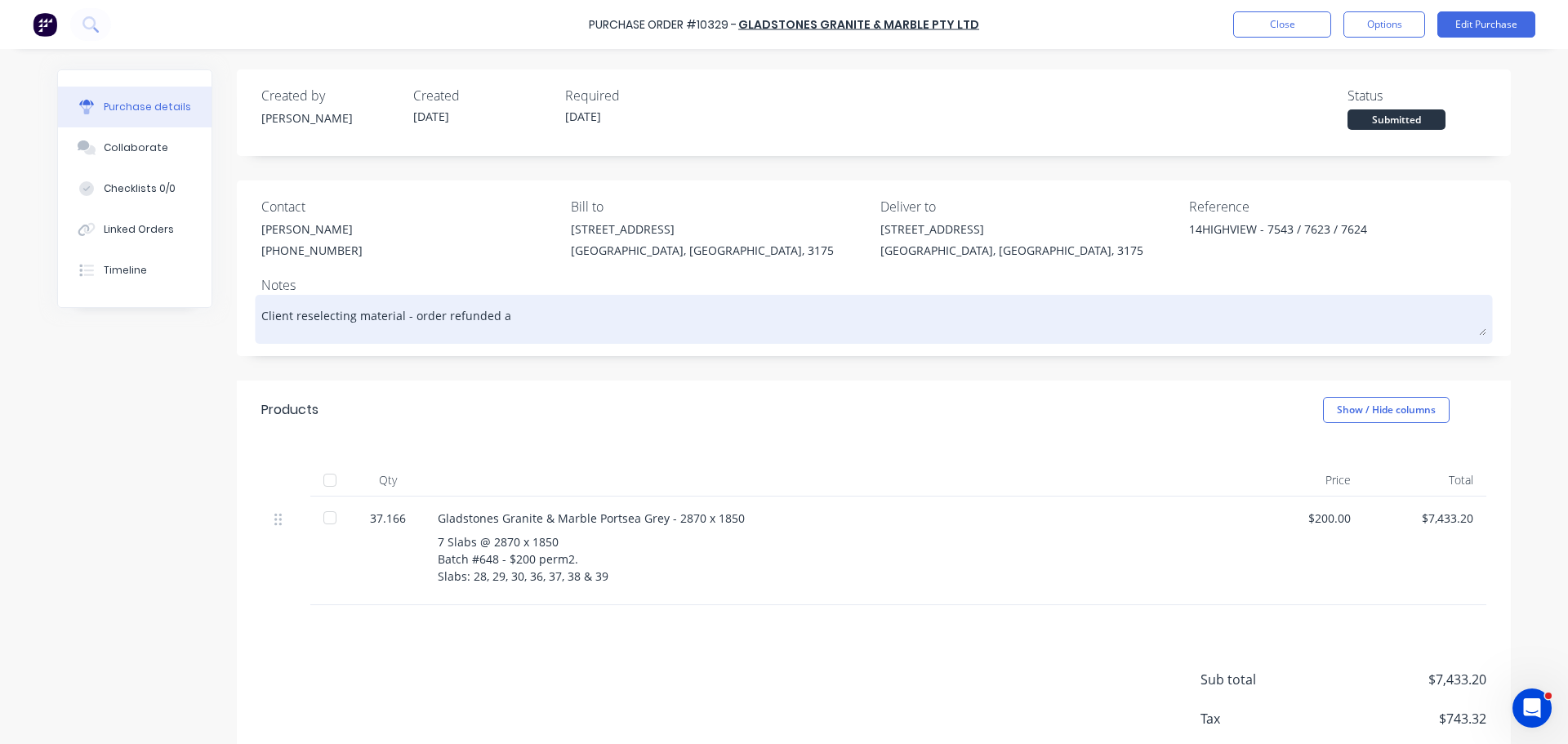
type textarea "Client reselecting material - order refunded an"
type textarea "x"
type textarea "Client reselecting material - order refunded and"
type textarea "x"
type textarea "Client reselecting material - order refunded and"
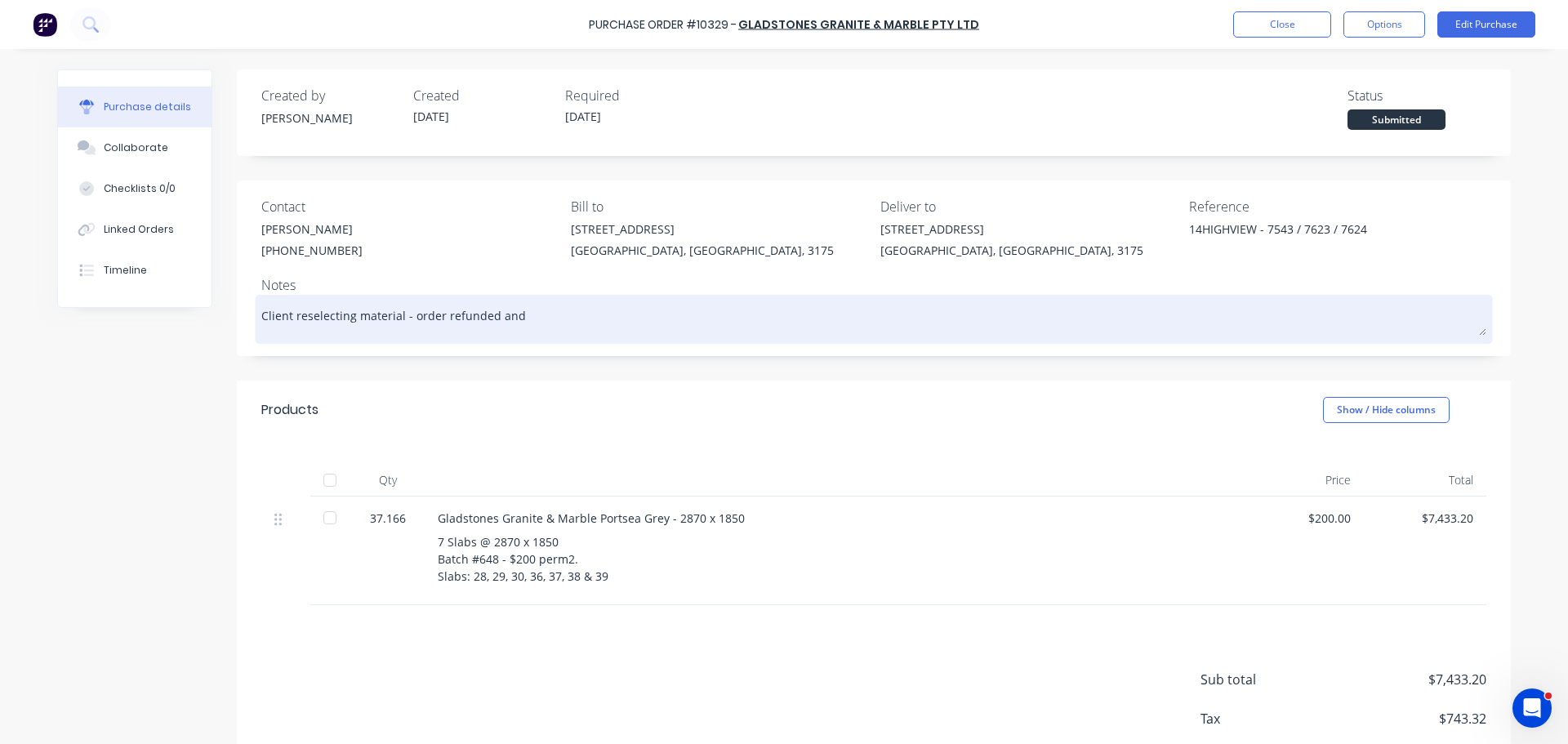
type textarea "x"
type textarea "Client reselecting material - order refunded and c"
type textarea "x"
type textarea "Client reselecting material - order refunded and ca"
type textarea "x"
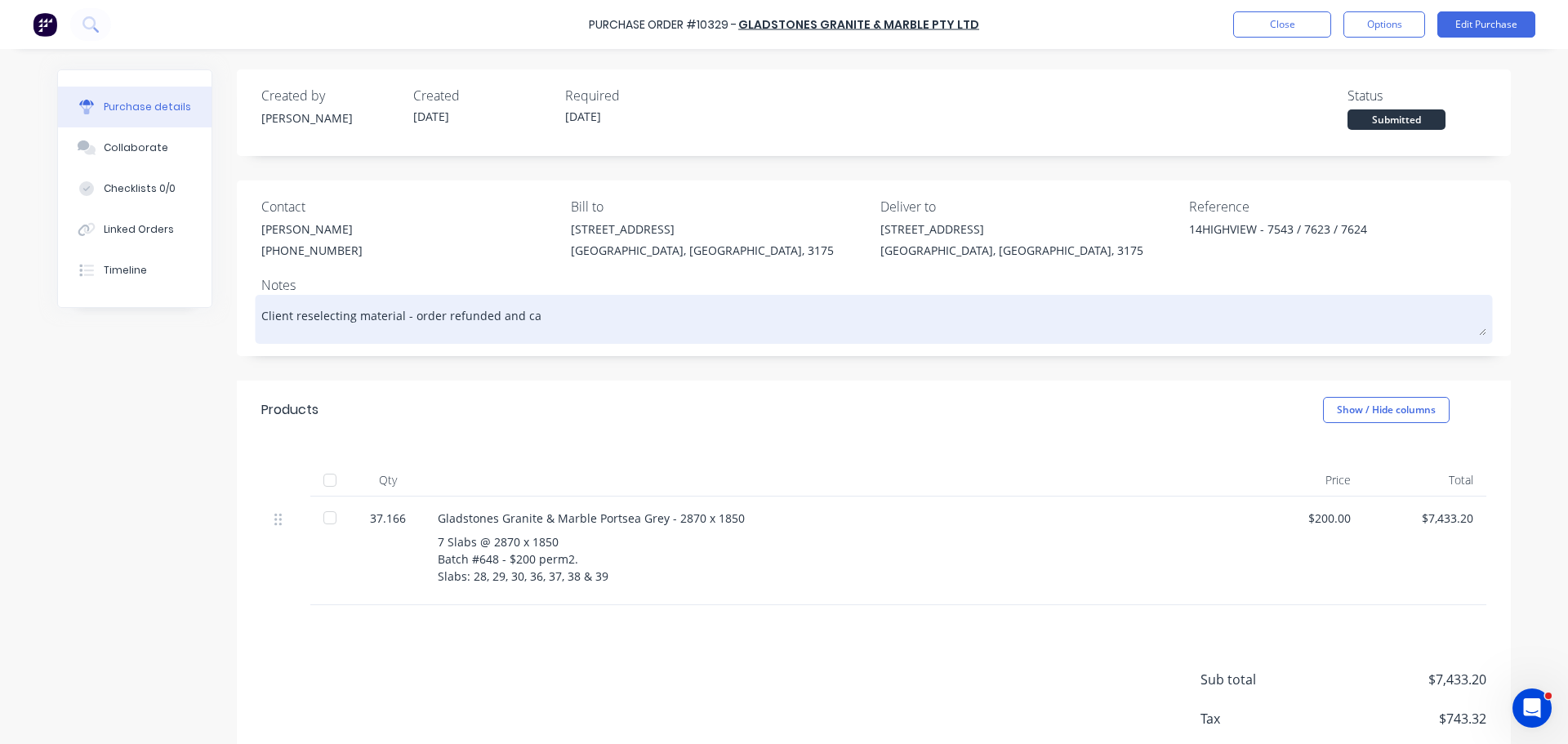
type textarea "Client reselecting material - order refunded and can"
type textarea "x"
type textarea "Client reselecting material - order refunded and canc"
type textarea "x"
type textarea "Client reselecting material - order refunded and cance"
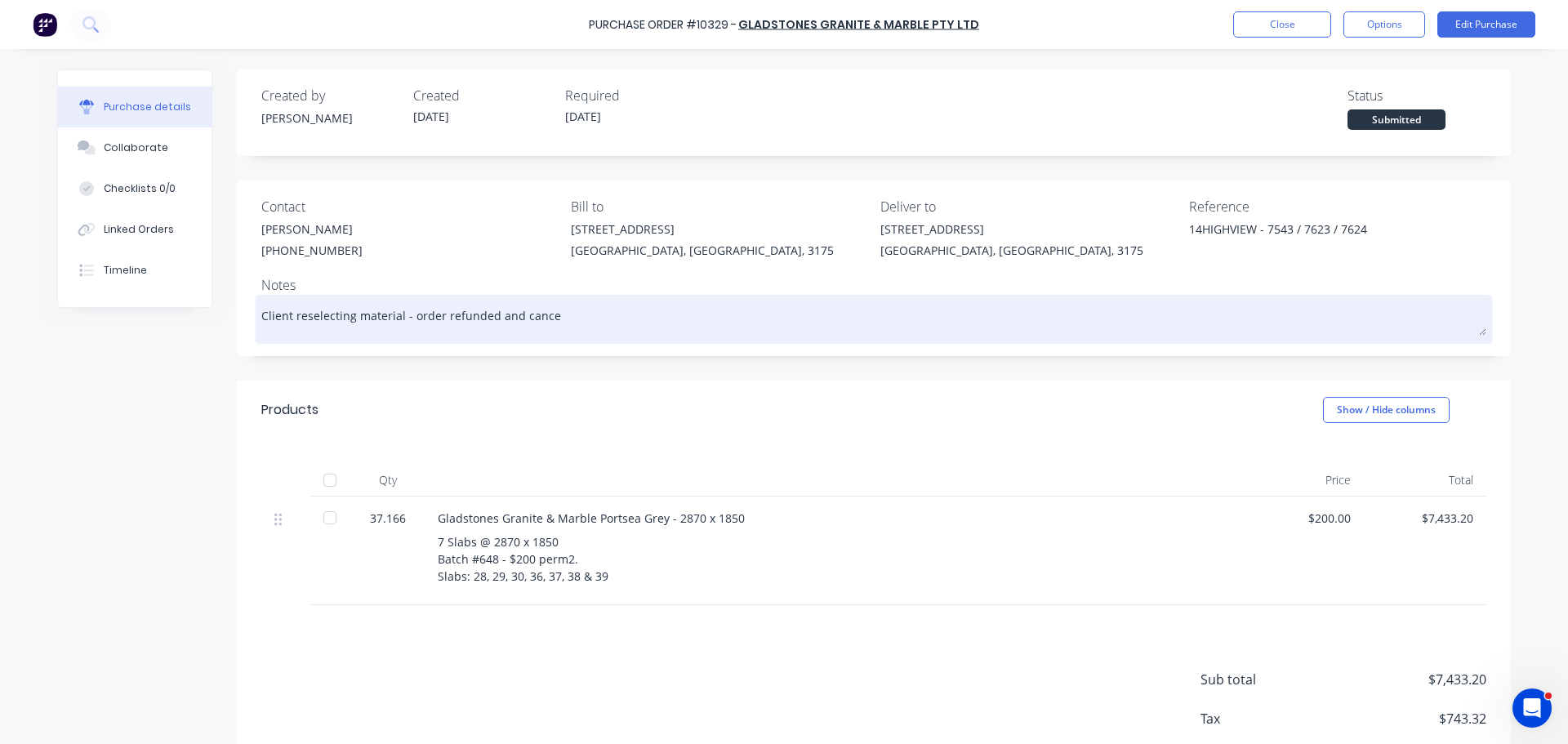
type textarea "x"
type textarea "Client reselecting material - order refunded and cancel"
type textarea "x"
type textarea "Client reselecting material - order refunded and cancelle"
type textarea "x"
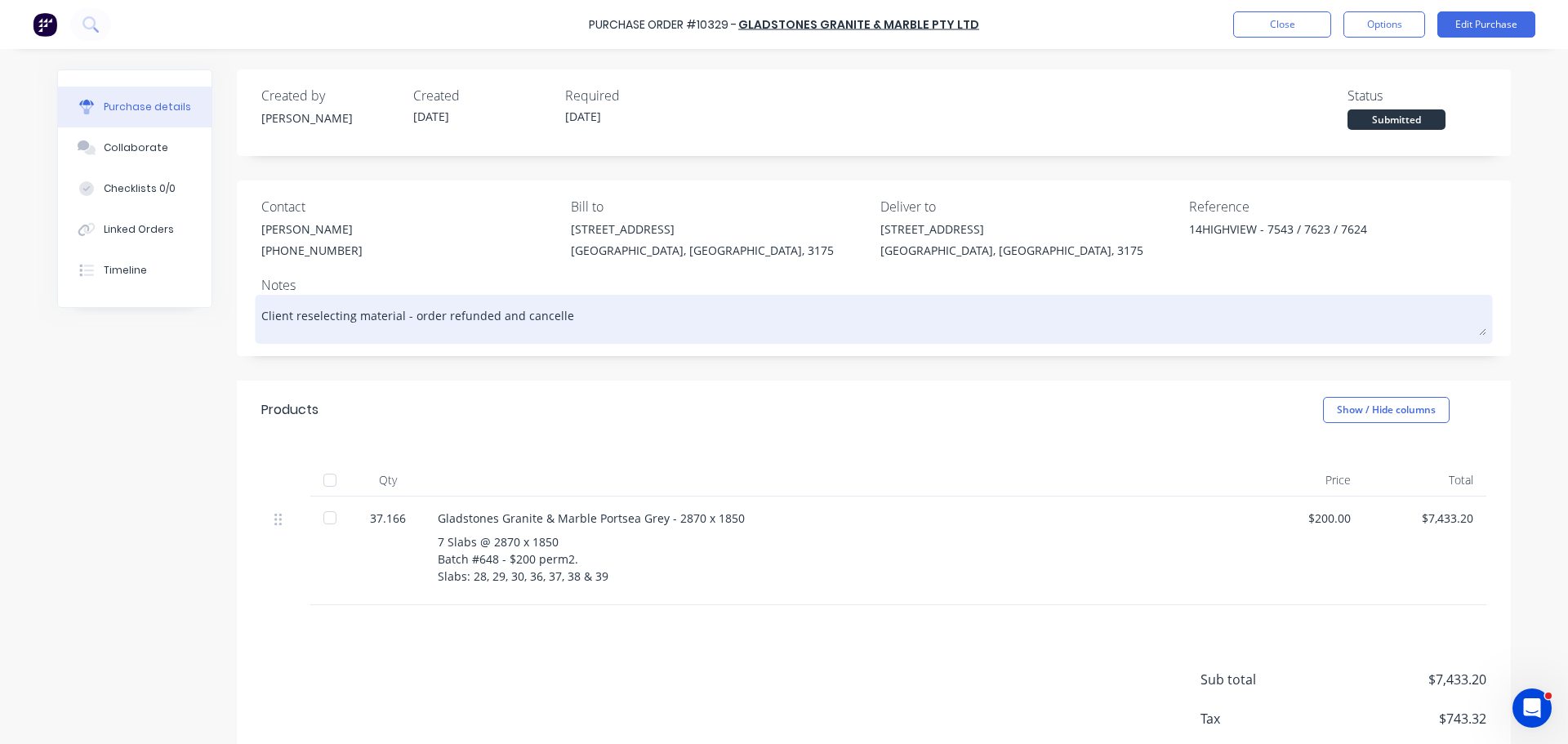
type textarea "Client reselecting material - order refunded and cancelled"
type textarea "x"
type textarea "Client reselecting material - order refunded and cancelled."
type textarea "x"
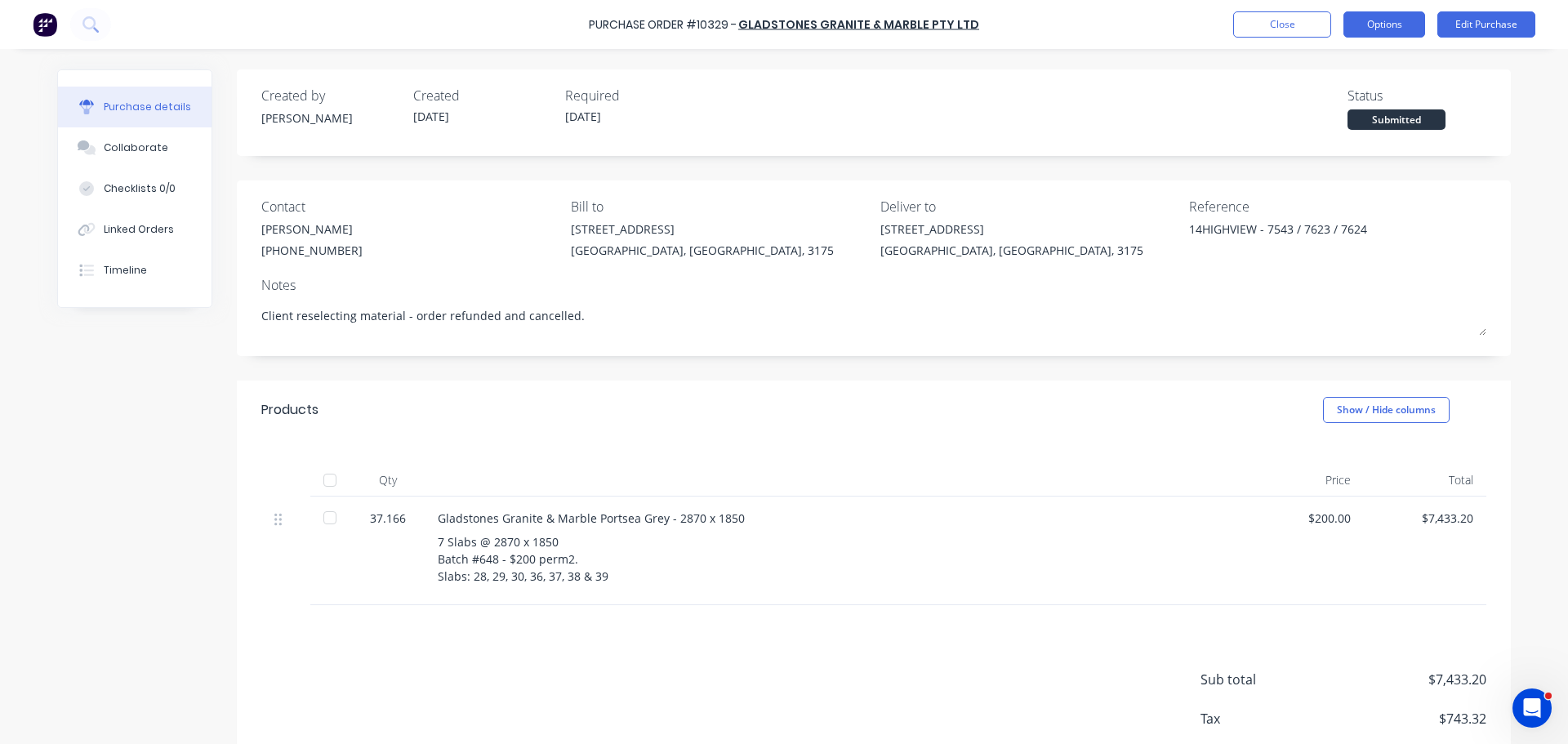
type textarea "Client reselecting material - order refunded and cancelled."
type textarea "x"
type textarea "Client reselecting material - order refunded and cancelled."
click at [1398, 21] on button "Options" at bounding box center [1384, 24] width 81 height 26
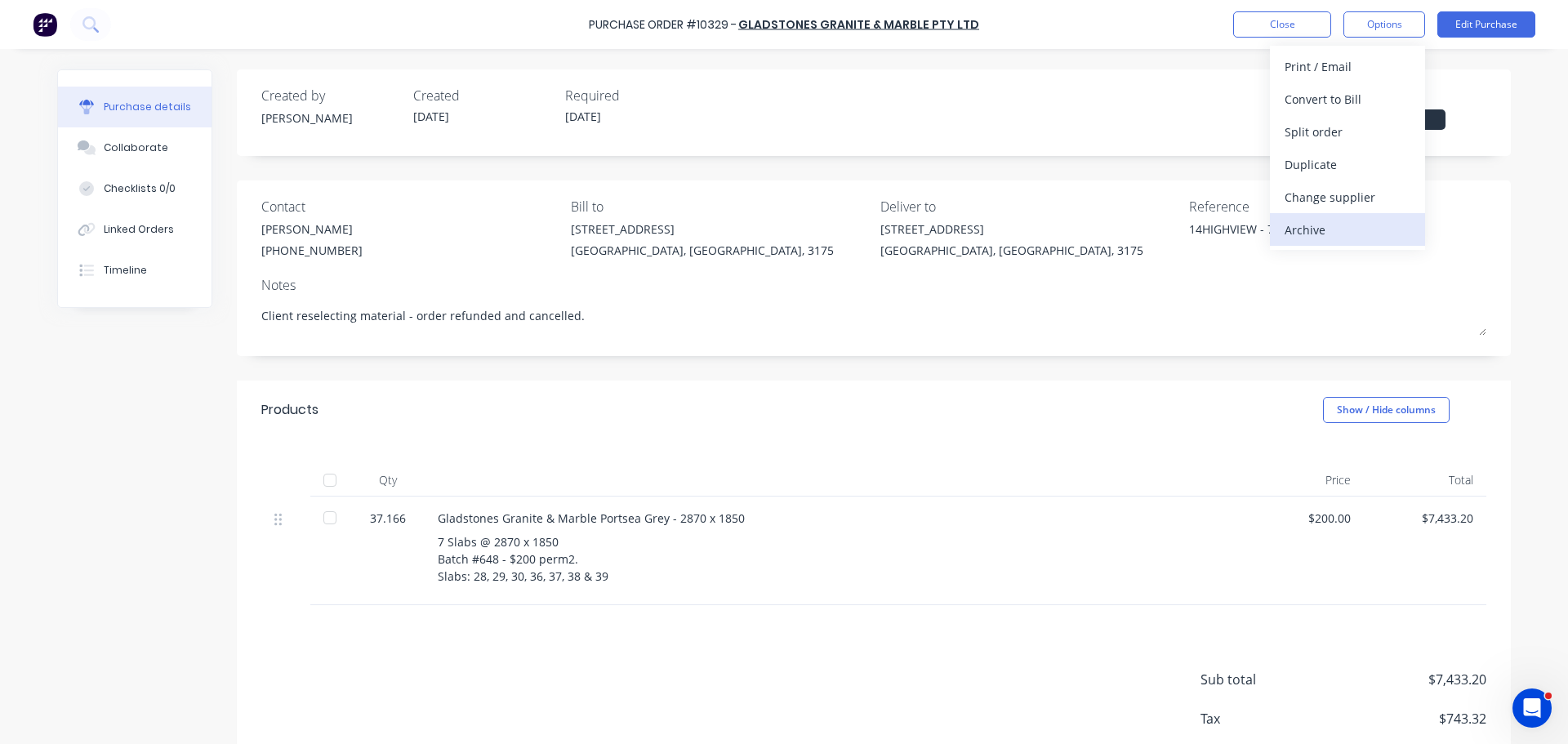
click at [1348, 225] on div "Archive" at bounding box center [1347, 230] width 126 height 24
type textarea "x"
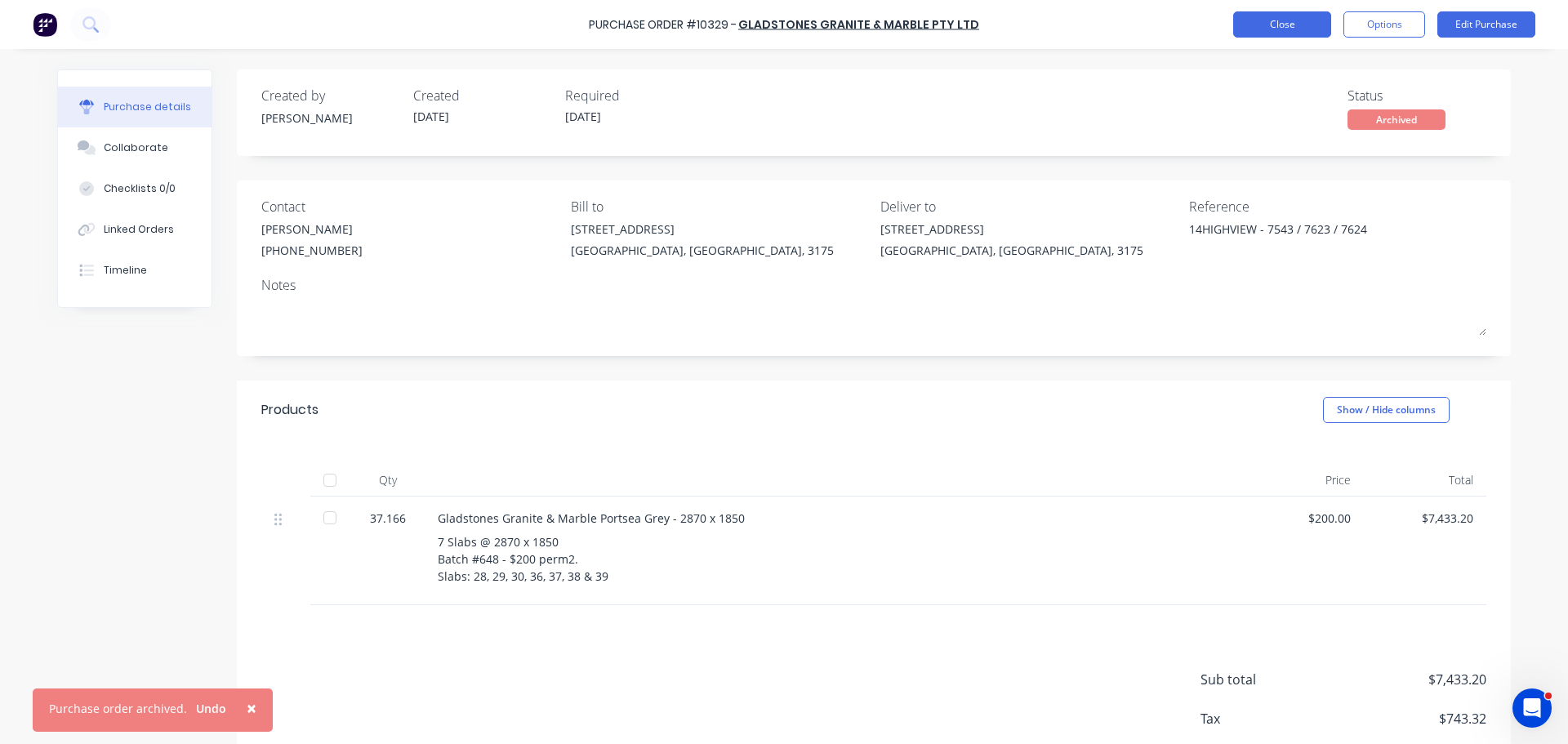
click at [1300, 27] on button "Close" at bounding box center [1282, 24] width 98 height 26
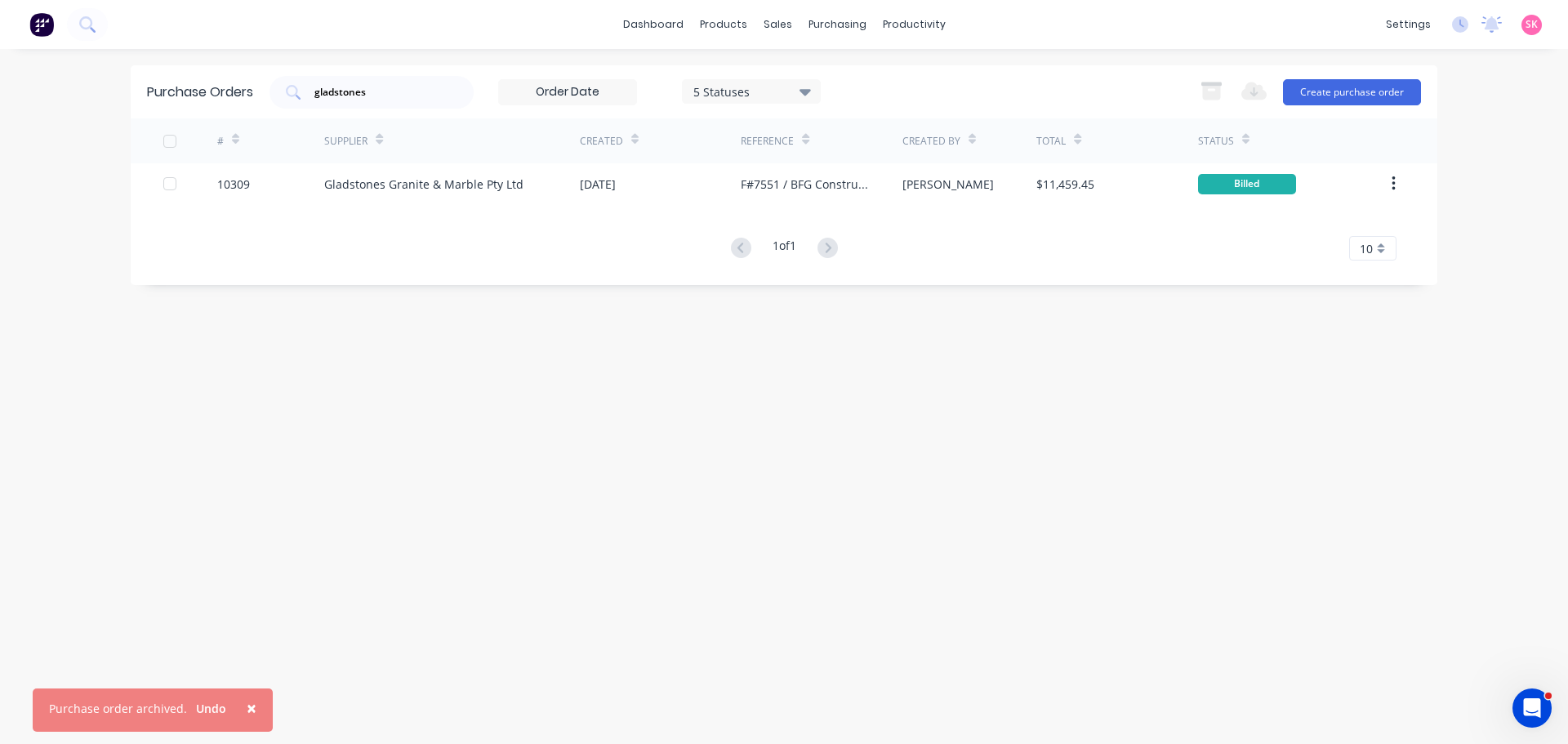
drag, startPoint x: 287, startPoint y: 99, endPoint x: 86, endPoint y: 104, distance: 201.1
click at [141, 99] on div "Purchase Orders gladstones 5 Statuses 5 Statuses Export to Excel (XLSX) Create …" at bounding box center [784, 92] width 1306 height 53
click at [887, 402] on div "Purchase Orders 5 Statuses 5 Statuses Export to Excel (XLSX) Create purchase or…" at bounding box center [784, 396] width 1306 height 663
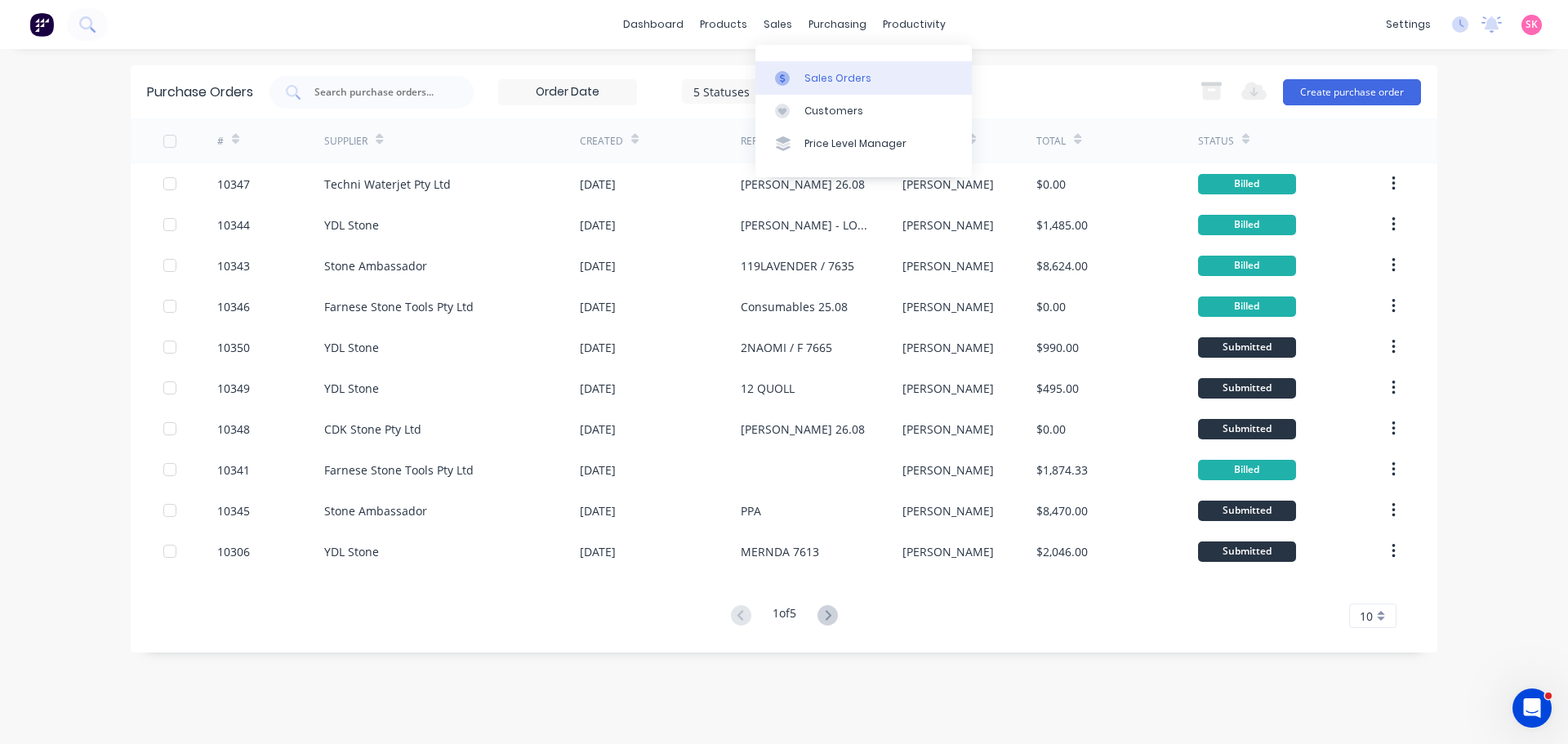
click at [801, 76] on link "Sales Orders" at bounding box center [863, 77] width 216 height 33
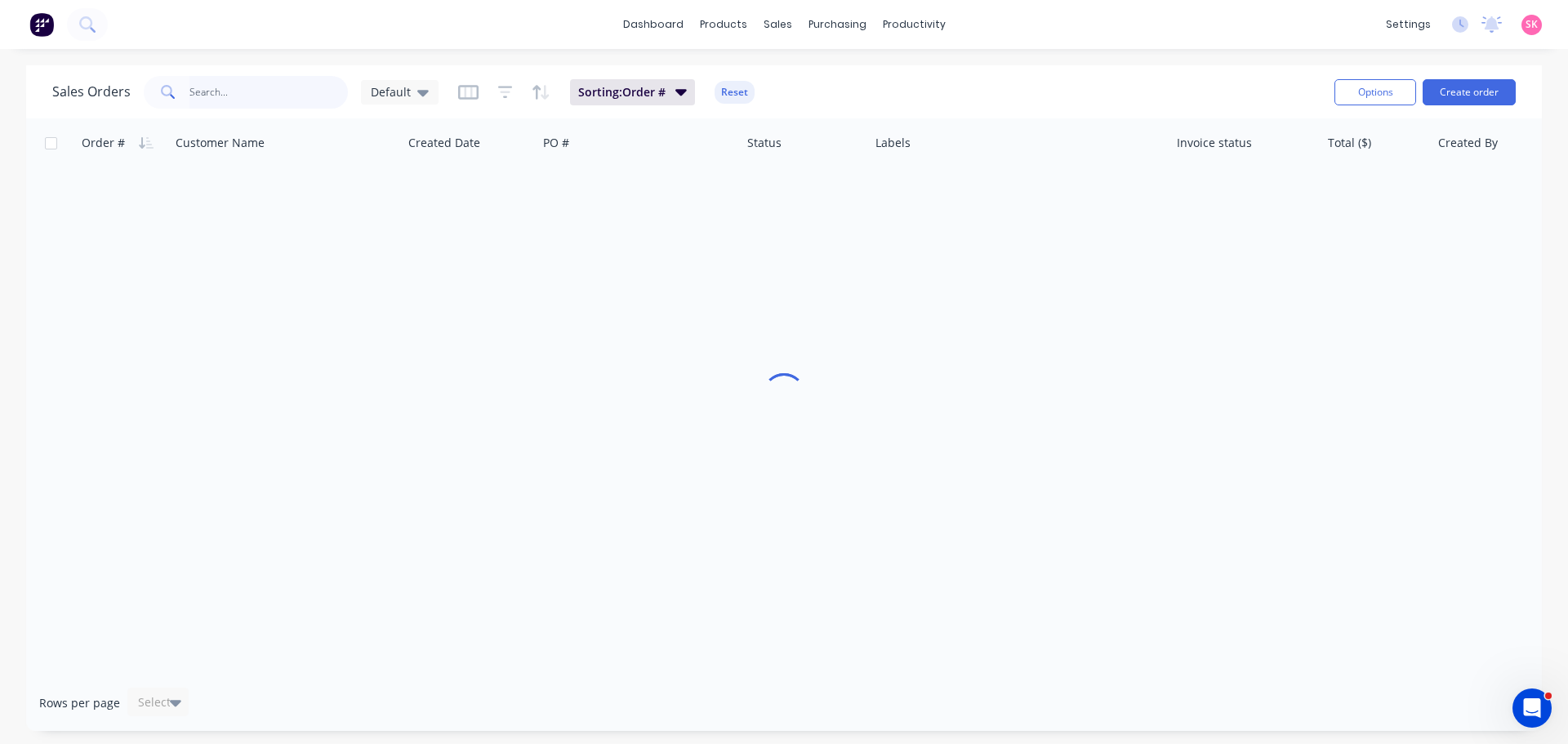
click at [265, 91] on input "text" at bounding box center [269, 92] width 159 height 33
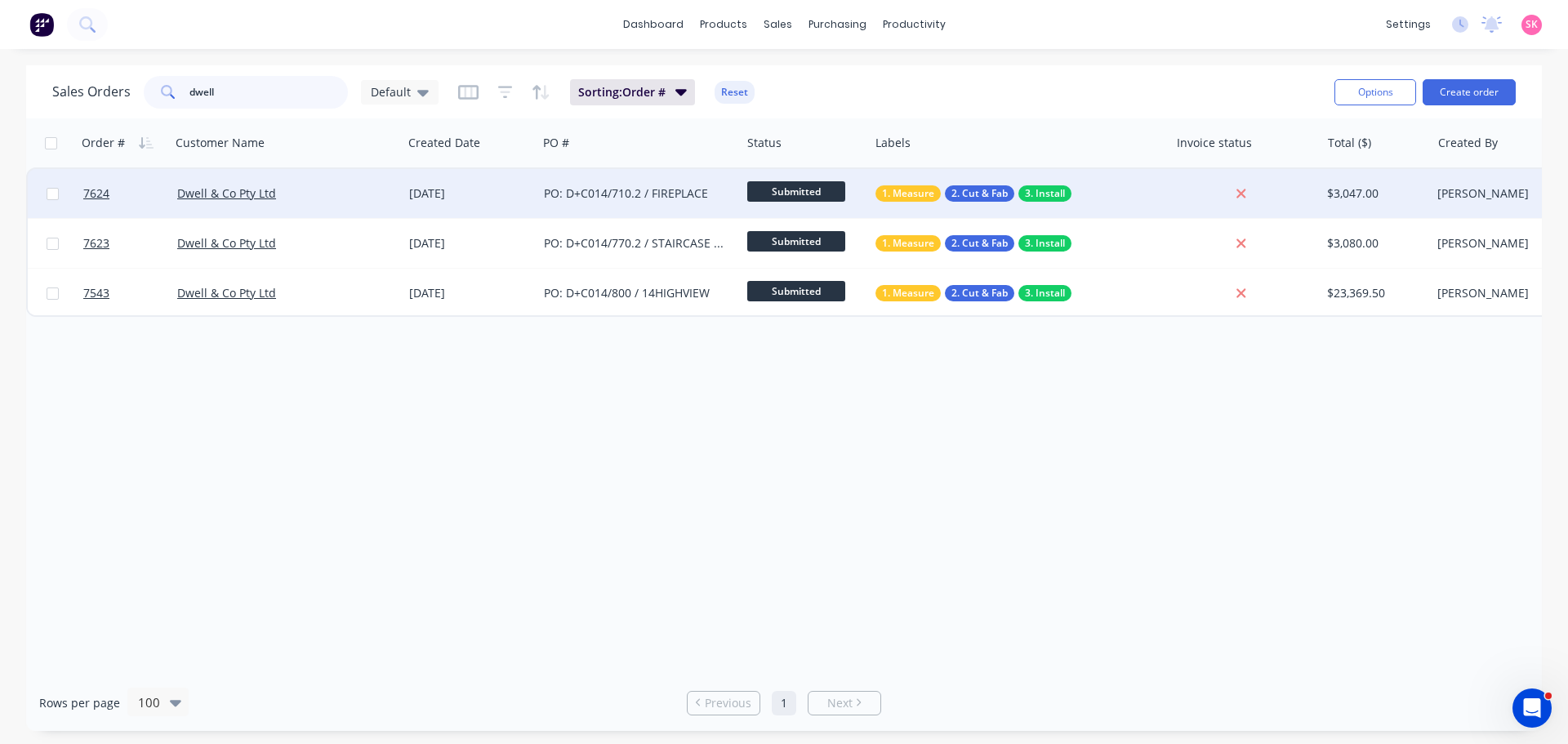
type input "dwell"
click at [333, 184] on div "Dwell & Co Pty Ltd" at bounding box center [286, 193] width 232 height 49
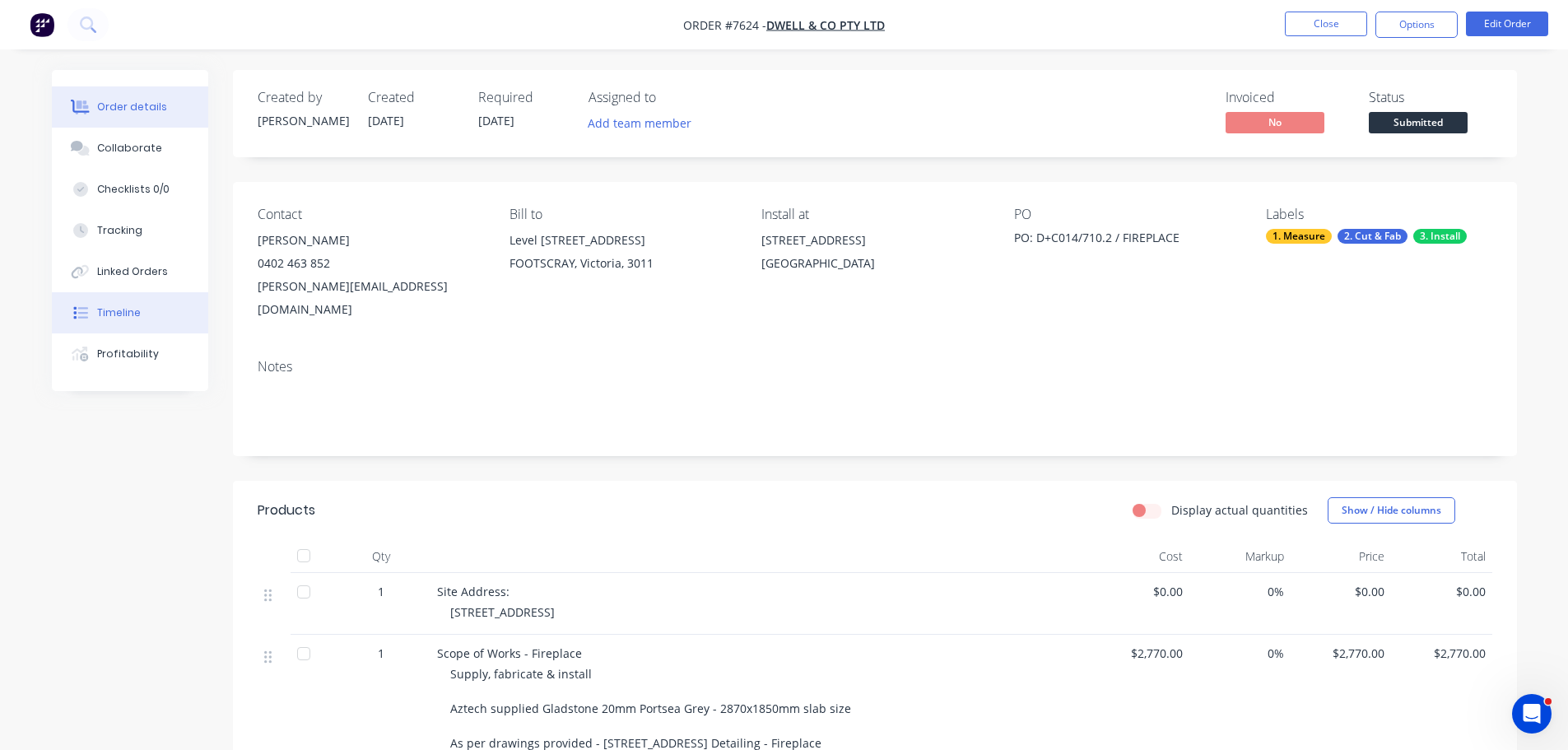
click at [143, 292] on div "Order details Collaborate Checklists 0/0 Tracking Linked Orders Timeline Profit…" at bounding box center [130, 230] width 156 height 321
click at [144, 286] on button "Linked Orders" at bounding box center [130, 272] width 156 height 41
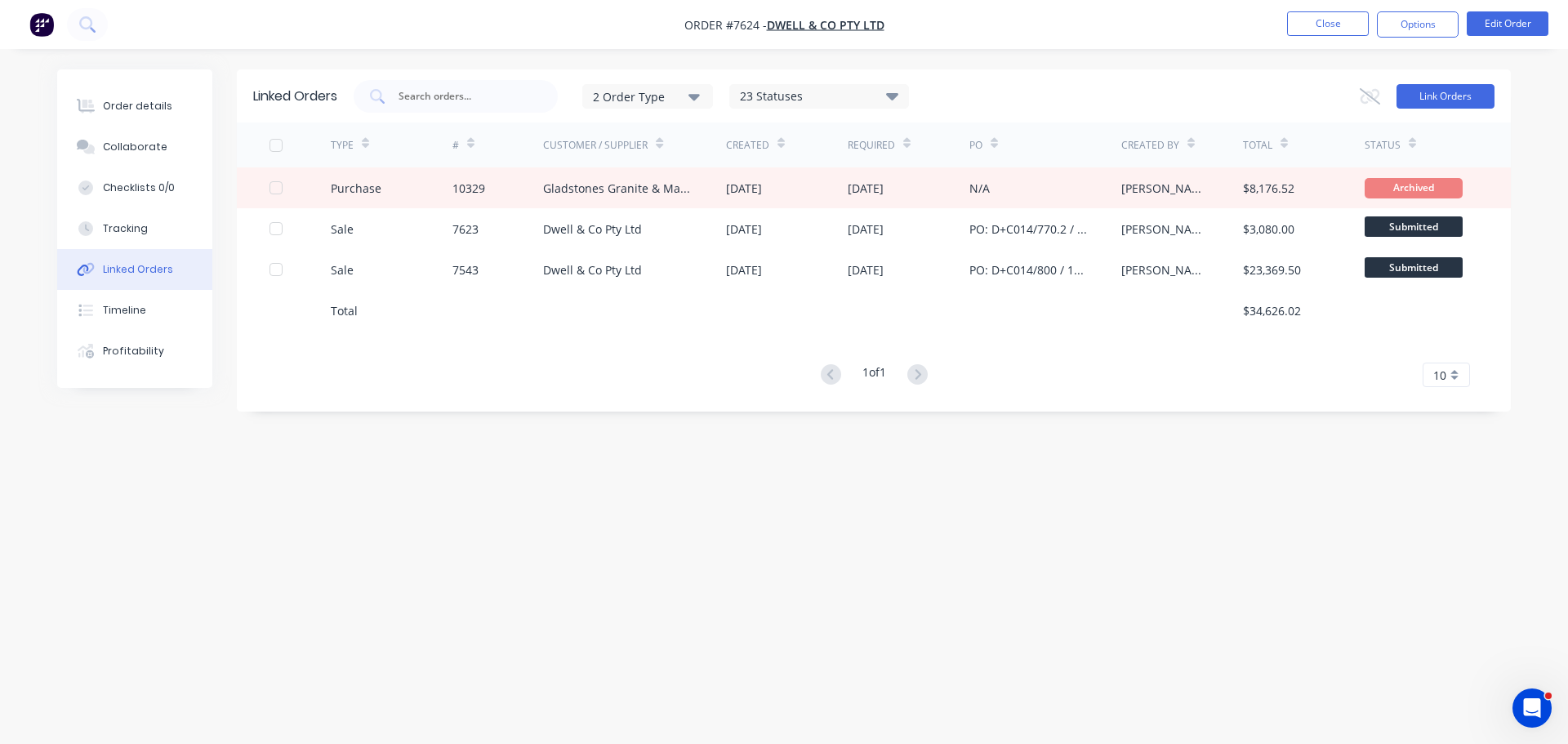
click at [1468, 92] on button "Link Orders" at bounding box center [1445, 96] width 98 height 25
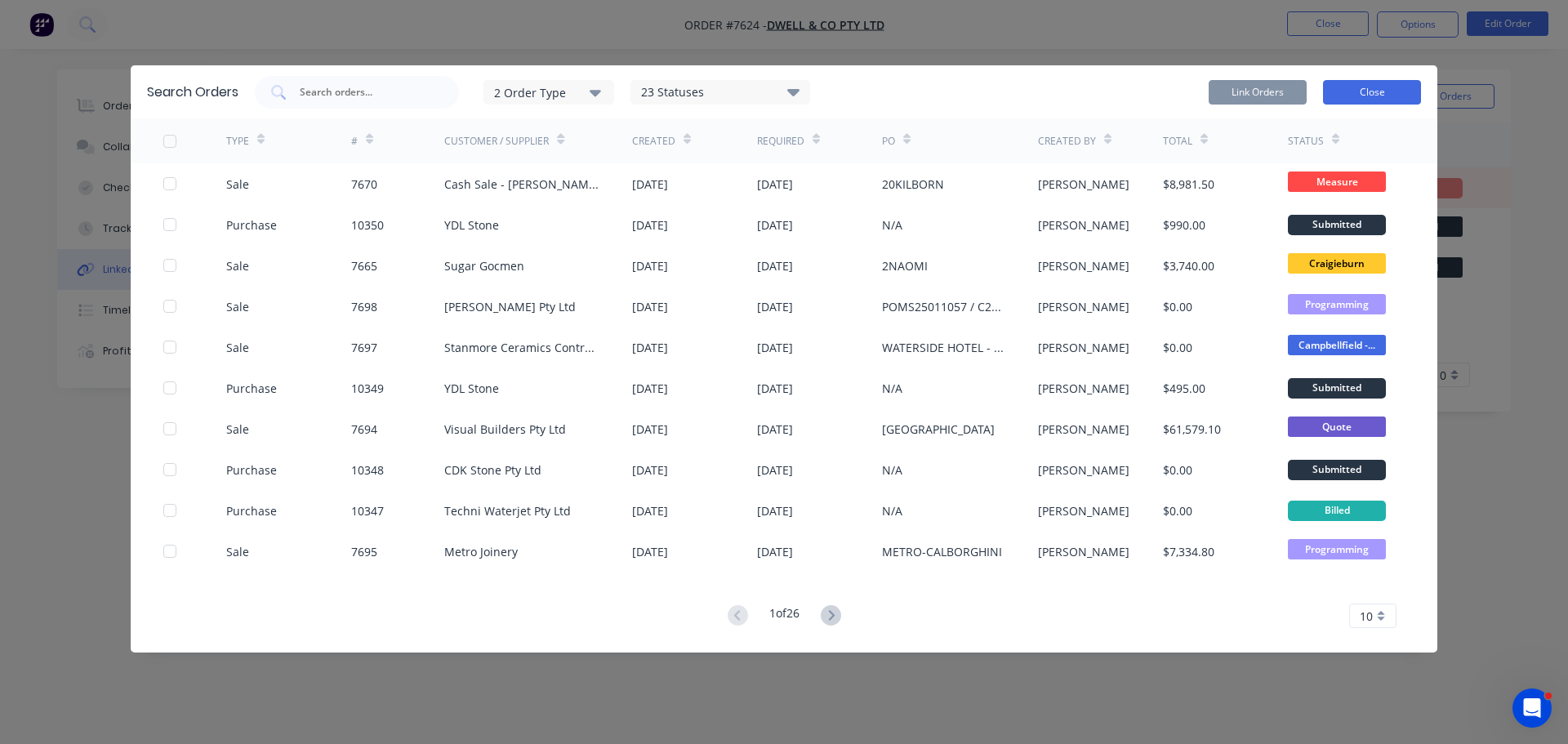
click at [1359, 92] on button "Close" at bounding box center [1372, 92] width 98 height 25
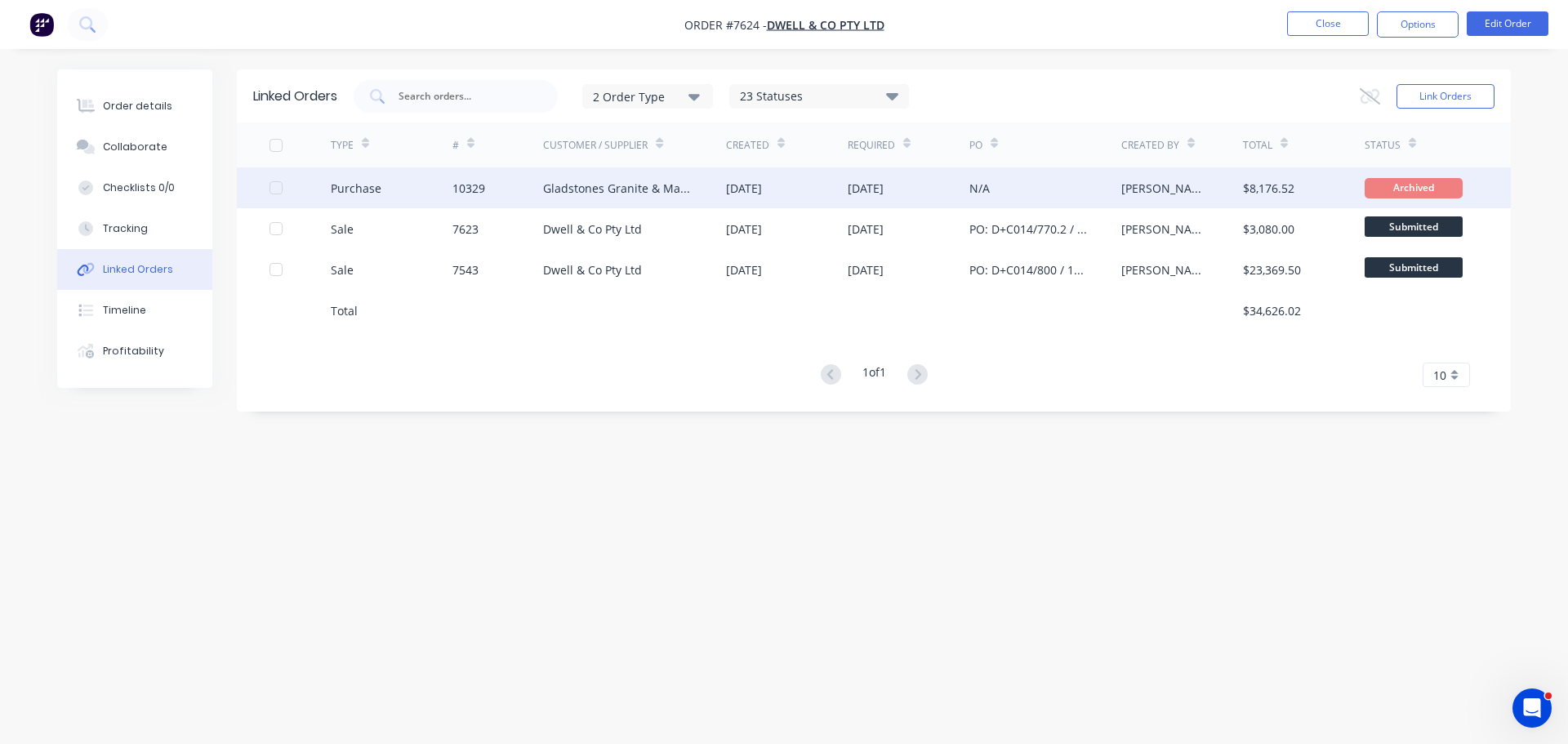
click at [280, 190] on div at bounding box center [276, 187] width 33 height 33
drag, startPoint x: 1291, startPoint y: 175, endPoint x: 1215, endPoint y: 183, distance: 76.4
click at [1215, 183] on div "[PERSON_NAME]" at bounding box center [1181, 187] width 121 height 41
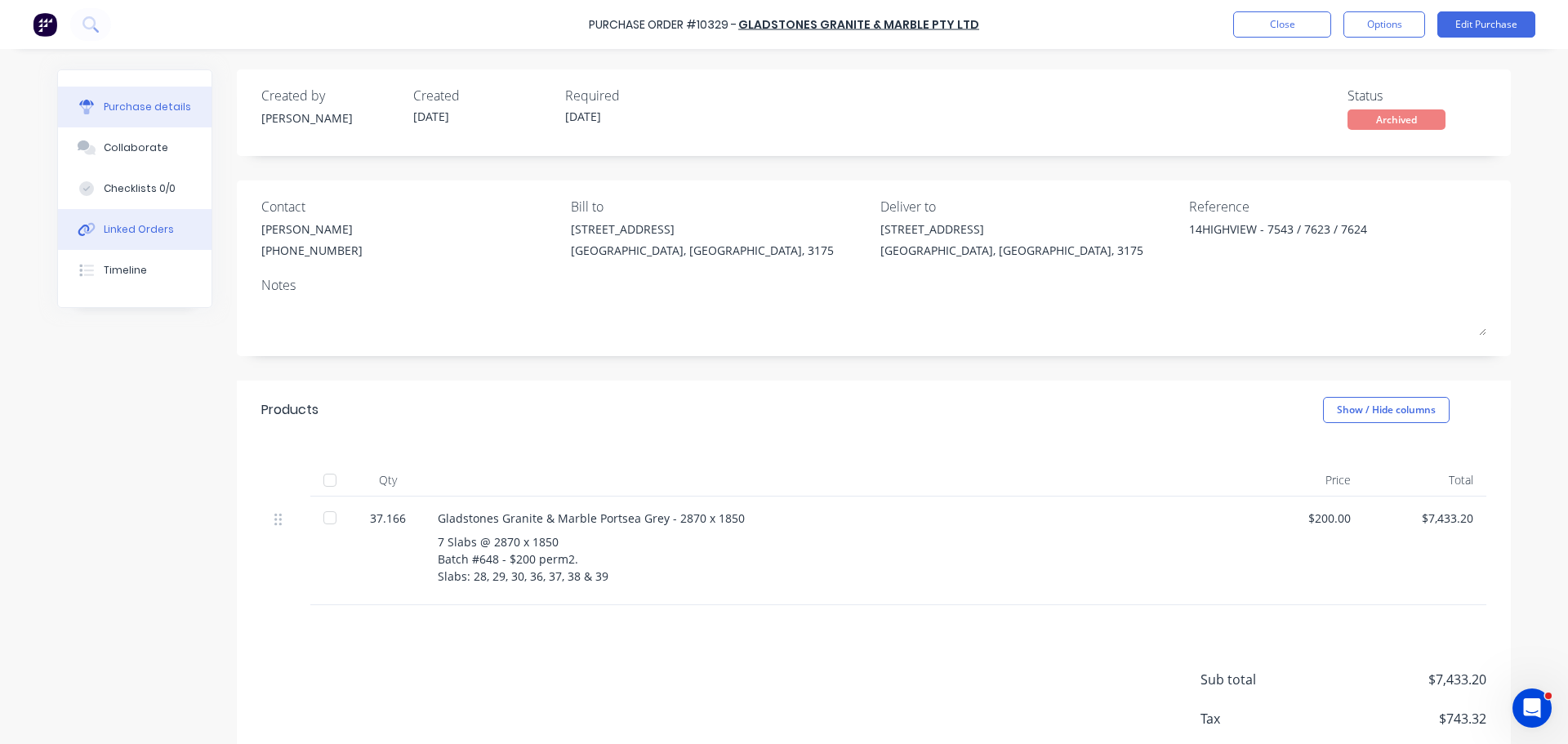
click at [155, 228] on div "Linked Orders" at bounding box center [138, 229] width 70 height 14
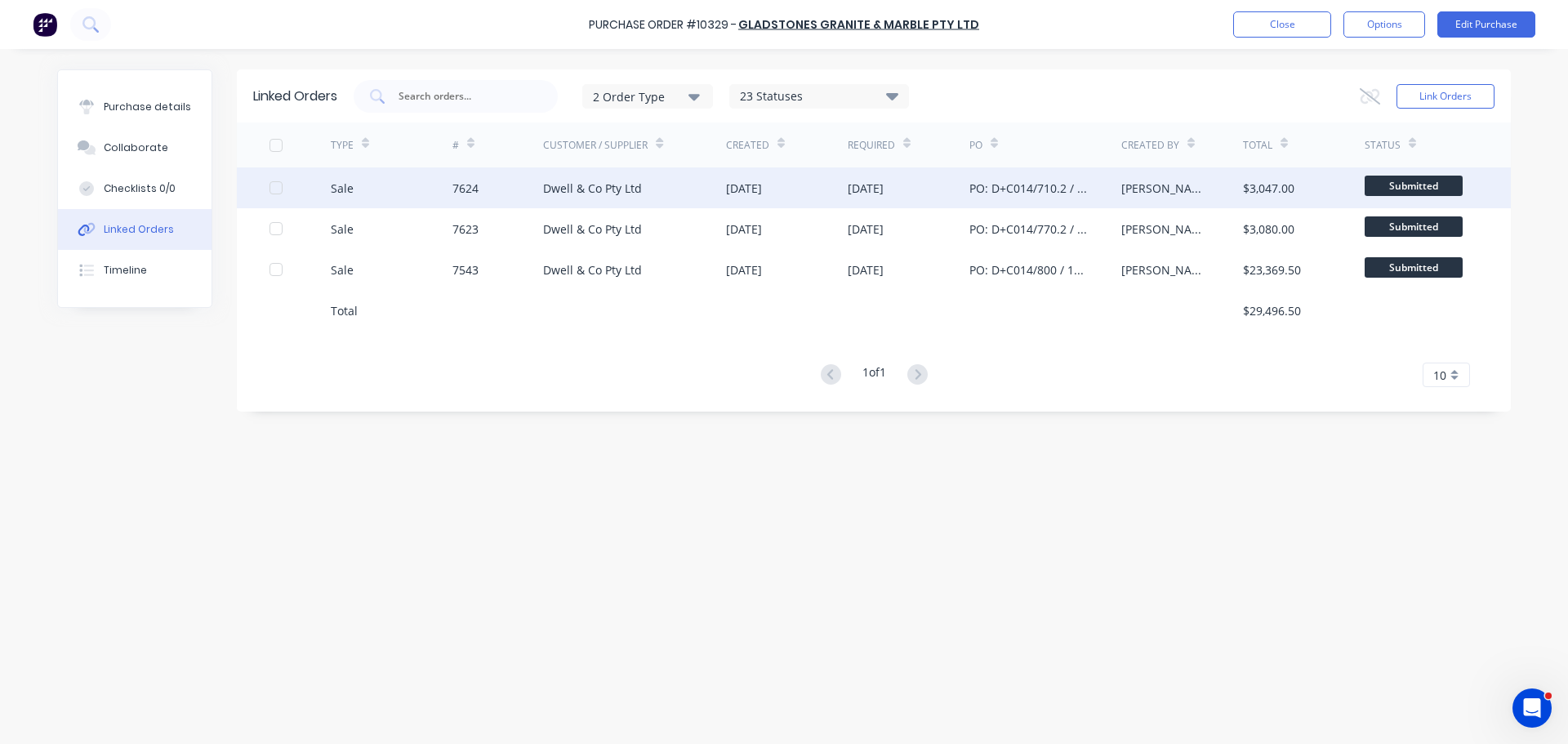
drag, startPoint x: 274, startPoint y: 183, endPoint x: 273, endPoint y: 208, distance: 25.0
click at [275, 185] on div at bounding box center [276, 187] width 33 height 33
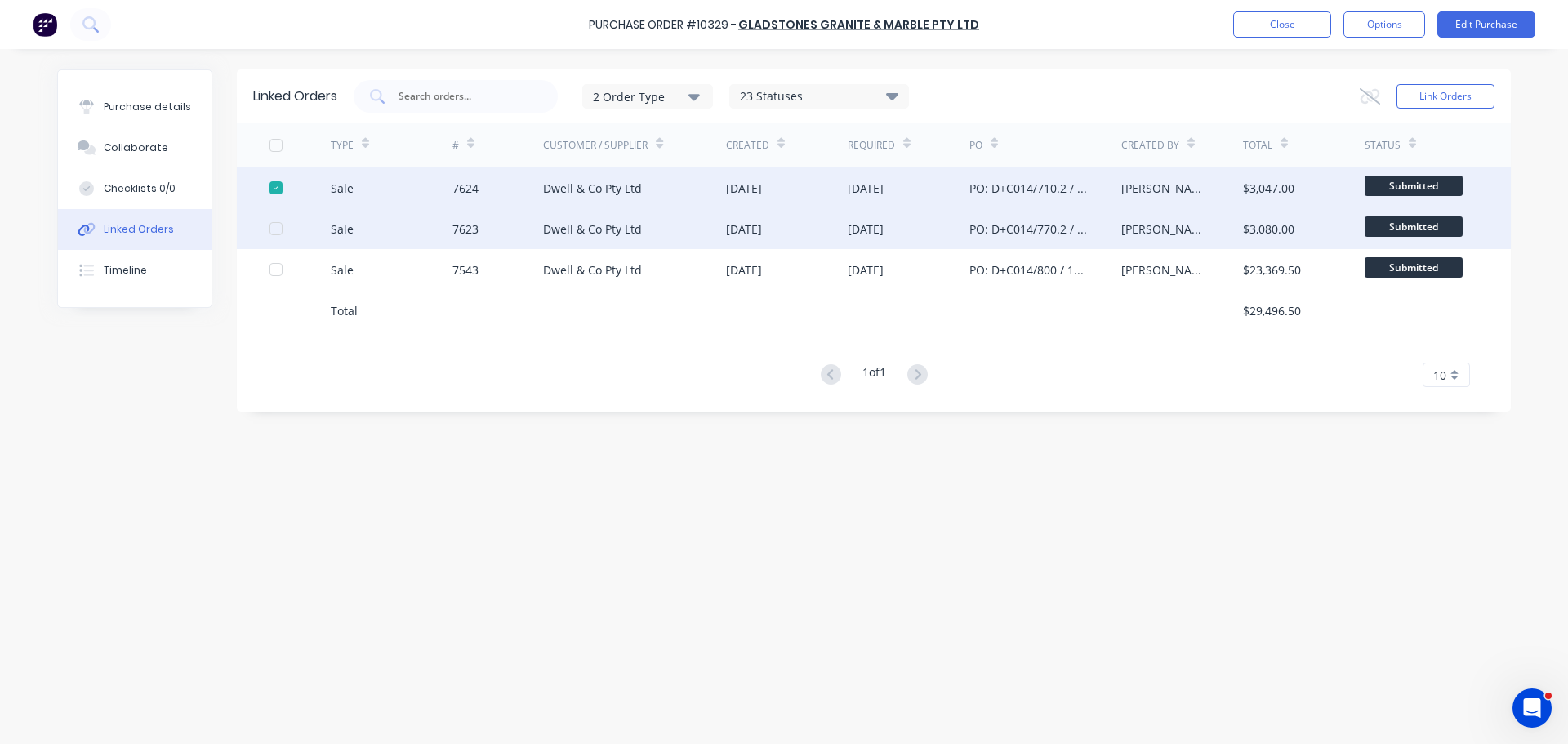
click at [276, 227] on div at bounding box center [276, 228] width 33 height 33
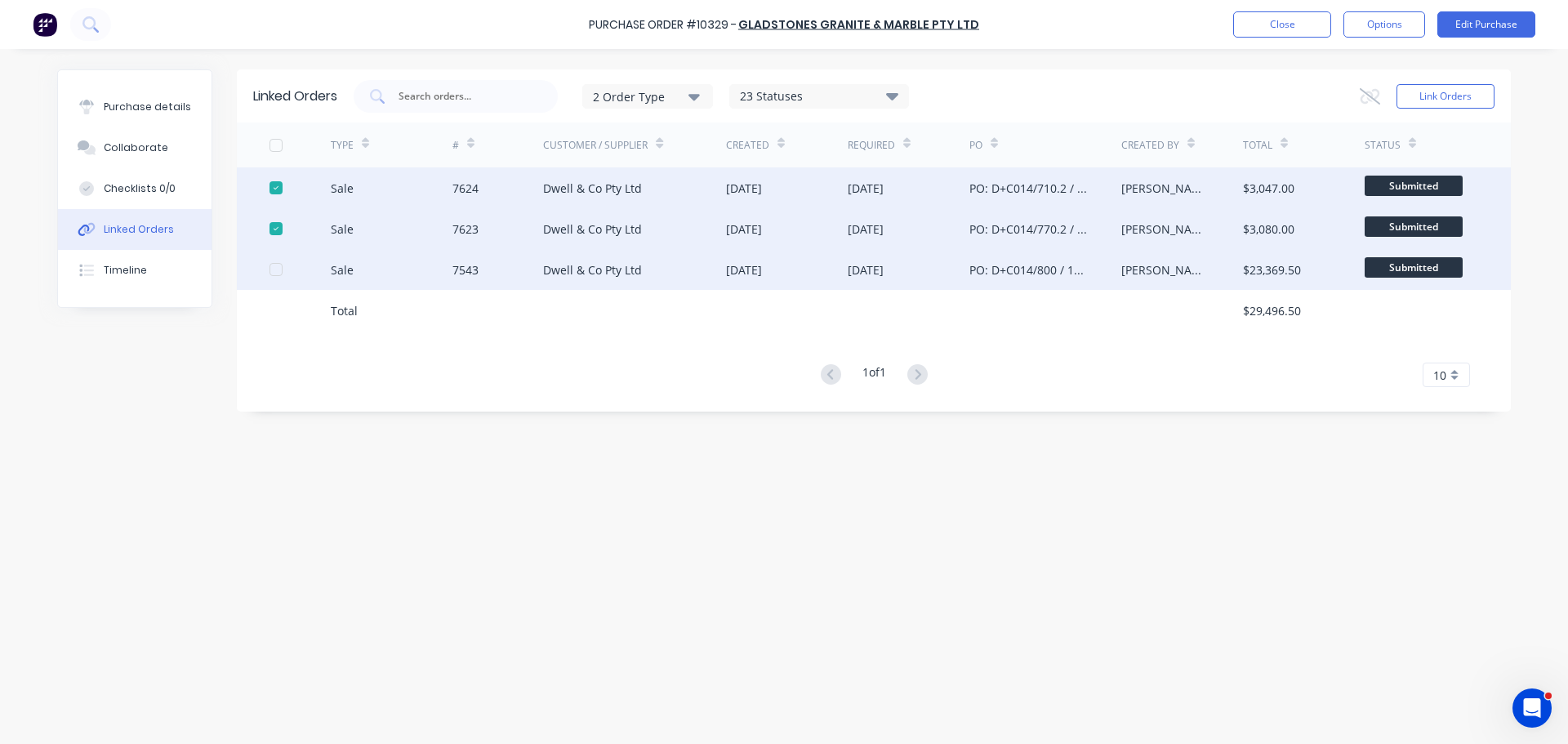
click at [274, 272] on div at bounding box center [276, 269] width 33 height 33
click at [1372, 100] on icon at bounding box center [1370, 96] width 20 height 16
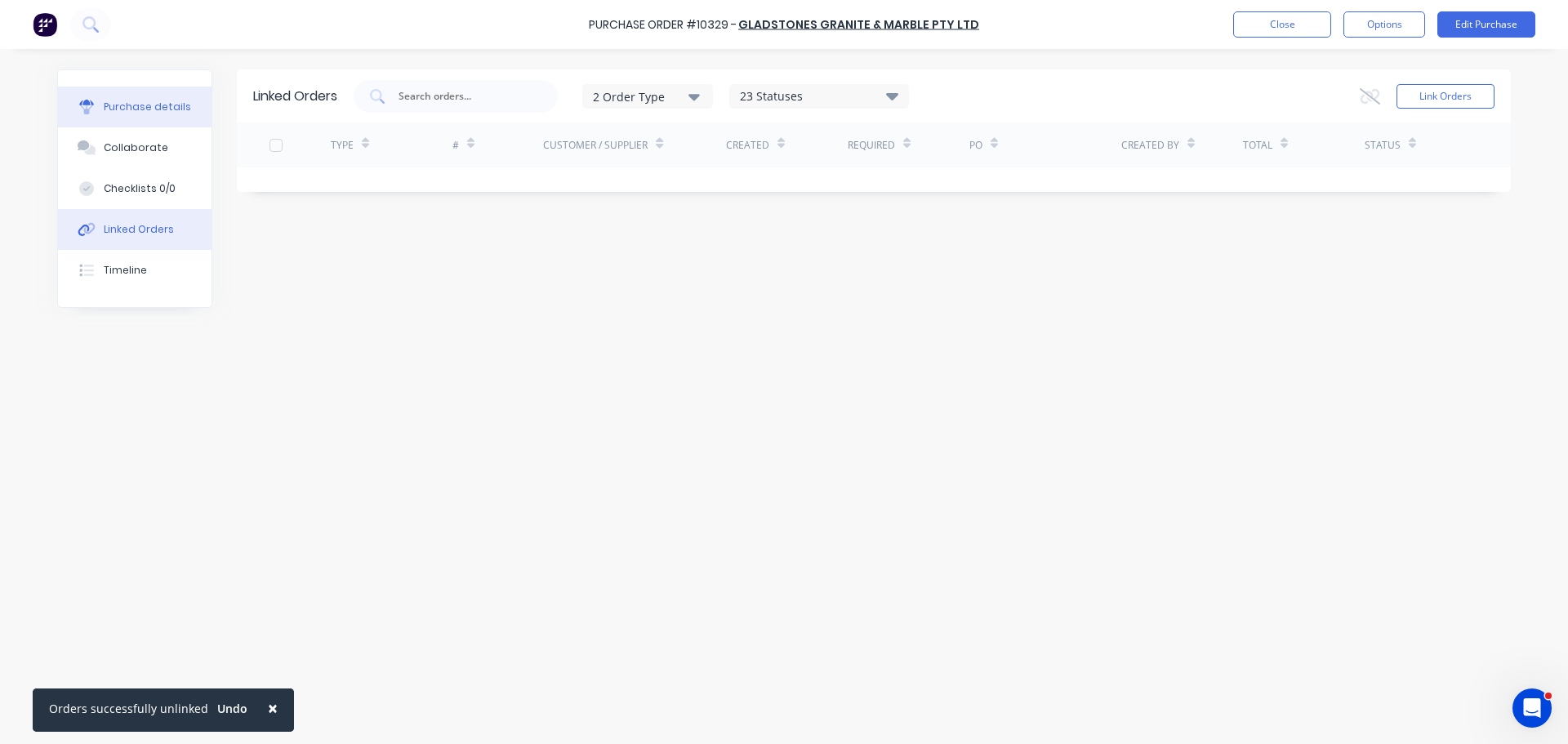
click at [126, 103] on div "Purchase details" at bounding box center [147, 106] width 87 height 14
type textarea "x"
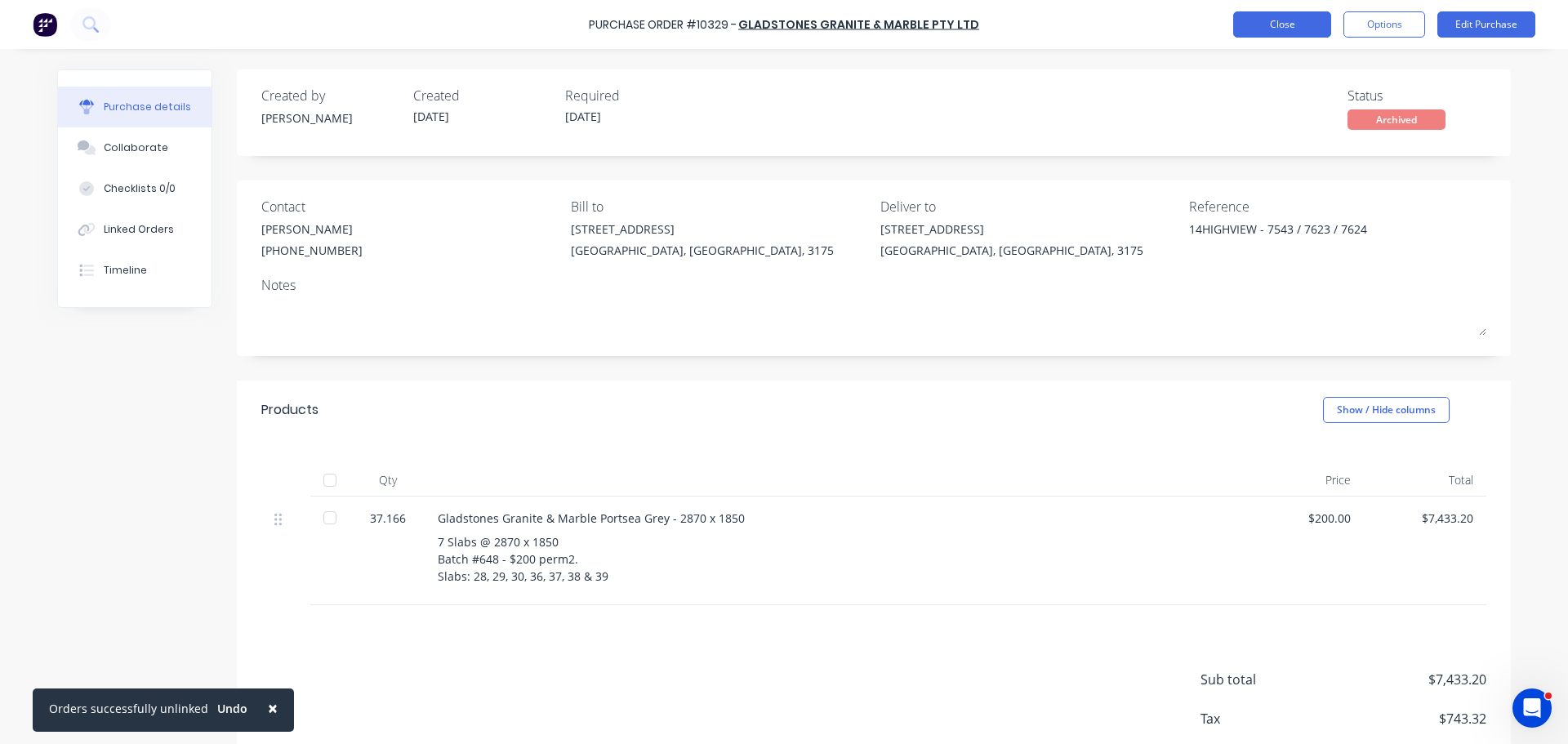
click at [1252, 33] on button "Close" at bounding box center [1282, 24] width 98 height 26
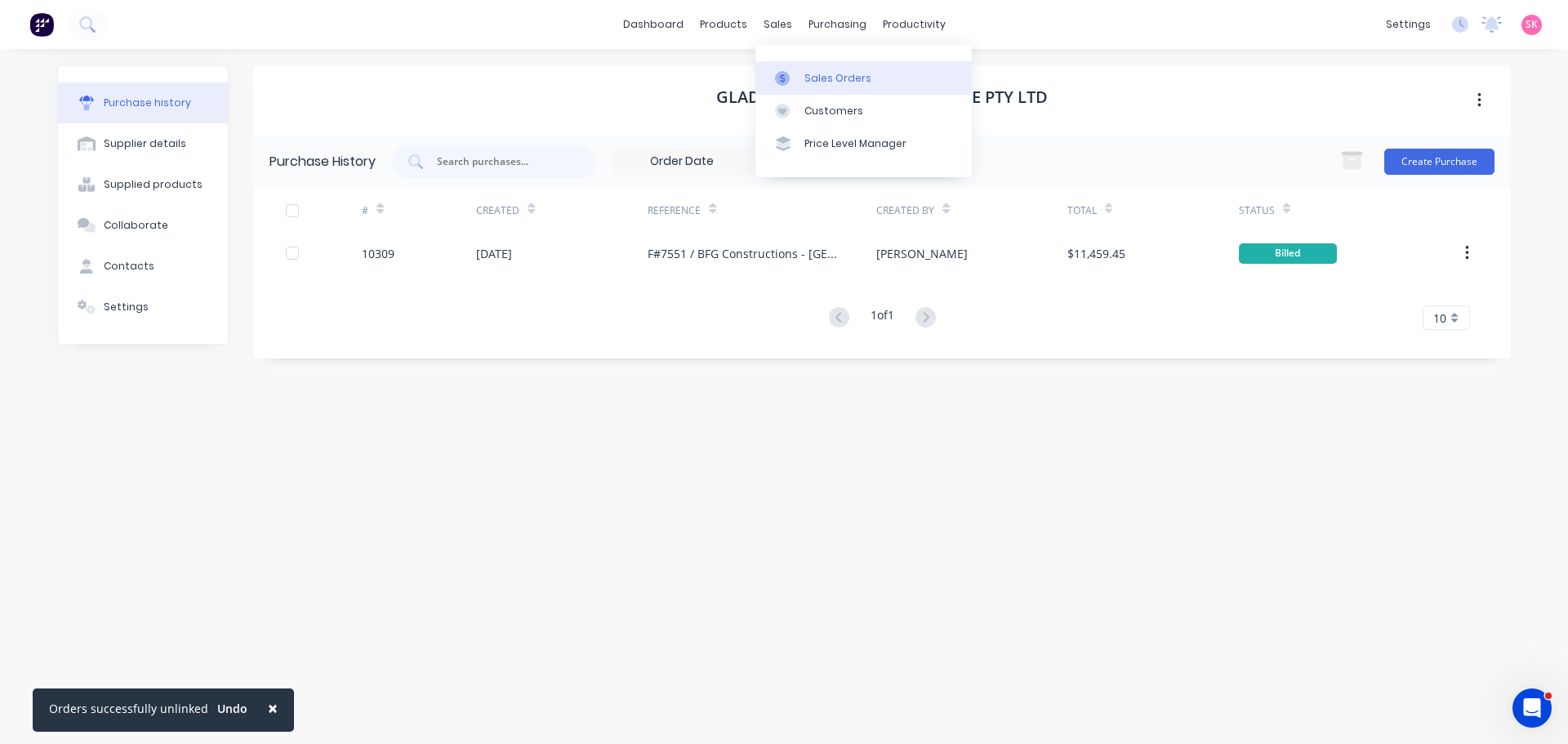
click at [795, 84] on div at bounding box center [787, 78] width 25 height 14
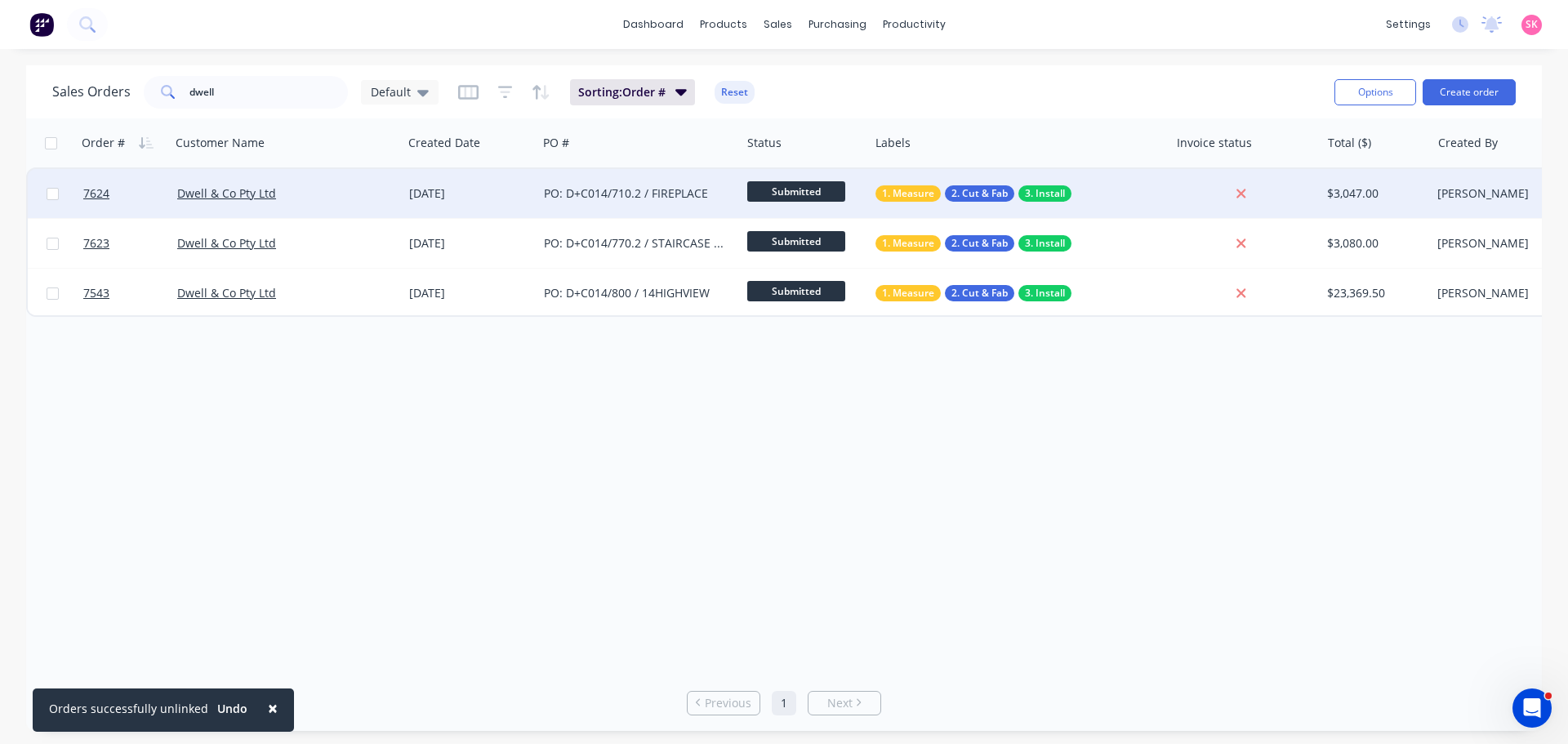
click at [309, 187] on div "Dwell & Co Pty Ltd" at bounding box center [282, 193] width 209 height 16
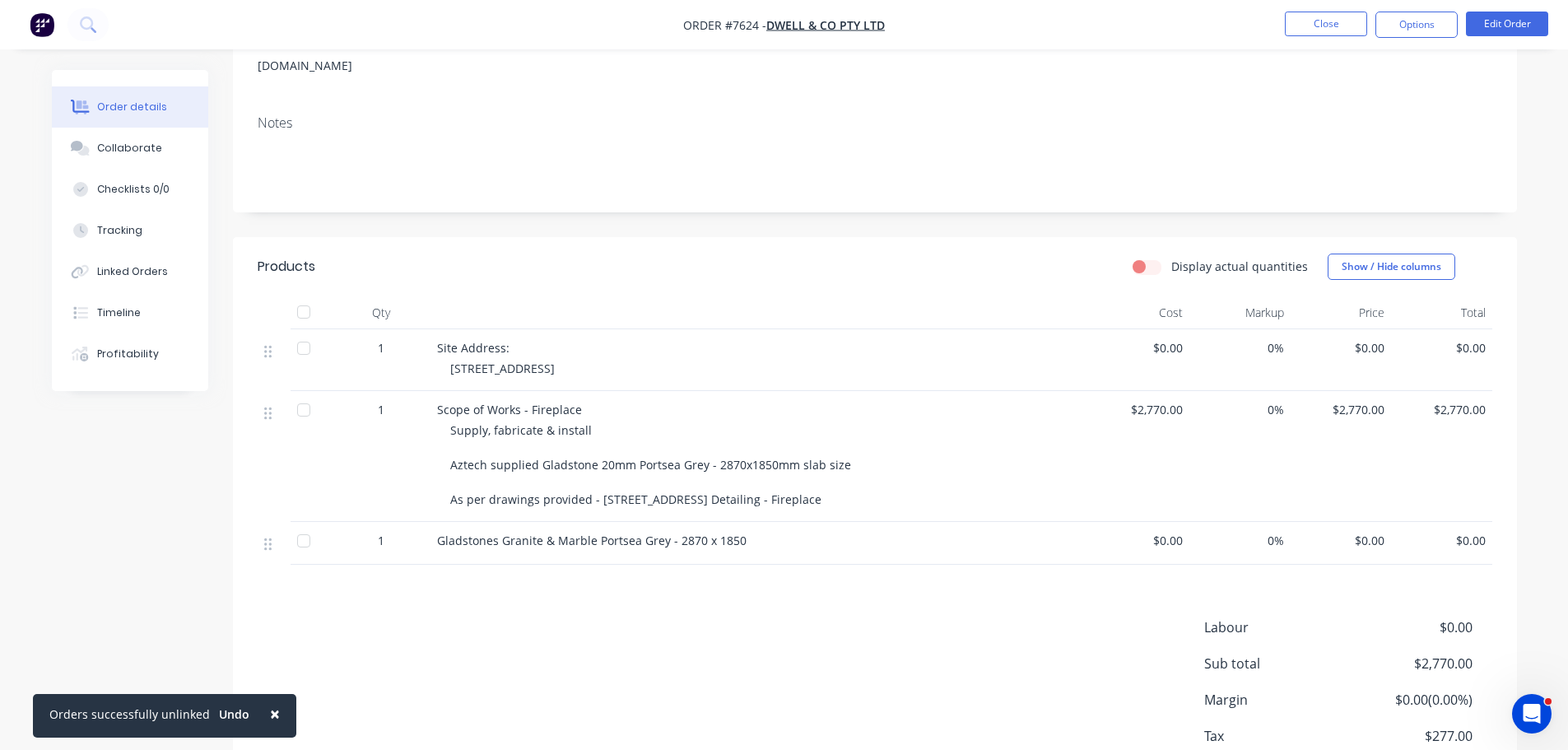
scroll to position [328, 0]
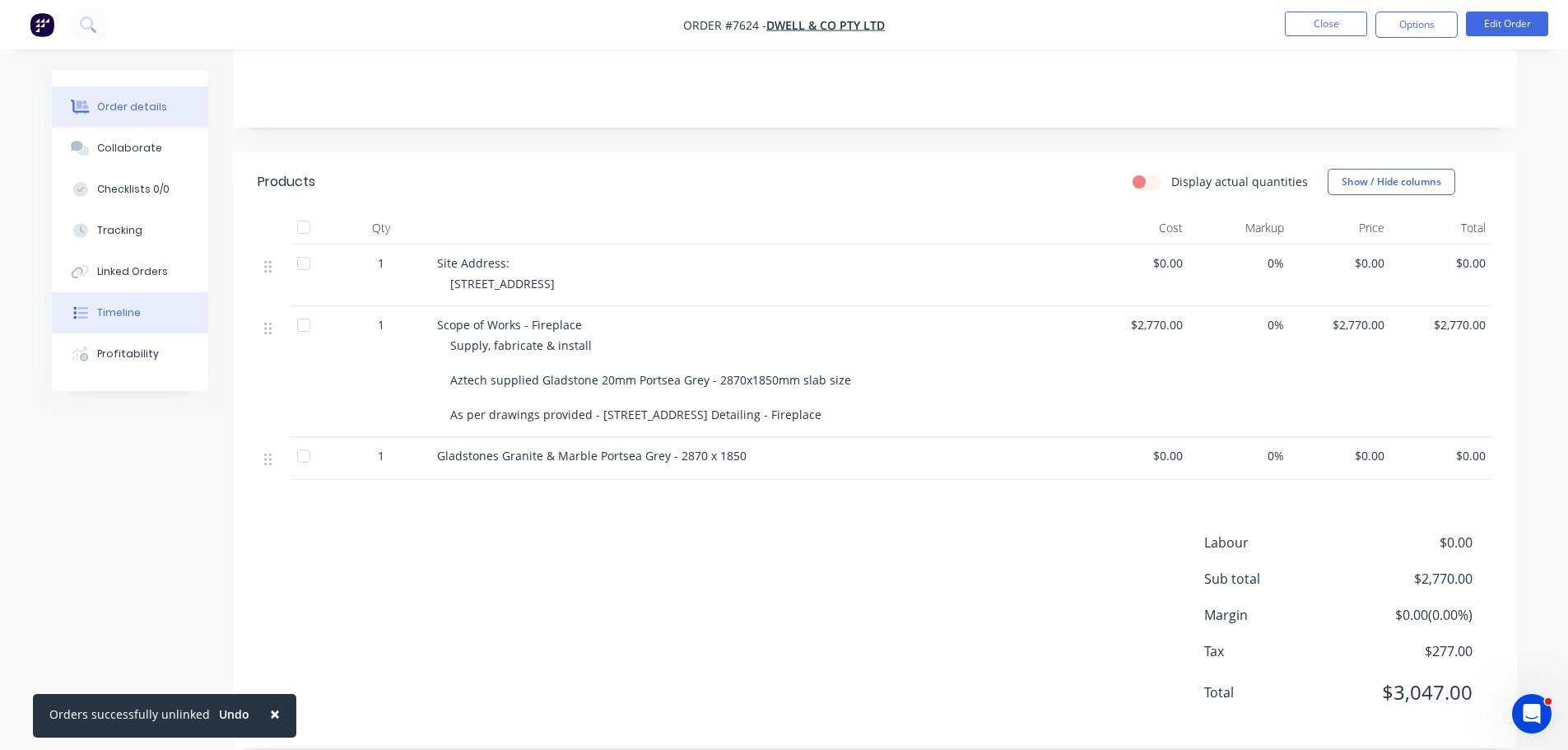
click at [111, 314] on div "Timeline" at bounding box center [119, 312] width 44 height 15
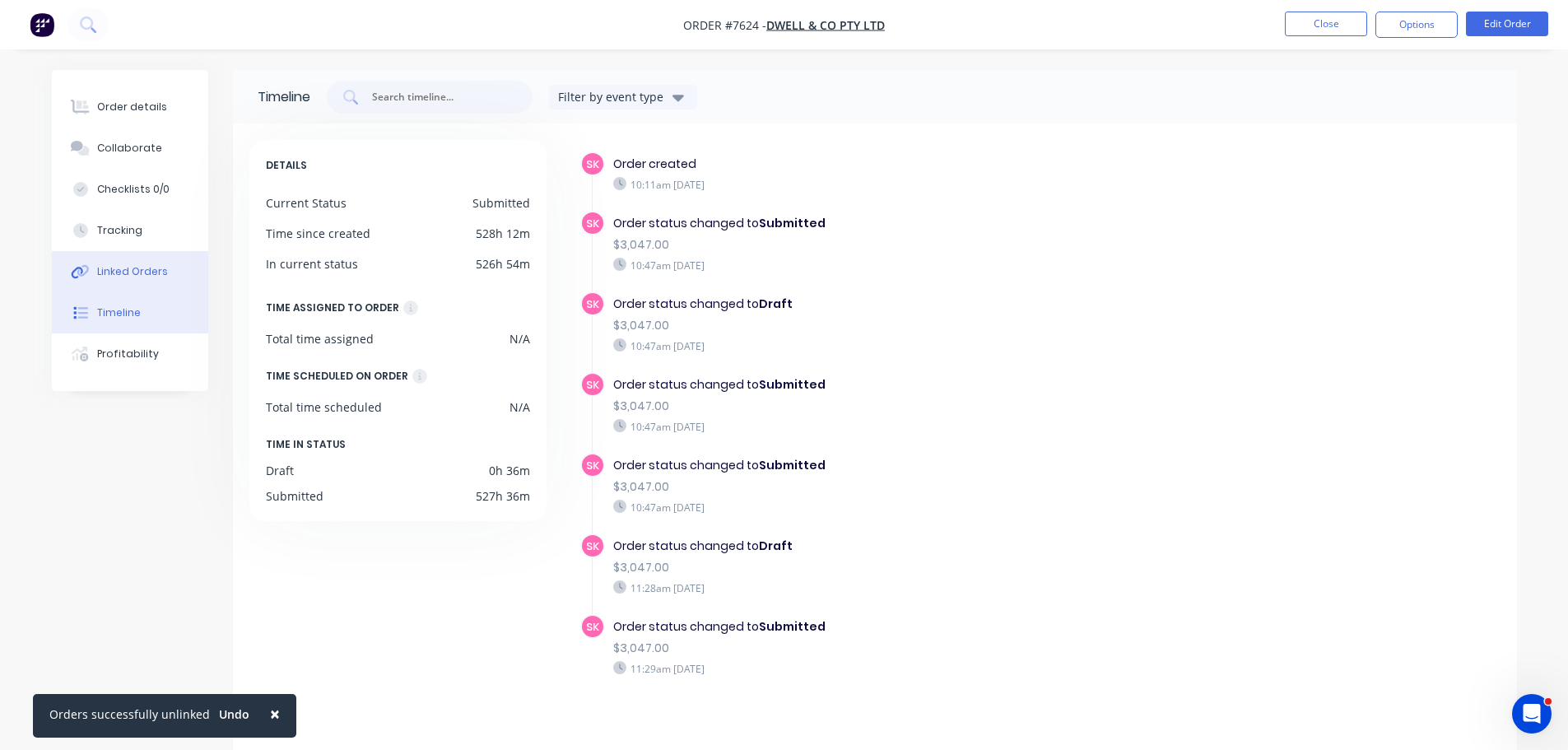
click at [126, 267] on div "Linked Orders" at bounding box center [133, 271] width 71 height 15
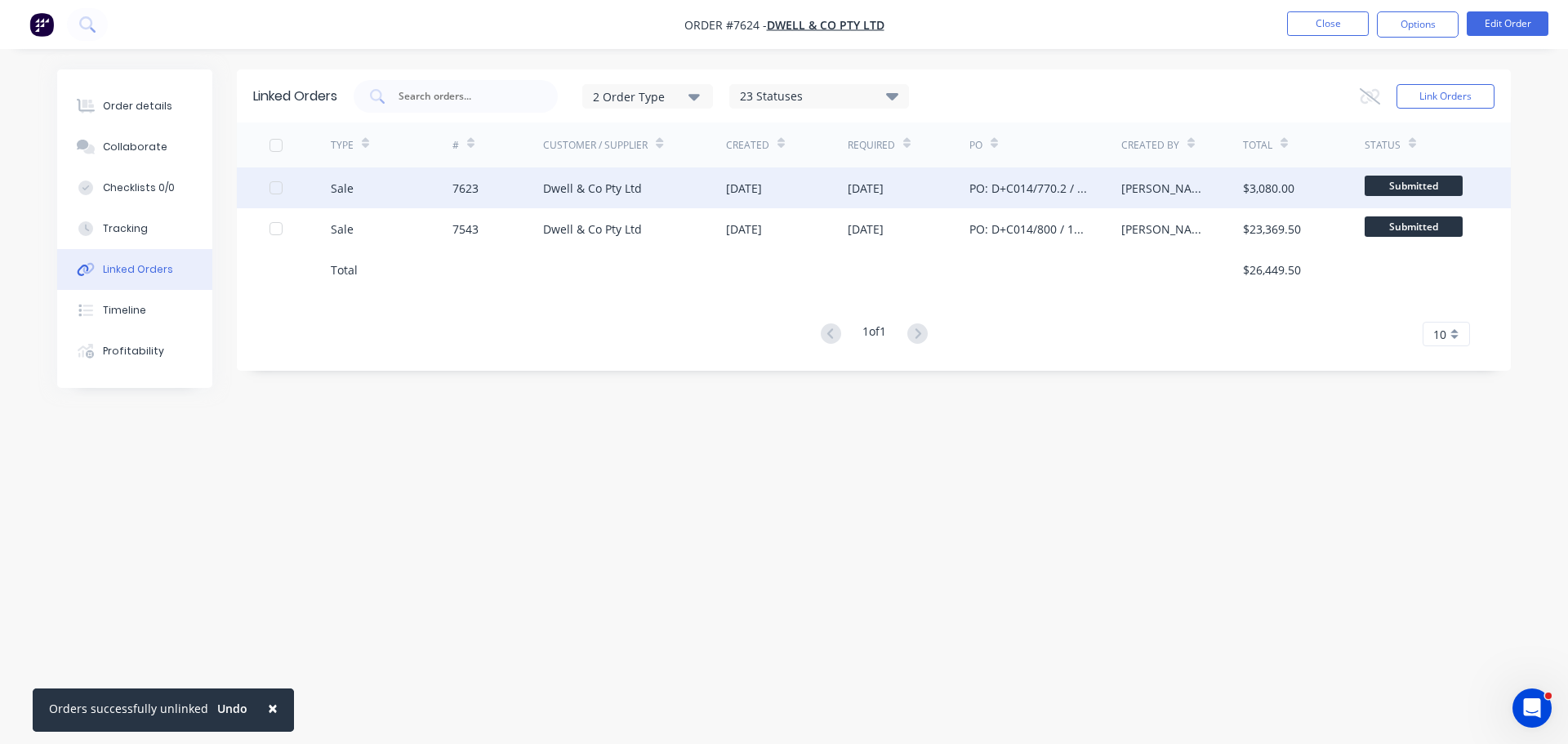
click at [540, 179] on div "7623" at bounding box center [498, 187] width 92 height 41
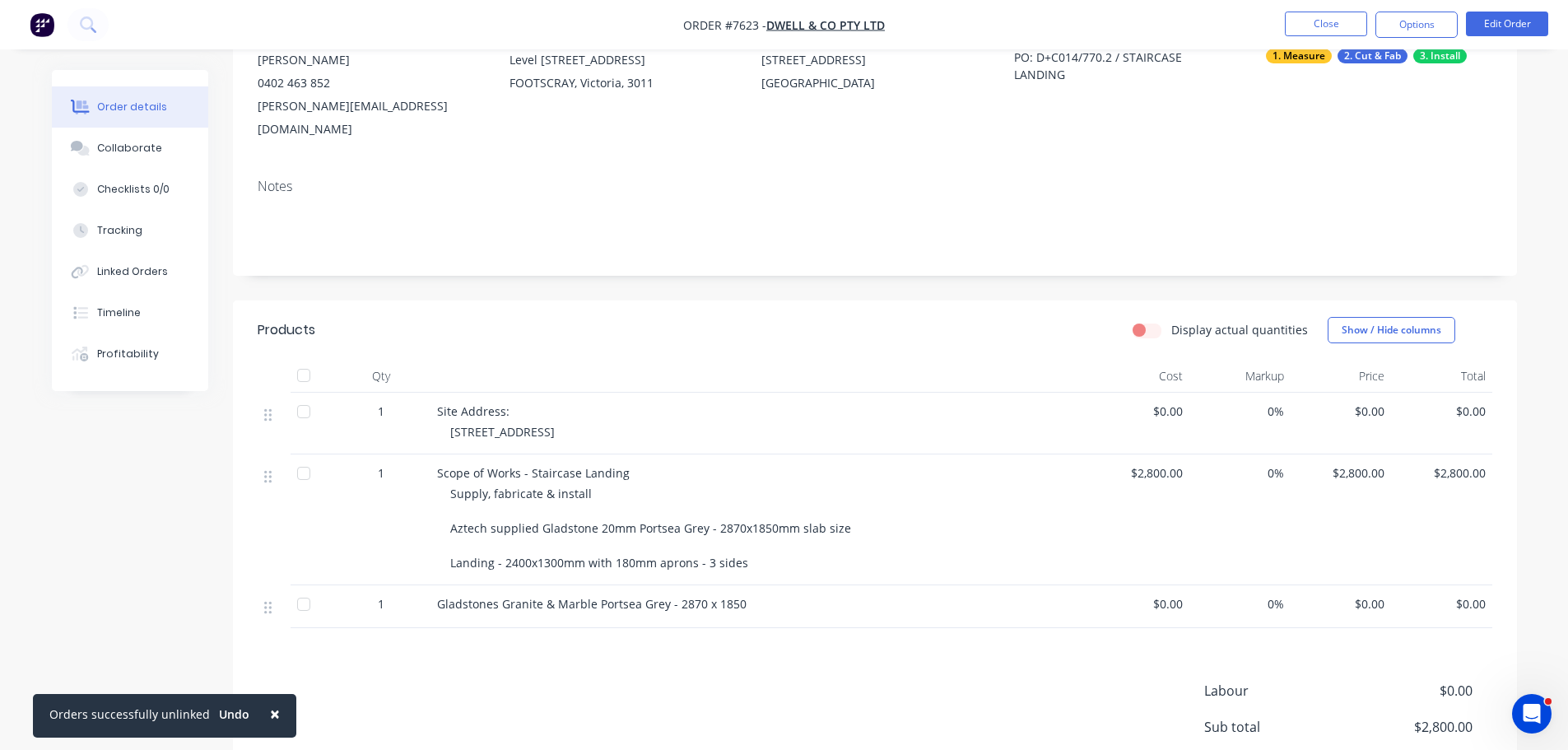
scroll to position [328, 0]
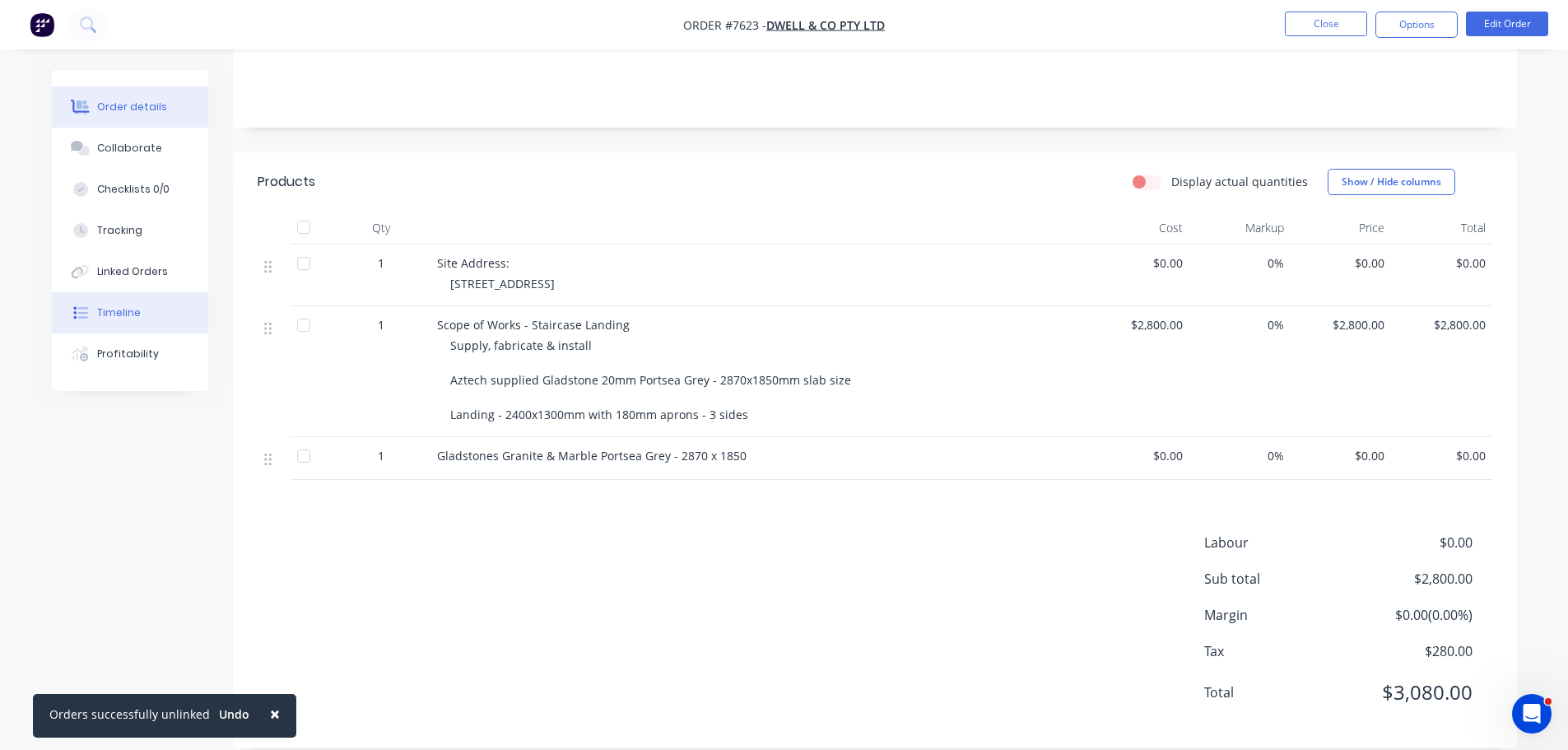
click at [128, 318] on div "Timeline" at bounding box center [119, 312] width 44 height 15
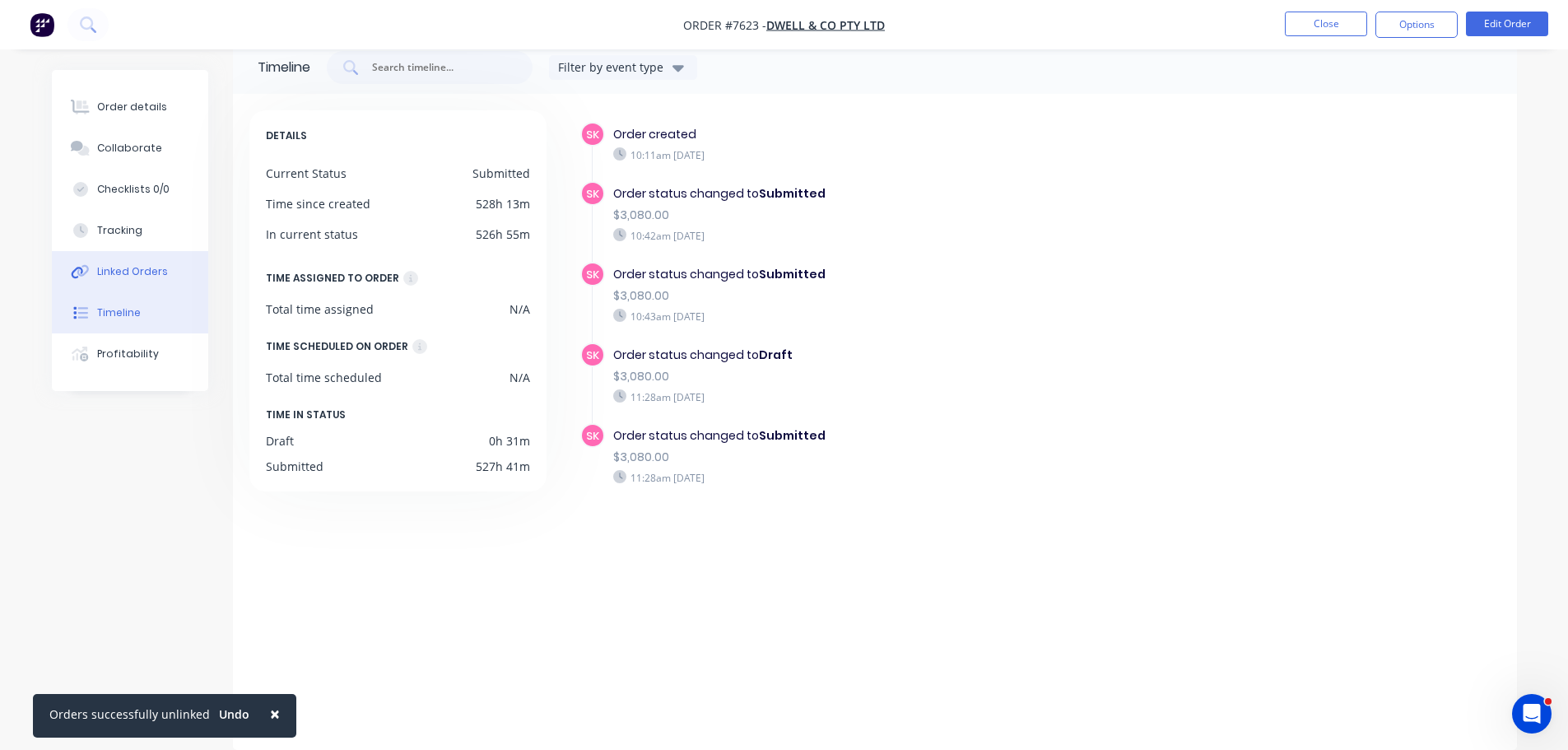
click at [135, 281] on button "Linked Orders" at bounding box center [130, 272] width 156 height 41
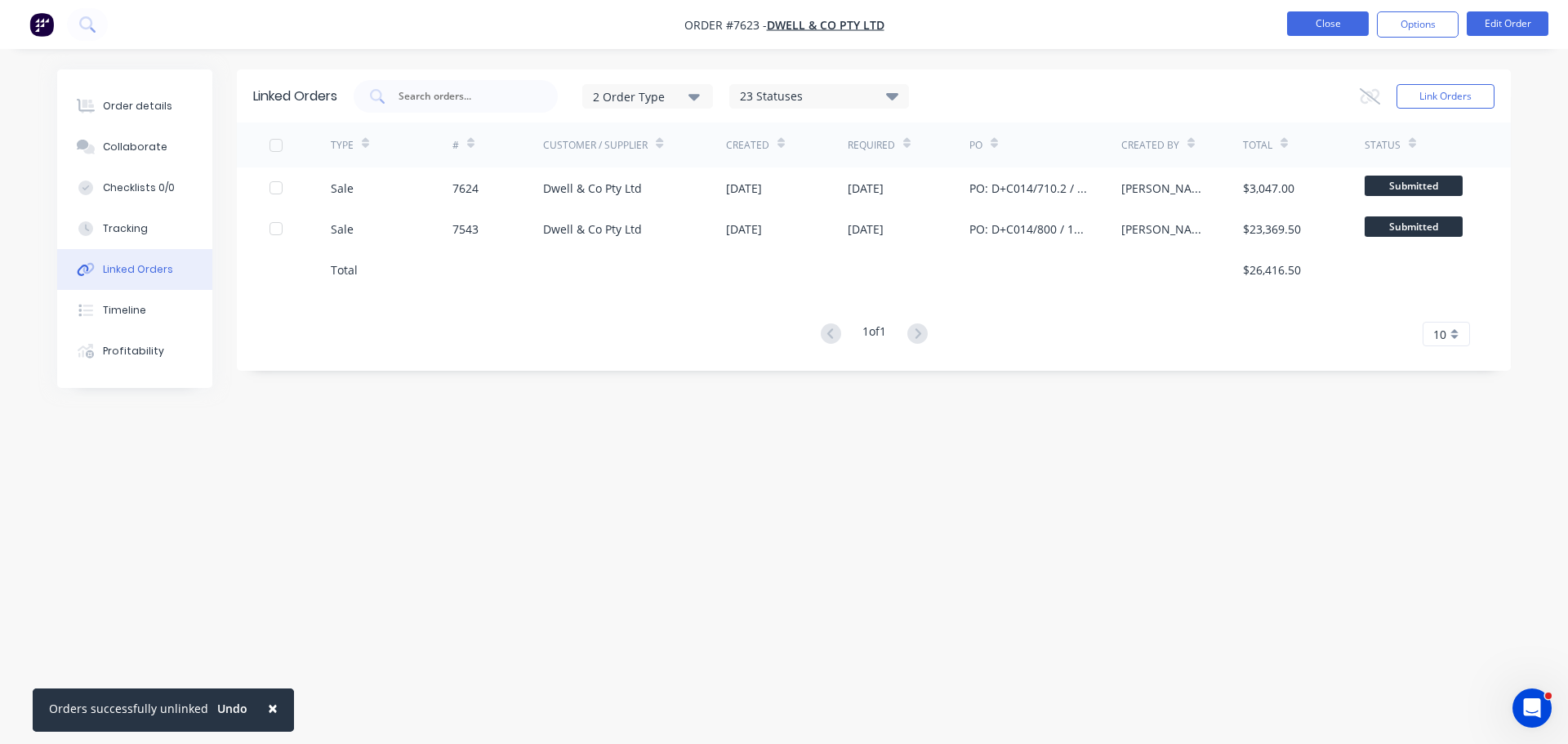
click at [1330, 26] on button "Close" at bounding box center [1327, 23] width 81 height 25
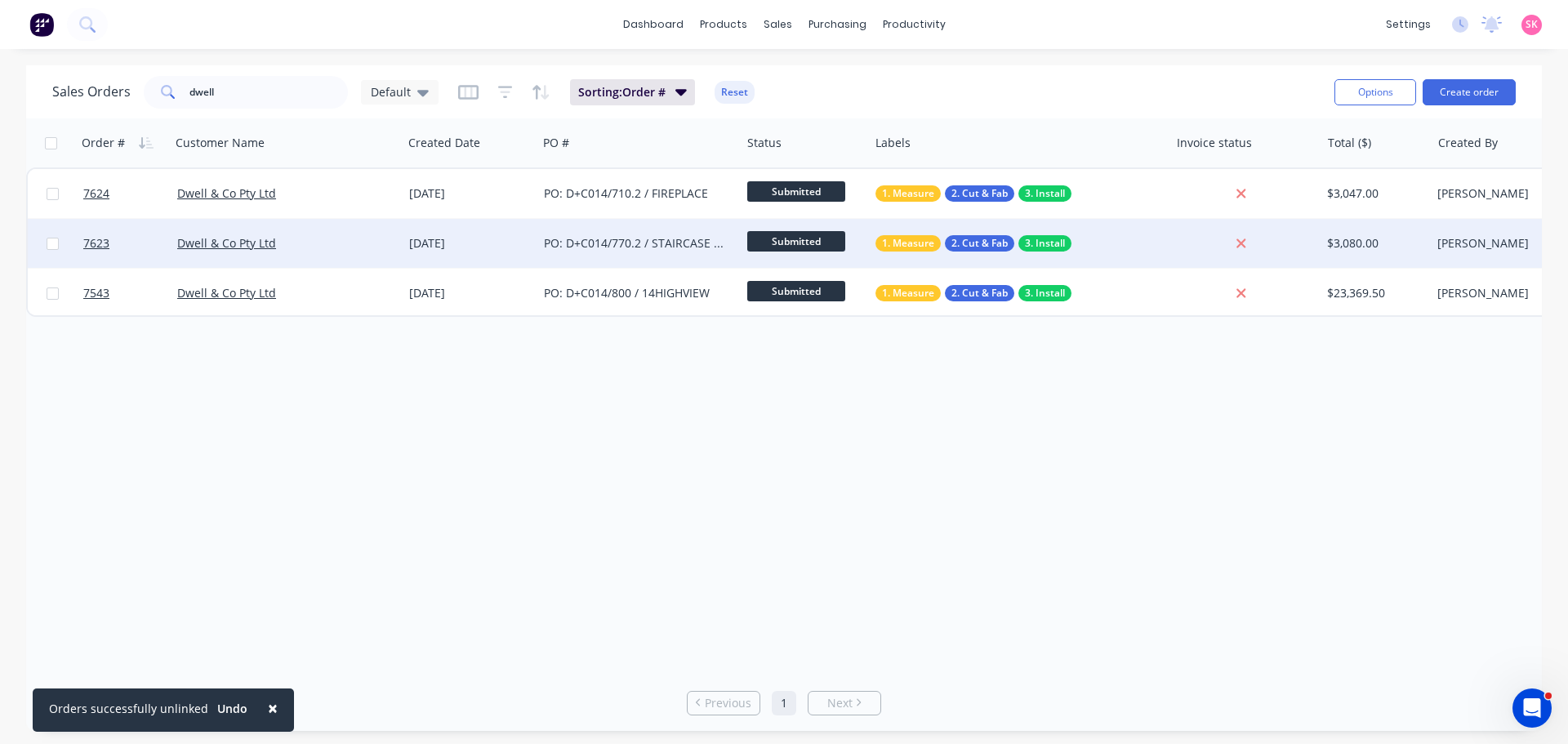
click at [313, 244] on div "Dwell & Co Pty Ltd" at bounding box center [282, 243] width 209 height 16
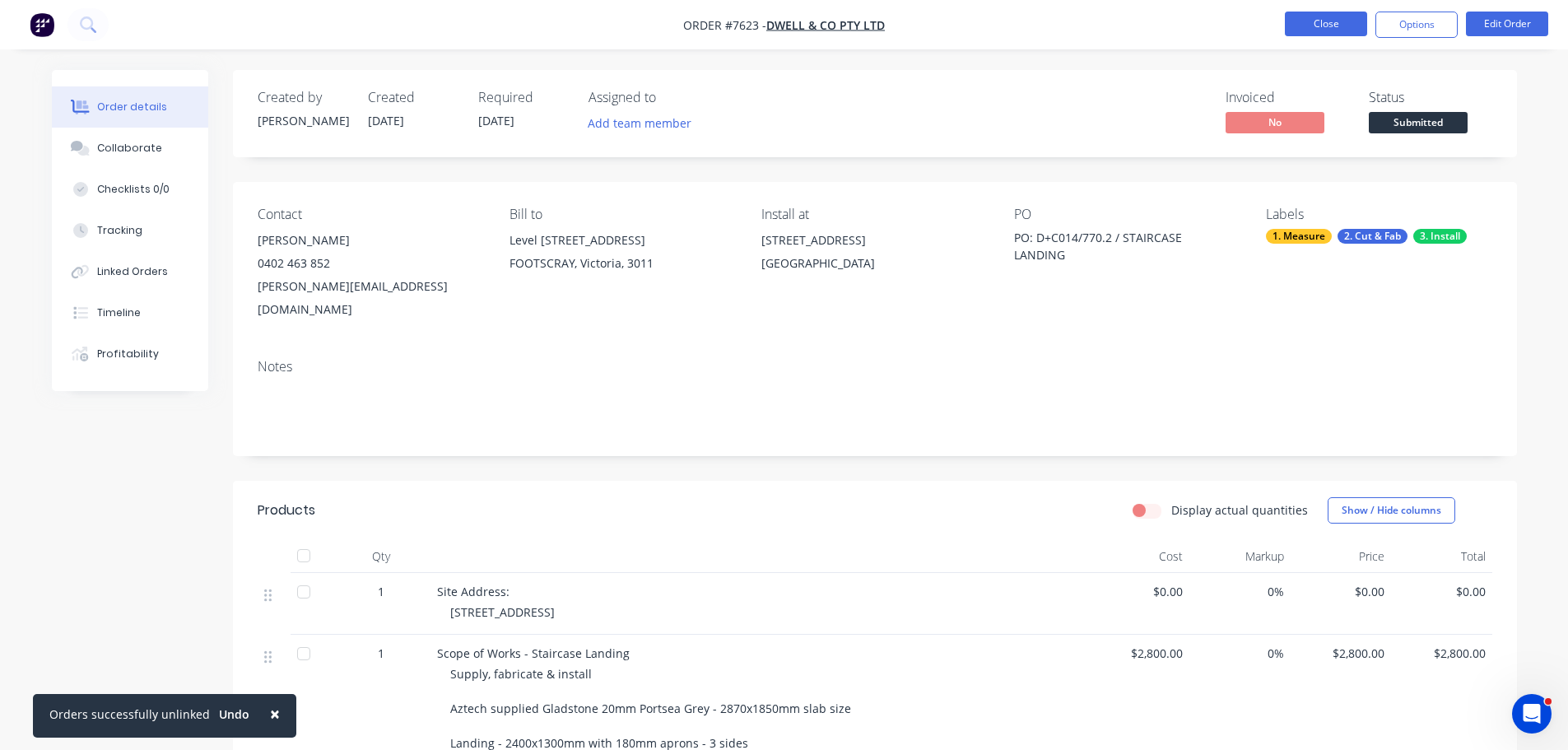
click at [1340, 29] on button "Close" at bounding box center [1326, 23] width 82 height 25
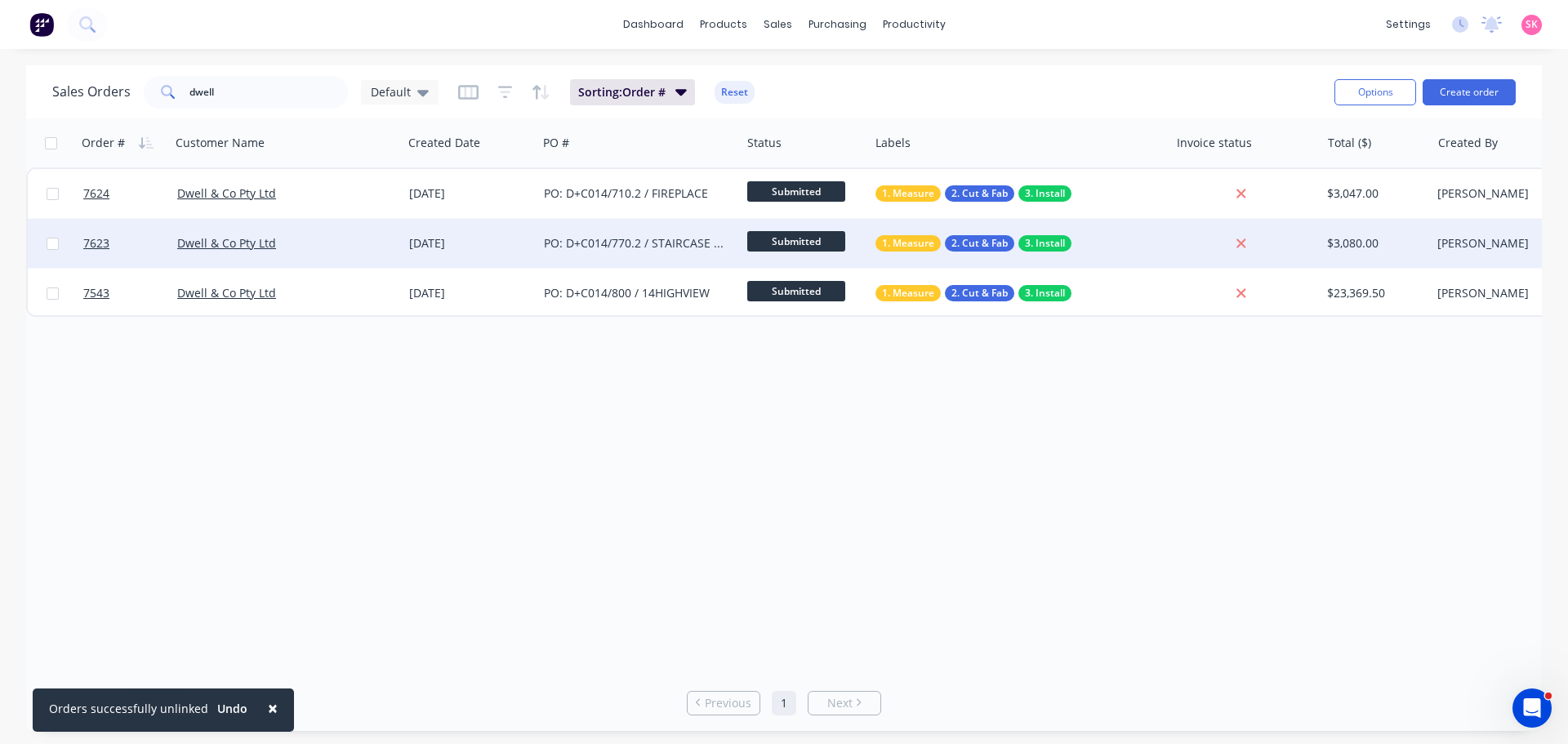
click at [392, 265] on div "Dwell & Co Pty Ltd" at bounding box center [286, 243] width 232 height 49
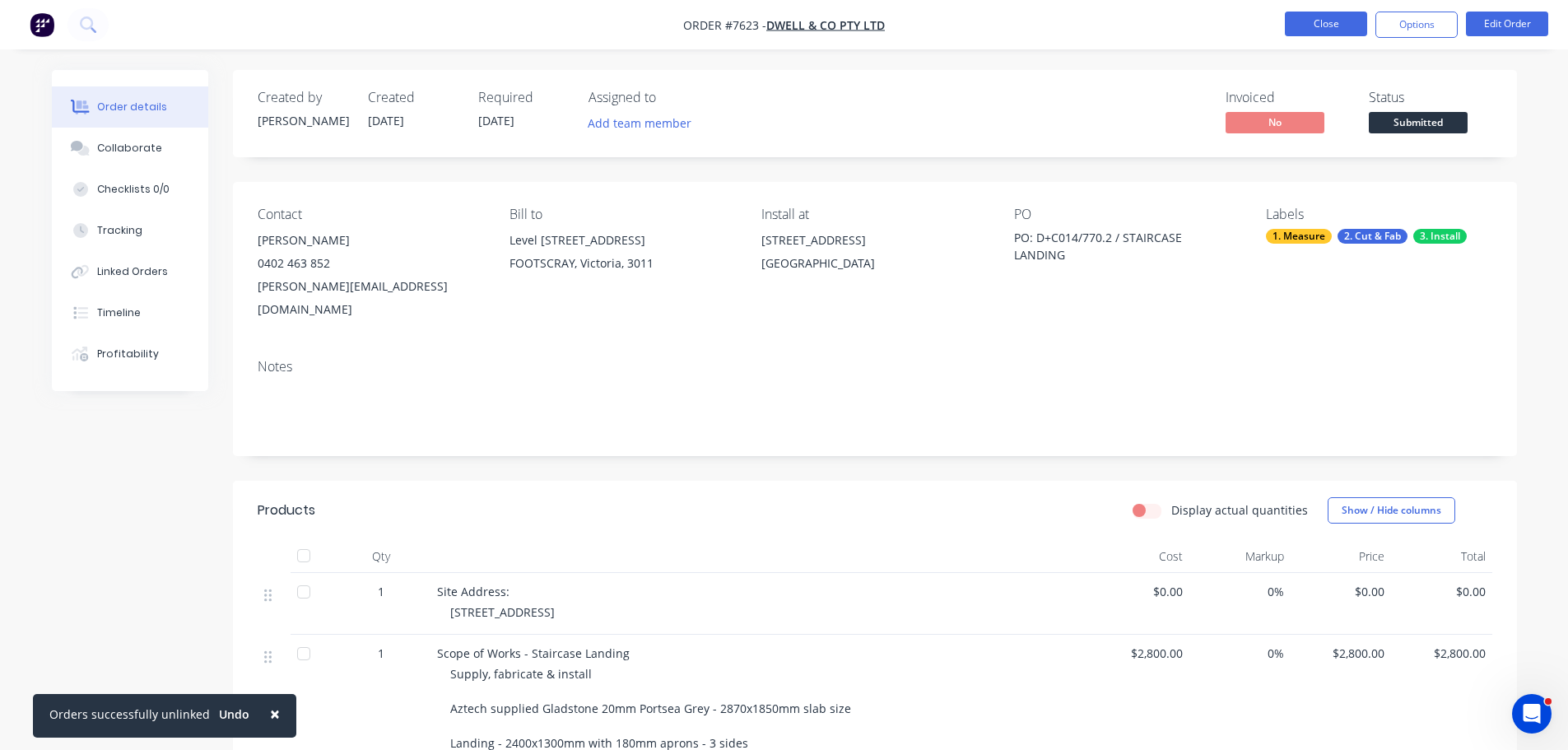
click at [1329, 24] on button "Close" at bounding box center [1326, 23] width 82 height 25
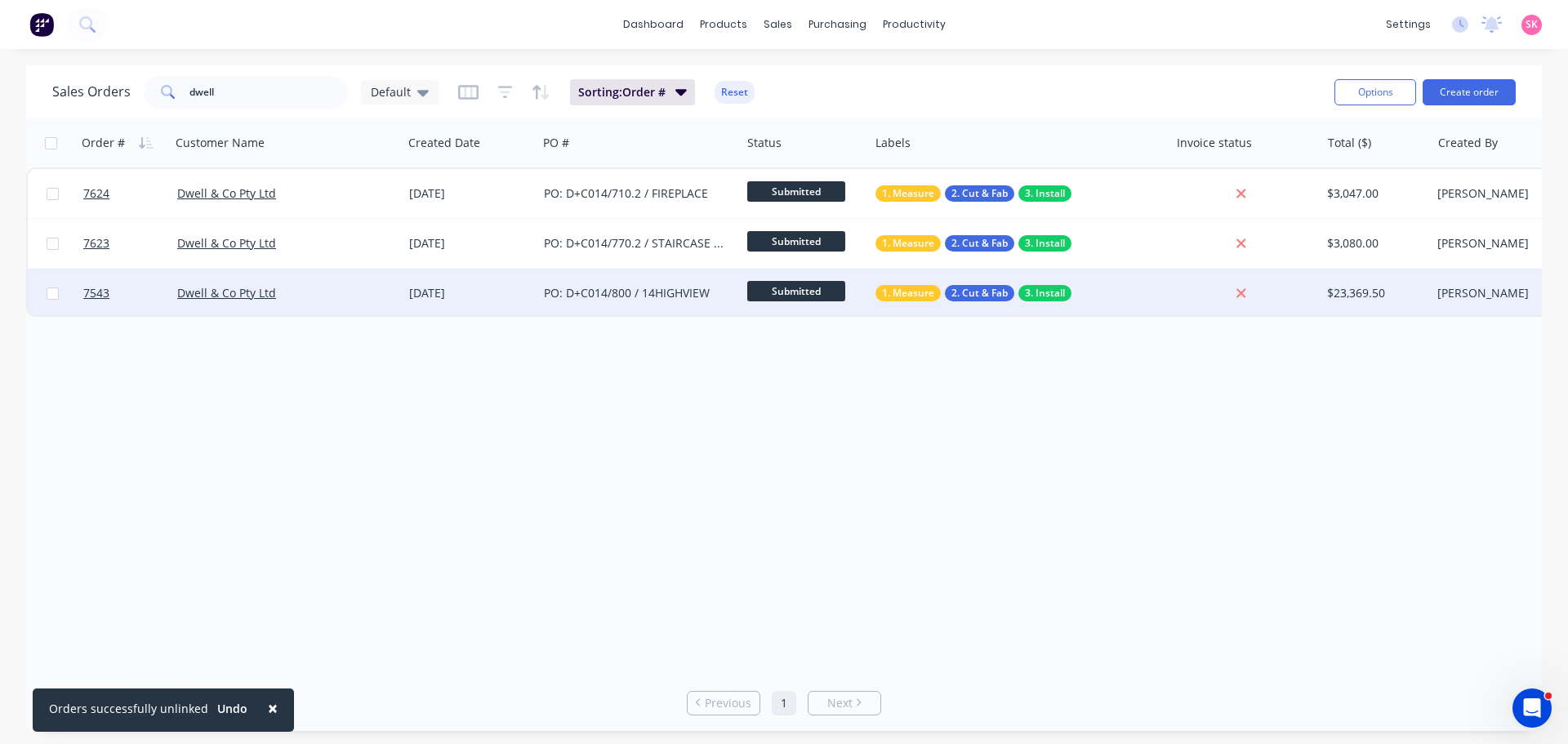
click at [486, 298] on div "[DATE]" at bounding box center [469, 293] width 121 height 16
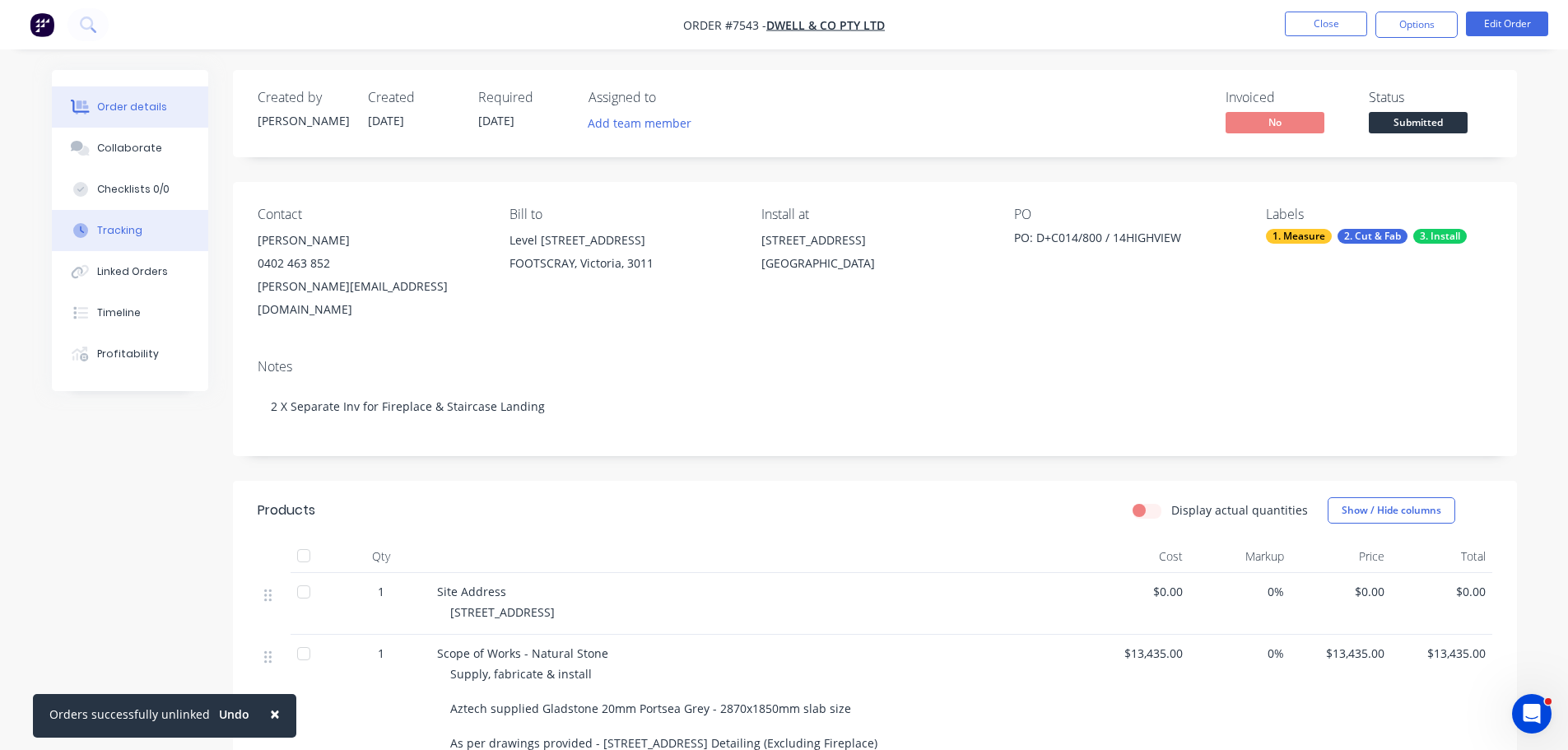
click at [139, 233] on div "Tracking" at bounding box center [120, 230] width 45 height 15
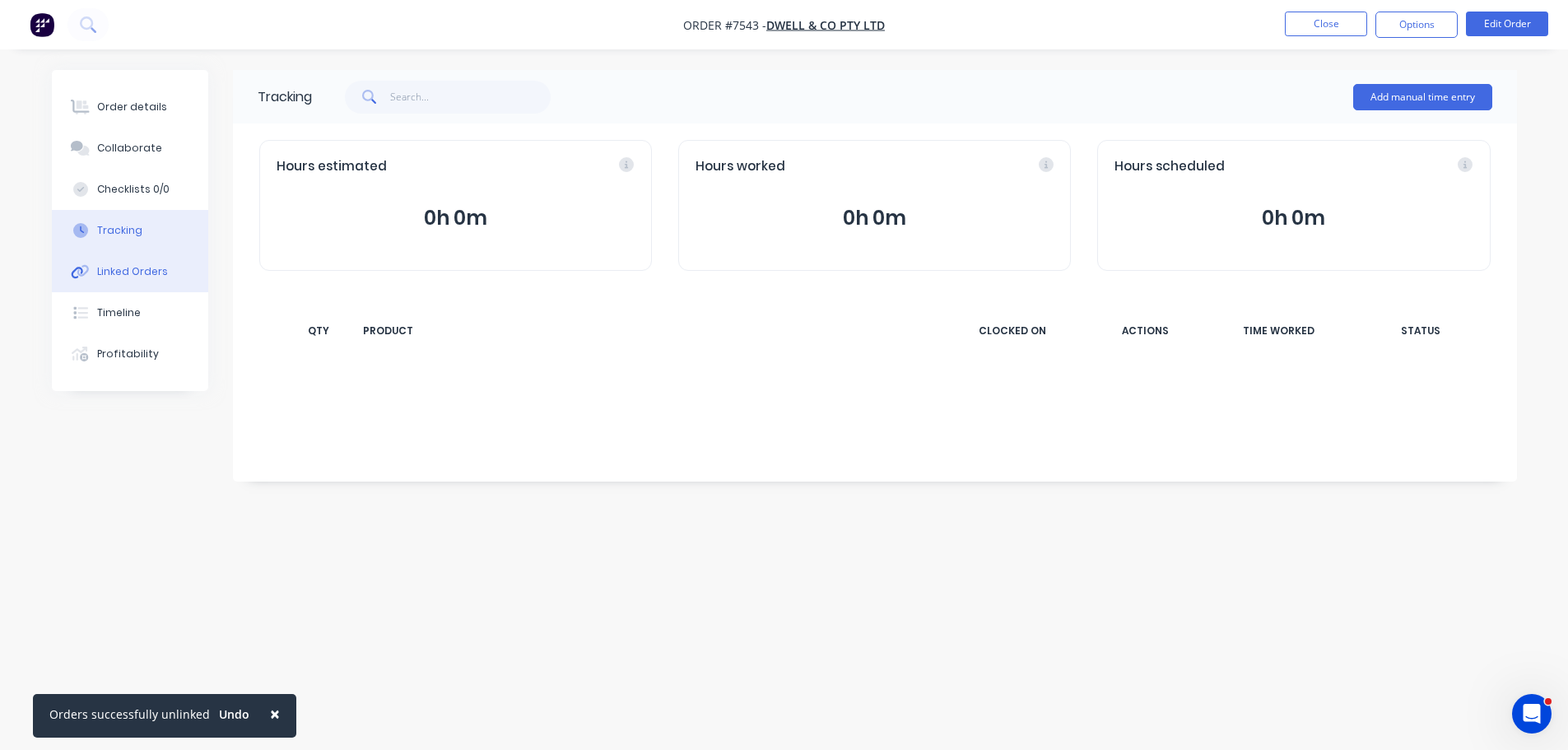
click at [139, 281] on button "Linked Orders" at bounding box center [130, 272] width 156 height 41
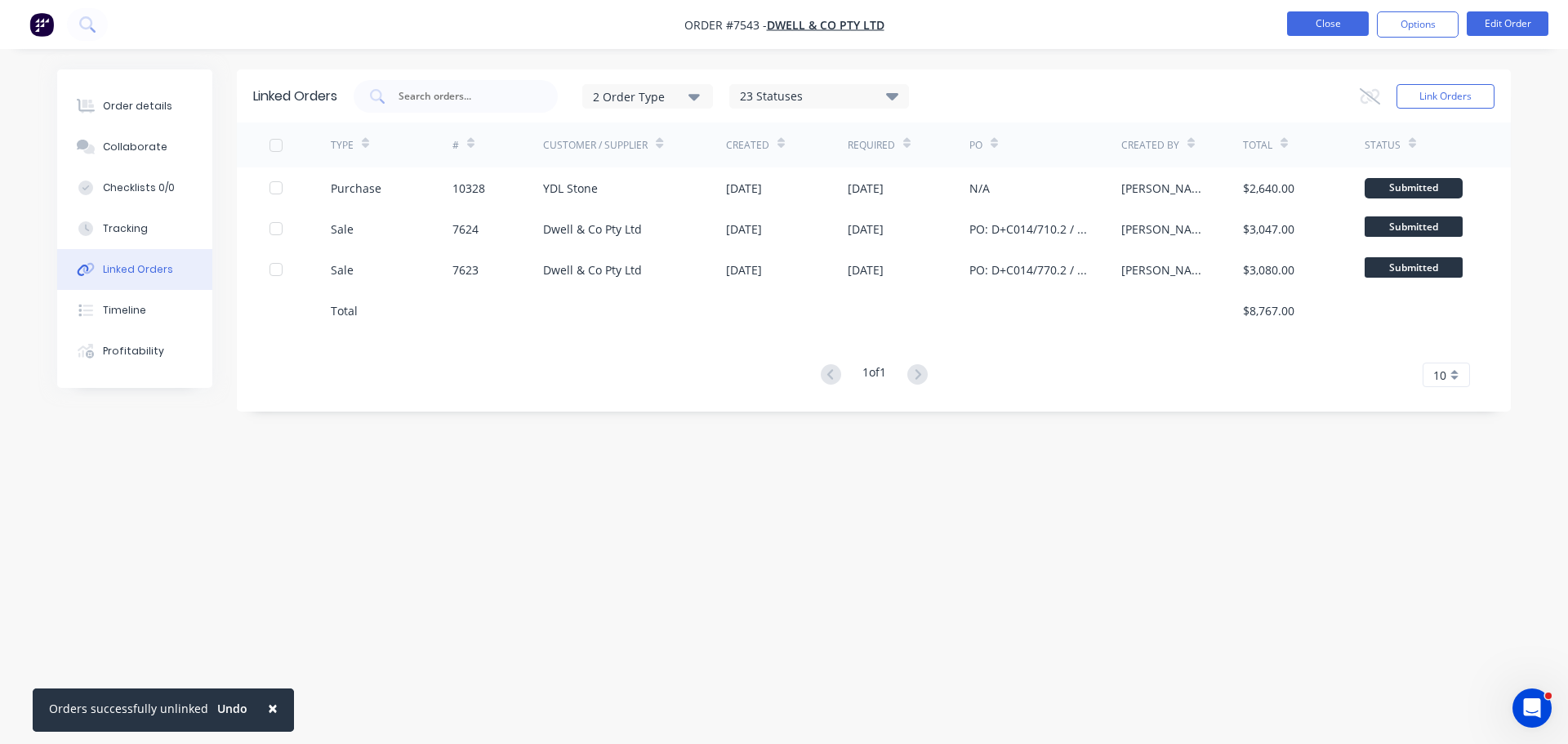
click at [1324, 25] on button "Close" at bounding box center [1327, 23] width 81 height 25
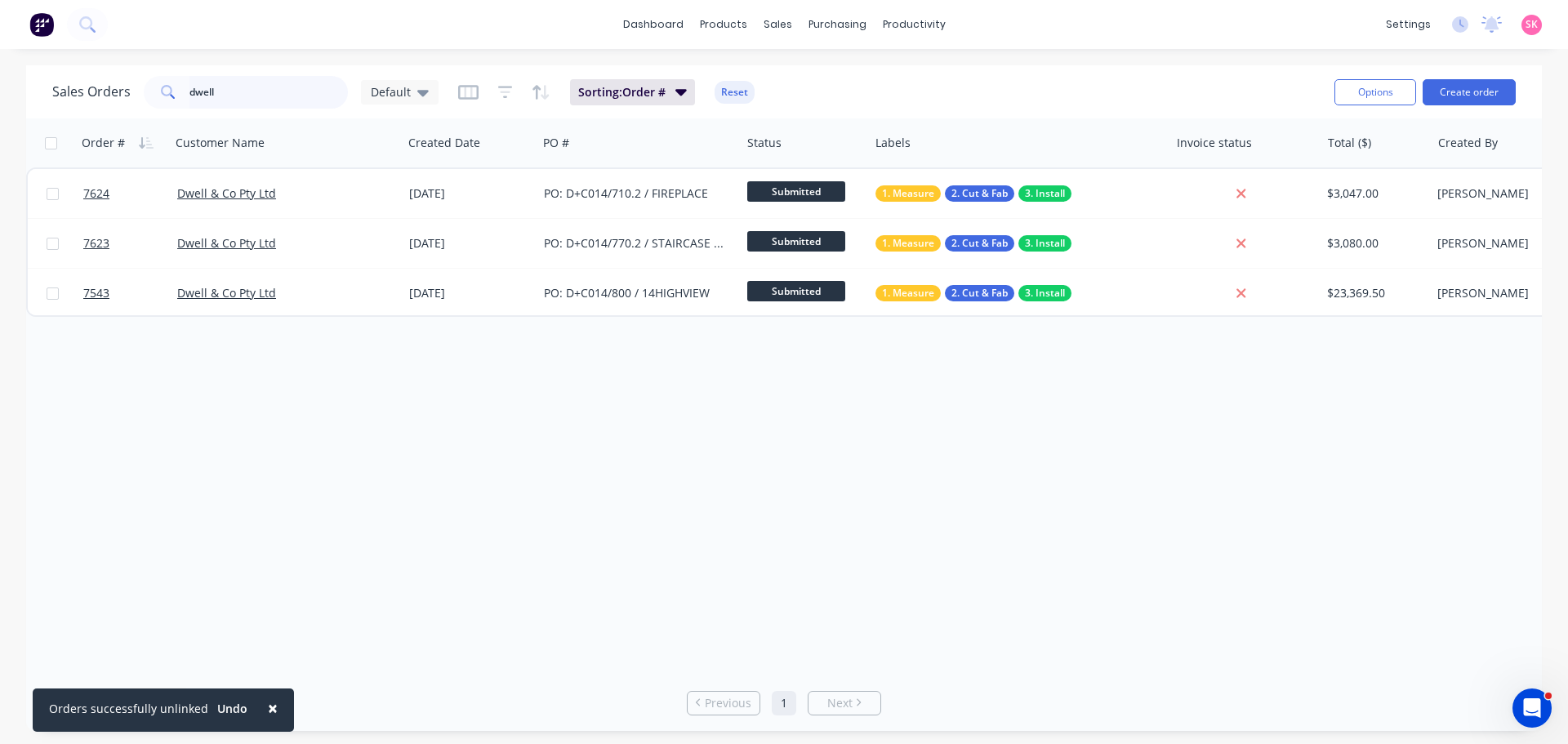
drag, startPoint x: 153, startPoint y: 98, endPoint x: 11, endPoint y: 131, distance: 145.8
click at [87, 112] on div "Sales Orders dwell Default Sorting: Order # Reset Options Create order" at bounding box center [784, 92] width 1515 height 53
click at [276, 99] on input "dwell" at bounding box center [269, 92] width 159 height 33
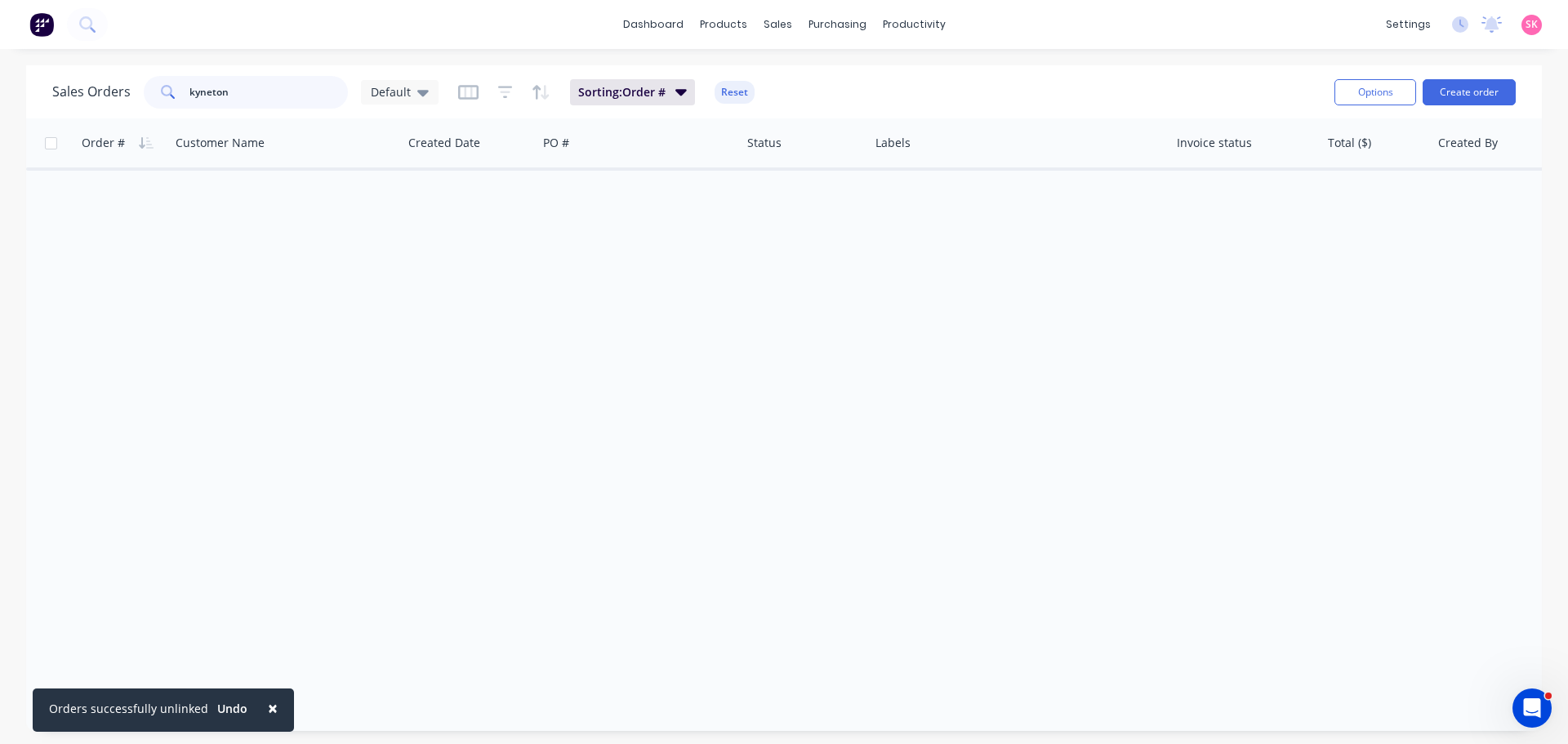
type input "kyneton"
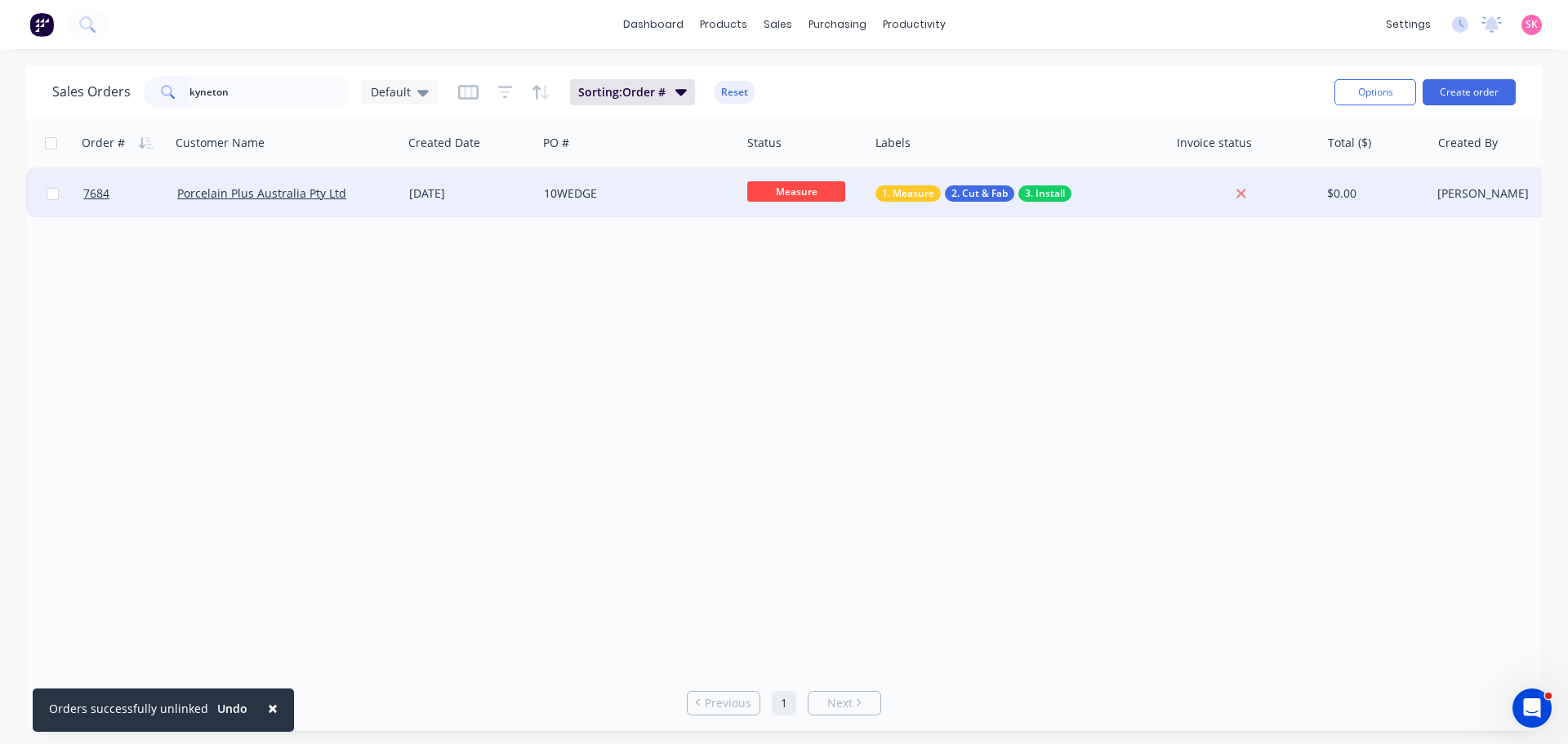
click at [480, 182] on div "[DATE]" at bounding box center [470, 193] width 135 height 49
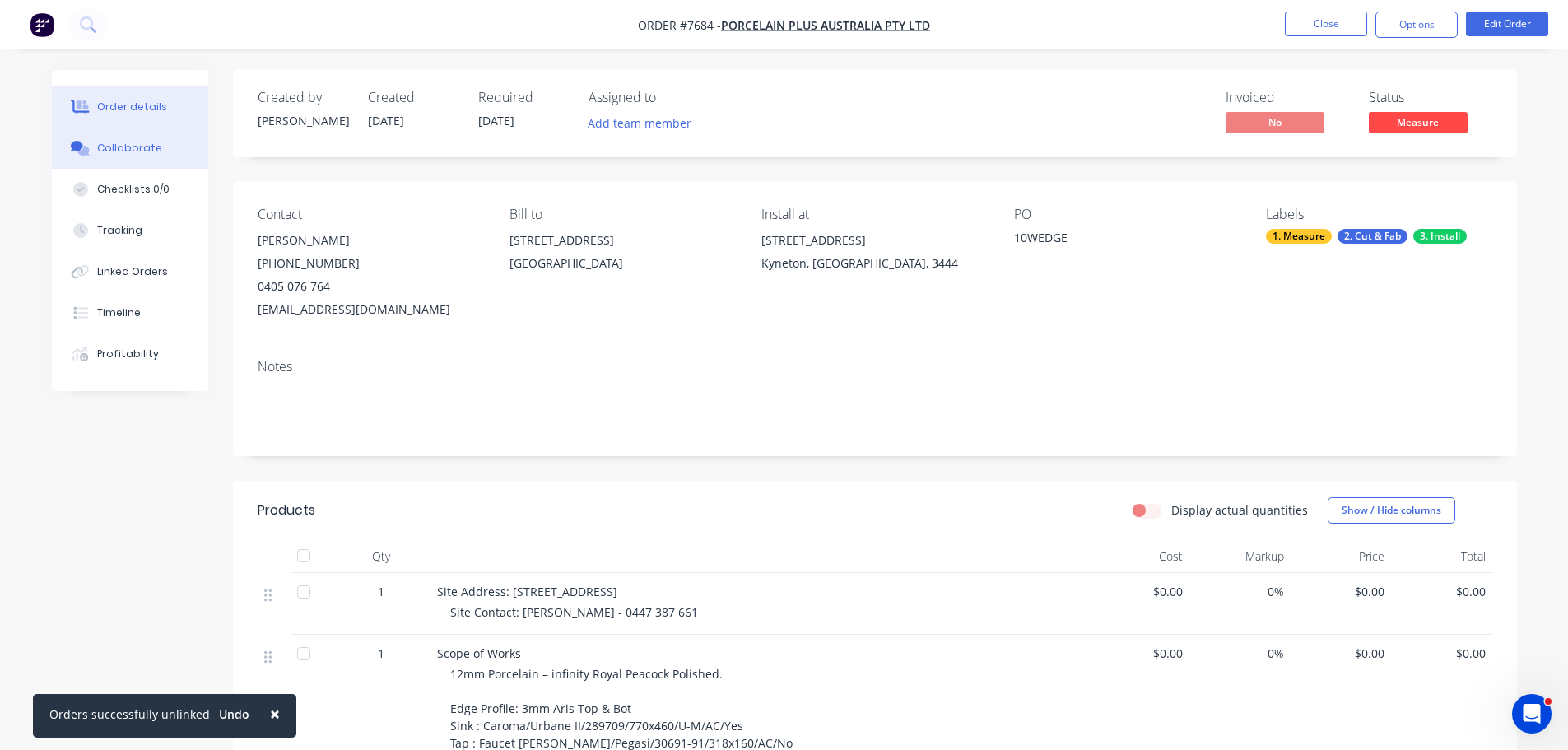
click at [127, 165] on button "Collaborate" at bounding box center [130, 148] width 156 height 41
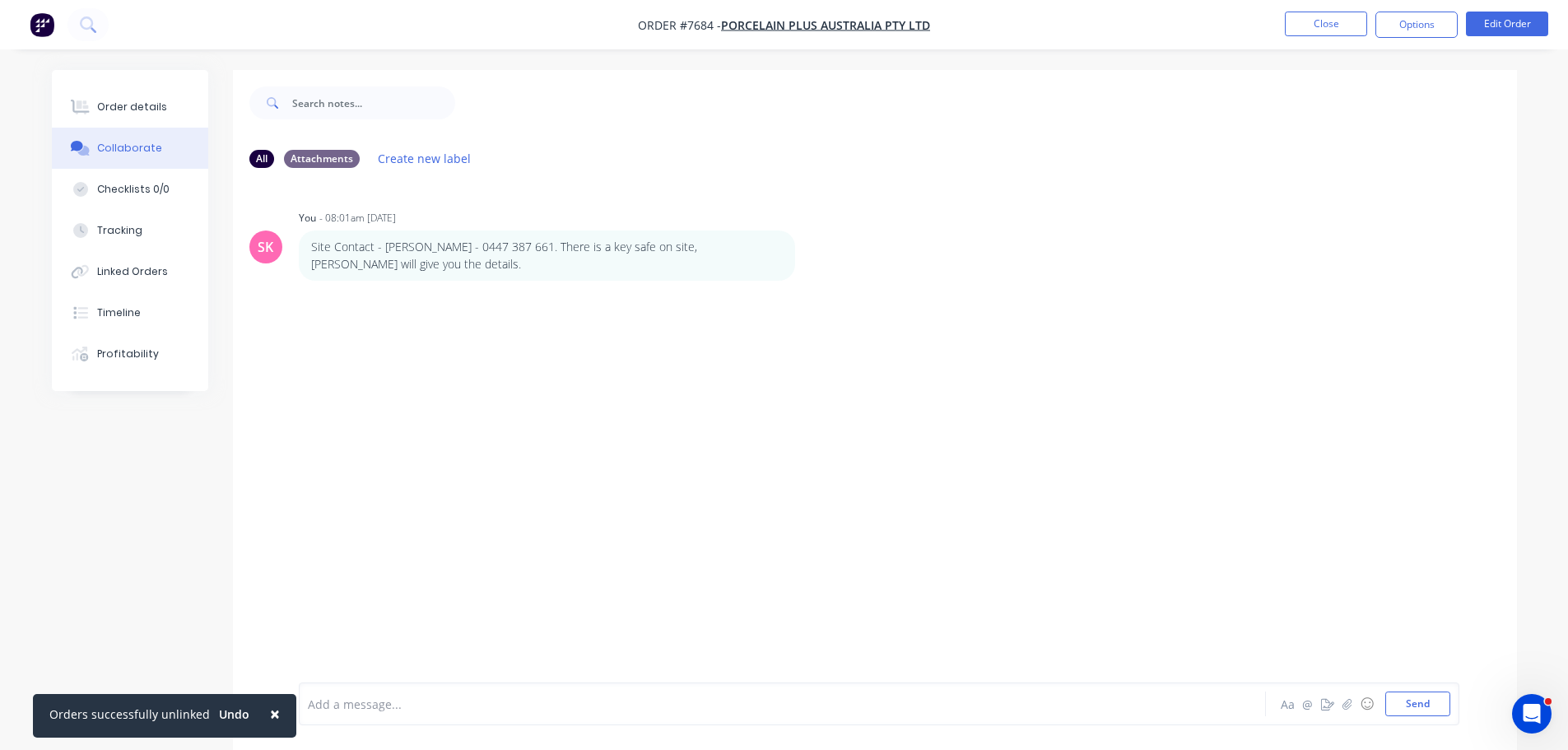
click at [465, 685] on div "Add a message... Aa @ ☺ Send" at bounding box center [879, 704] width 1161 height 43
click at [457, 712] on div at bounding box center [736, 705] width 856 height 17
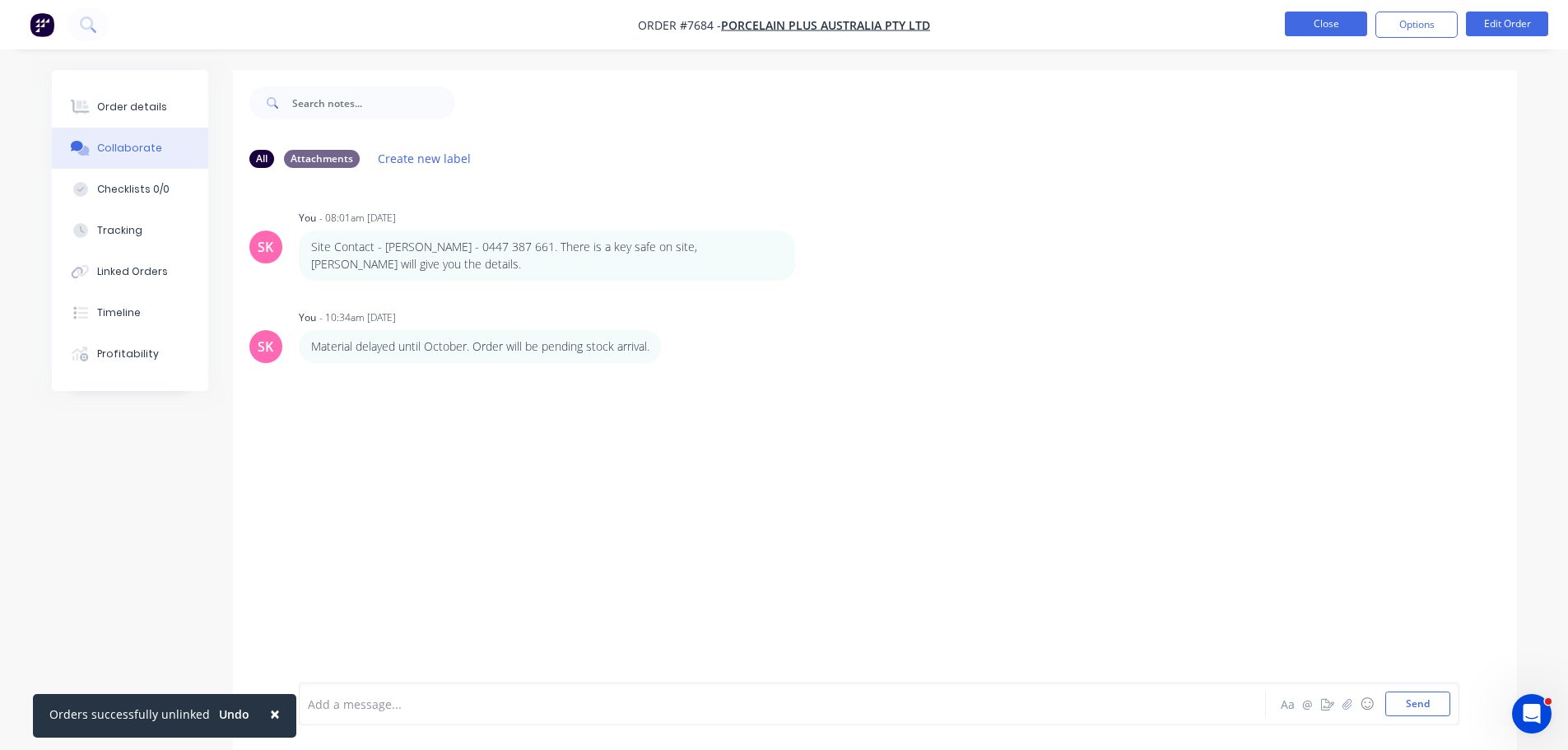
click at [1317, 32] on button "Close" at bounding box center [1326, 23] width 82 height 25
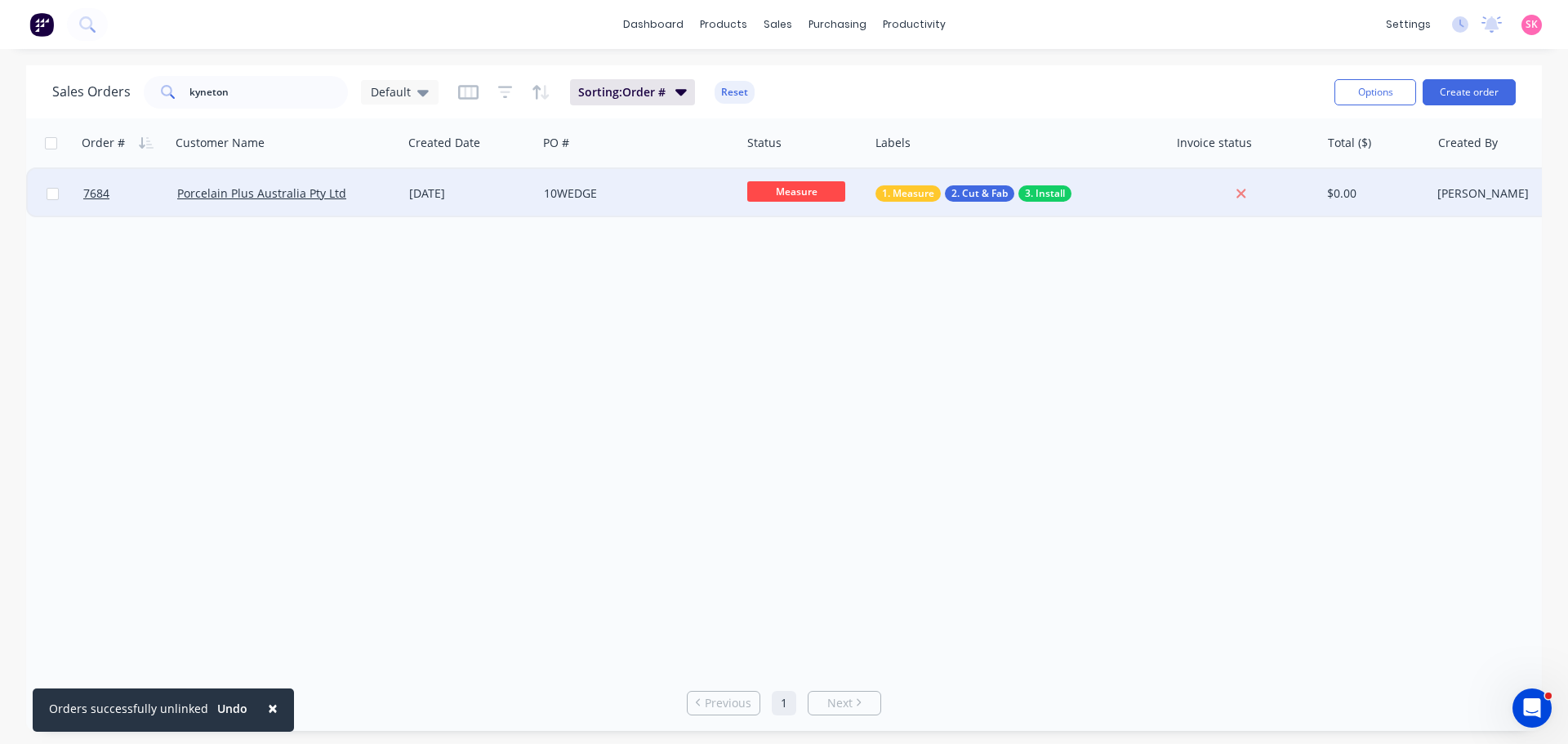
click at [552, 207] on div "10WEDGE" at bounding box center [639, 193] width 204 height 49
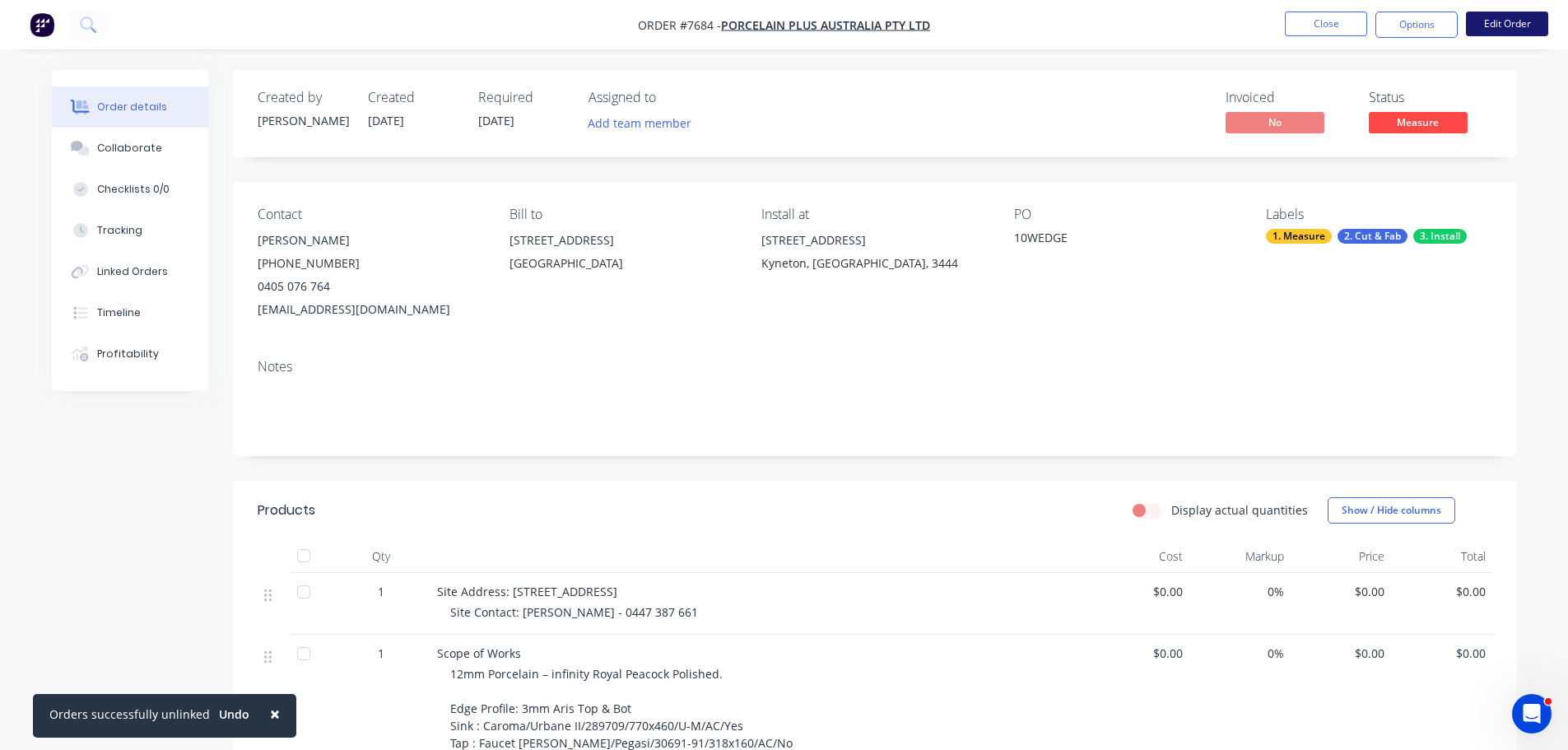
click at [1509, 21] on button "Edit Order" at bounding box center [1507, 23] width 82 height 25
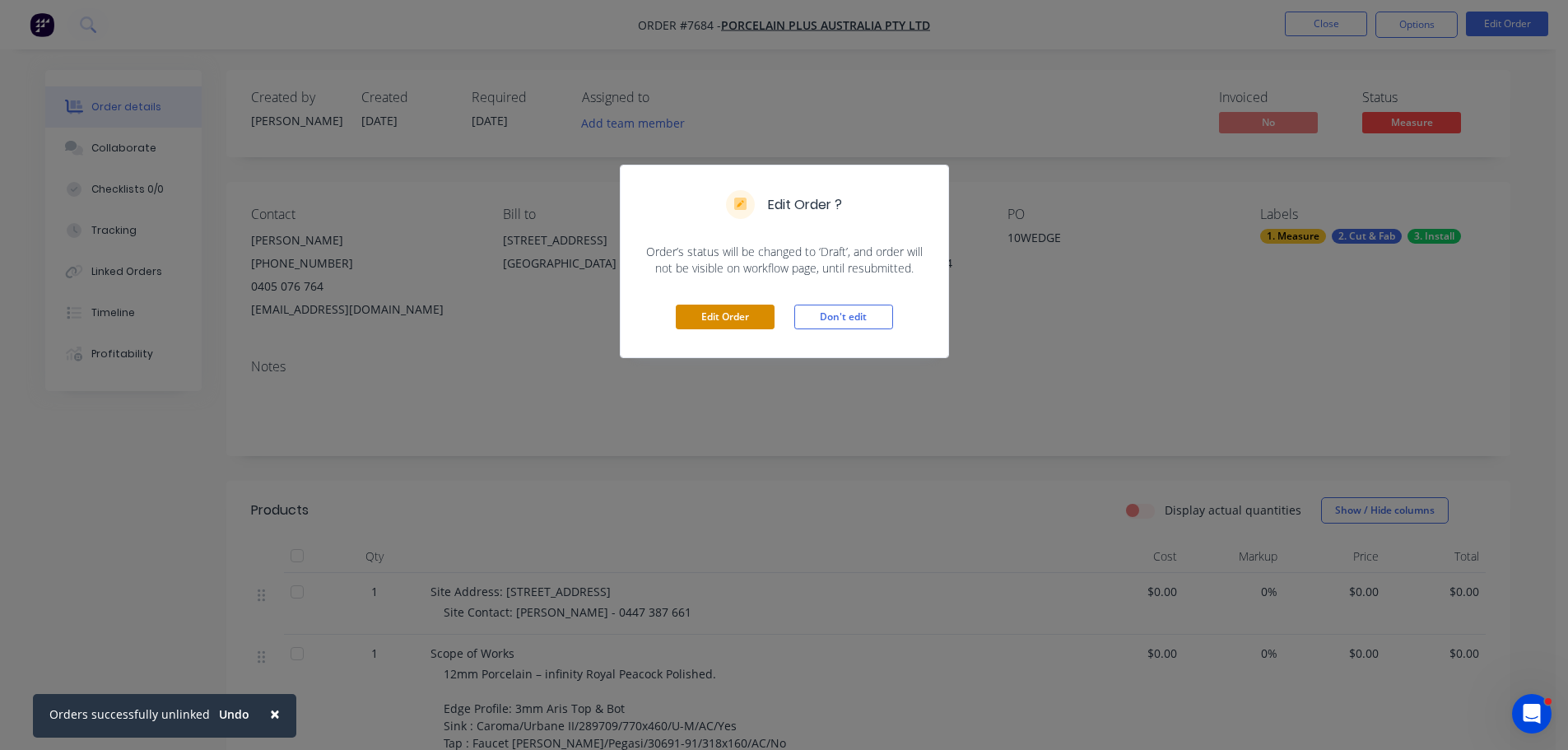
click at [744, 308] on button "Edit Order" at bounding box center [725, 316] width 99 height 25
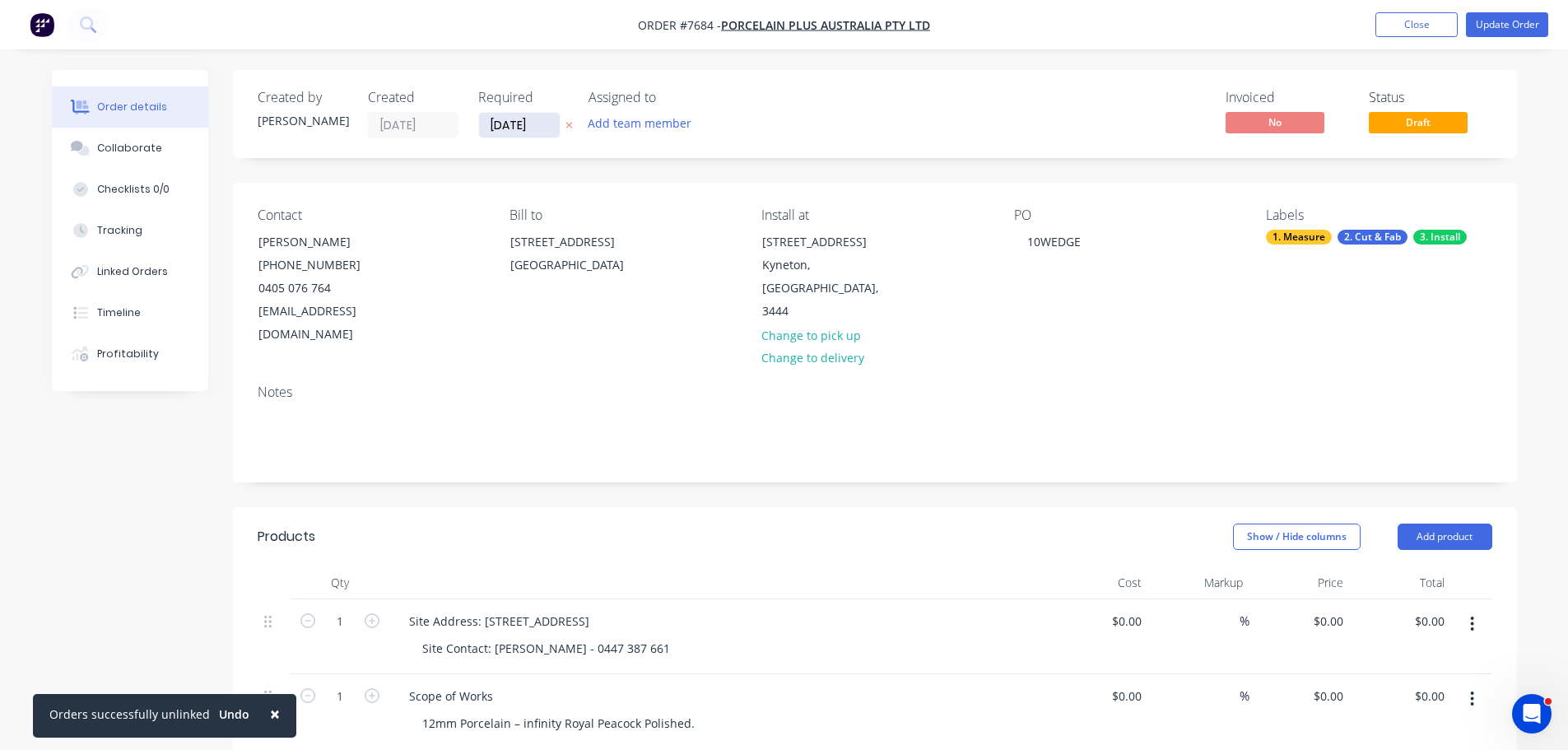
click at [545, 134] on input "[DATE]" at bounding box center [519, 125] width 80 height 25
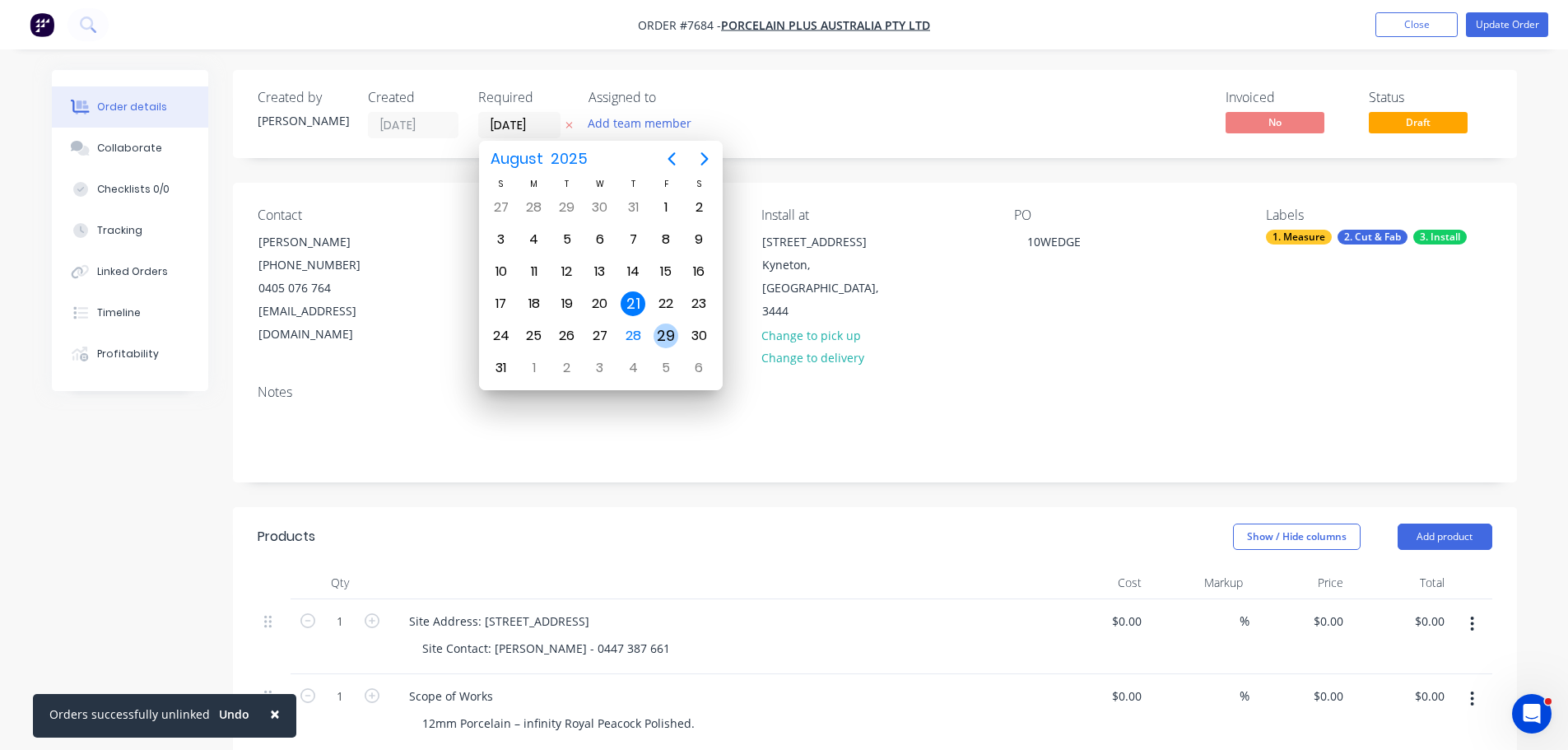
drag, startPoint x: 660, startPoint y: 335, endPoint x: 672, endPoint y: 336, distance: 12.0
click at [661, 334] on div "29" at bounding box center [665, 335] width 25 height 25
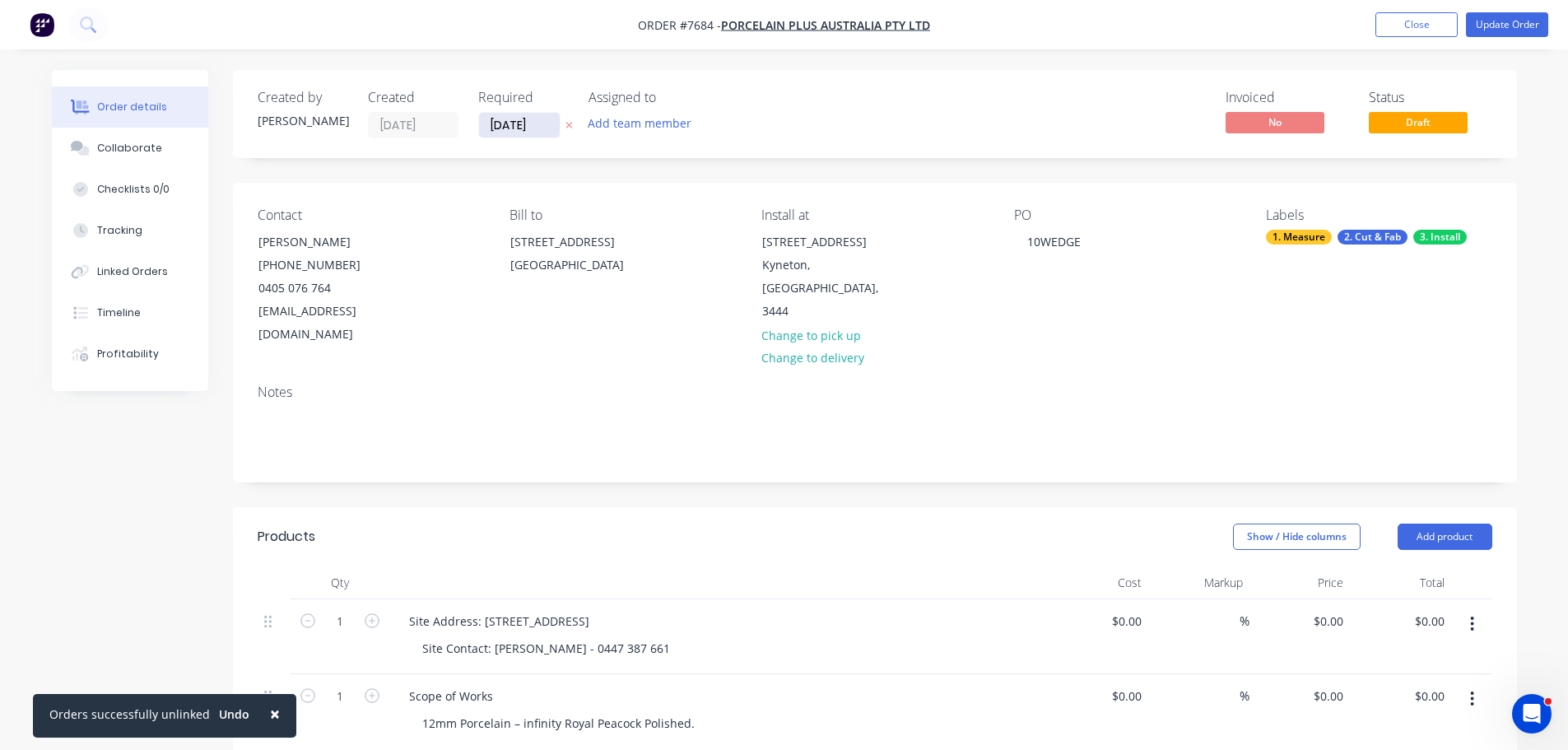
click at [526, 119] on input "[DATE]" at bounding box center [519, 125] width 80 height 25
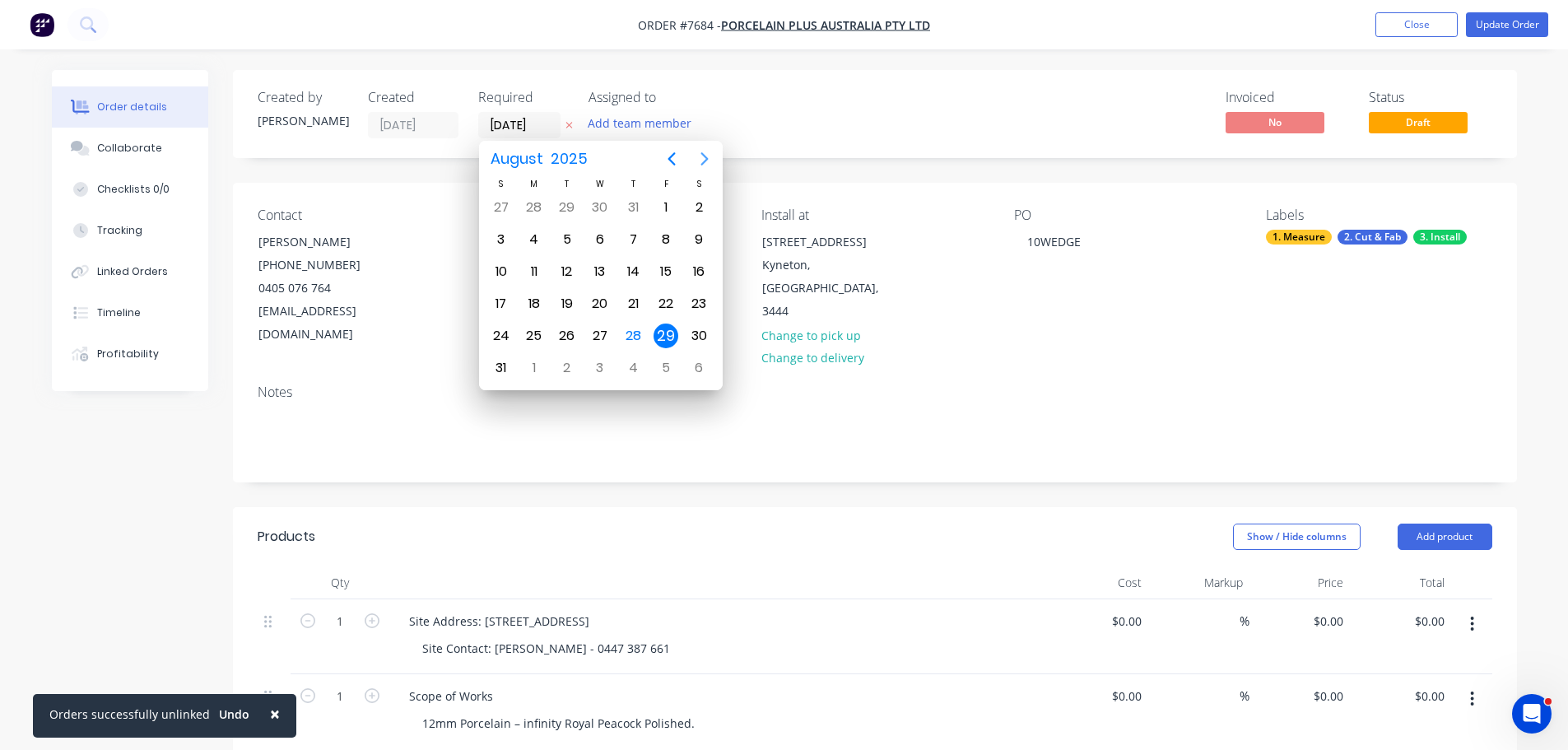
click at [695, 162] on icon "Next page" at bounding box center [704, 158] width 20 height 20
click at [700, 159] on icon "Next page" at bounding box center [704, 158] width 20 height 20
click at [666, 331] on div "31" at bounding box center [665, 335] width 25 height 25
type input "[DATE]"
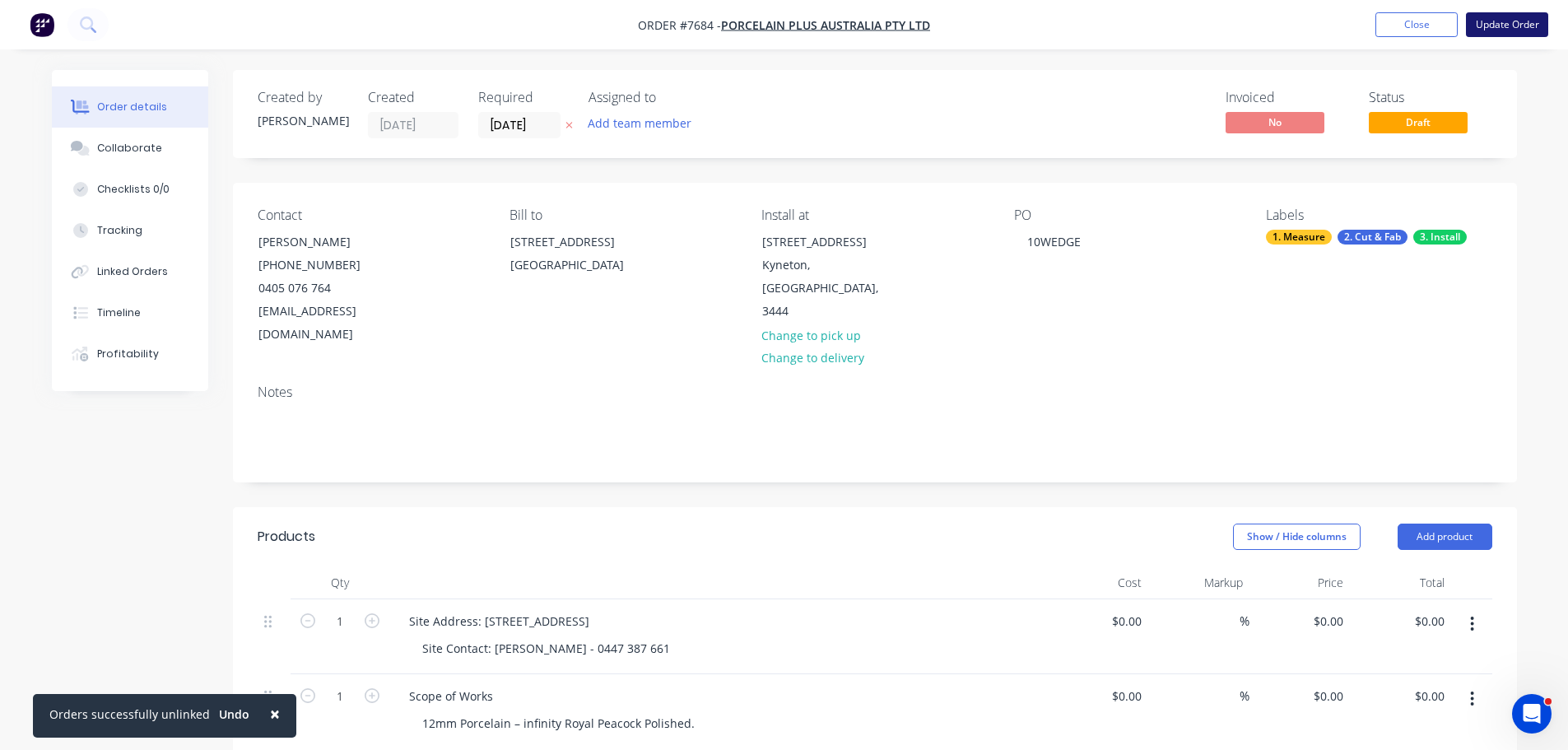
click at [1497, 21] on button "Update Order" at bounding box center [1507, 24] width 82 height 25
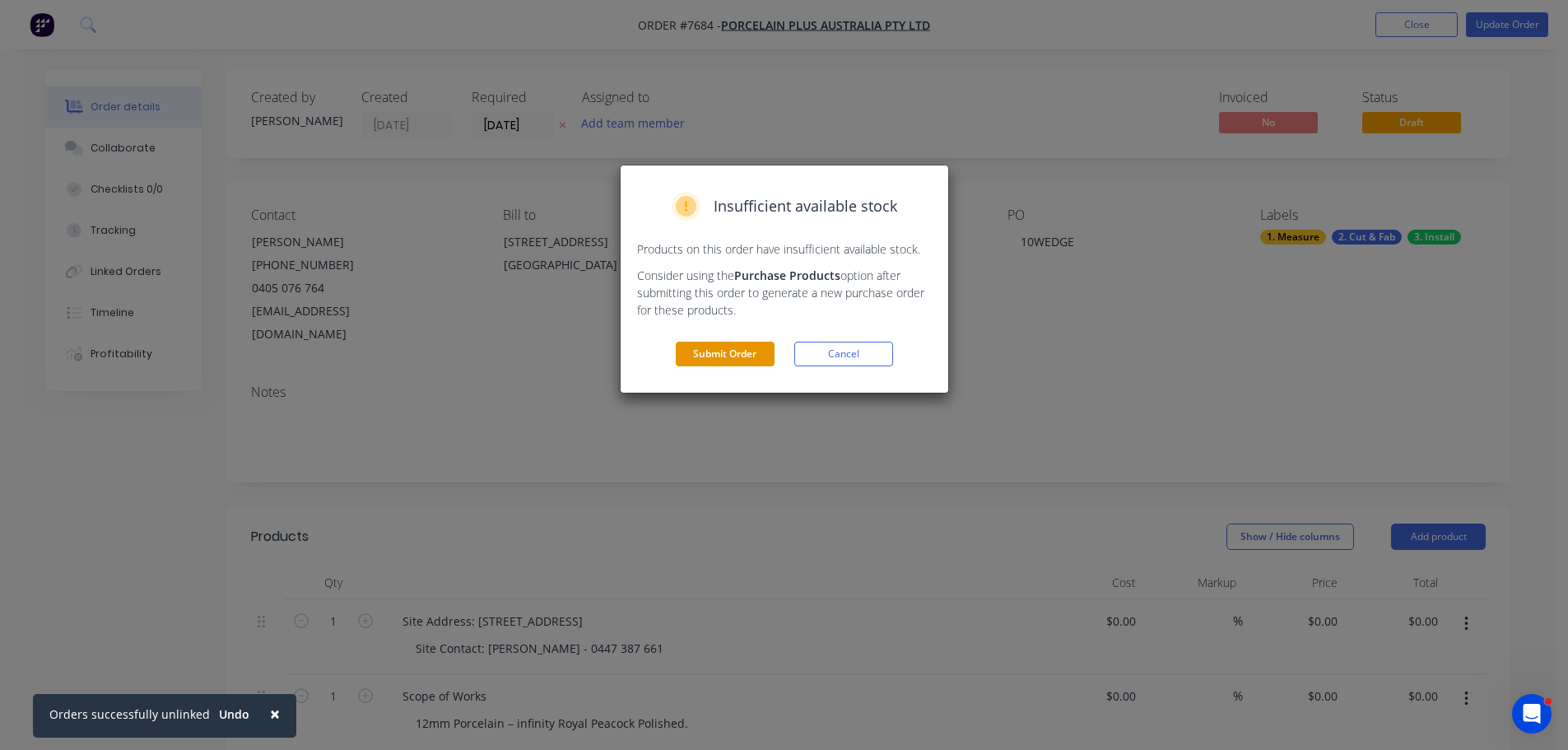
click at [734, 343] on button "Submit Order" at bounding box center [725, 354] width 99 height 25
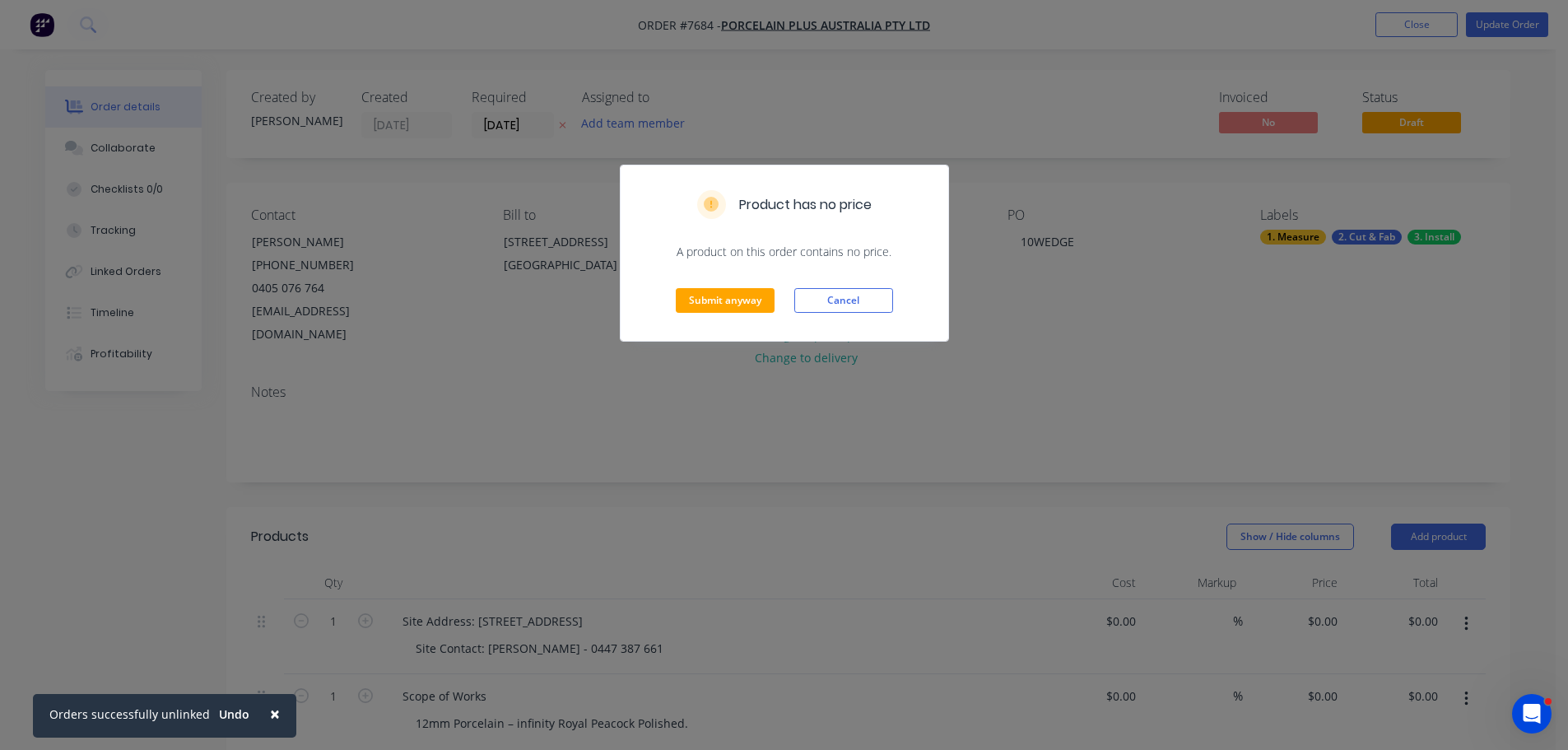
click at [717, 282] on div "Submit anyway Cancel" at bounding box center [784, 300] width 327 height 80
click at [730, 310] on button "Submit anyway" at bounding box center [725, 300] width 99 height 25
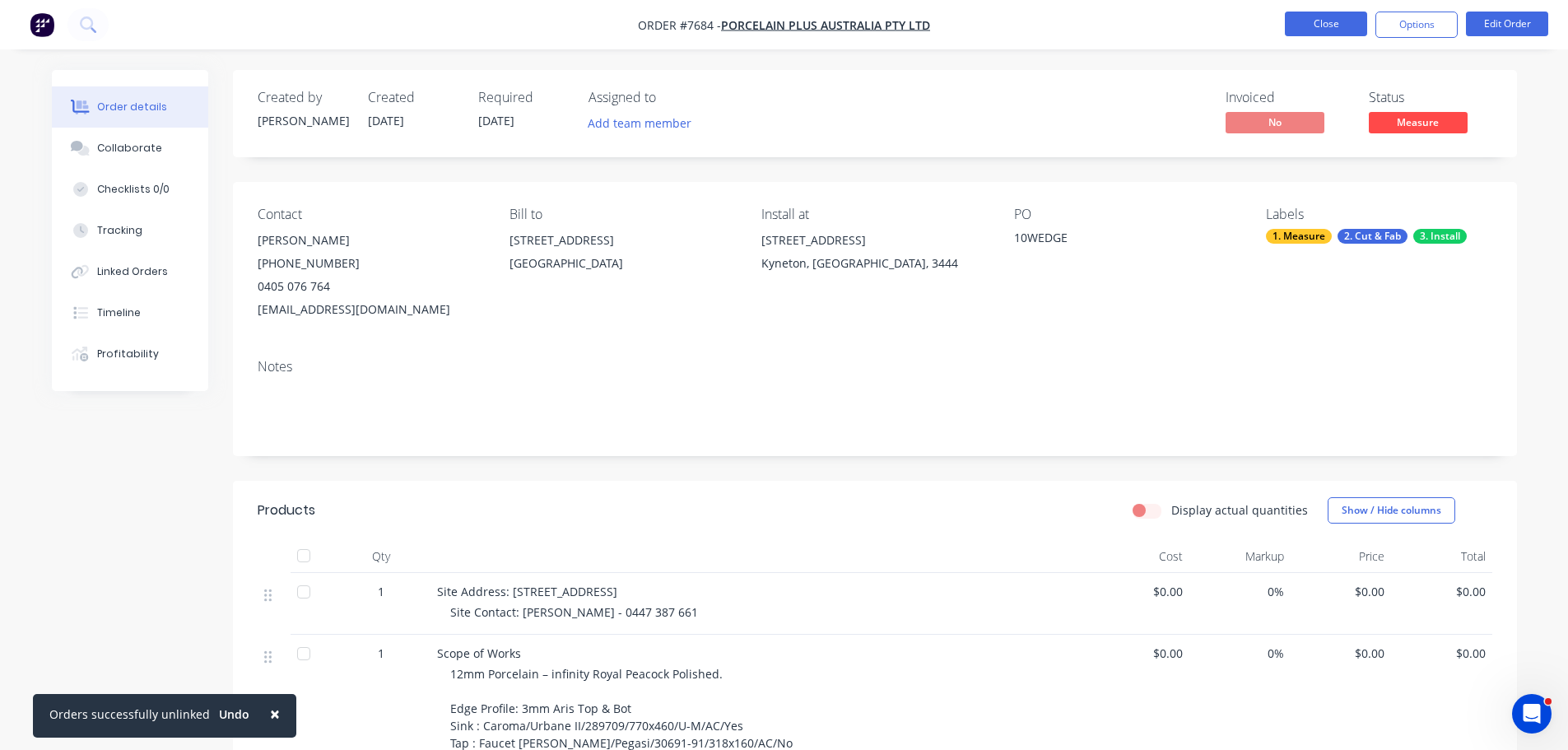
click at [1288, 20] on button "Close" at bounding box center [1326, 23] width 82 height 25
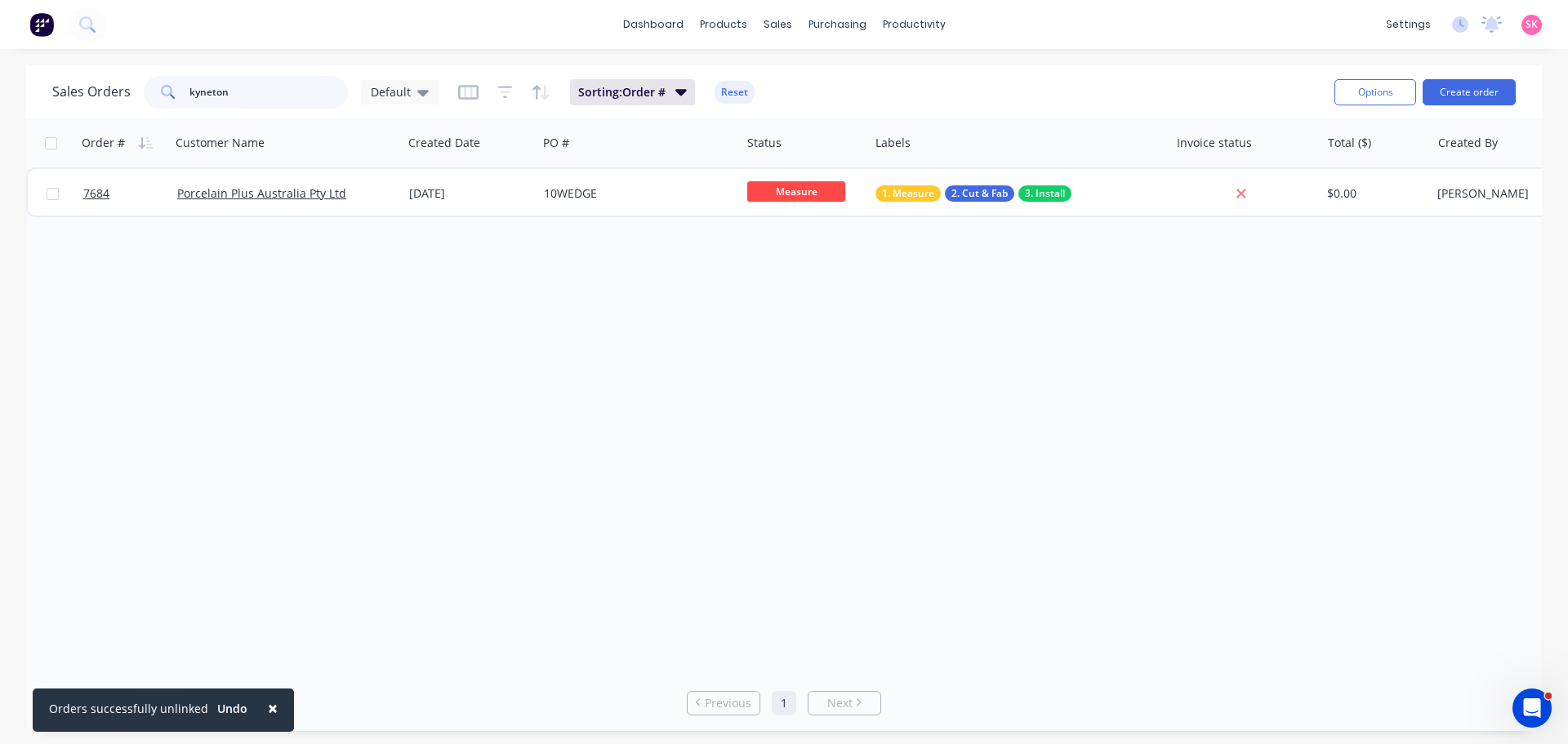
drag, startPoint x: 309, startPoint y: 92, endPoint x: 21, endPoint y: 122, distance: 289.6
click at [87, 131] on div "Sales Orders kyneton Default Sorting: Order # Reset Options Create order Order …" at bounding box center [784, 398] width 1515 height 666
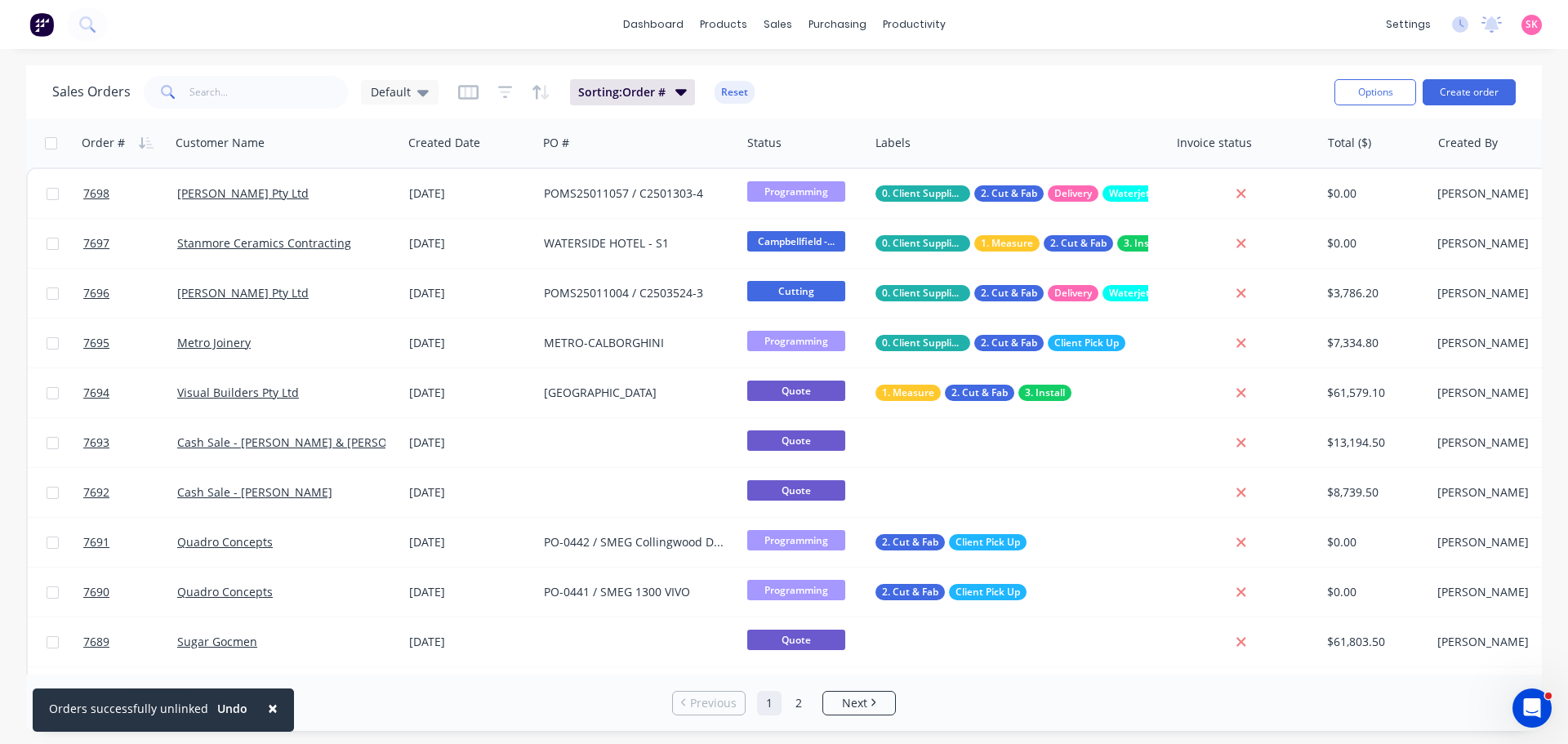
click at [268, 709] on span "×" at bounding box center [273, 708] width 10 height 23
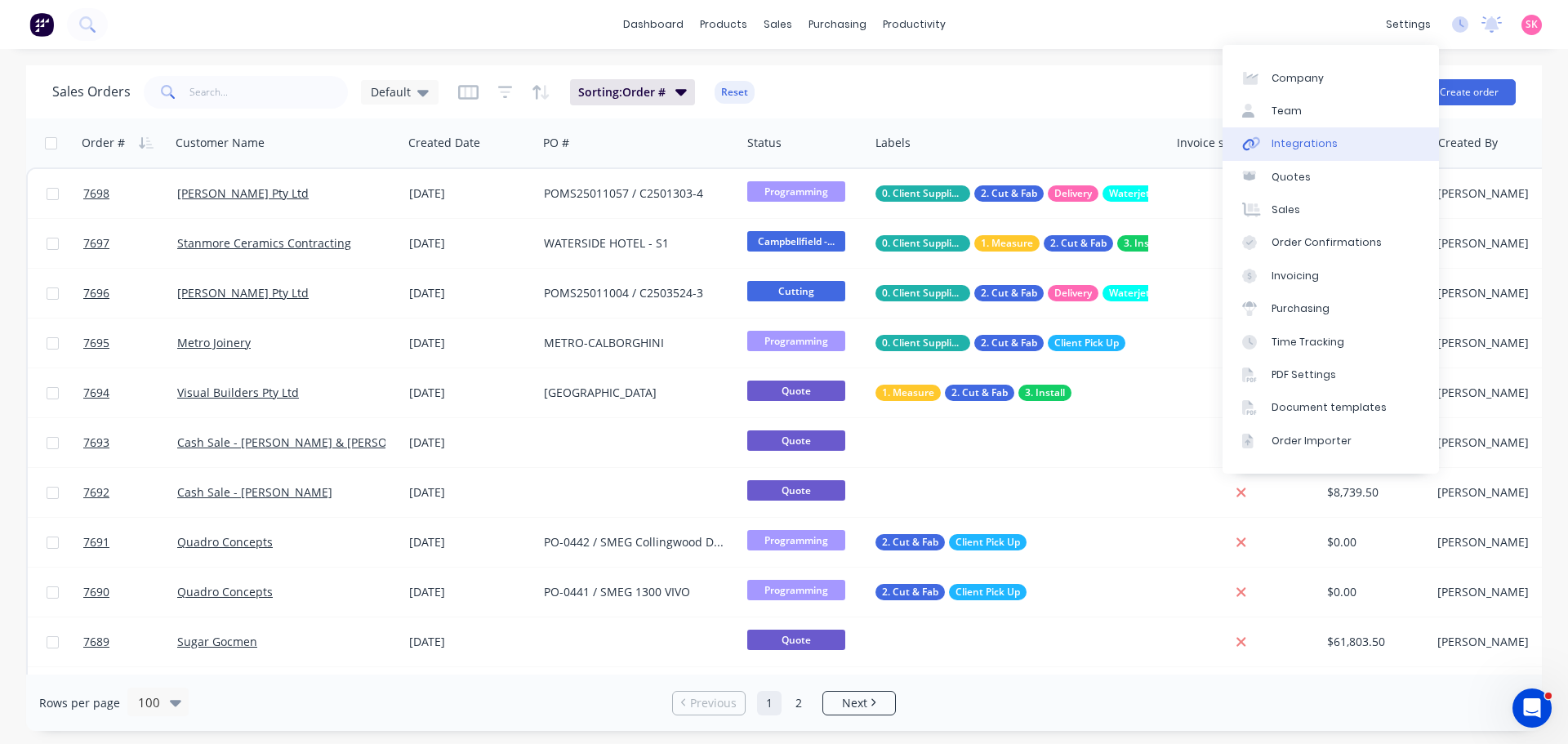
click at [1312, 143] on div "Integrations" at bounding box center [1304, 143] width 66 height 14
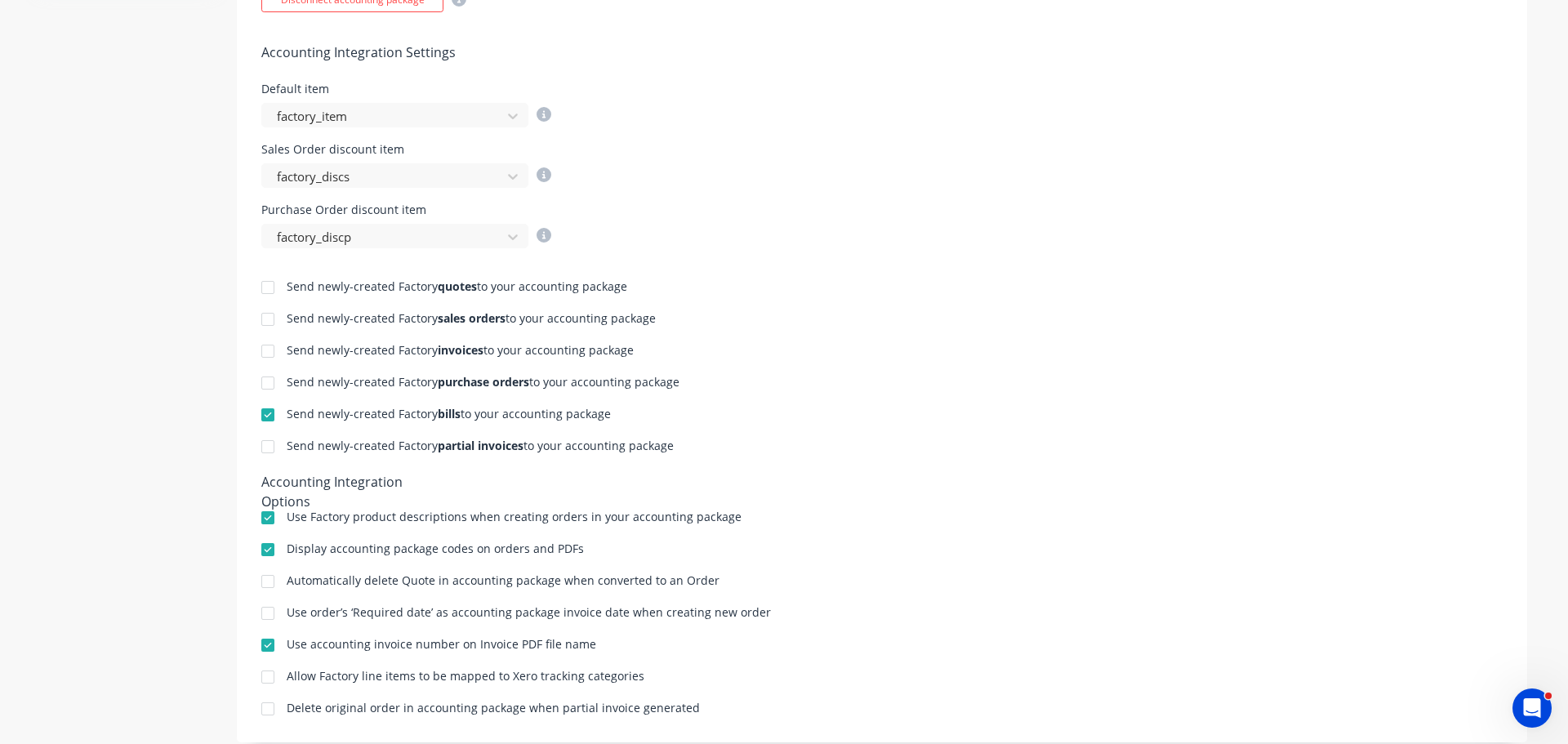
scroll to position [637, 0]
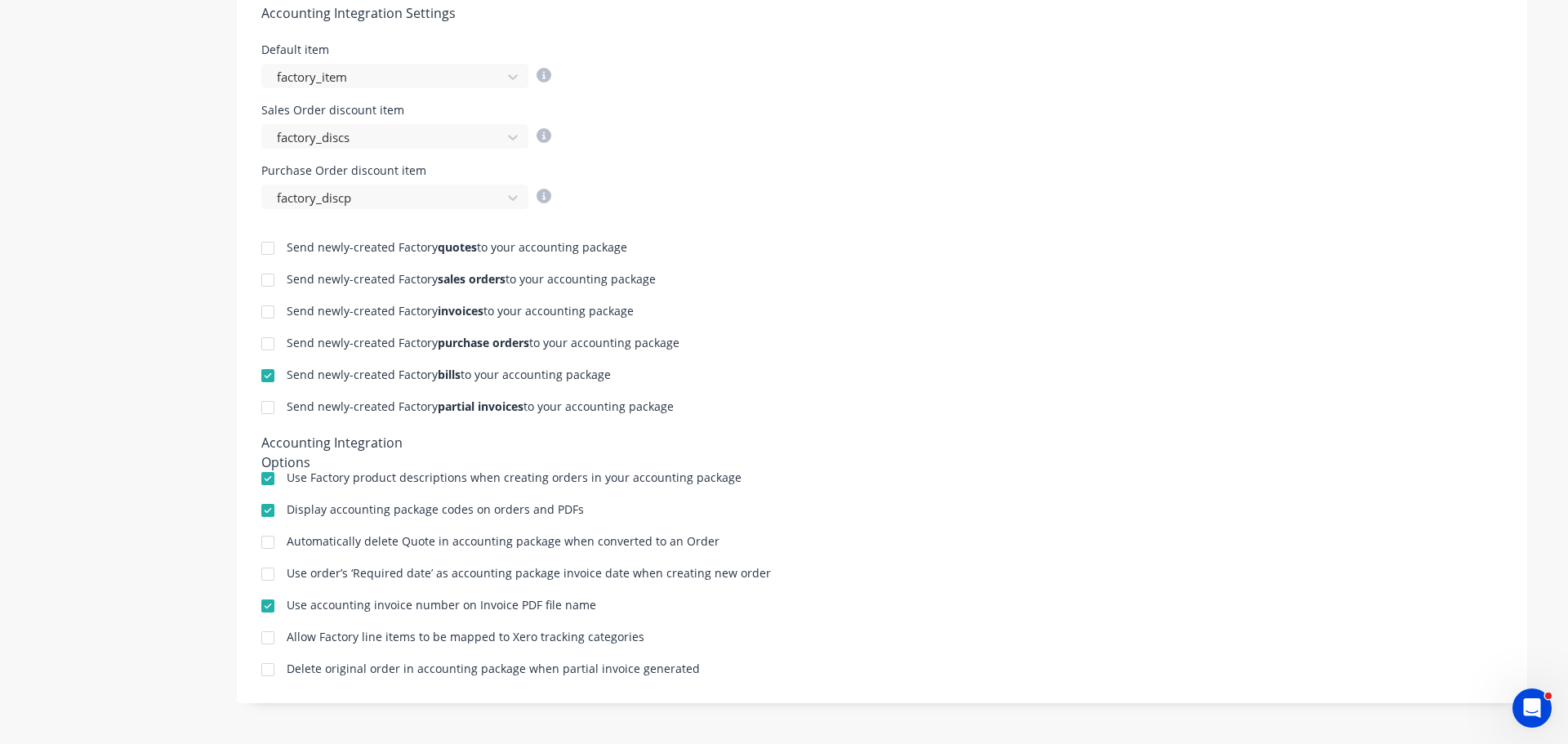
click at [264, 318] on div at bounding box center [268, 312] width 33 height 33
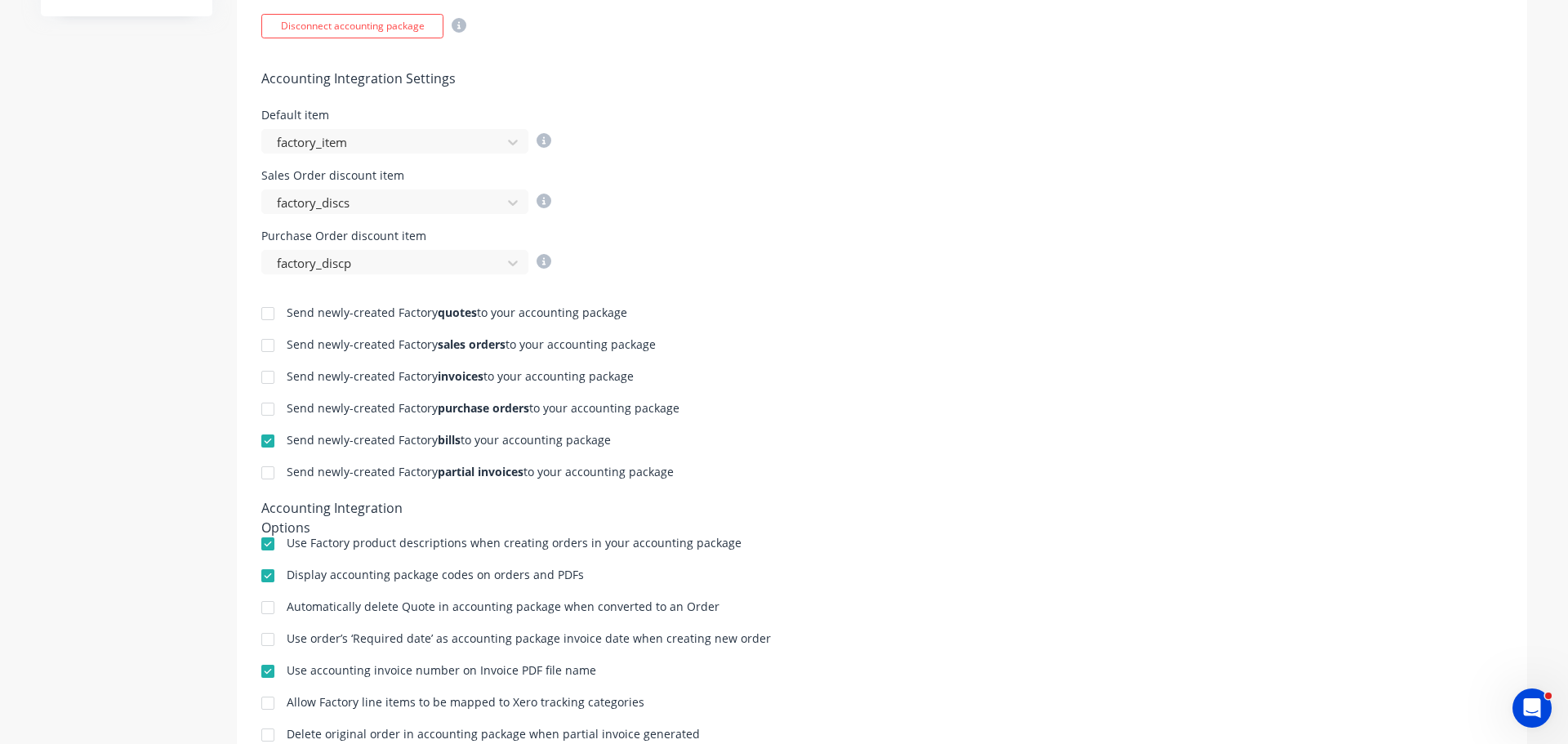
scroll to position [0, 0]
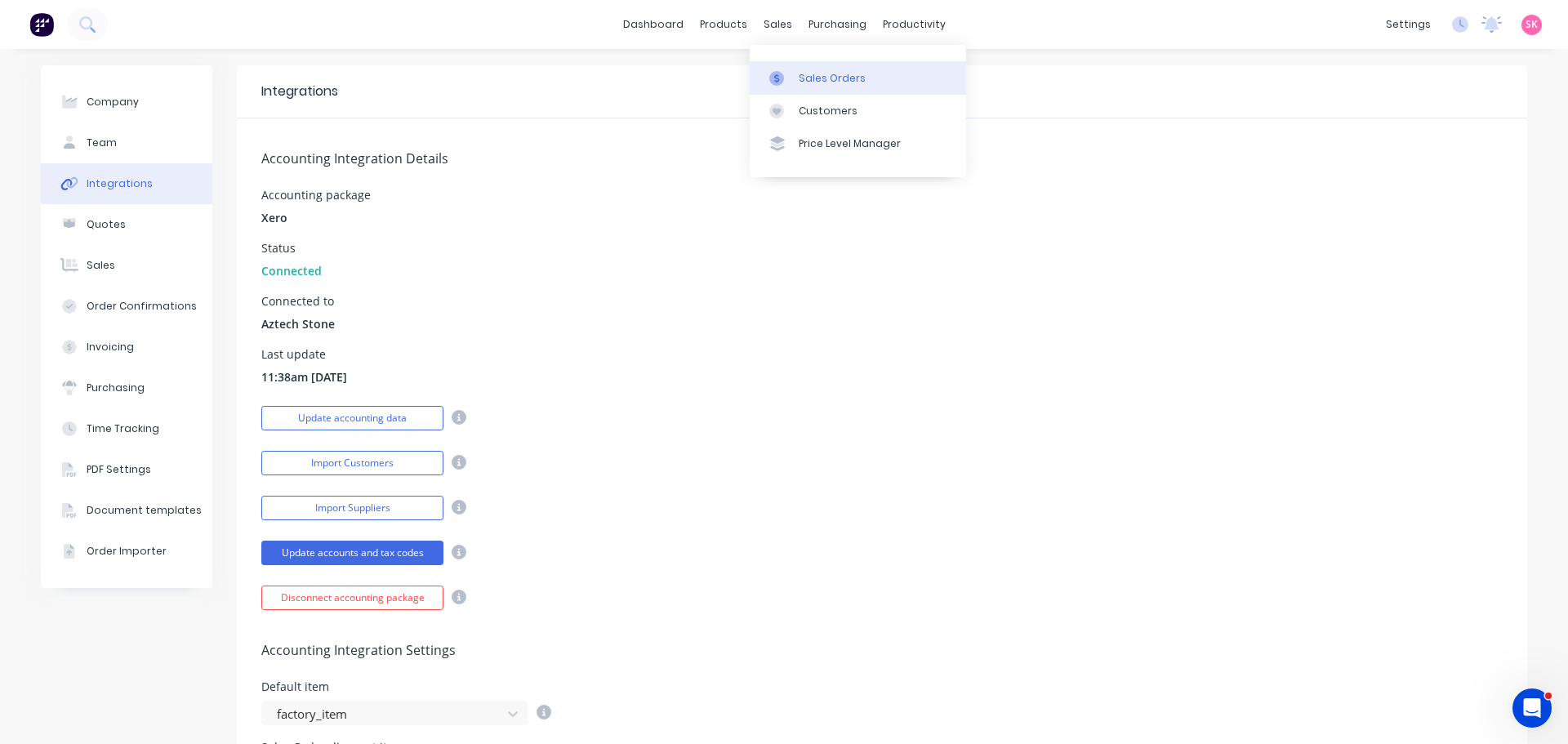
click at [794, 77] on link "Sales Orders" at bounding box center [857, 77] width 216 height 33
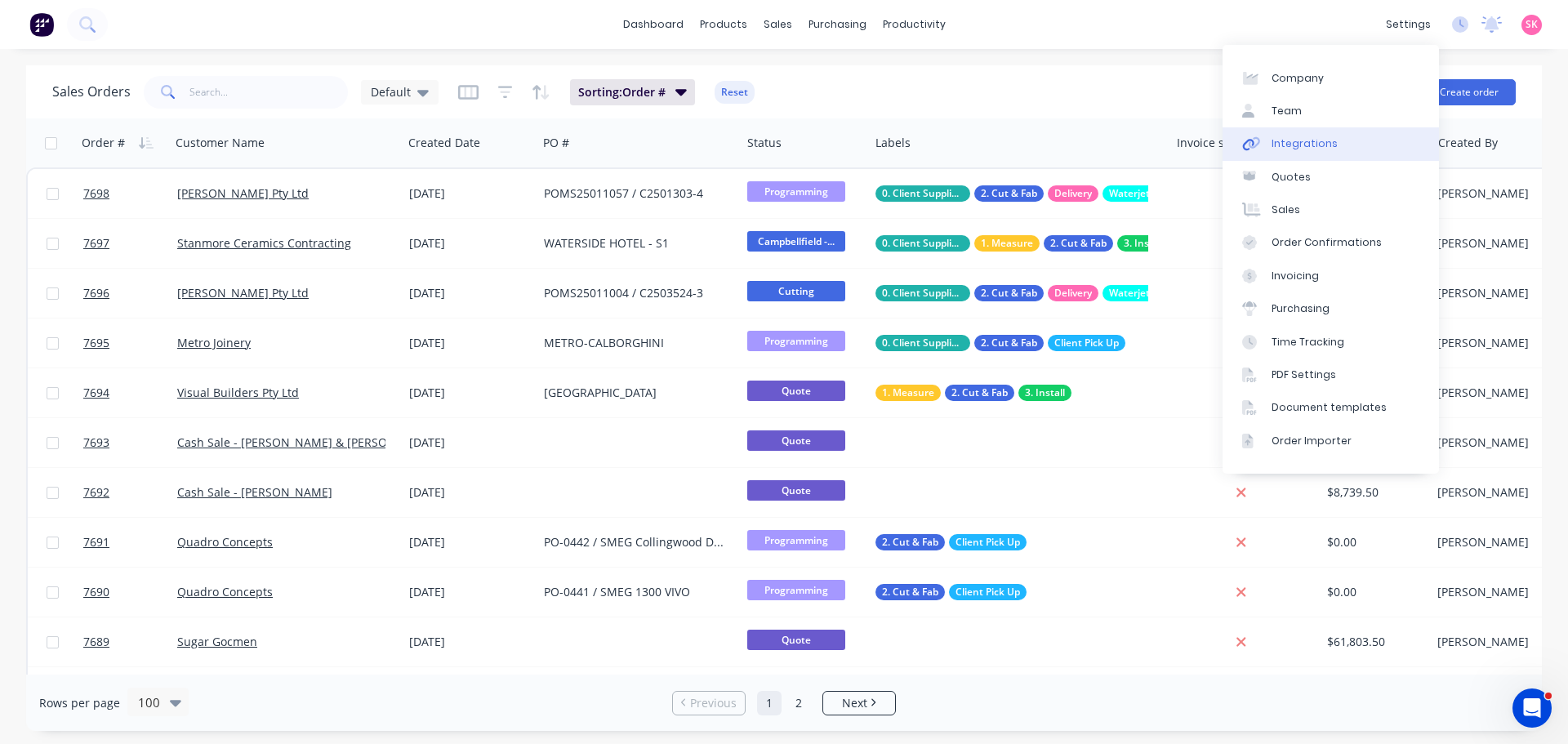
click at [1384, 138] on link "Integrations" at bounding box center [1330, 143] width 216 height 33
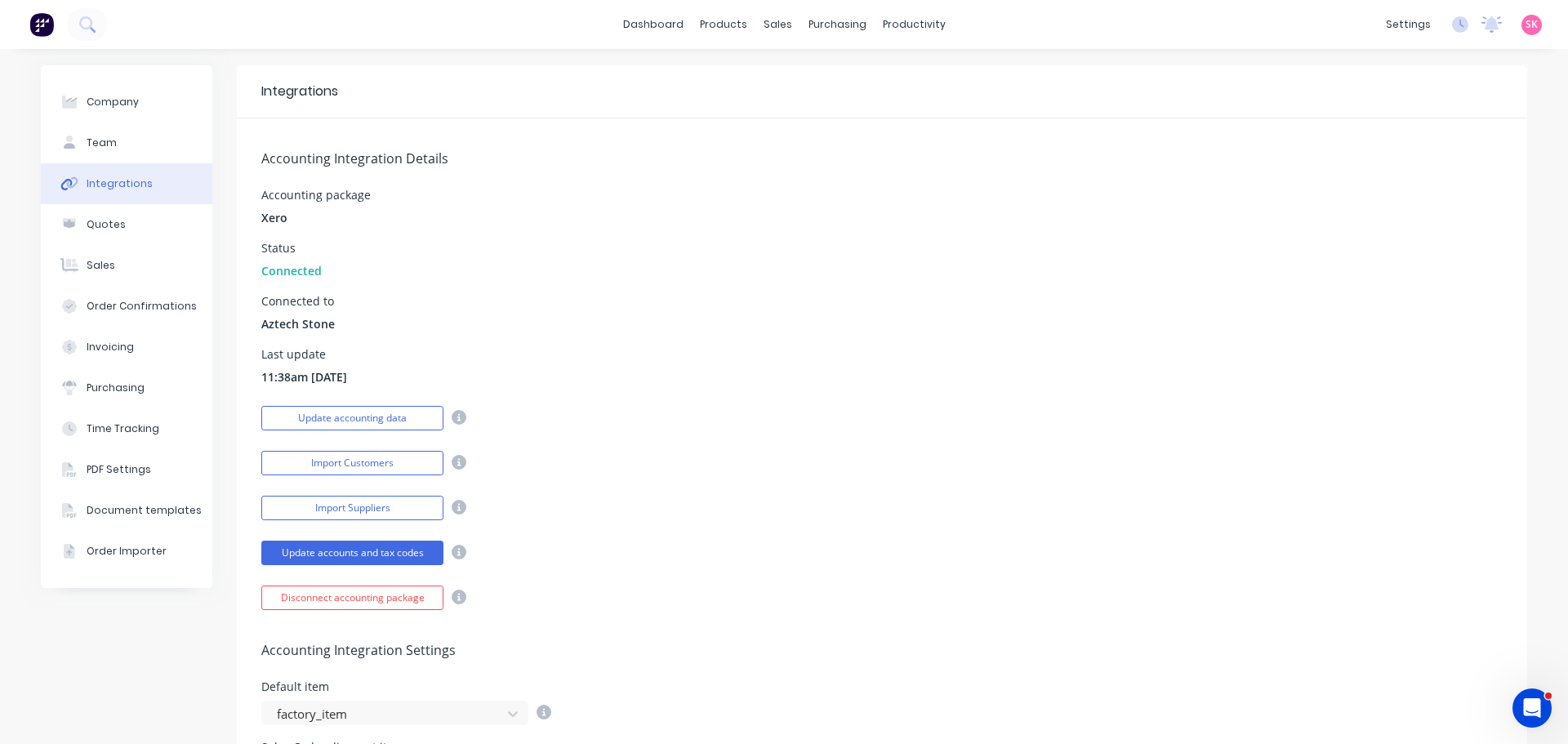
scroll to position [490, 0]
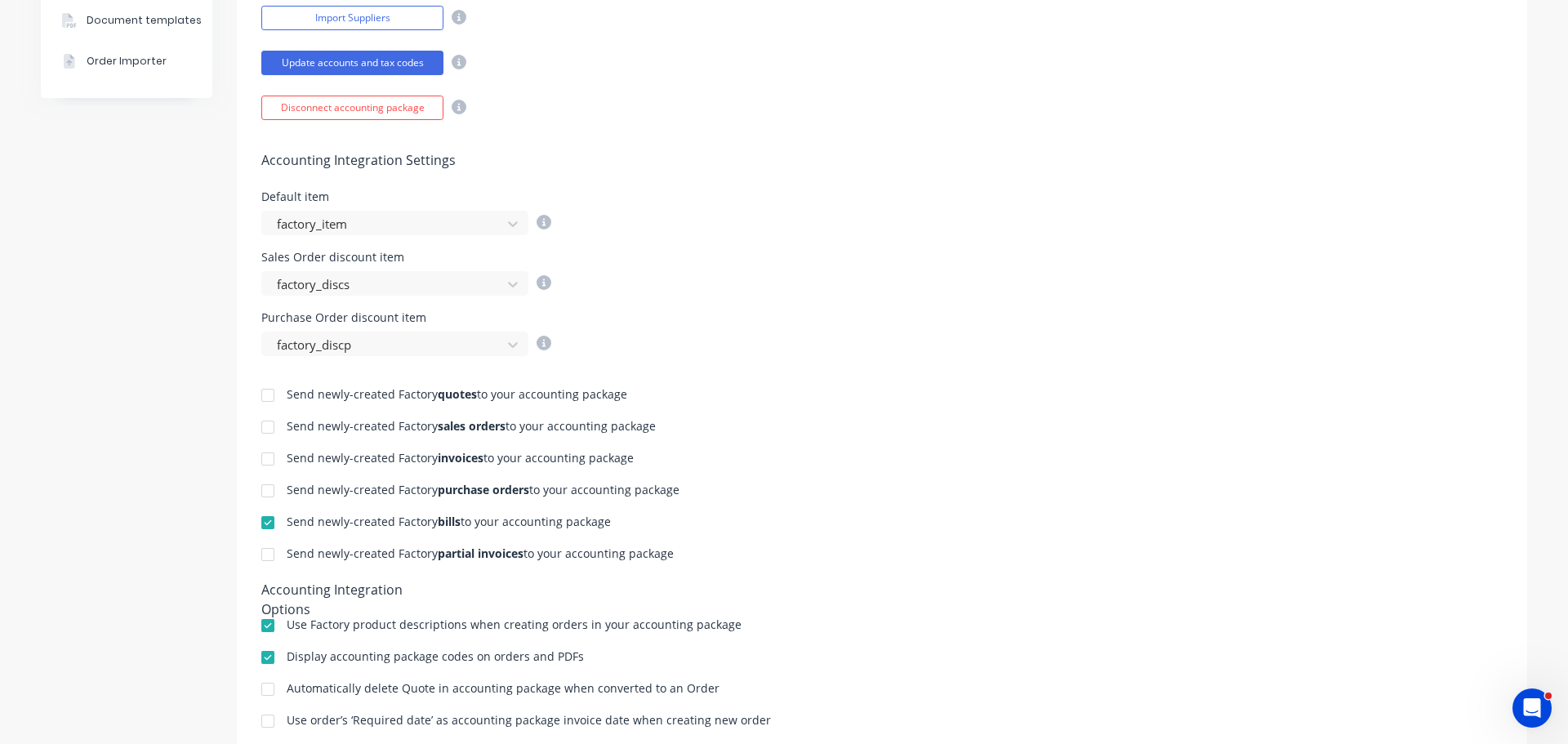
click at [254, 457] on div at bounding box center [268, 459] width 33 height 33
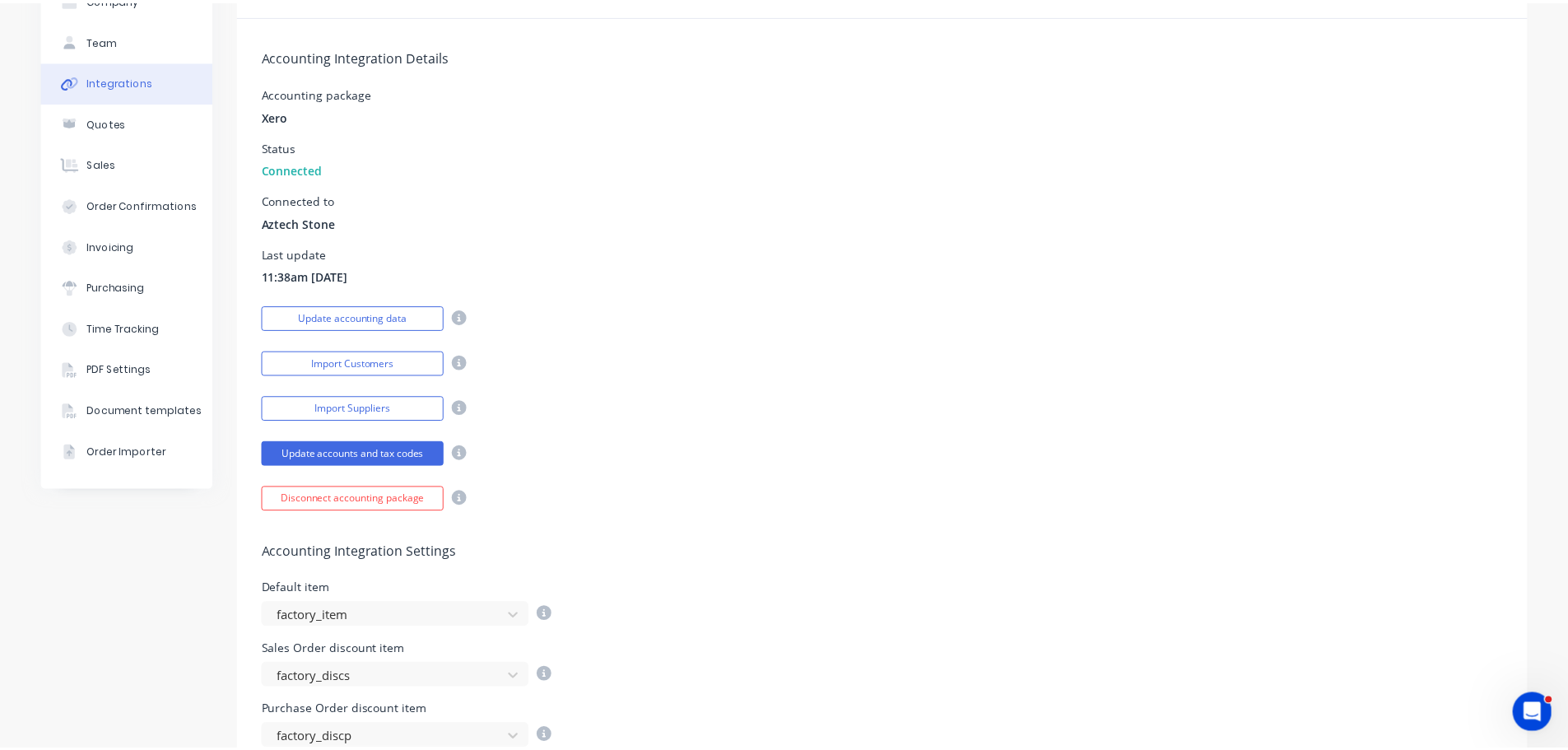
scroll to position [0, 0]
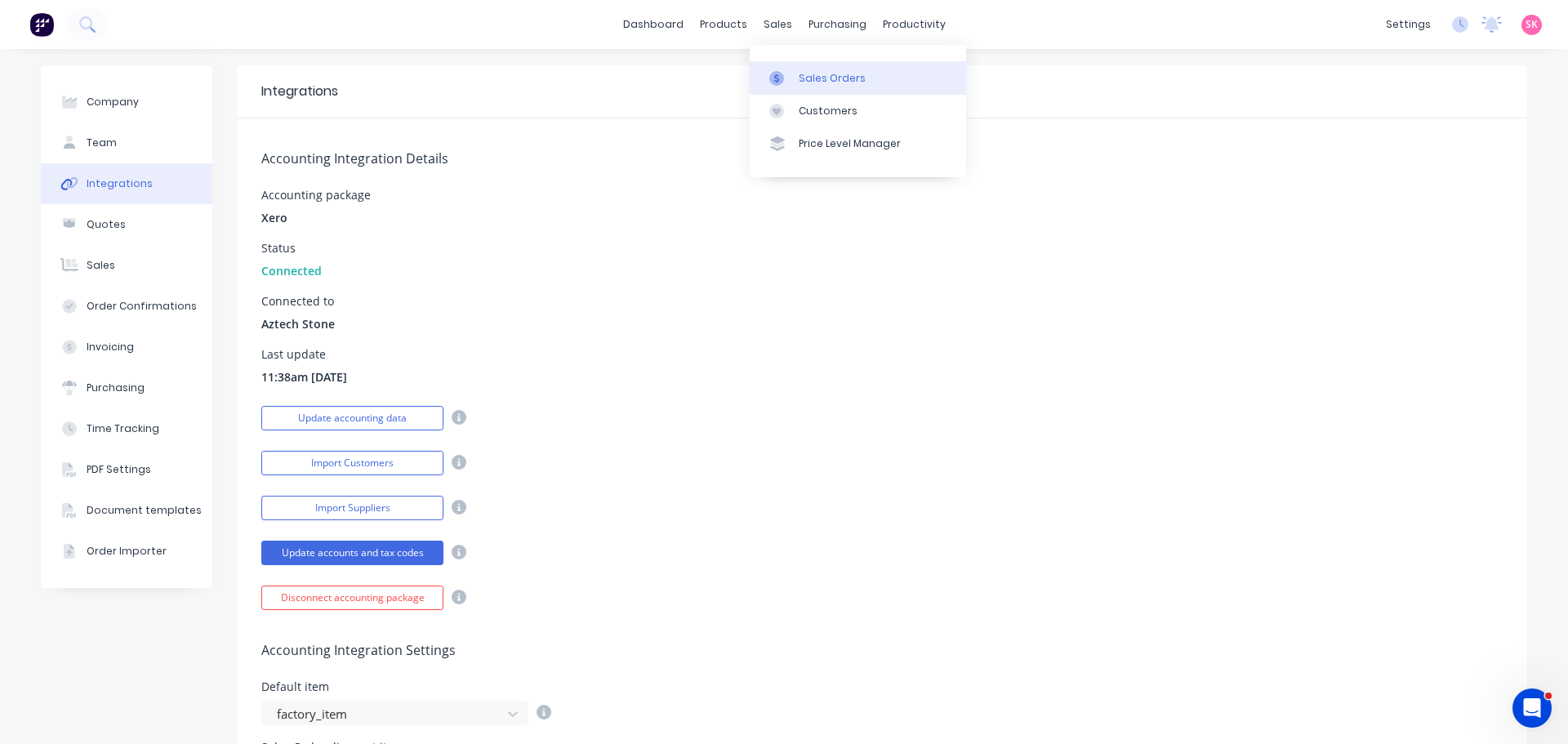
click at [788, 76] on div at bounding box center [781, 78] width 25 height 14
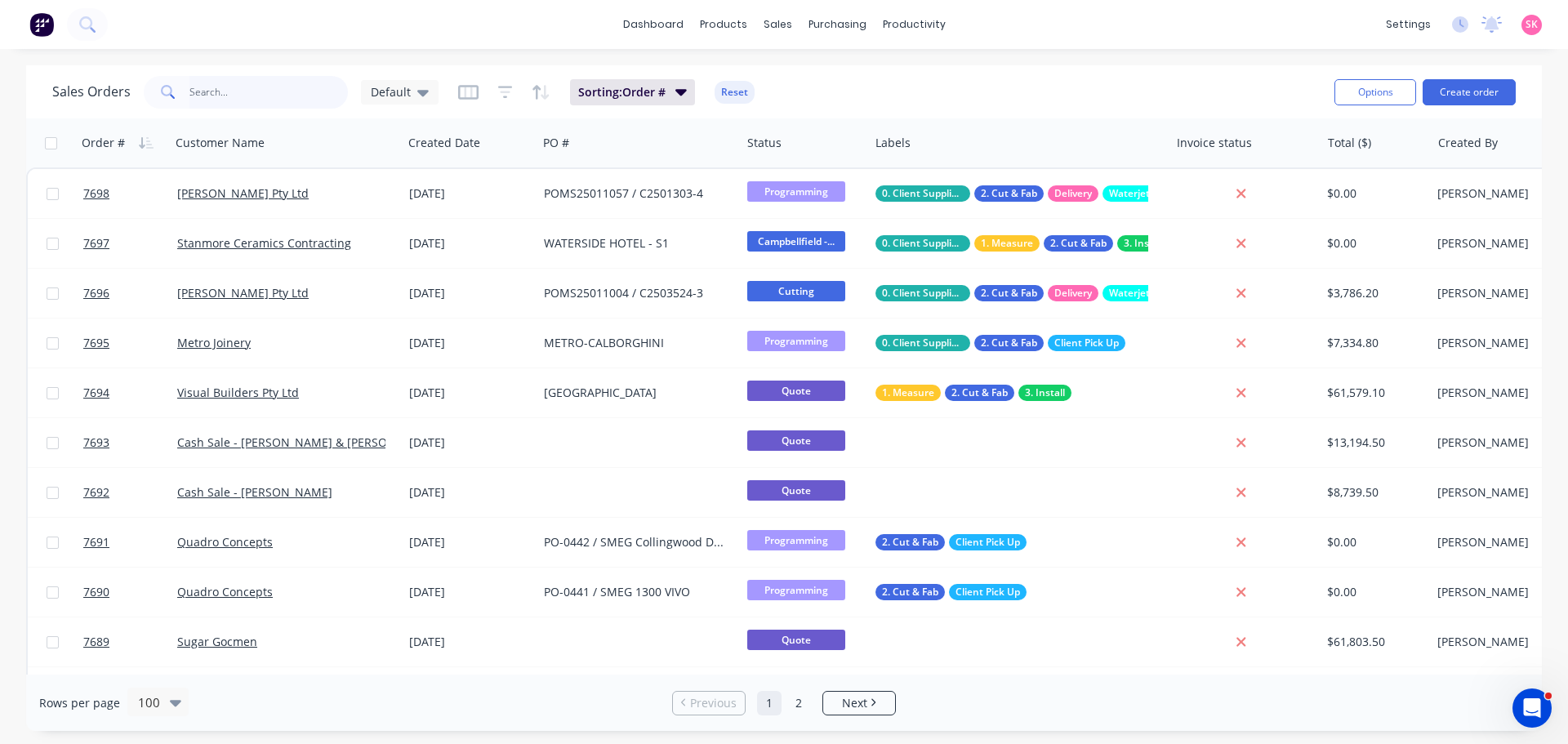
click at [315, 103] on input "text" at bounding box center [269, 92] width 159 height 33
click at [265, 98] on input "text" at bounding box center [269, 92] width 159 height 33
type input "7645"
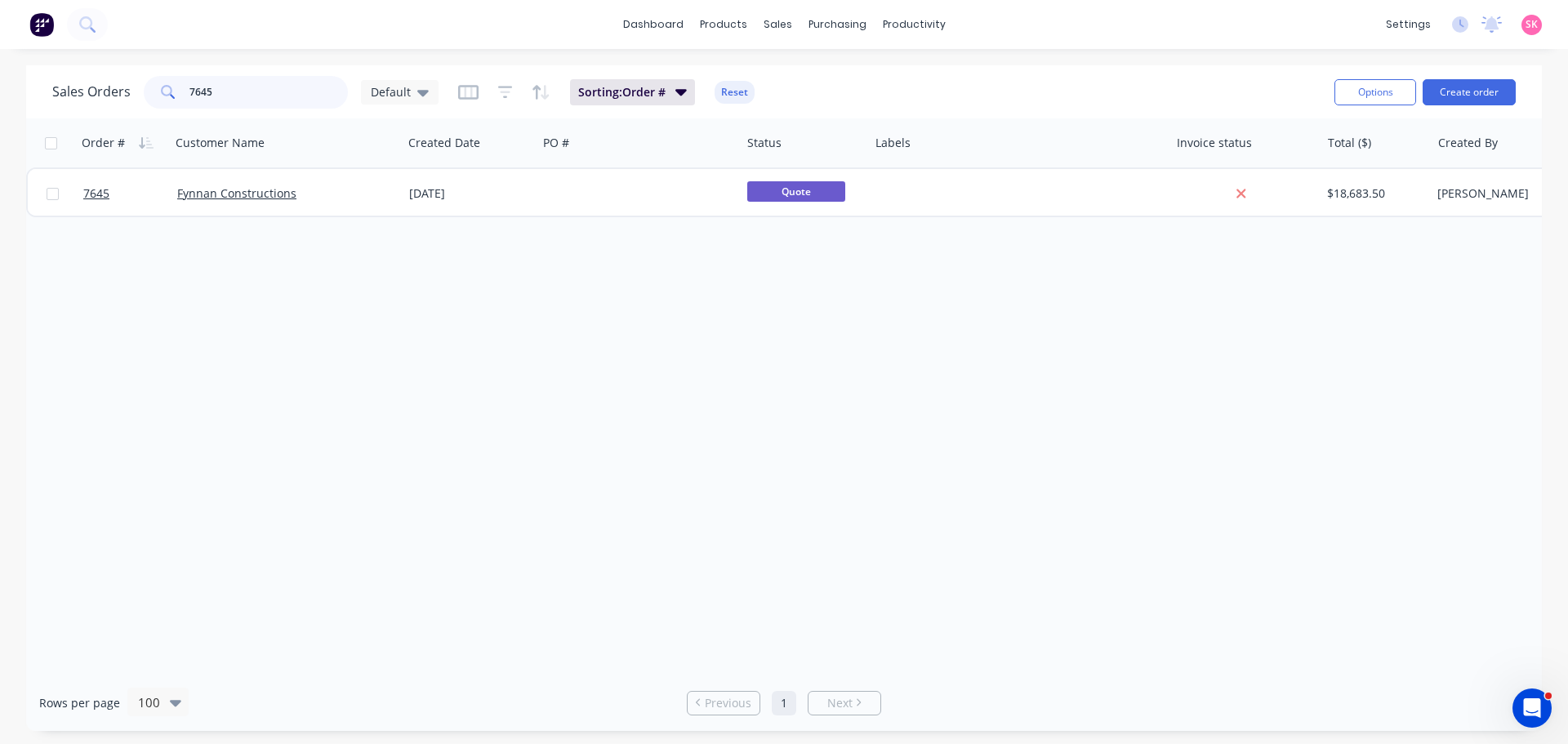
drag, startPoint x: 120, startPoint y: 96, endPoint x: 3, endPoint y: 109, distance: 117.7
click at [12, 107] on div "Sales Orders 7645 Default Sorting: Order # Reset Options Create order Order # C…" at bounding box center [784, 398] width 1568 height 666
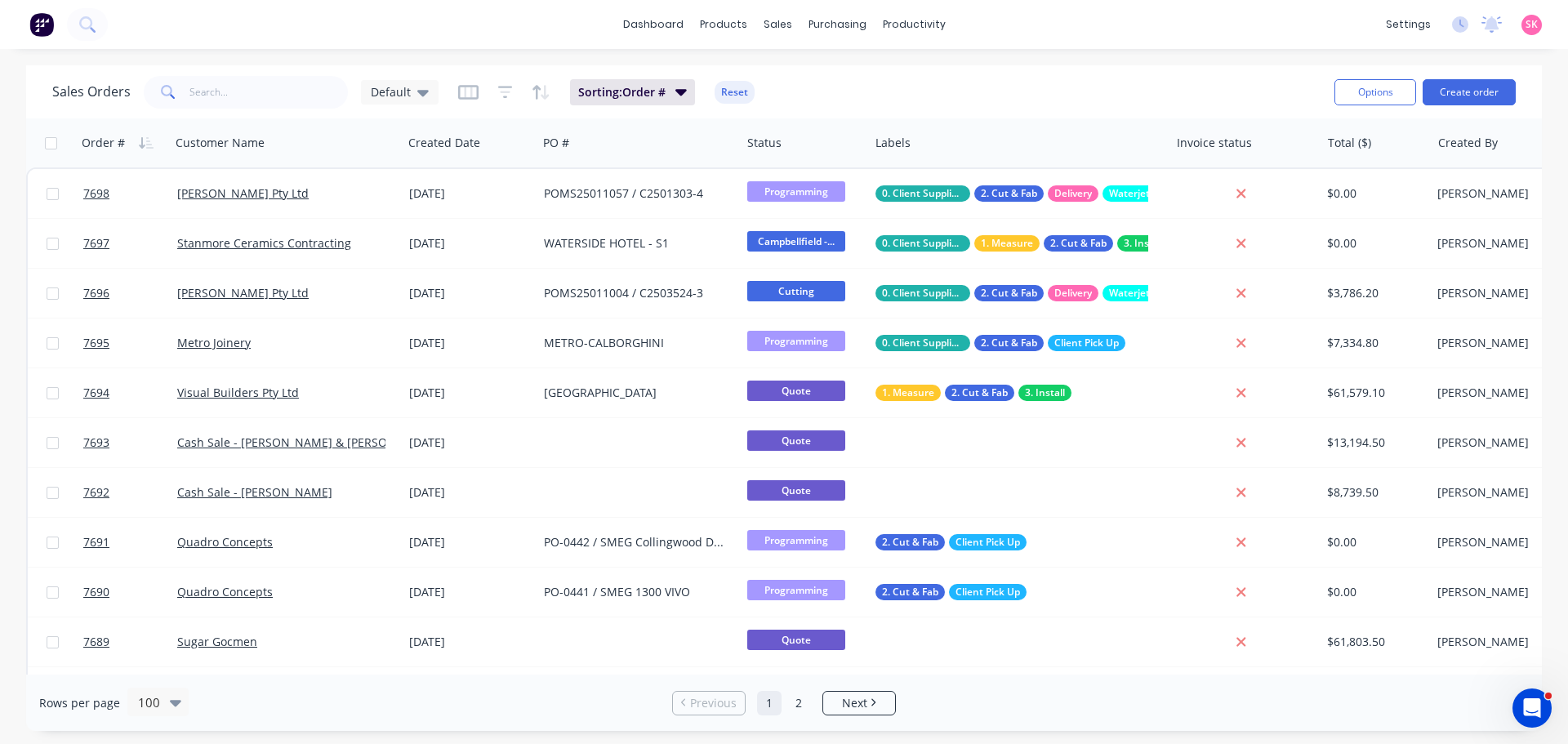
click at [170, 87] on icon at bounding box center [168, 92] width 14 height 14
click at [196, 92] on input "text" at bounding box center [269, 92] width 159 height 33
type input "7630"
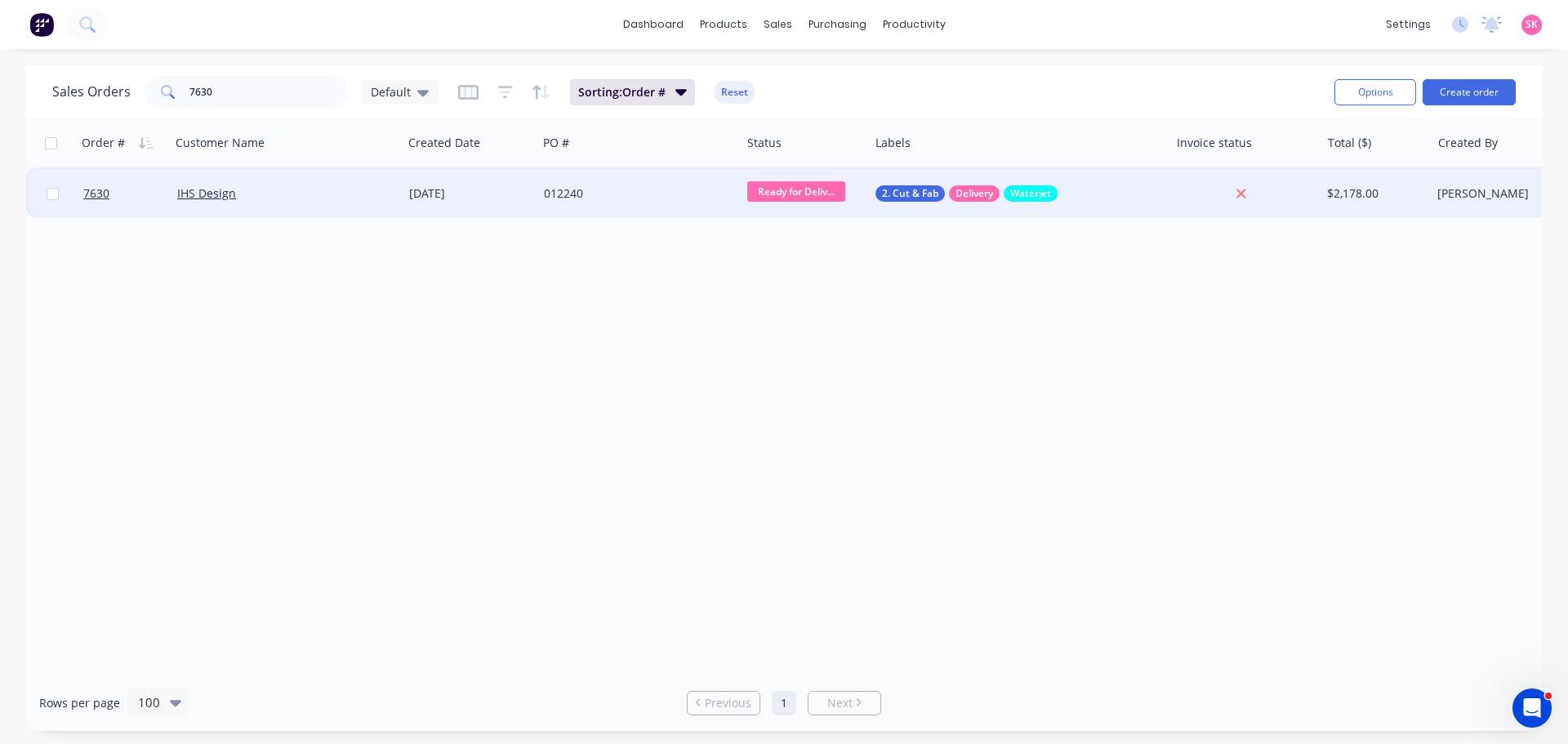
click at [358, 193] on div "IHS Design" at bounding box center [282, 193] width 209 height 16
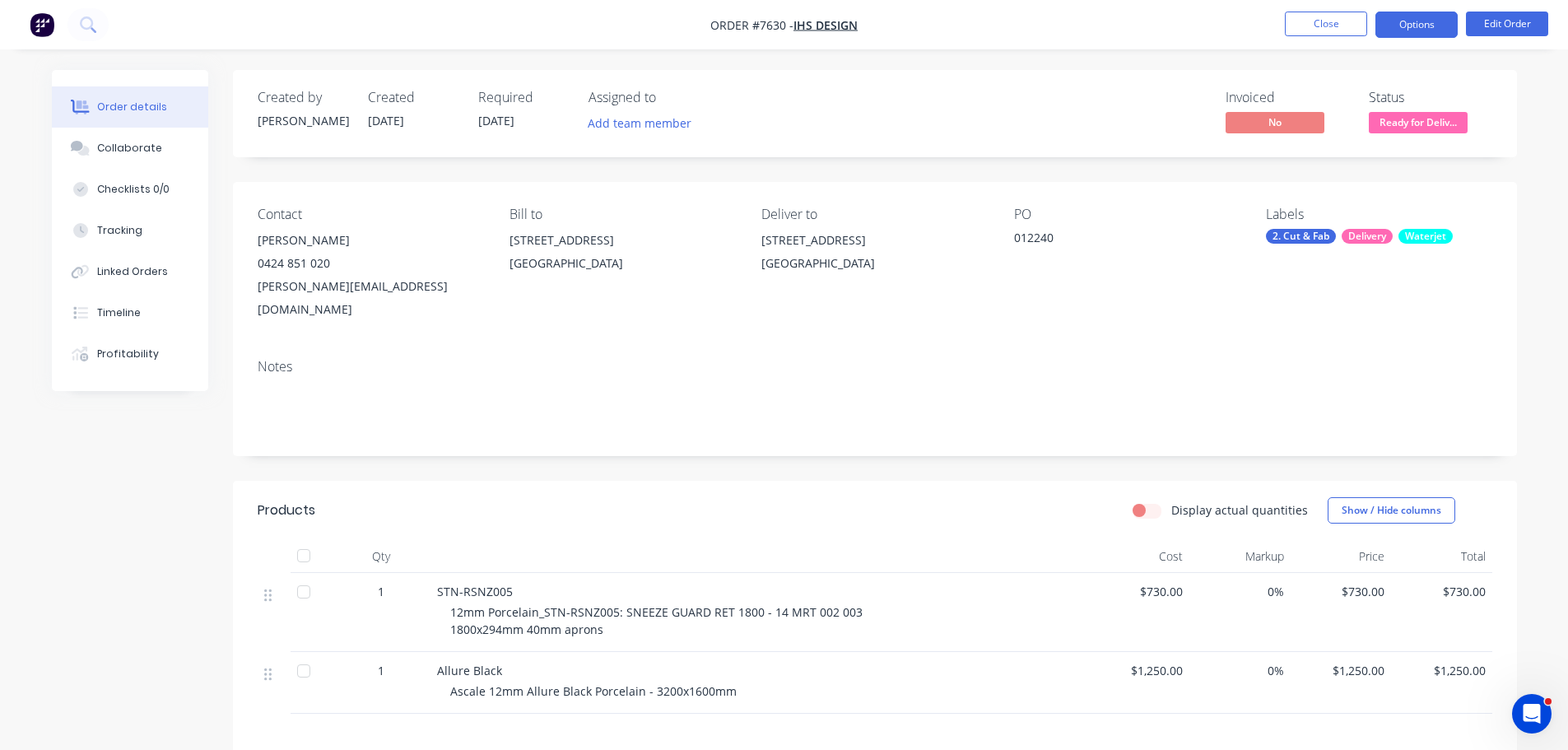
click at [1435, 32] on button "Options" at bounding box center [1417, 24] width 82 height 27
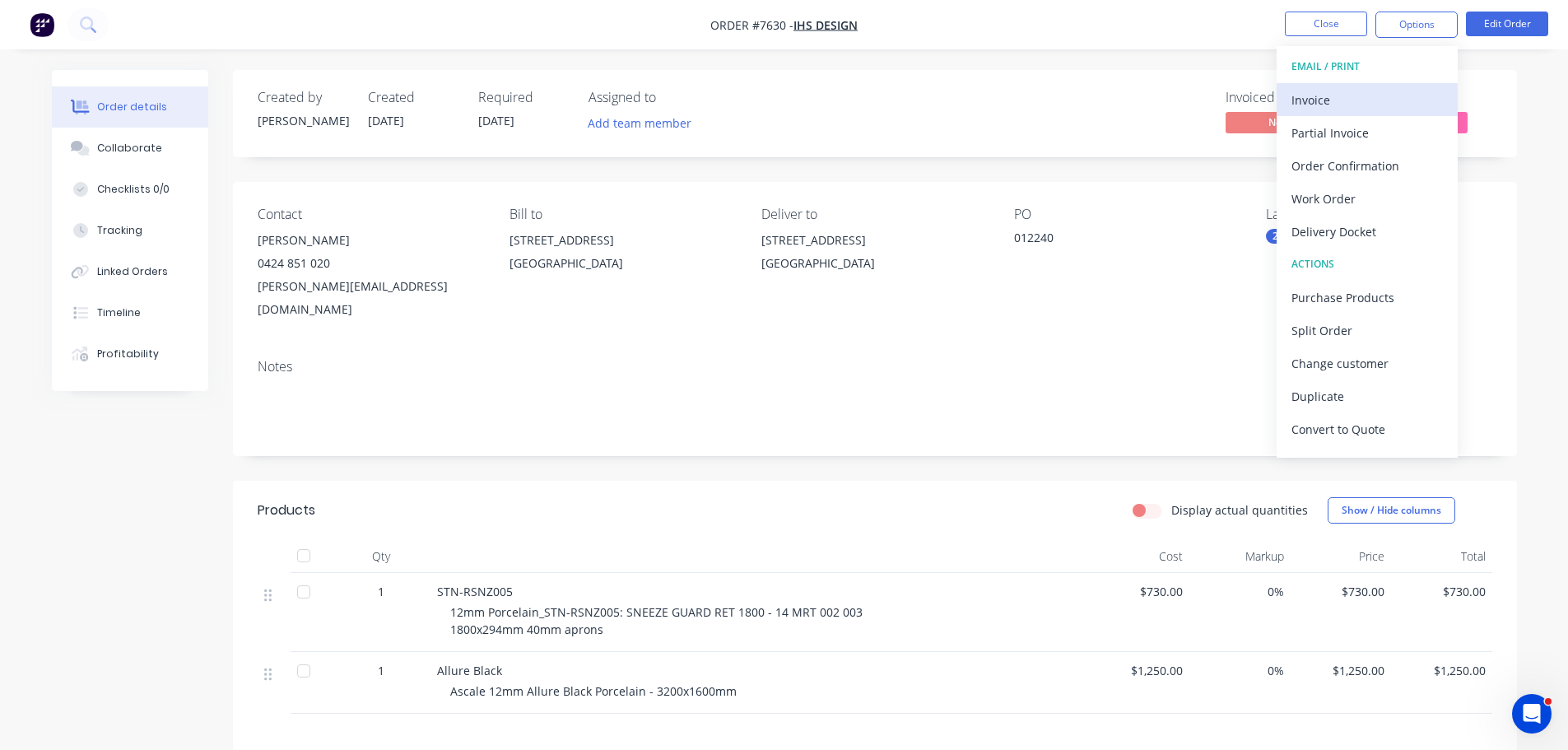
click at [1390, 96] on div "Invoice" at bounding box center [1367, 100] width 151 height 24
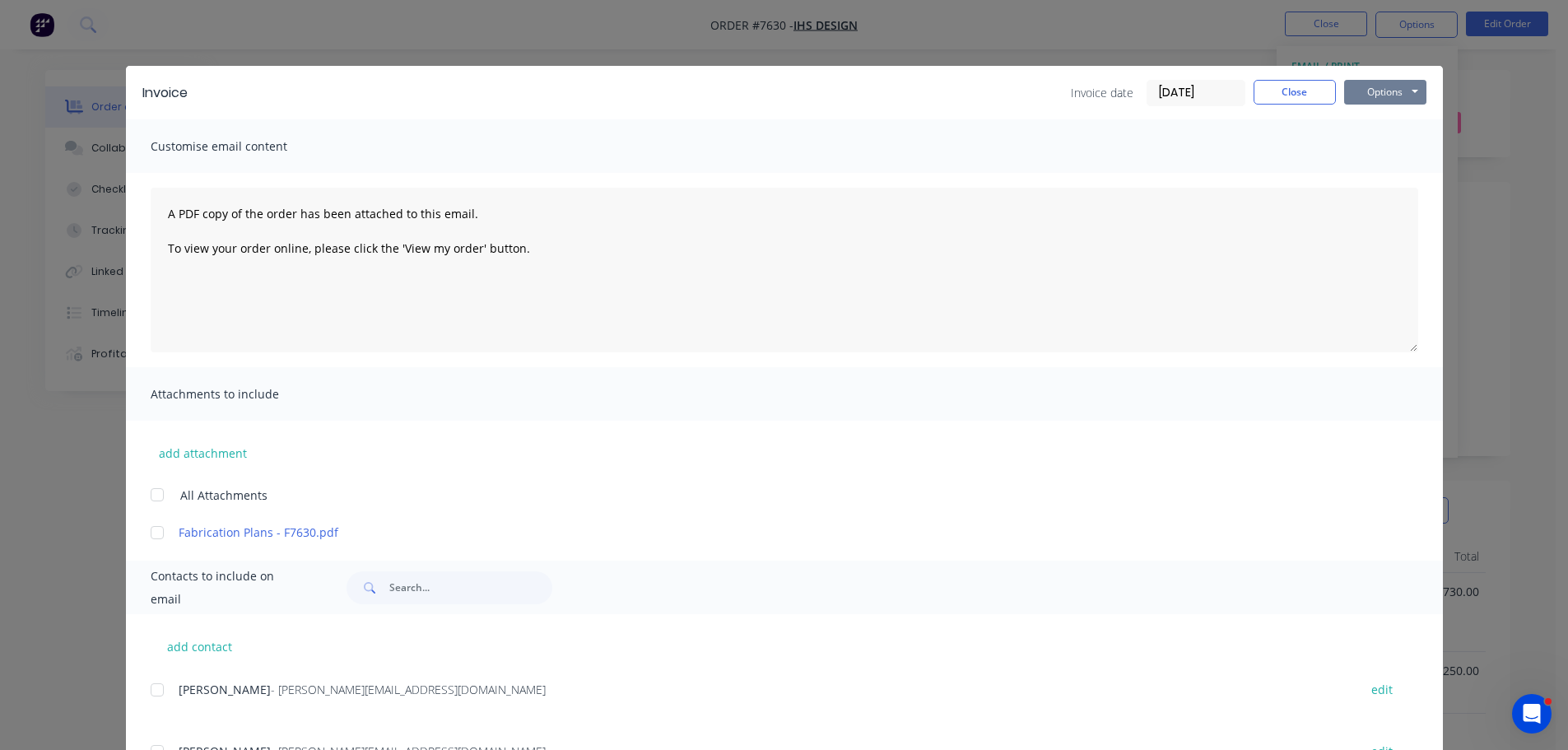
click at [1395, 95] on button "Options" at bounding box center [1385, 92] width 82 height 25
click at [1307, 88] on button "Close" at bounding box center [1294, 92] width 82 height 25
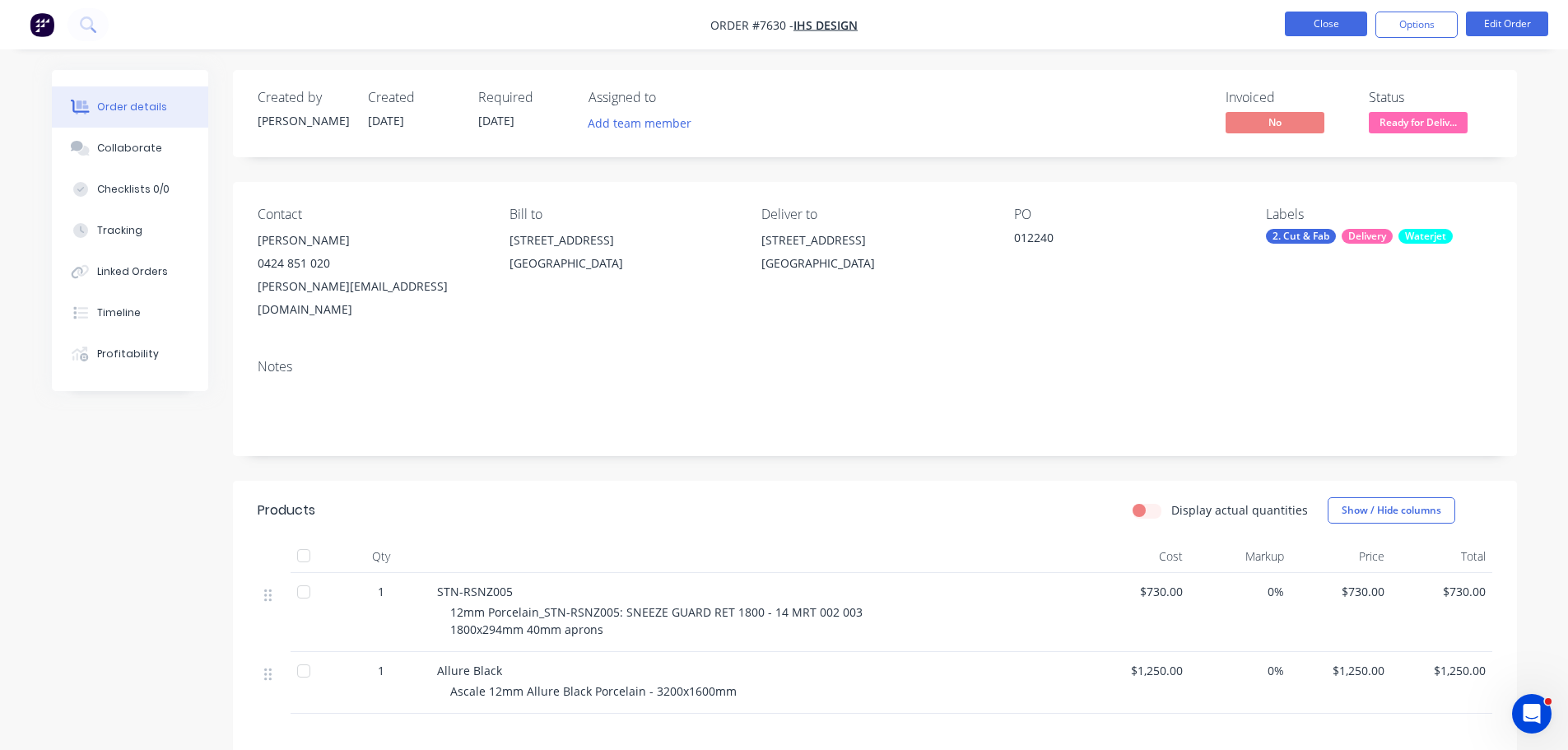
click at [1319, 33] on button "Close" at bounding box center [1326, 23] width 82 height 25
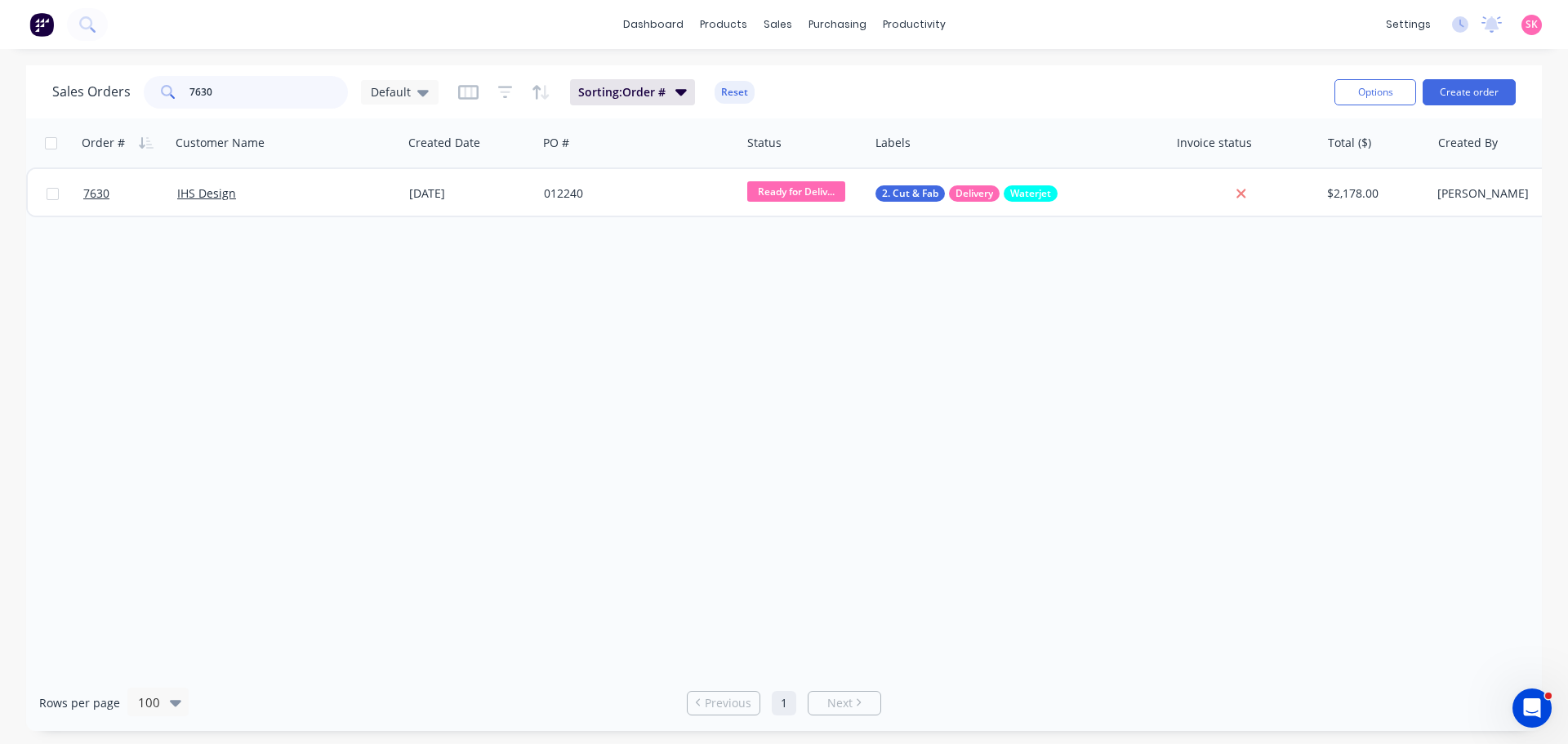
drag, startPoint x: 250, startPoint y: 87, endPoint x: 13, endPoint y: 87, distance: 237.0
click at [13, 87] on div "Sales Orders 7630 Default Sorting: Order # Reset Options Create order Order # C…" at bounding box center [784, 398] width 1568 height 666
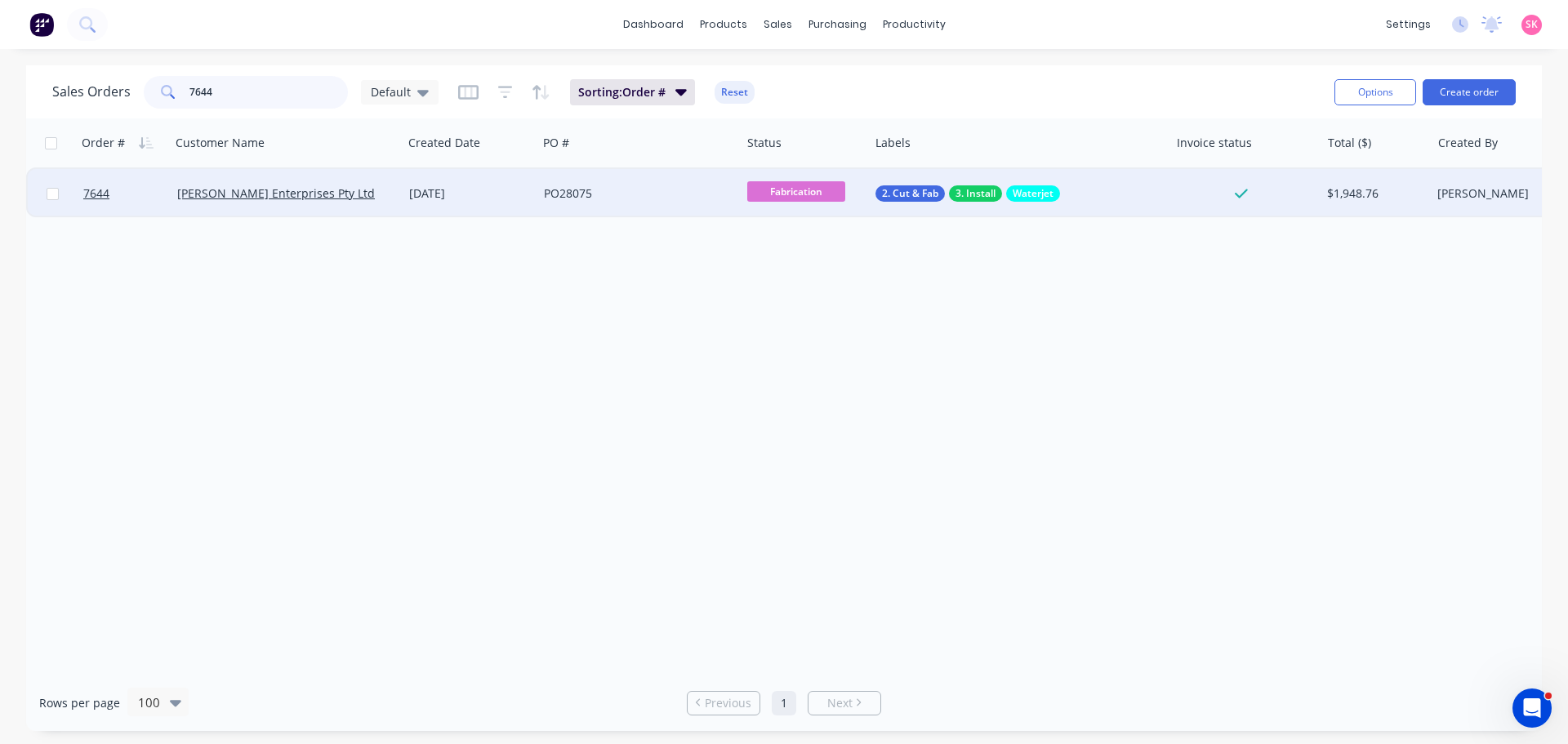
type input "7644"
click at [420, 199] on div "[DATE]" at bounding box center [469, 193] width 121 height 16
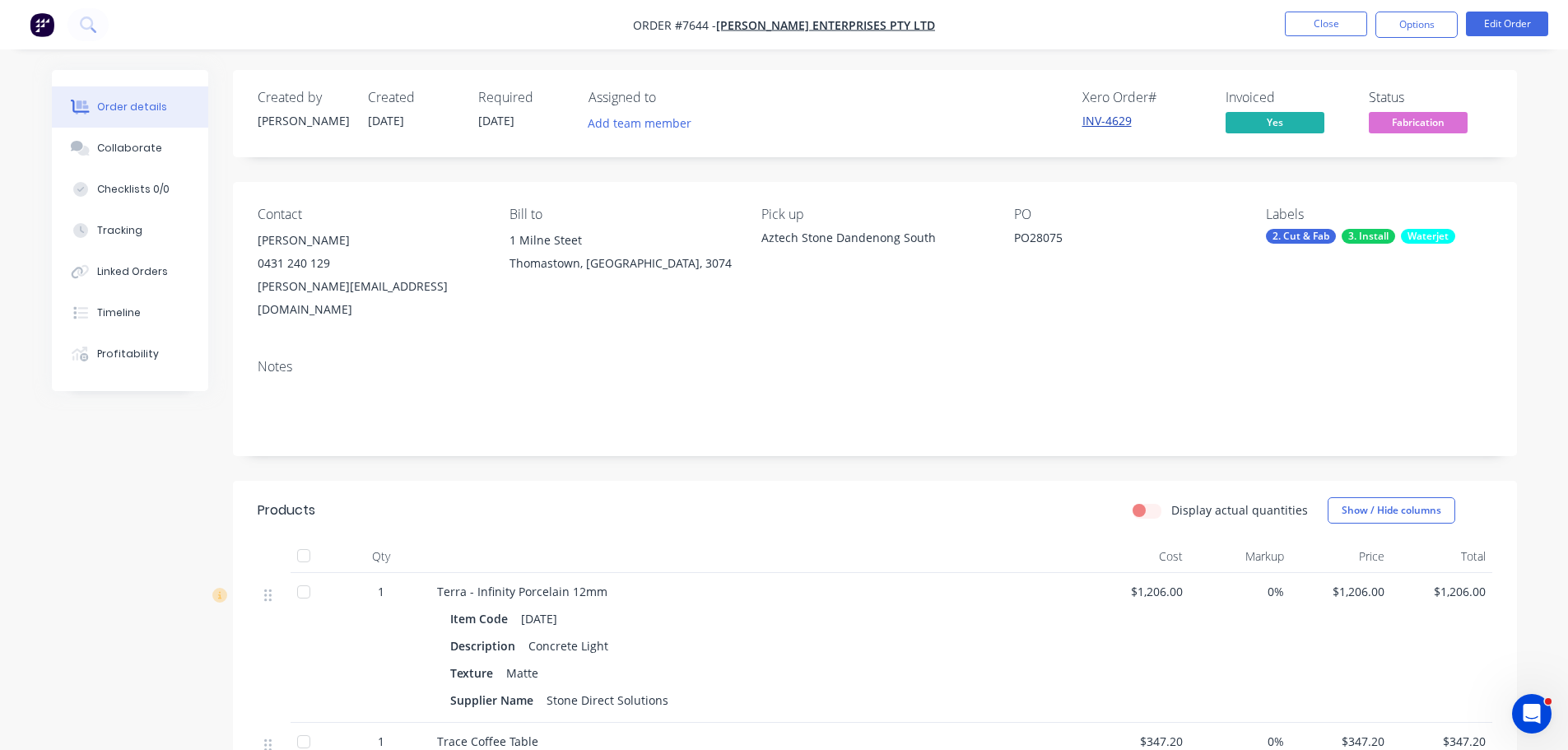
click at [1129, 127] on link "INV-4629" at bounding box center [1107, 121] width 50 height 15
click at [1291, 28] on button "Close" at bounding box center [1326, 23] width 82 height 25
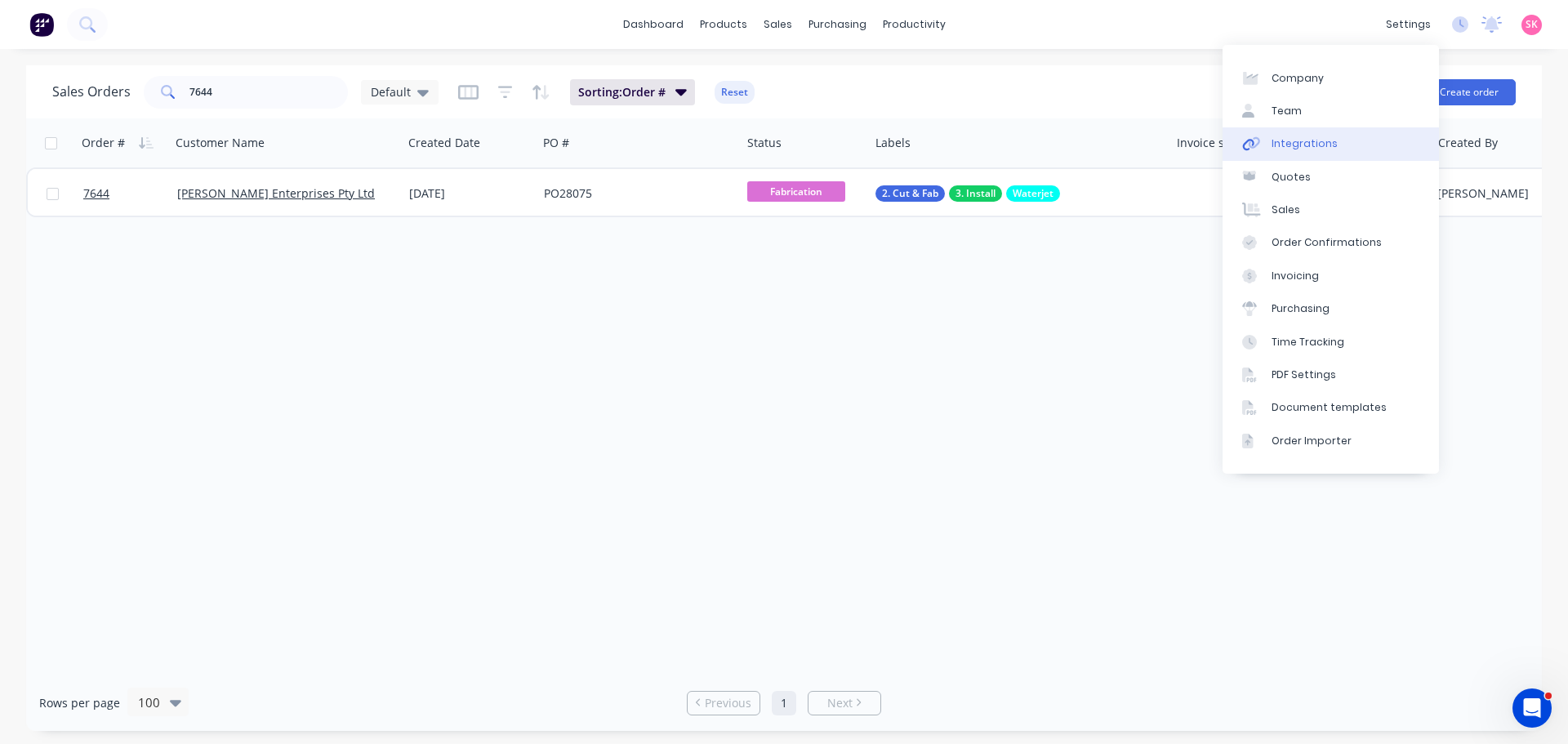
click at [1358, 143] on link "Integrations" at bounding box center [1330, 143] width 216 height 33
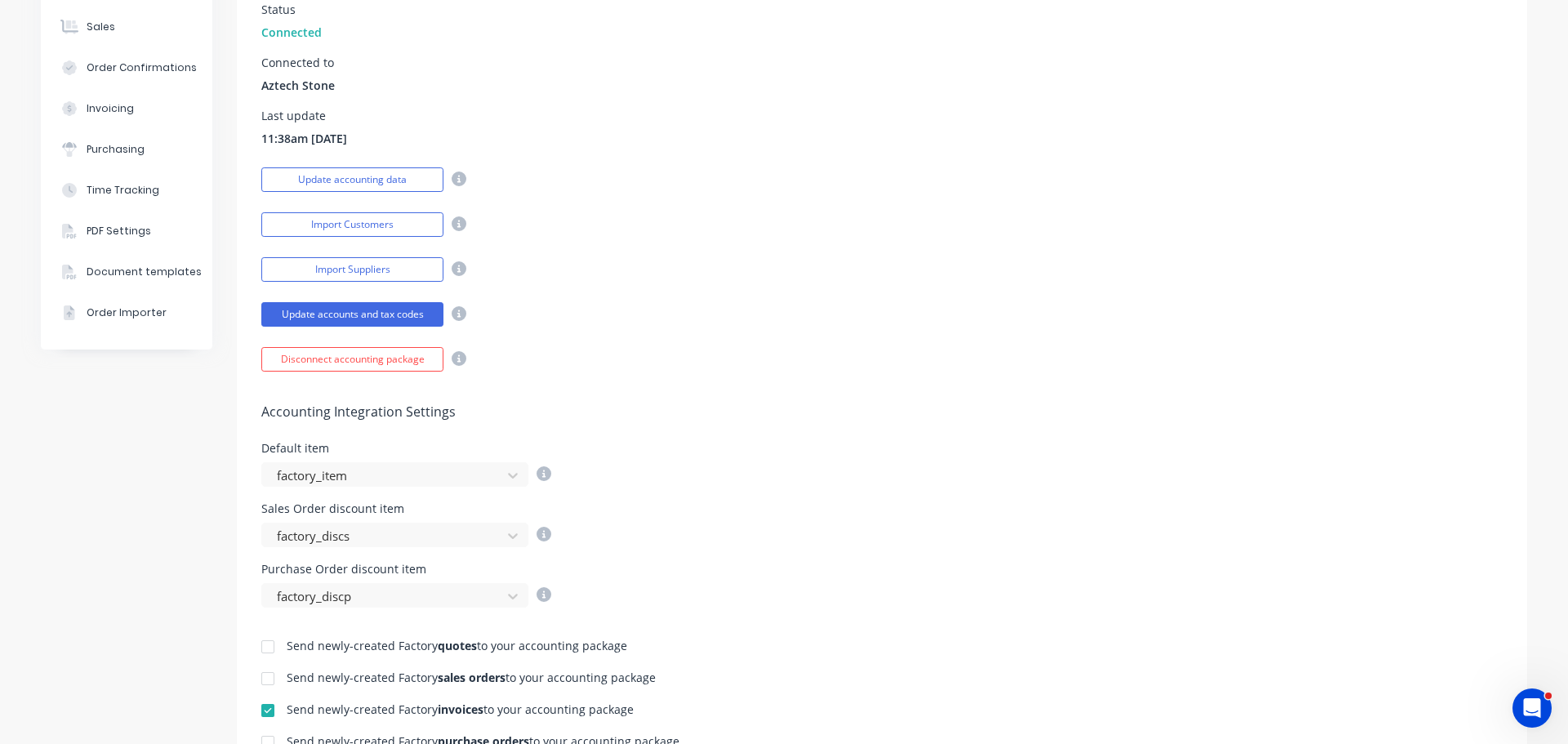
scroll to position [327, 0]
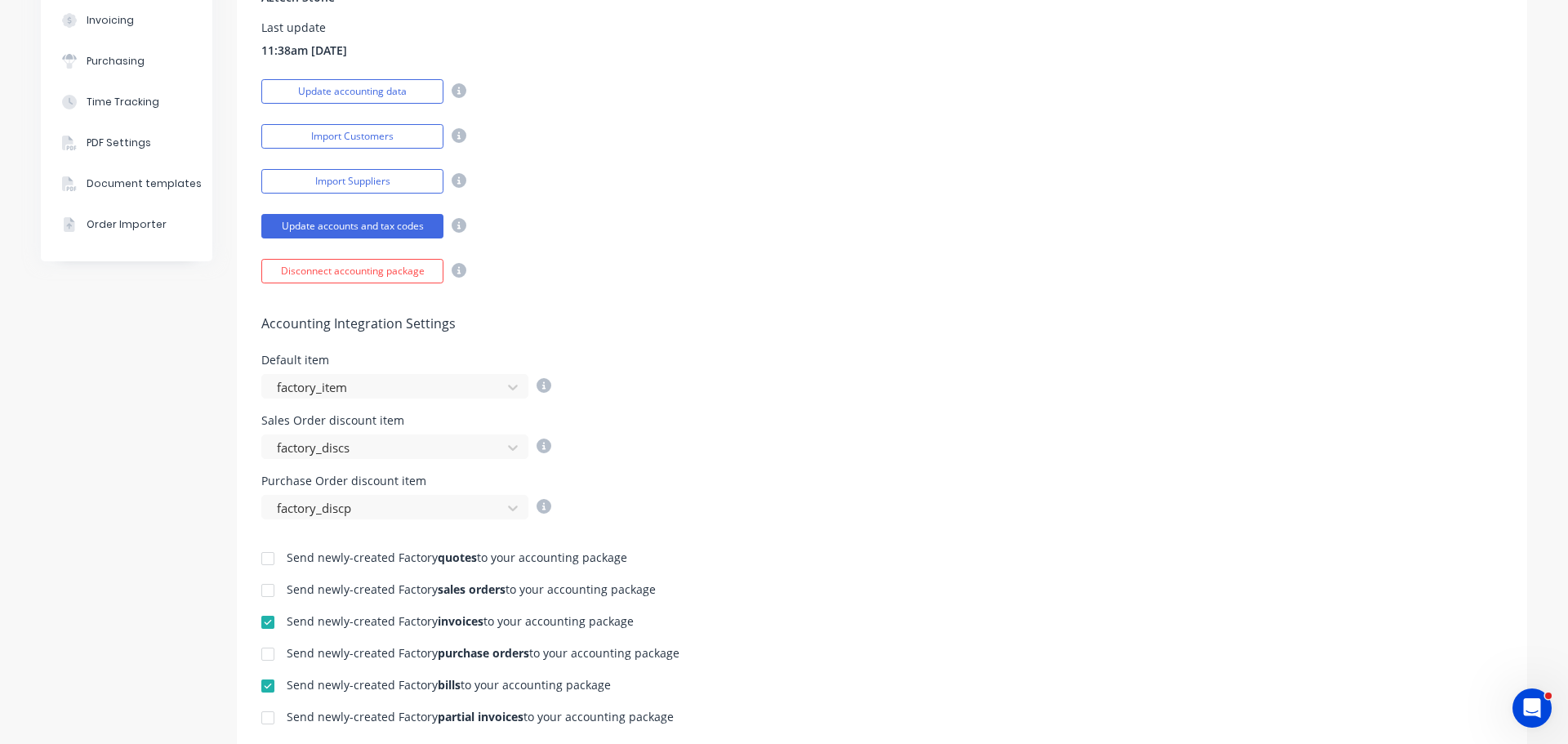
drag, startPoint x: 220, startPoint y: 614, endPoint x: 801, endPoint y: 614, distance: 581.0
click at [800, 613] on div "Company Team Integrations Quotes Sales Order Confirmations Invoicing Purchasing…" at bounding box center [784, 389] width 1486 height 1300
click at [638, 620] on div "Send newly-created Factory invoices to your accounting package" at bounding box center [881, 624] width 1241 height 15
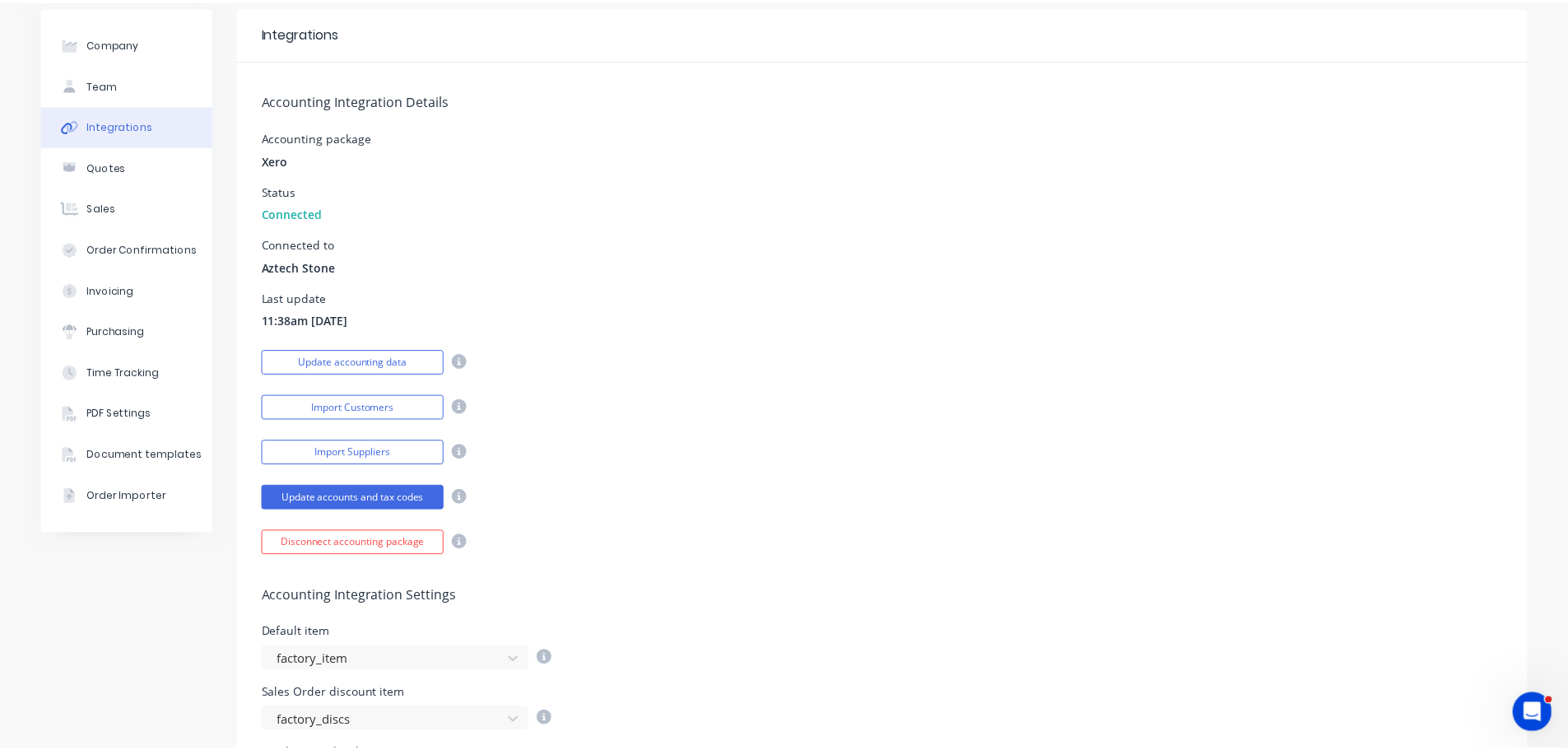
scroll to position [0, 0]
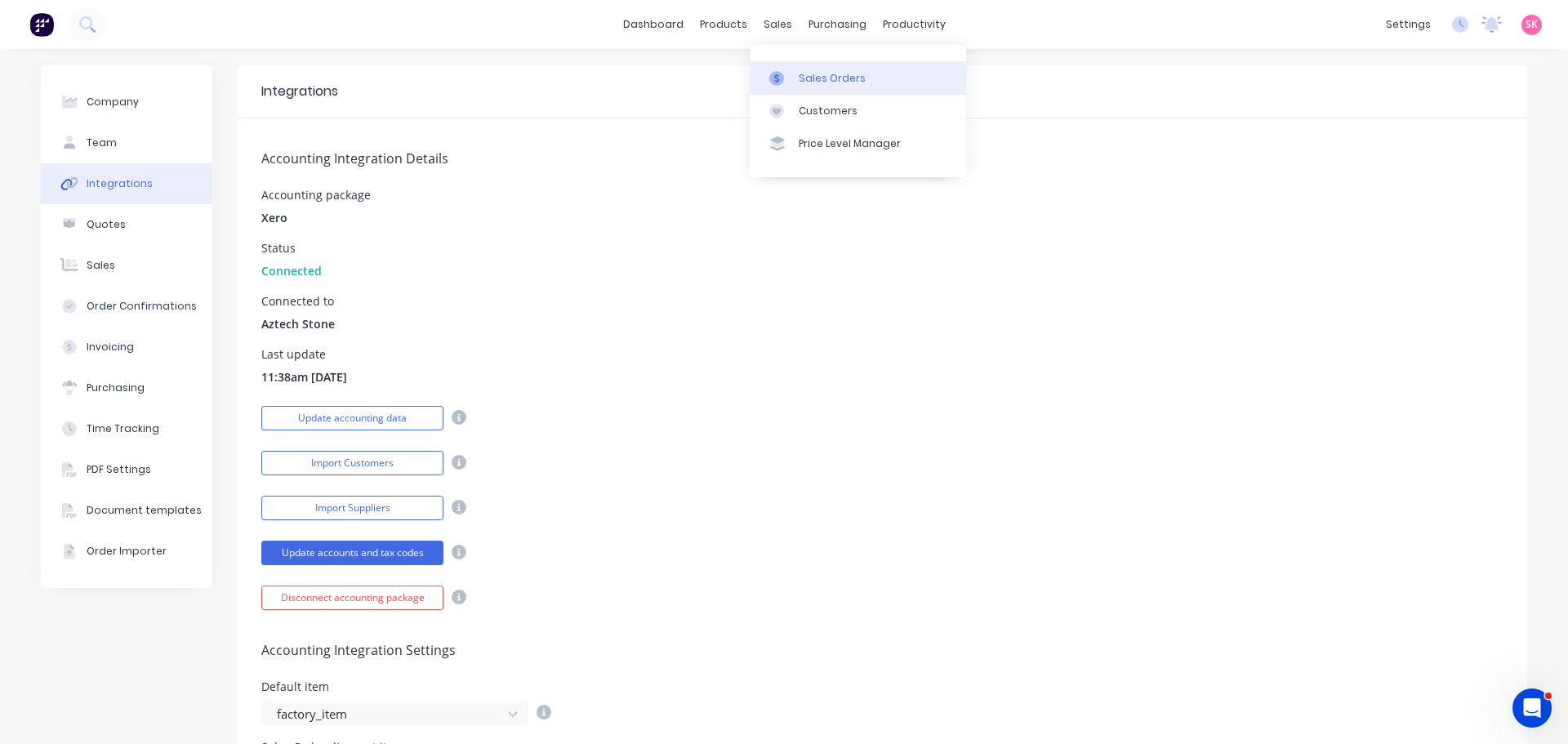
click at [801, 71] on div "Sales Orders" at bounding box center [832, 78] width 67 height 14
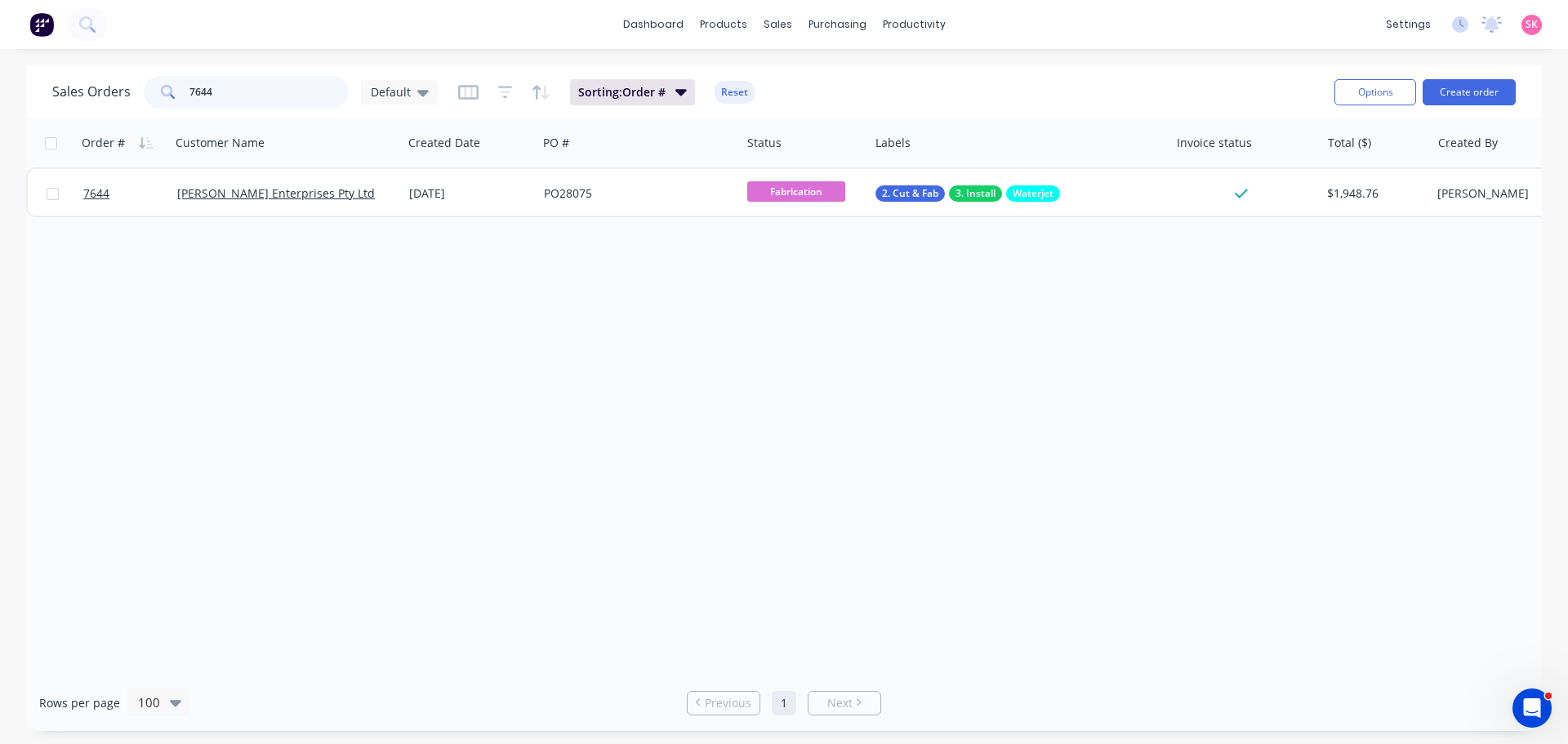
drag, startPoint x: 272, startPoint y: 94, endPoint x: 73, endPoint y: 94, distance: 199.0
click at [92, 94] on div "Sales Orders 7644 Default" at bounding box center [245, 92] width 386 height 33
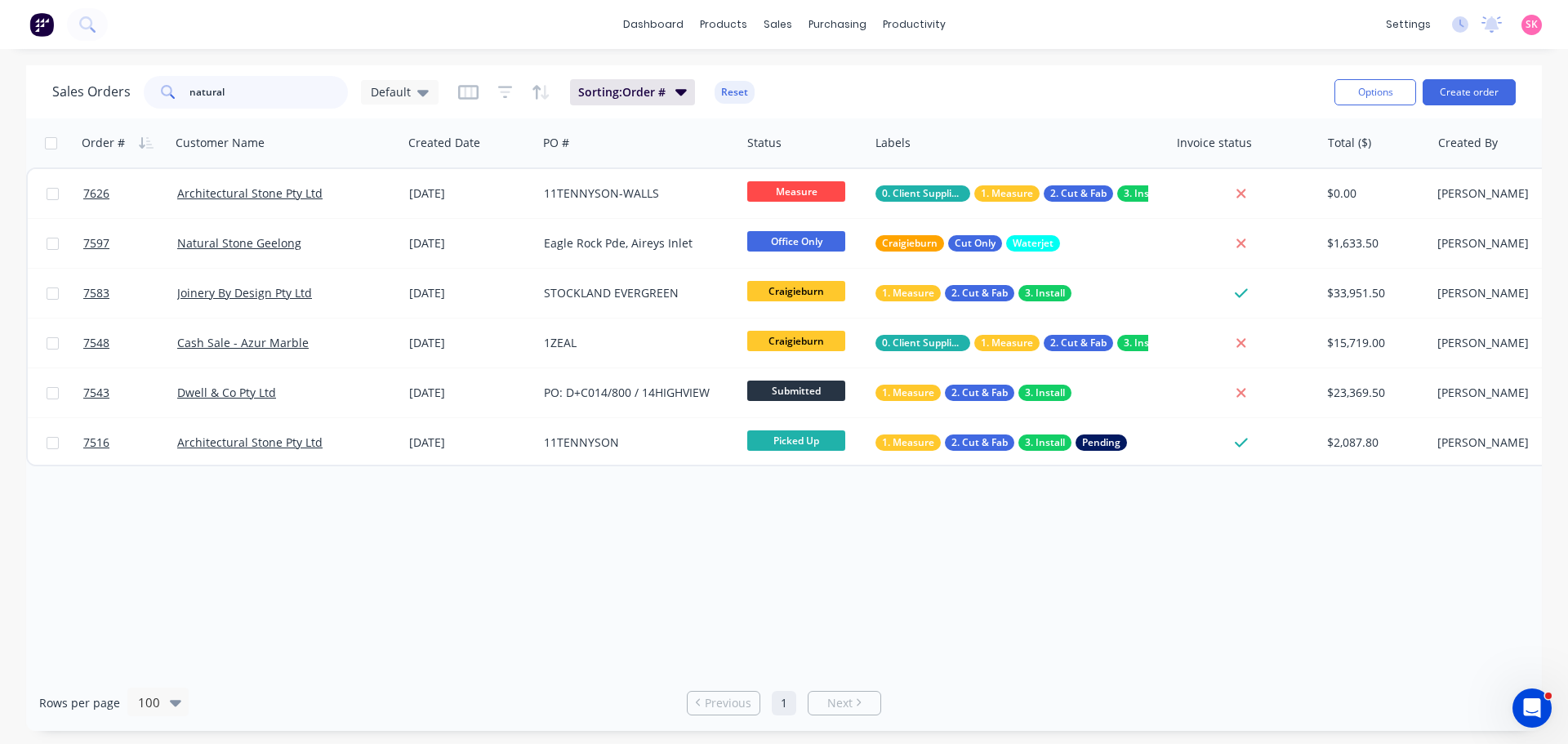
drag, startPoint x: -14, startPoint y: 100, endPoint x: -80, endPoint y: 100, distance: 66.0
click at [0, 100] on html "dashboard products sales purchasing productivity dashboard products Product Cat…" at bounding box center [784, 372] width 1568 height 744
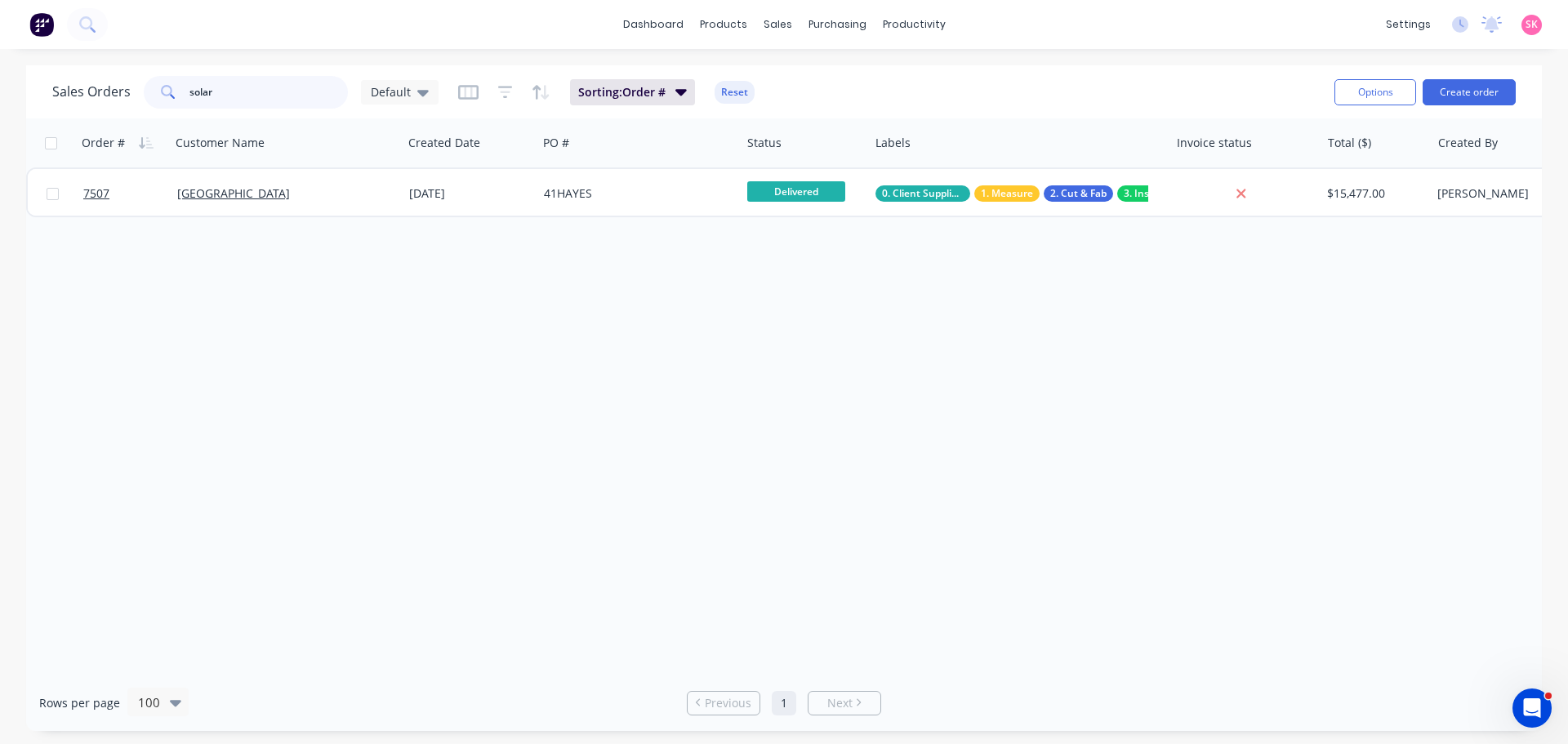
type input "solar"
click at [823, 354] on div "Order # Customer Name Created Date PO # Status Labels Invoice status Total ($) …" at bounding box center [784, 397] width 1515 height 557
click at [98, 98] on div "Sales Orders solar Default" at bounding box center [245, 92] width 386 height 33
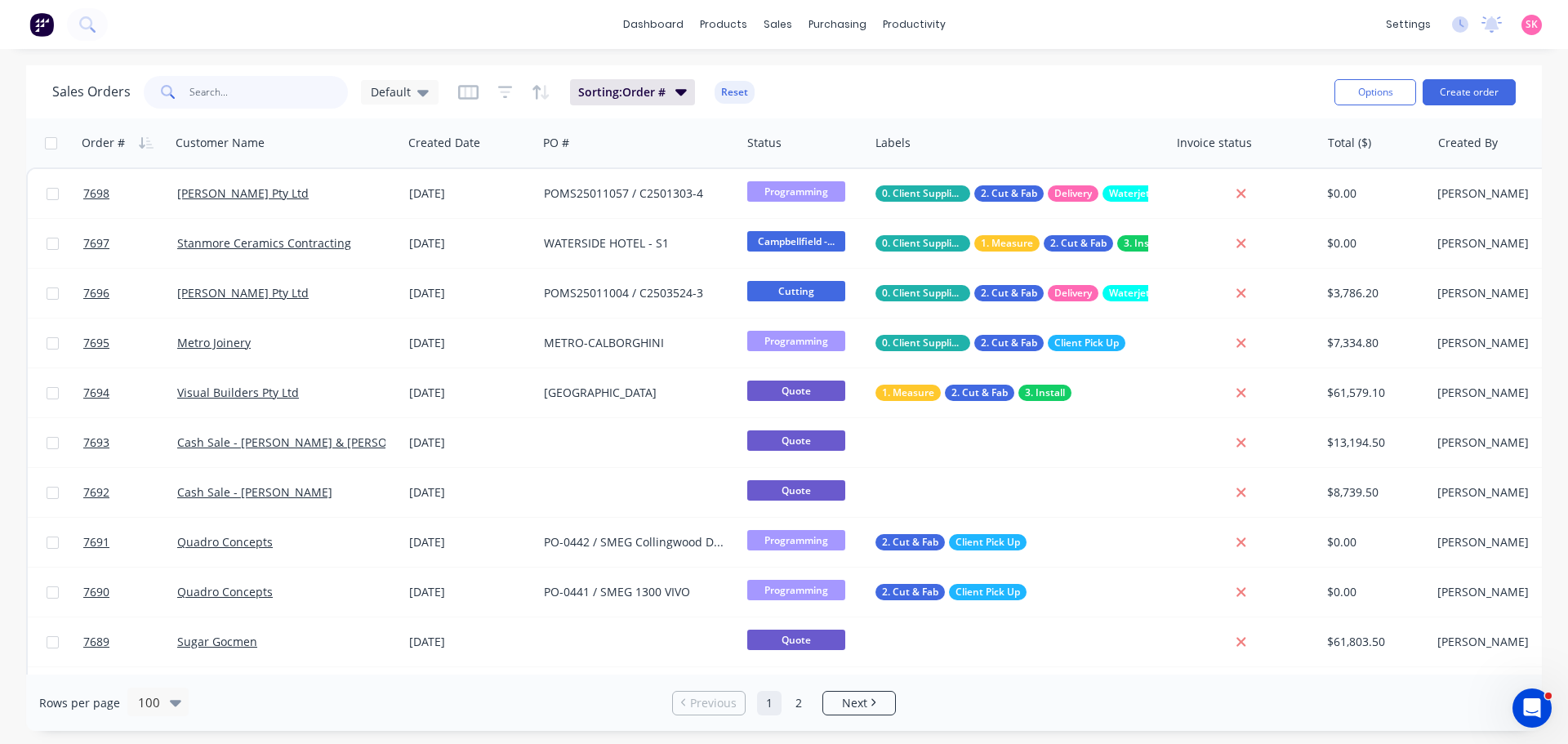
click at [259, 81] on input "text" at bounding box center [269, 92] width 159 height 33
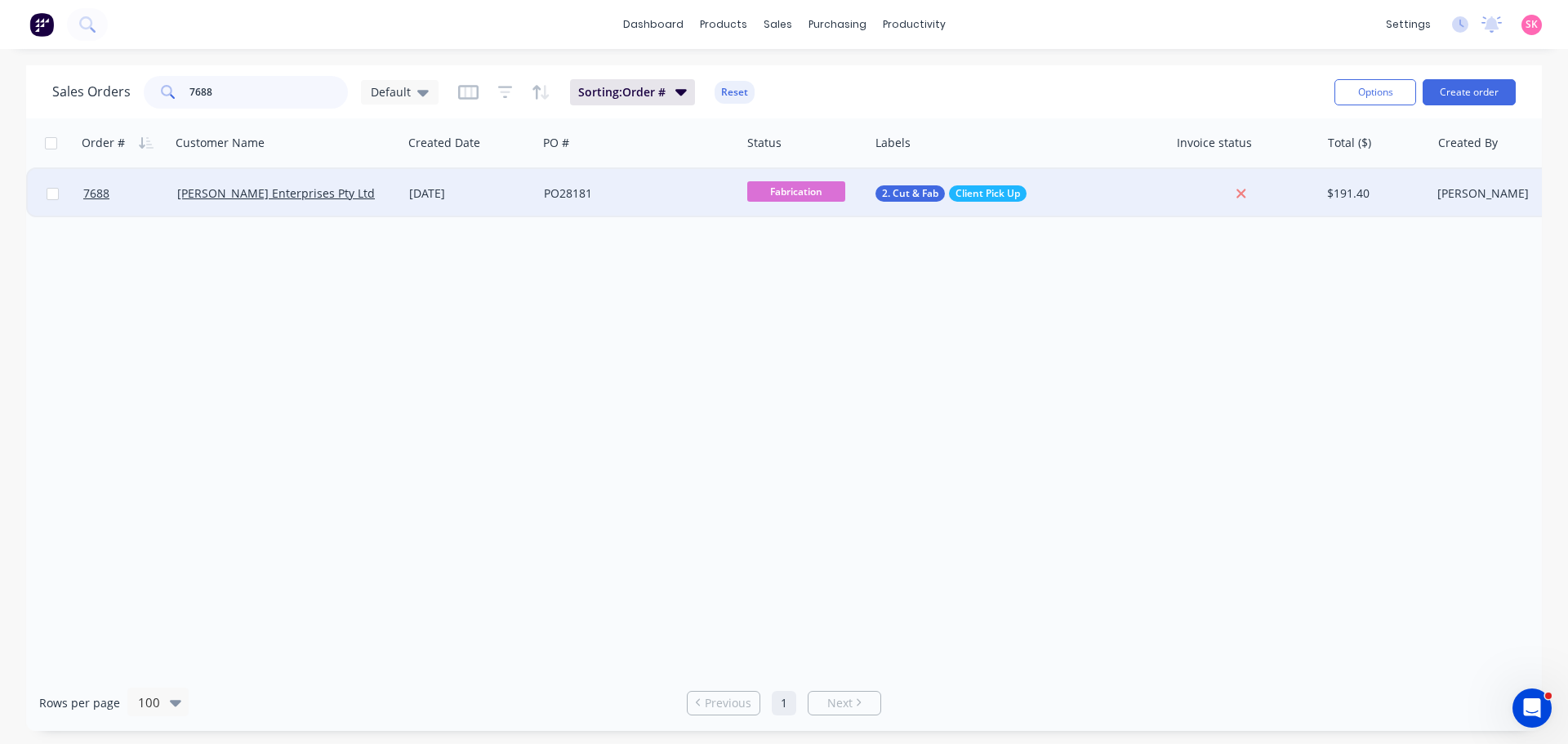
type input "7688"
click at [407, 185] on div "[DATE]" at bounding box center [470, 193] width 135 height 49
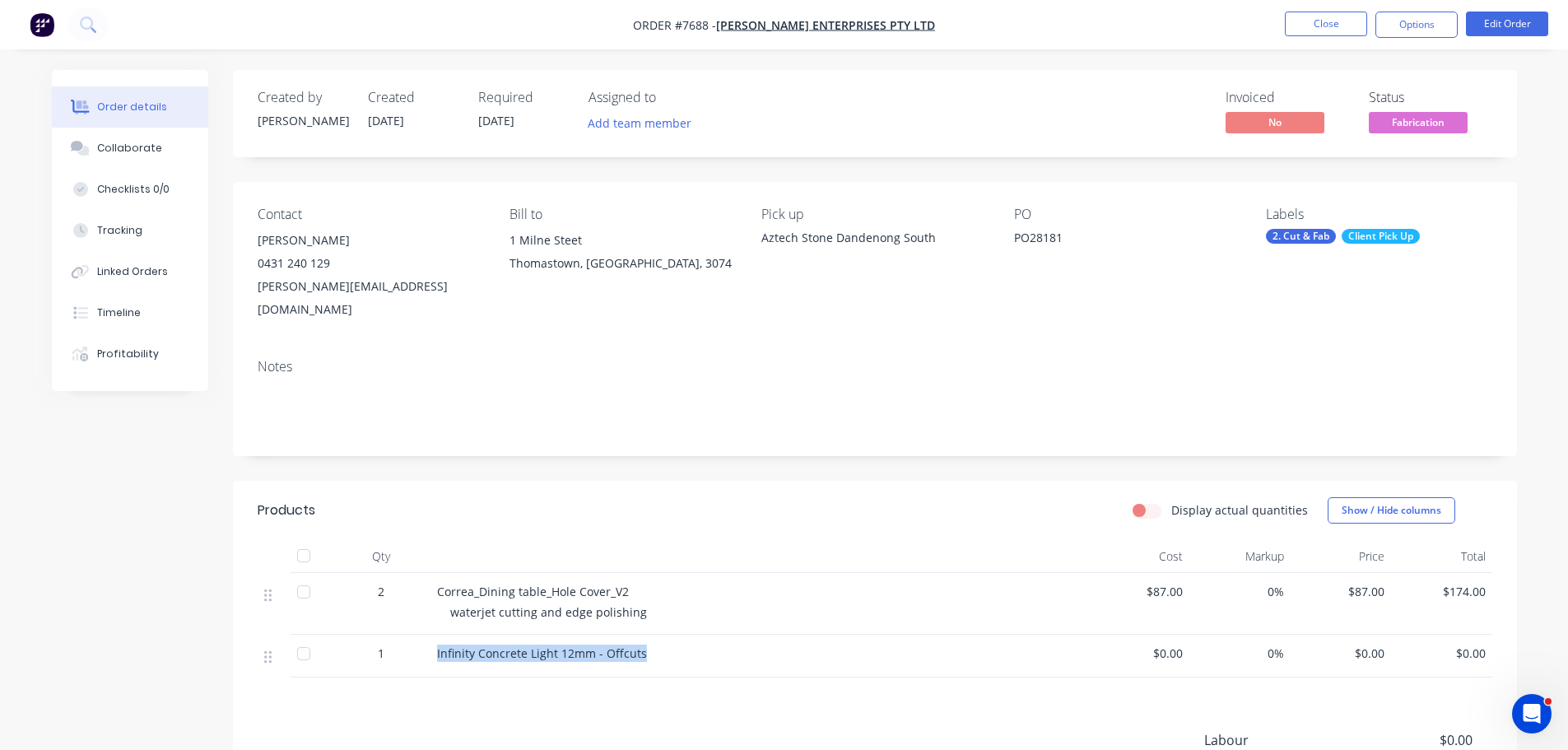
drag, startPoint x: 645, startPoint y: 632, endPoint x: 432, endPoint y: 633, distance: 213.0
click at [432, 635] on div "Infinity Concrete Light 12mm - Offcuts" at bounding box center [760, 656] width 658 height 43
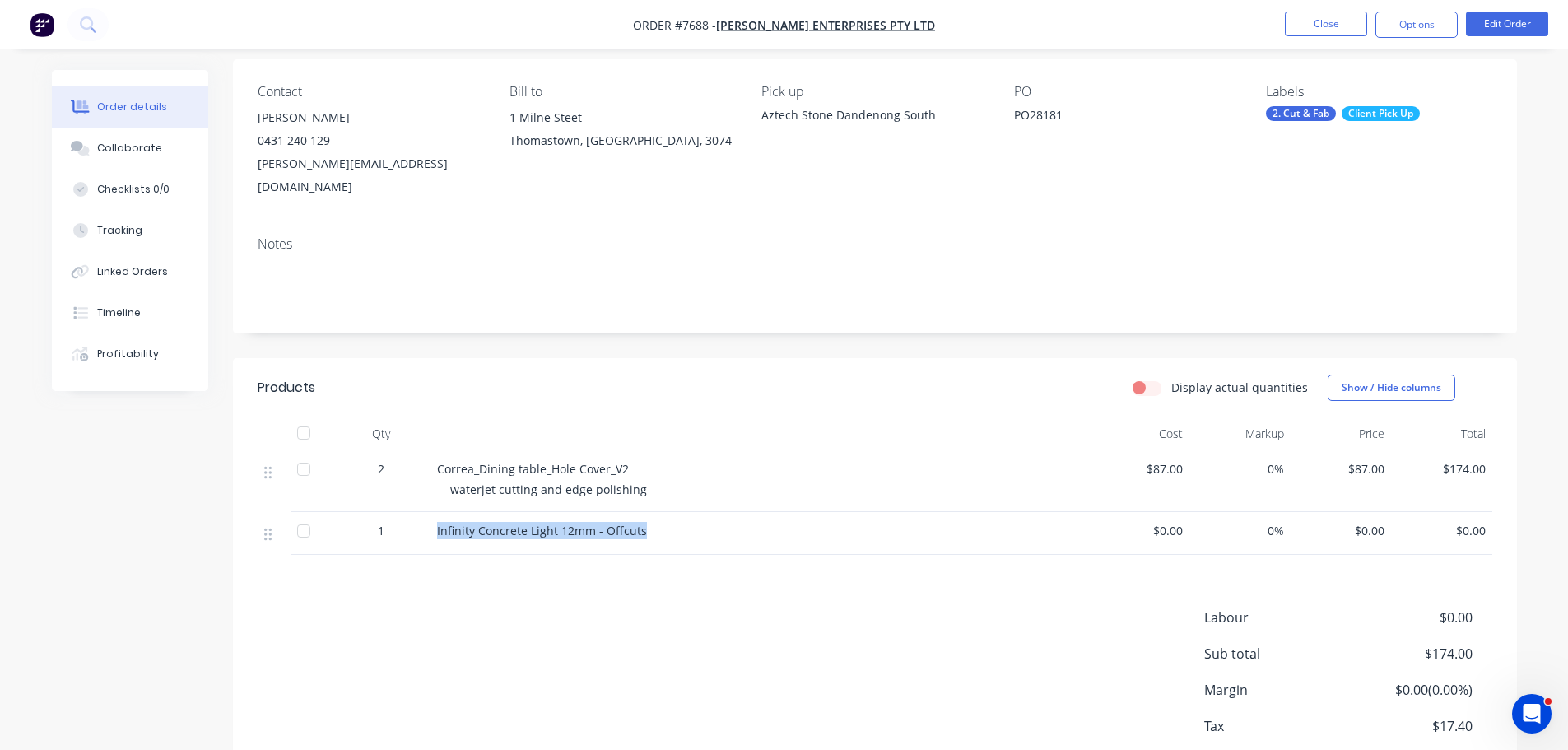
scroll to position [198, 0]
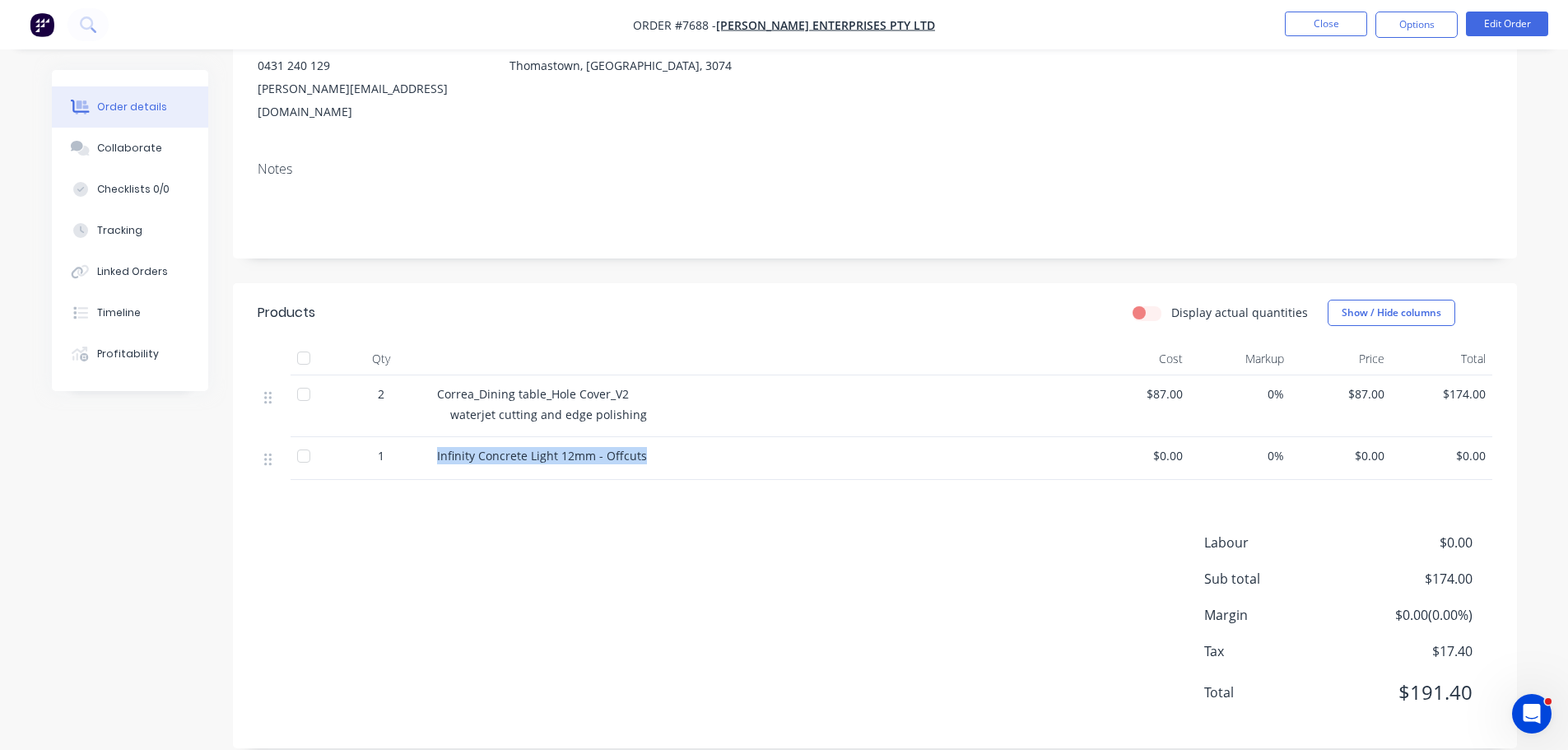
click at [876, 542] on div "Labour $0.00 Sub total $174.00 Margin $0.00 ( 0.00 %) Tax $17.40 Total $191.40" at bounding box center [875, 628] width 1235 height 191
click at [1294, 27] on button "Close" at bounding box center [1326, 23] width 82 height 25
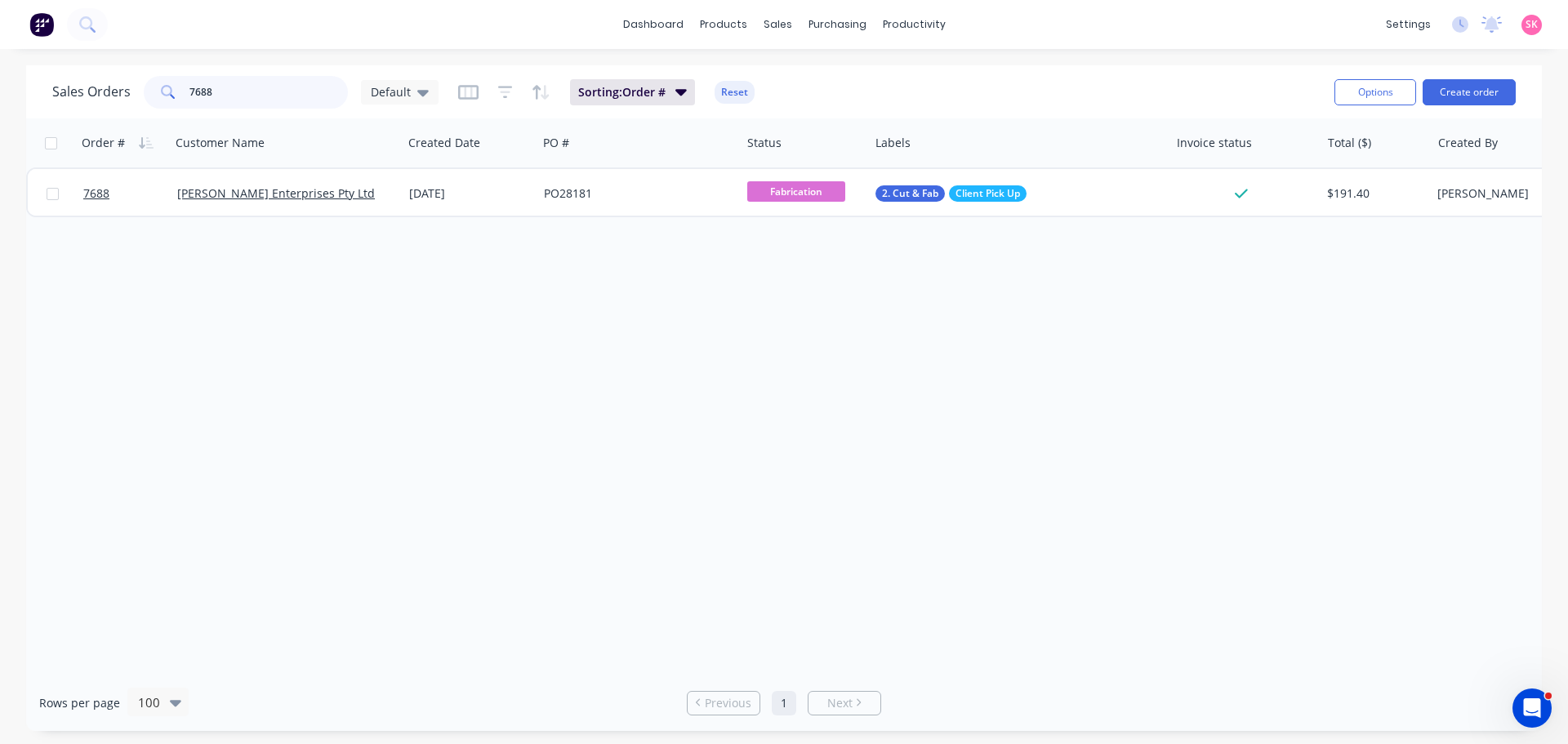
drag, startPoint x: 290, startPoint y: 87, endPoint x: 36, endPoint y: 100, distance: 254.3
click at [49, 92] on div "Sales Orders 7688 Default Sorting: Order # Reset Options Create order" at bounding box center [784, 92] width 1515 height 53
type input "spinster"
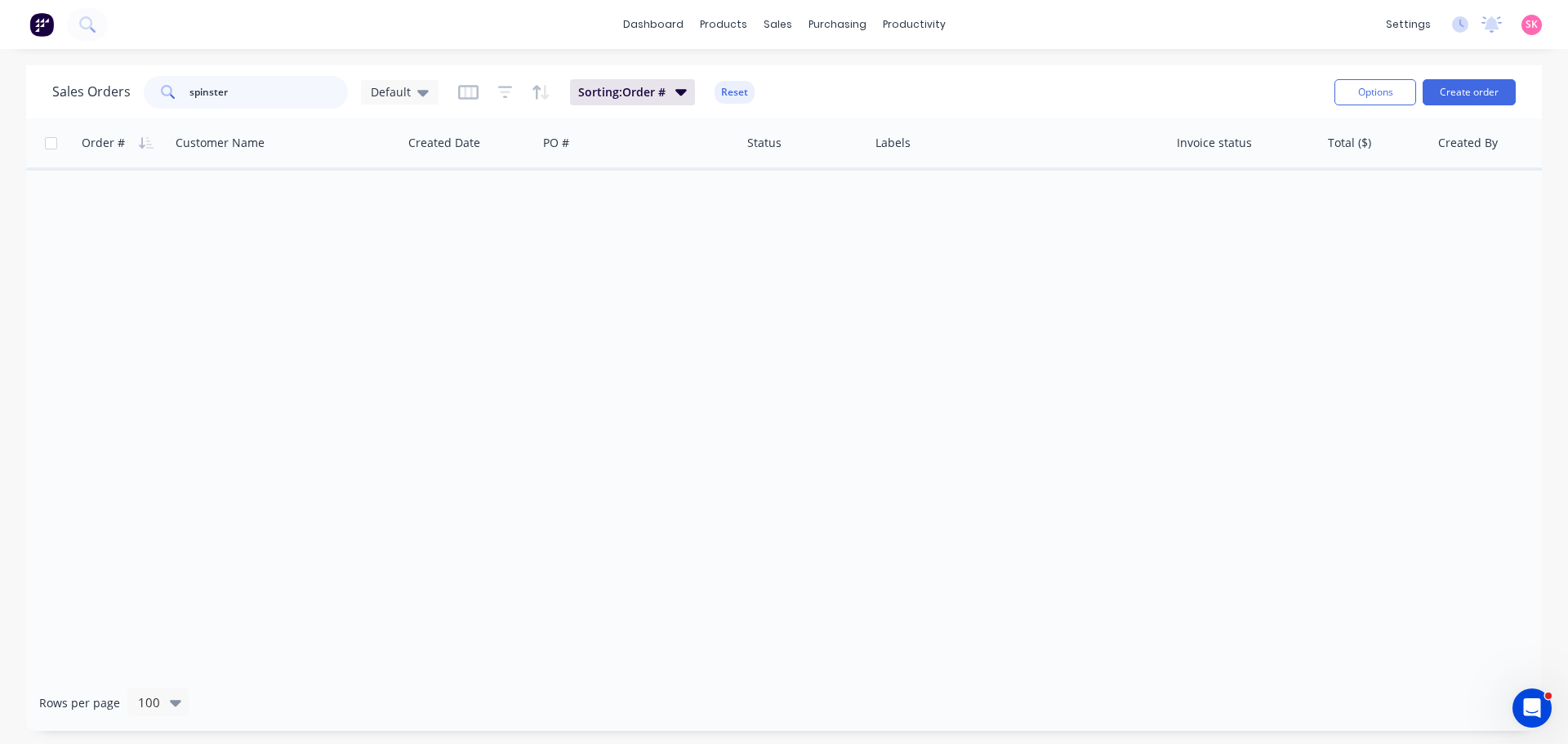
drag, startPoint x: 247, startPoint y: 101, endPoint x: 89, endPoint y: 102, distance: 158.0
click at [93, 102] on div "Sales Orders spinster Default" at bounding box center [245, 92] width 386 height 33
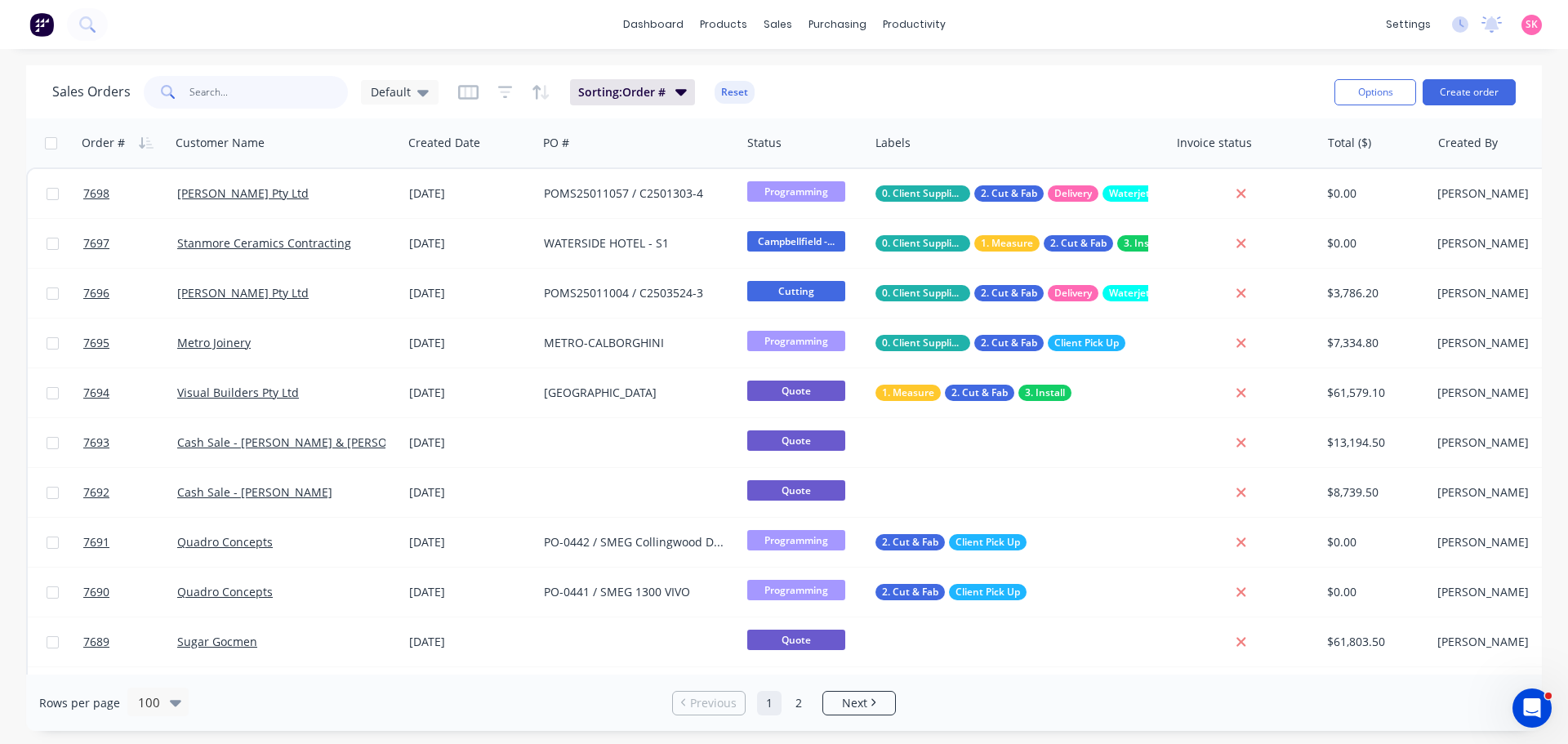
click at [333, 96] on input "text" at bounding box center [269, 92] width 159 height 33
type input "[PERSON_NAME]"
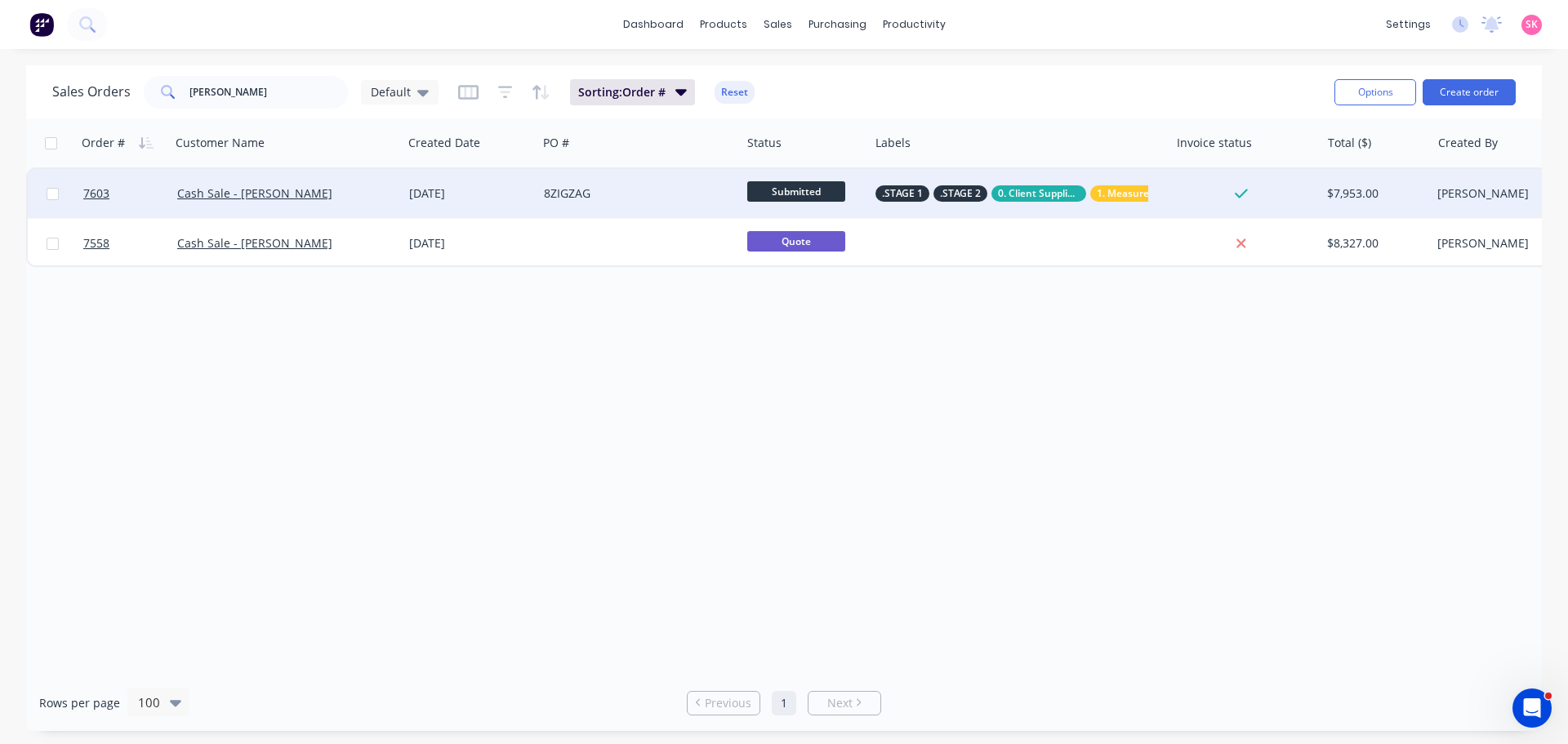
click at [428, 199] on div "[DATE]" at bounding box center [469, 193] width 121 height 16
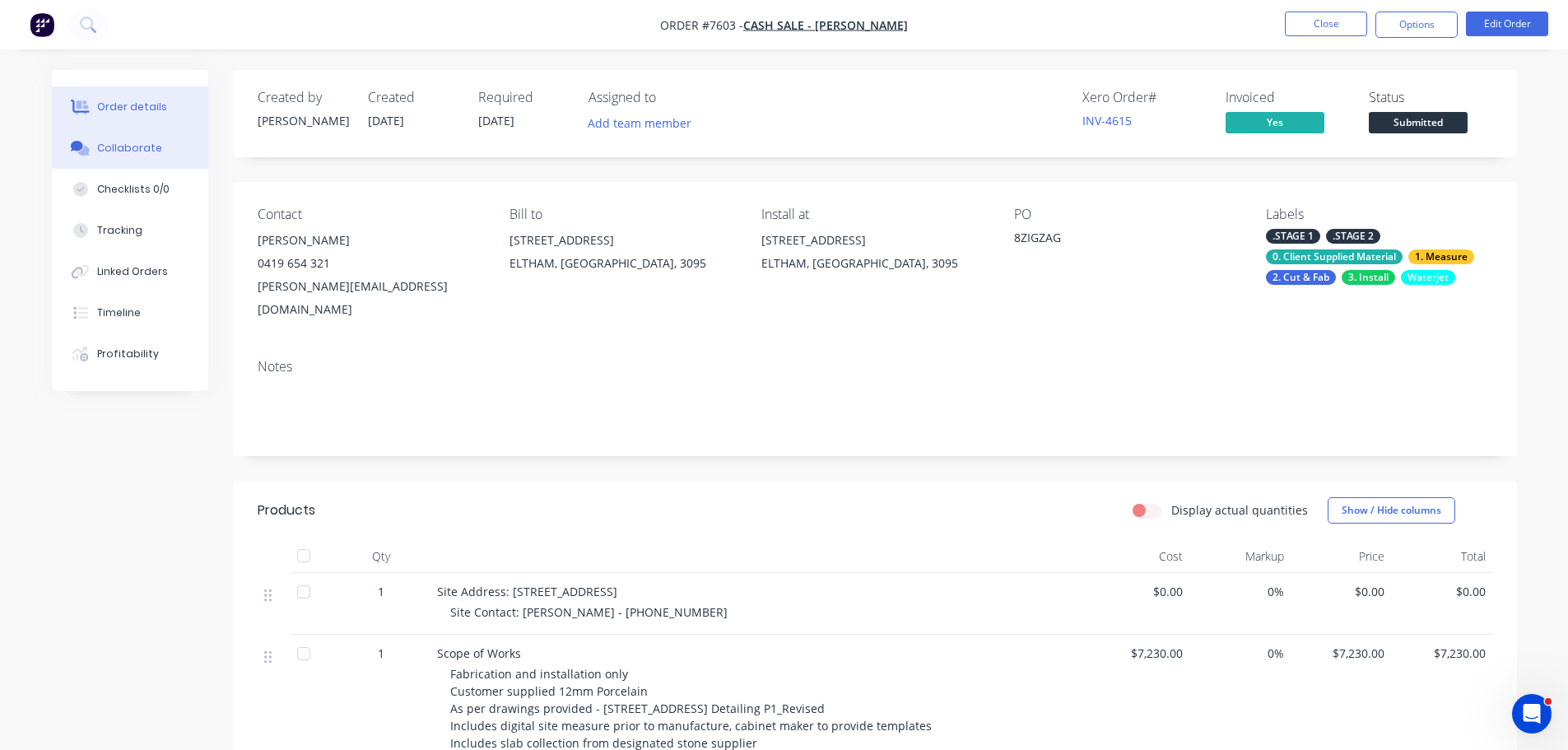
click at [141, 161] on button "Collaborate" at bounding box center [130, 148] width 156 height 41
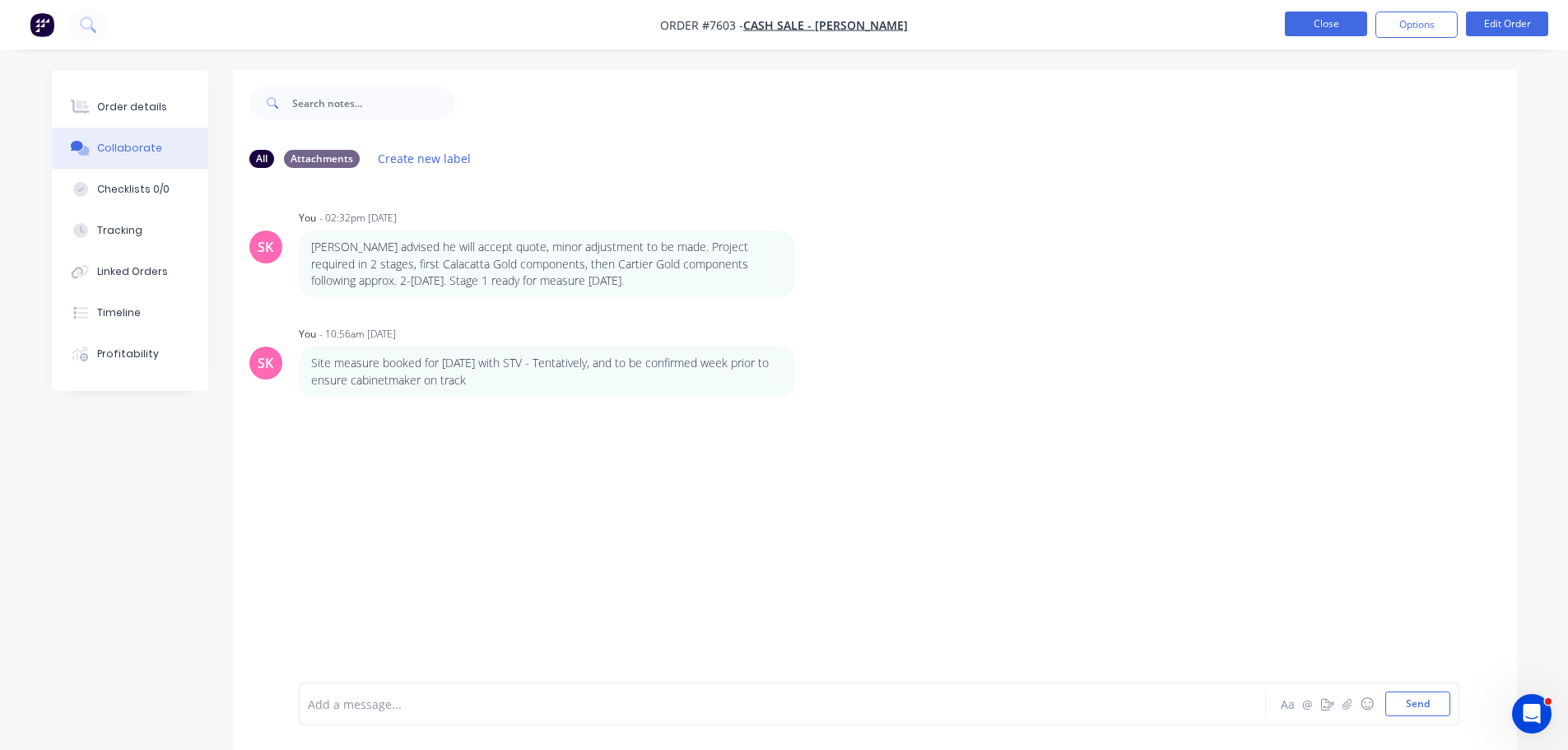
click at [1294, 20] on button "Close" at bounding box center [1326, 23] width 82 height 25
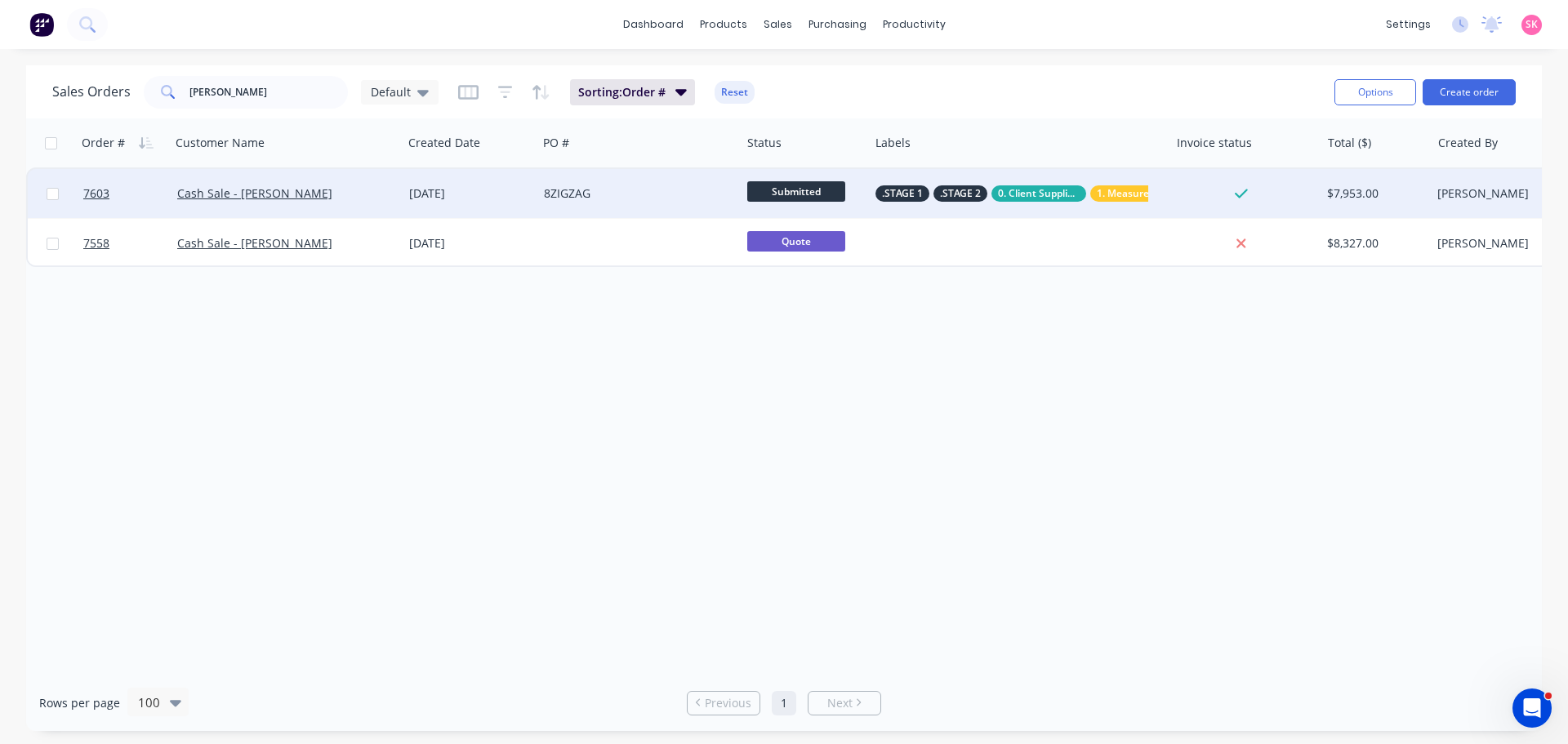
click at [593, 197] on div "8ZIGZAG" at bounding box center [634, 193] width 181 height 16
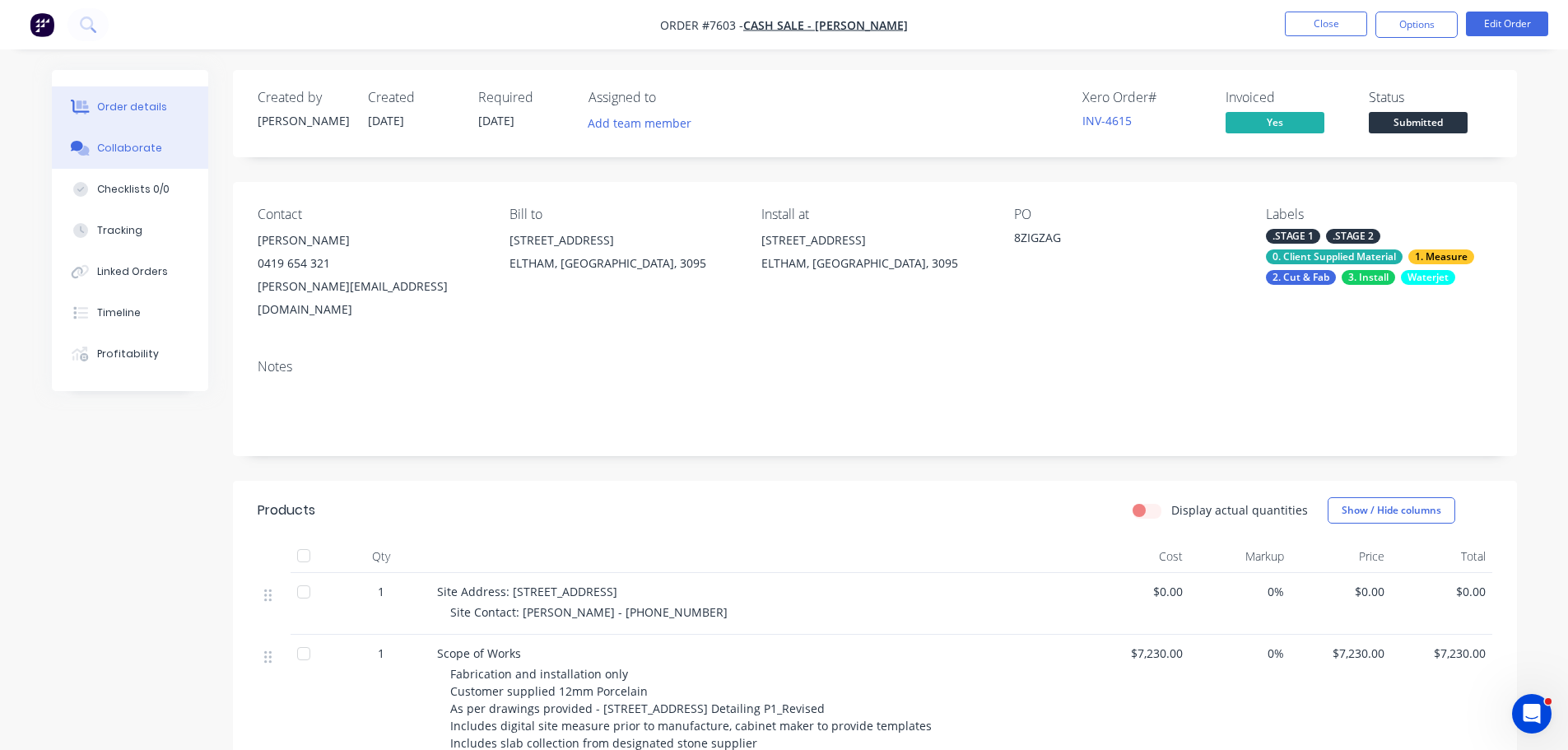
click at [186, 158] on button "Collaborate" at bounding box center [130, 148] width 156 height 41
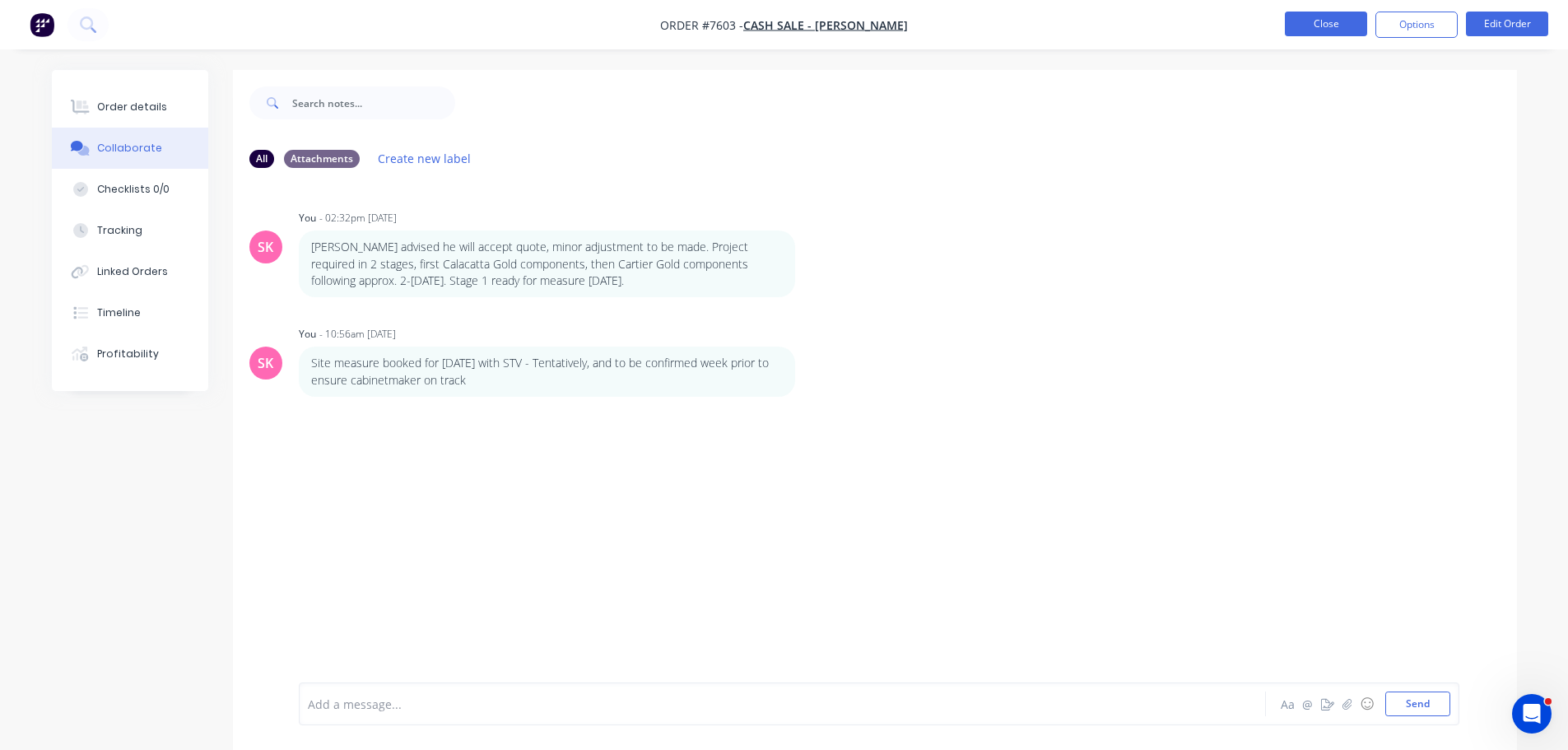
click at [1308, 21] on button "Close" at bounding box center [1326, 23] width 82 height 25
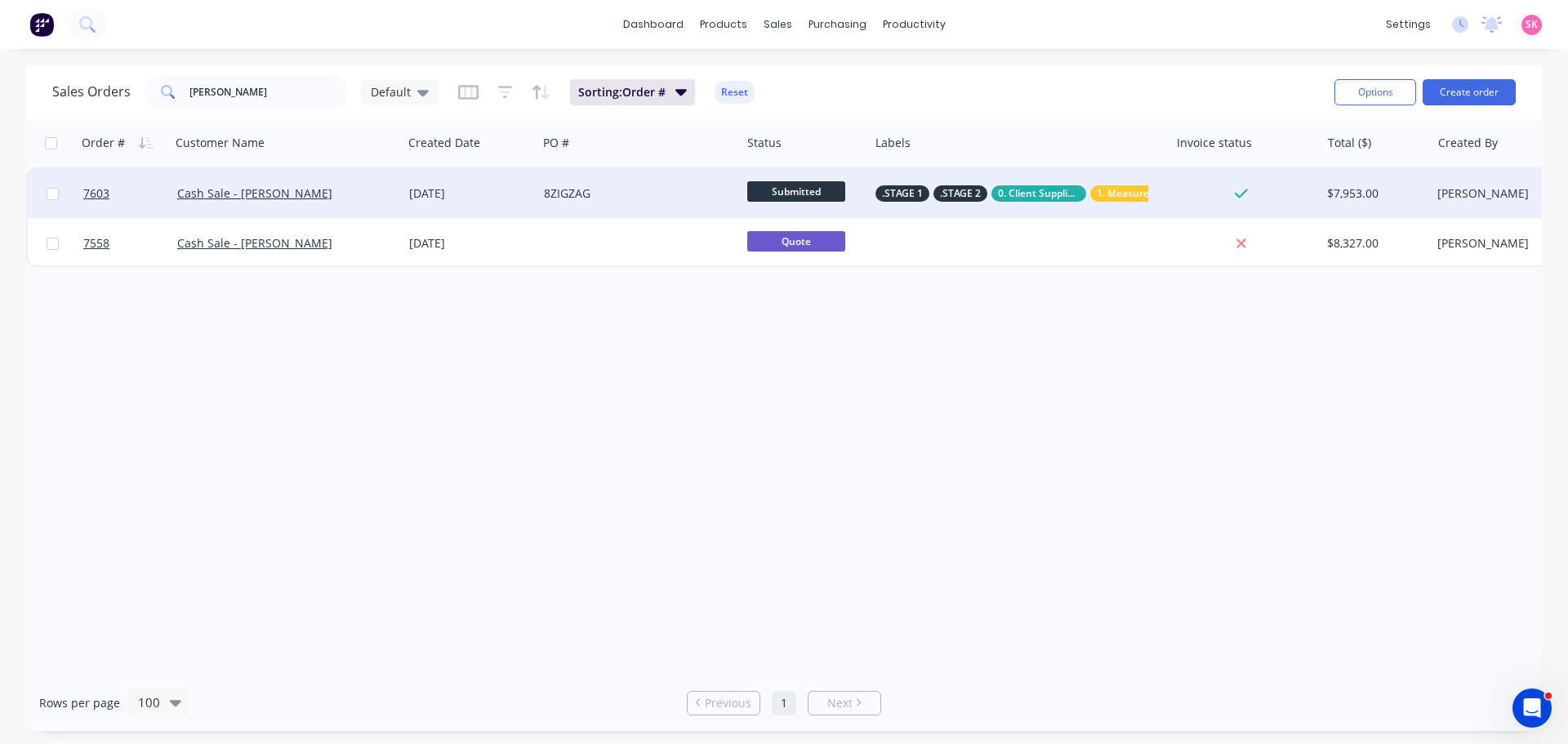
click at [382, 182] on div "Cash Sale - [PERSON_NAME]" at bounding box center [286, 193] width 232 height 49
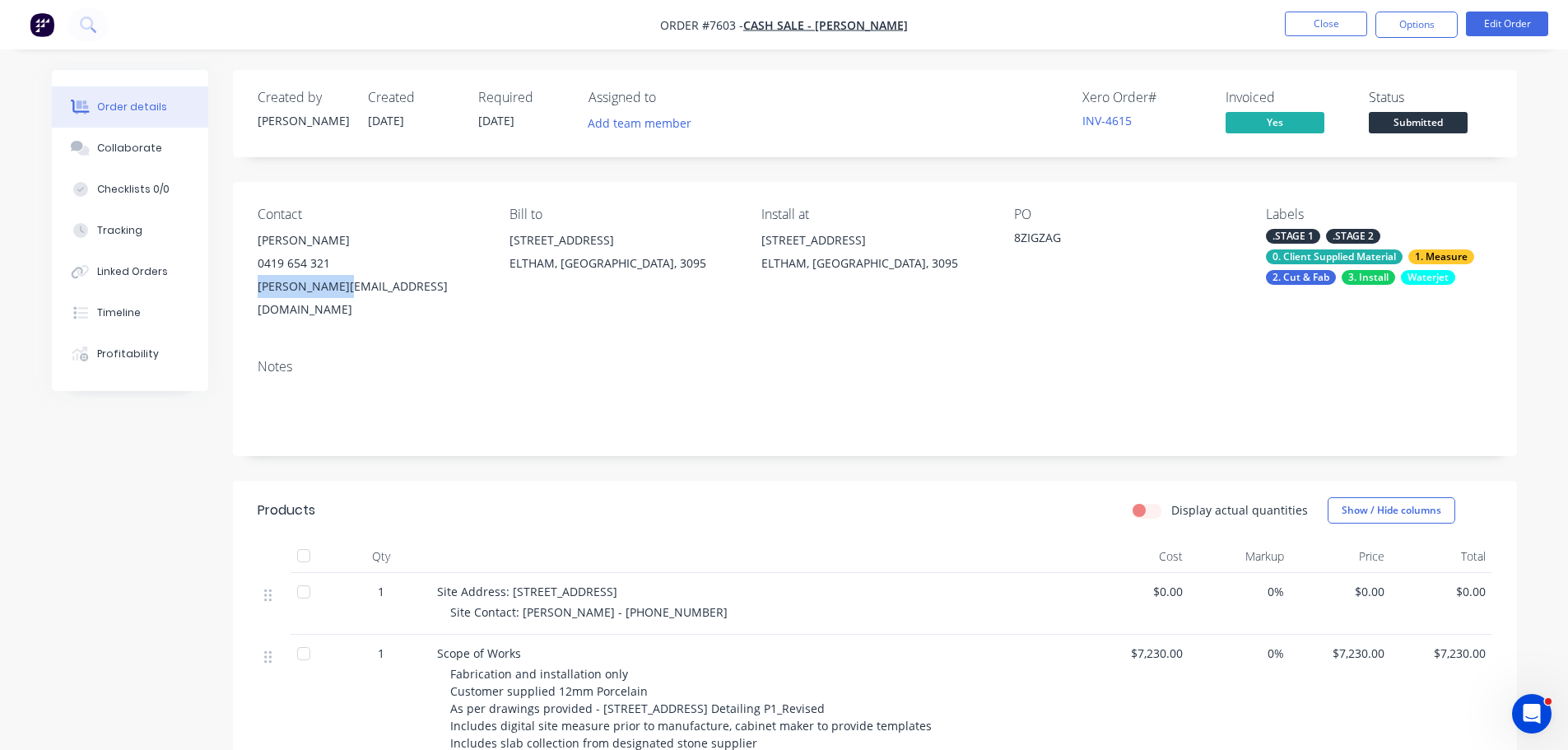
drag, startPoint x: 357, startPoint y: 289, endPoint x: 255, endPoint y: 292, distance: 102.0
click at [255, 292] on div "Contact [PERSON_NAME] [PHONE_NUMBER] [PERSON_NAME][EMAIL_ADDRESS][DOMAIN_NAME] …" at bounding box center [875, 264] width 1284 height 164
copy div "[PERSON_NAME][EMAIL_ADDRESS][DOMAIN_NAME]"
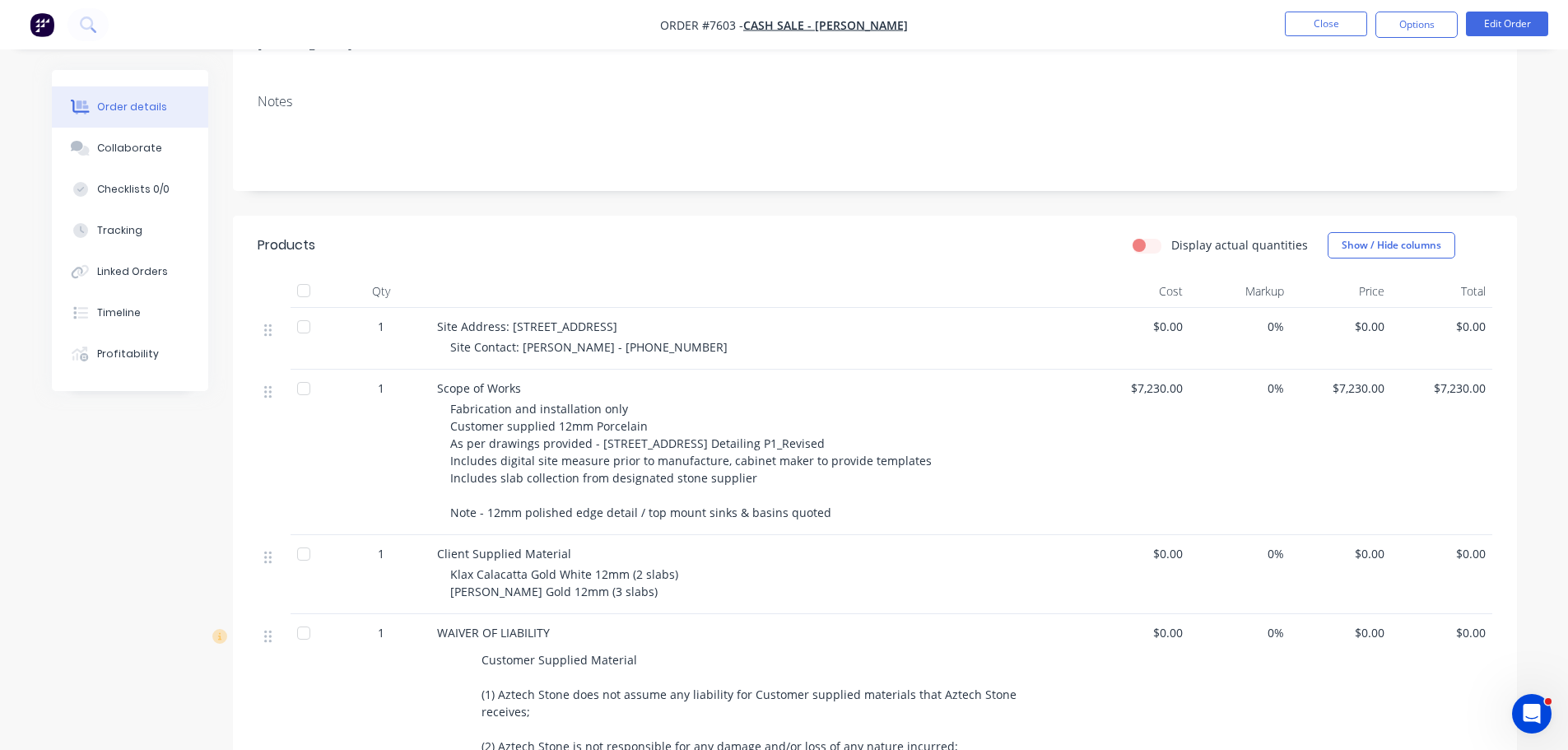
scroll to position [329, 0]
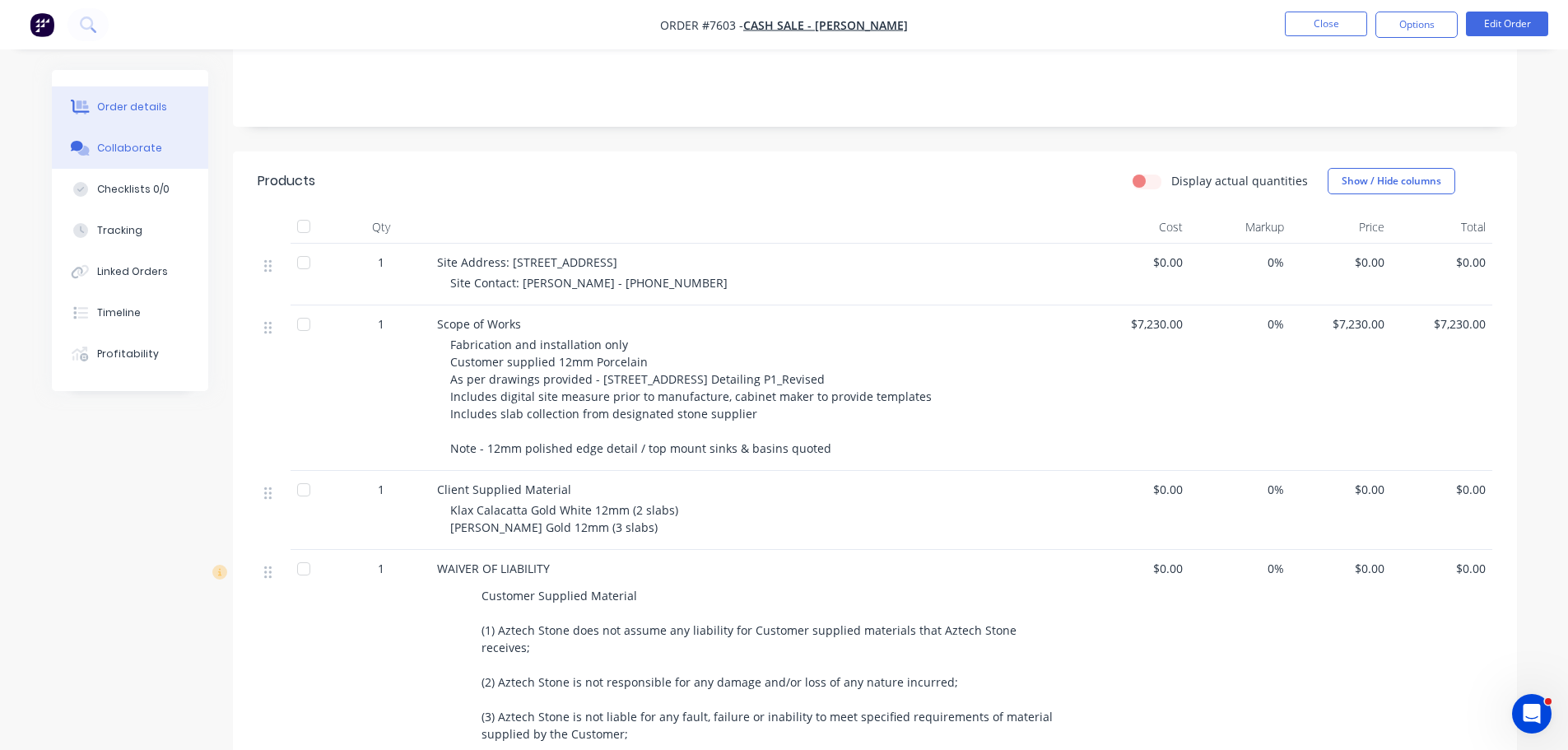
click at [62, 149] on button "Collaborate" at bounding box center [130, 148] width 156 height 41
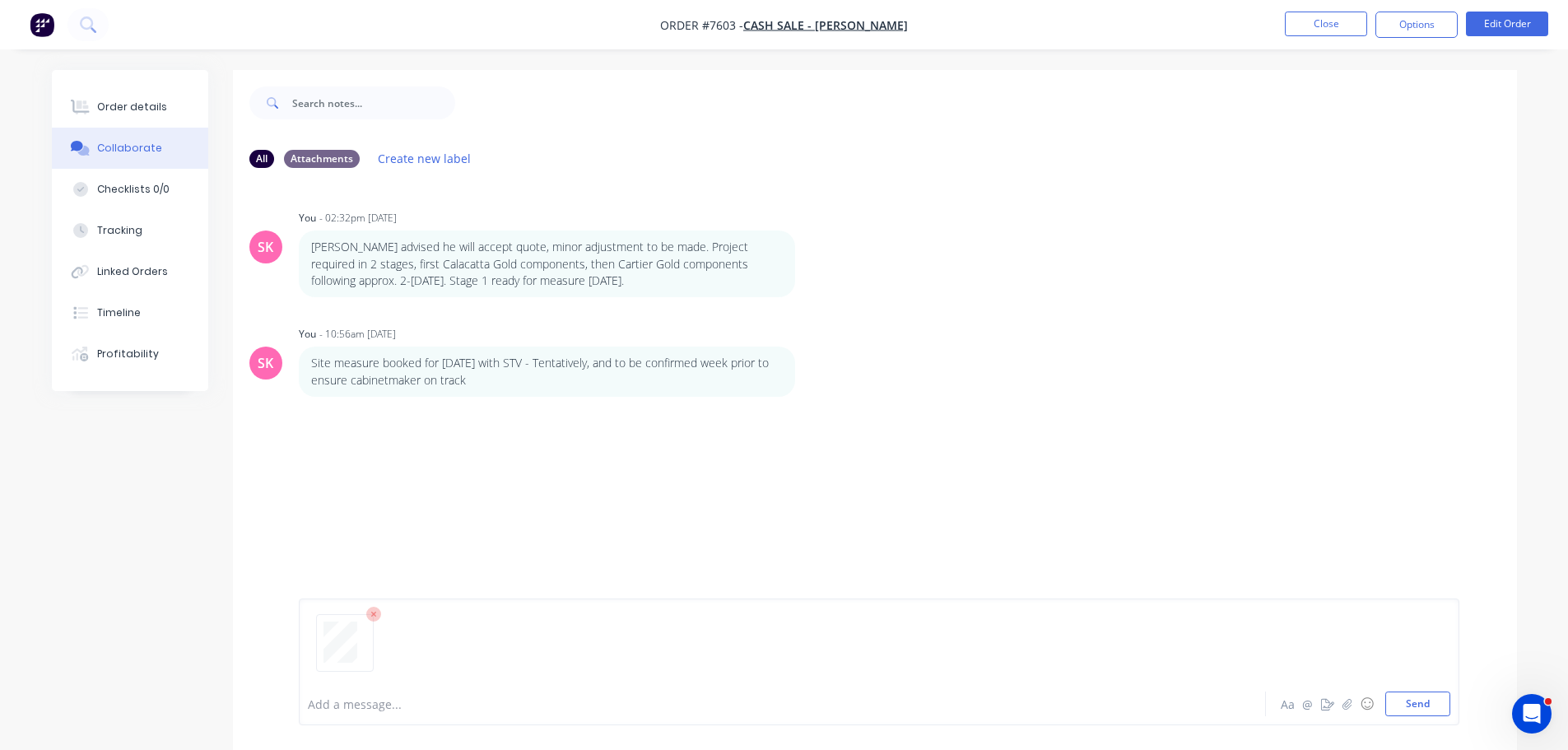
click at [510, 677] on div at bounding box center [879, 650] width 1142 height 84
click at [401, 708] on div at bounding box center [736, 705] width 856 height 17
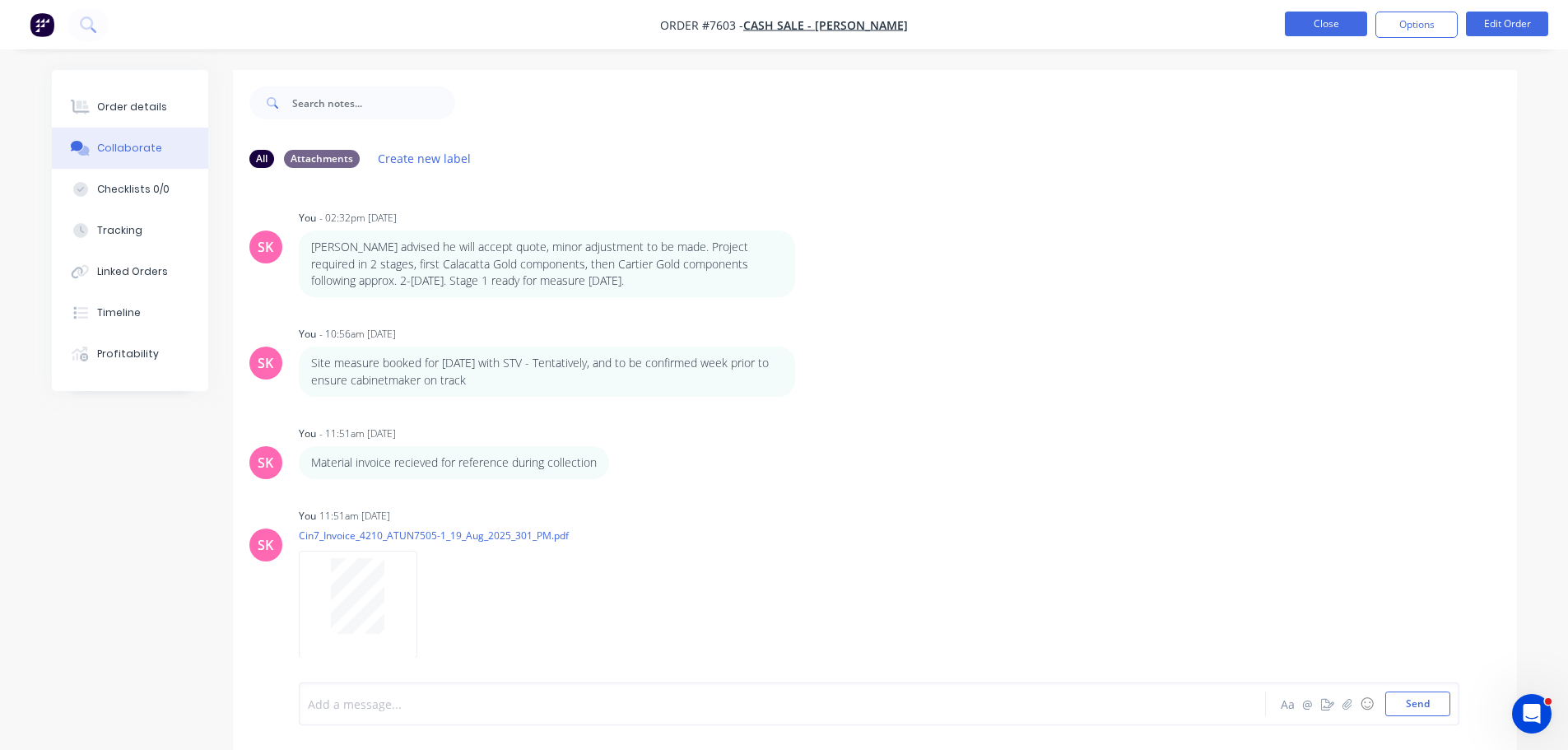
click at [1316, 24] on button "Close" at bounding box center [1326, 23] width 82 height 25
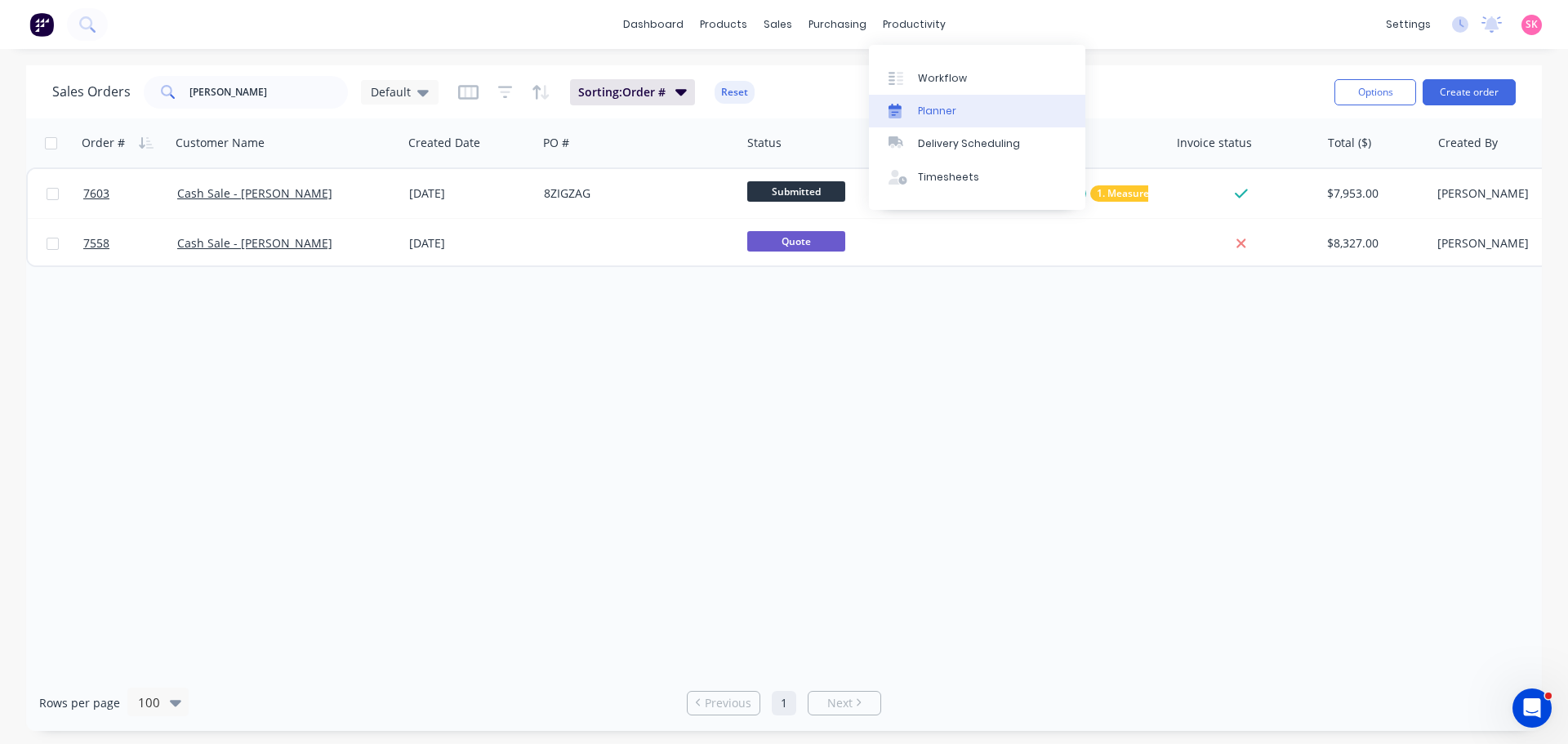
click at [942, 122] on link "Planner" at bounding box center [976, 111] width 216 height 33
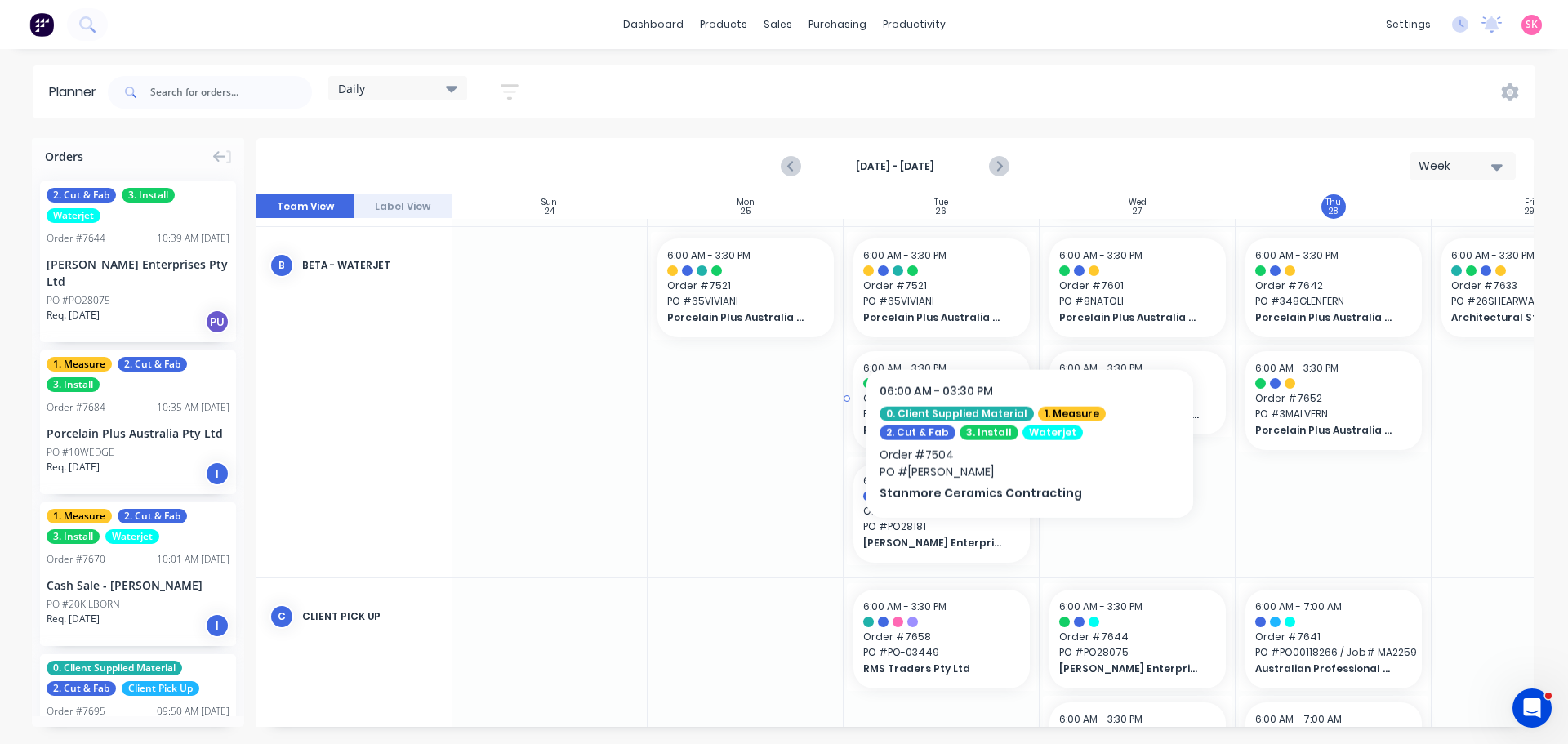
scroll to position [490, 1]
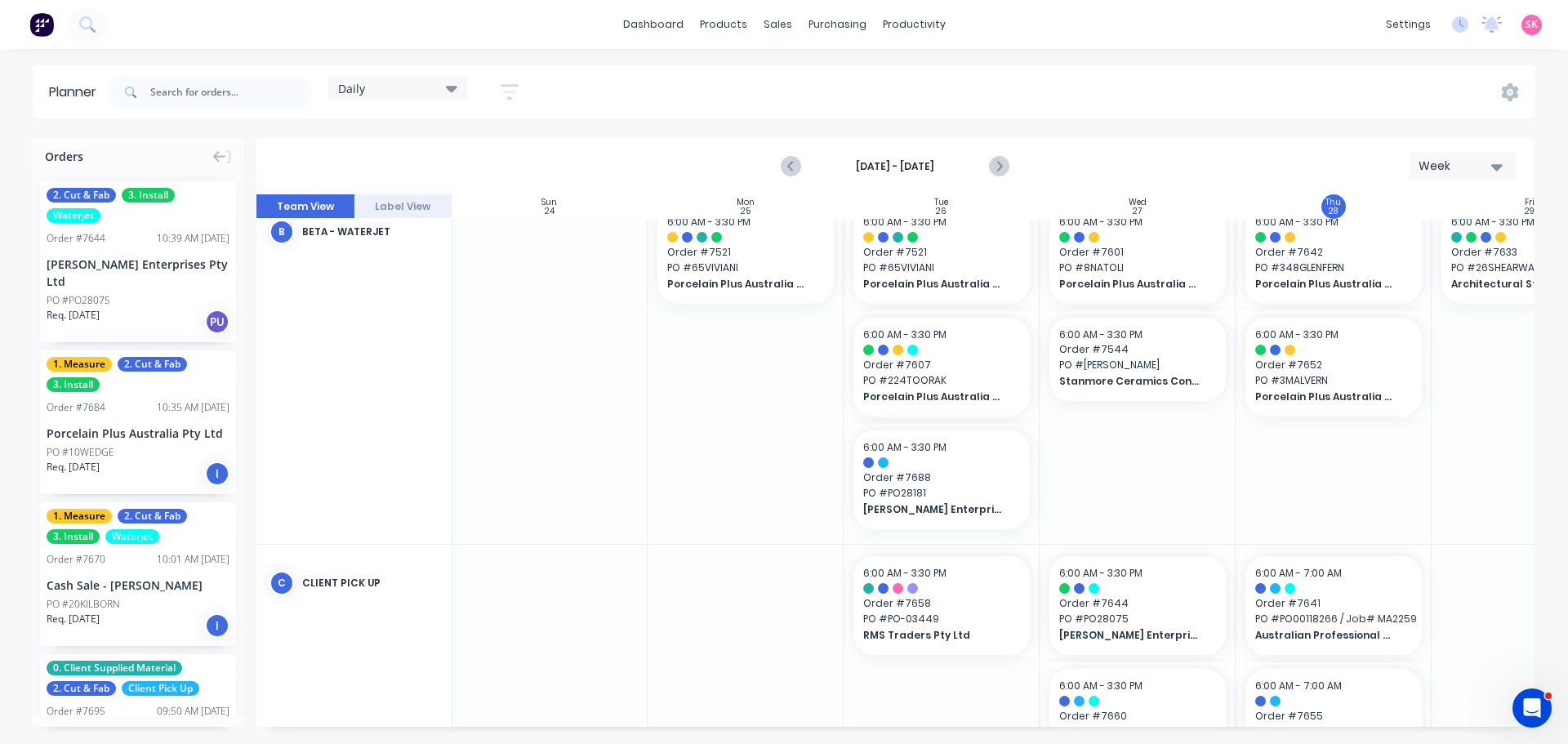
click at [410, 94] on div "Daily" at bounding box center [398, 87] width 120 height 14
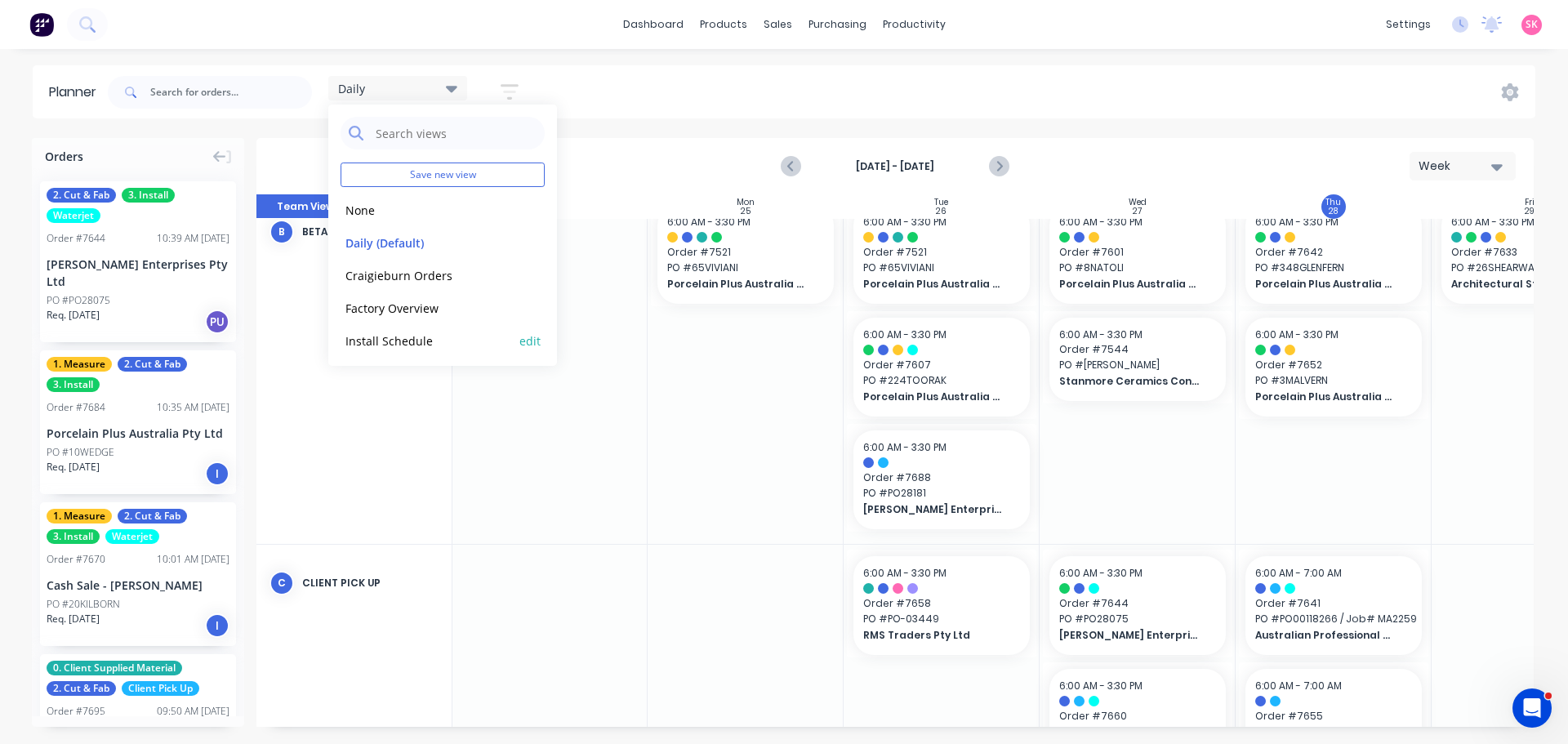
click at [469, 333] on button "Install Schedule" at bounding box center [427, 340] width 174 height 19
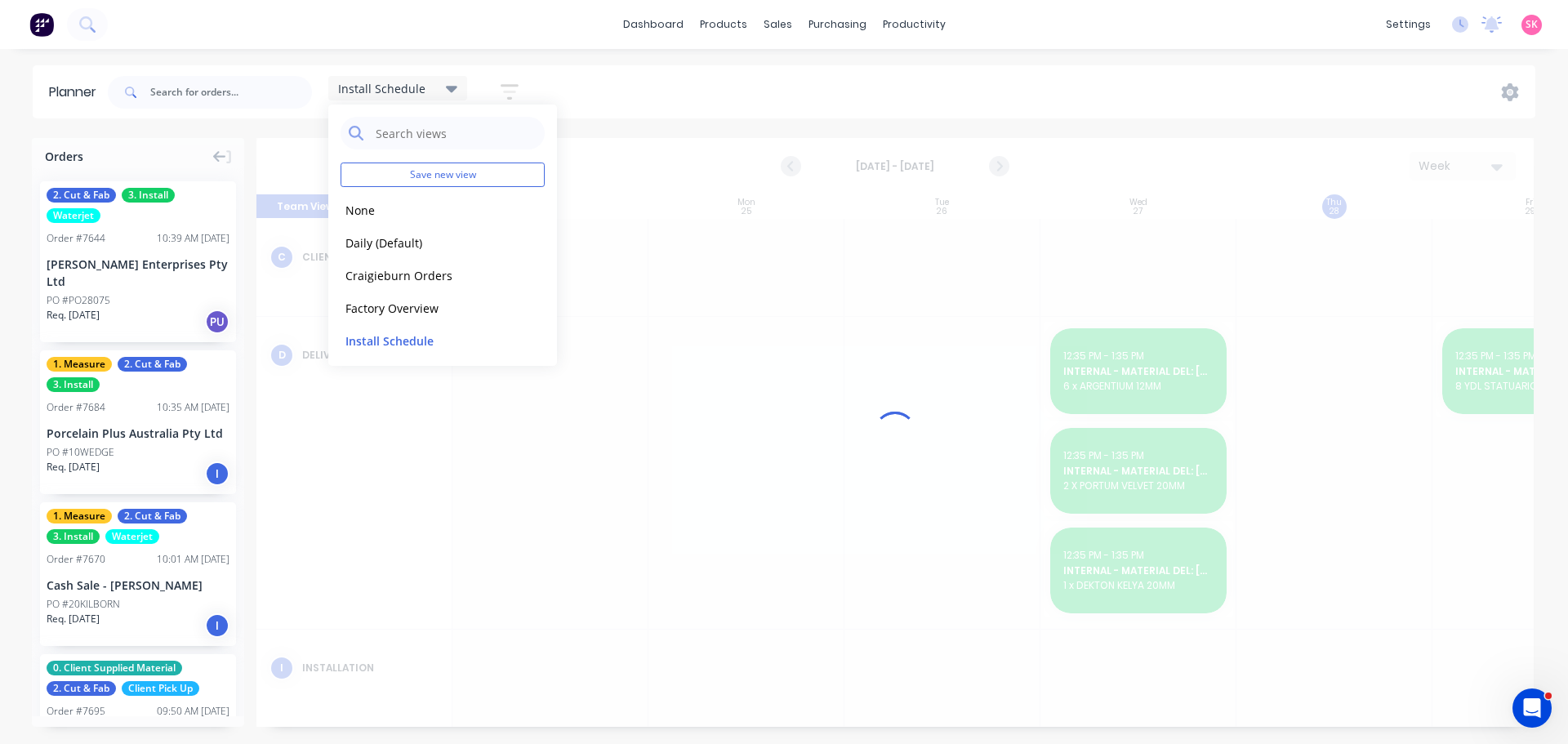
scroll to position [0, 1]
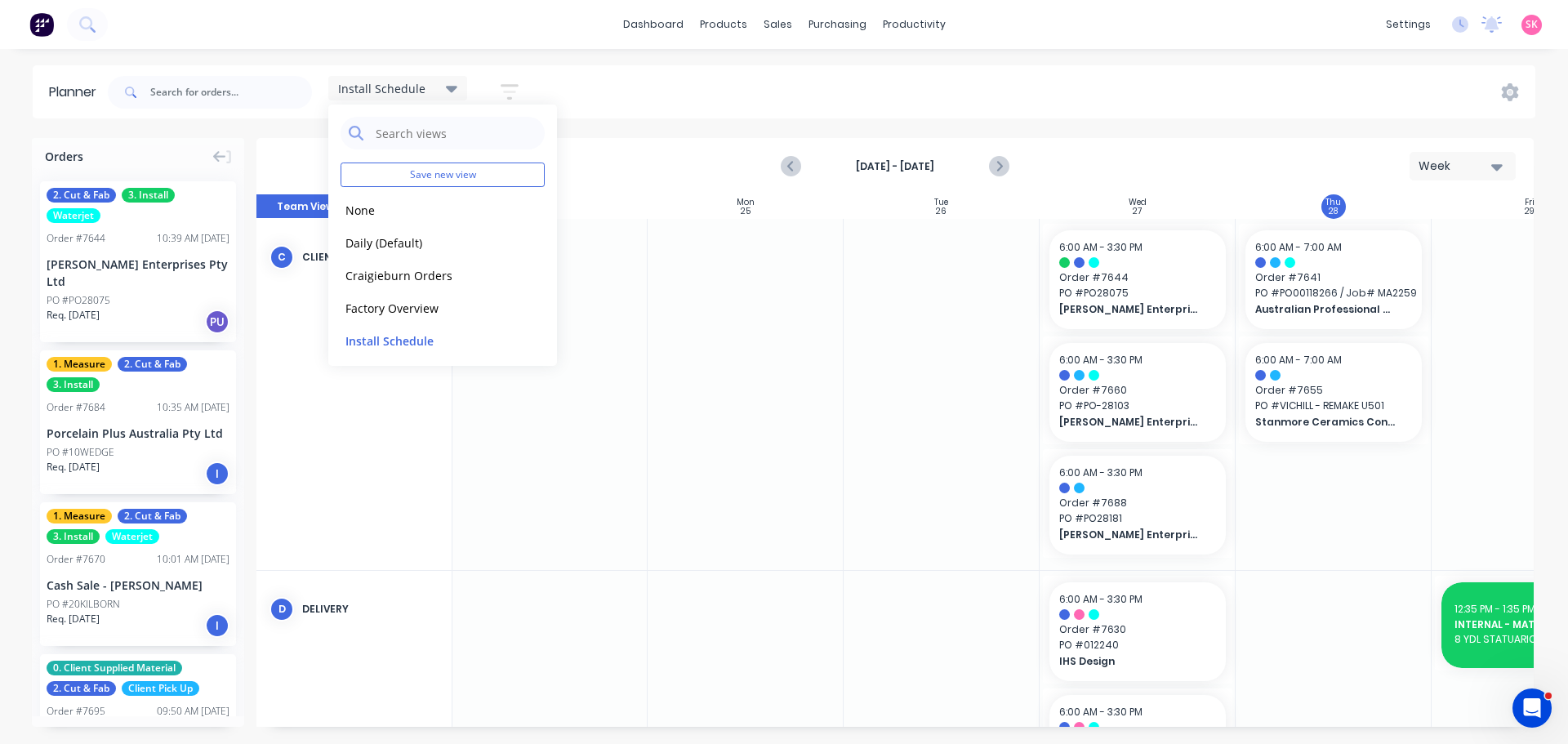
click at [1020, 84] on div "Install Schedule Save new view None edit Daily (Default) edit Craigieburn Order…" at bounding box center [819, 92] width 1431 height 49
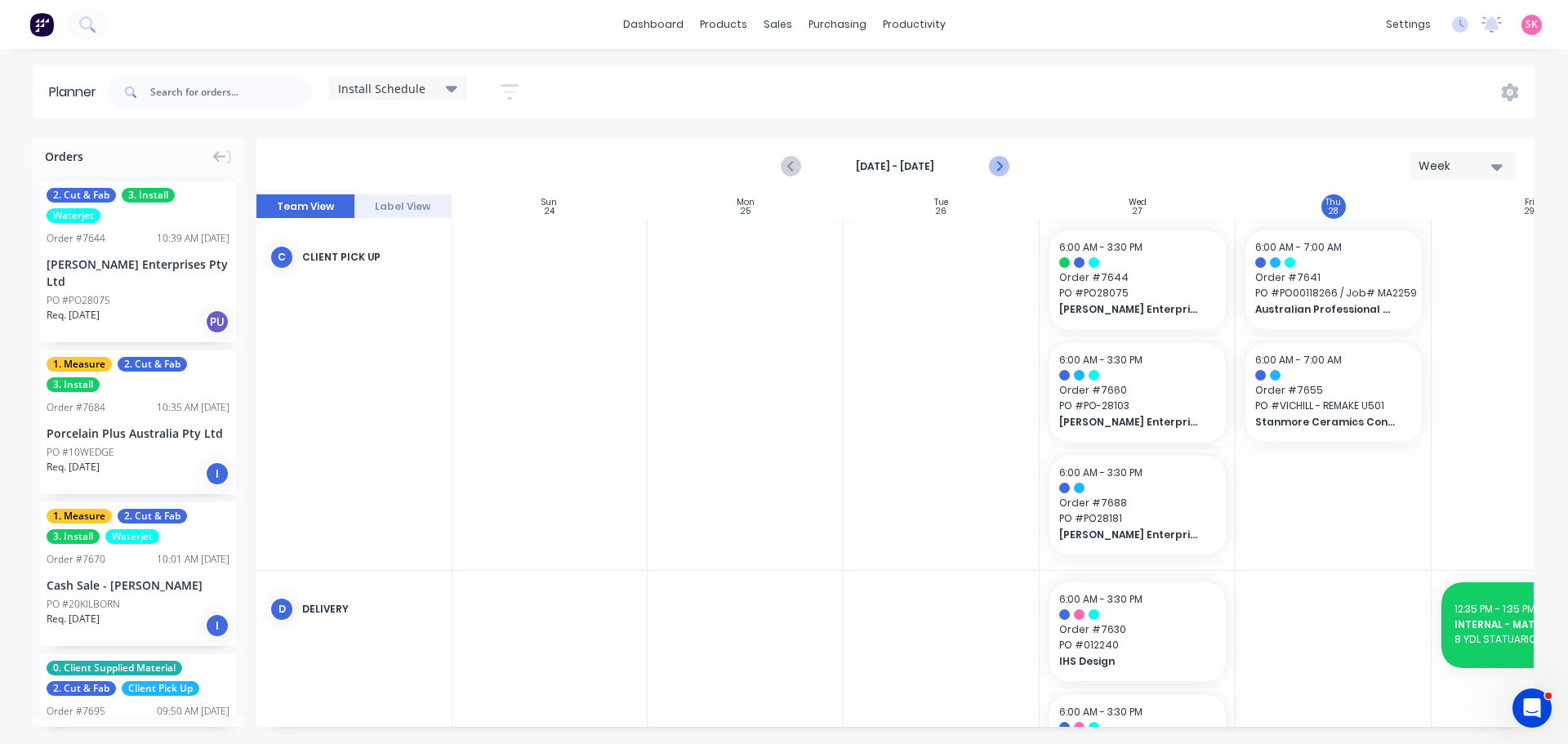
click at [996, 165] on icon "Next page" at bounding box center [997, 166] width 20 height 20
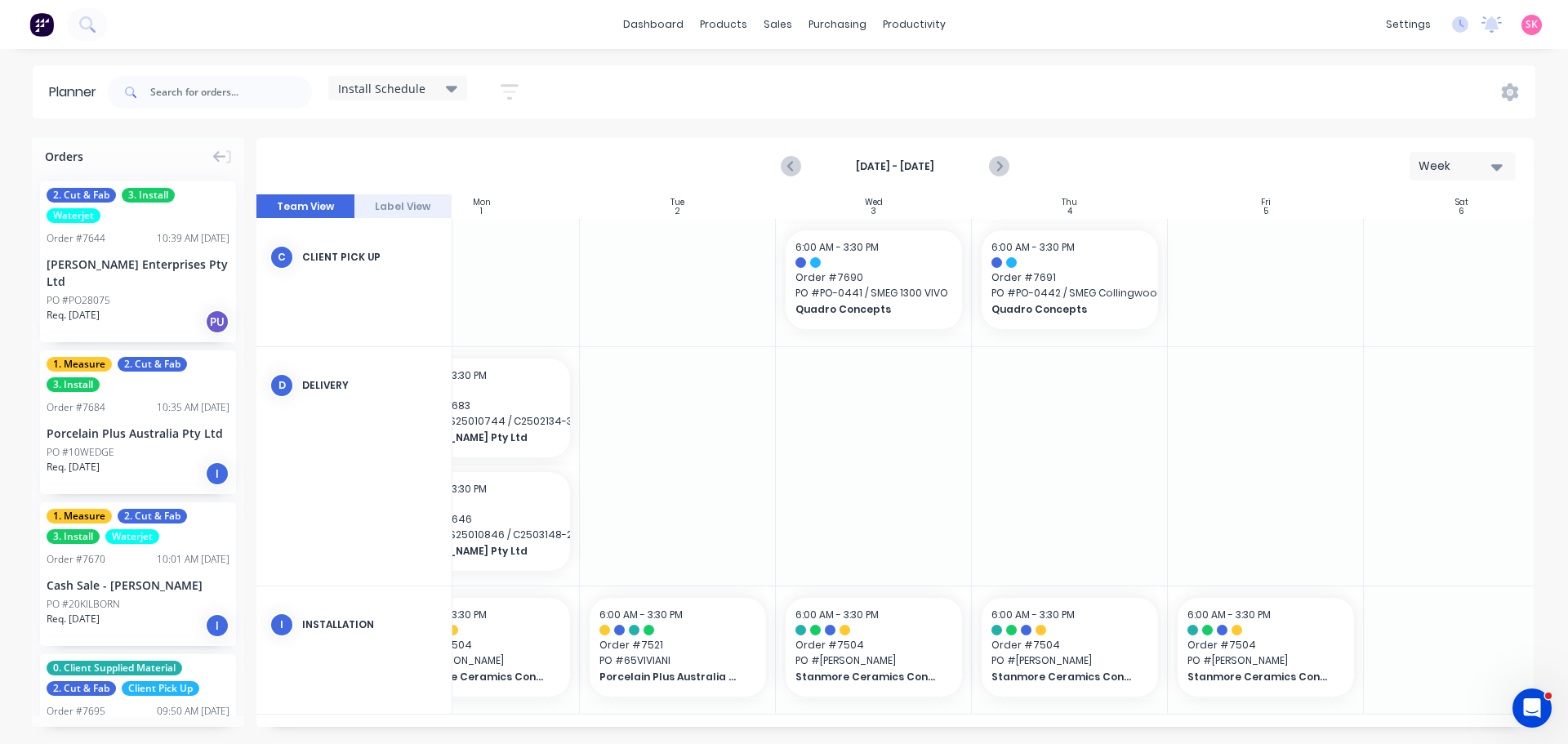
scroll to position [2, 297]
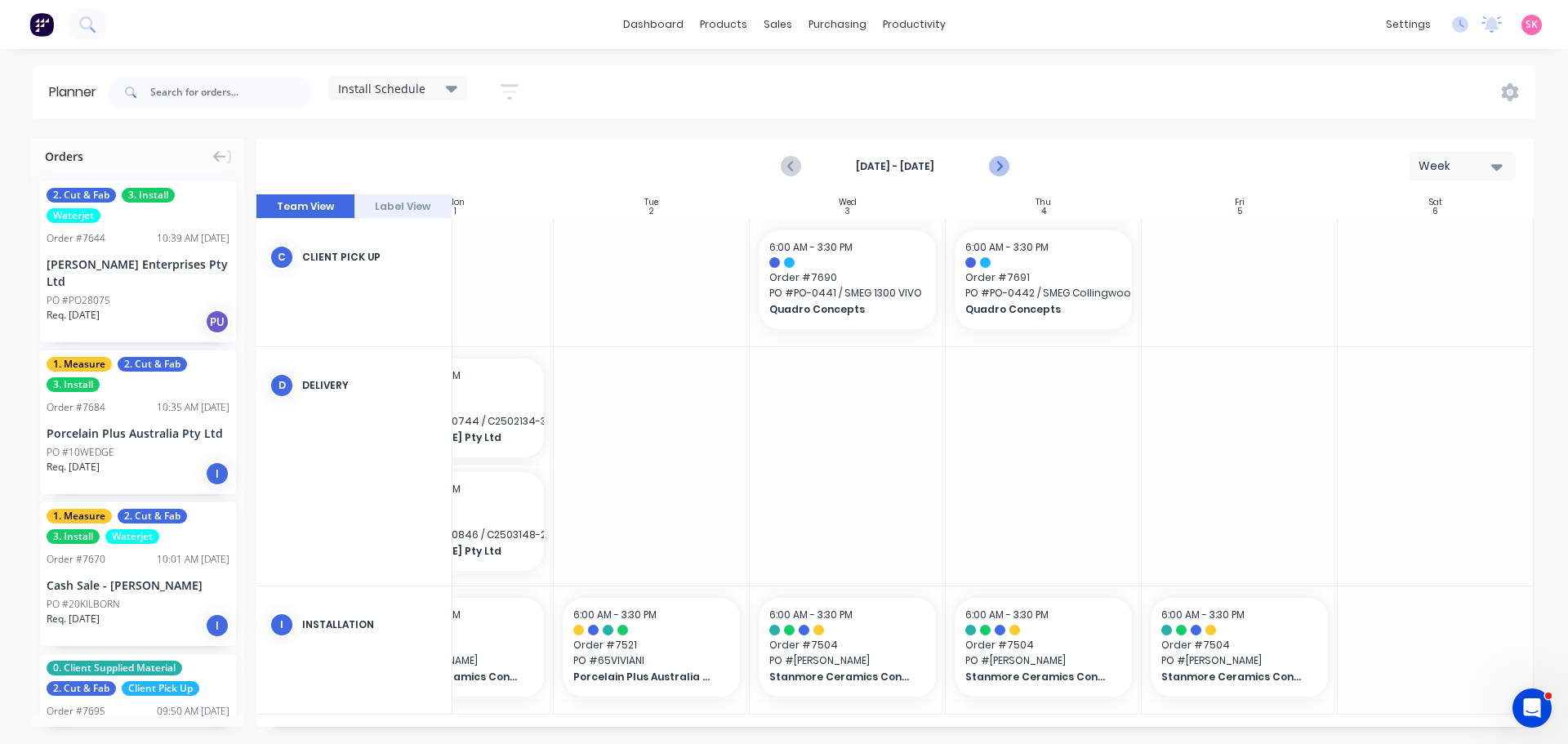
click at [995, 171] on icon "Next page" at bounding box center [997, 166] width 20 height 20
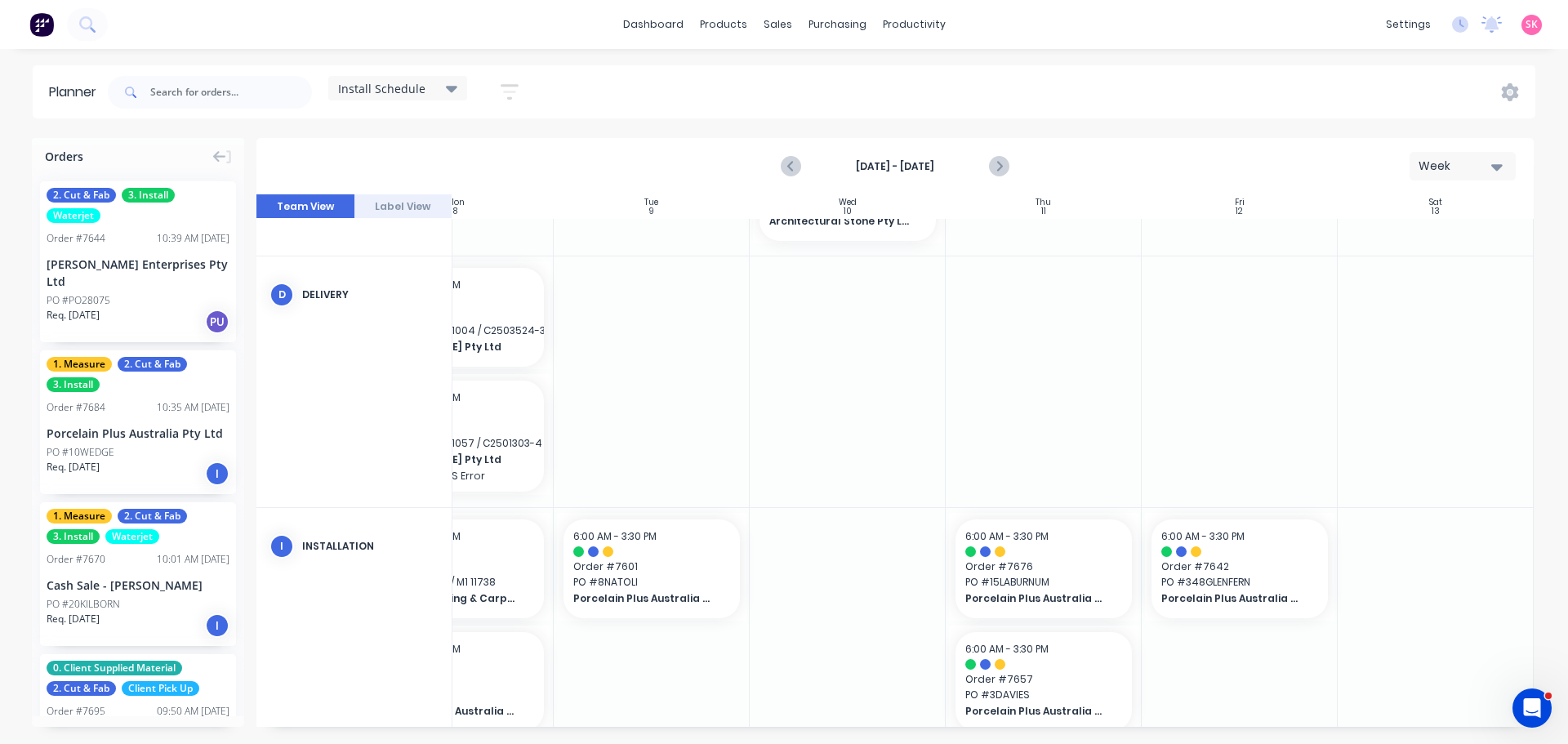
scroll to position [126, 291]
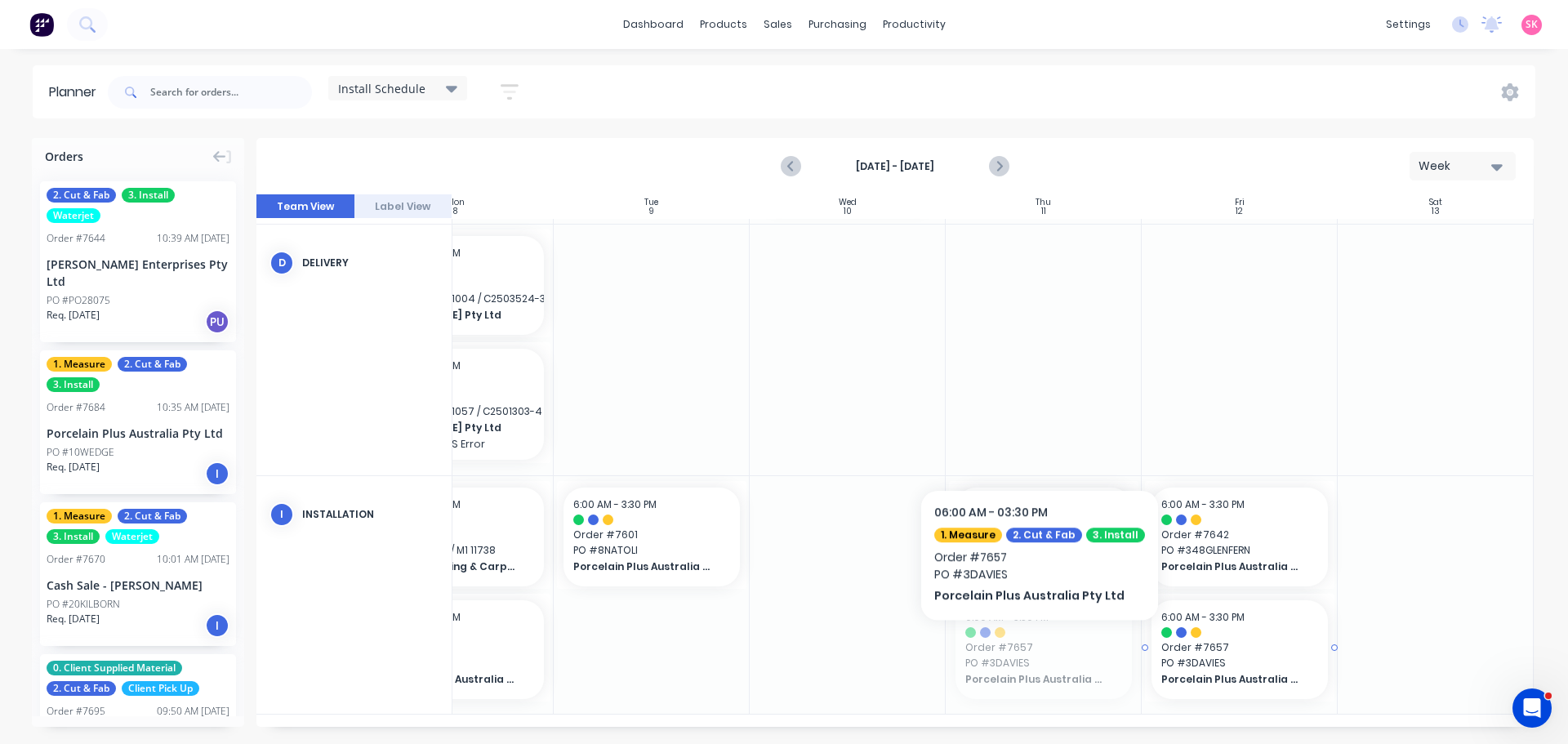
drag, startPoint x: 1004, startPoint y: 642, endPoint x: 1032, endPoint y: 645, distance: 28.2
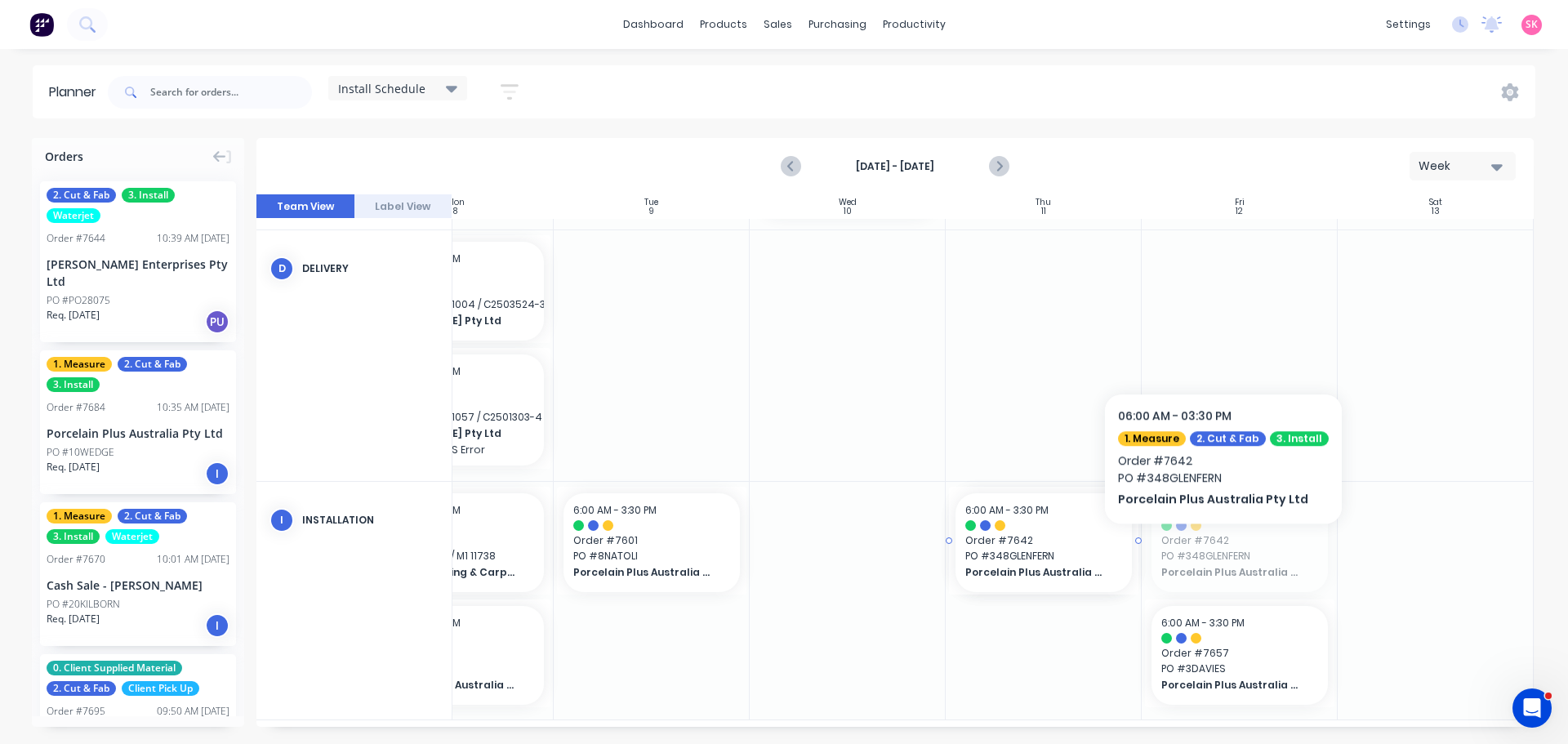
drag, startPoint x: 1237, startPoint y: 540, endPoint x: 1046, endPoint y: 579, distance: 194.9
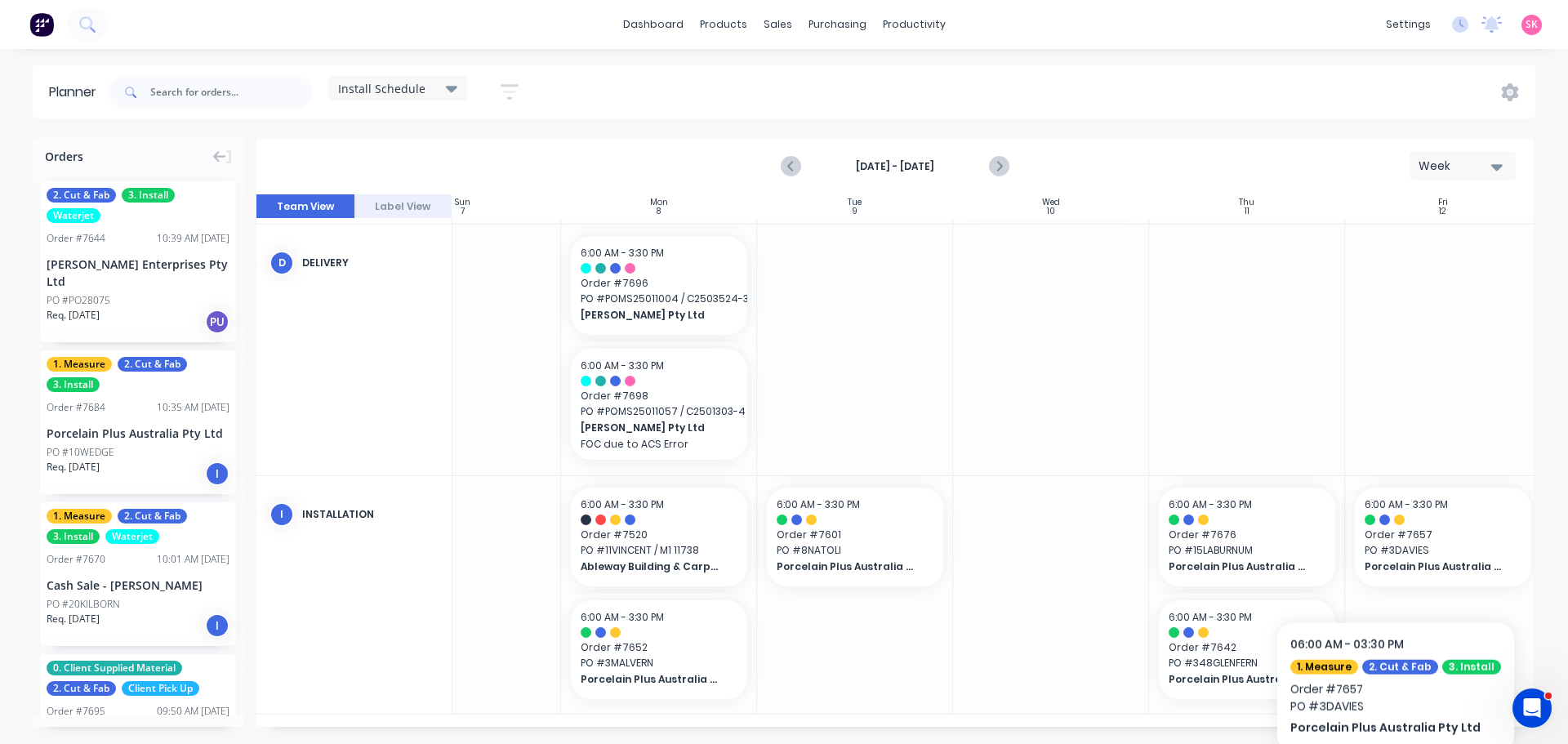
scroll to position [115, 87]
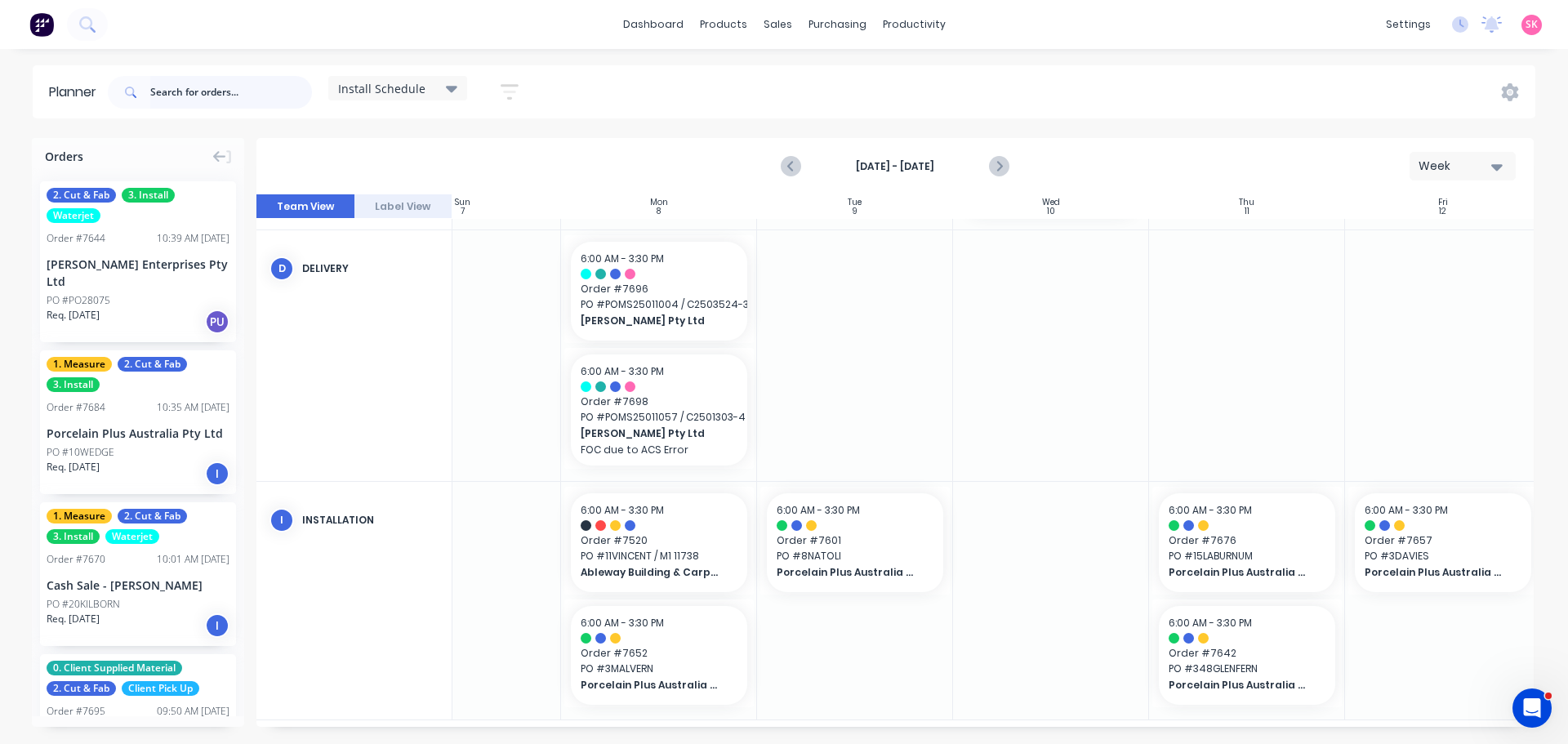
click at [181, 91] on input "text" at bounding box center [231, 92] width 162 height 33
type input "notting hill"
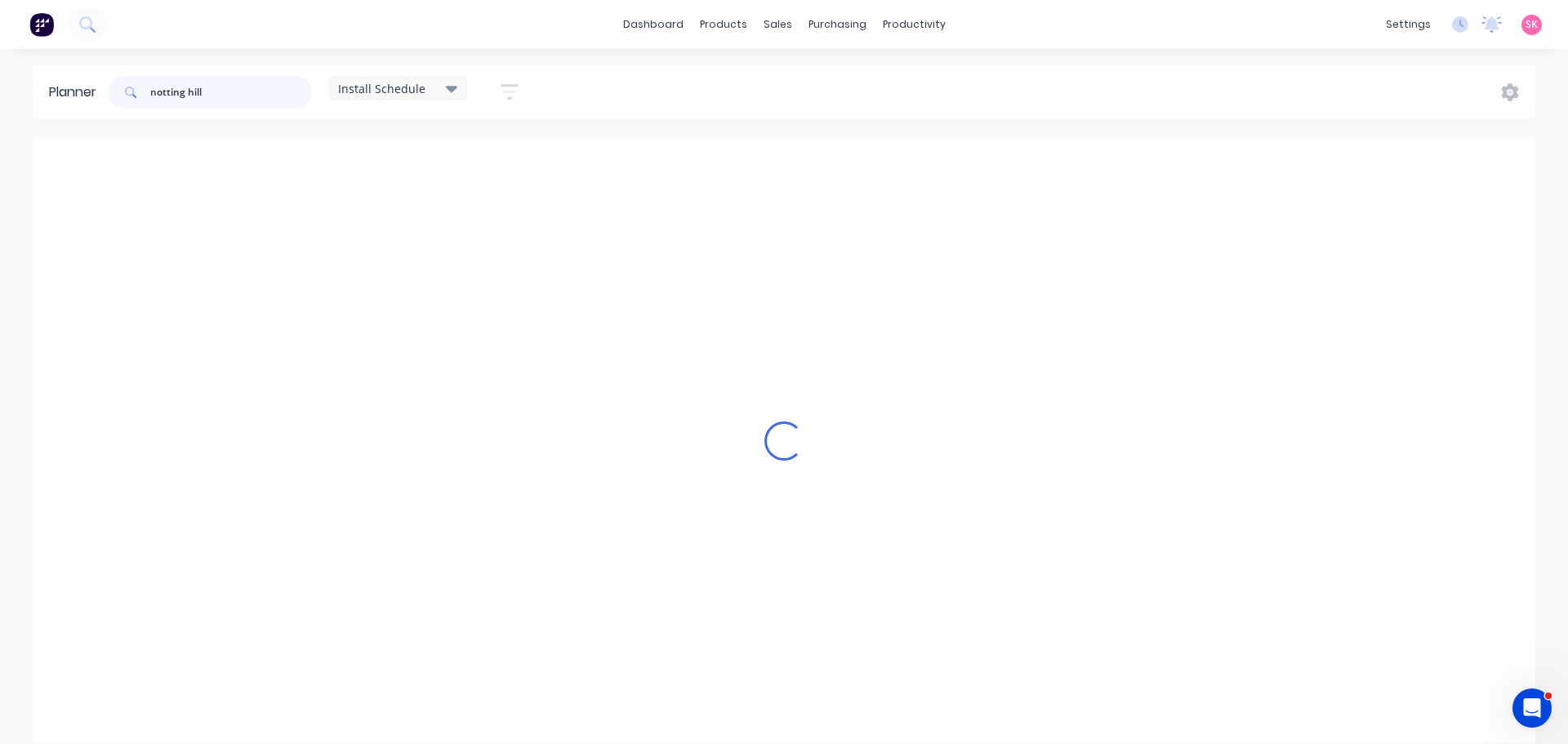
scroll to position [0, 87]
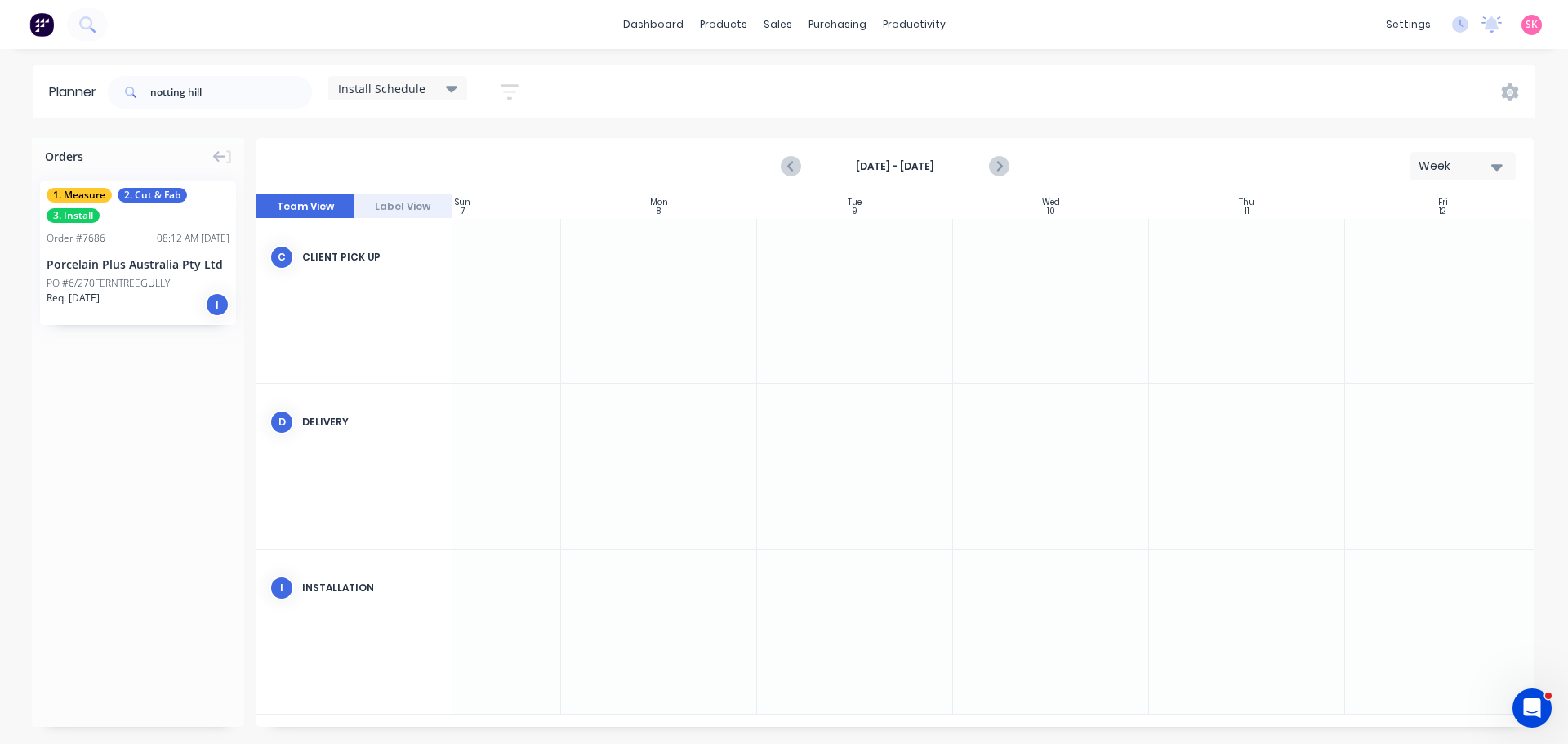
click at [143, 273] on div "1. Measure 2. Cut & Fab 3. Install Order # 7686 08:12 AM [DATE] Porcelain Plus …" at bounding box center [137, 253] width 196 height 143
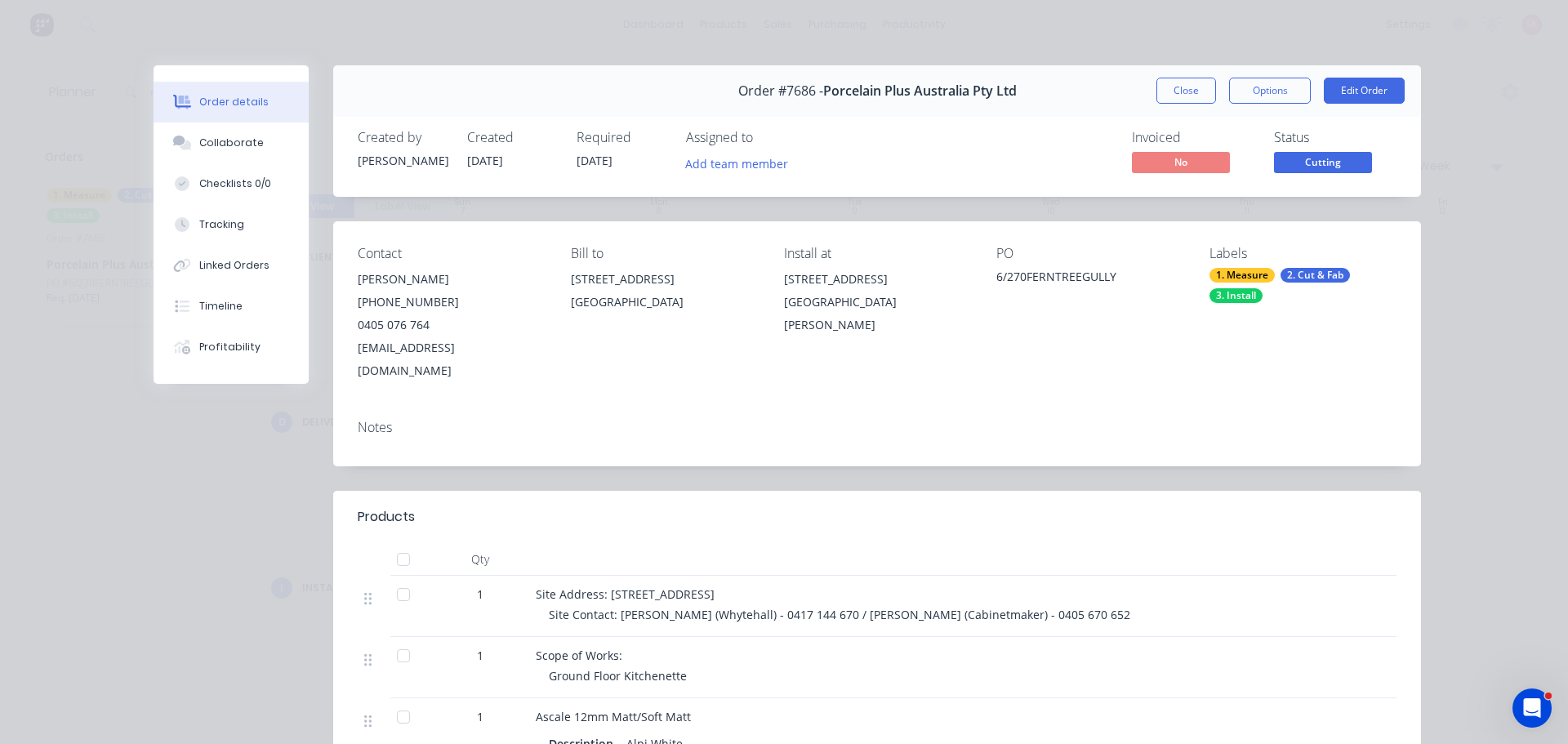
click at [1173, 93] on button "Close" at bounding box center [1186, 90] width 59 height 26
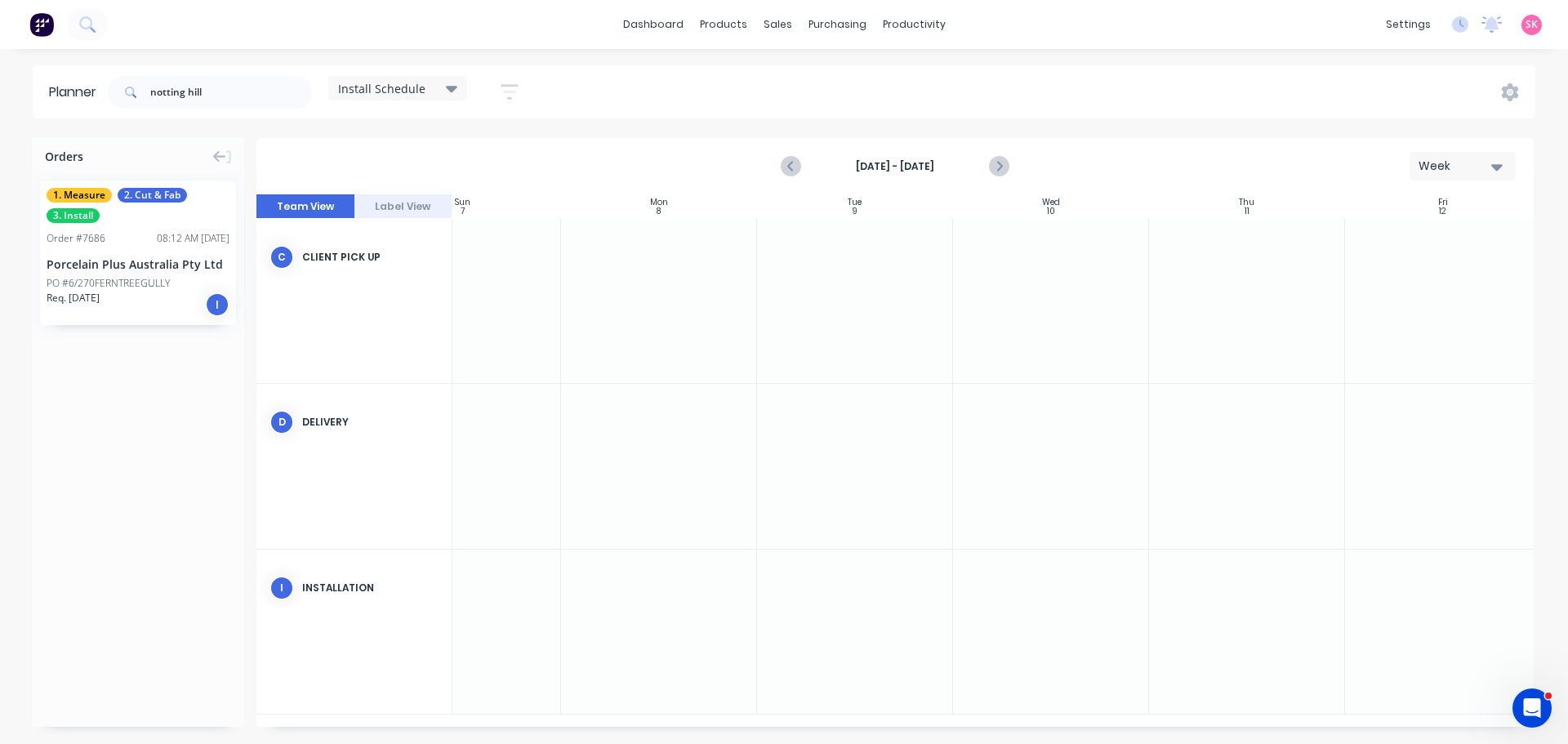
scroll to position [0, 83]
drag, startPoint x: 95, startPoint y: 244, endPoint x: 690, endPoint y: 649, distance: 719.8
drag, startPoint x: 258, startPoint y: 92, endPoint x: 42, endPoint y: 87, distance: 216.1
click at [97, 99] on header "Planner notting hill Install Schedule Save new view None edit Daily (Default) e…" at bounding box center [784, 92] width 1503 height 53
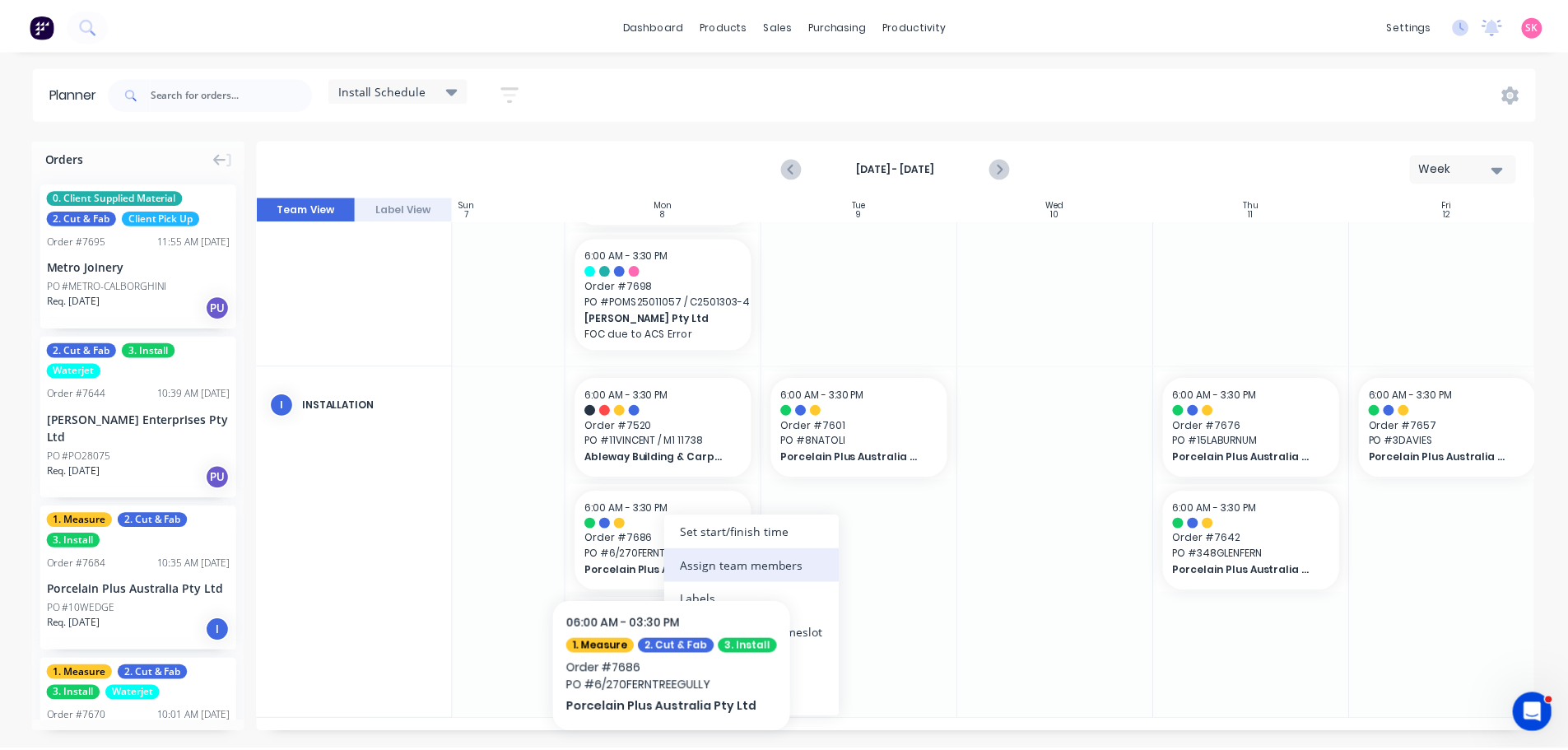
scroll to position [229, 84]
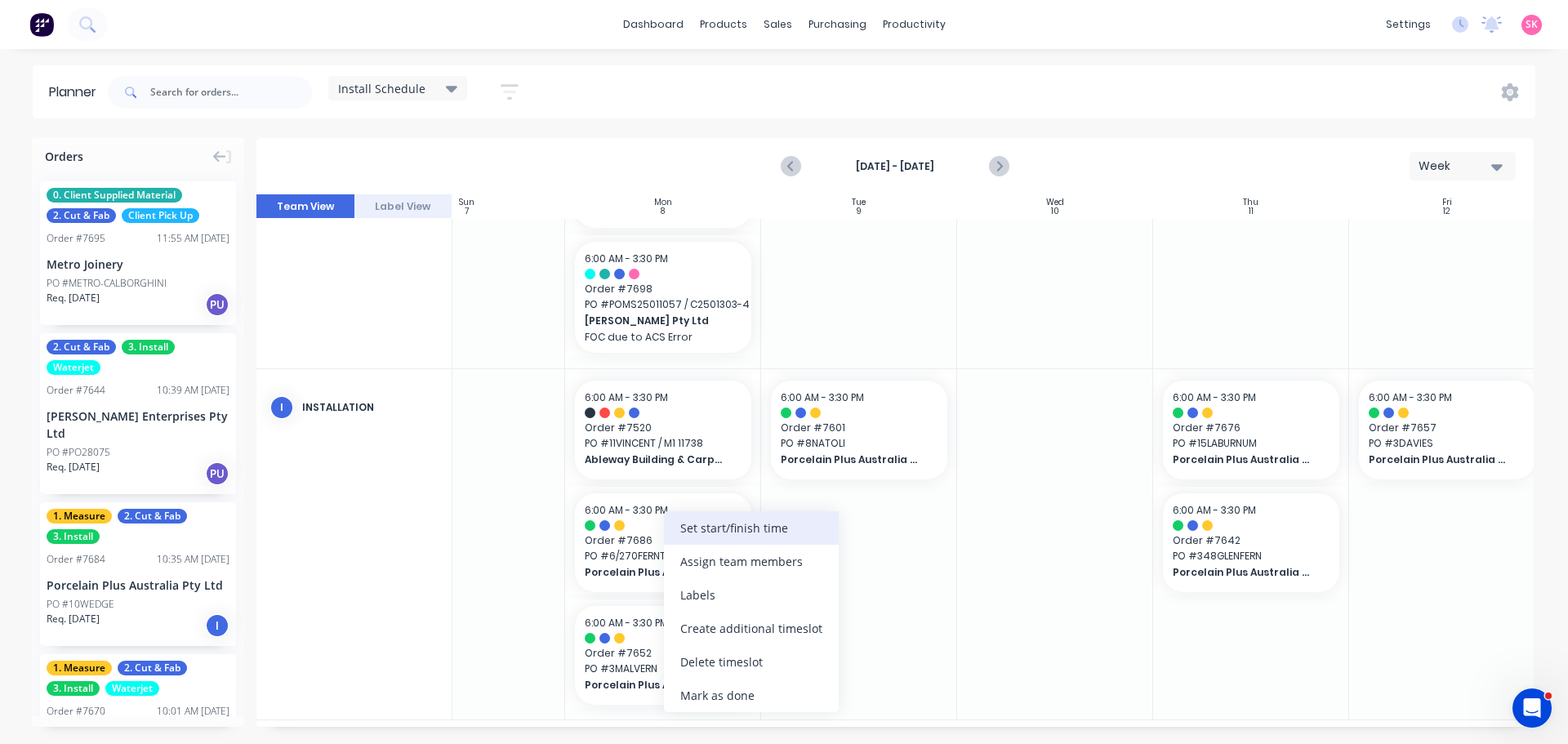
click at [759, 536] on div "Set start/finish time" at bounding box center [751, 528] width 175 height 33
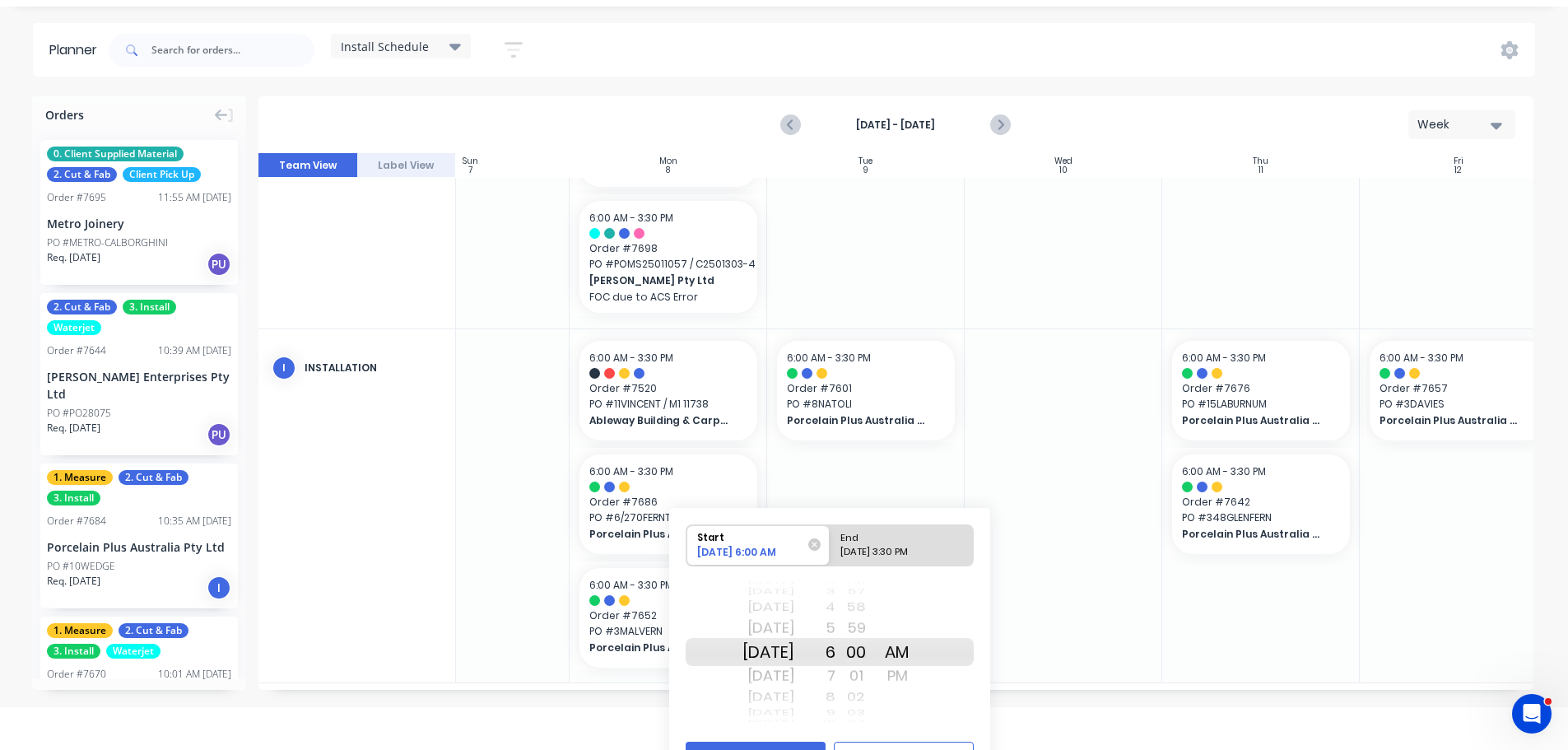
scroll to position [80, 0]
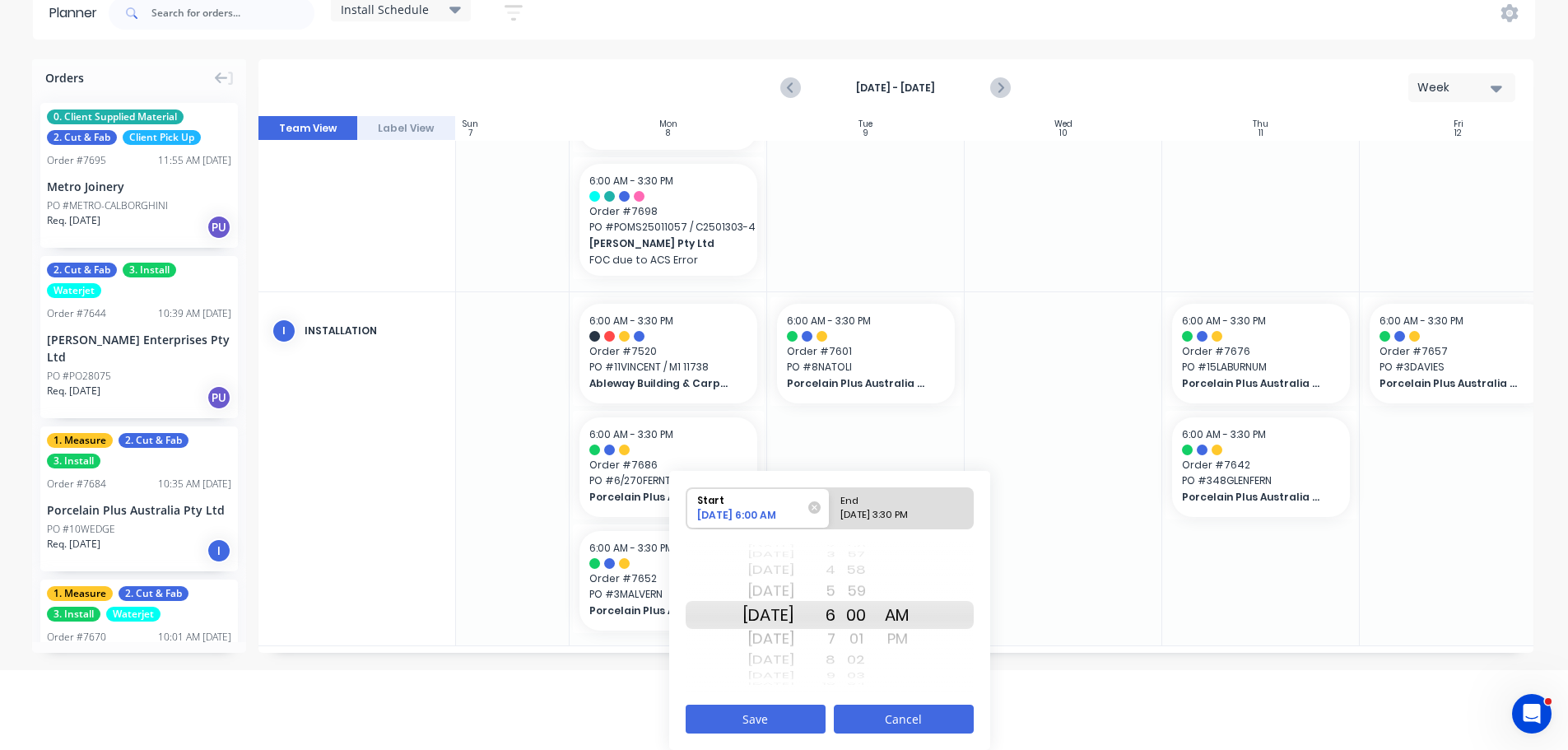
click at [923, 720] on button "Cancel" at bounding box center [904, 719] width 140 height 29
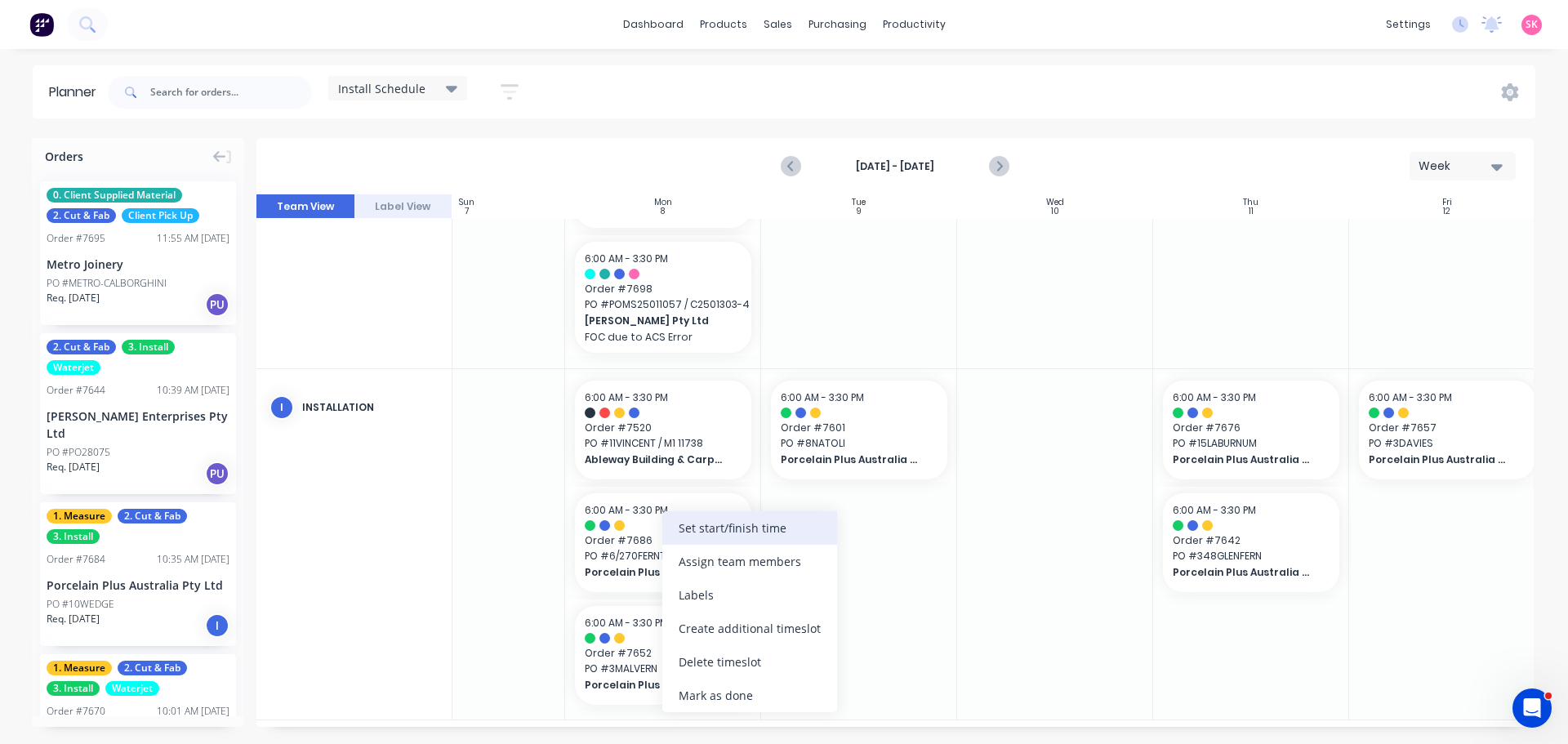
click at [747, 532] on div "Set start/finish time" at bounding box center [750, 528] width 175 height 33
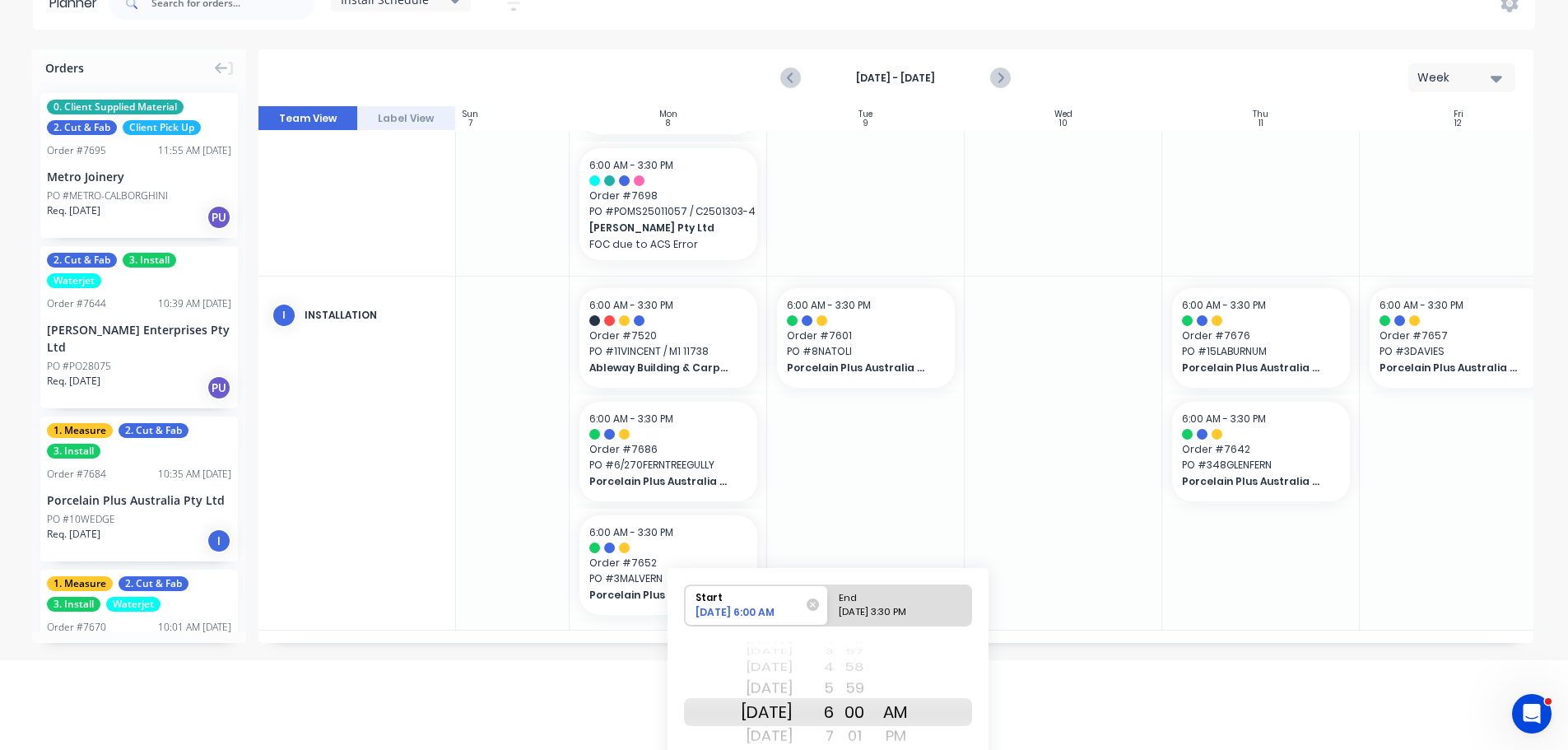
scroll to position [187, 0]
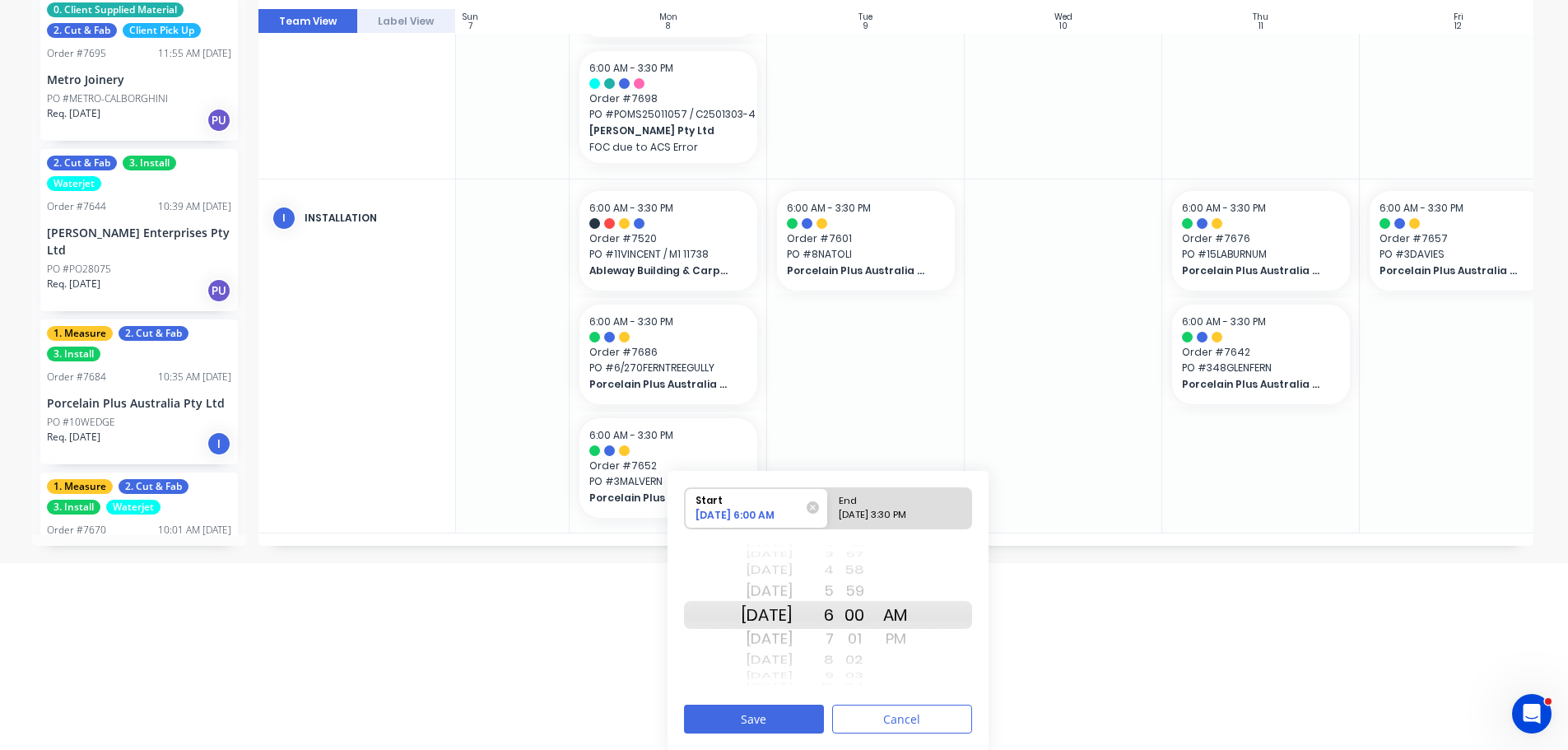
click at [834, 636] on div "7" at bounding box center [813, 639] width 41 height 27
click at [872, 508] on div "[DATE] 3:30 PM" at bounding box center [893, 518] width 120 height 21
click at [829, 508] on input "End [DATE] 3:30 PM" at bounding box center [828, 508] width 1 height 40
radio input "true"
click at [834, 576] on div "1" at bounding box center [813, 570] width 41 height 21
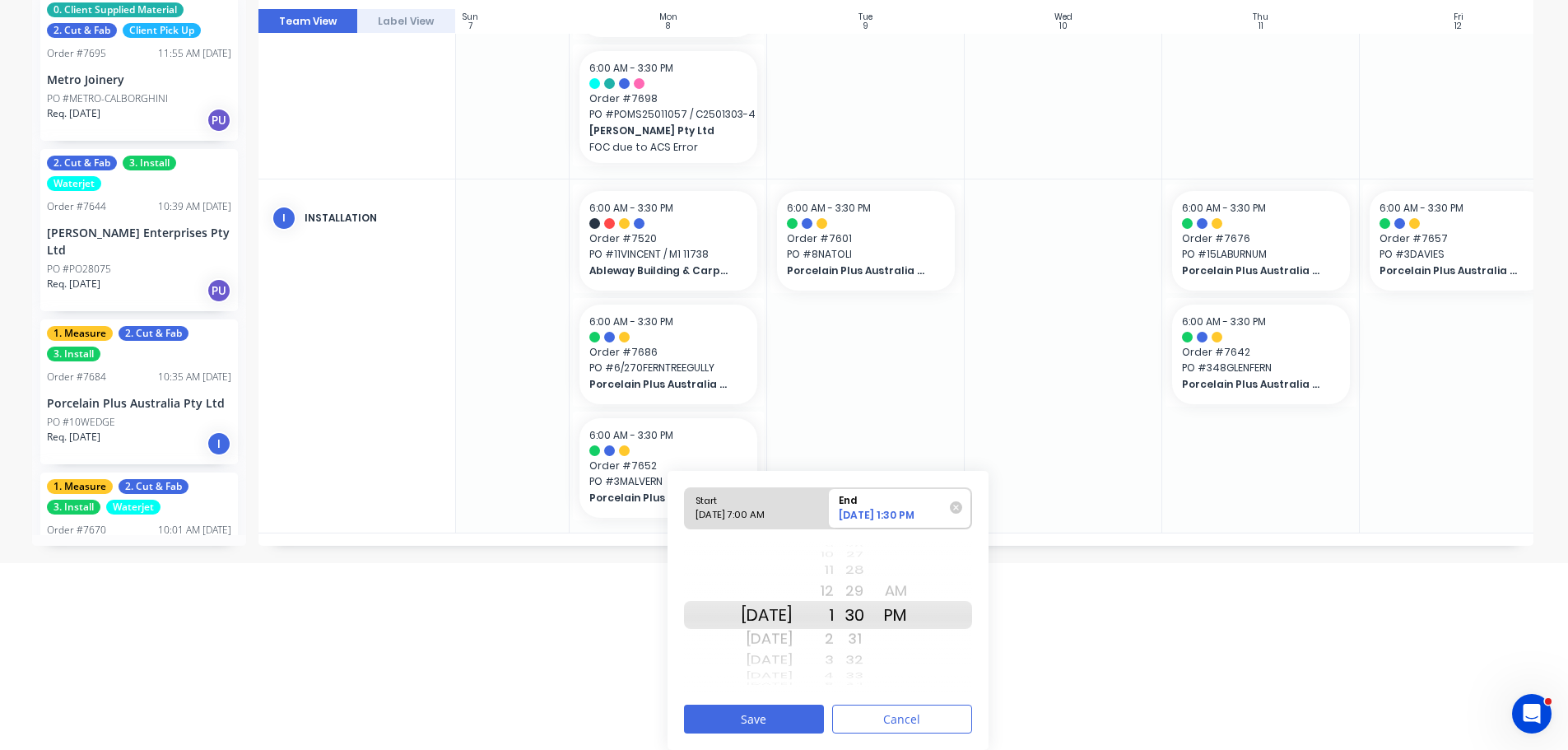
click at [834, 576] on div "11" at bounding box center [813, 570] width 41 height 21
click at [834, 583] on div "10" at bounding box center [813, 591] width 41 height 27
click at [862, 594] on div "29" at bounding box center [854, 591] width 41 height 27
click at [856, 594] on div "28" at bounding box center [854, 591] width 41 height 27
click at [834, 585] on div "9" at bounding box center [813, 591] width 41 height 27
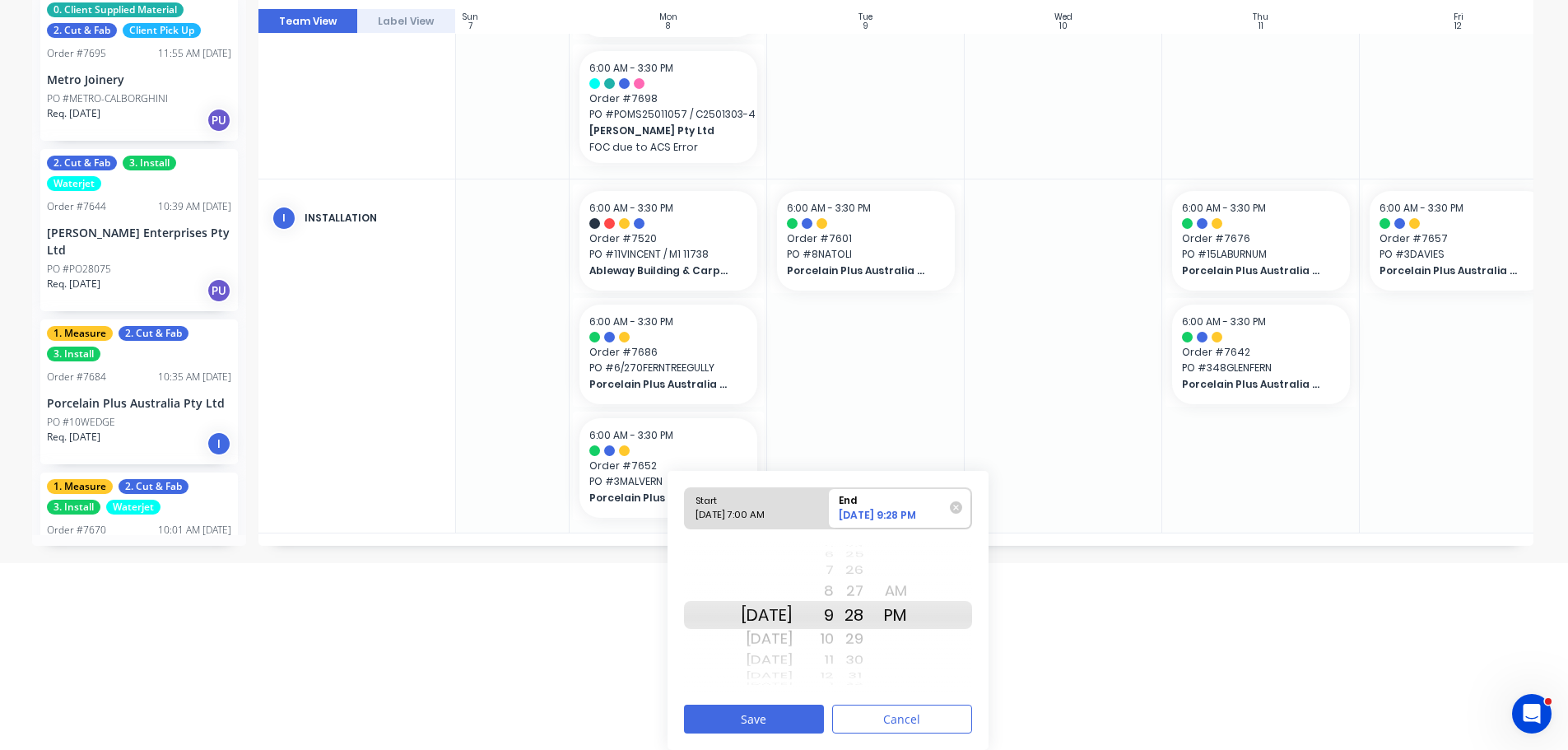
click at [834, 605] on div "9" at bounding box center [813, 615] width 41 height 28
click at [834, 594] on div "8" at bounding box center [813, 591] width 41 height 27
drag, startPoint x: 909, startPoint y: 591, endPoint x: 903, endPoint y: 628, distance: 37.5
click at [911, 590] on div "AM" at bounding box center [895, 591] width 41 height 27
click at [775, 722] on button "Save" at bounding box center [754, 719] width 140 height 29
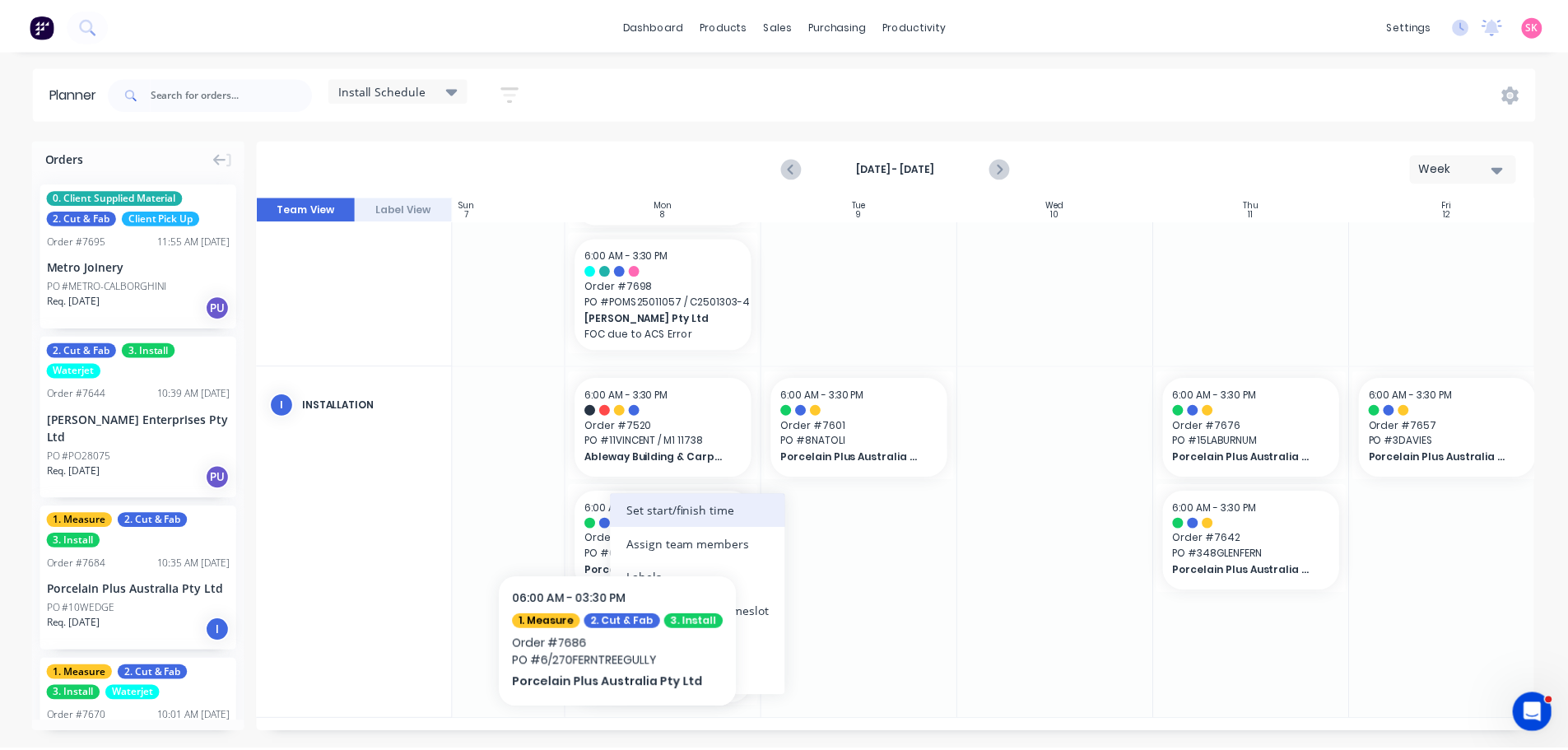
scroll to position [229, 84]
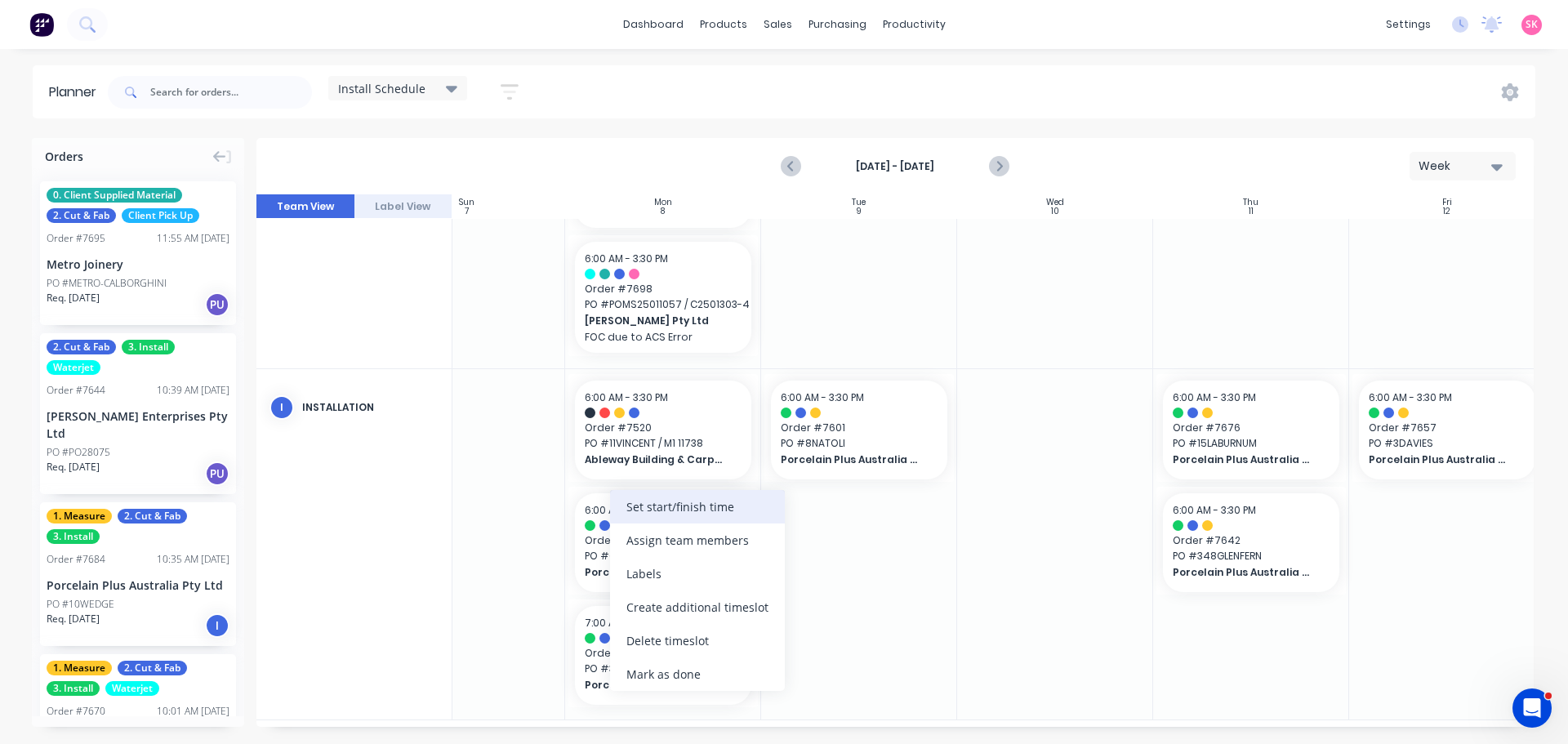
click at [714, 497] on div "Set start/finish time" at bounding box center [697, 506] width 175 height 33
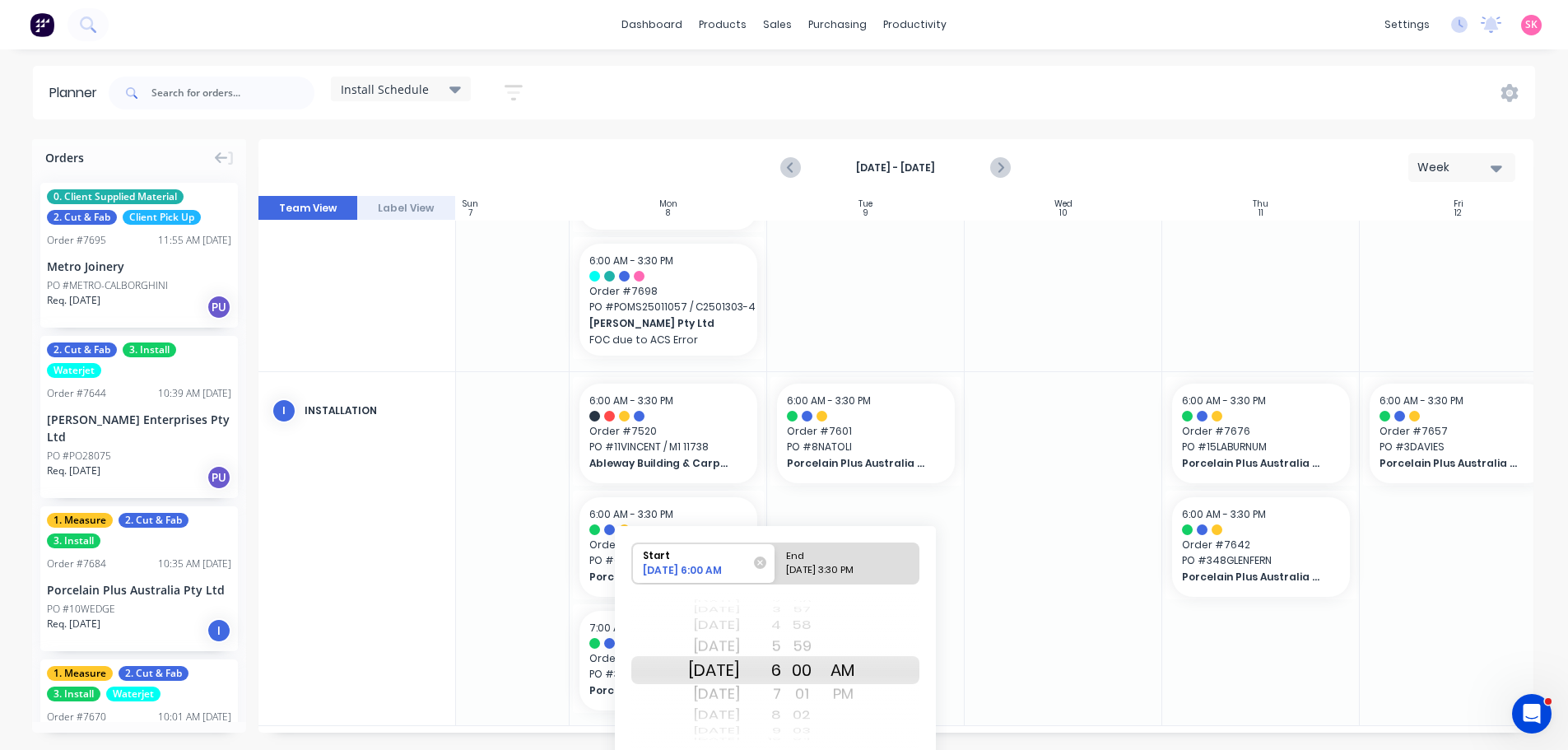
click at [806, 719] on div "02" at bounding box center [802, 715] width 41 height 21
click at [781, 722] on div "8" at bounding box center [761, 715] width 41 height 21
click at [781, 719] on div "10" at bounding box center [761, 715] width 41 height 21
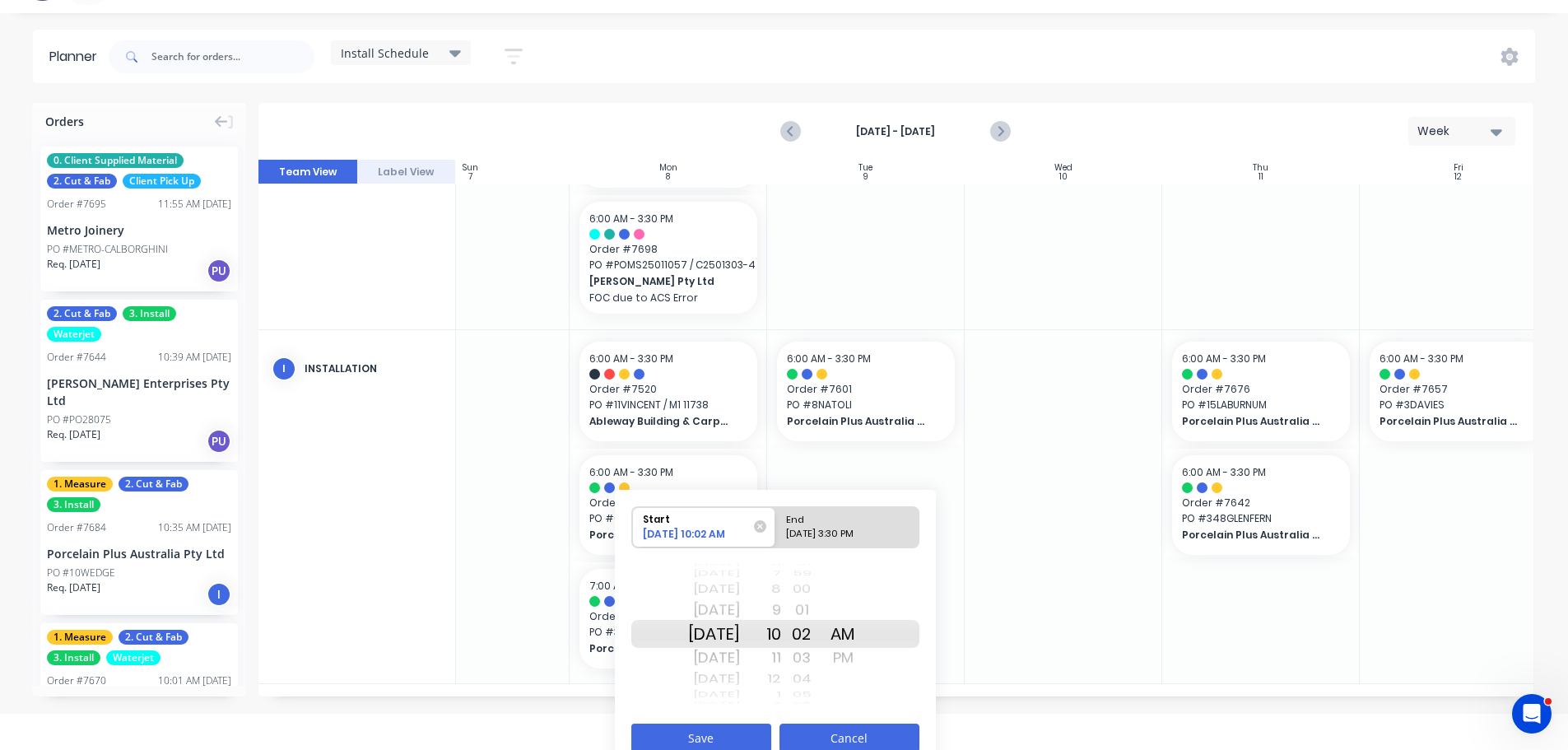
scroll to position [56, 0]
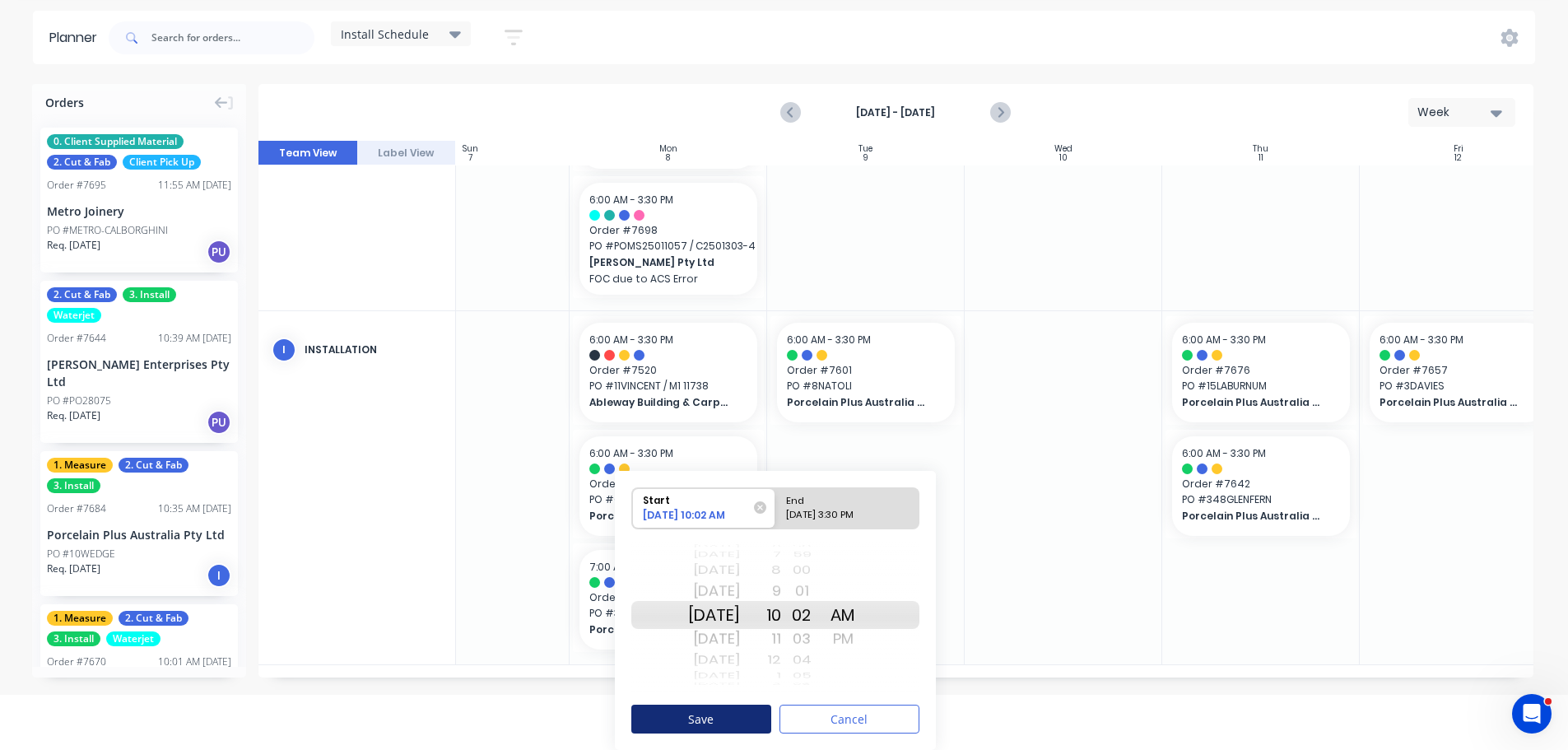
click at [706, 706] on button "Save" at bounding box center [701, 719] width 140 height 29
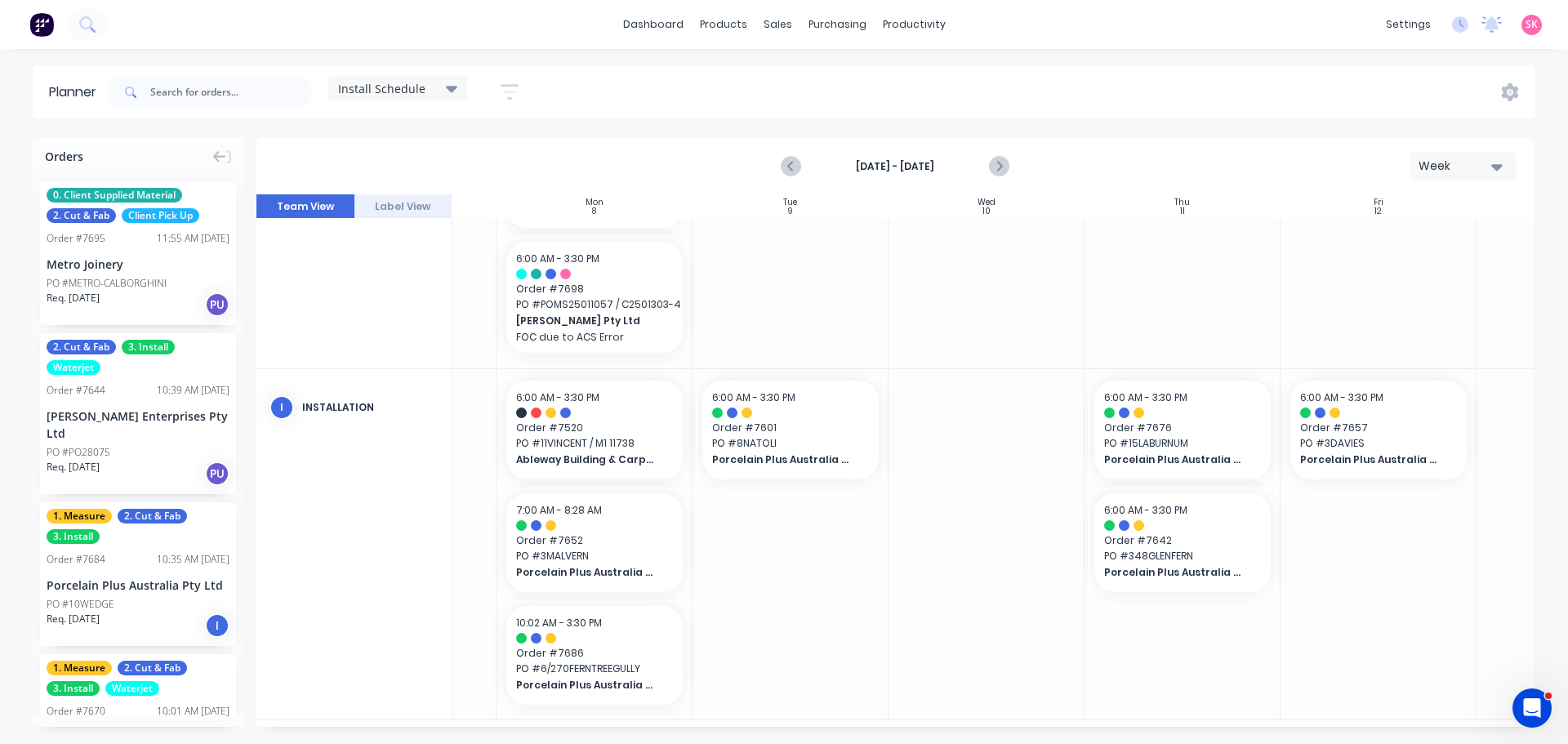
scroll to position [227, 297]
